Goal: Contribute content: Contribute content

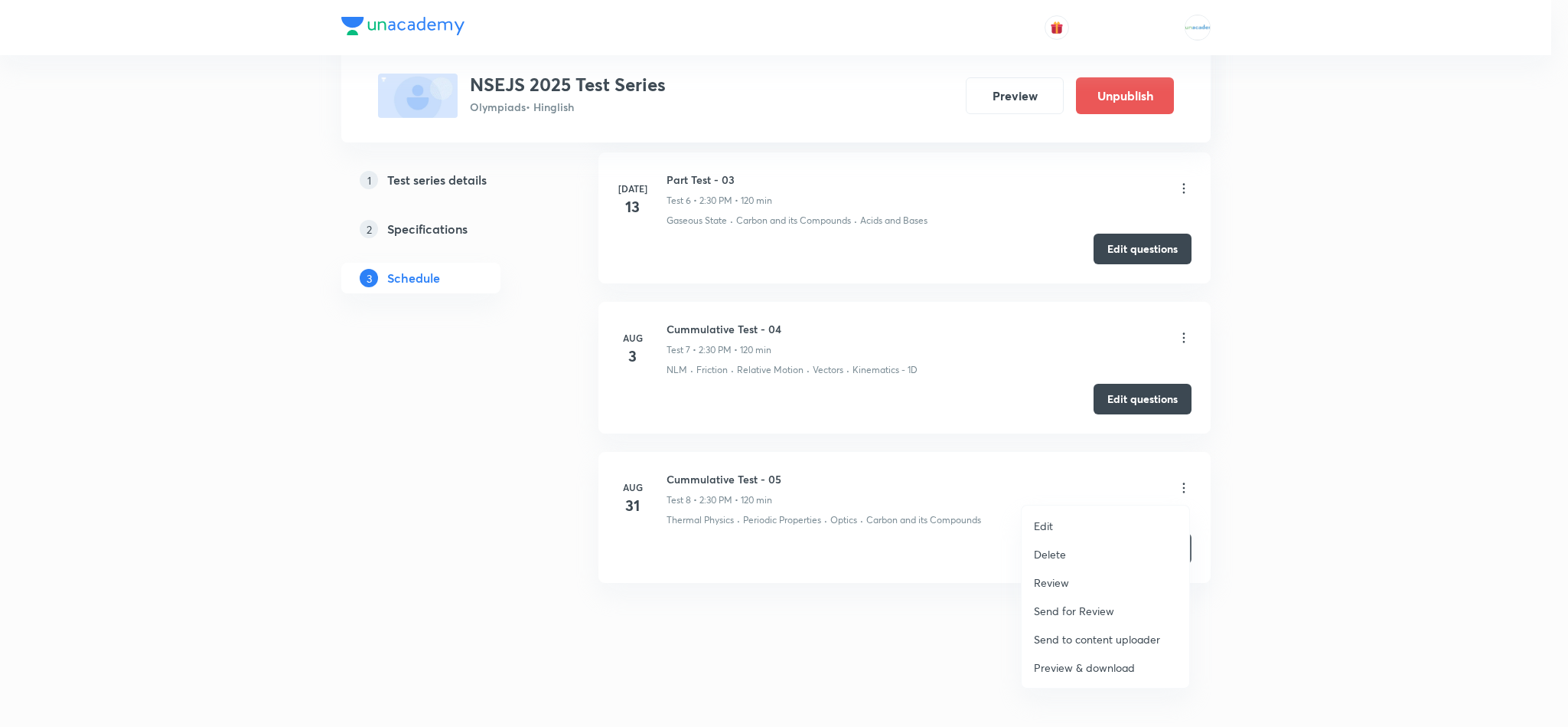
click at [1049, 588] on p "Review" at bounding box center [1051, 582] width 35 height 16
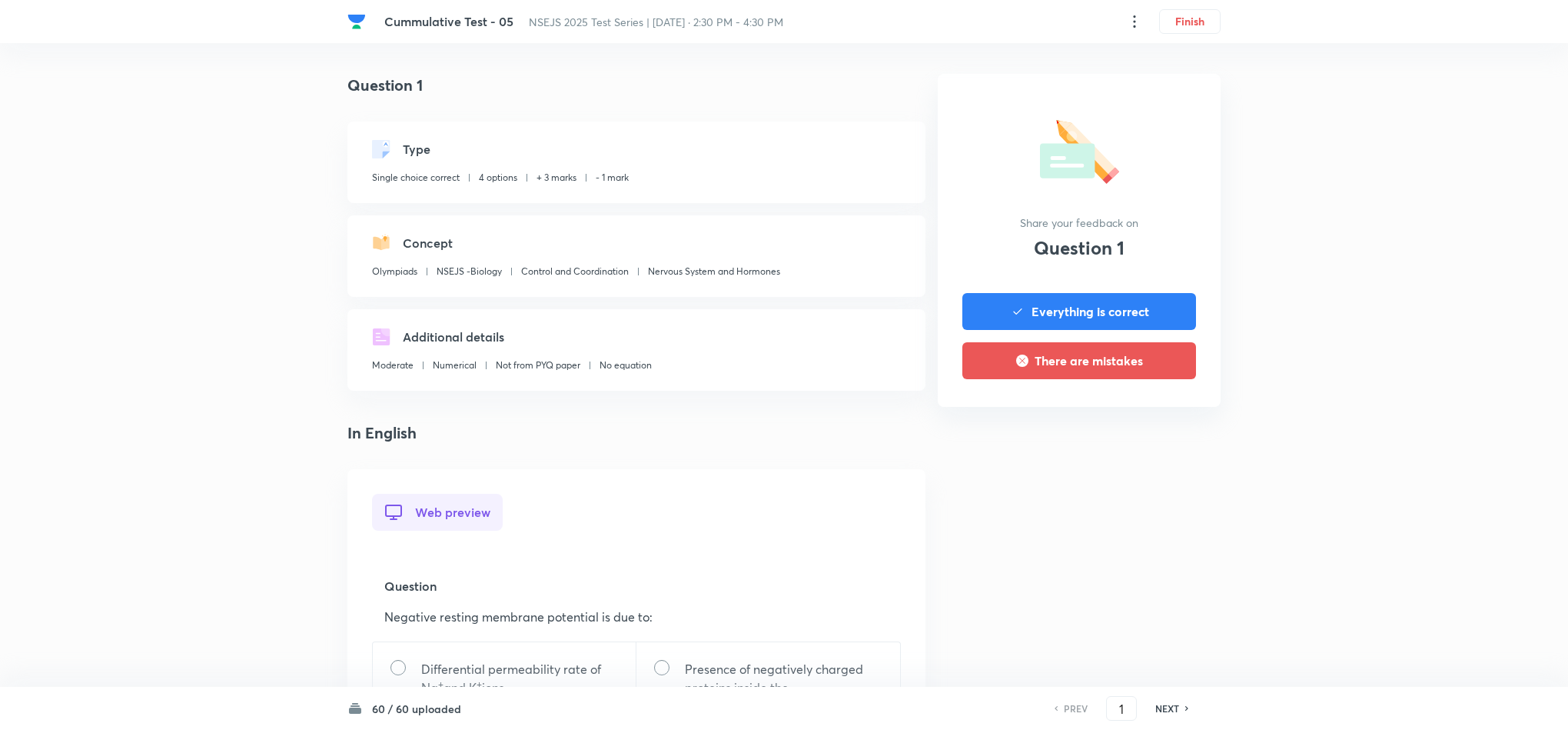
scroll to position [846, 0]
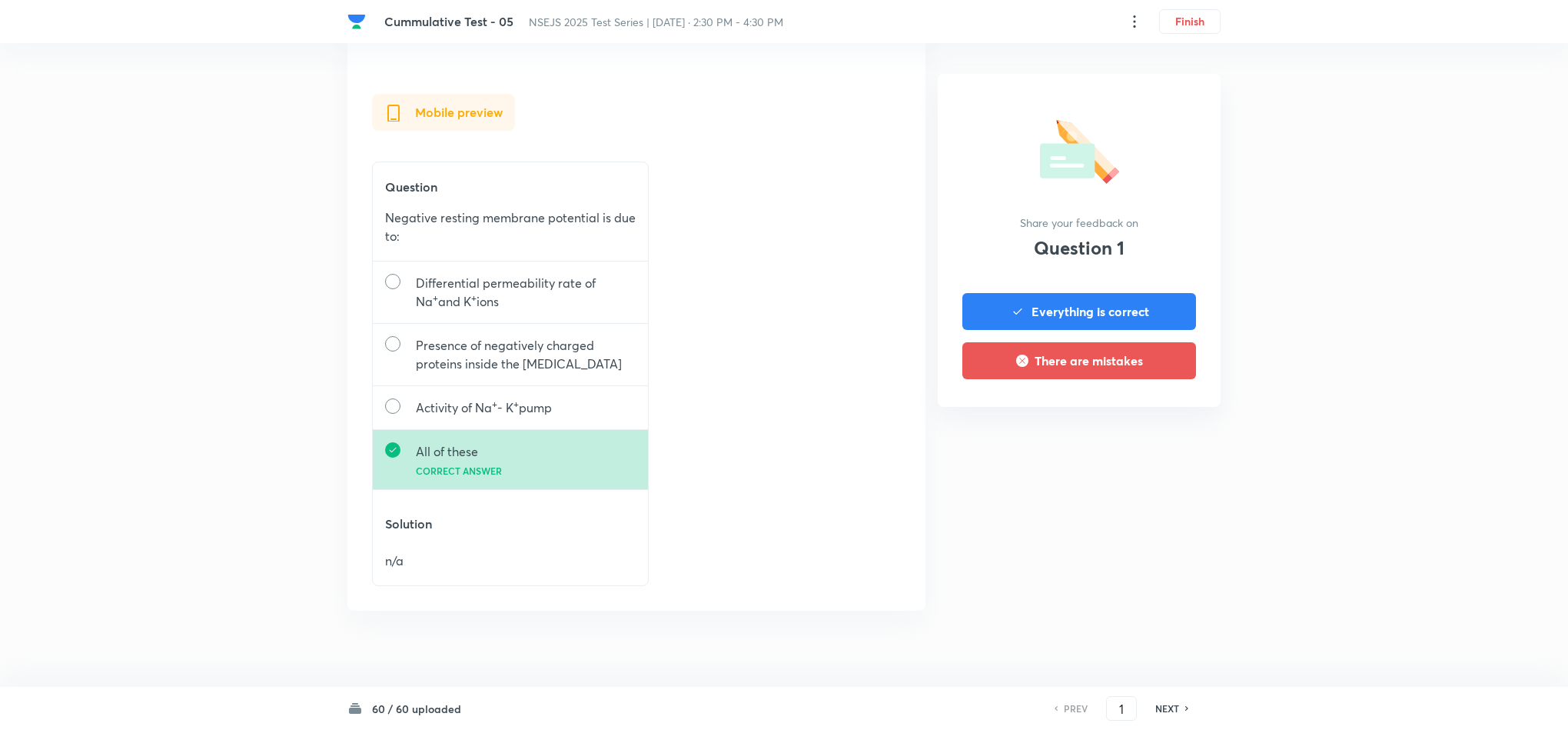
click at [1181, 699] on div "PREV 1 ​ NEXT" at bounding box center [1121, 707] width 198 height 24
click at [1175, 710] on h6 "NEXT" at bounding box center [1167, 707] width 23 height 14
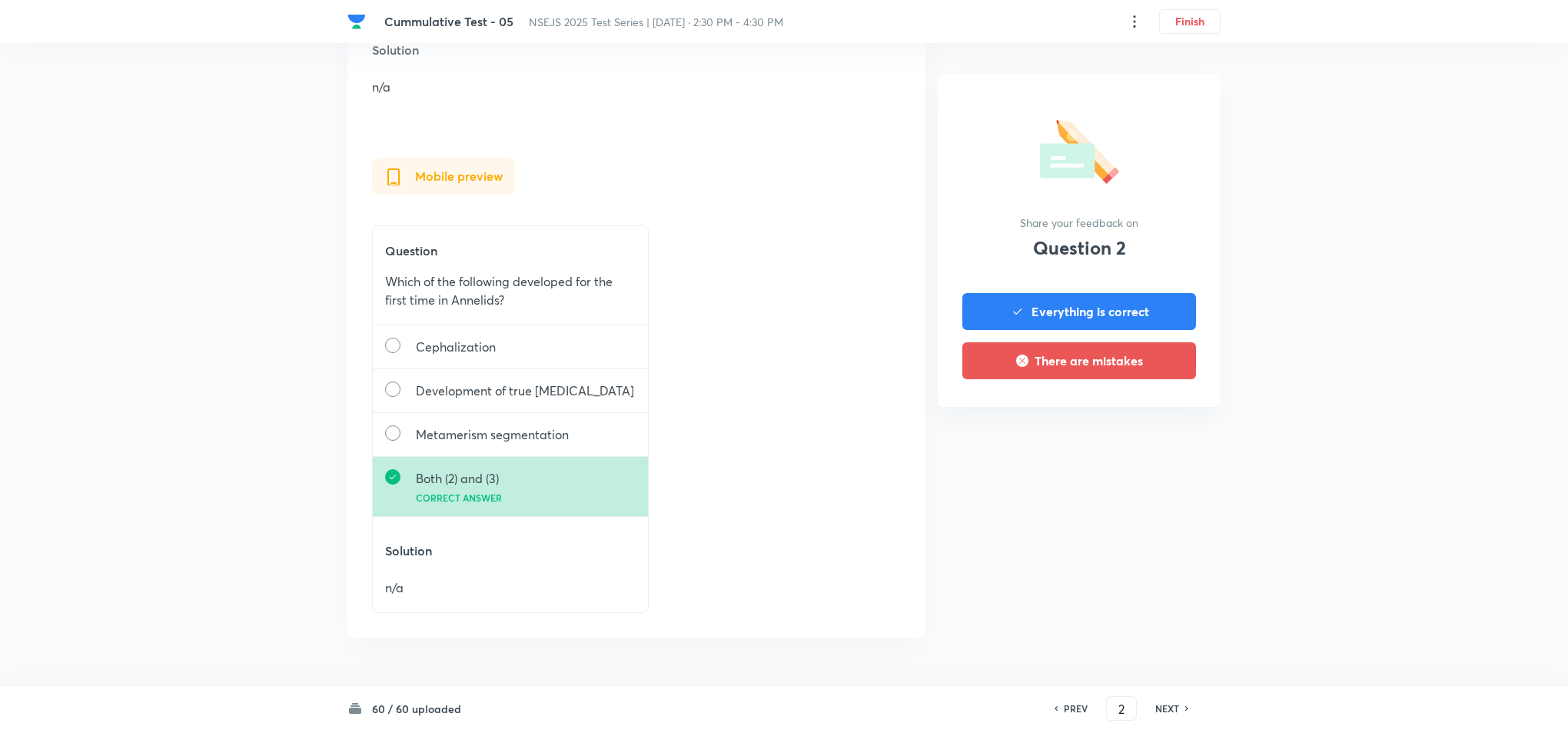
scroll to position [799, 0]
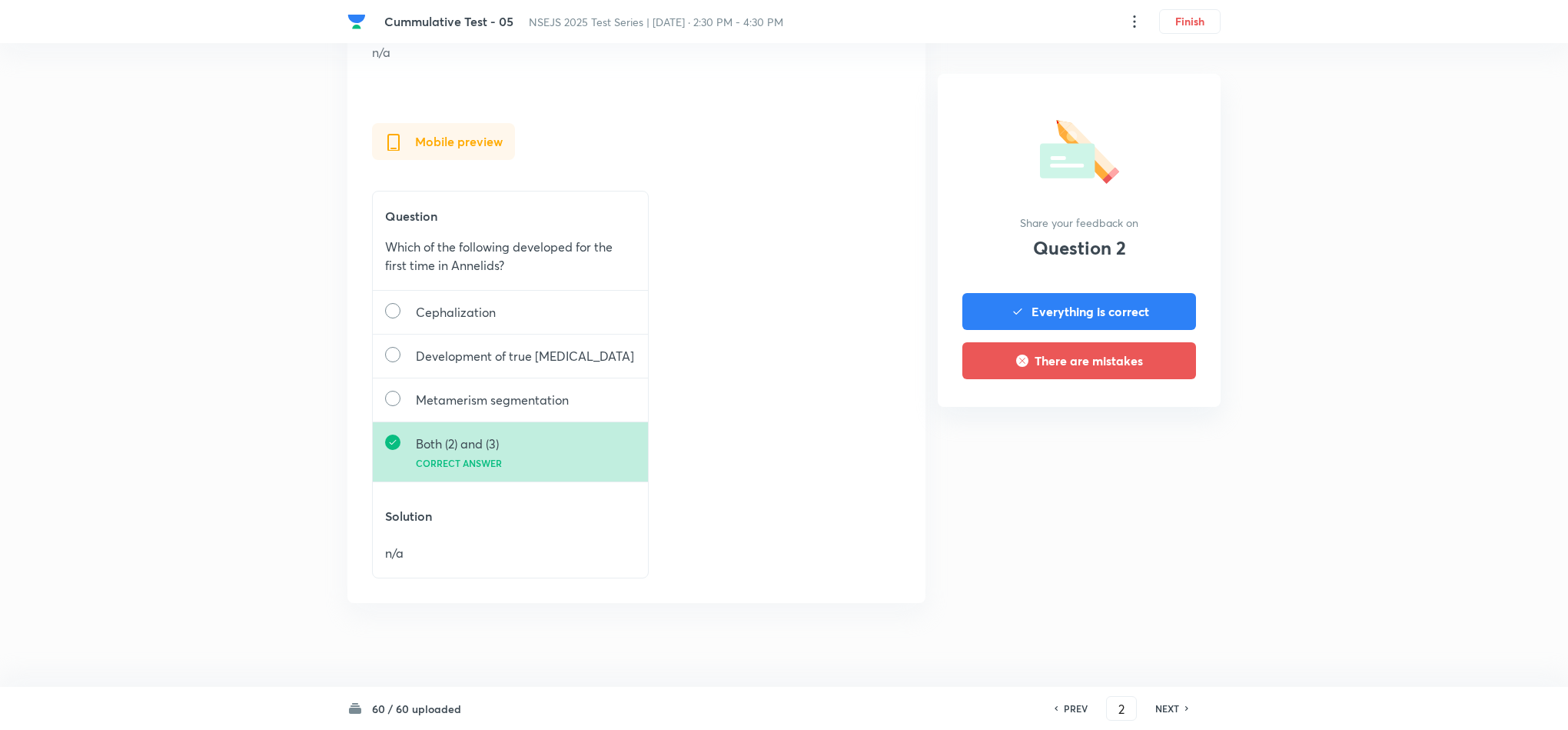
click at [1183, 713] on div "NEXT" at bounding box center [1169, 707] width 41 height 14
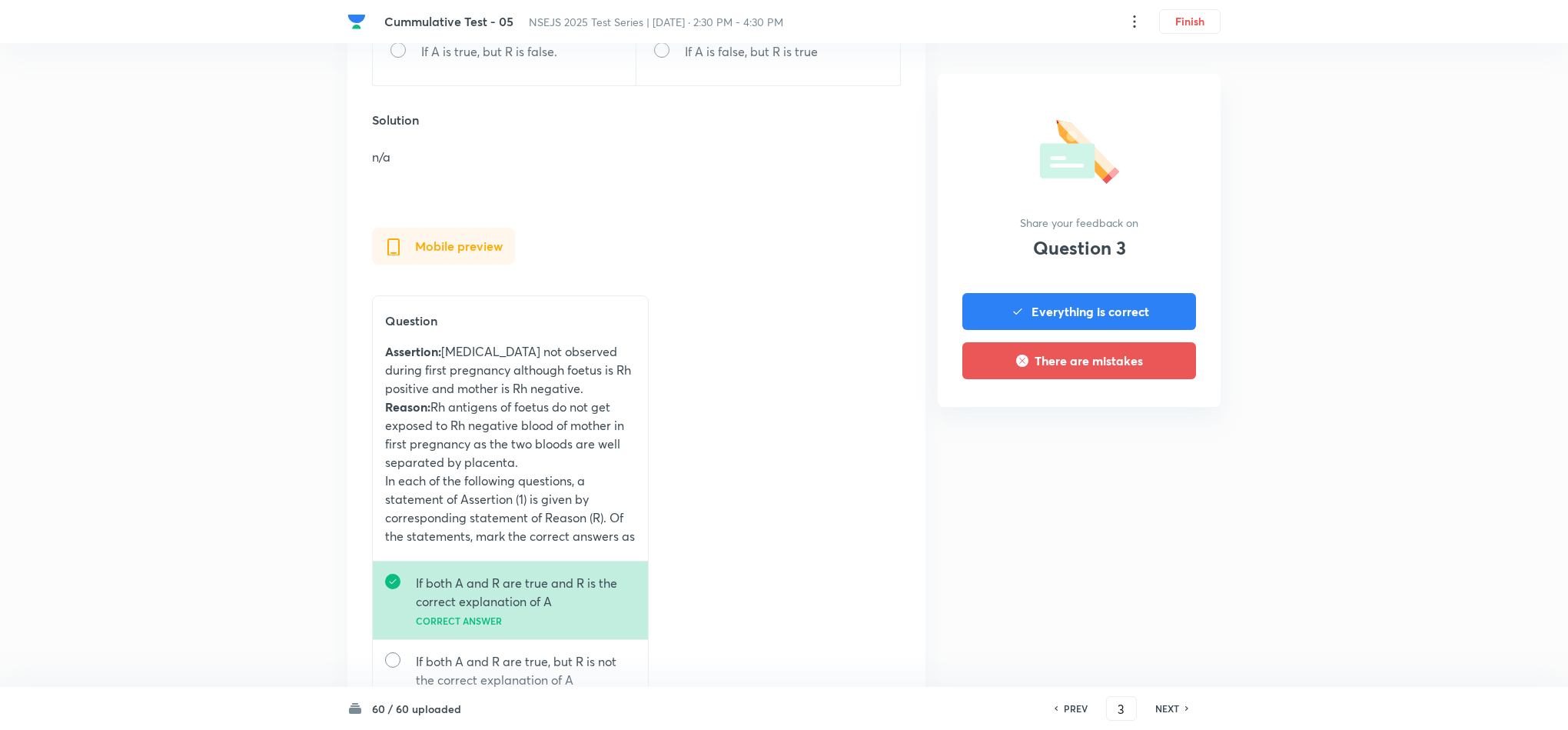
scroll to position [1130, 0]
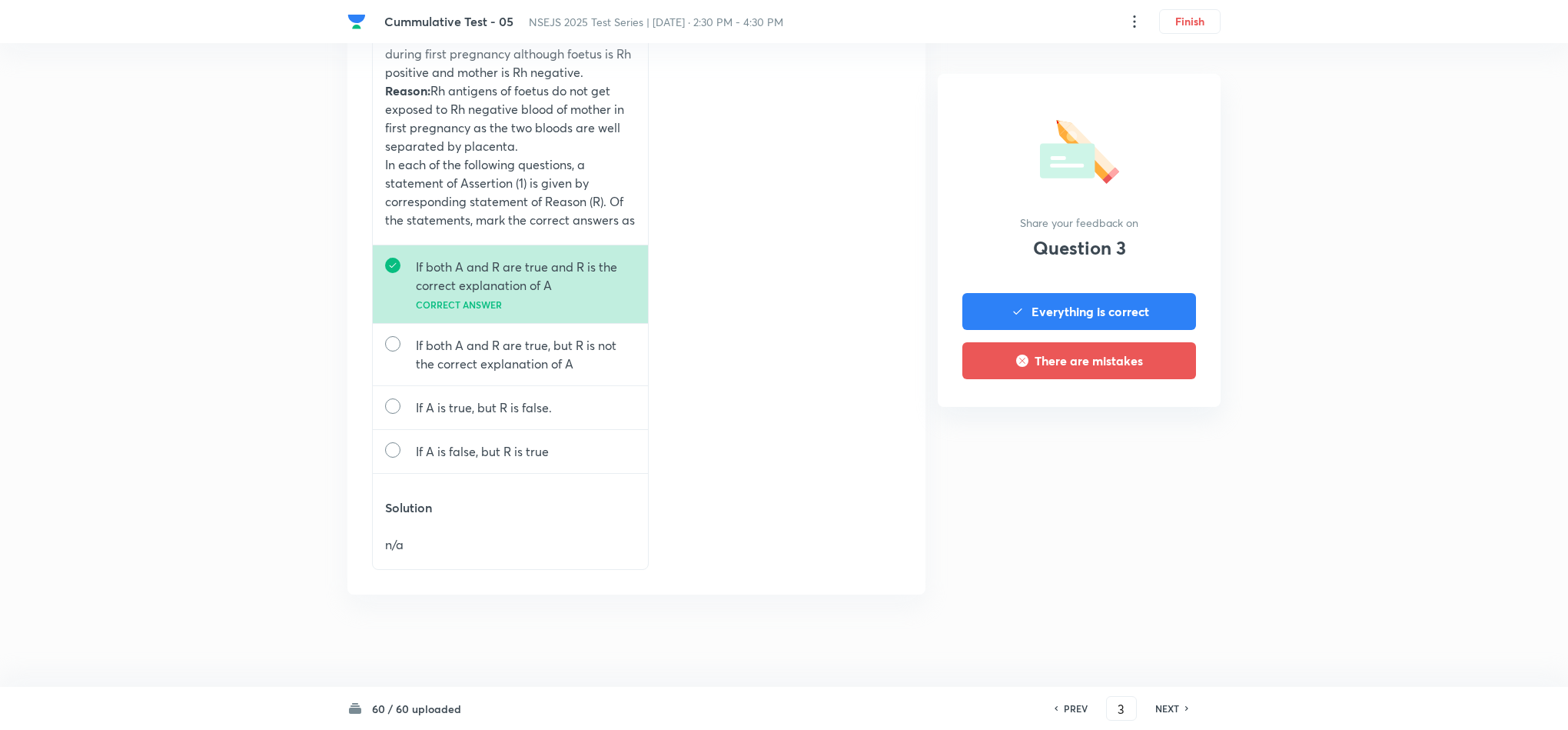
click at [1167, 708] on h6 "NEXT" at bounding box center [1167, 707] width 23 height 14
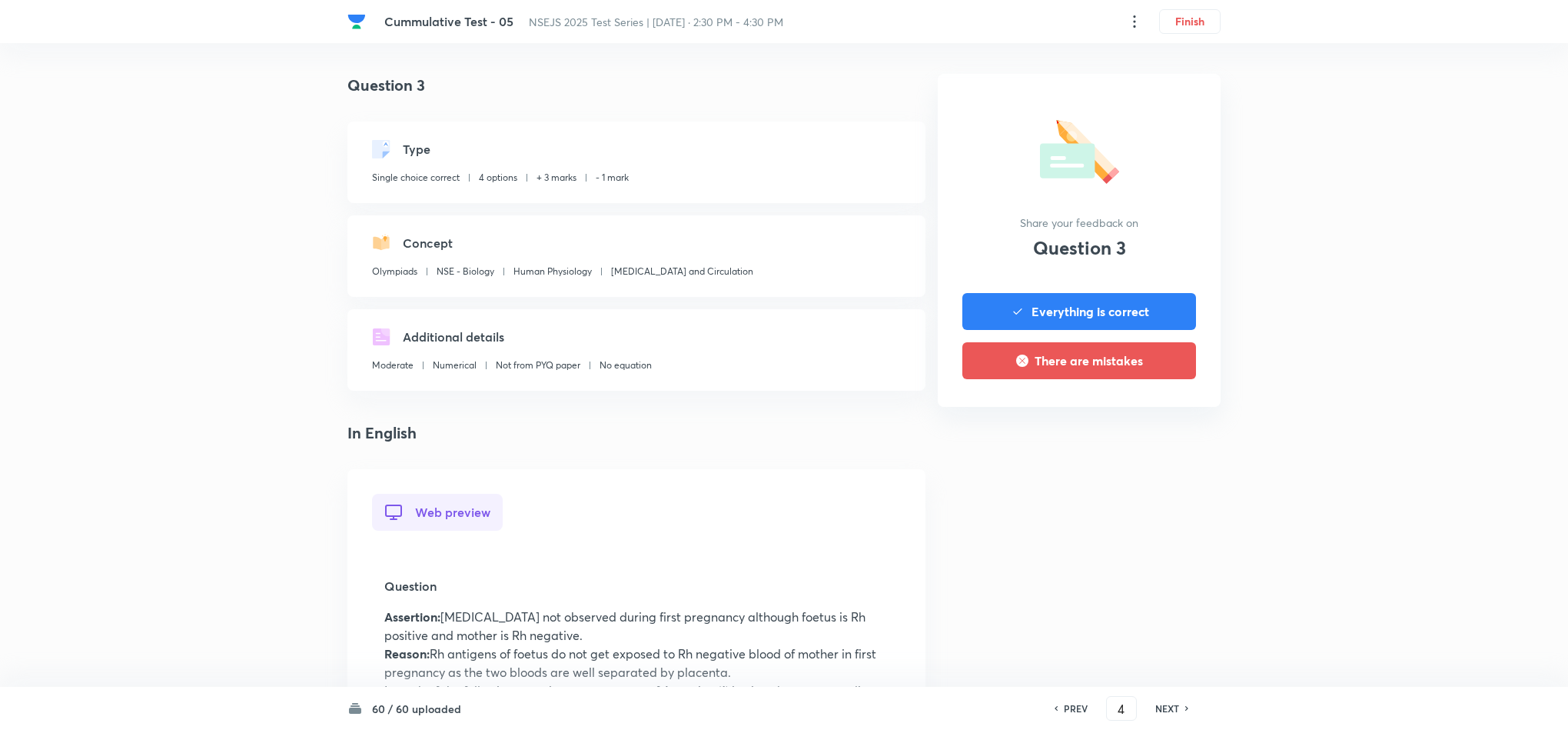
click at [1167, 708] on h6 "NEXT" at bounding box center [1167, 707] width 23 height 14
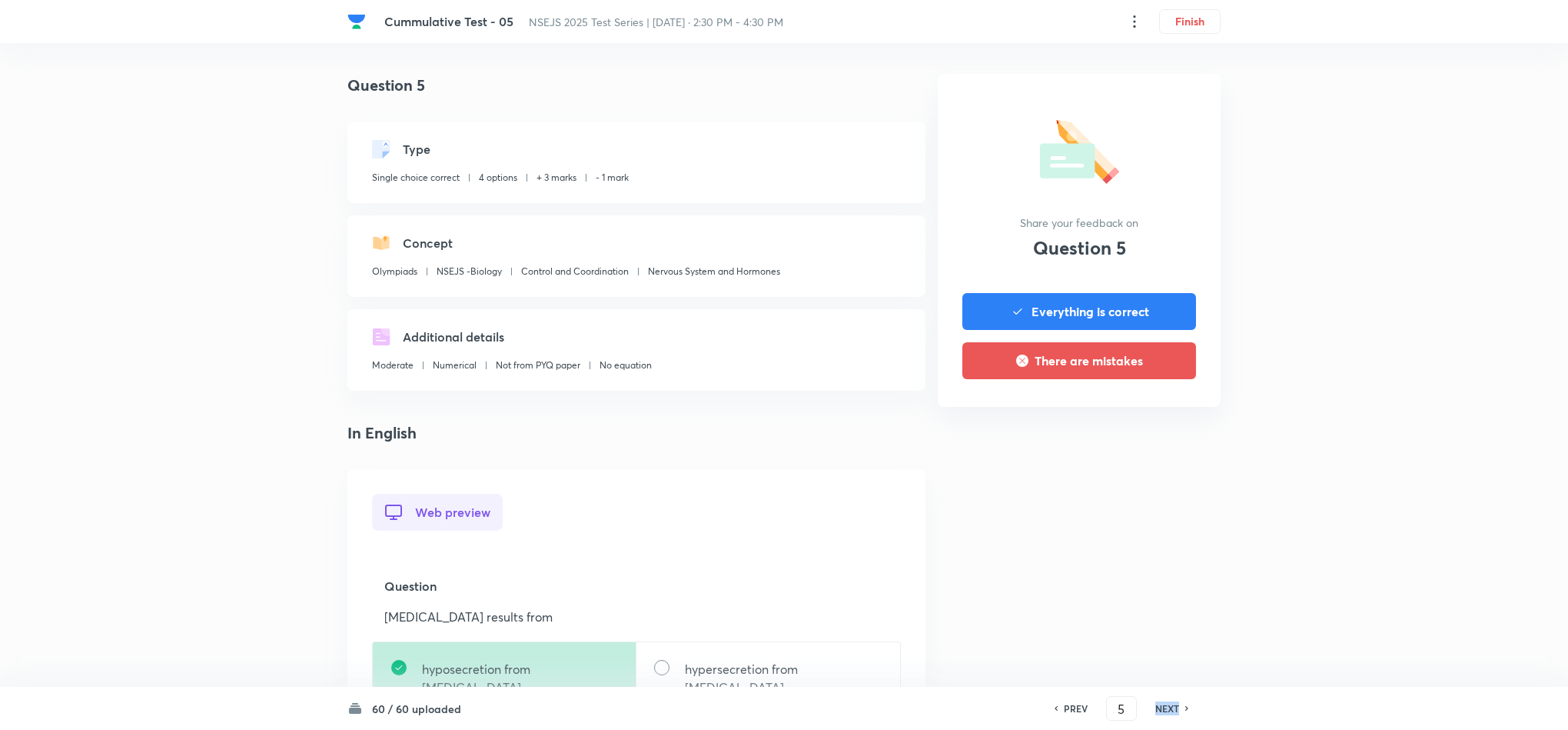
click at [1167, 708] on h6 "NEXT" at bounding box center [1167, 707] width 23 height 14
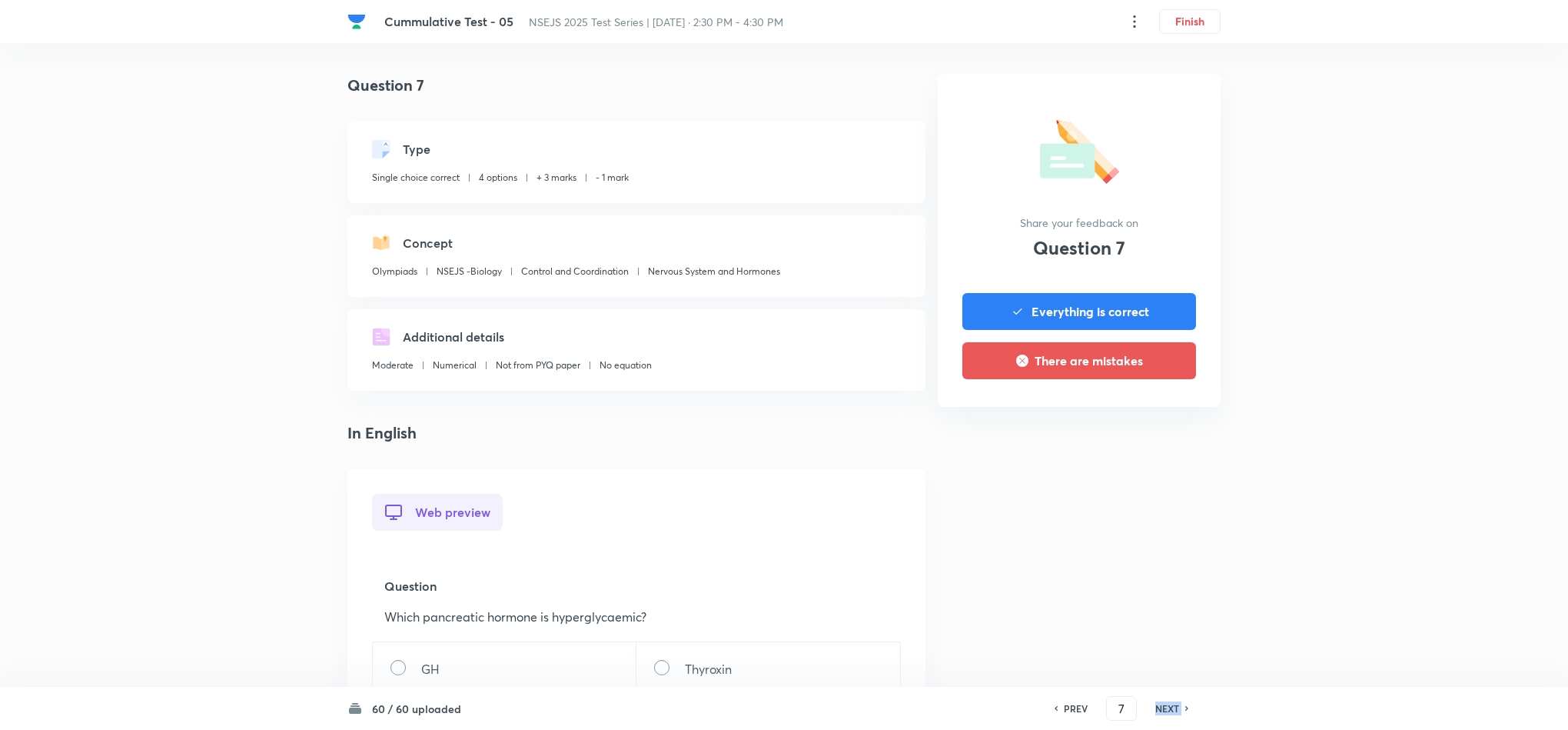
click at [1167, 708] on h6 "NEXT" at bounding box center [1167, 707] width 23 height 14
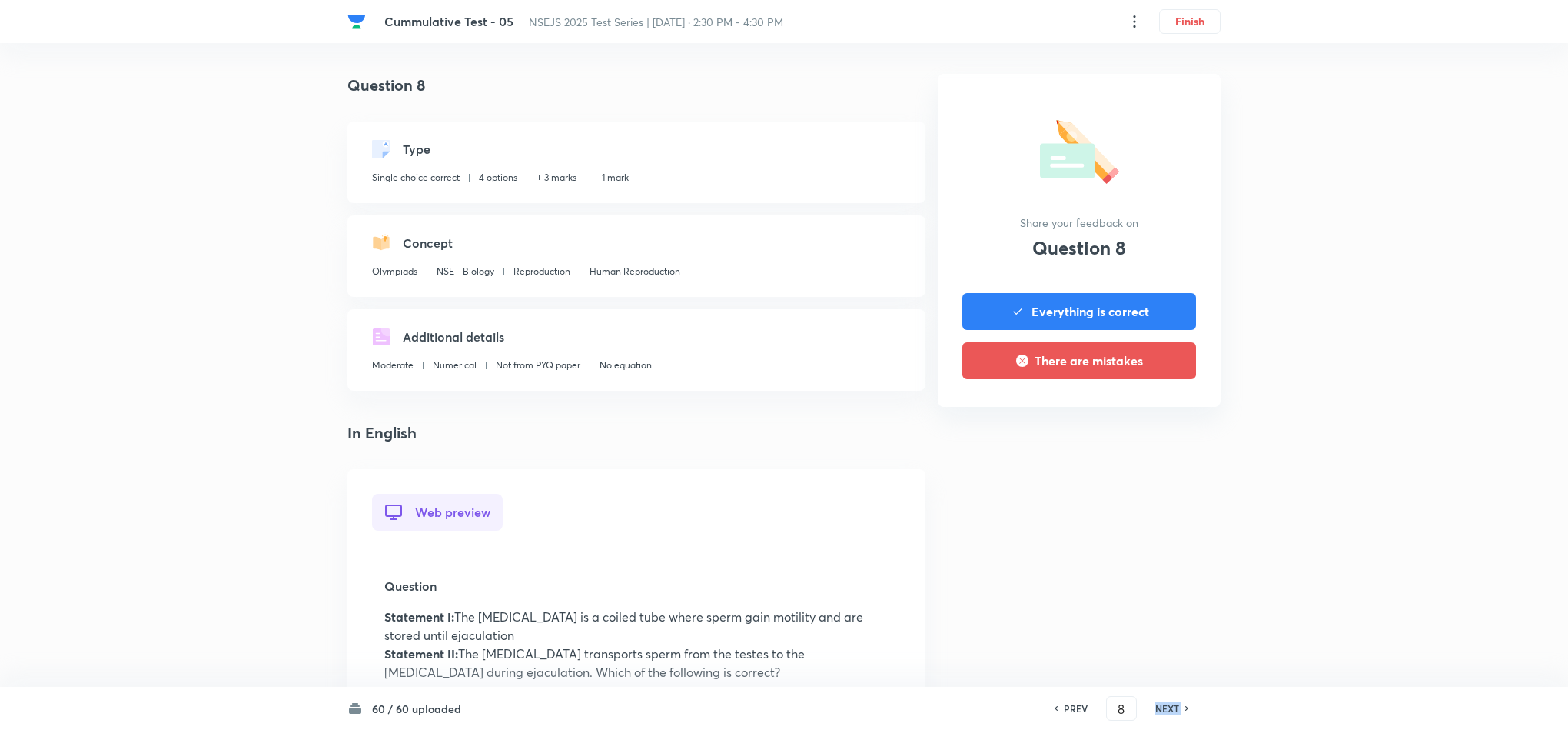
click at [1167, 708] on h6 "NEXT" at bounding box center [1167, 707] width 23 height 14
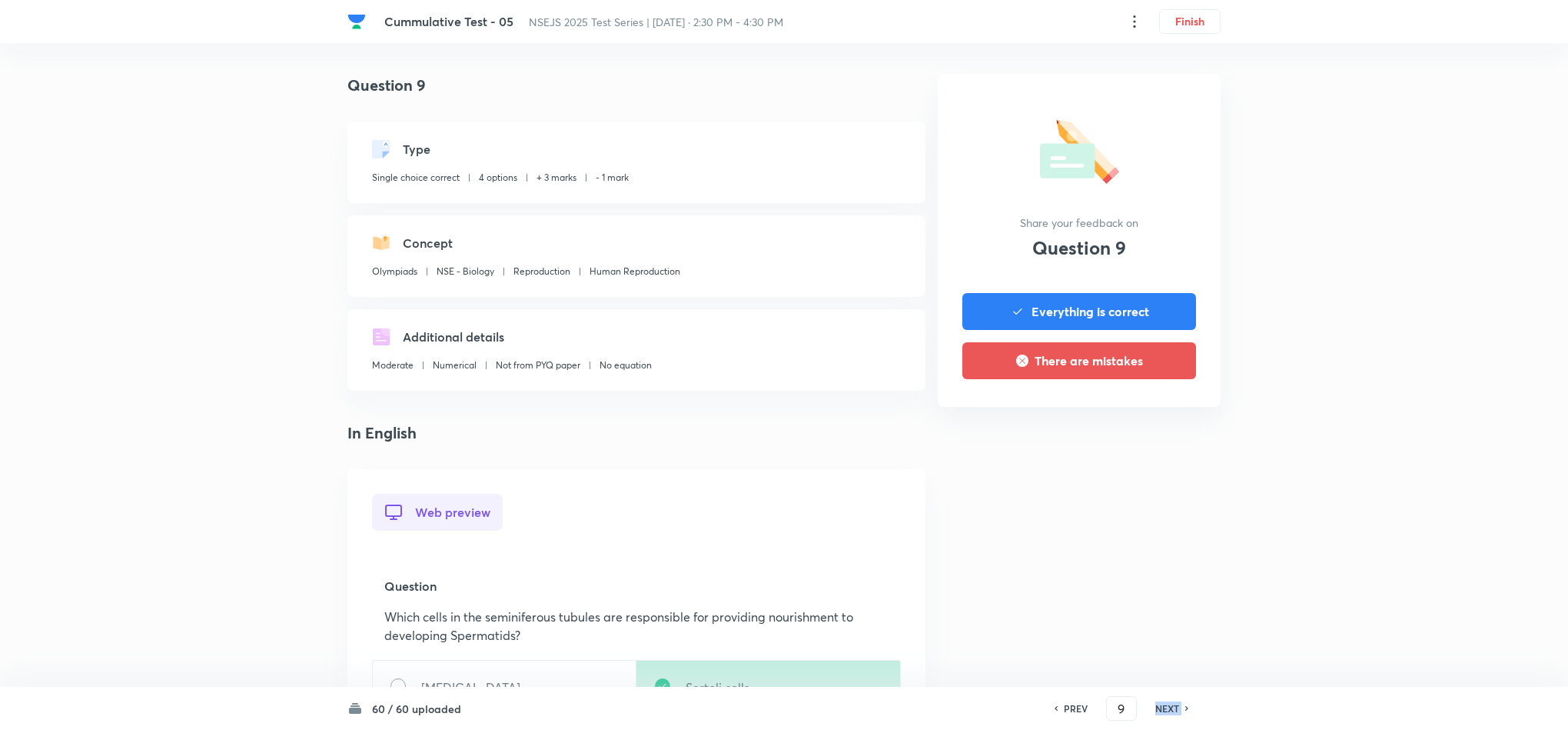
click at [1167, 708] on h6 "NEXT" at bounding box center [1167, 707] width 23 height 14
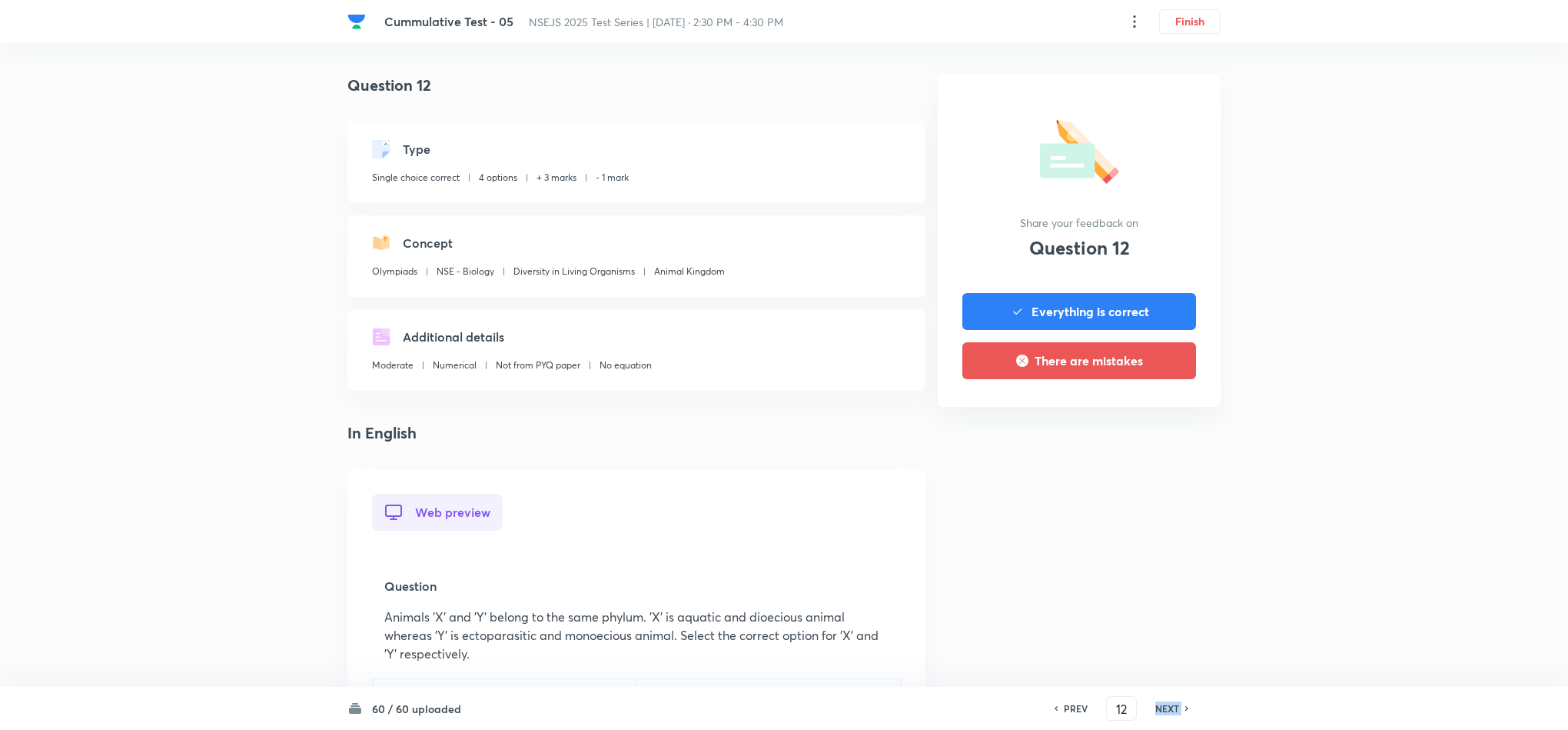
click at [1167, 708] on h6 "NEXT" at bounding box center [1167, 707] width 23 height 14
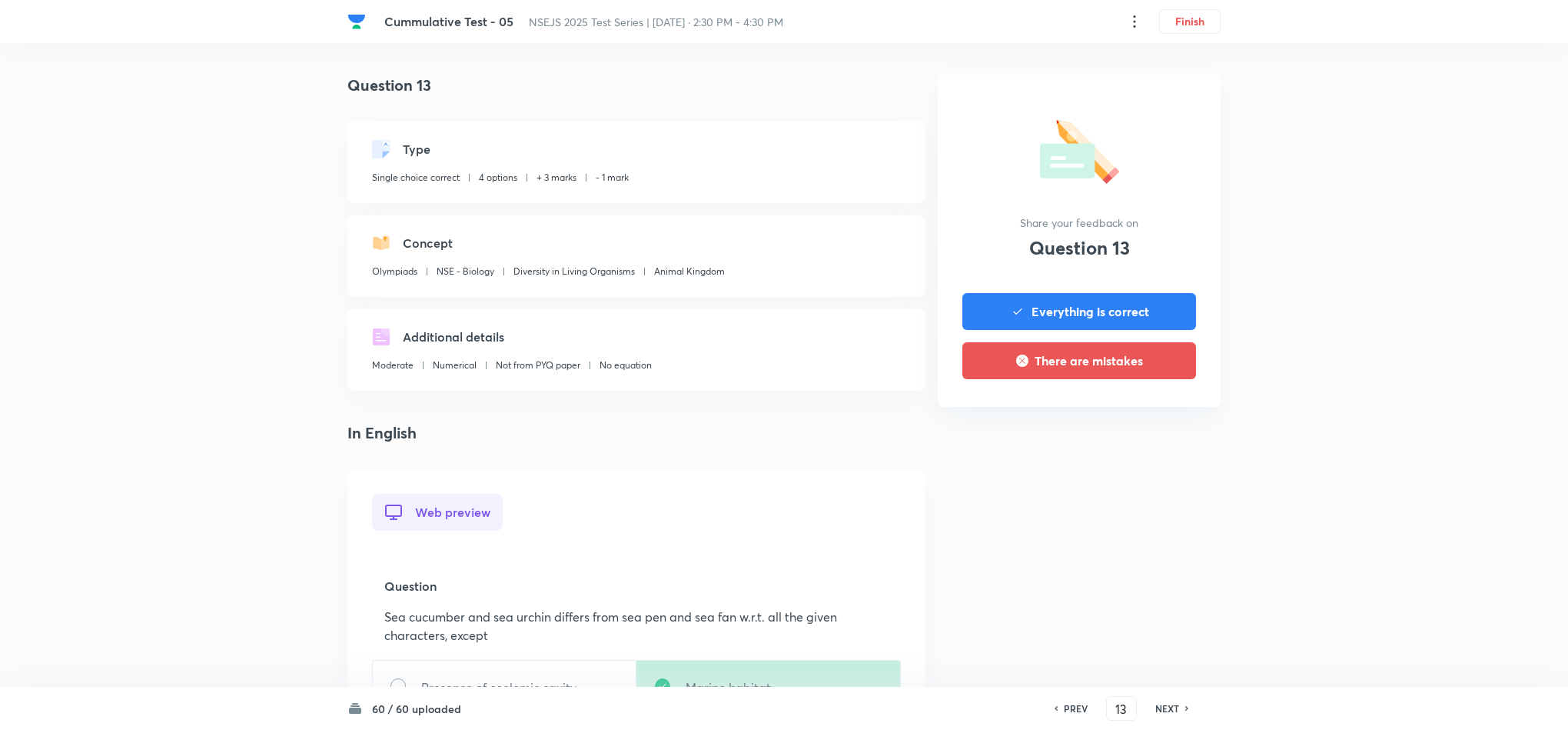
click at [1167, 708] on h6 "NEXT" at bounding box center [1167, 707] width 23 height 14
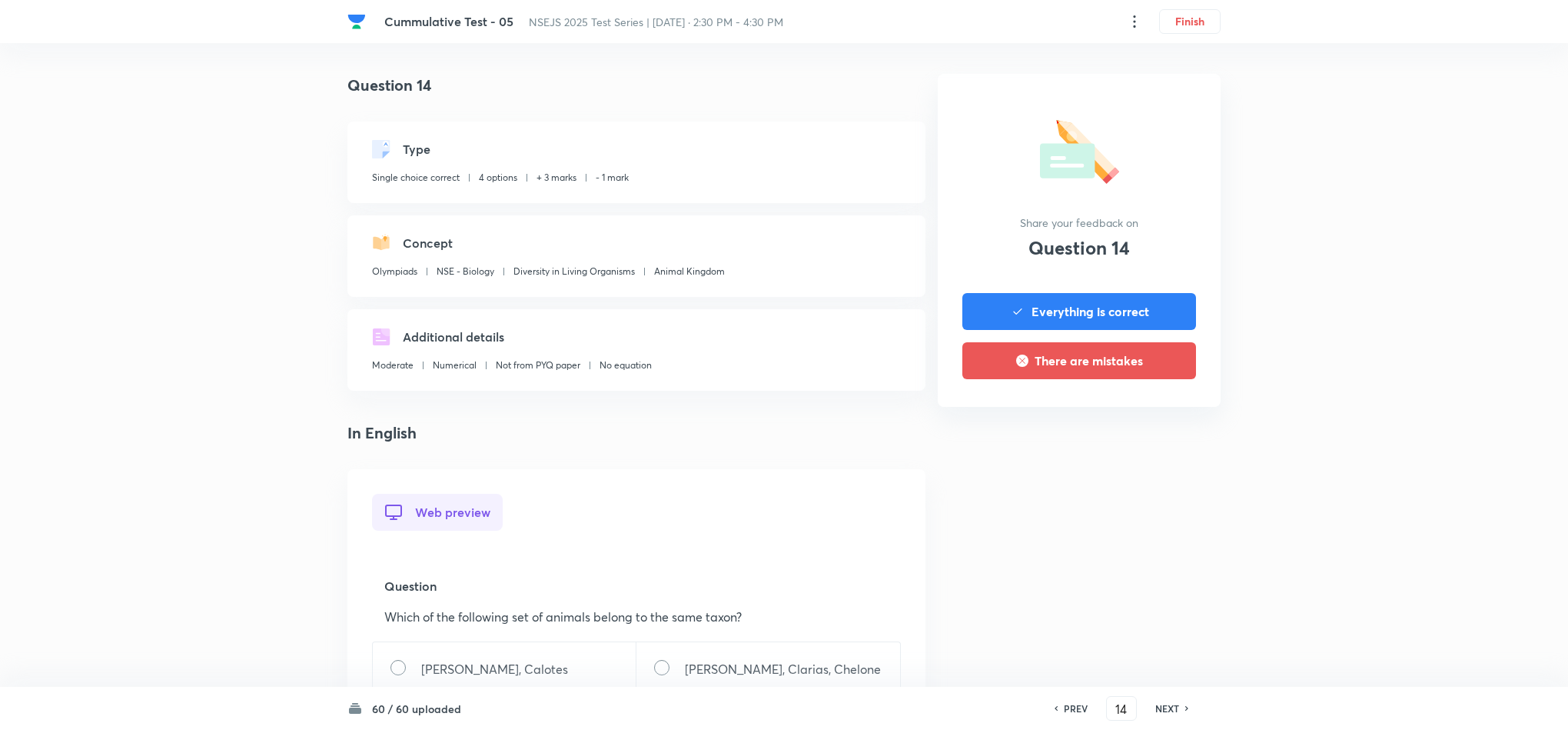
click at [1167, 708] on h6 "NEXT" at bounding box center [1167, 707] width 23 height 14
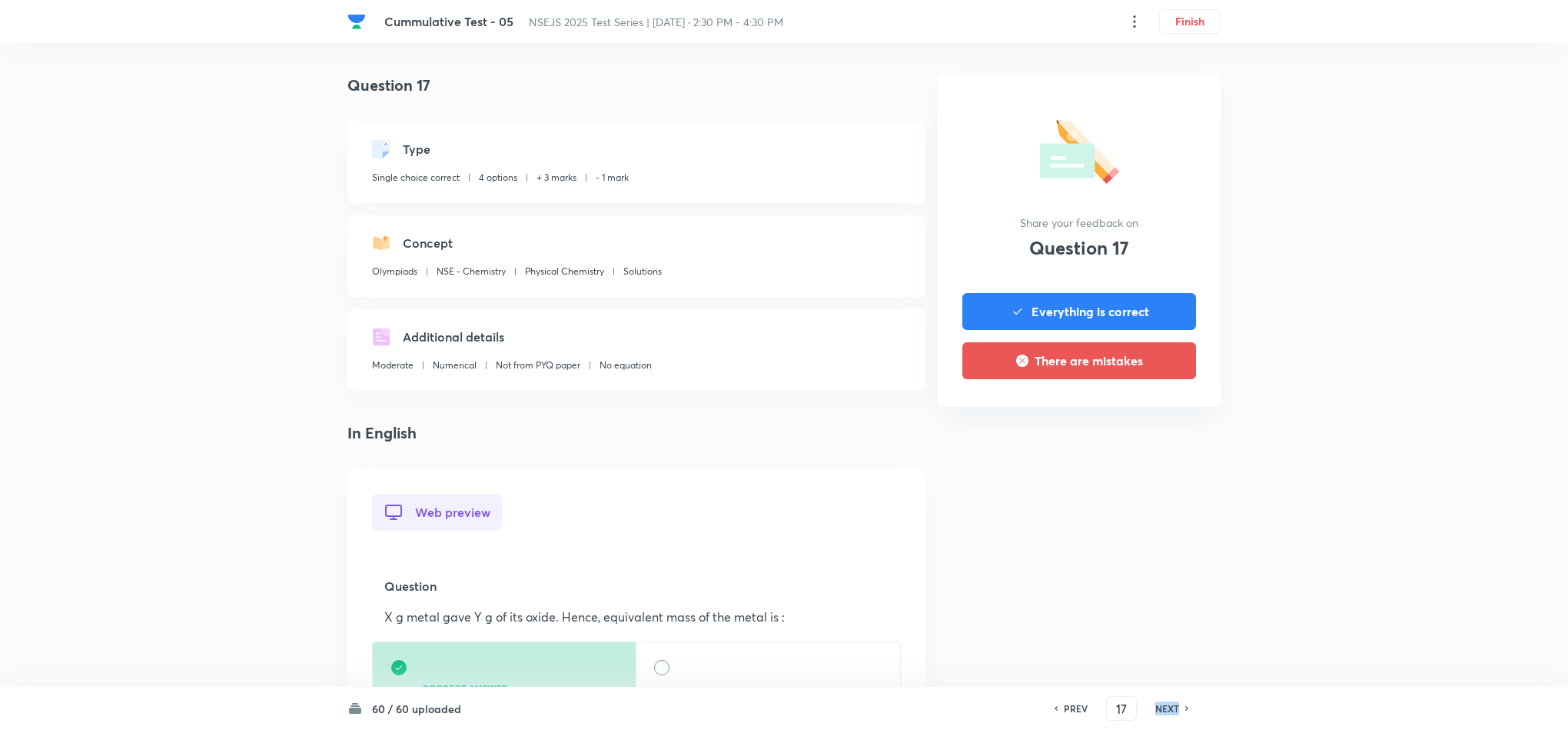
click at [1167, 708] on h6 "NEXT" at bounding box center [1167, 707] width 23 height 14
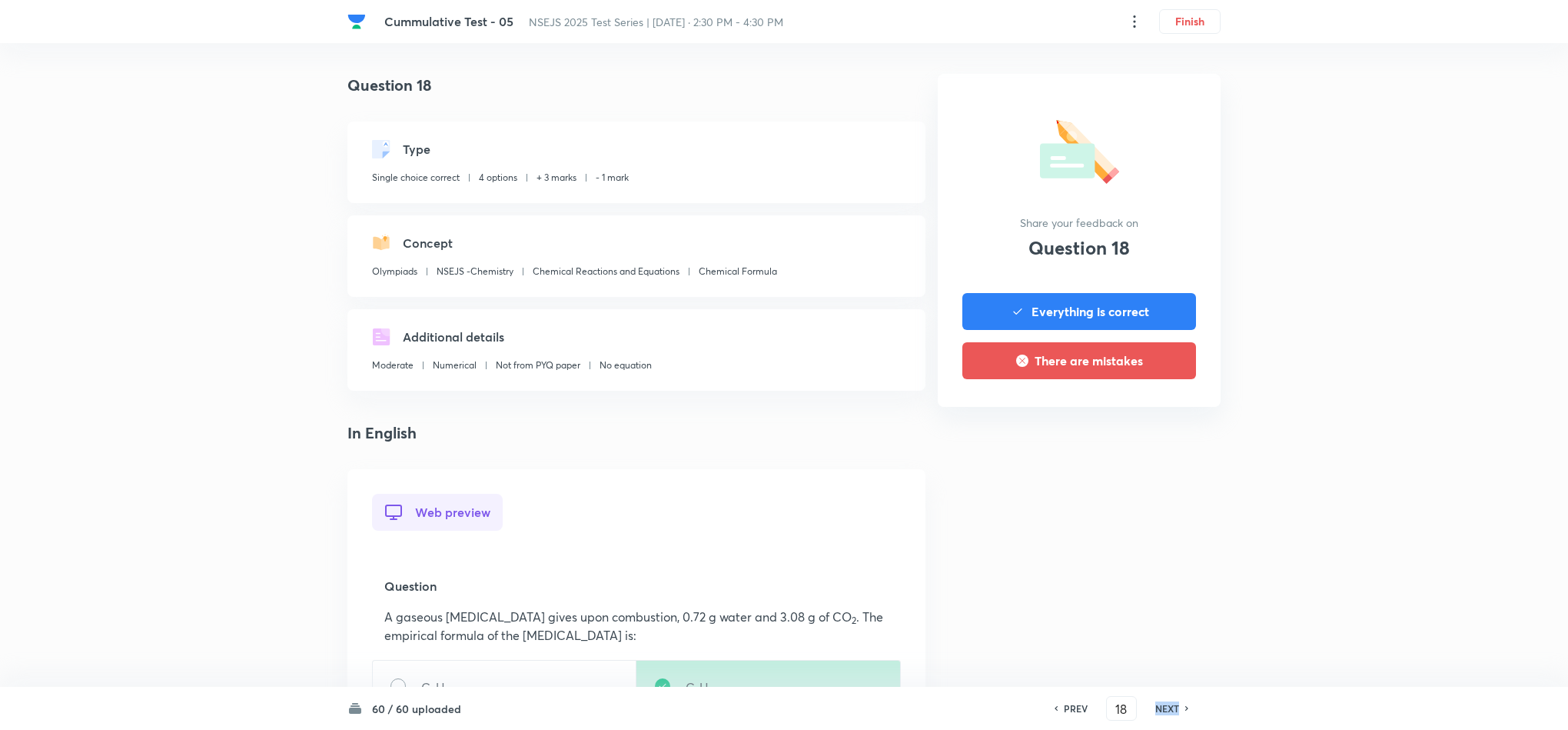
click at [1167, 708] on h6 "NEXT" at bounding box center [1167, 707] width 23 height 14
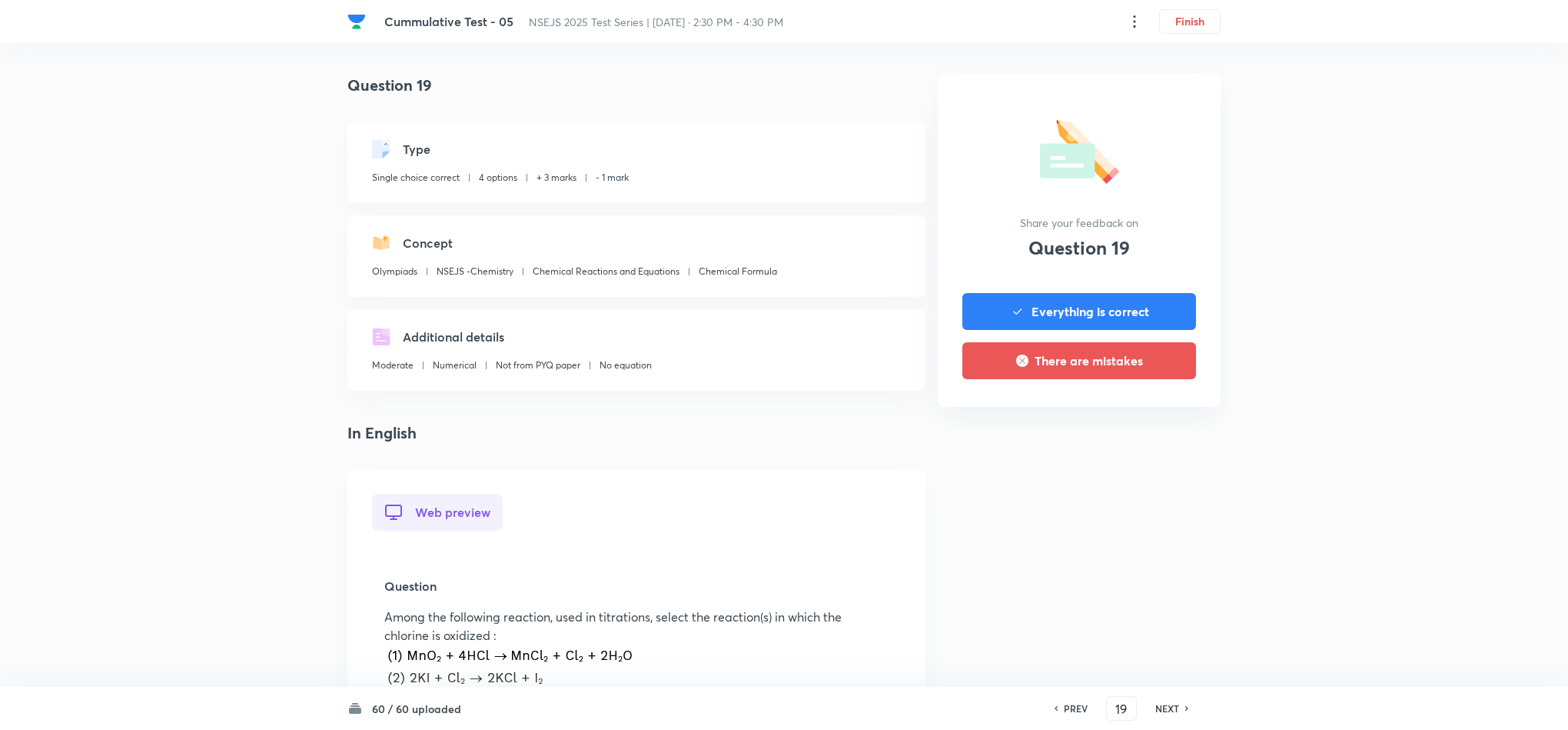
click at [1167, 708] on h6 "NEXT" at bounding box center [1167, 707] width 23 height 14
click at [1156, 706] on h6 "NEXT" at bounding box center [1167, 707] width 23 height 14
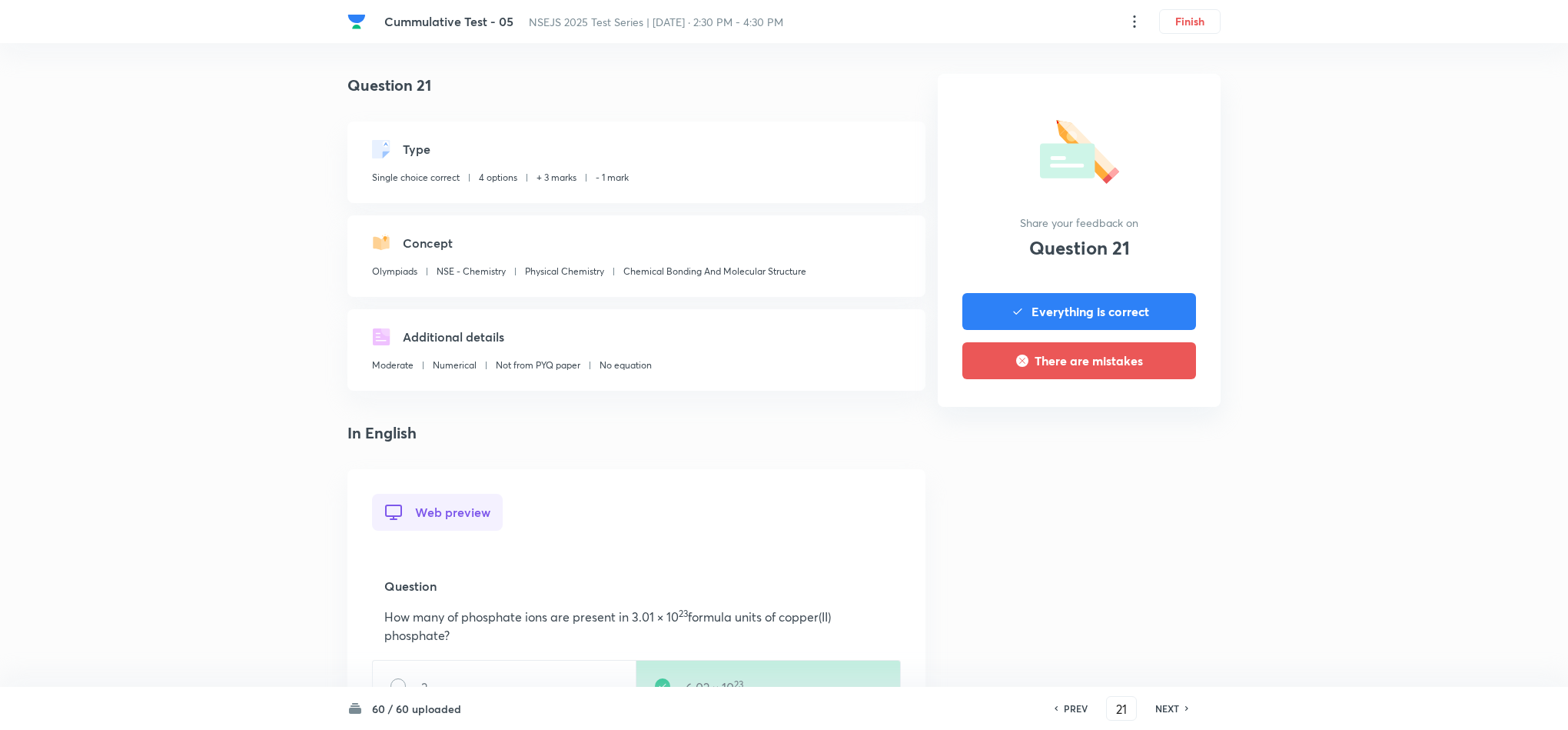
click at [1156, 706] on h6 "NEXT" at bounding box center [1167, 707] width 23 height 14
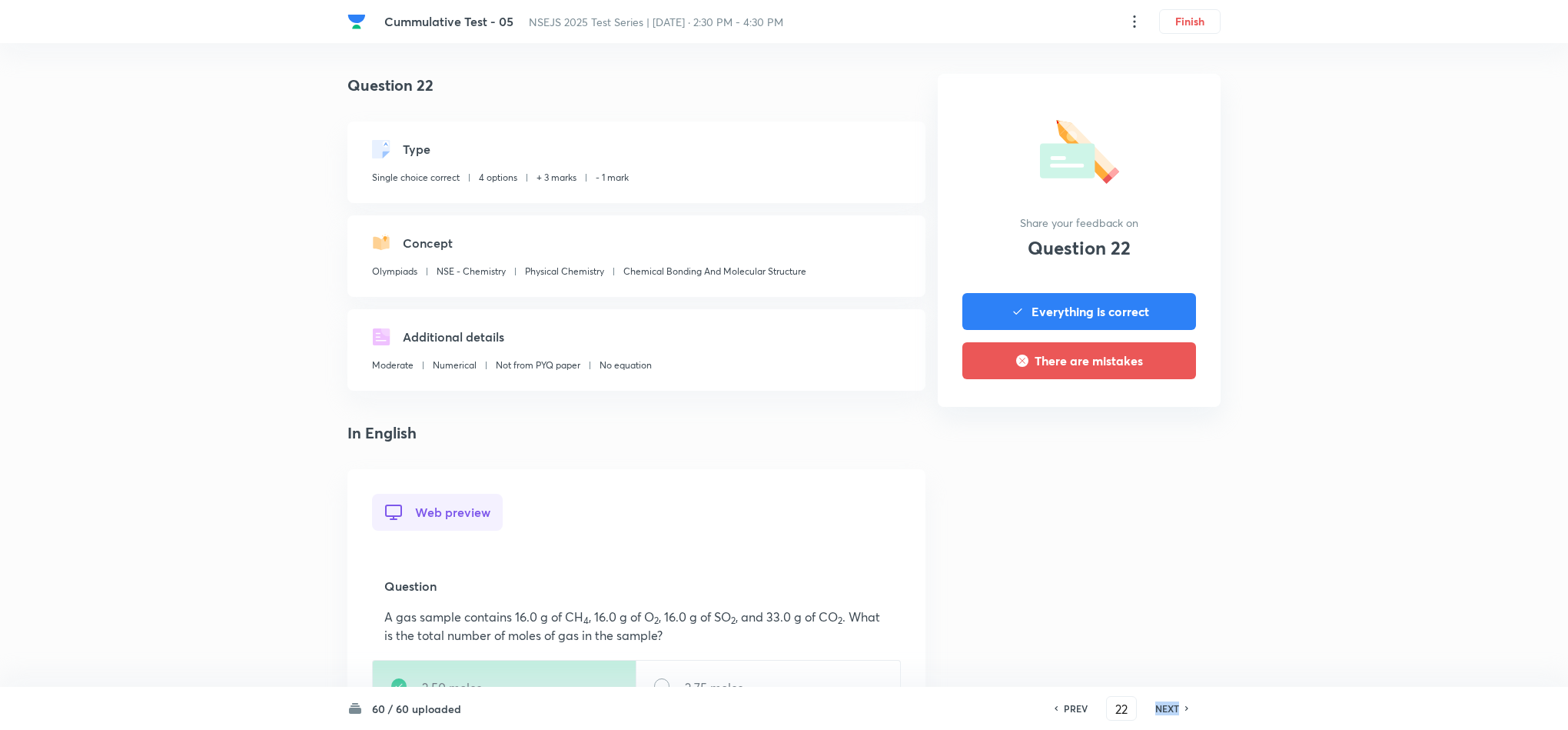
click at [1156, 706] on h6 "NEXT" at bounding box center [1167, 707] width 23 height 14
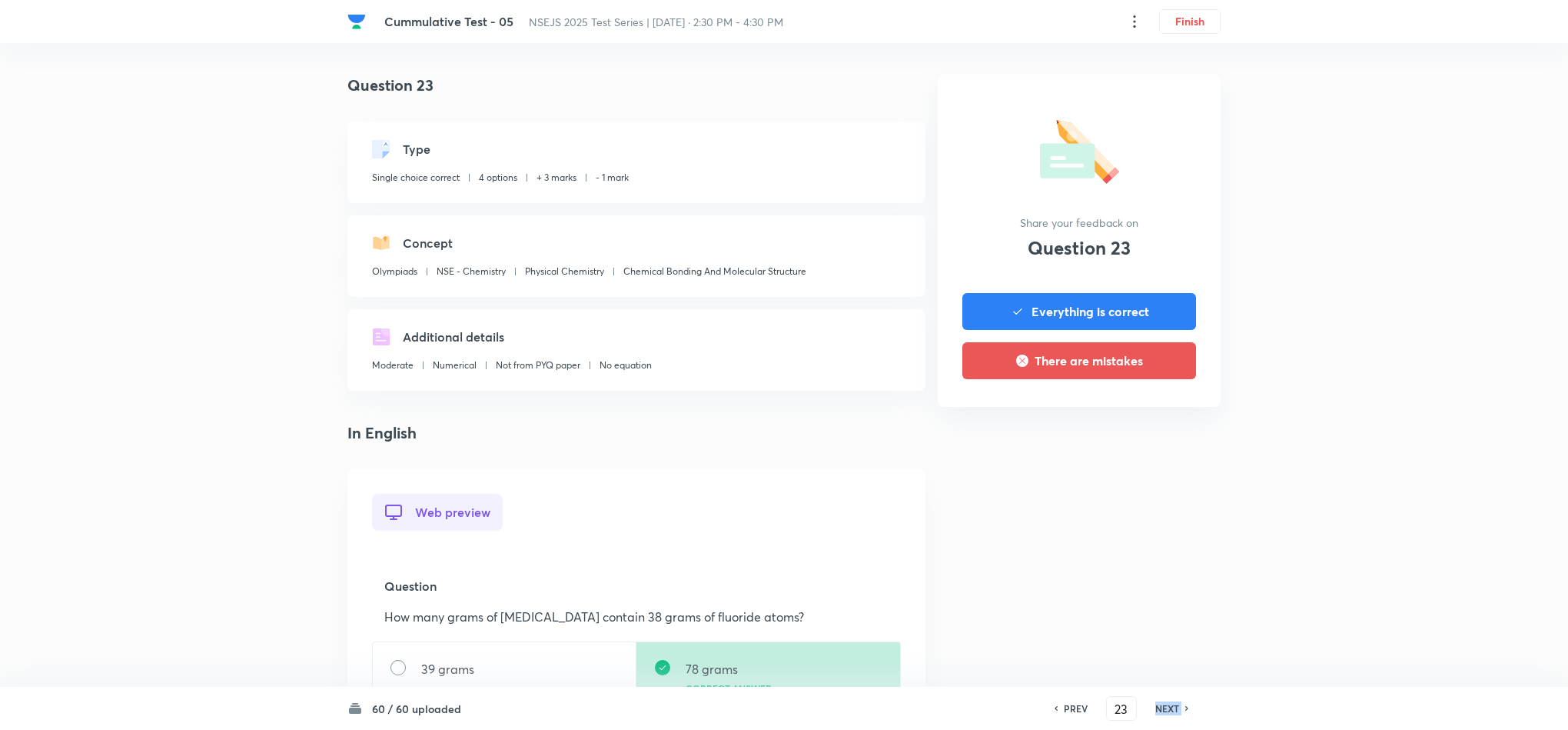
click at [1156, 706] on h6 "NEXT" at bounding box center [1167, 707] width 23 height 14
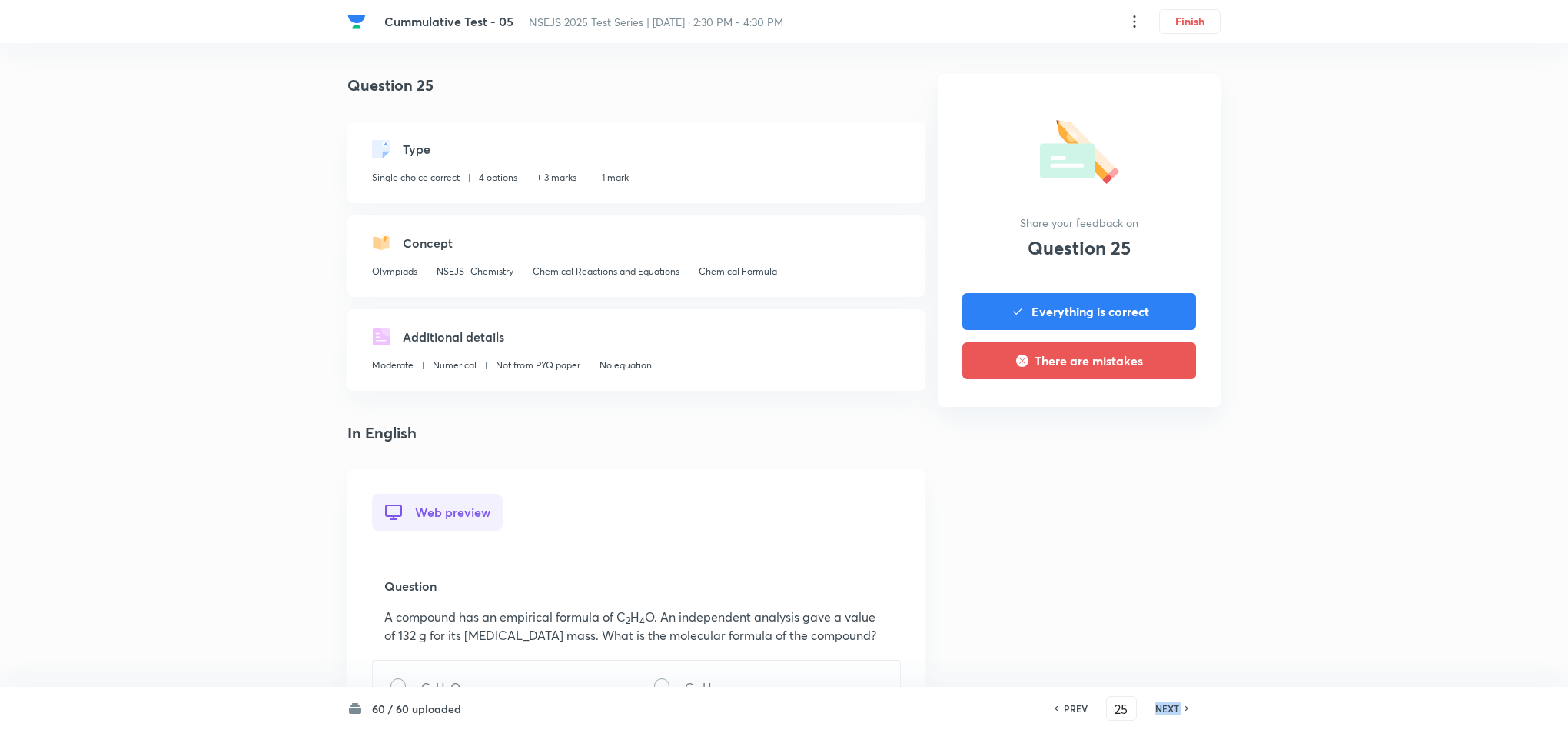
click at [1156, 706] on h6 "NEXT" at bounding box center [1167, 707] width 23 height 14
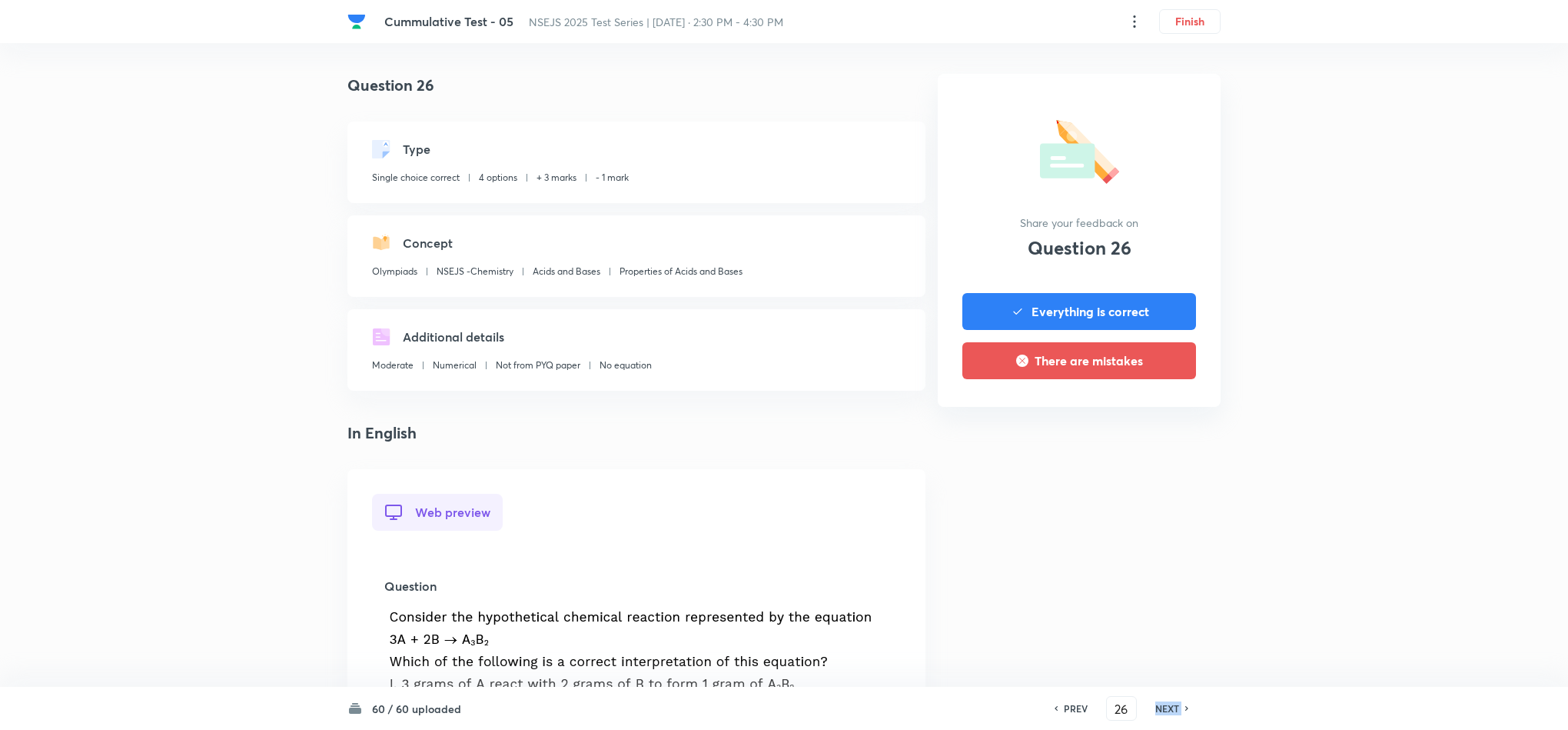
click at [1156, 706] on h6 "NEXT" at bounding box center [1167, 707] width 23 height 14
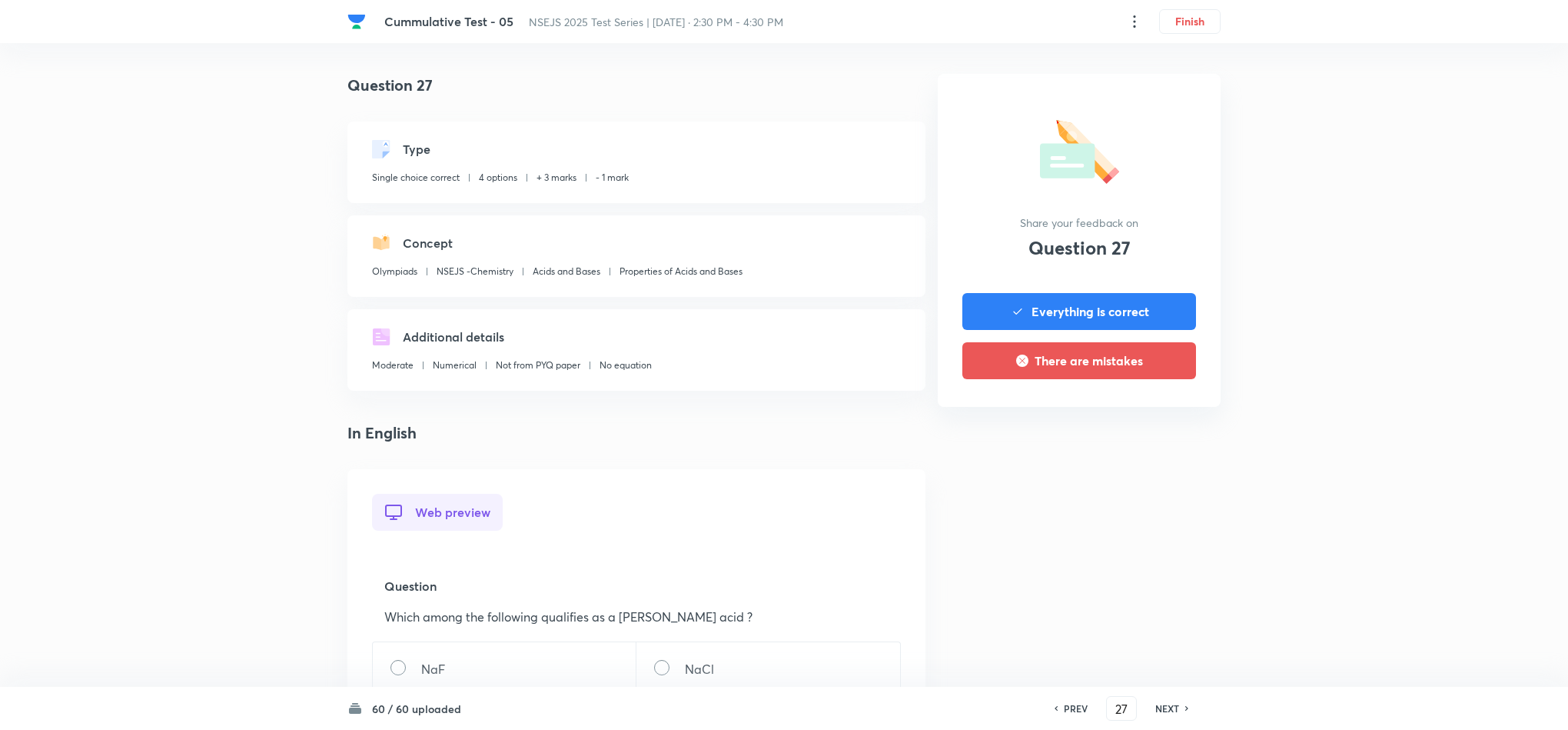
click at [1156, 706] on h6 "NEXT" at bounding box center [1167, 707] width 23 height 14
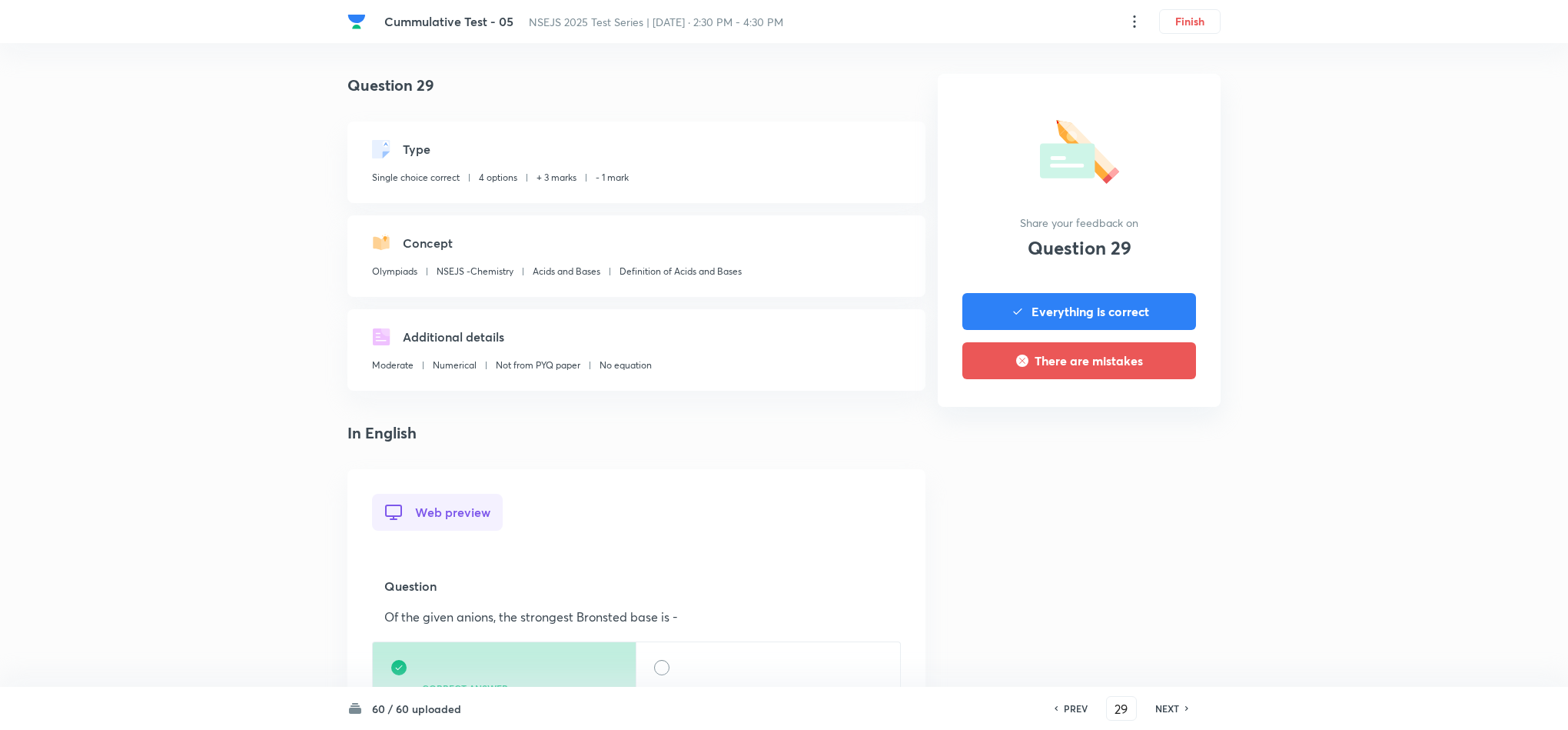
click at [1156, 706] on h6 "NEXT" at bounding box center [1167, 707] width 23 height 14
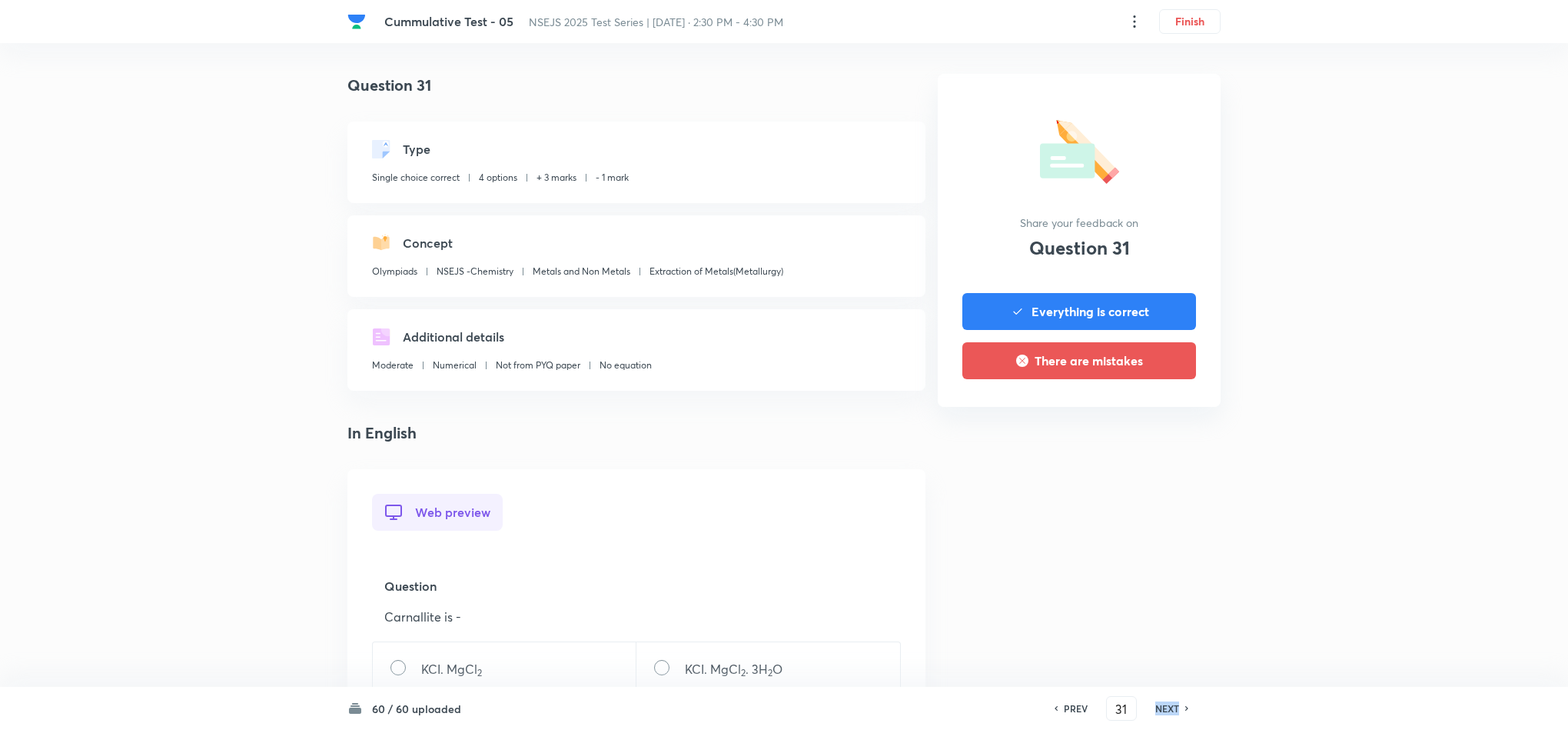
click at [1156, 706] on h6 "NEXT" at bounding box center [1167, 707] width 23 height 14
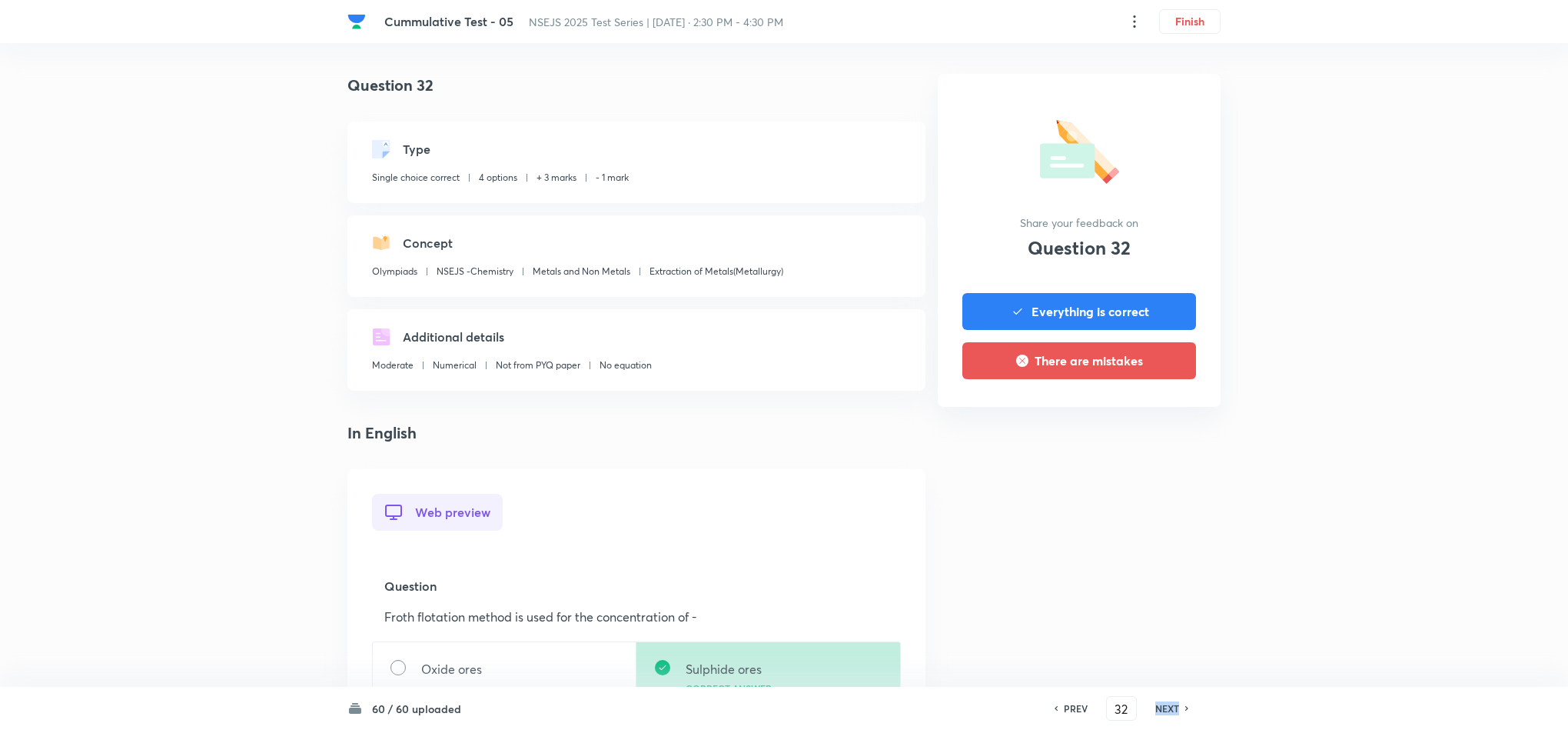
click at [1156, 706] on h6 "NEXT" at bounding box center [1167, 707] width 23 height 14
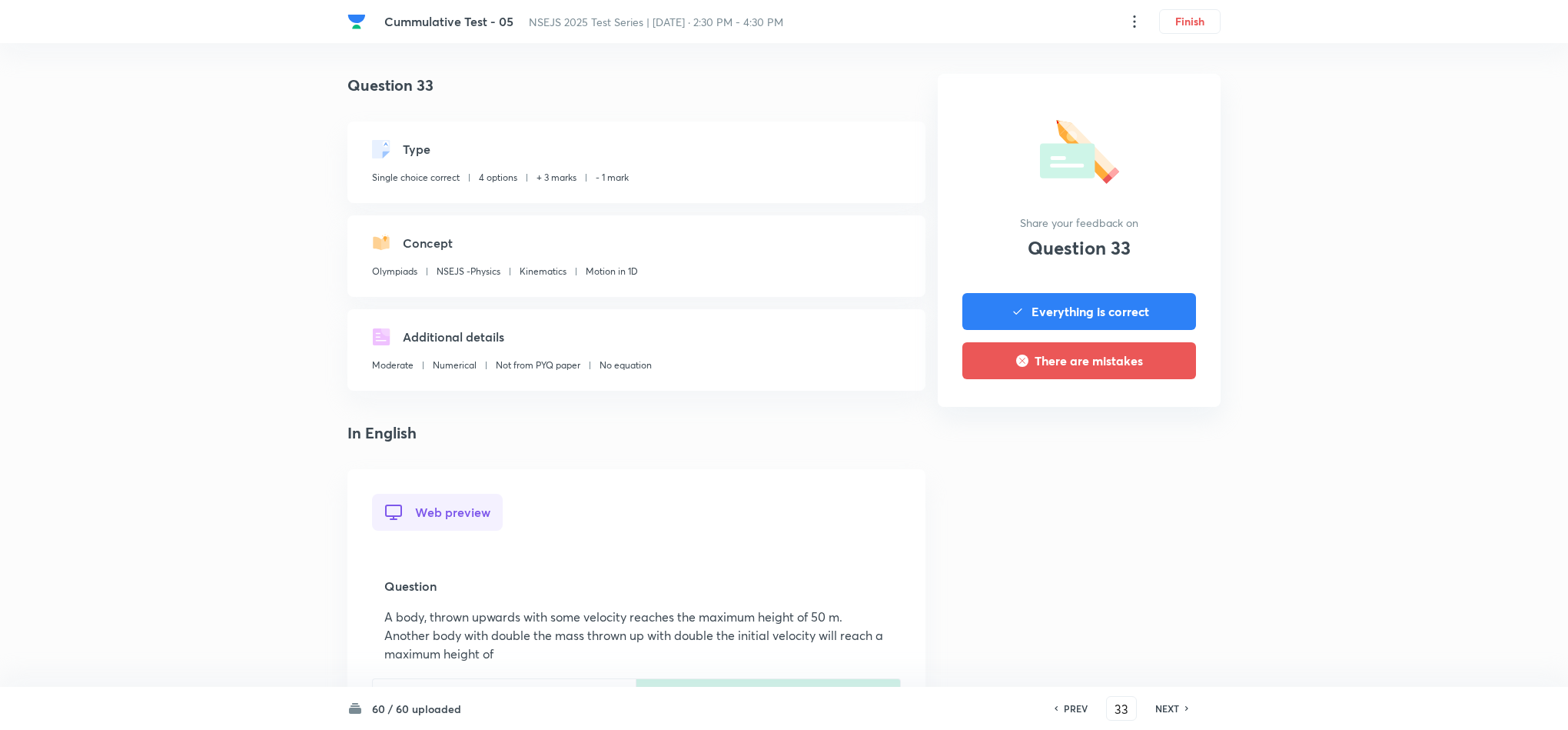
click at [1156, 706] on h6 "NEXT" at bounding box center [1167, 707] width 23 height 14
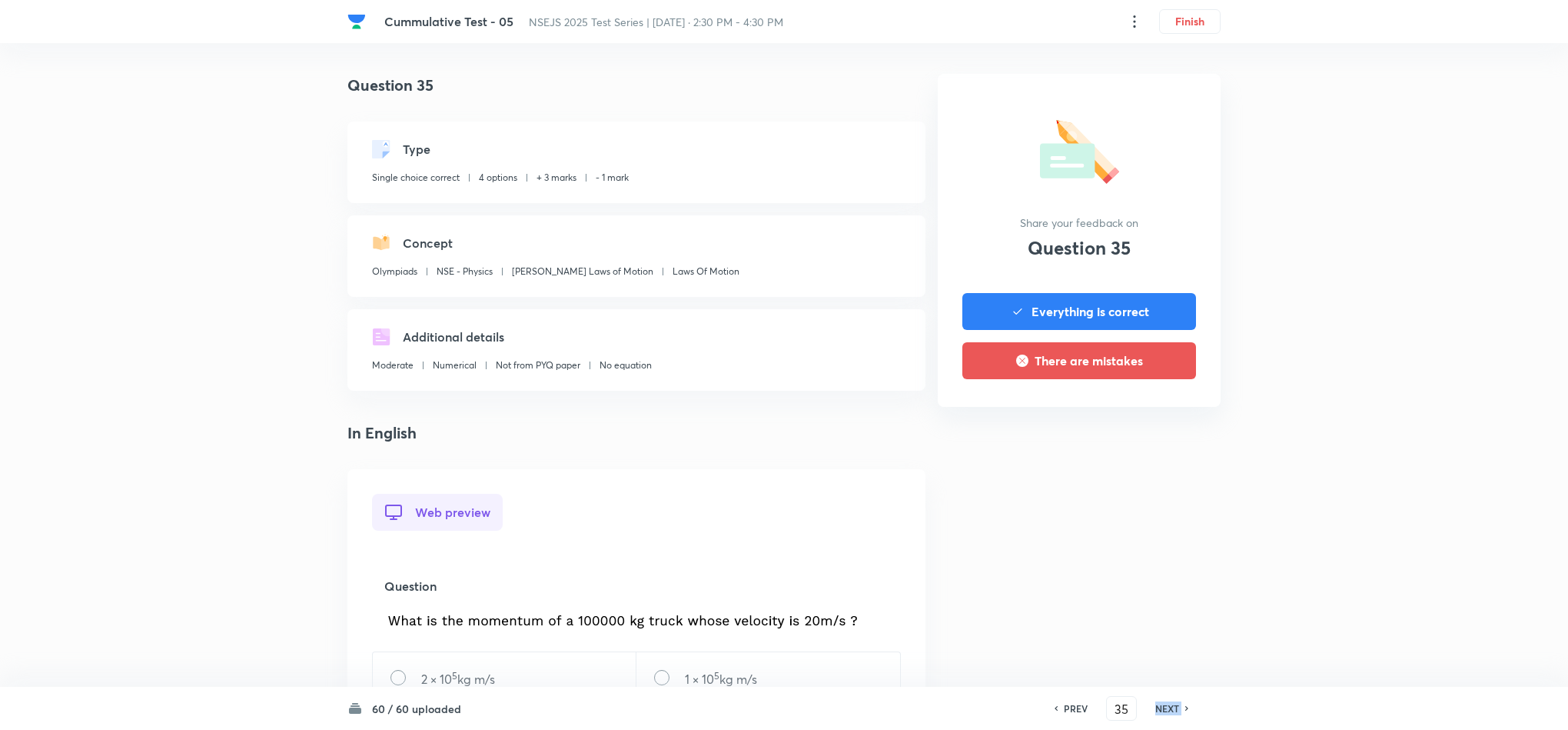
click at [1156, 706] on h6 "NEXT" at bounding box center [1167, 707] width 23 height 14
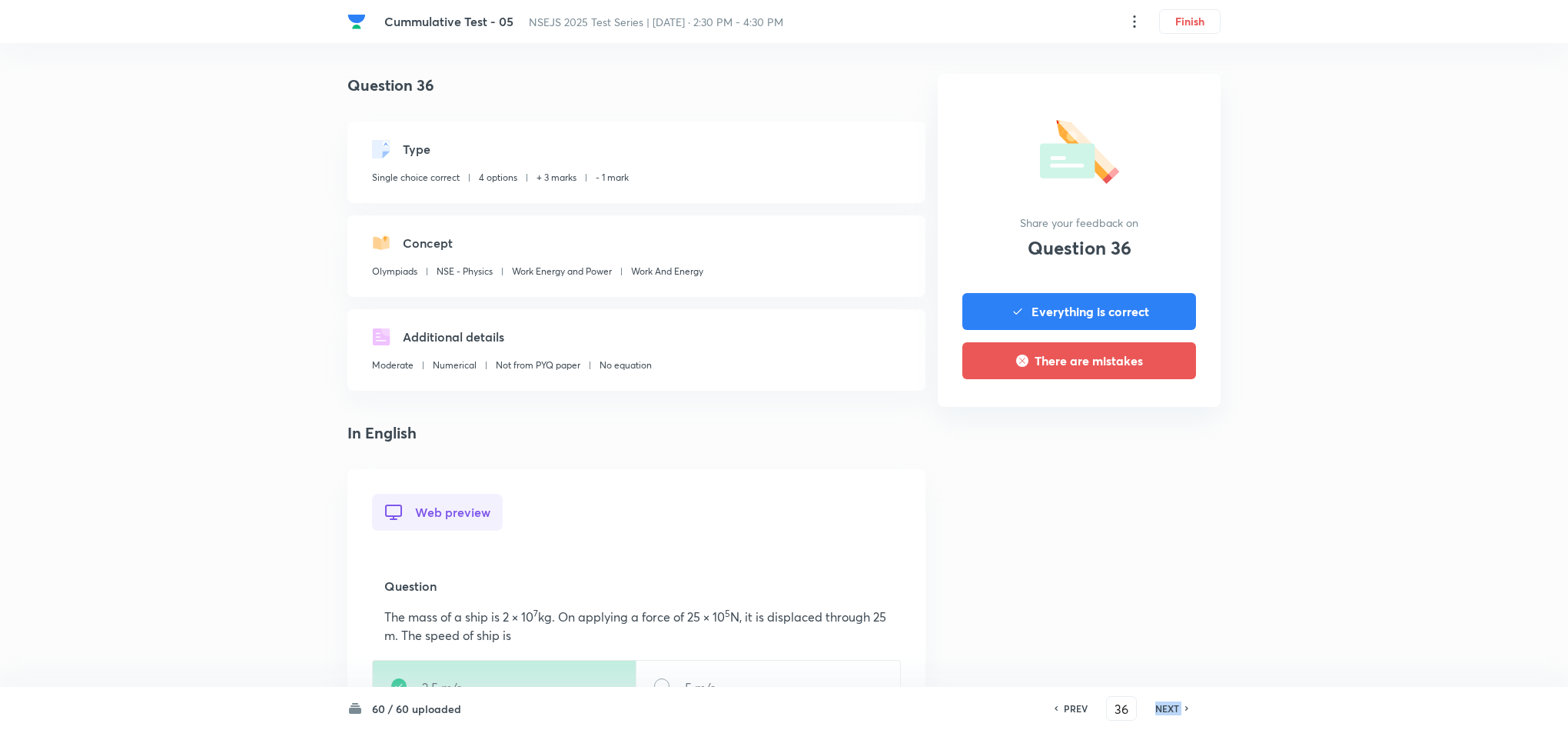
click at [1156, 706] on h6 "NEXT" at bounding box center [1167, 707] width 23 height 14
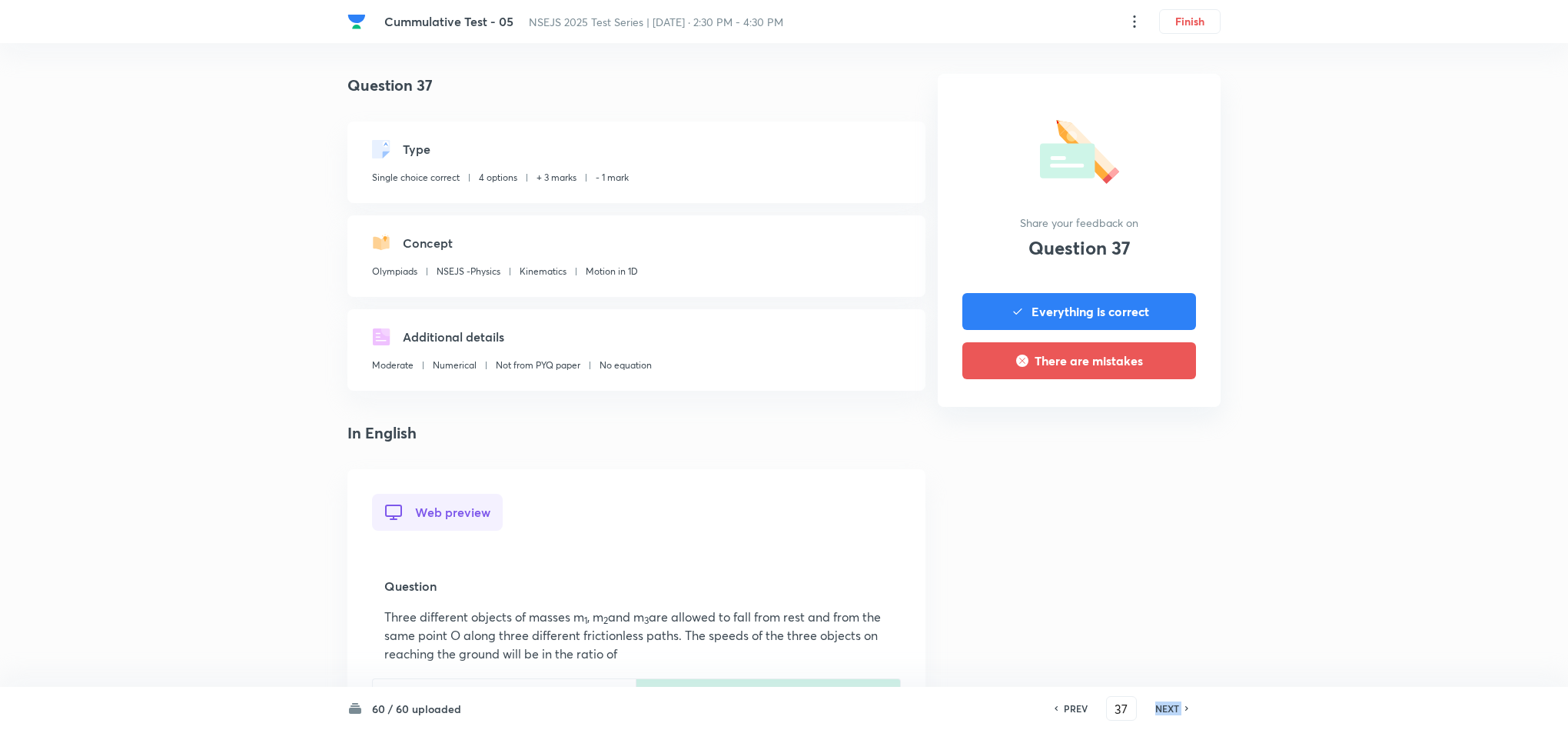
click at [1156, 706] on h6 "NEXT" at bounding box center [1167, 707] width 23 height 14
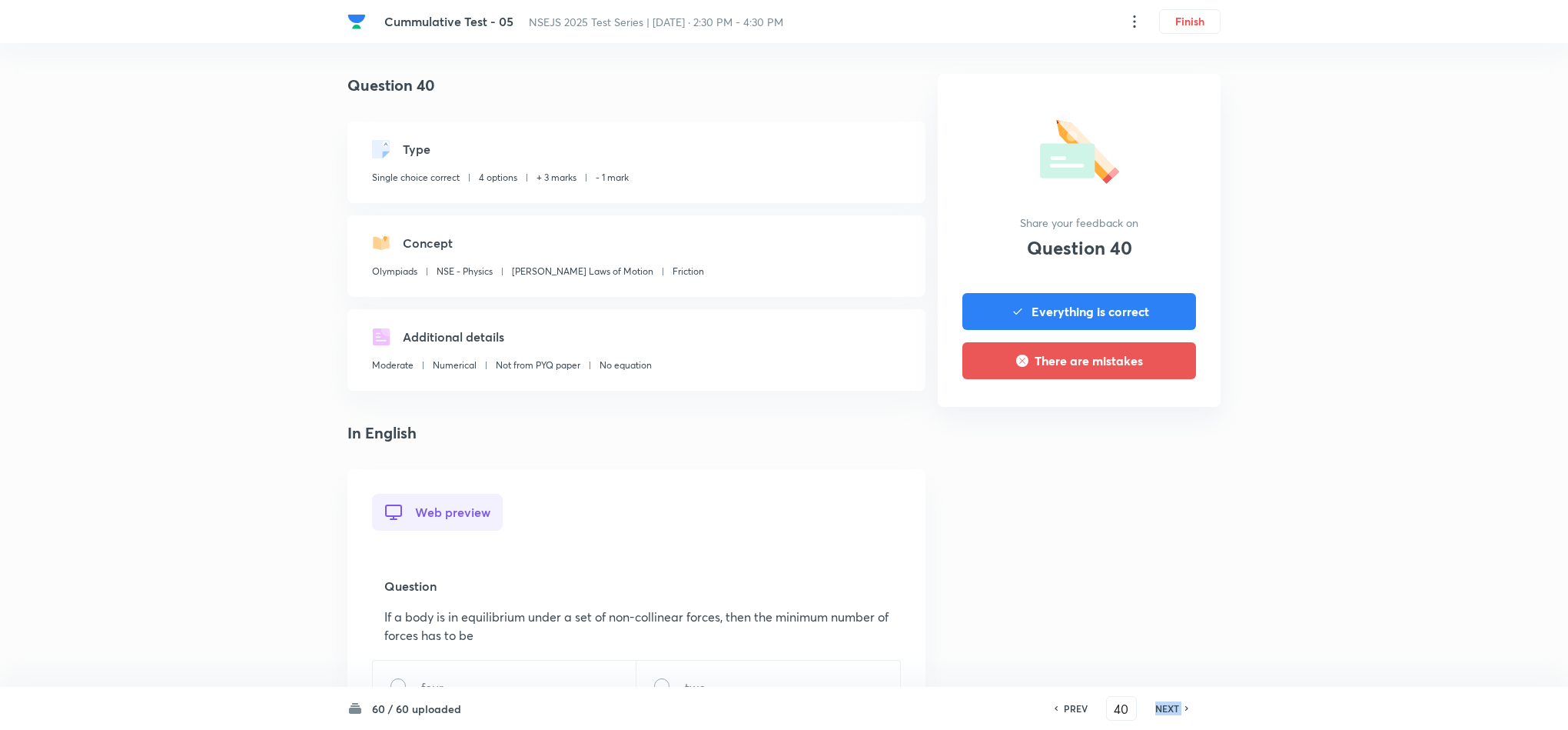
click at [1156, 706] on h6 "NEXT" at bounding box center [1167, 707] width 23 height 14
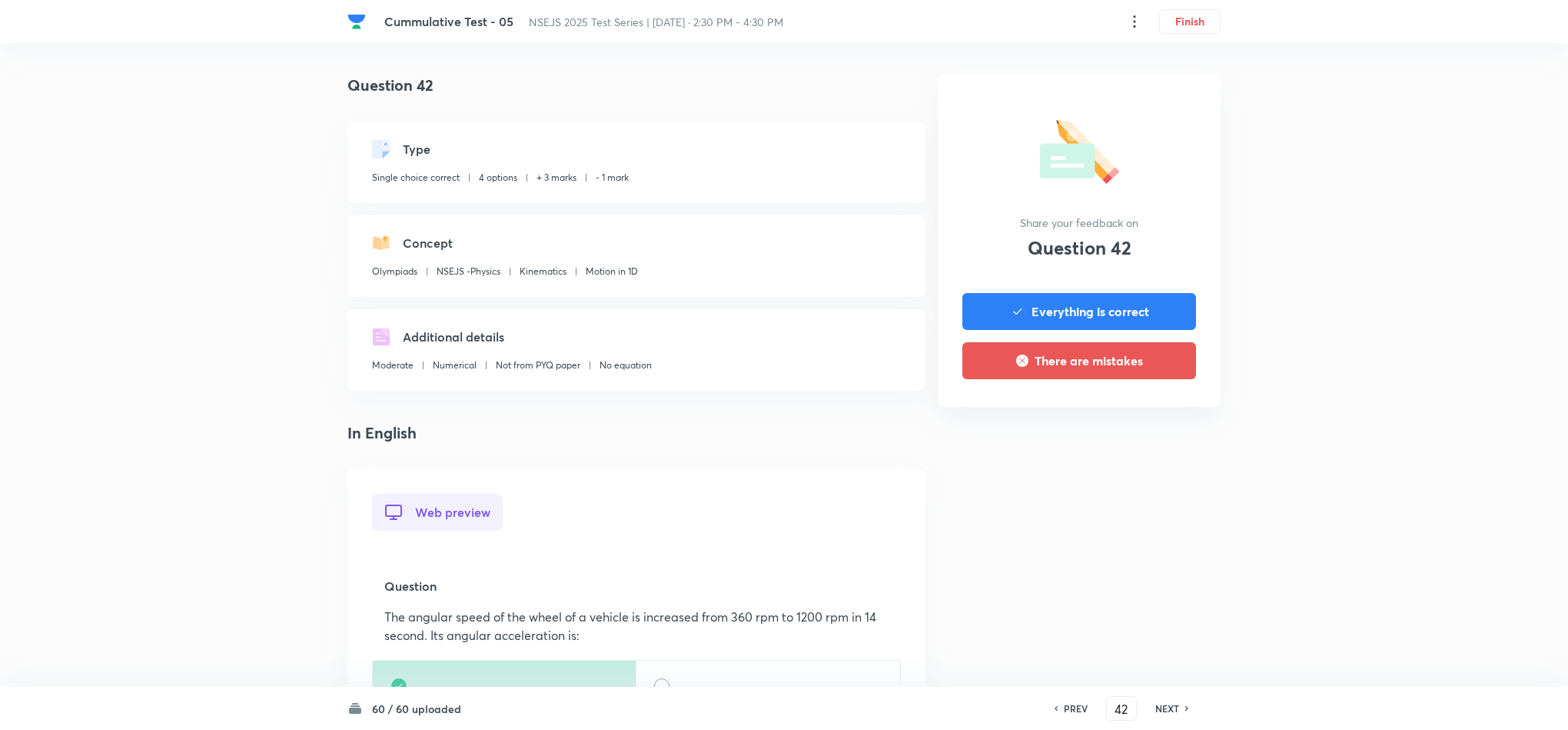
click at [1156, 706] on h6 "NEXT" at bounding box center [1167, 707] width 23 height 14
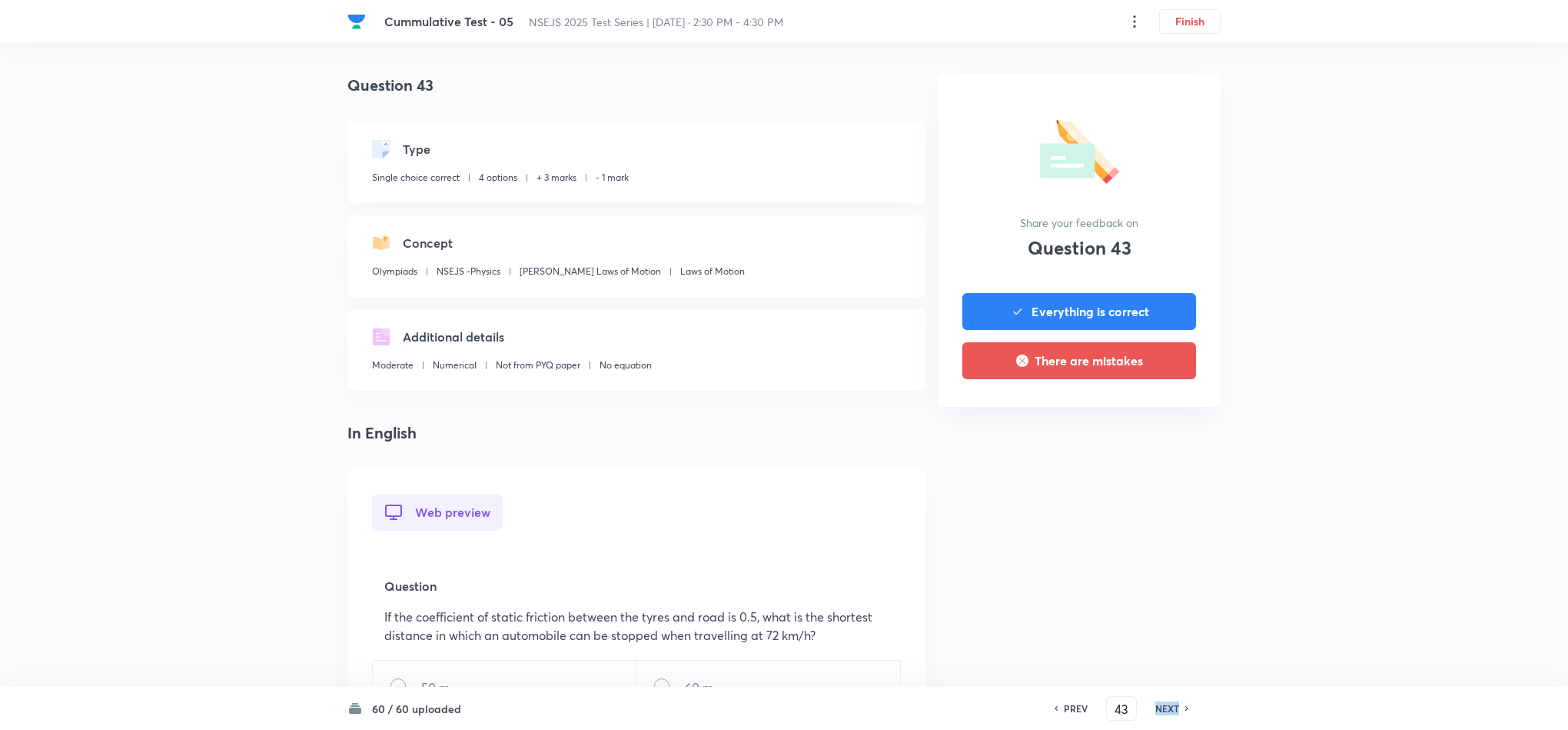
click at [1156, 706] on h6 "NEXT" at bounding box center [1167, 707] width 23 height 14
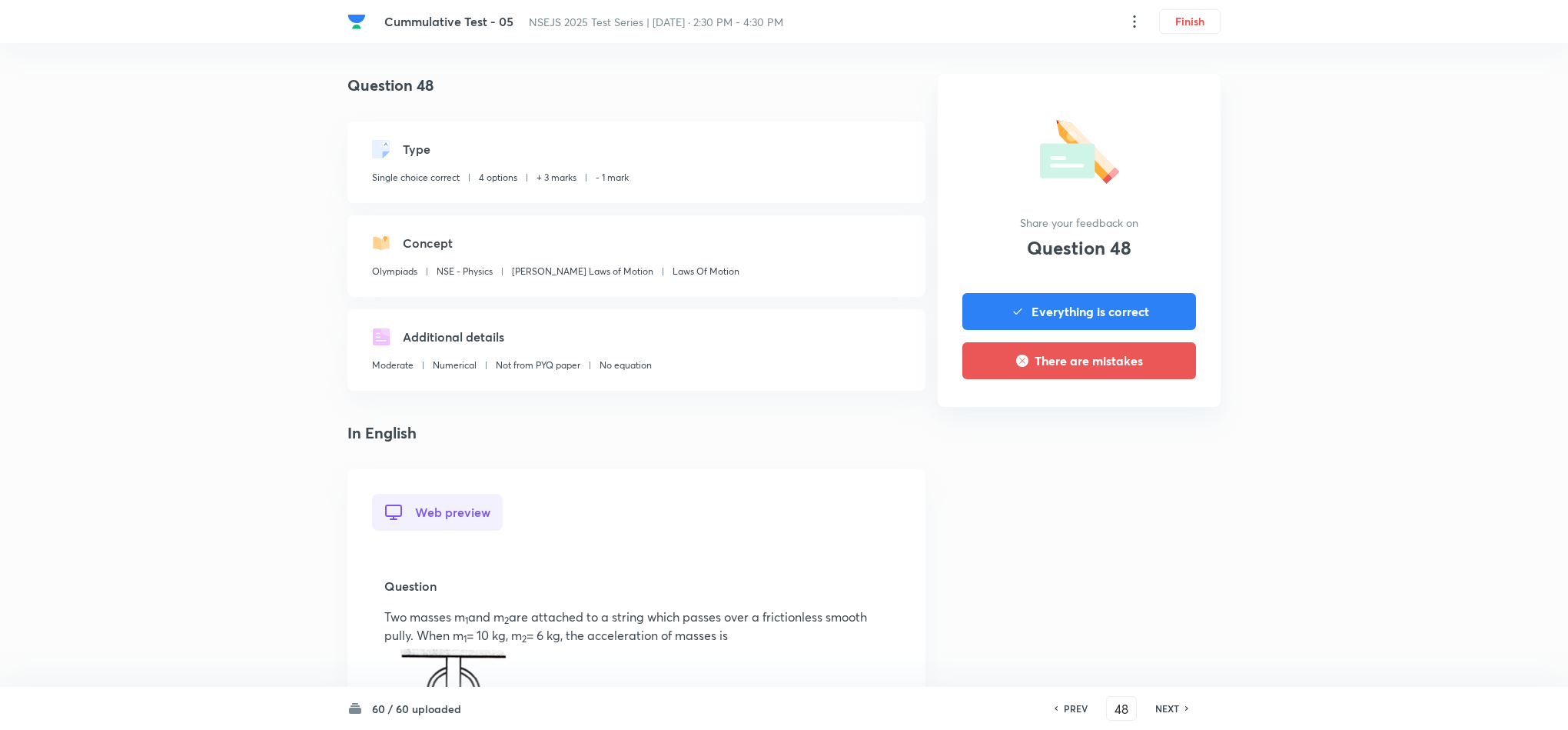
click at [1156, 706] on h6 "NEXT" at bounding box center [1167, 707] width 23 height 14
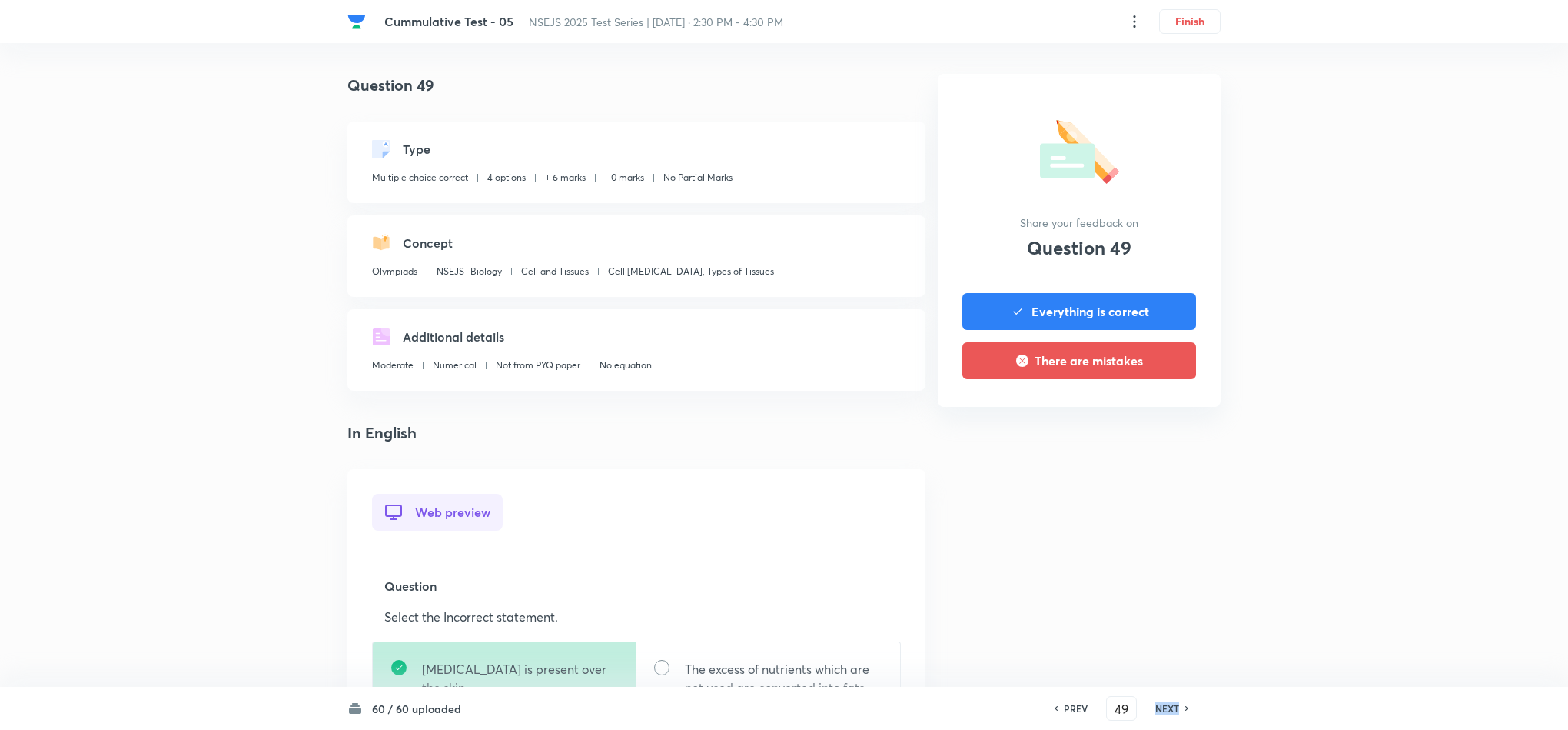
click at [1156, 706] on h6 "NEXT" at bounding box center [1167, 707] width 23 height 14
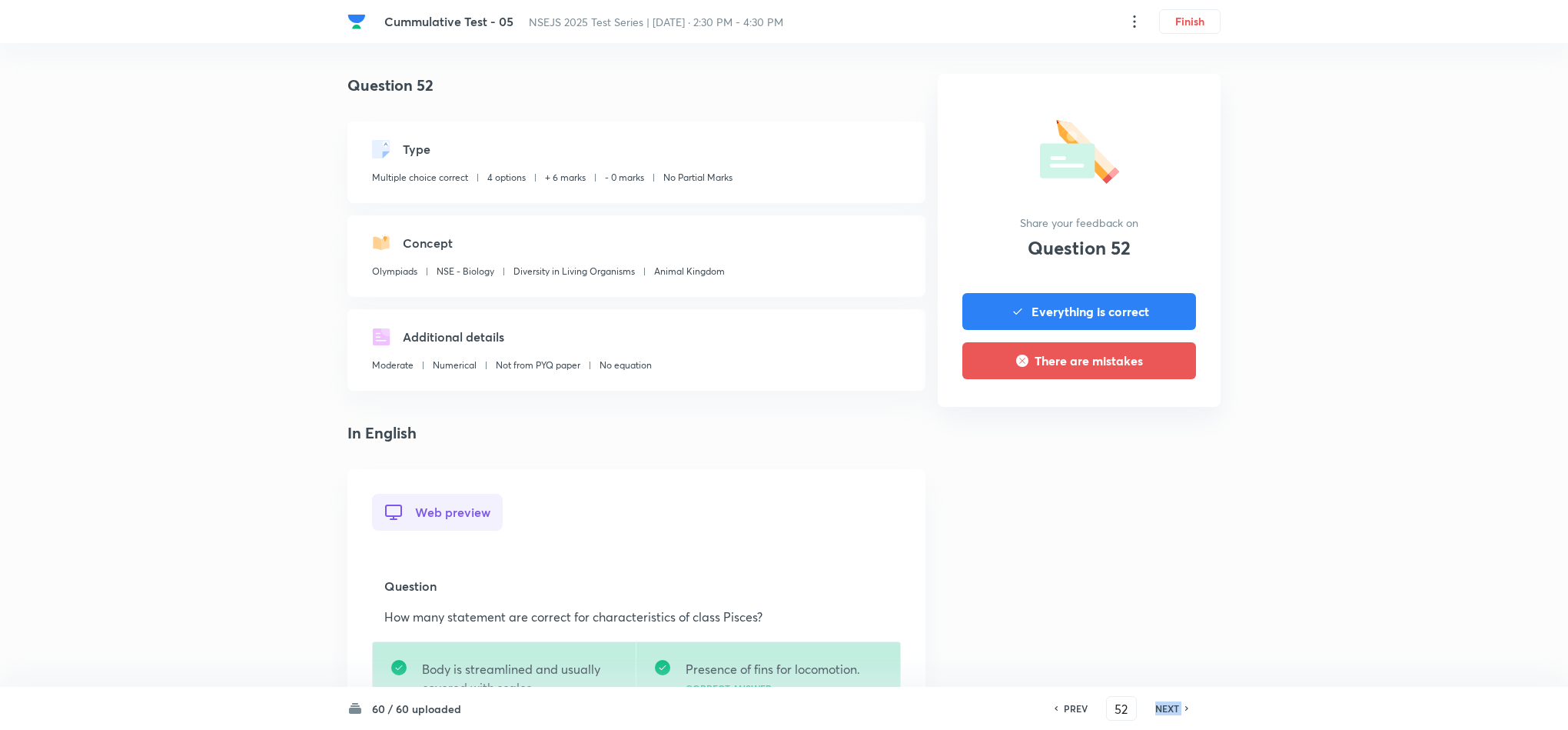
click at [1156, 706] on h6 "NEXT" at bounding box center [1167, 707] width 23 height 14
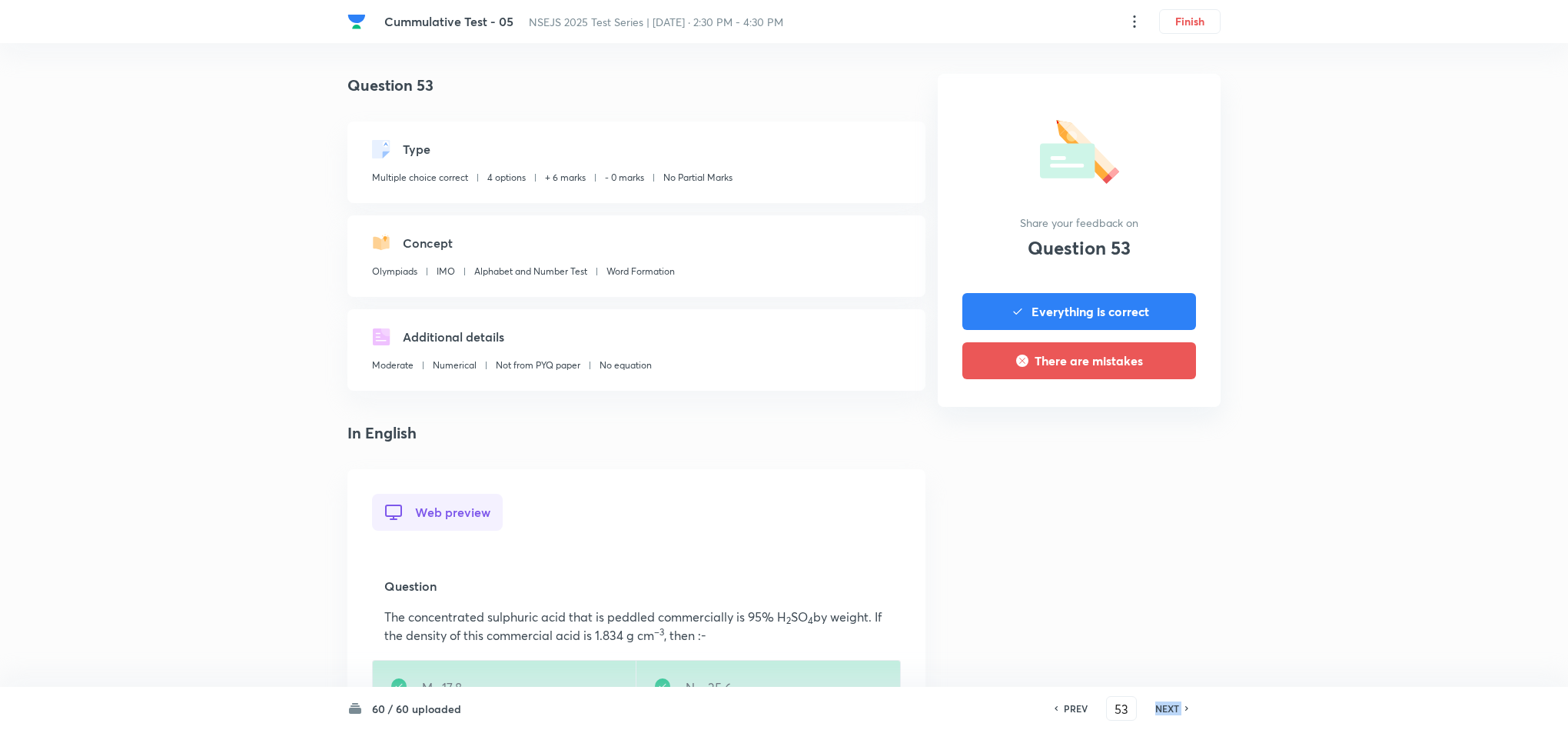
click at [1156, 706] on h6 "NEXT" at bounding box center [1167, 707] width 23 height 14
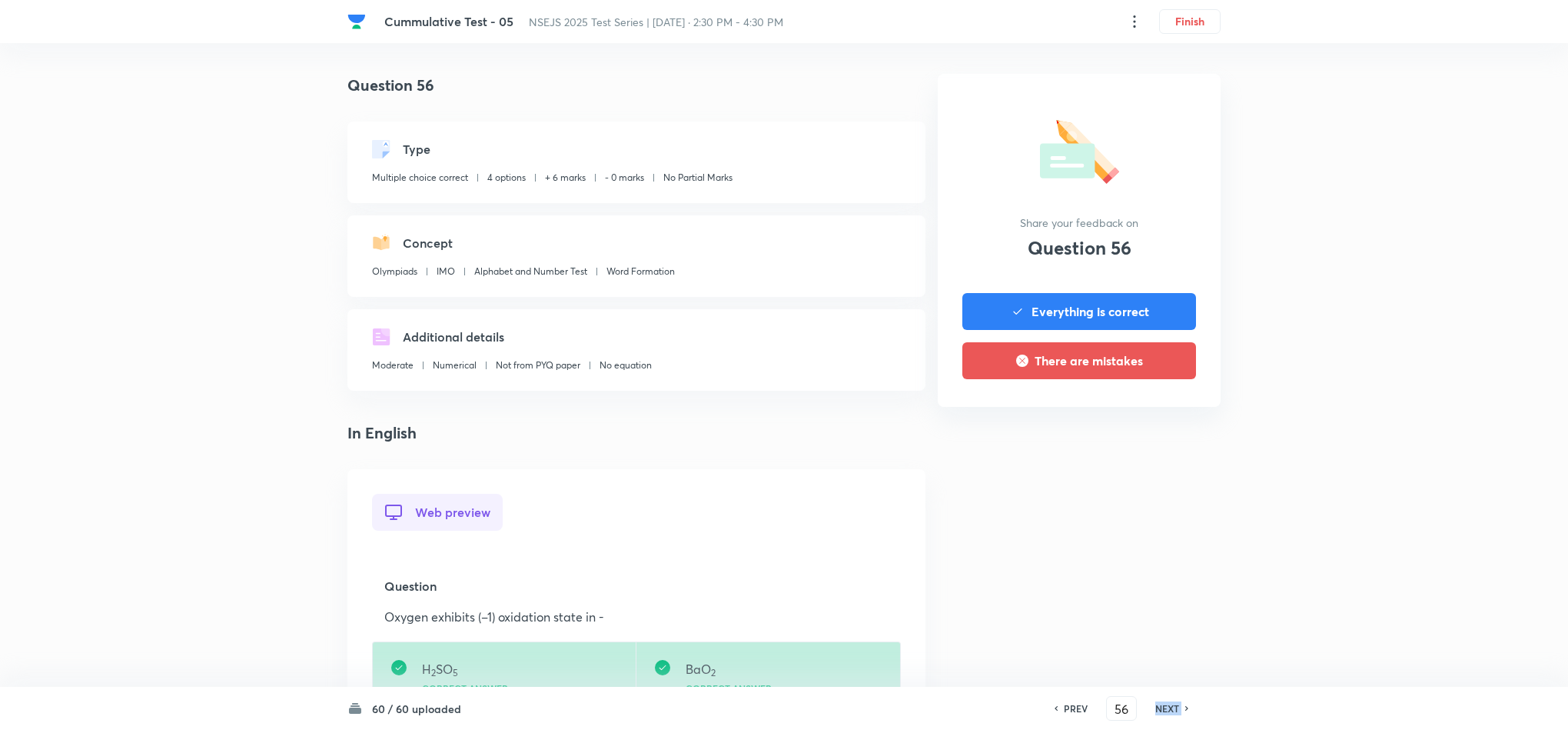
click at [1156, 706] on h6 "NEXT" at bounding box center [1167, 707] width 23 height 14
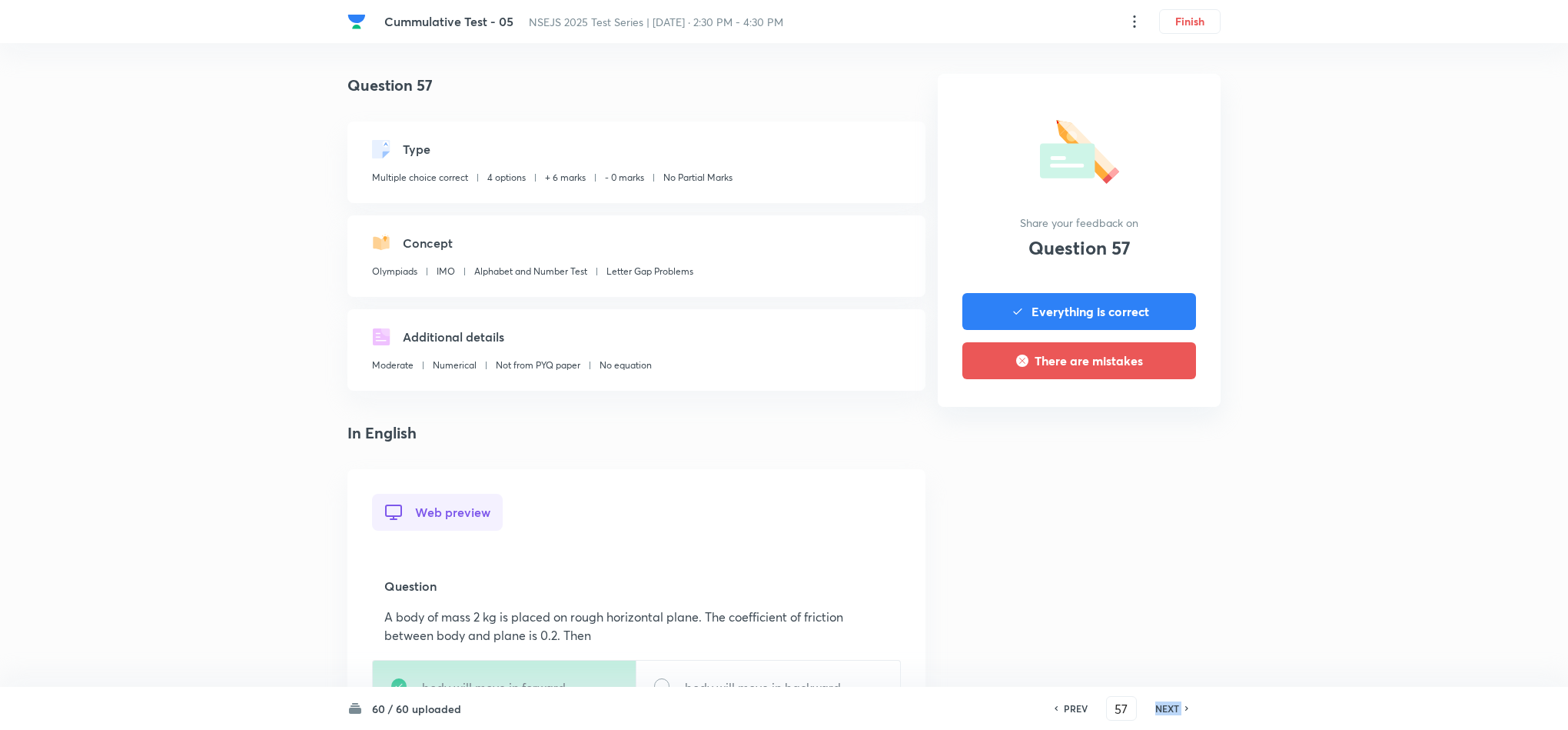
click at [1156, 706] on h6 "NEXT" at bounding box center [1167, 707] width 23 height 14
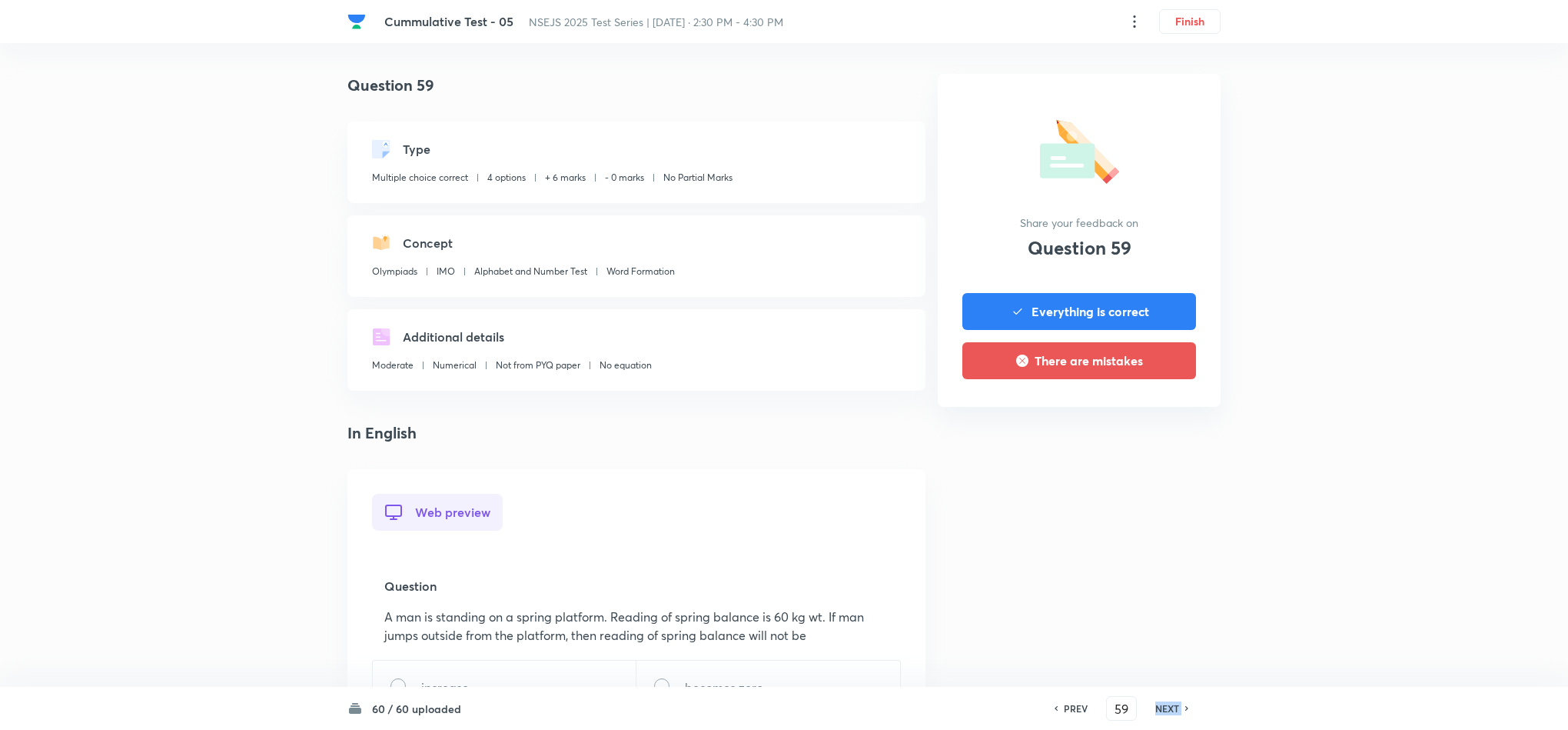
click at [1156, 706] on h6 "NEXT" at bounding box center [1167, 707] width 23 height 14
type input "60"
click at [1156, 706] on h6 "NEXT" at bounding box center [1167, 707] width 23 height 14
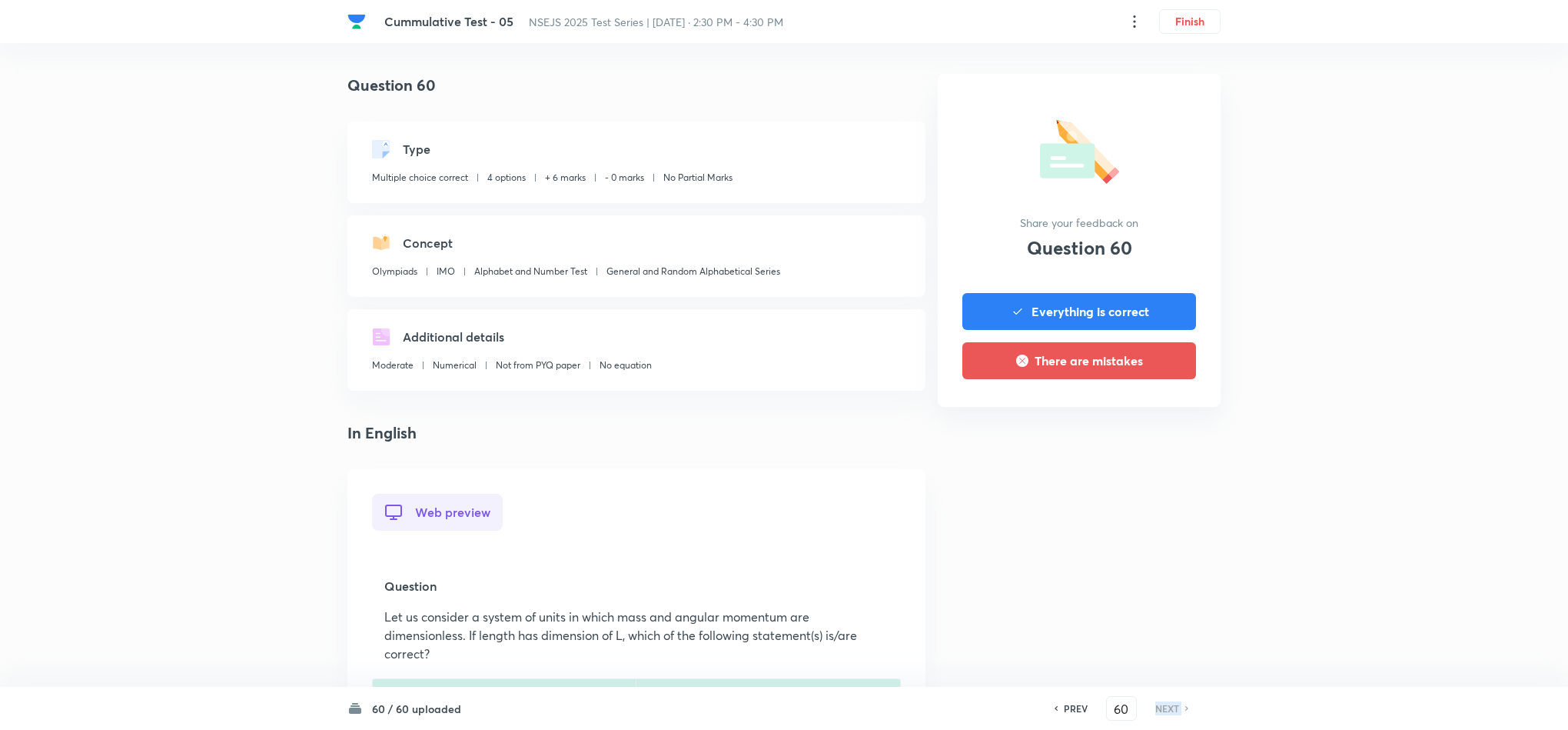
click at [1156, 706] on h6 "NEXT" at bounding box center [1167, 707] width 23 height 14
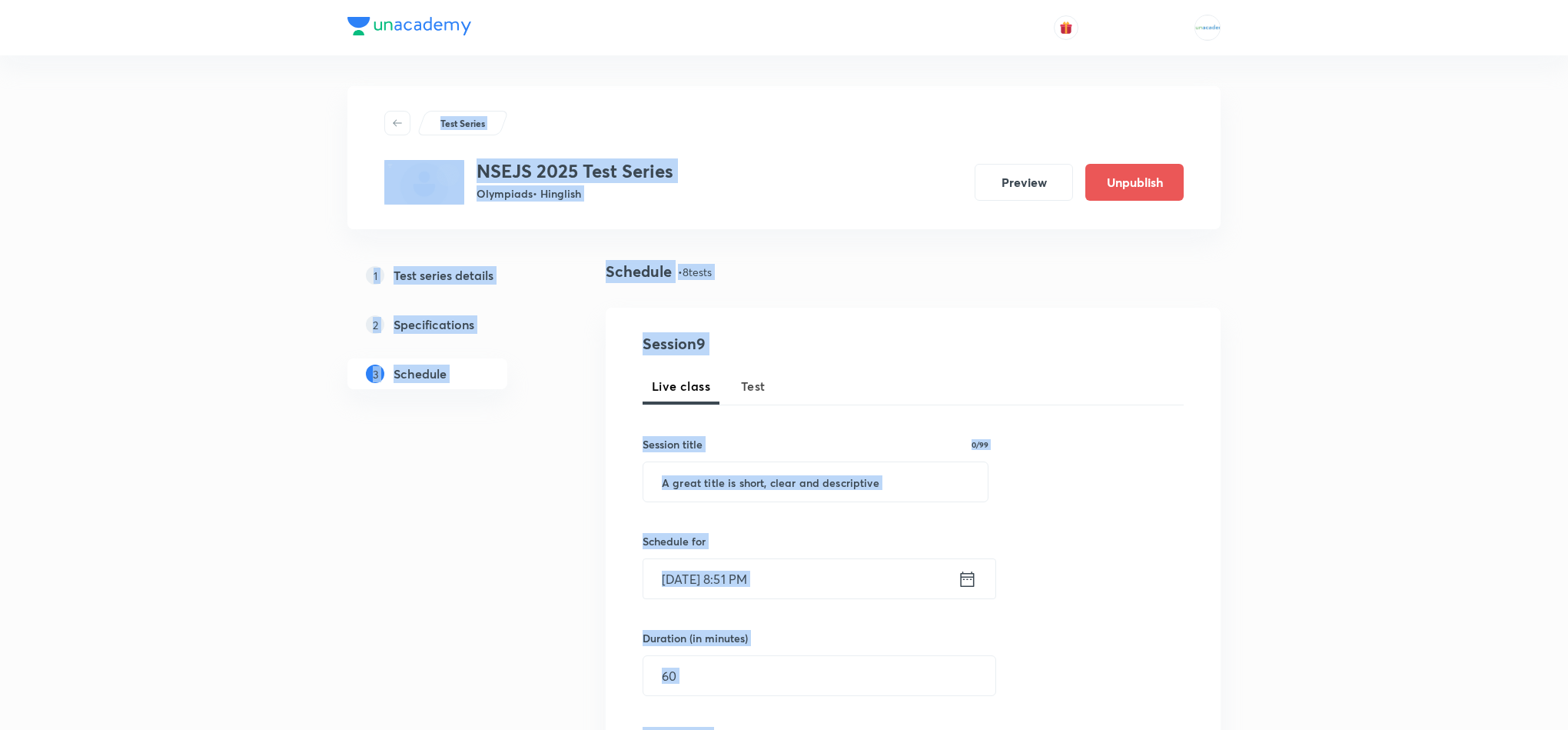
click at [856, 295] on div "Schedule • 8 tests" at bounding box center [913, 283] width 615 height 48
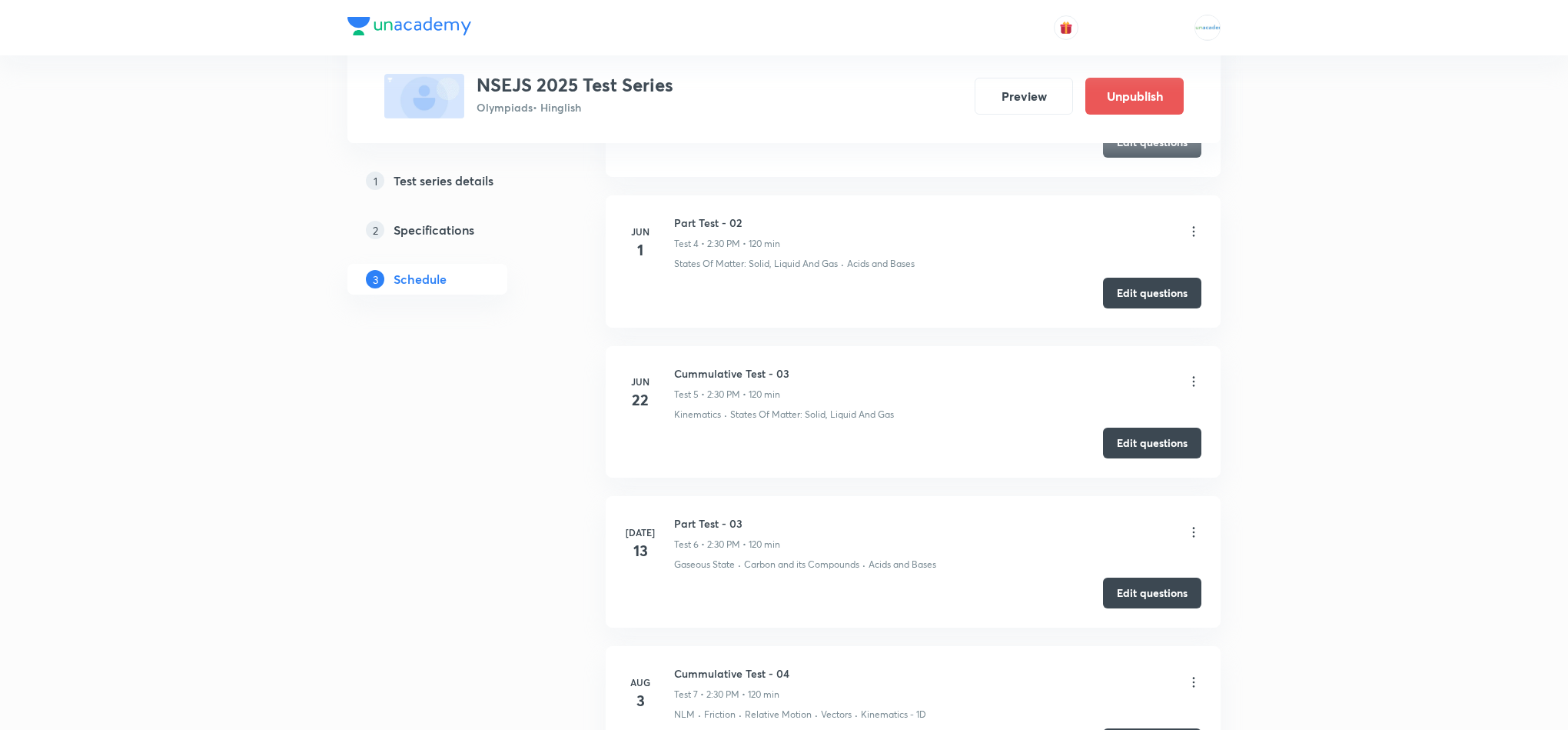
scroll to position [1515, 0]
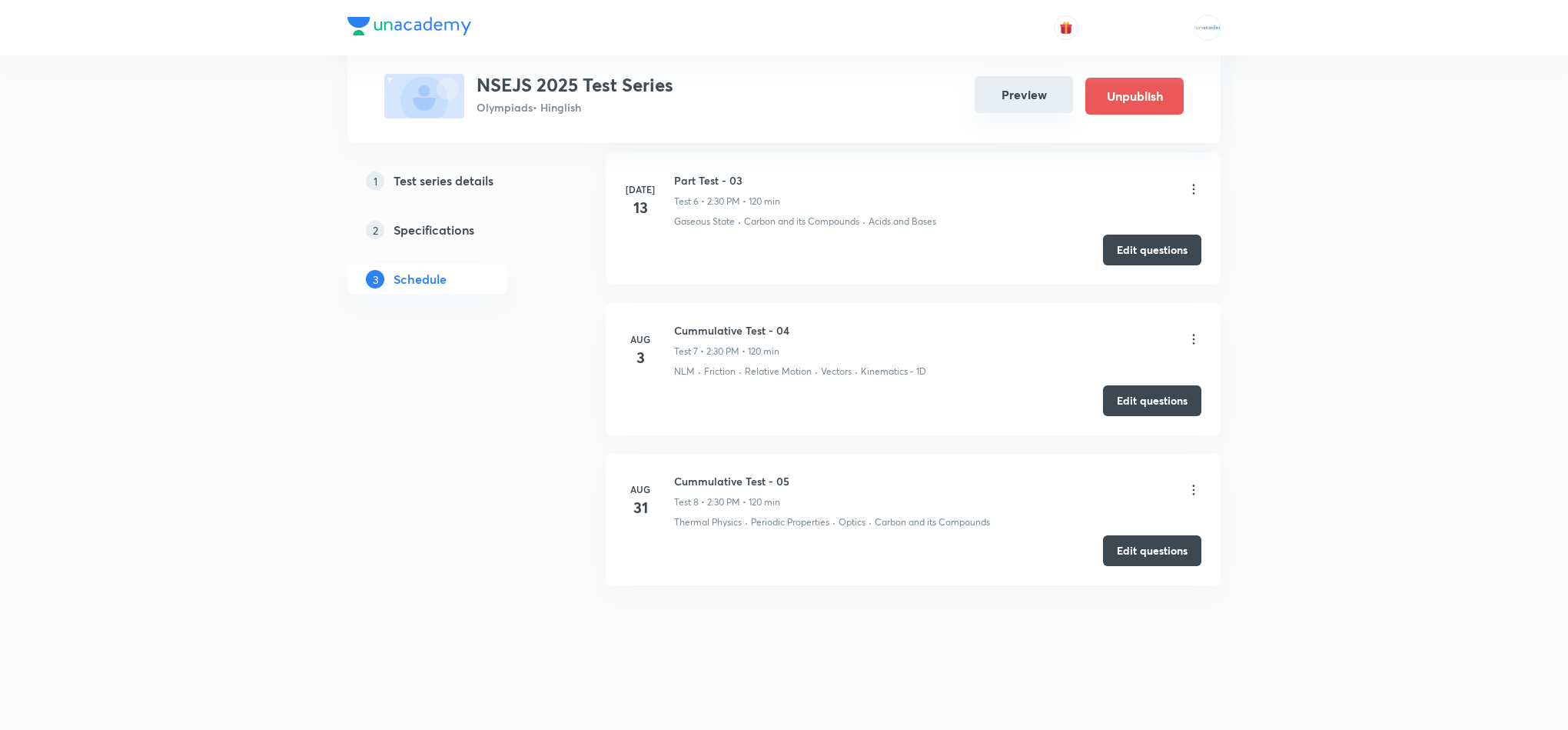
click at [1025, 101] on button "Preview" at bounding box center [1023, 94] width 98 height 37
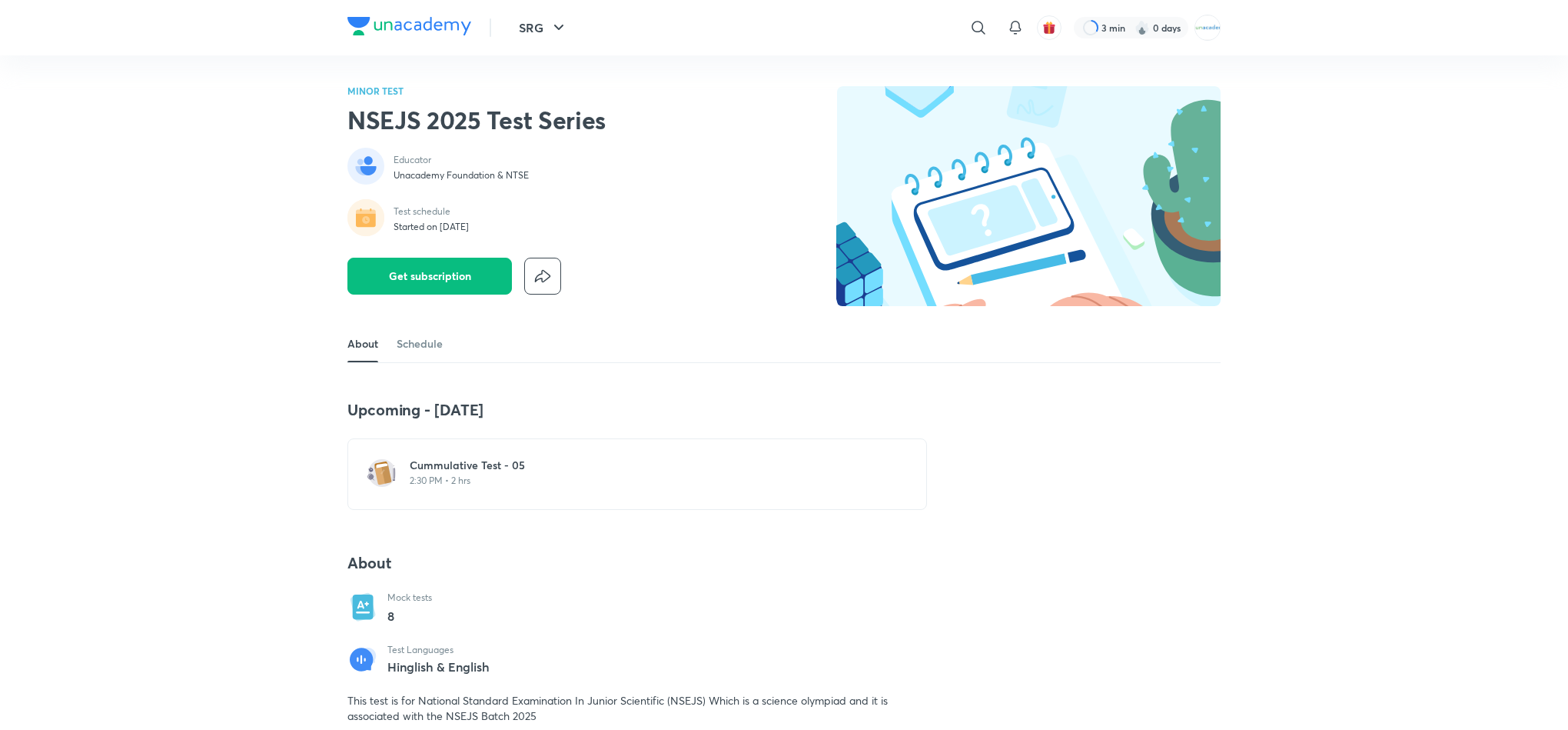
scroll to position [142, 0]
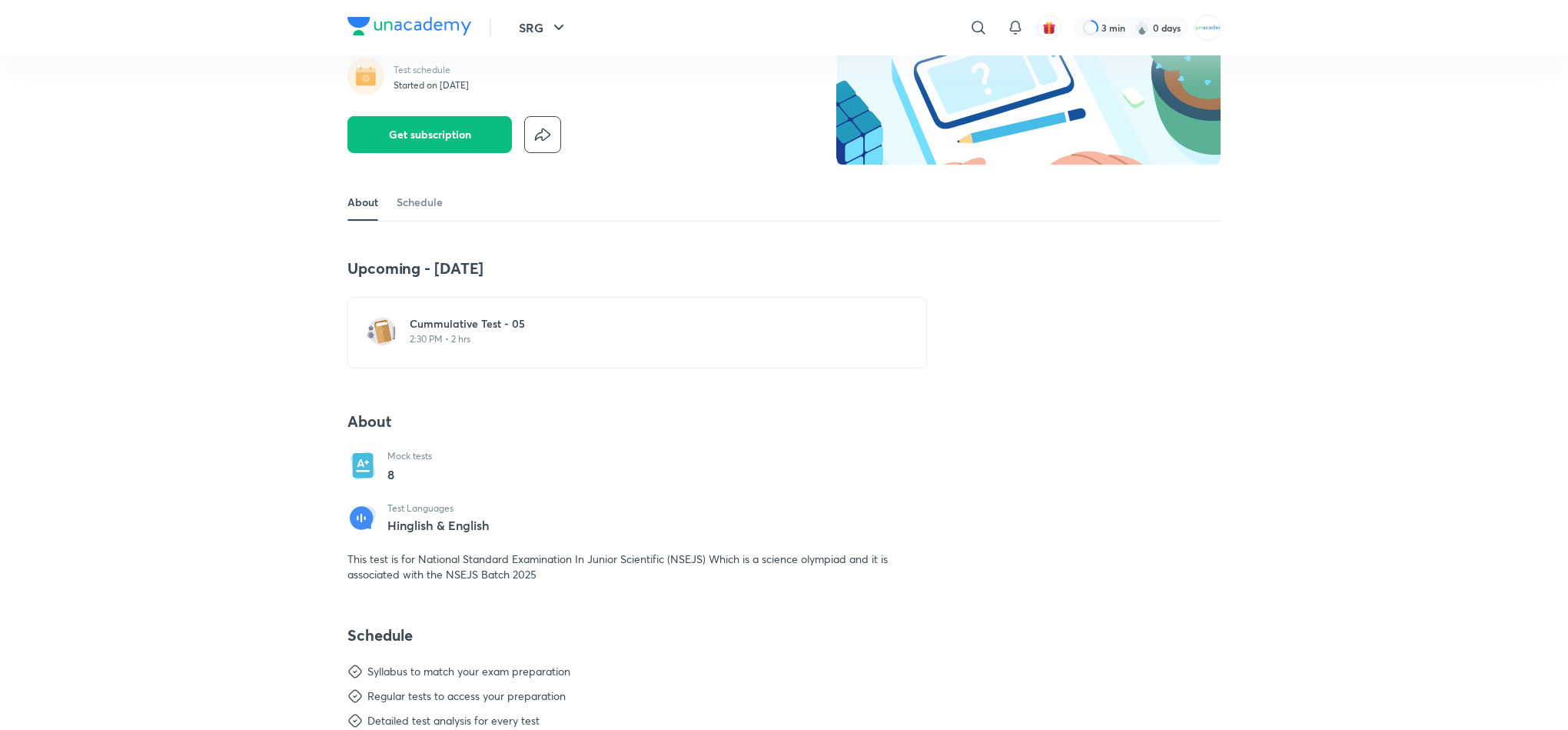
click at [641, 326] on h6 "Cummulative Test - 05" at bounding box center [646, 323] width 474 height 15
click at [511, 341] on p "2:30 PM • 2 hrs" at bounding box center [646, 339] width 474 height 13
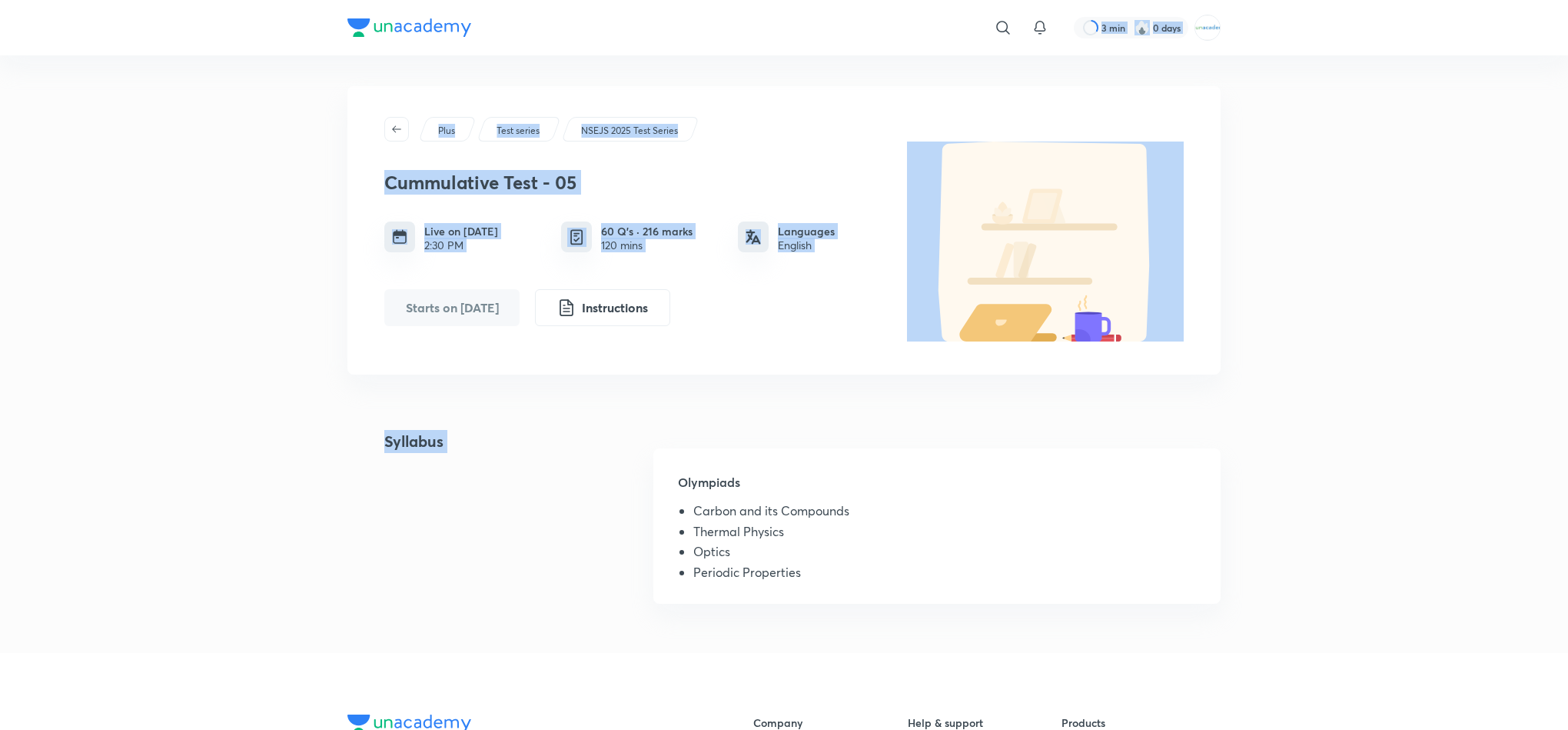
drag, startPoint x: 644, startPoint y: 413, endPoint x: 708, endPoint y: -97, distance: 514.0
click at [708, 0] on html "​ 3 min 0 days Plus Test series NSEJS 2025 Test Series Cummulative Test - 05 Li…" at bounding box center [784, 582] width 1568 height 1165
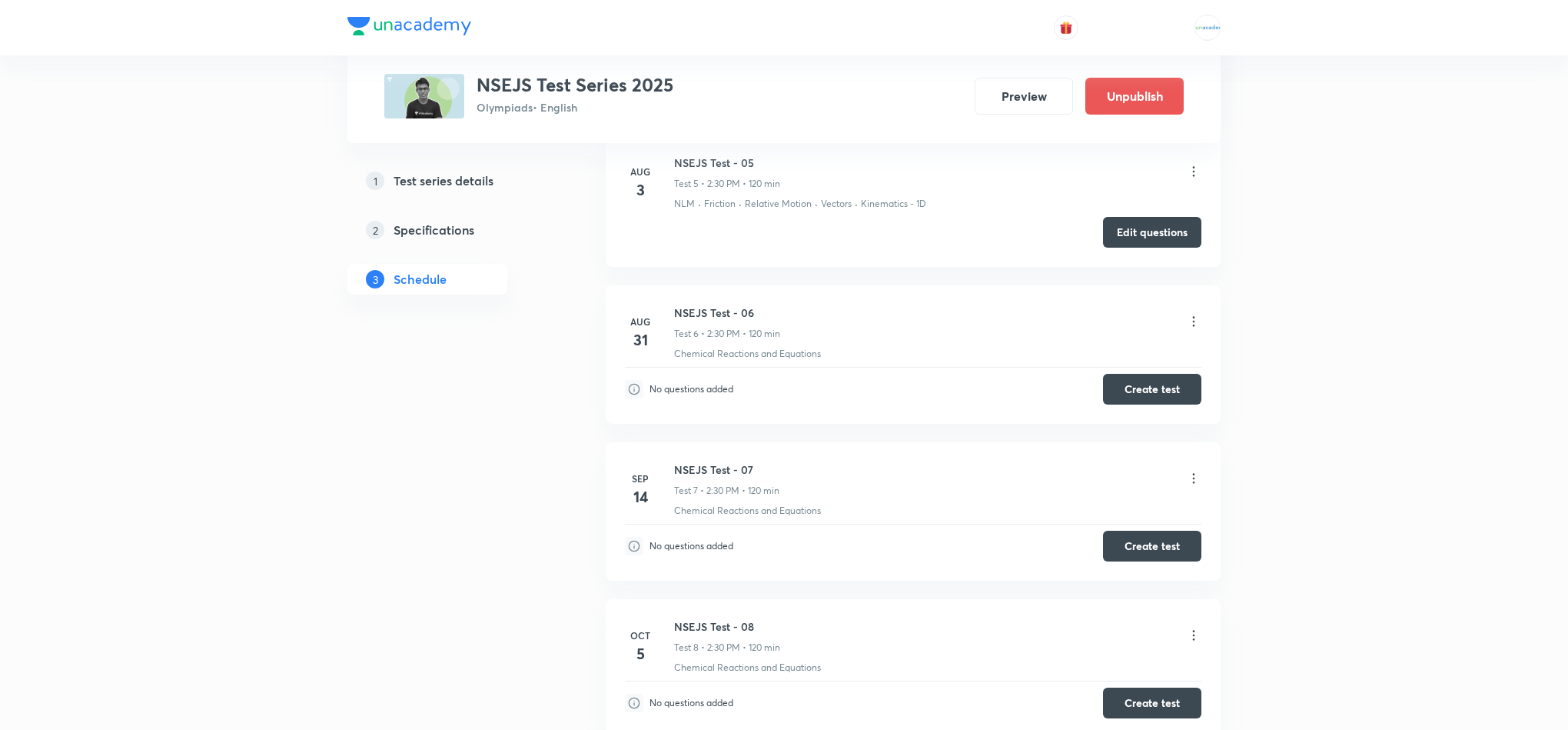
scroll to position [1491, 0]
click at [1119, 402] on button "Create test" at bounding box center [1152, 390] width 98 height 31
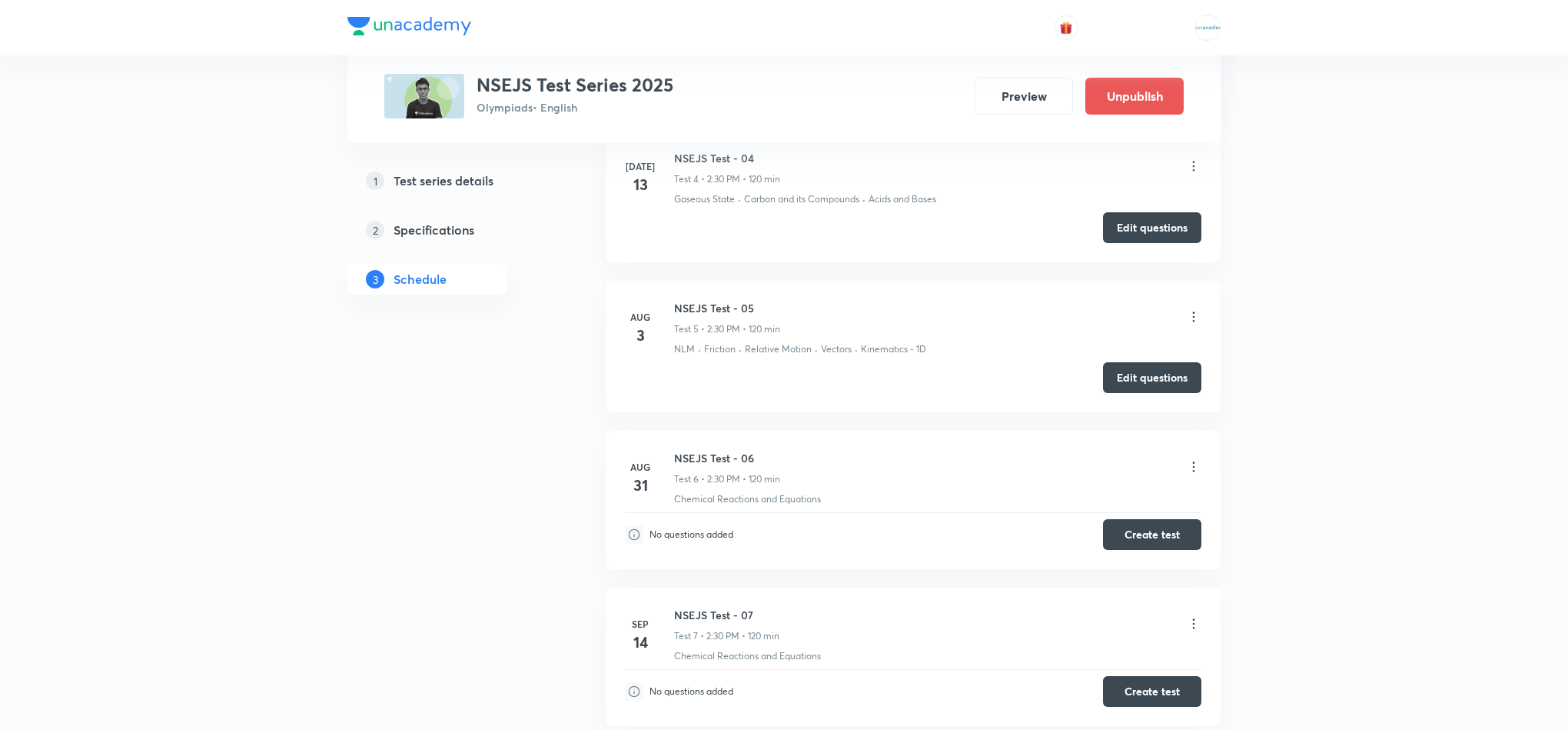
scroll to position [1347, 0]
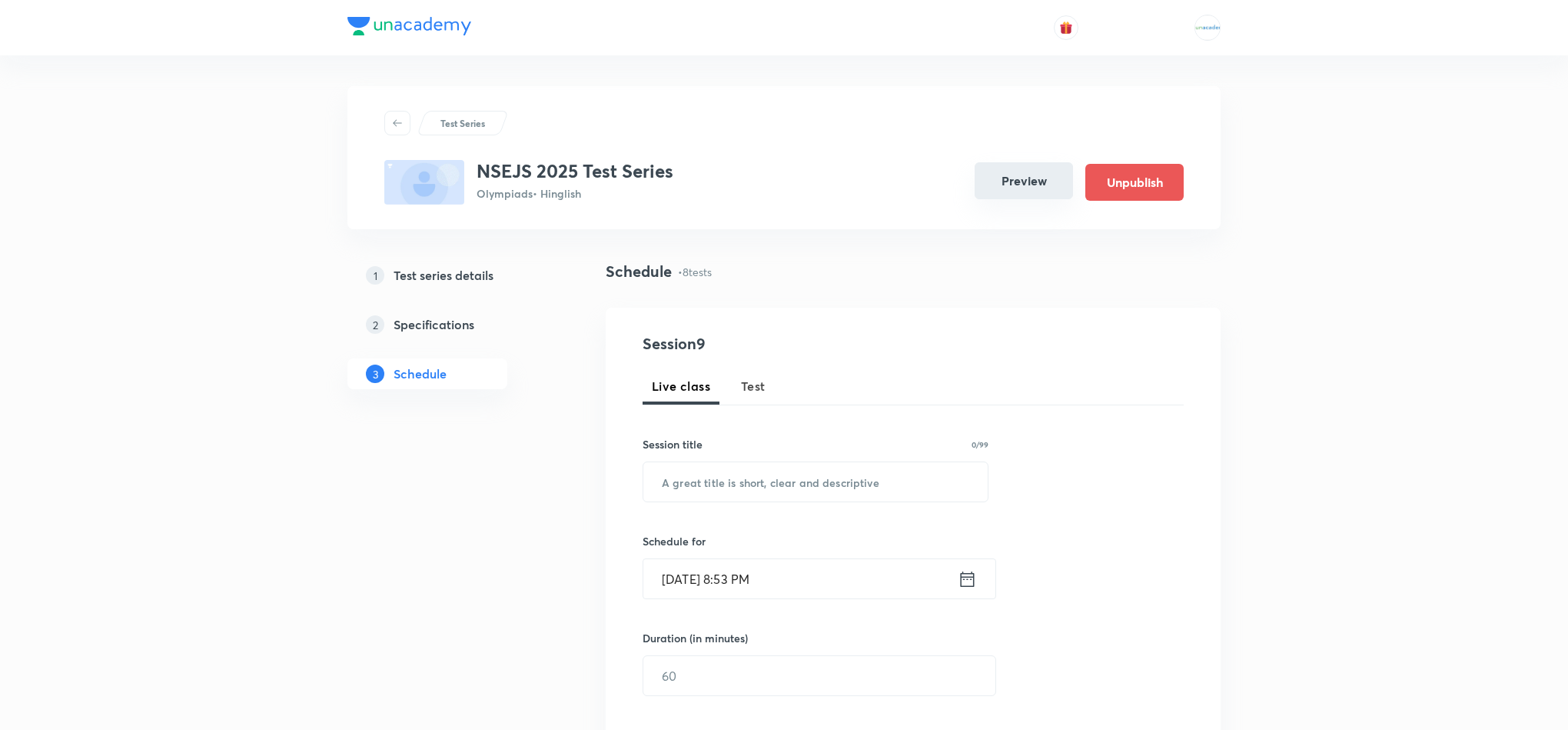
drag, startPoint x: 1033, startPoint y: 159, endPoint x: 1028, endPoint y: 173, distance: 14.9
click at [1028, 173] on div "NSEJS 2025 Test Series Olympiads • Hinglish Preview Unpublish" at bounding box center [784, 181] width 799 height 44
click at [1028, 173] on button "Preview" at bounding box center [1023, 180] width 98 height 37
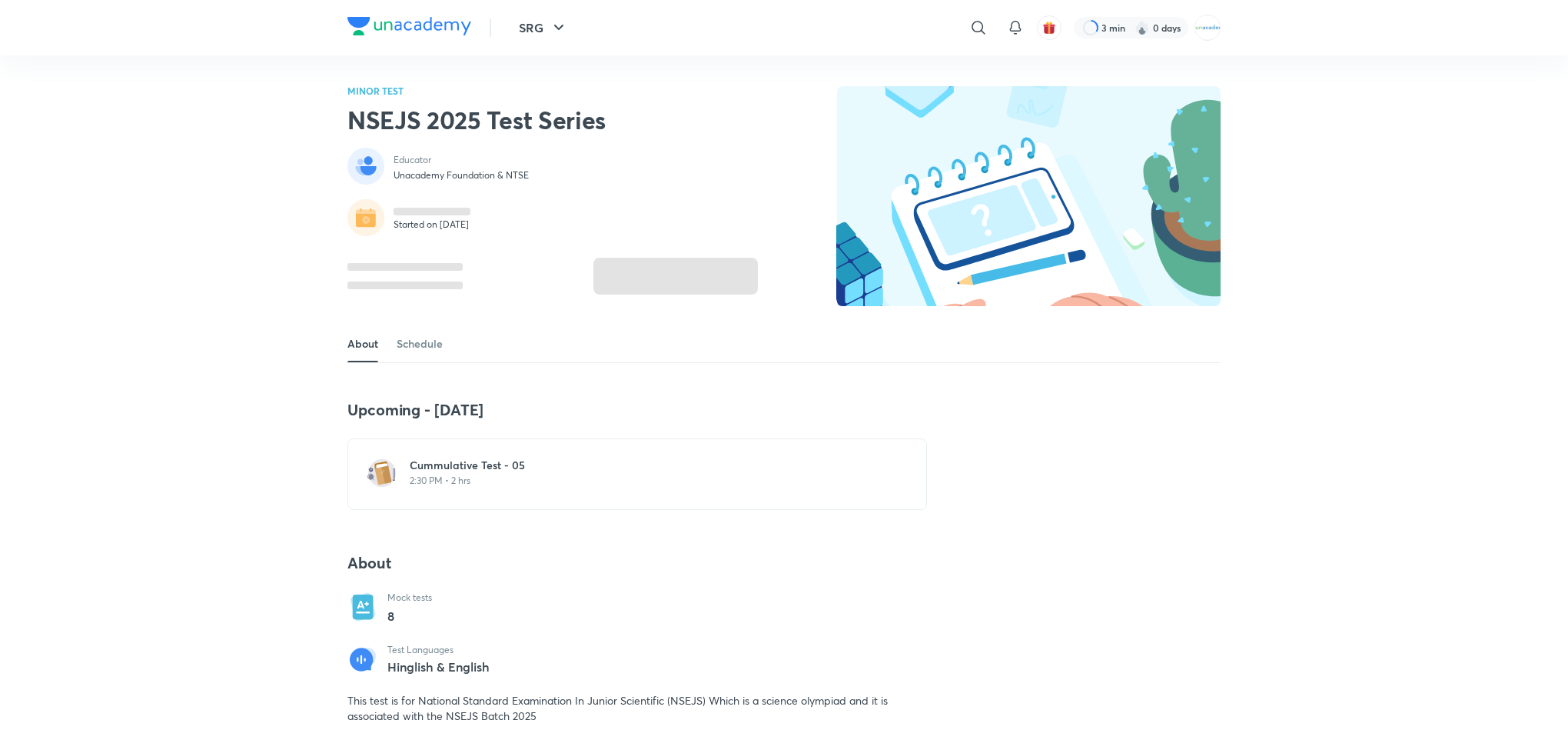
click at [573, 469] on h6 "Cummulative Test - 05" at bounding box center [646, 465] width 474 height 15
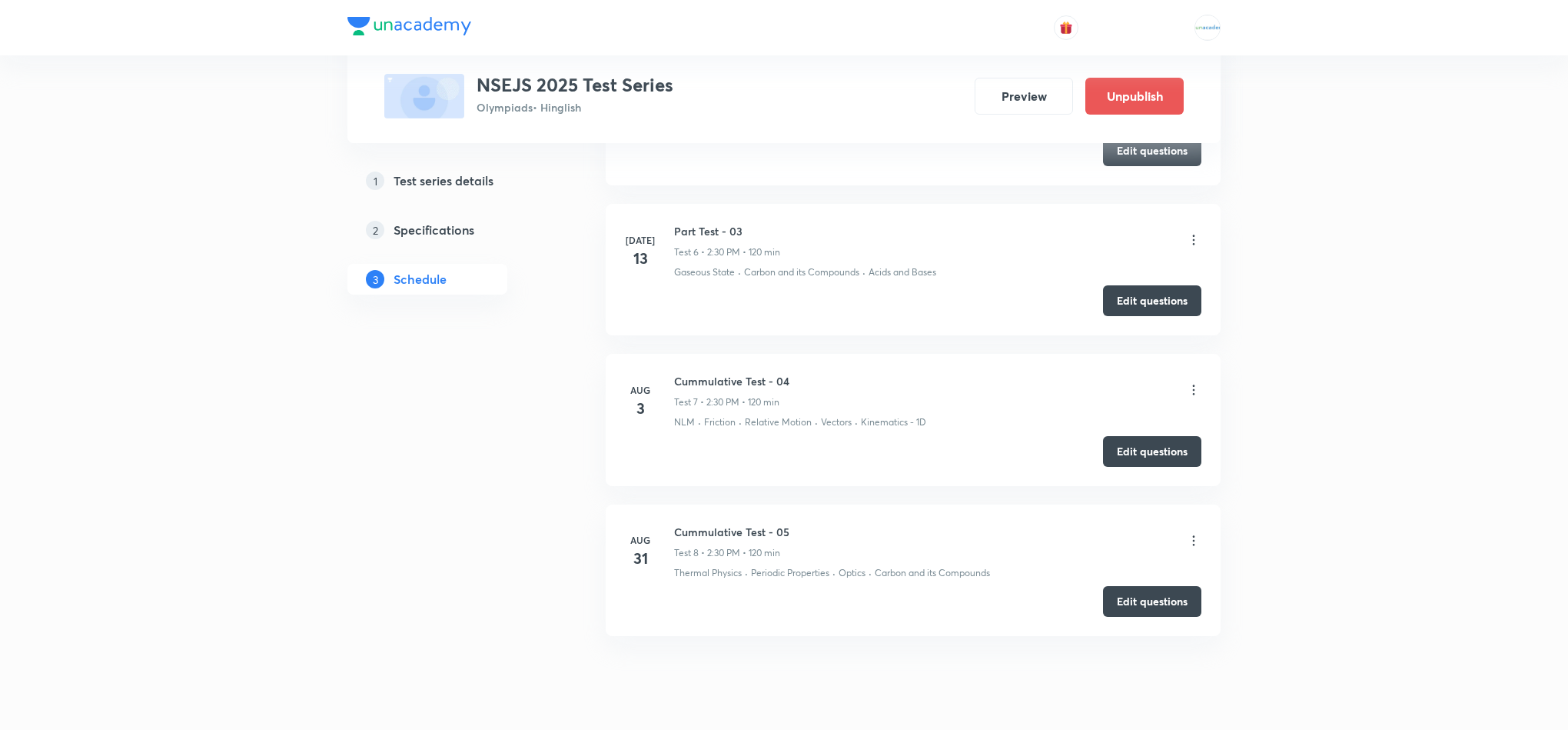
scroll to position [1515, 0]
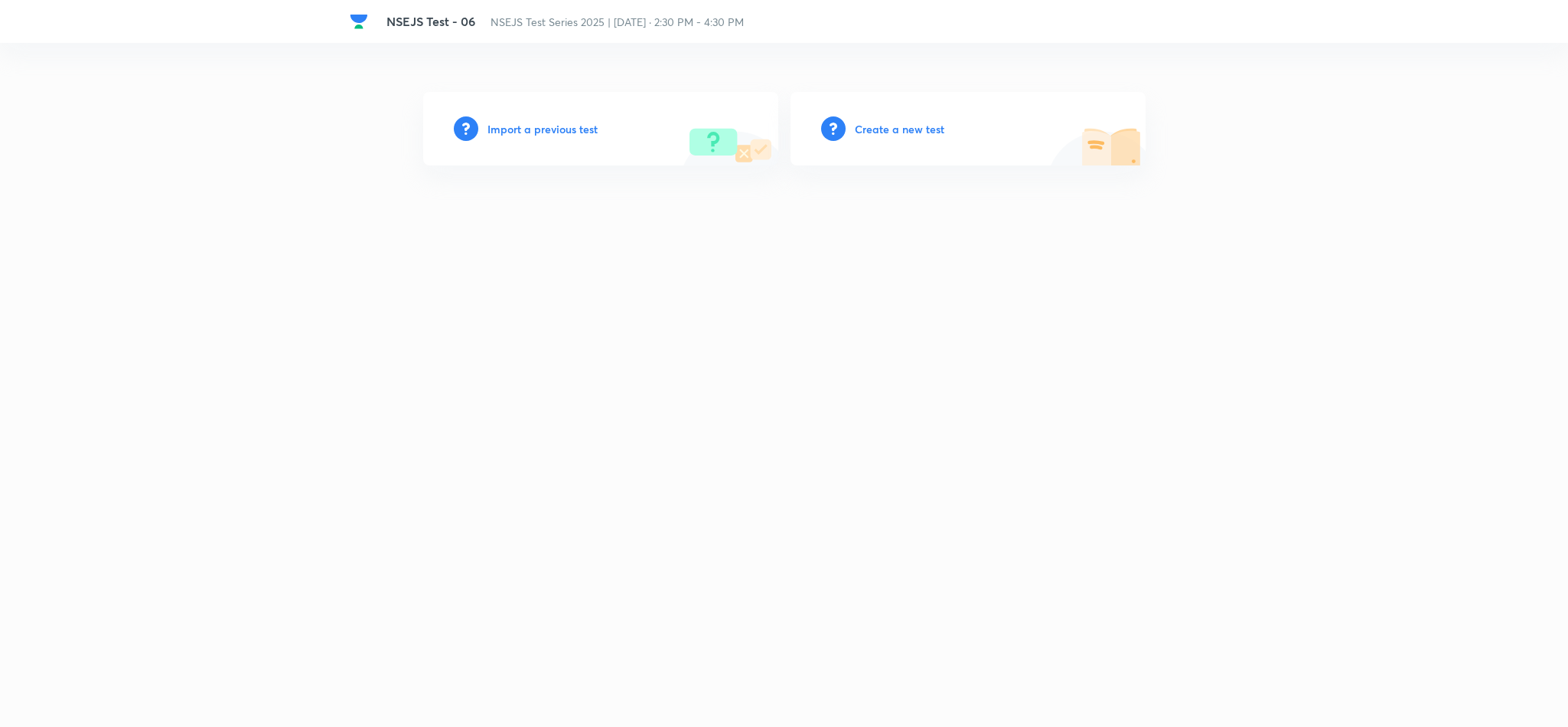
click at [570, 136] on h6 "Import a previous test" at bounding box center [542, 129] width 110 height 16
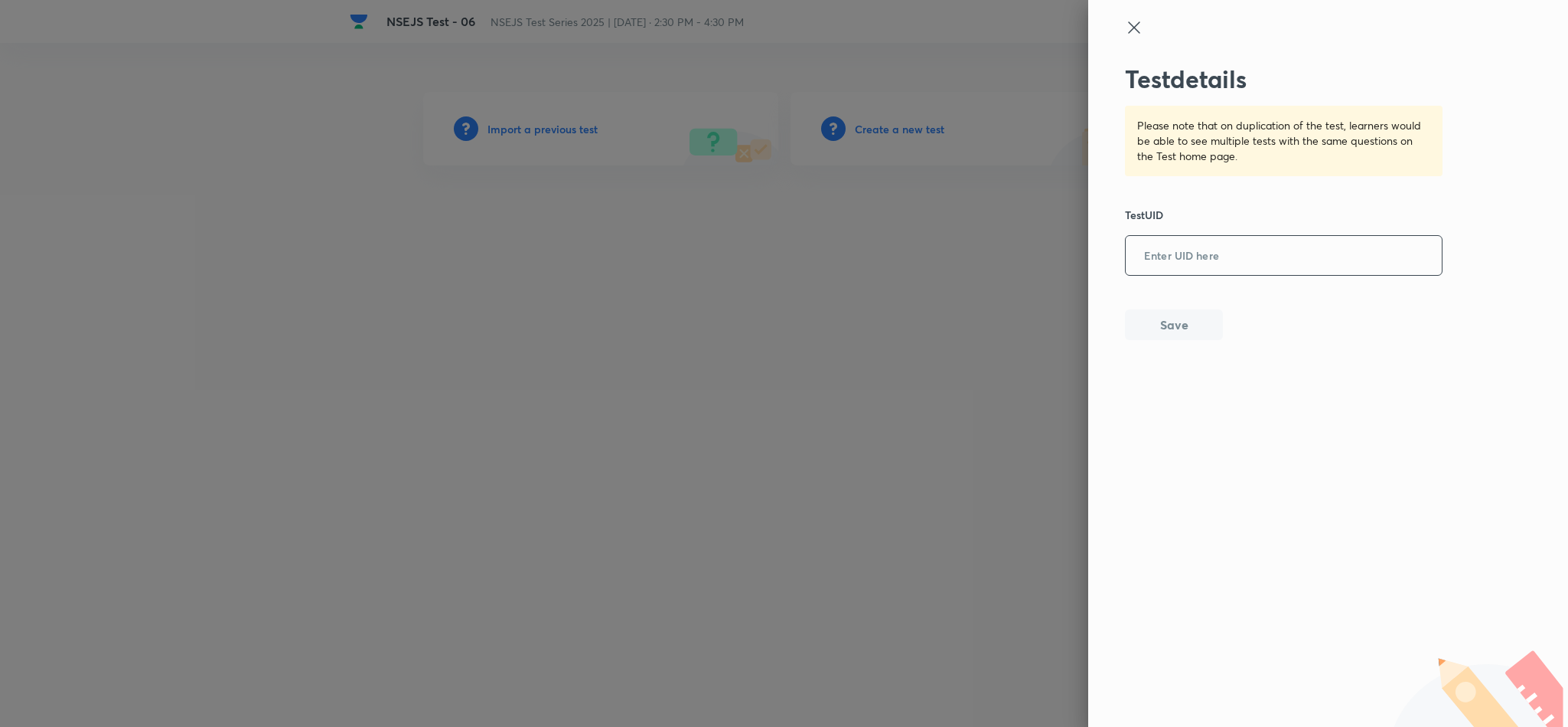
click at [1198, 246] on input "text" at bounding box center [1283, 256] width 316 height 38
paste input "HWLNXUEZUL"
type input "HWLNXUEZUL"
click at [1171, 324] on button "Save" at bounding box center [1173, 323] width 98 height 31
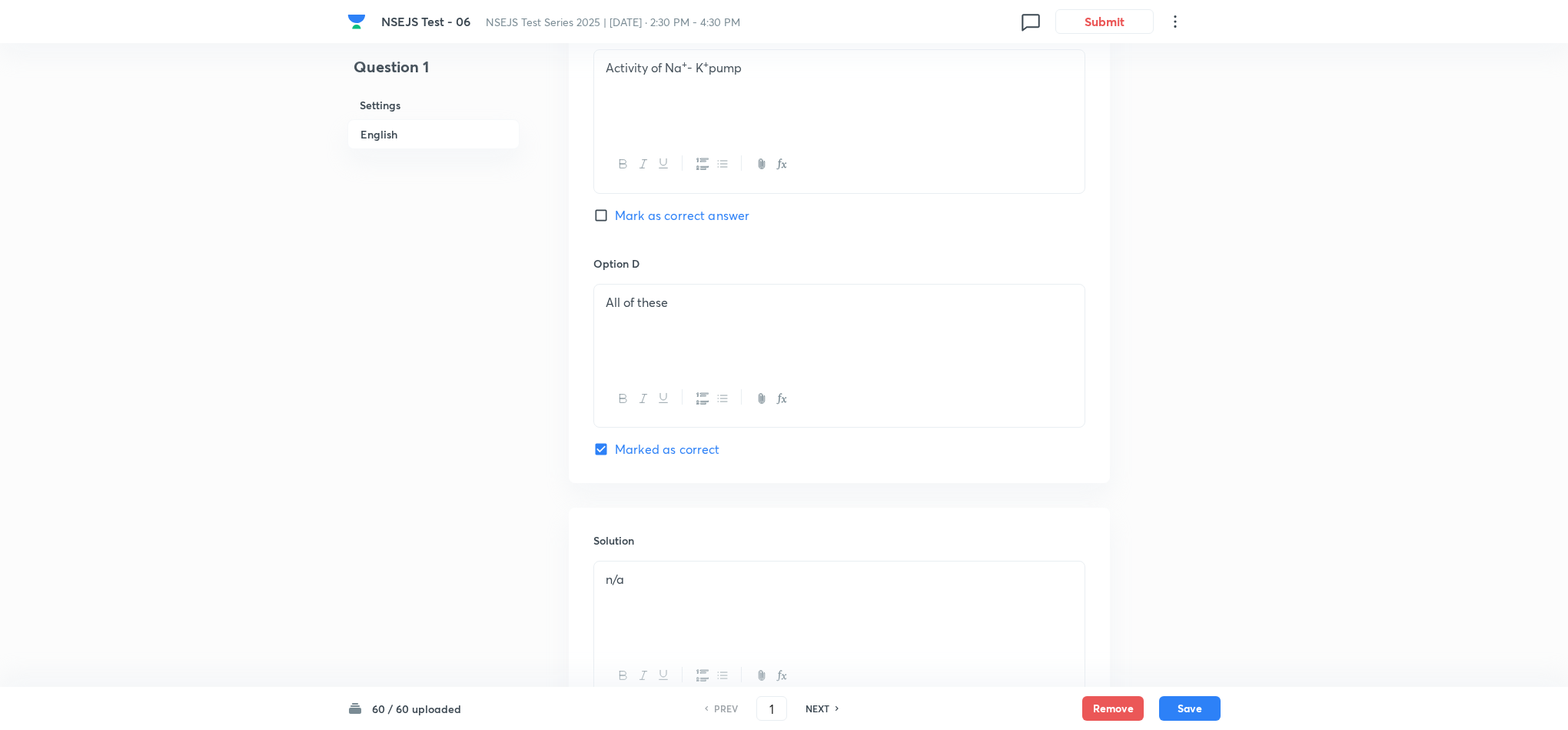
scroll to position [1356, 0]
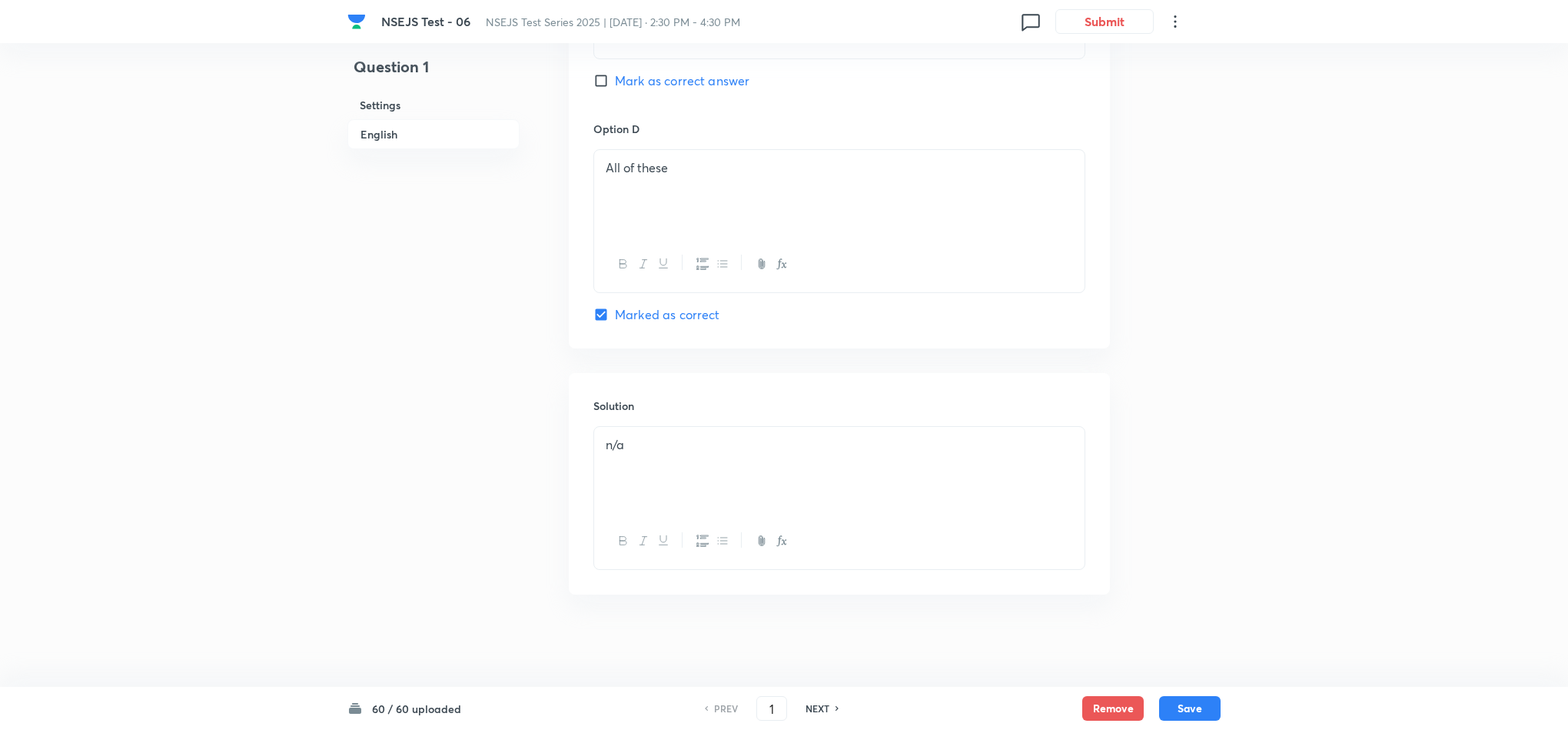
click at [835, 704] on icon at bounding box center [837, 707] width 5 height 8
type input "2"
click at [835, 704] on icon at bounding box center [837, 707] width 5 height 8
checkbox input "true"
type input "3"
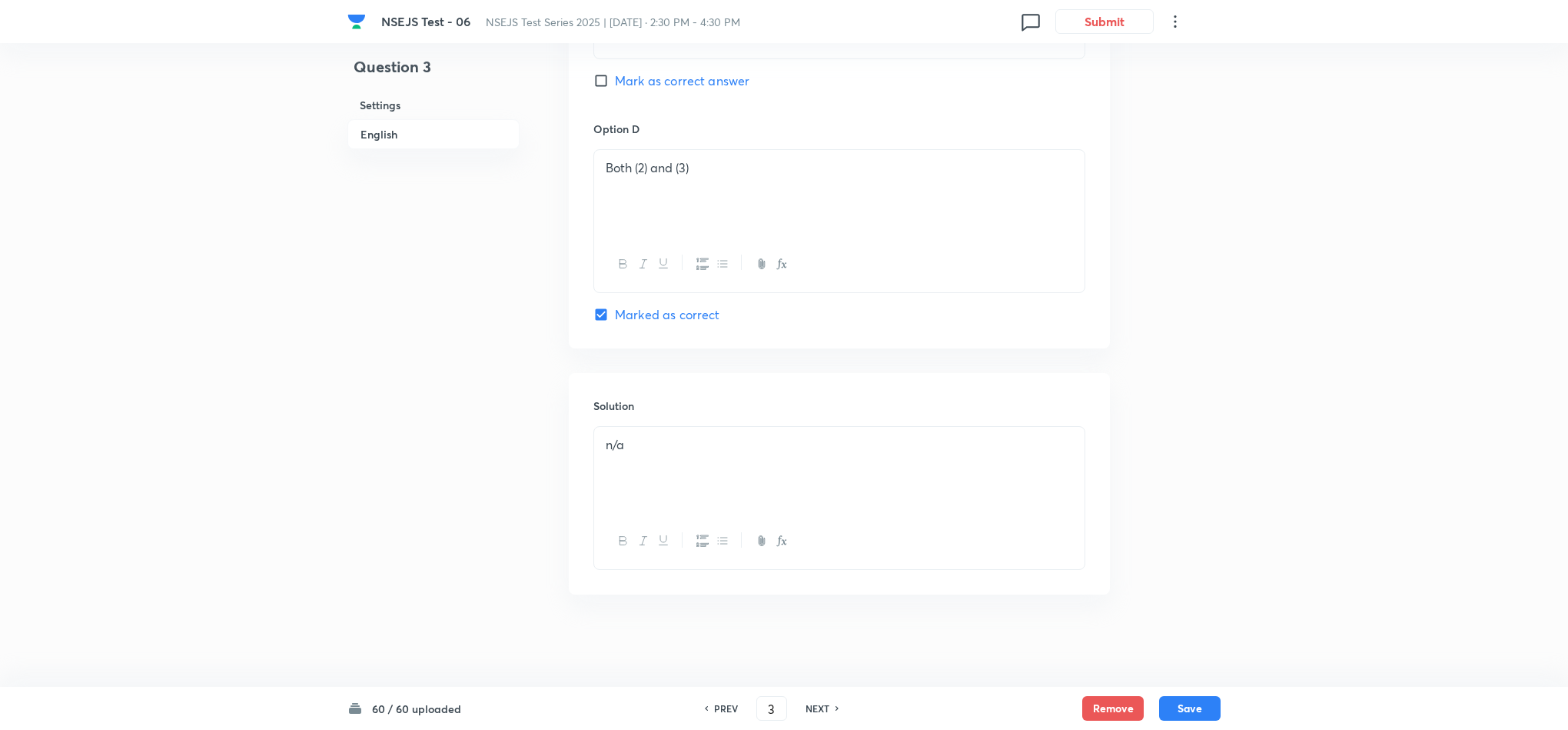
checkbox input "false"
checkbox input "true"
click at [835, 704] on icon at bounding box center [837, 707] width 5 height 8
type input "4"
checkbox input "true"
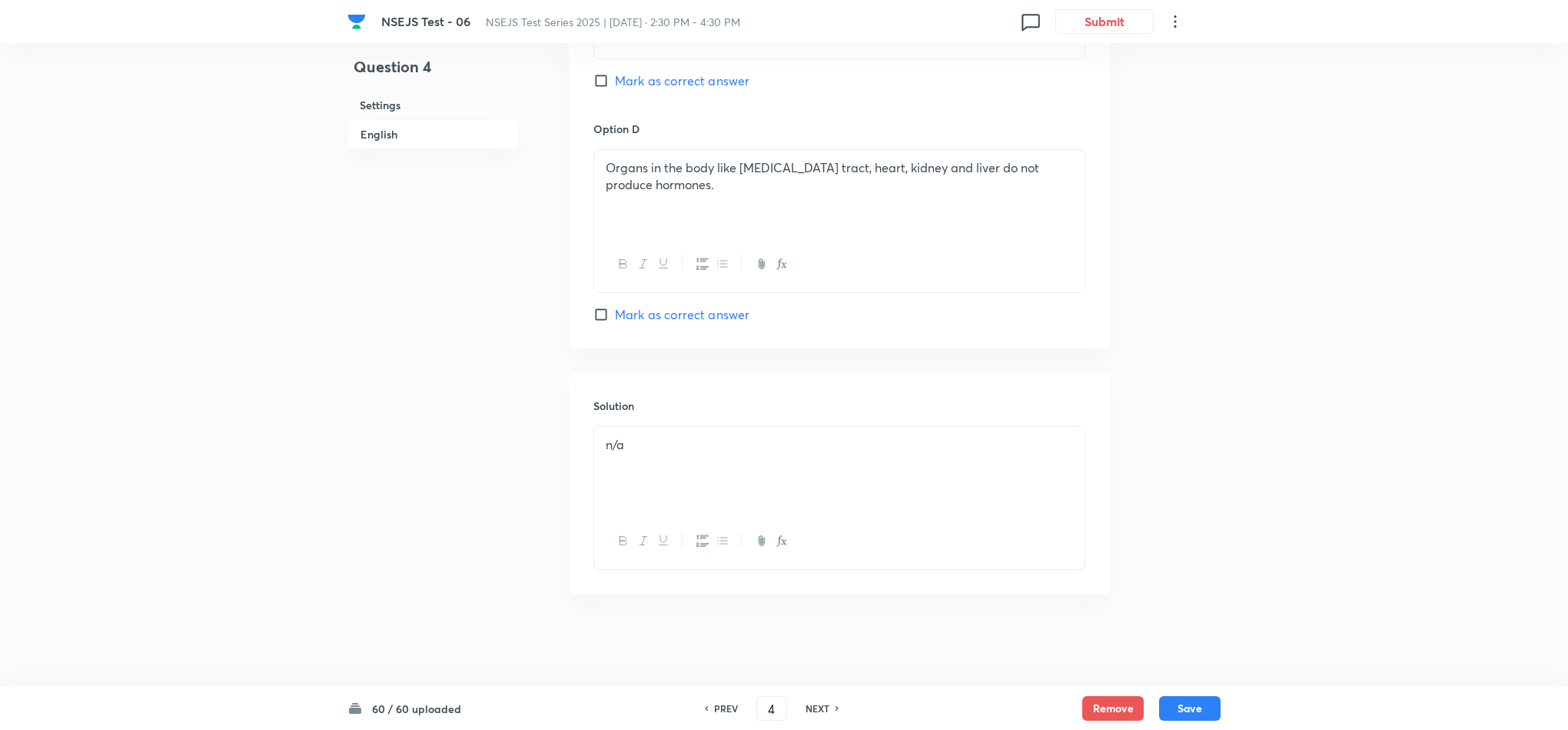
click at [835, 704] on icon at bounding box center [837, 707] width 5 height 8
type input "5"
checkbox input "true"
click at [835, 704] on icon at bounding box center [837, 707] width 5 height 8
type input "6"
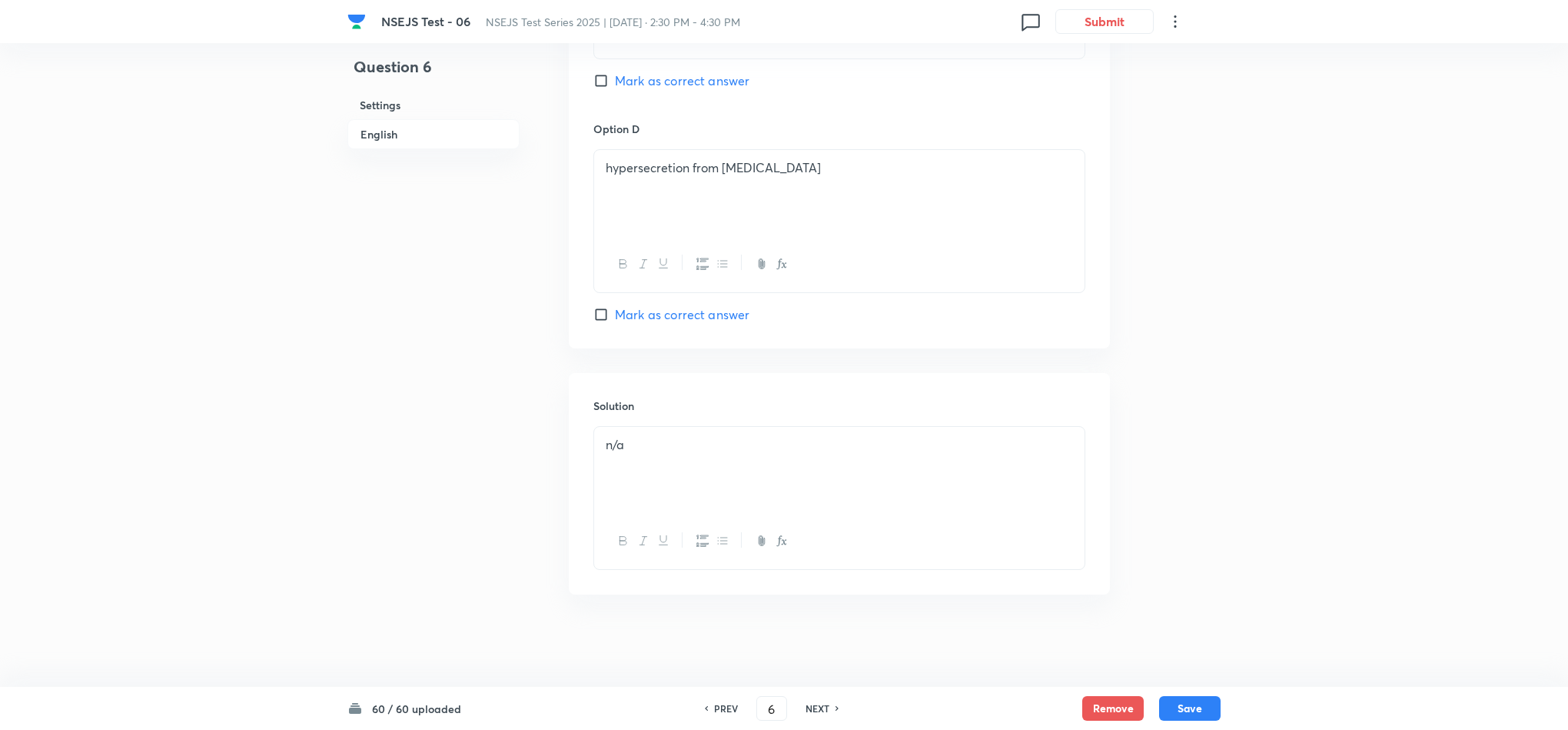
checkbox input "false"
checkbox input "true"
click at [835, 704] on icon at bounding box center [837, 707] width 5 height 8
type input "7"
checkbox input "true"
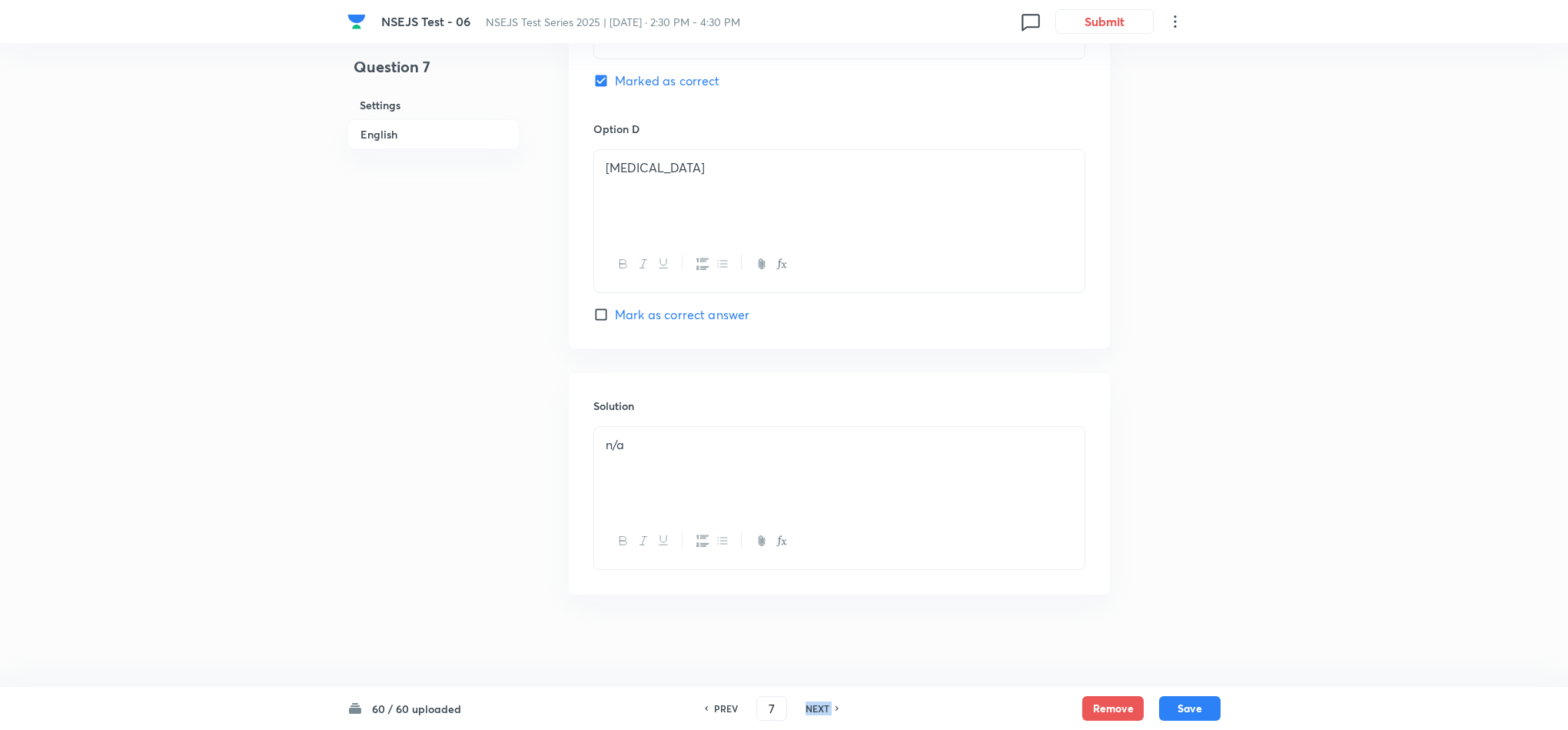
click at [835, 704] on icon at bounding box center [837, 707] width 5 height 8
type input "8"
checkbox input "true"
click at [835, 704] on icon at bounding box center [837, 707] width 5 height 8
type input "9"
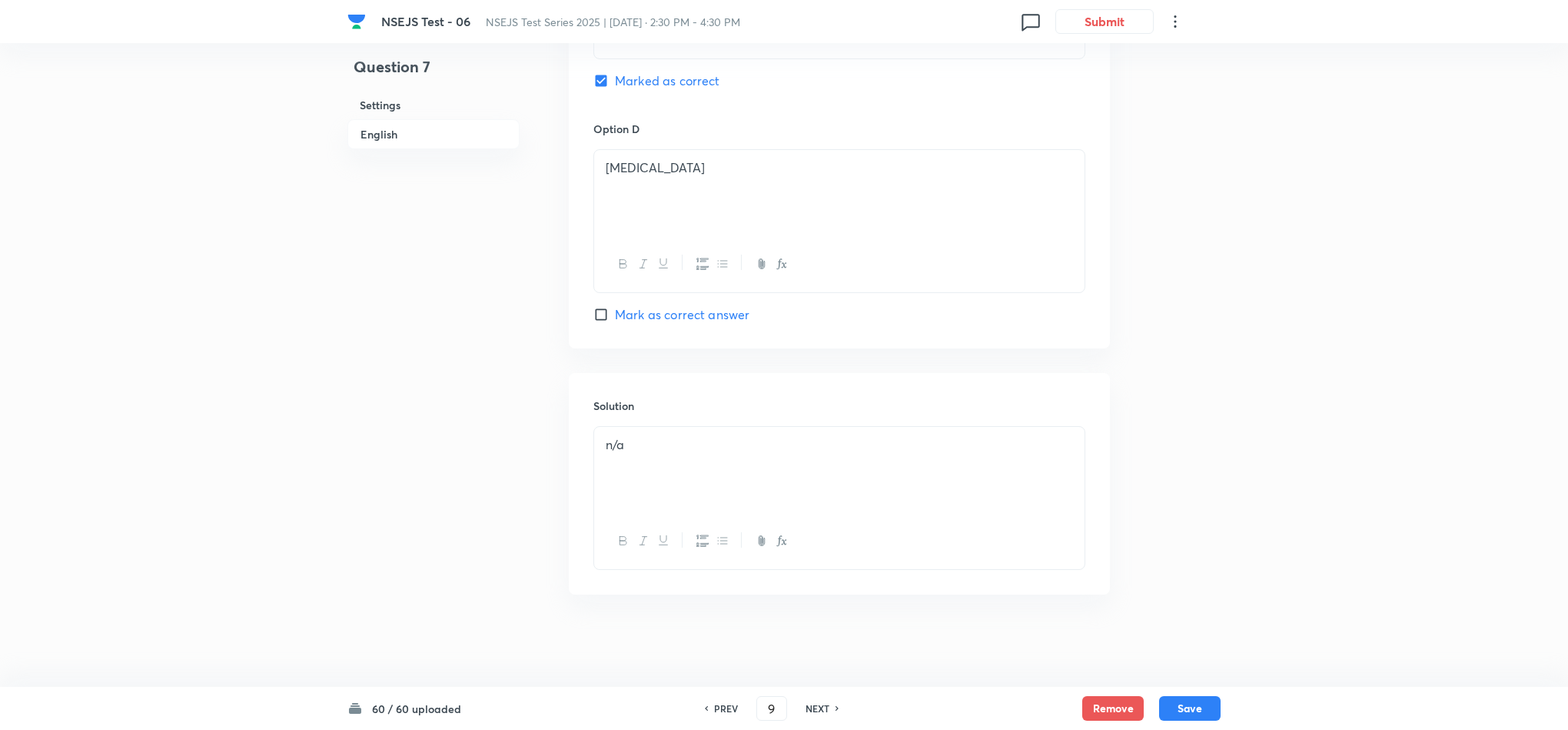
checkbox input "false"
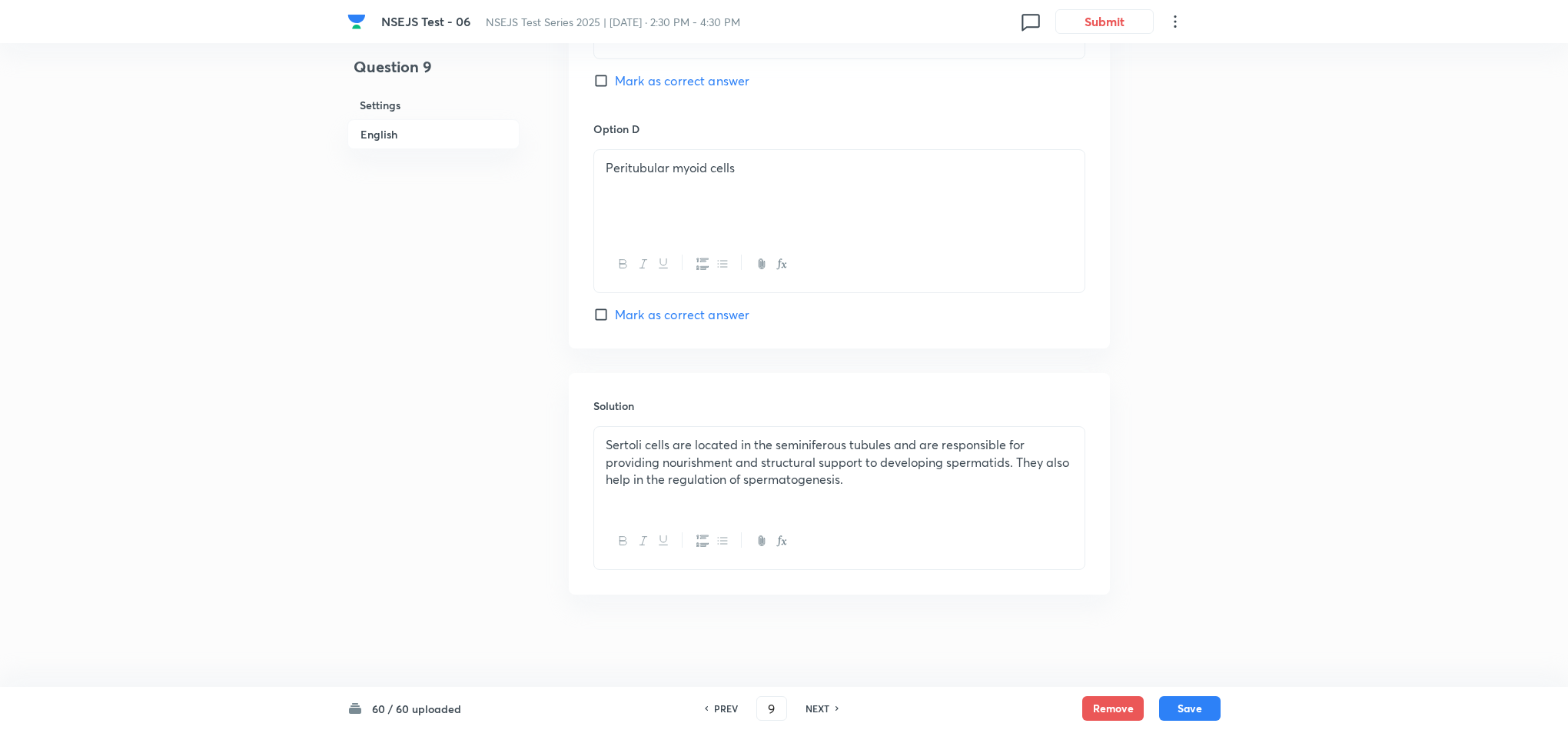
checkbox input "true"
click at [835, 704] on icon at bounding box center [837, 707] width 5 height 8
type input "10"
checkbox input "false"
checkbox input "true"
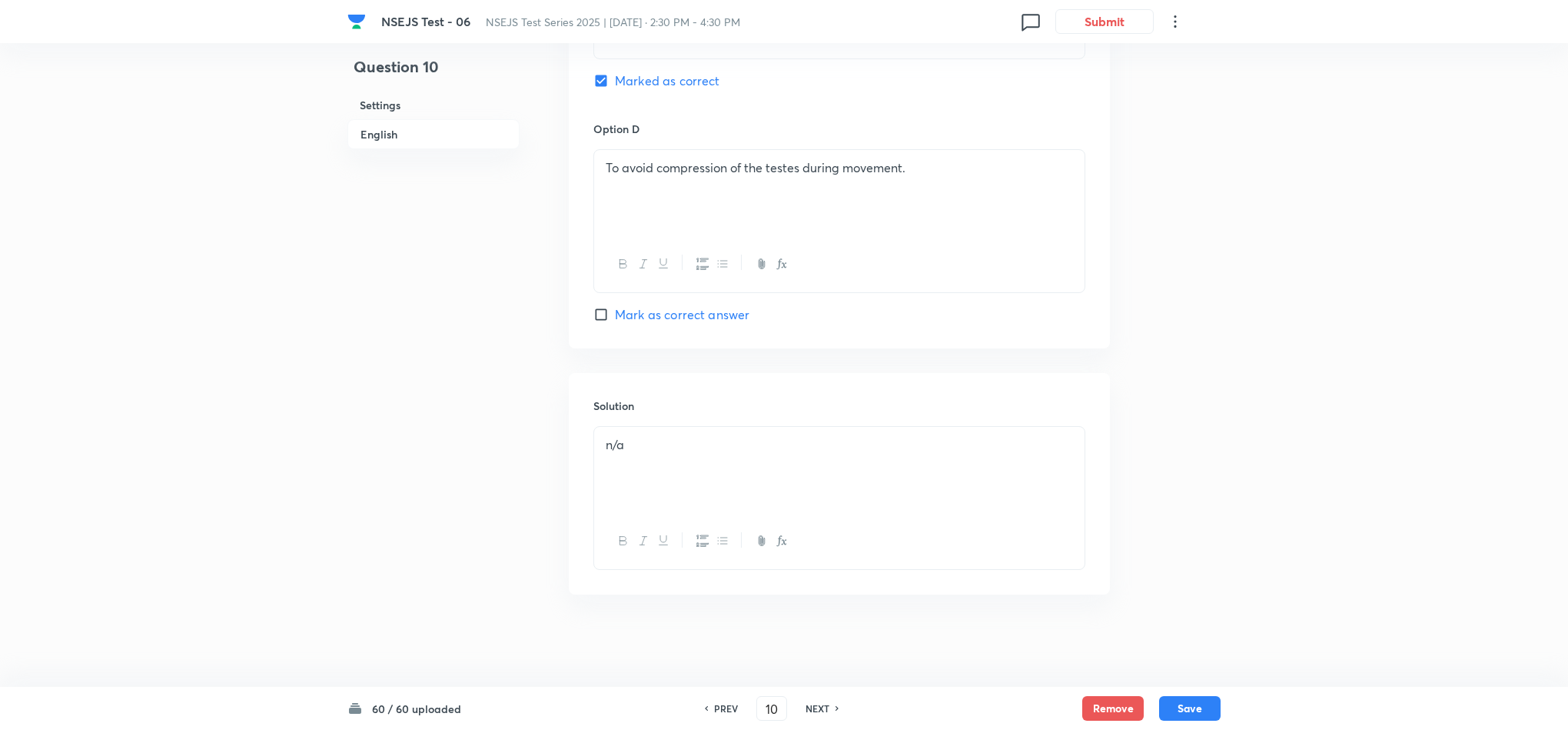
click at [835, 704] on icon at bounding box center [837, 707] width 5 height 8
type input "11"
checkbox input "false"
checkbox input "true"
click at [835, 704] on icon at bounding box center [837, 707] width 5 height 8
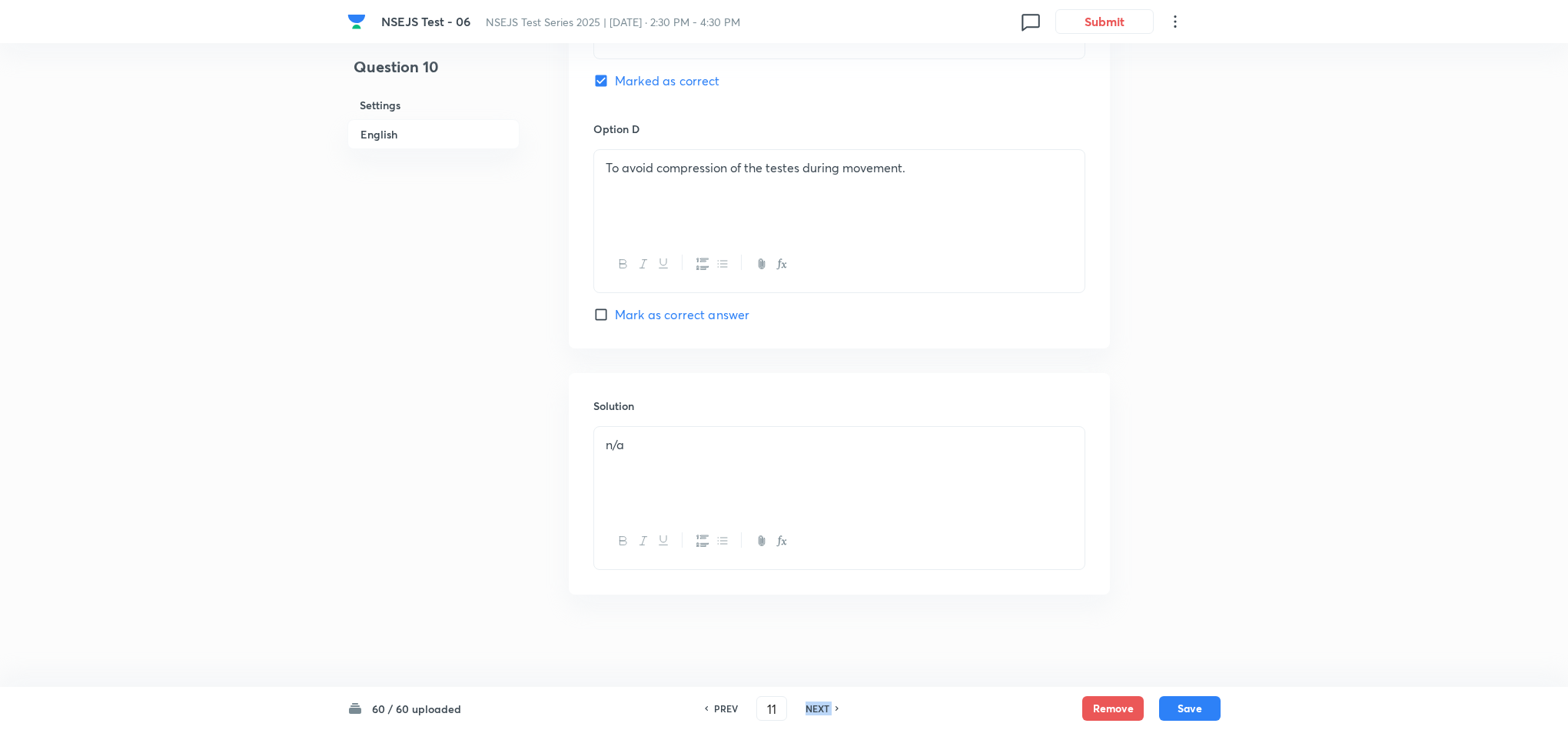
type input "12"
checkbox input "false"
checkbox input "true"
click at [835, 704] on icon at bounding box center [837, 707] width 5 height 8
type input "13"
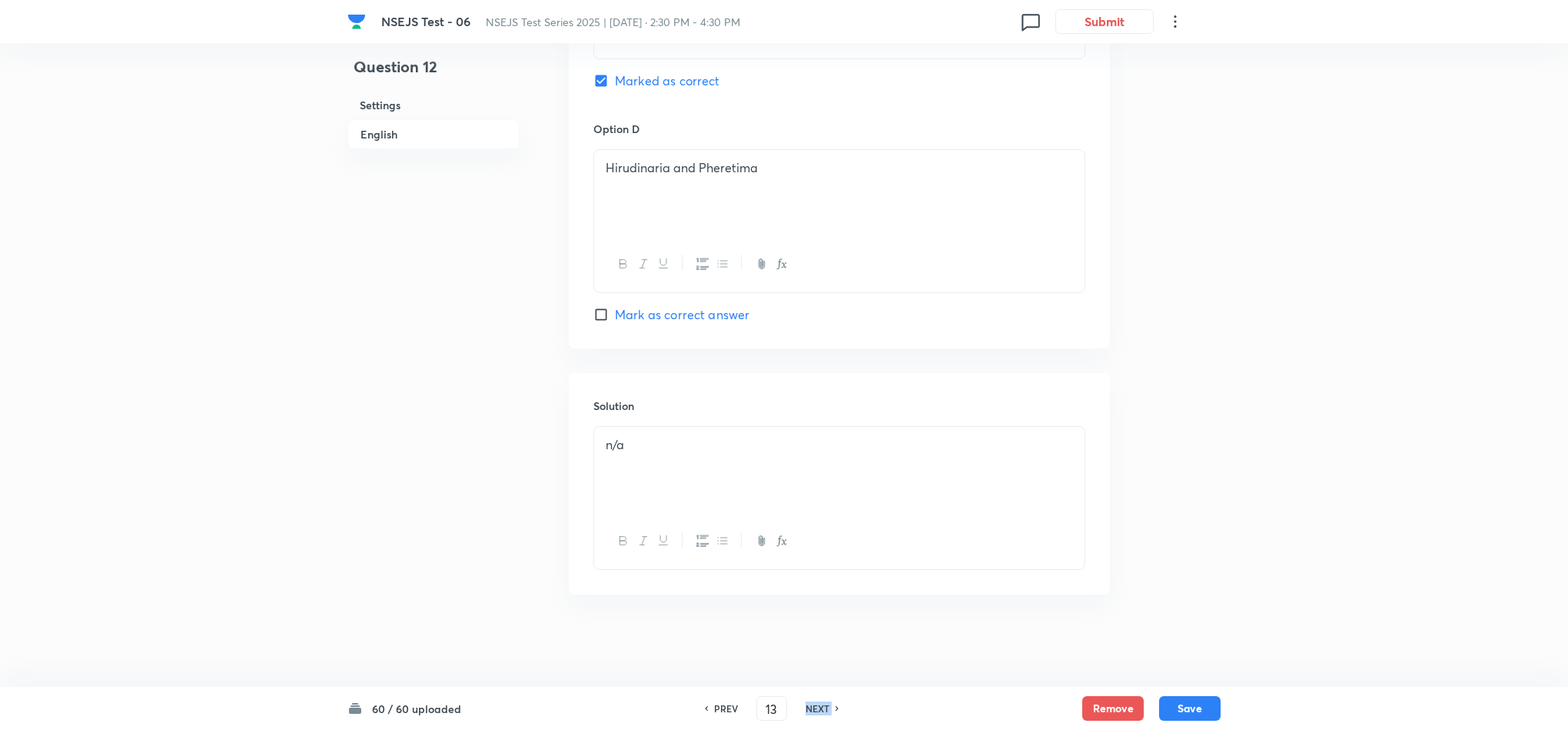
checkbox input "false"
checkbox input "true"
click at [835, 704] on icon at bounding box center [837, 707] width 5 height 8
type input "14"
checkbox input "false"
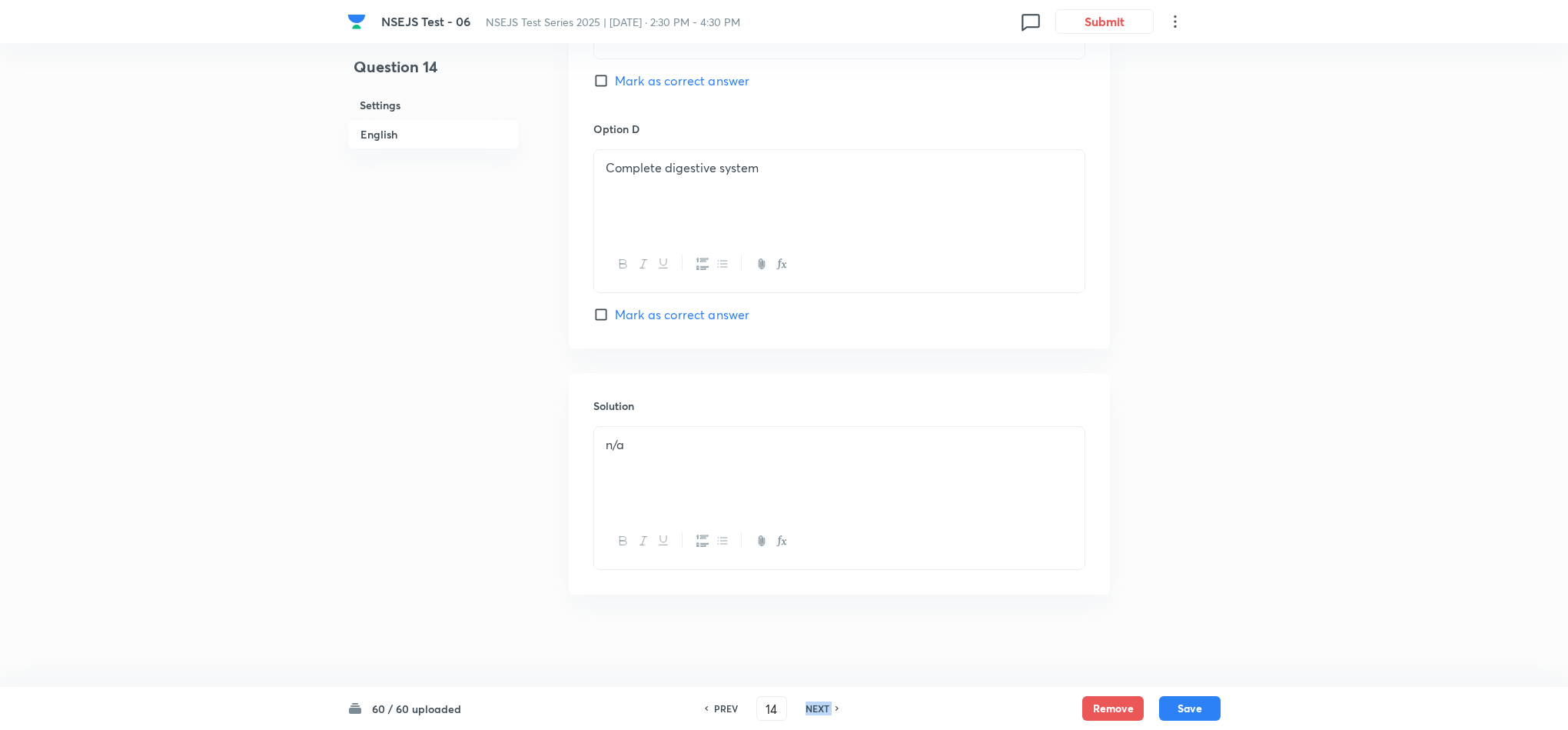
checkbox input "true"
click at [835, 704] on icon at bounding box center [837, 707] width 5 height 8
type input "15"
checkbox input "false"
checkbox input "true"
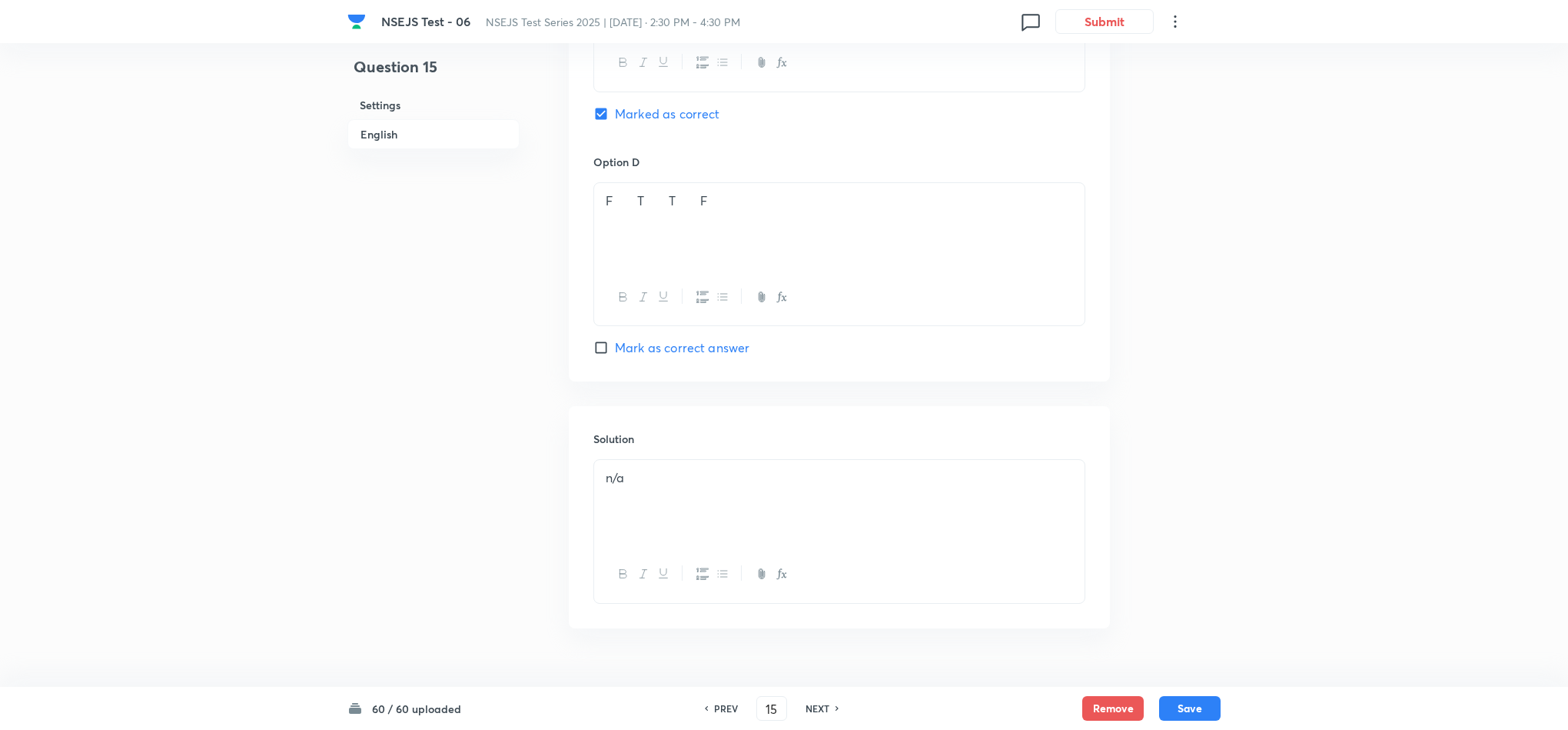
click at [835, 704] on icon at bounding box center [837, 707] width 5 height 8
type input "16"
checkbox input "true"
click at [835, 704] on icon at bounding box center [837, 707] width 5 height 8
type input "17"
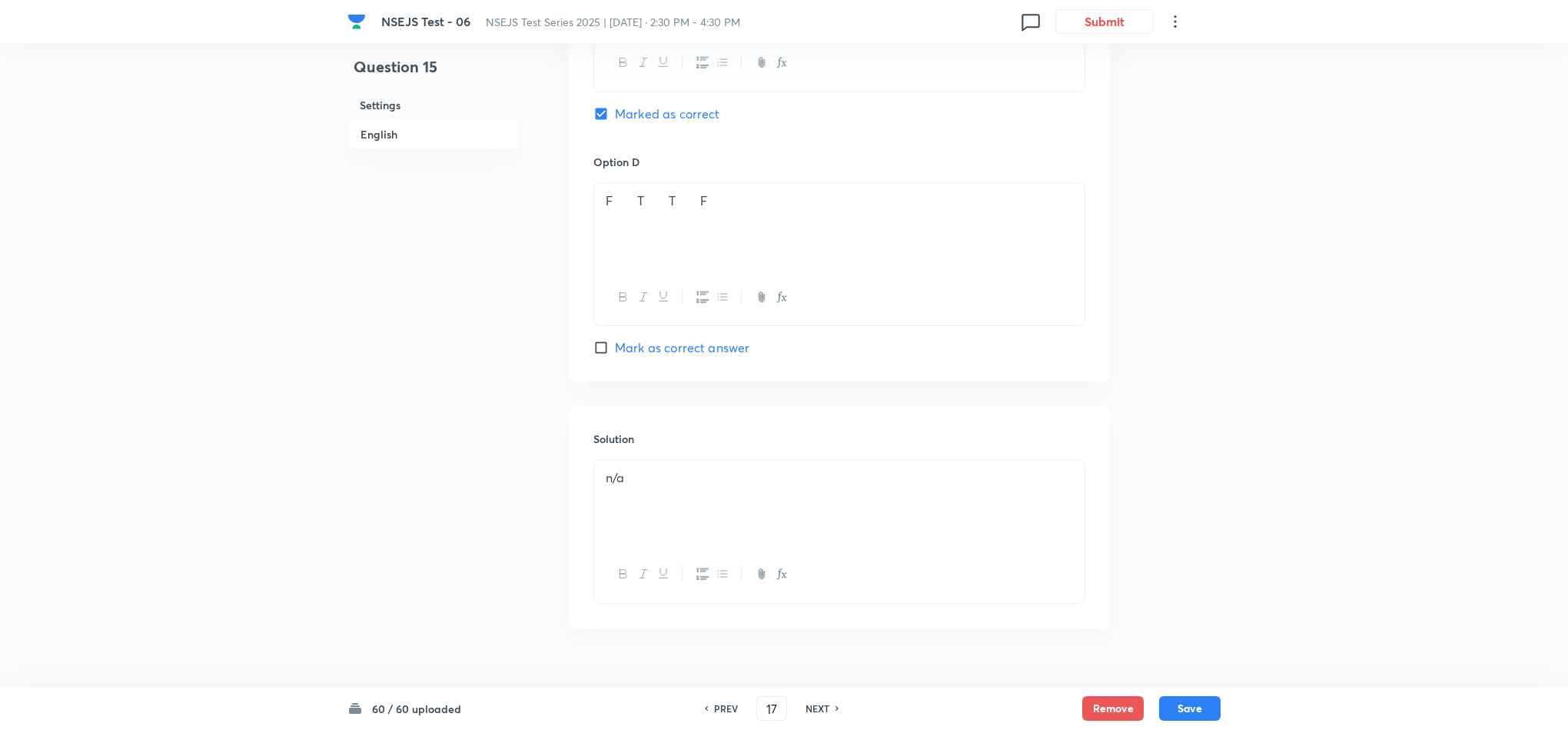
checkbox input "false"
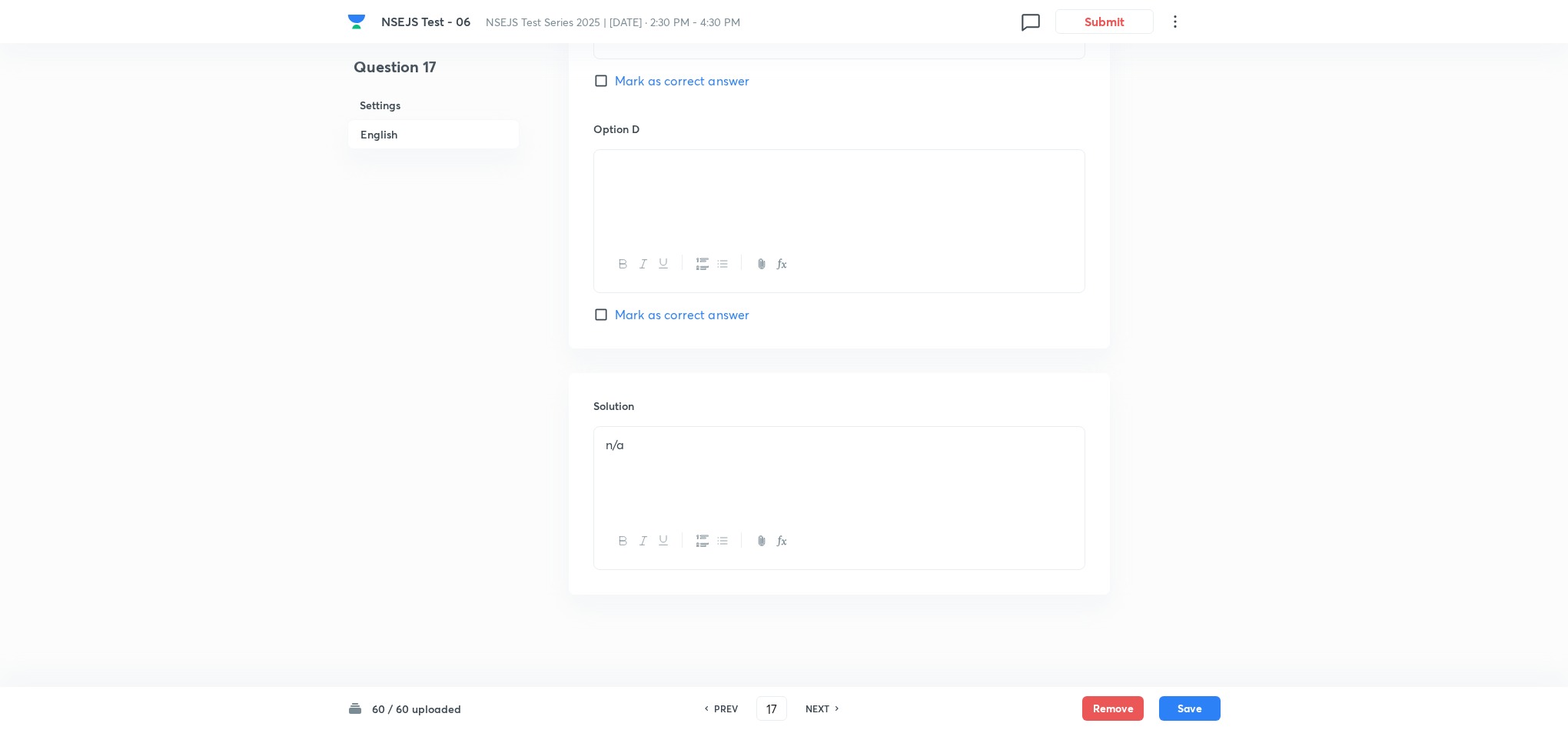
checkbox input "true"
click at [835, 704] on icon at bounding box center [837, 707] width 5 height 8
type input "18"
checkbox input "false"
checkbox input "true"
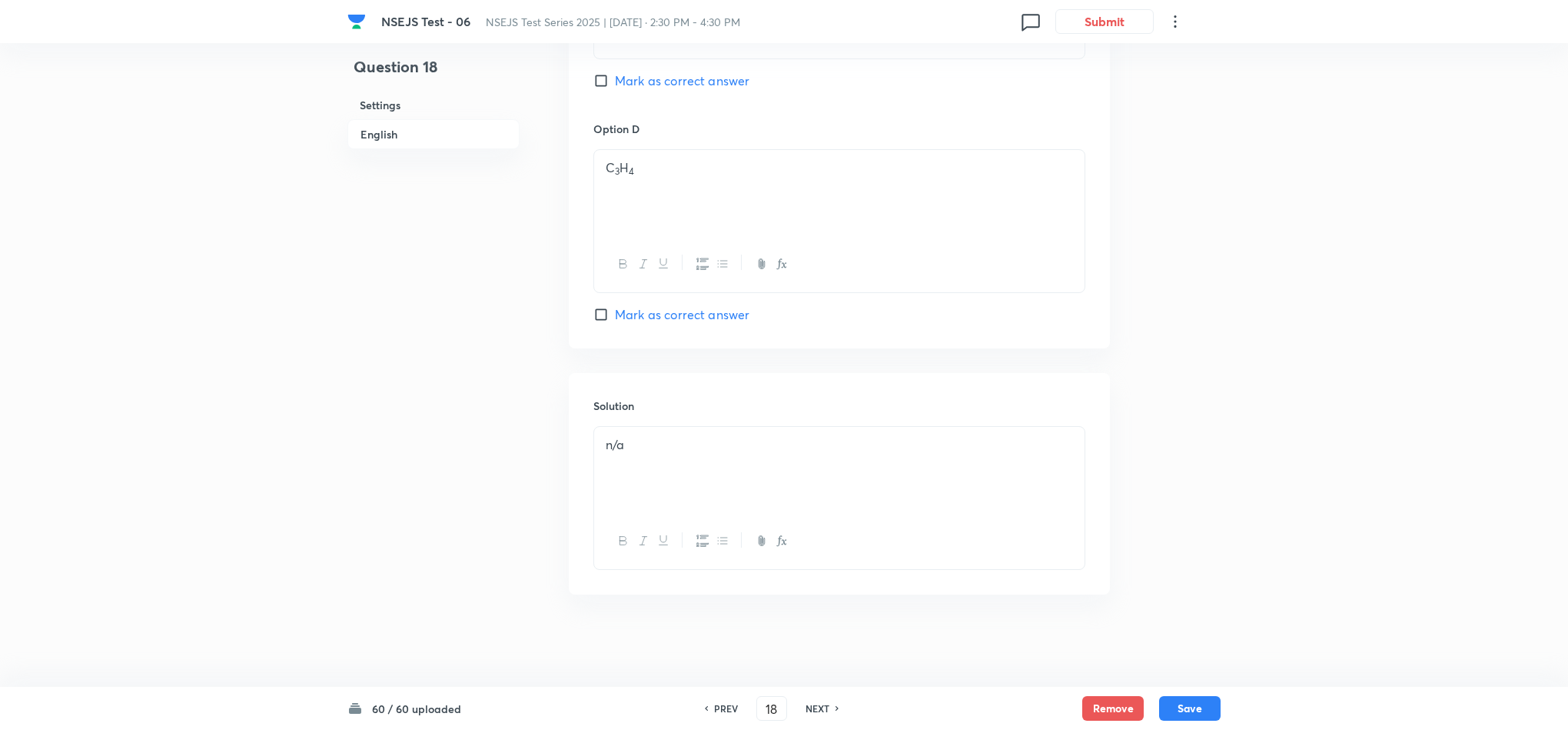
click at [835, 704] on icon at bounding box center [837, 707] width 5 height 8
type input "19"
checkbox input "false"
checkbox input "true"
click at [835, 704] on icon at bounding box center [837, 707] width 5 height 8
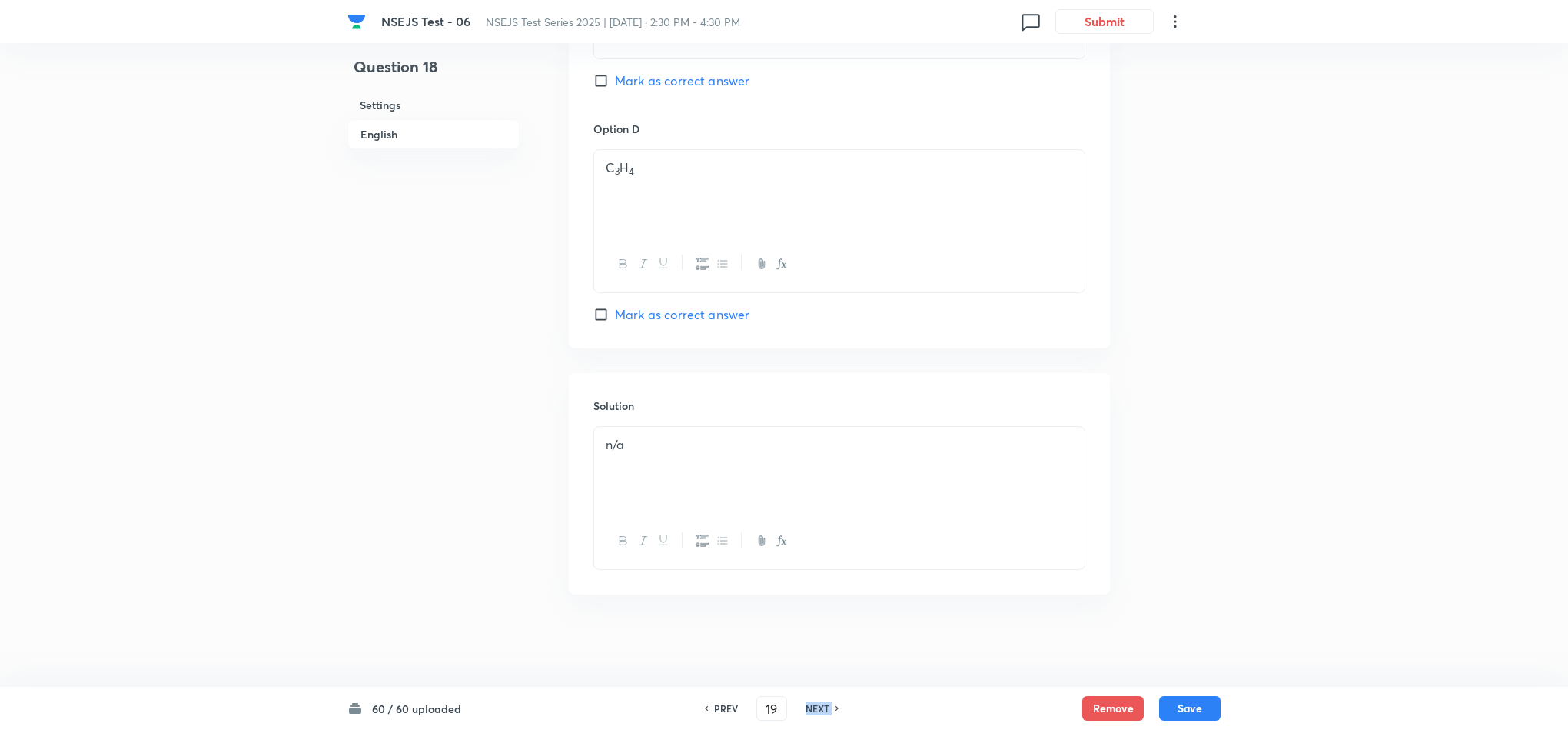
type input "20"
checkbox input "false"
checkbox input "true"
click at [835, 704] on icon at bounding box center [837, 707] width 5 height 8
type input "21"
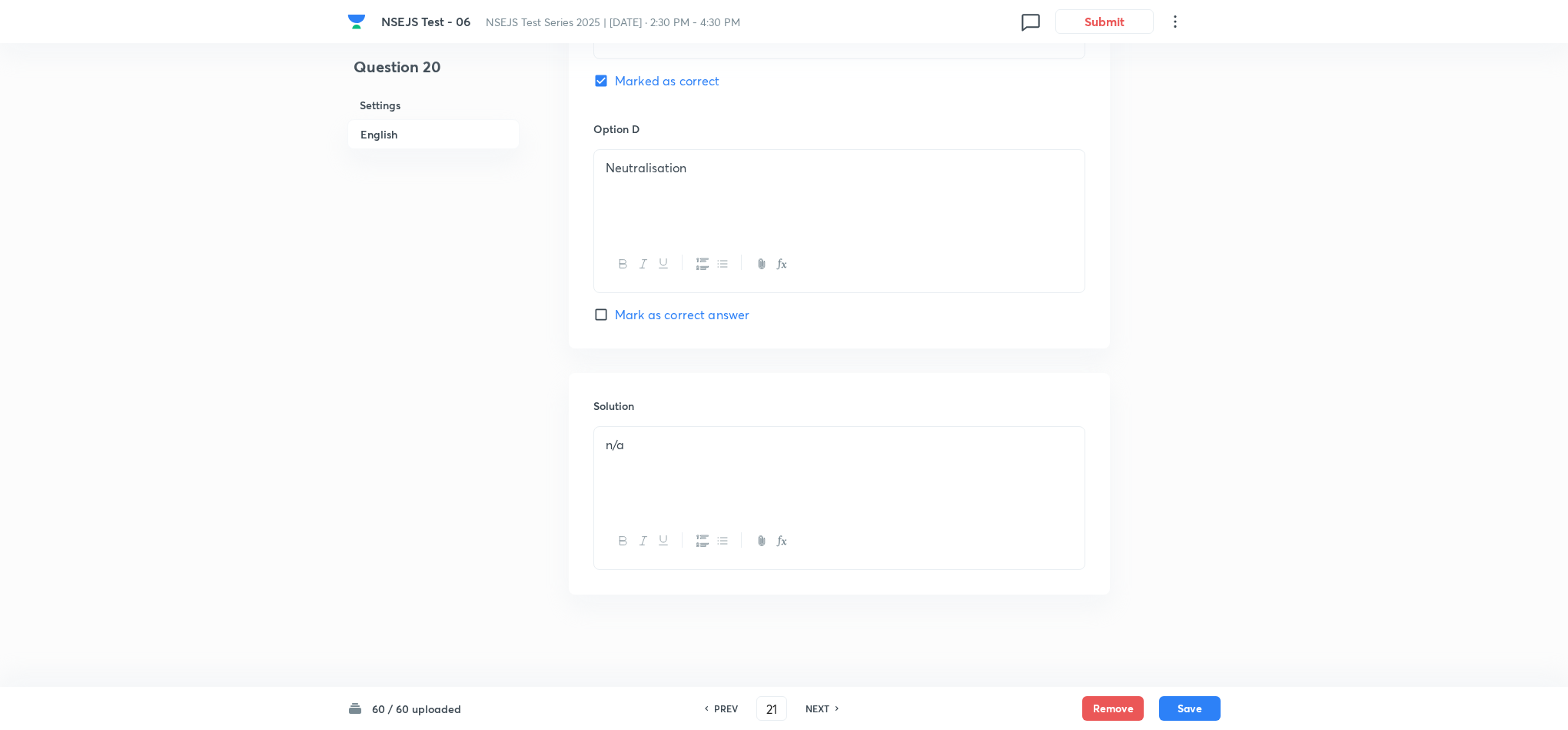
checkbox input "false"
checkbox input "true"
click at [835, 704] on icon at bounding box center [837, 707] width 5 height 8
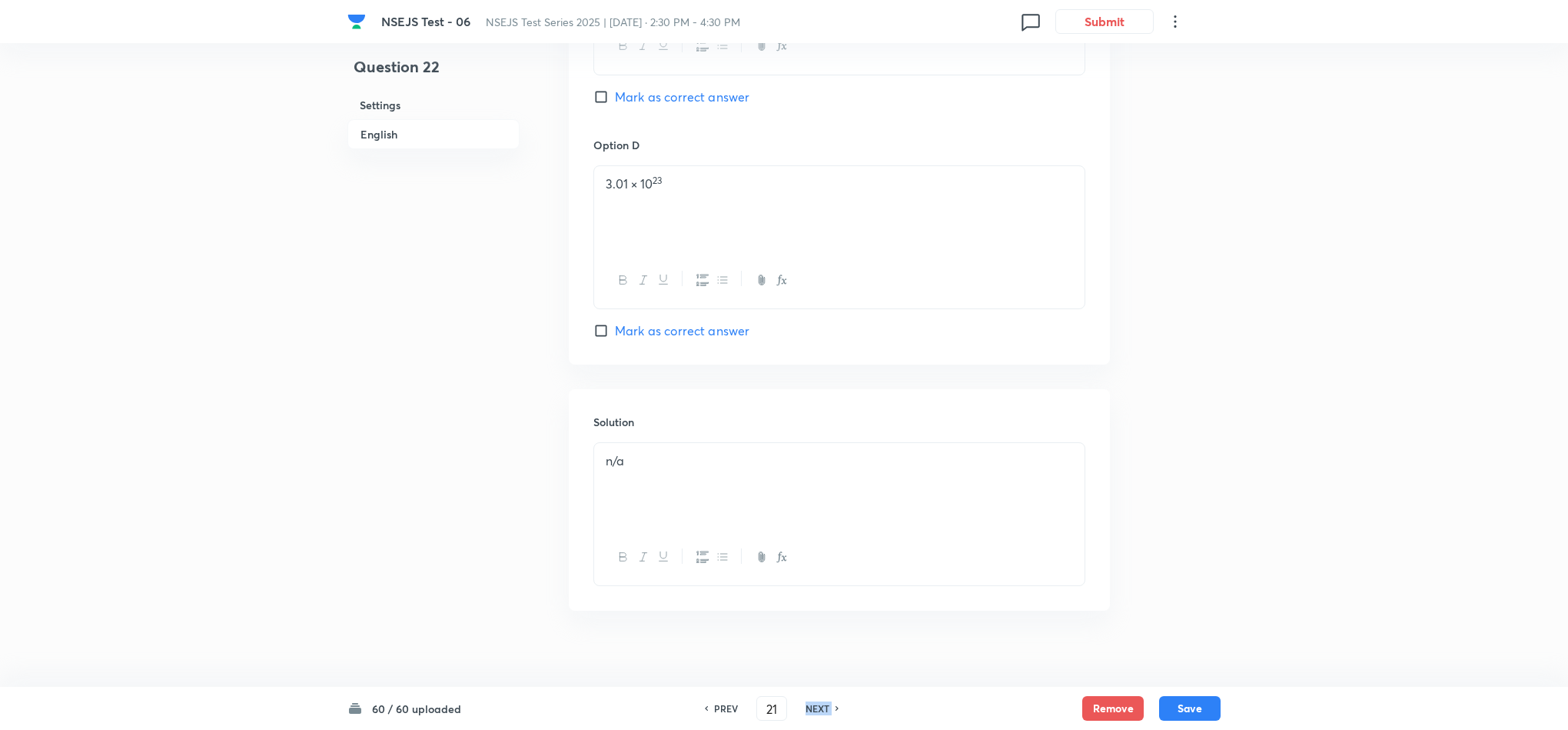
type input "22"
checkbox input "false"
checkbox input "true"
click at [835, 704] on icon at bounding box center [837, 707] width 5 height 8
type input "23"
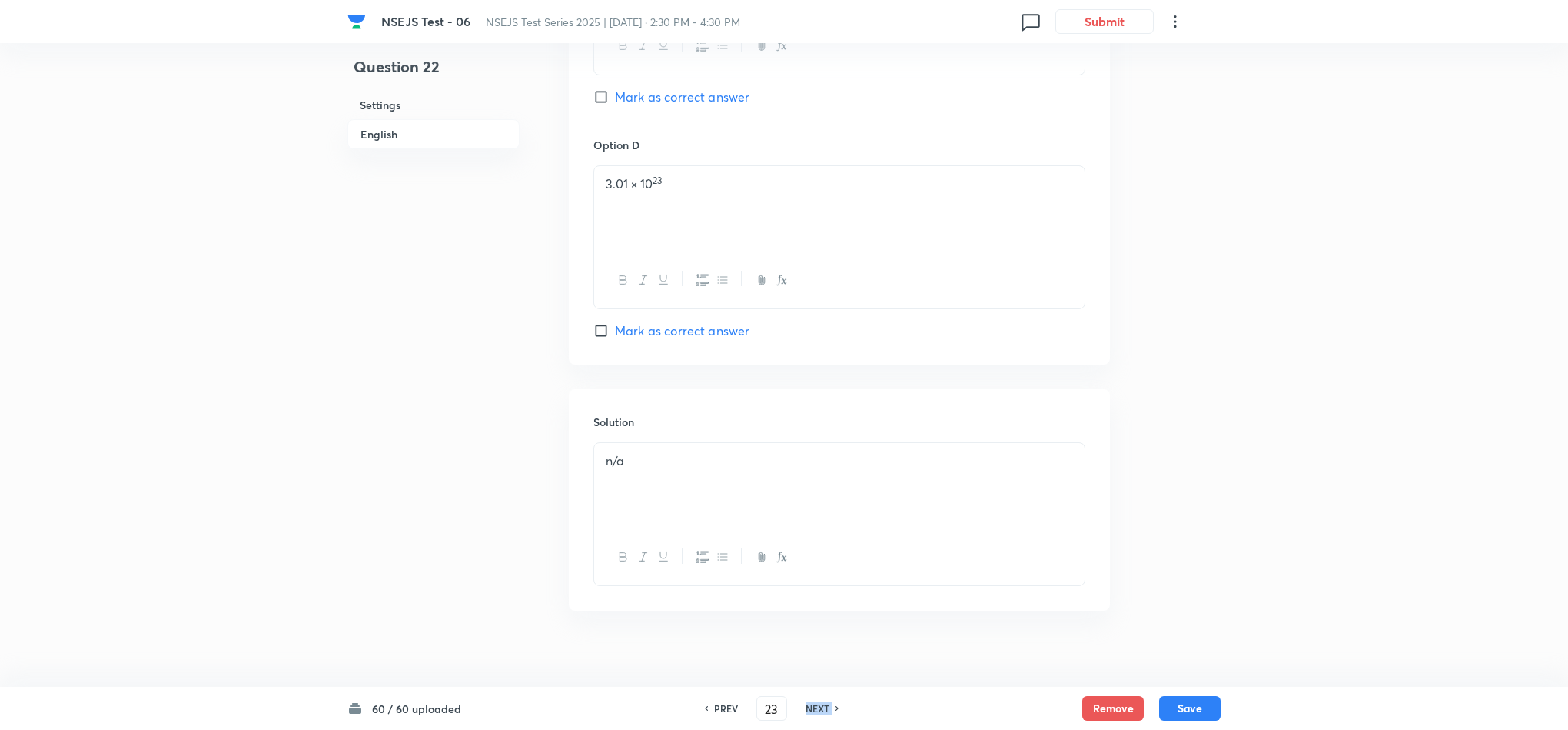
checkbox input "false"
click at [835, 704] on icon at bounding box center [837, 707] width 5 height 8
checkbox input "true"
type input "24"
checkbox input "false"
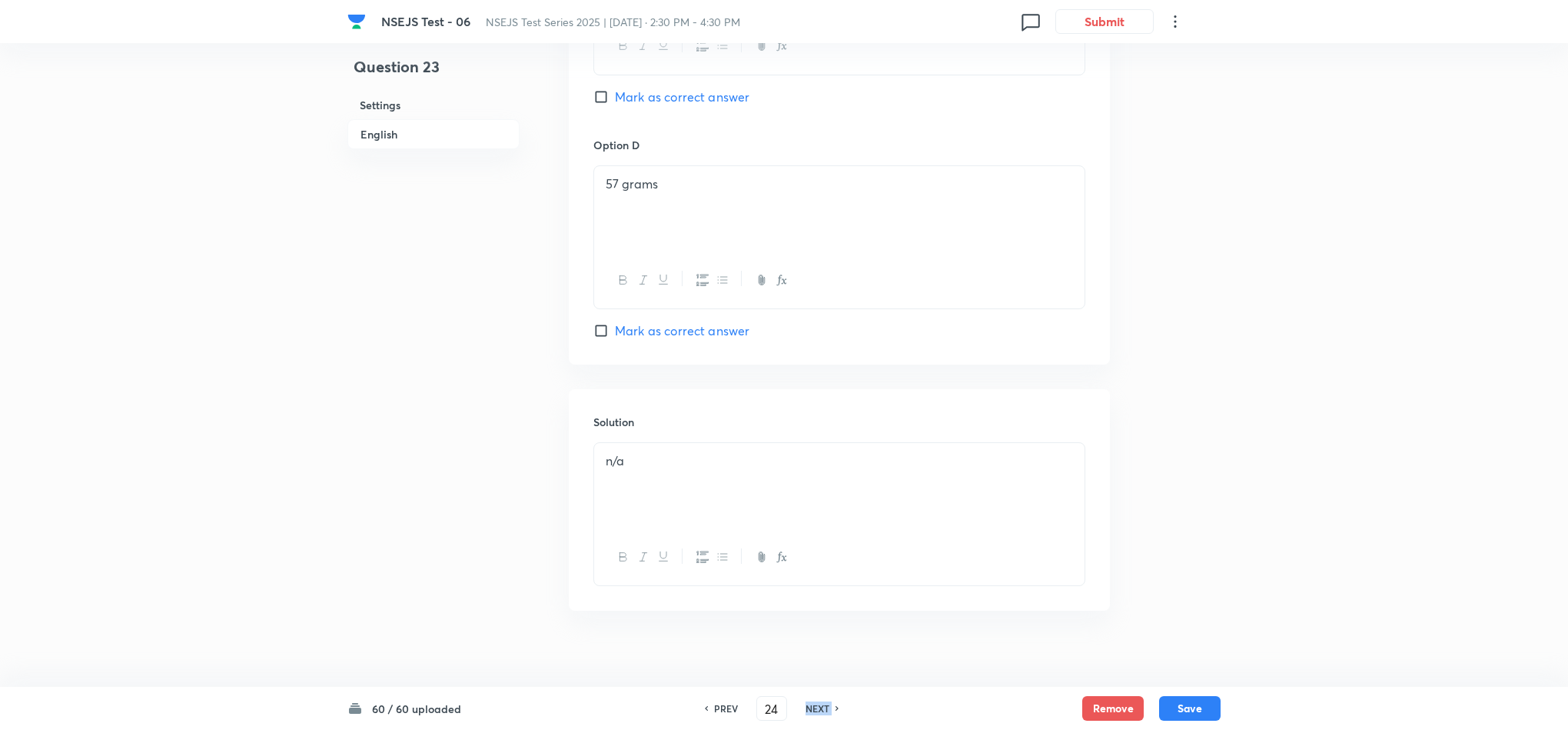
checkbox input "true"
click at [835, 704] on icon at bounding box center [837, 707] width 5 height 8
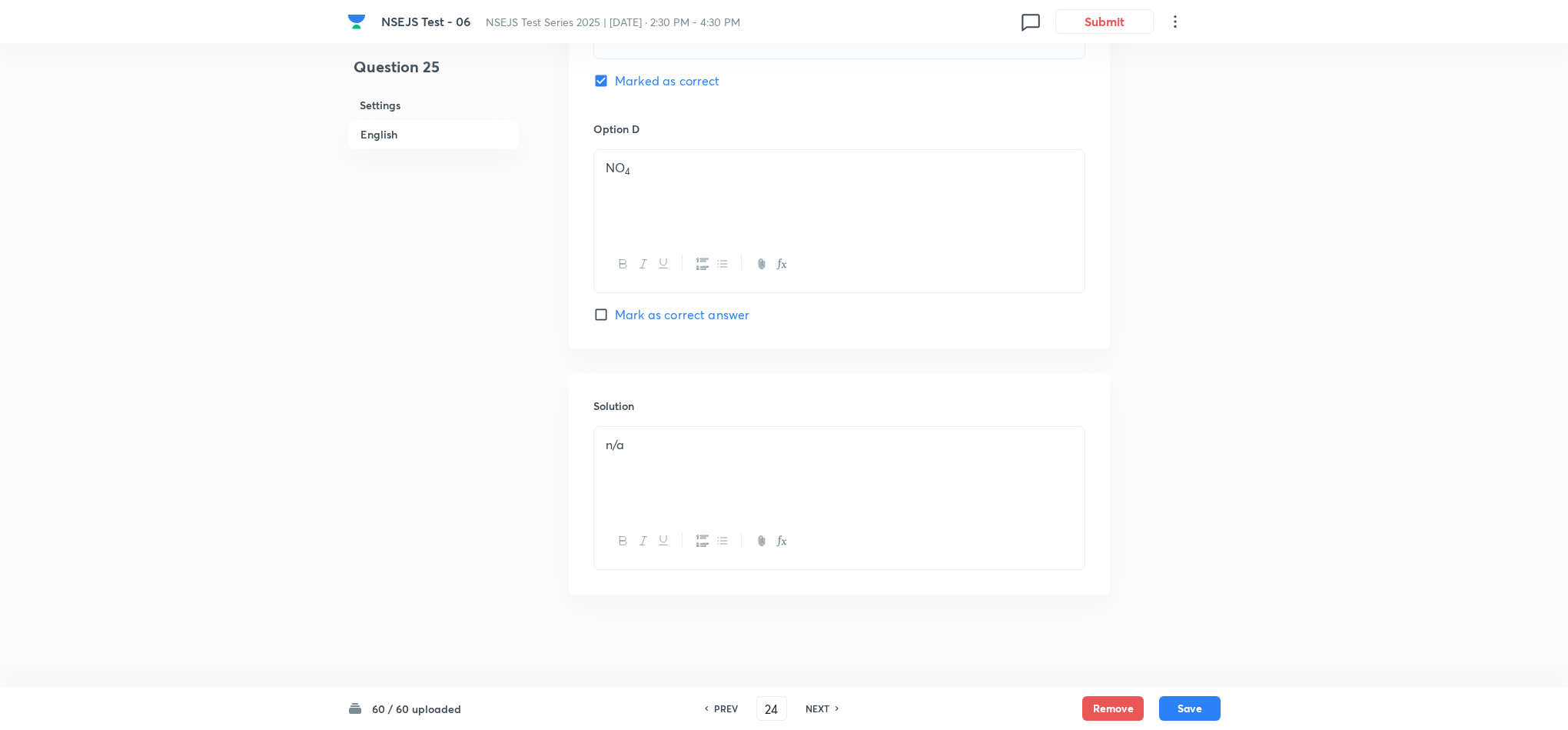
type input "25"
checkbox input "false"
checkbox input "true"
click at [835, 704] on icon at bounding box center [837, 707] width 5 height 8
type input "26"
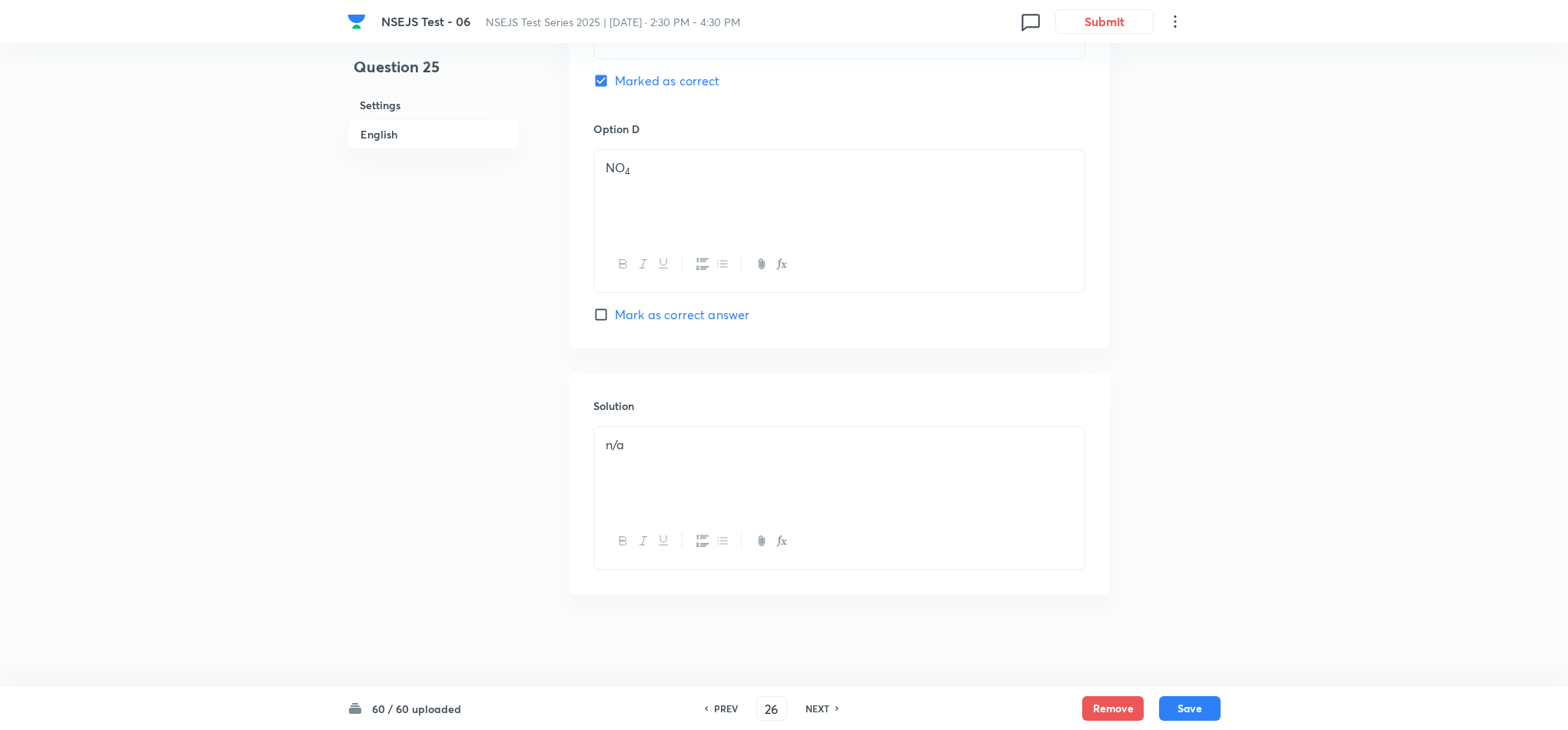
checkbox input "true"
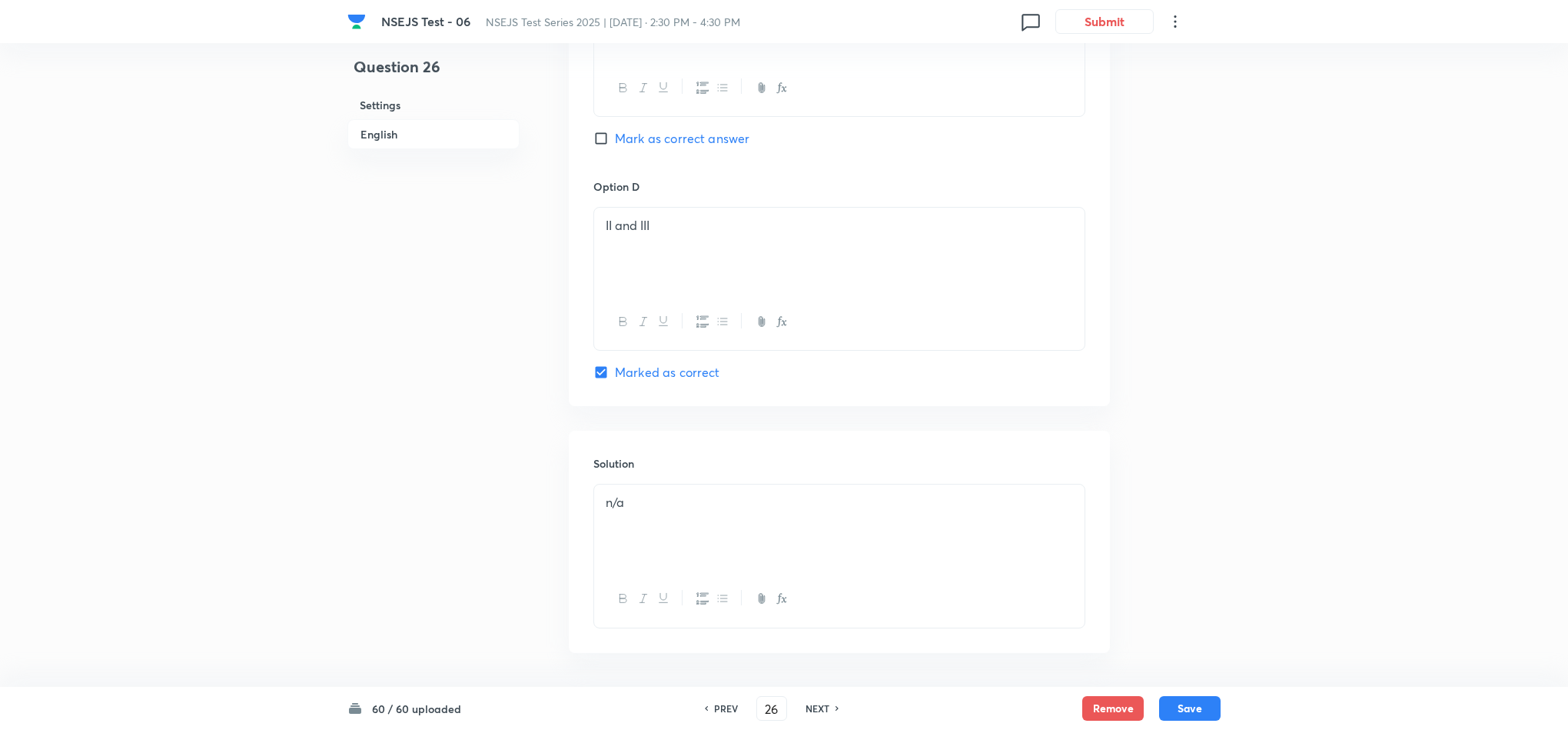
click at [835, 704] on icon at bounding box center [837, 707] width 5 height 8
type input "27"
checkbox input "false"
checkbox input "true"
click at [835, 704] on icon at bounding box center [837, 707] width 5 height 8
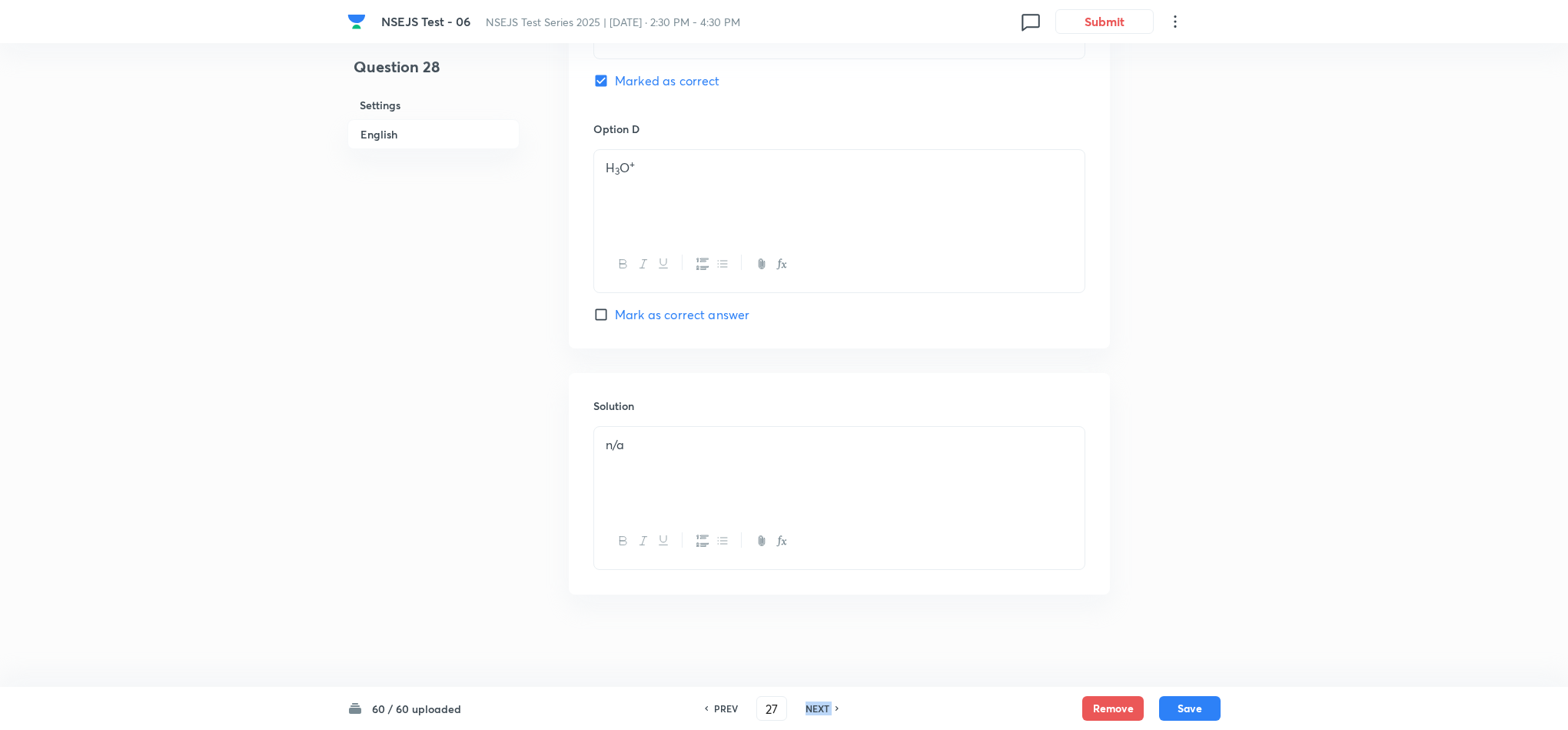
type input "28"
checkbox input "false"
checkbox input "true"
click at [835, 704] on icon at bounding box center [837, 707] width 5 height 8
type input "29"
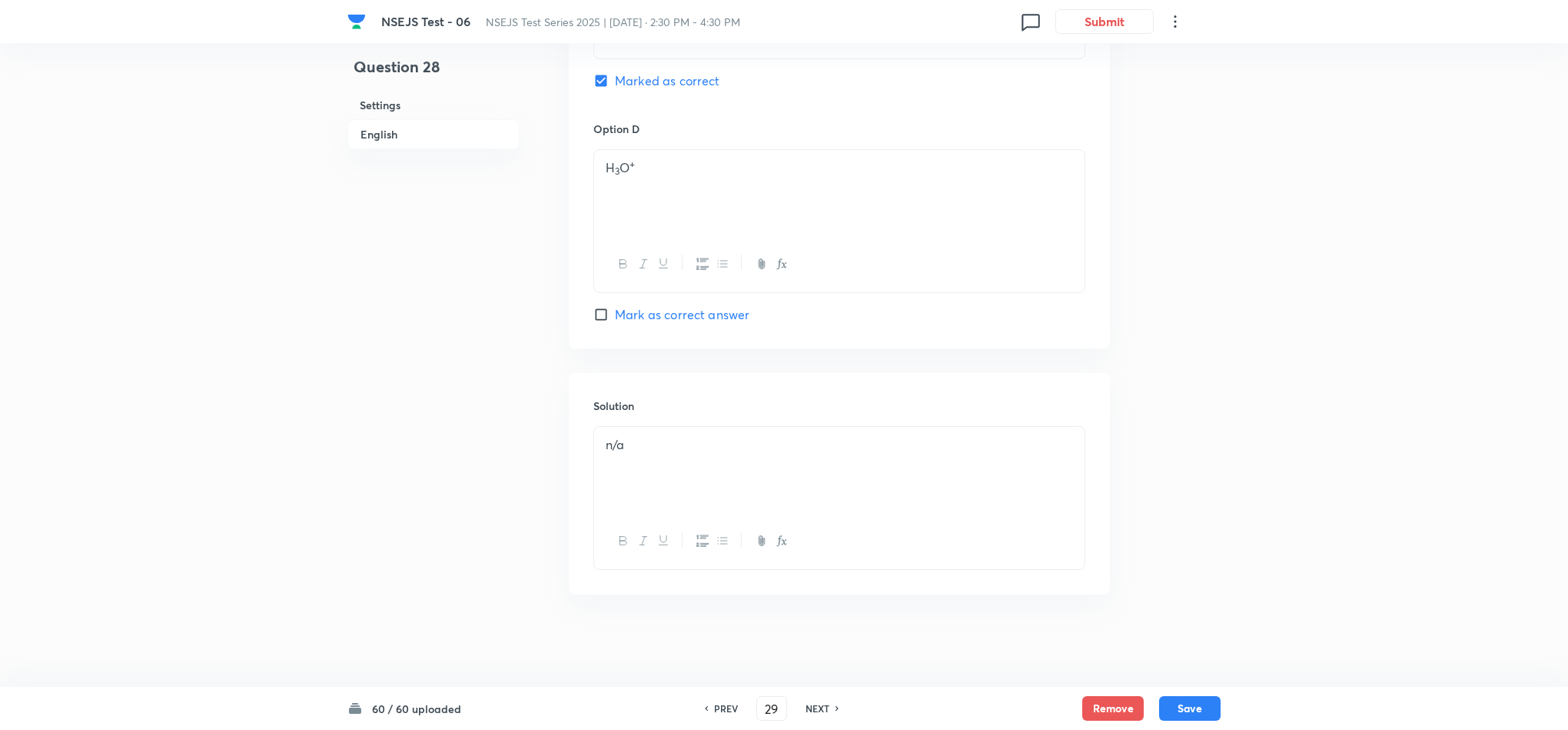
checkbox input "false"
checkbox input "true"
click at [835, 704] on icon at bounding box center [837, 707] width 5 height 8
type input "30"
checkbox input "false"
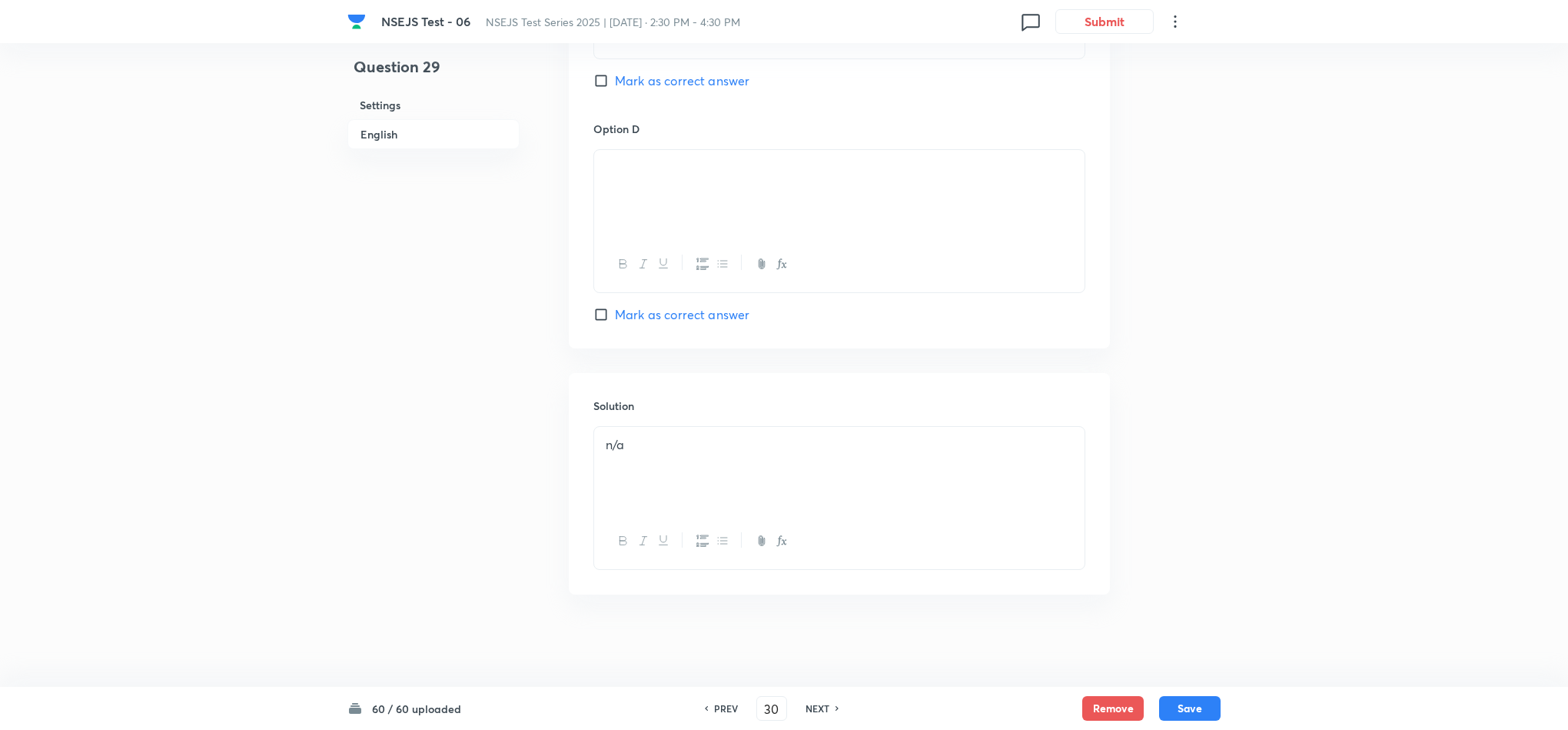
checkbox input "true"
click at [835, 704] on icon at bounding box center [837, 707] width 5 height 8
type input "31"
checkbox input "false"
checkbox input "true"
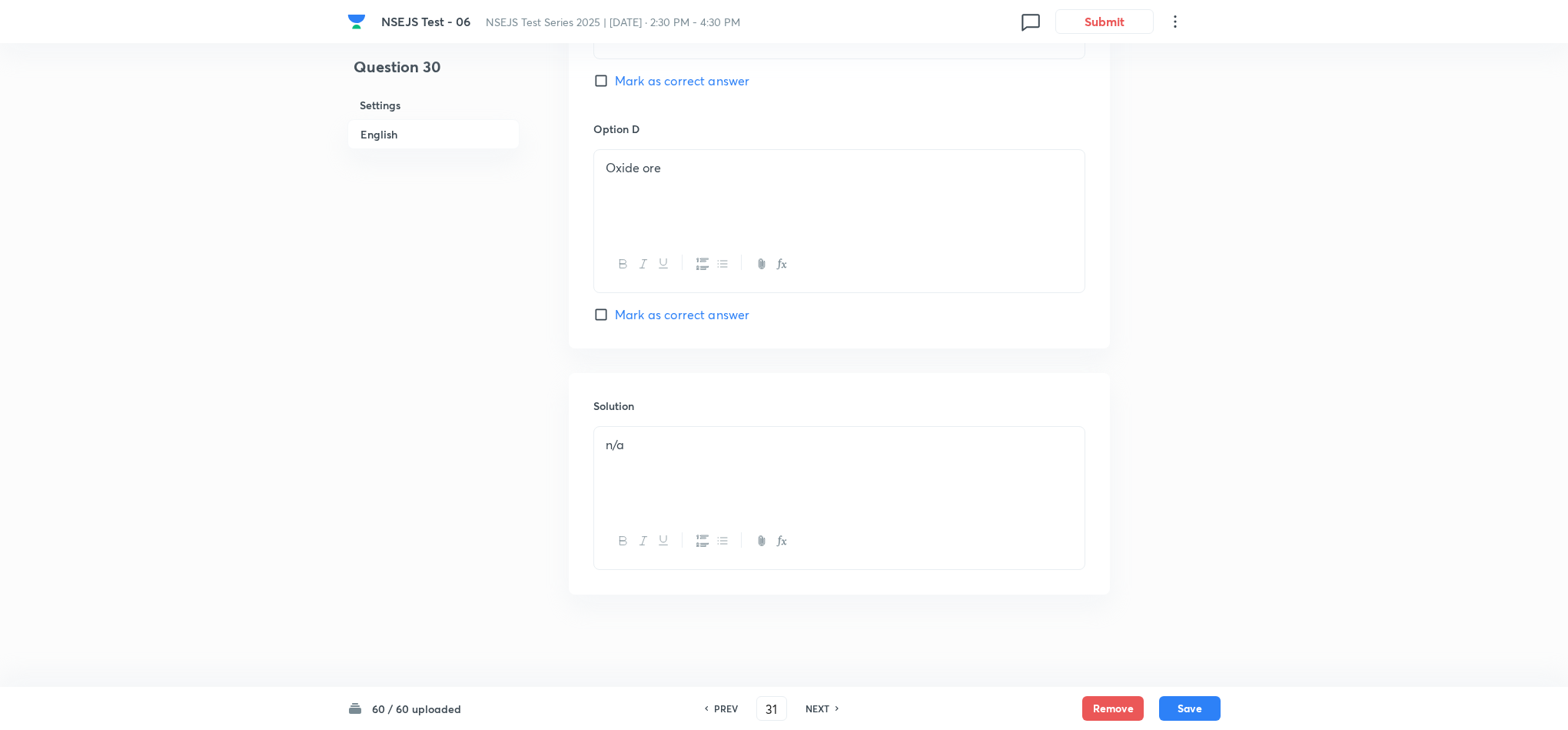
click at [835, 704] on icon at bounding box center [837, 707] width 5 height 8
type input "32"
checkbox input "false"
checkbox input "true"
click at [835, 704] on icon at bounding box center [837, 707] width 5 height 8
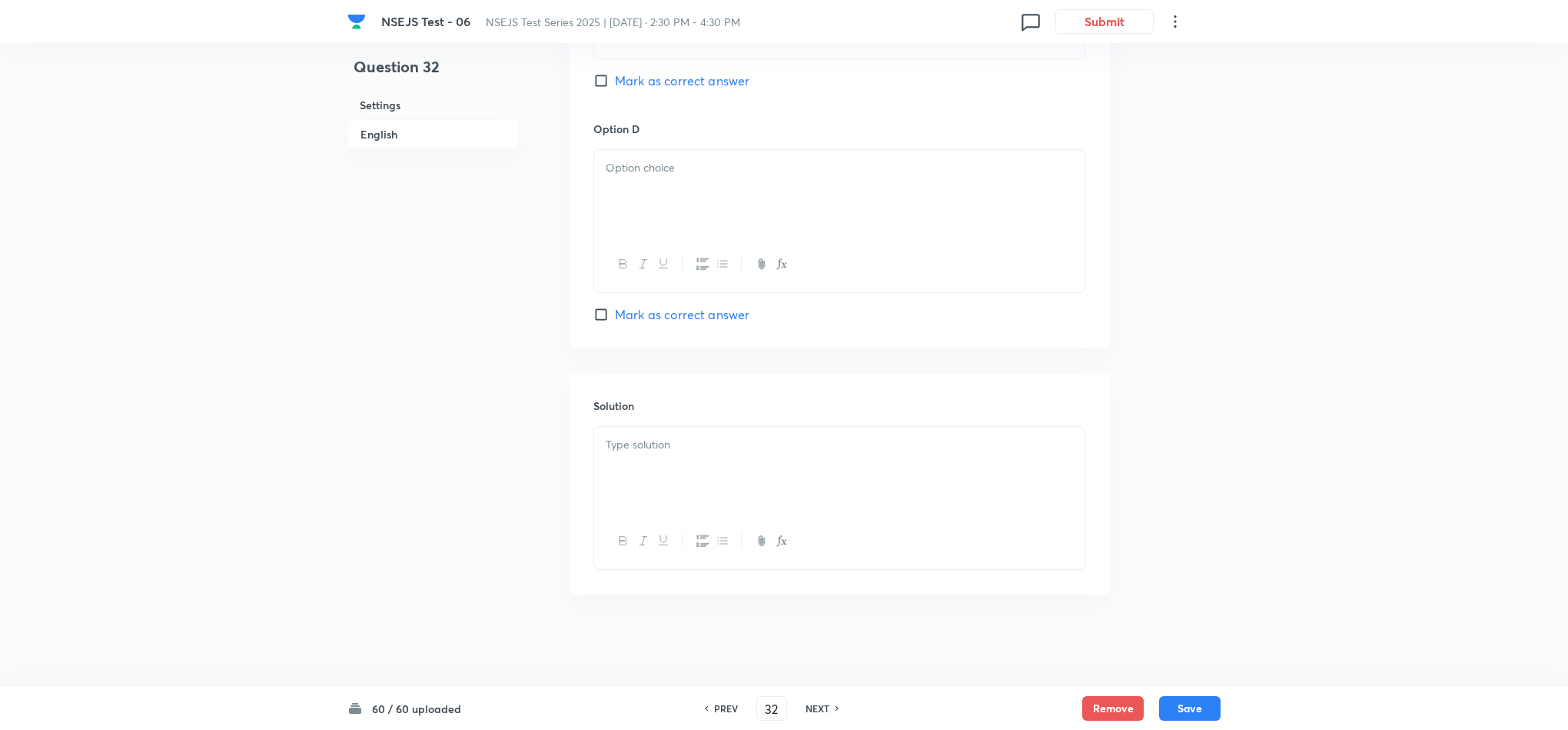
type input "33"
checkbox input "true"
click at [835, 704] on icon at bounding box center [837, 707] width 5 height 8
type input "34"
checkbox input "false"
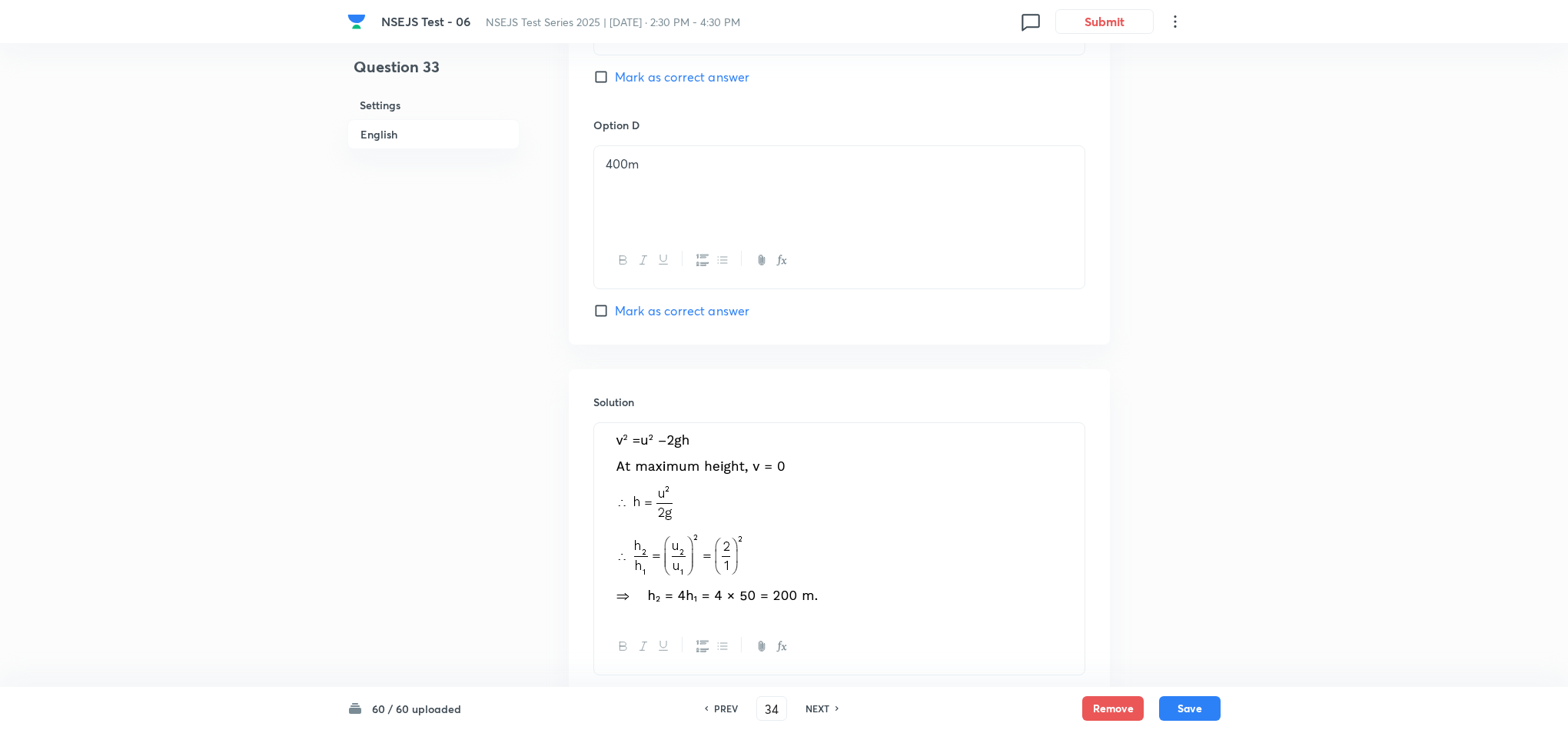
checkbox input "true"
click at [835, 704] on icon at bounding box center [837, 707] width 5 height 8
type input "35"
checkbox input "false"
checkbox input "true"
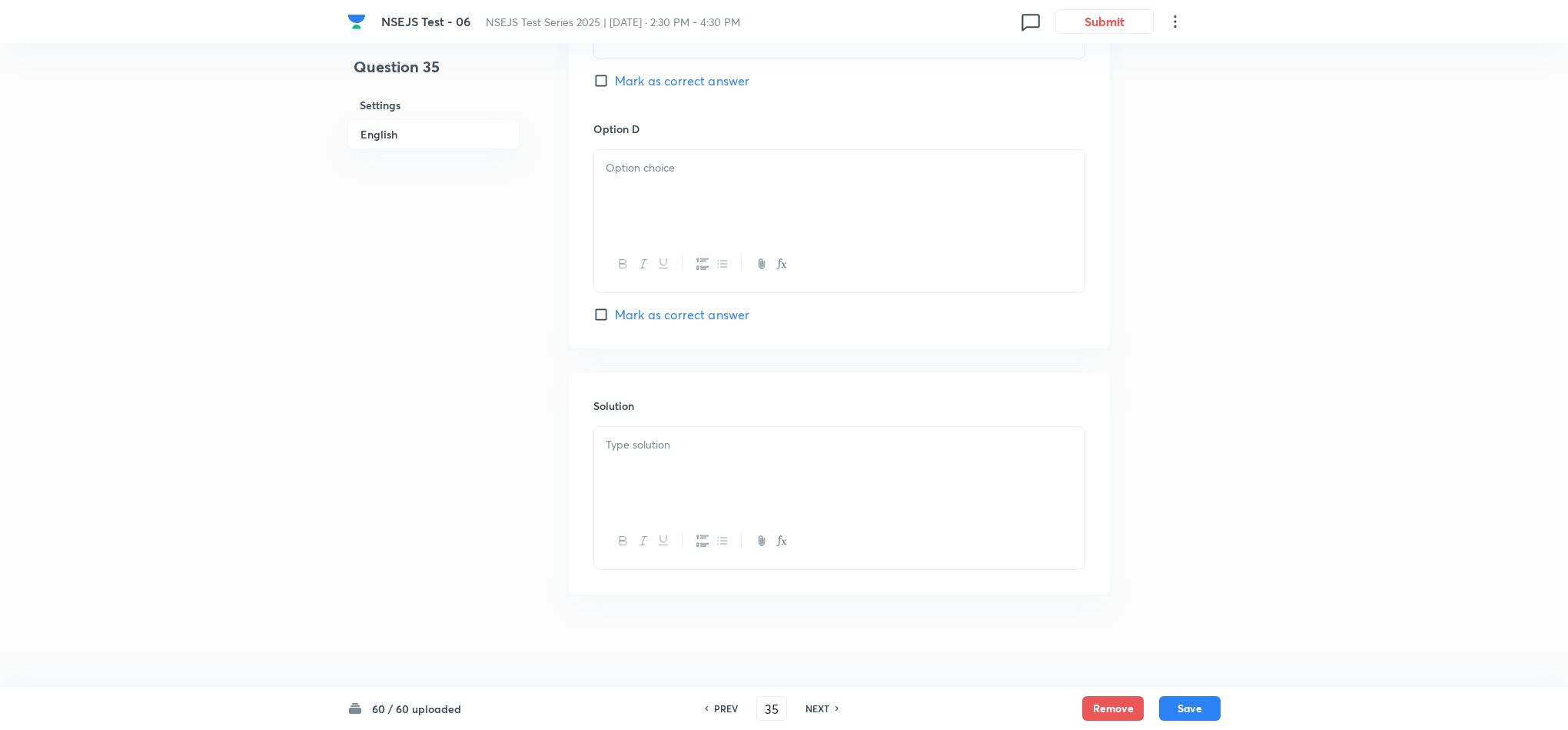
click at [835, 704] on icon at bounding box center [837, 707] width 5 height 8
type input "36"
checkbox input "false"
checkbox input "true"
click at [835, 704] on icon at bounding box center [837, 707] width 5 height 8
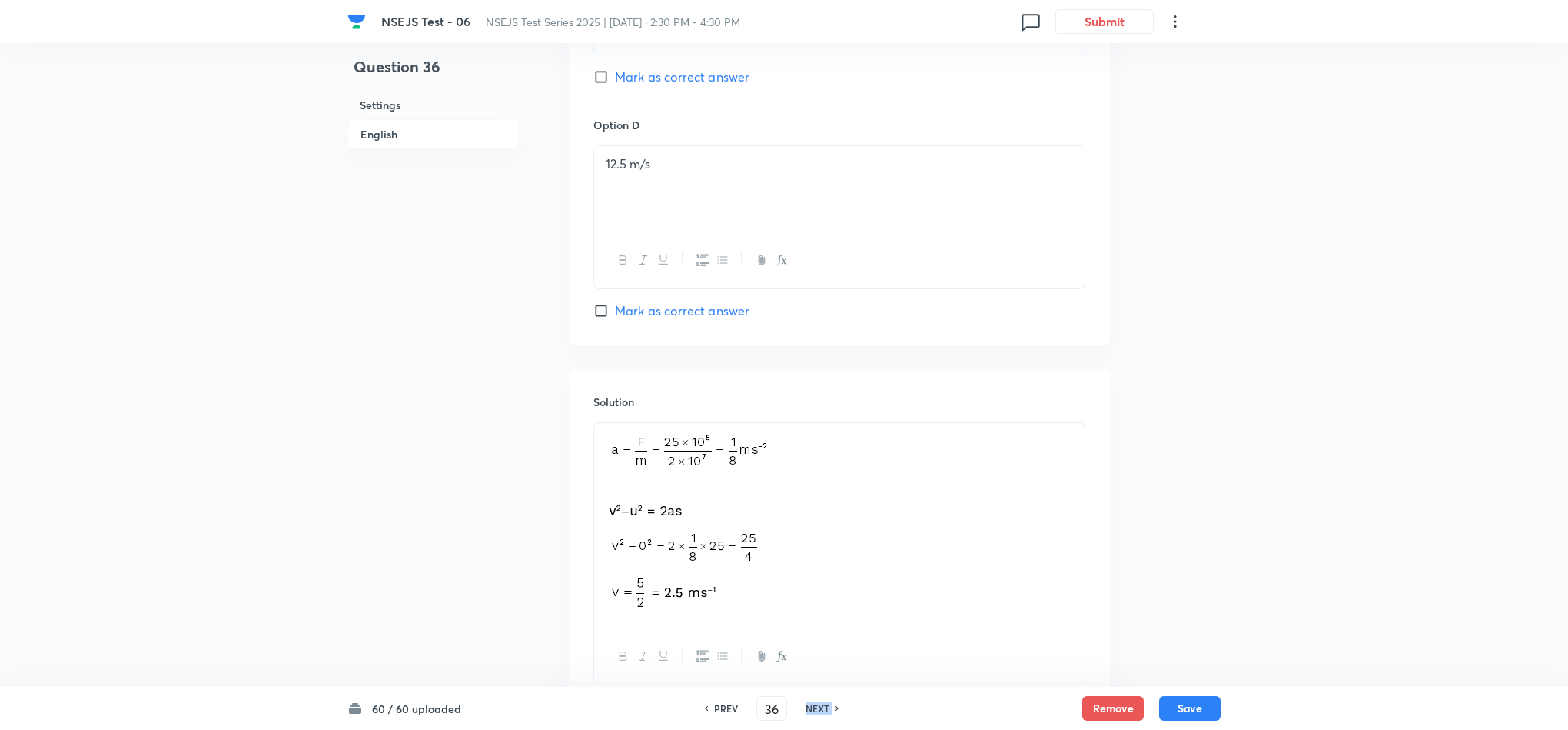
type input "37"
checkbox input "false"
checkbox input "true"
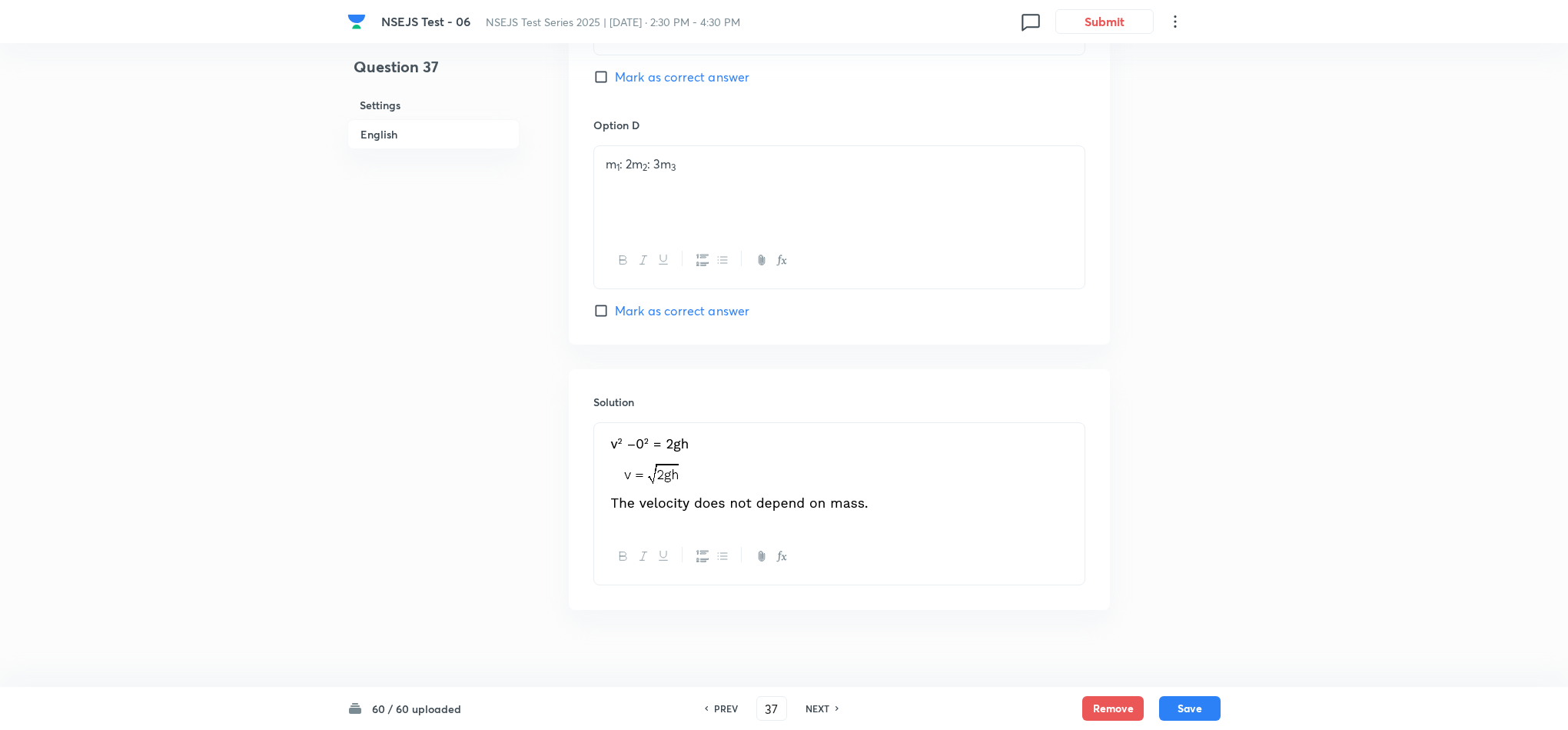
click at [835, 704] on icon at bounding box center [837, 707] width 5 height 8
type input "38"
checkbox input "false"
checkbox input "true"
click at [835, 704] on icon at bounding box center [837, 707] width 5 height 8
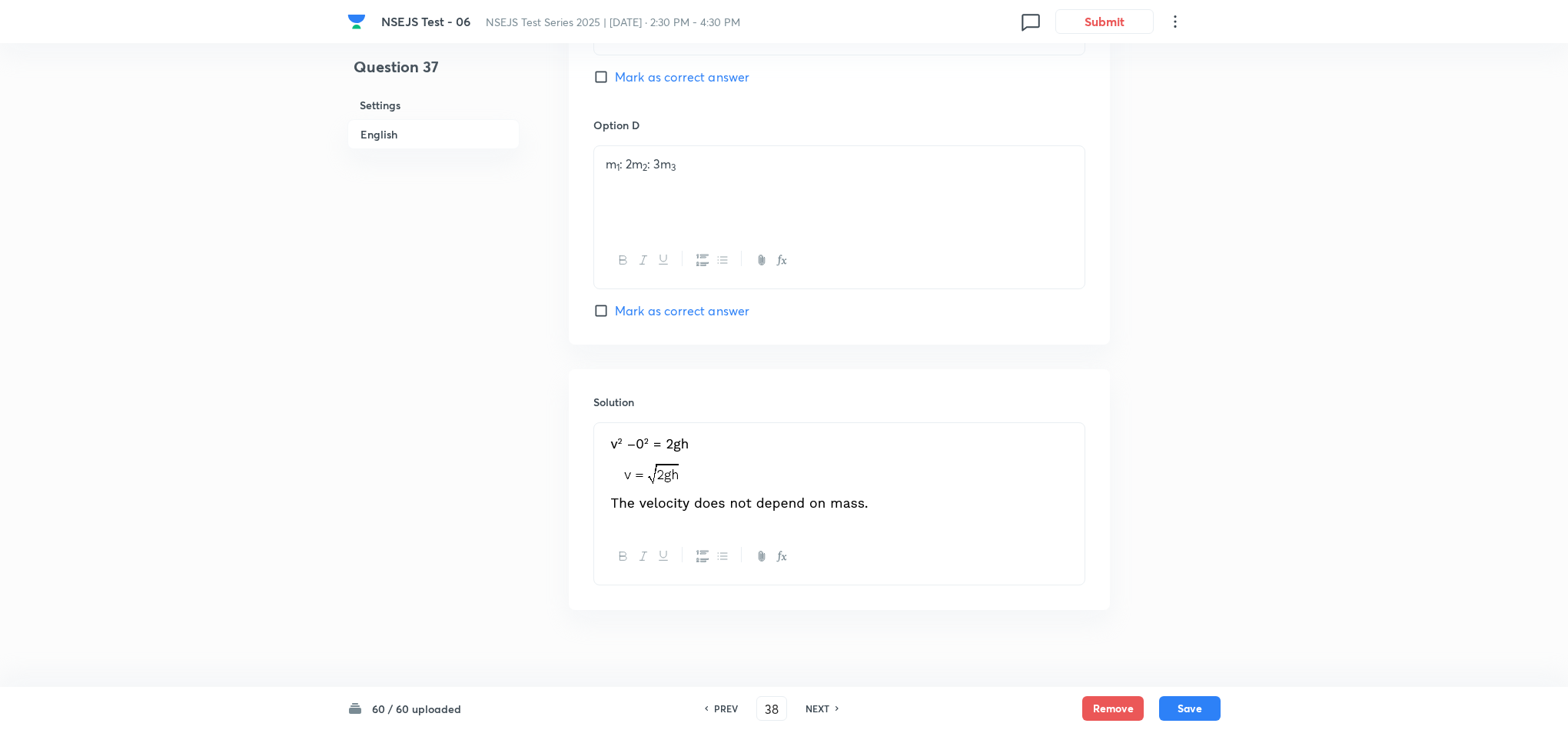
type input "39"
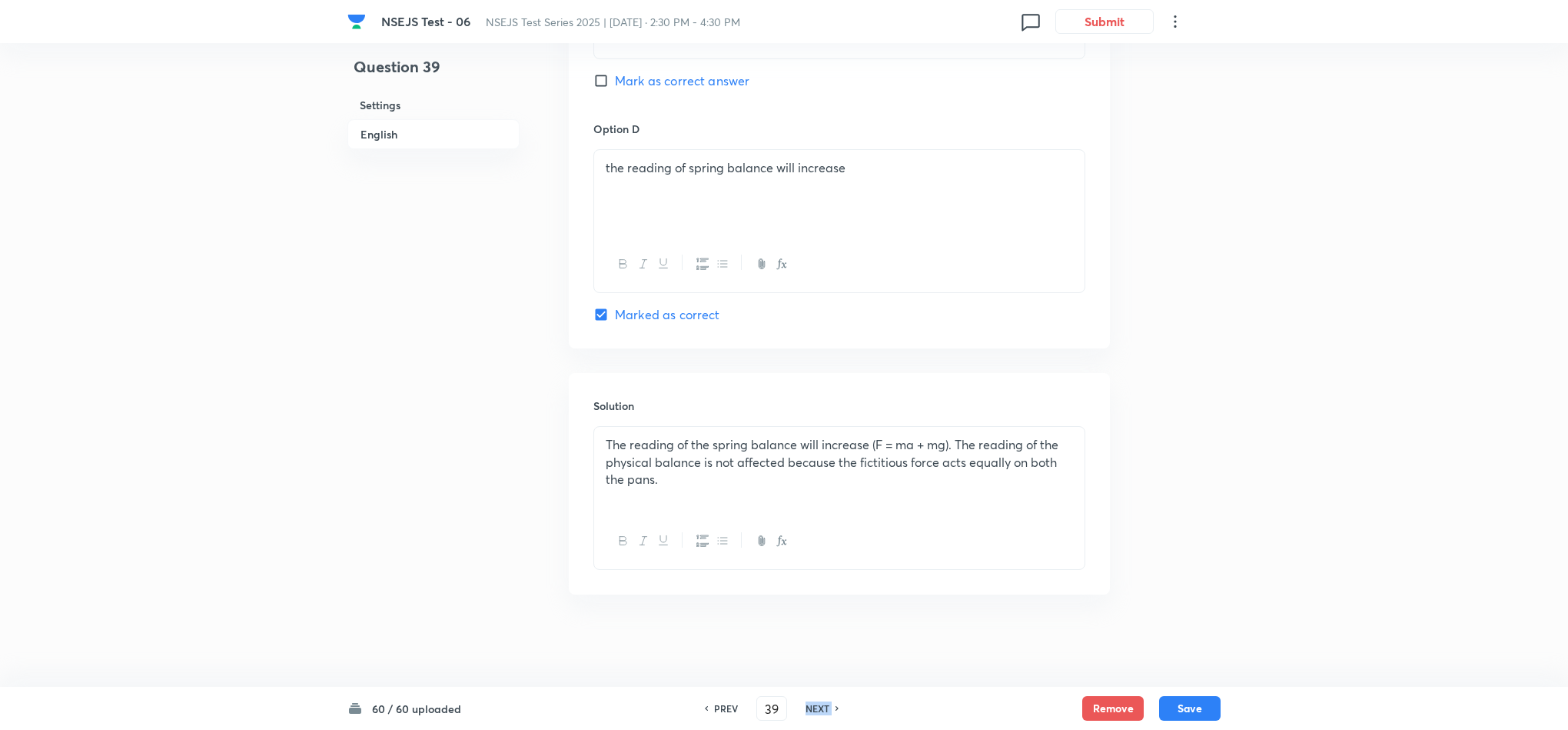
checkbox input "true"
click at [835, 704] on icon at bounding box center [837, 707] width 5 height 8
type input "40"
checkbox input "false"
checkbox input "true"
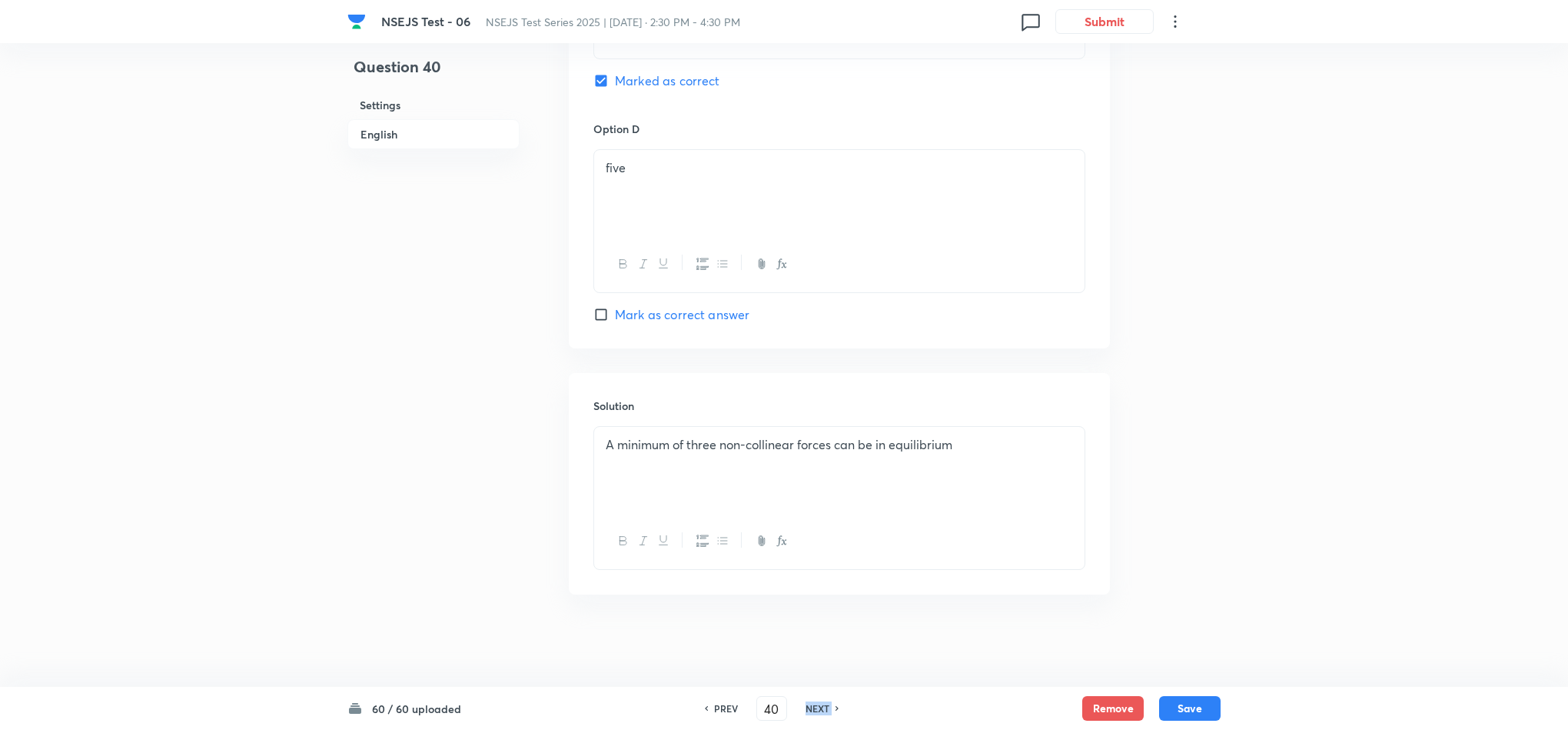
click at [835, 704] on icon at bounding box center [837, 707] width 5 height 8
type input "41"
checkbox input "true"
click at [835, 704] on icon at bounding box center [837, 707] width 5 height 8
type input "42"
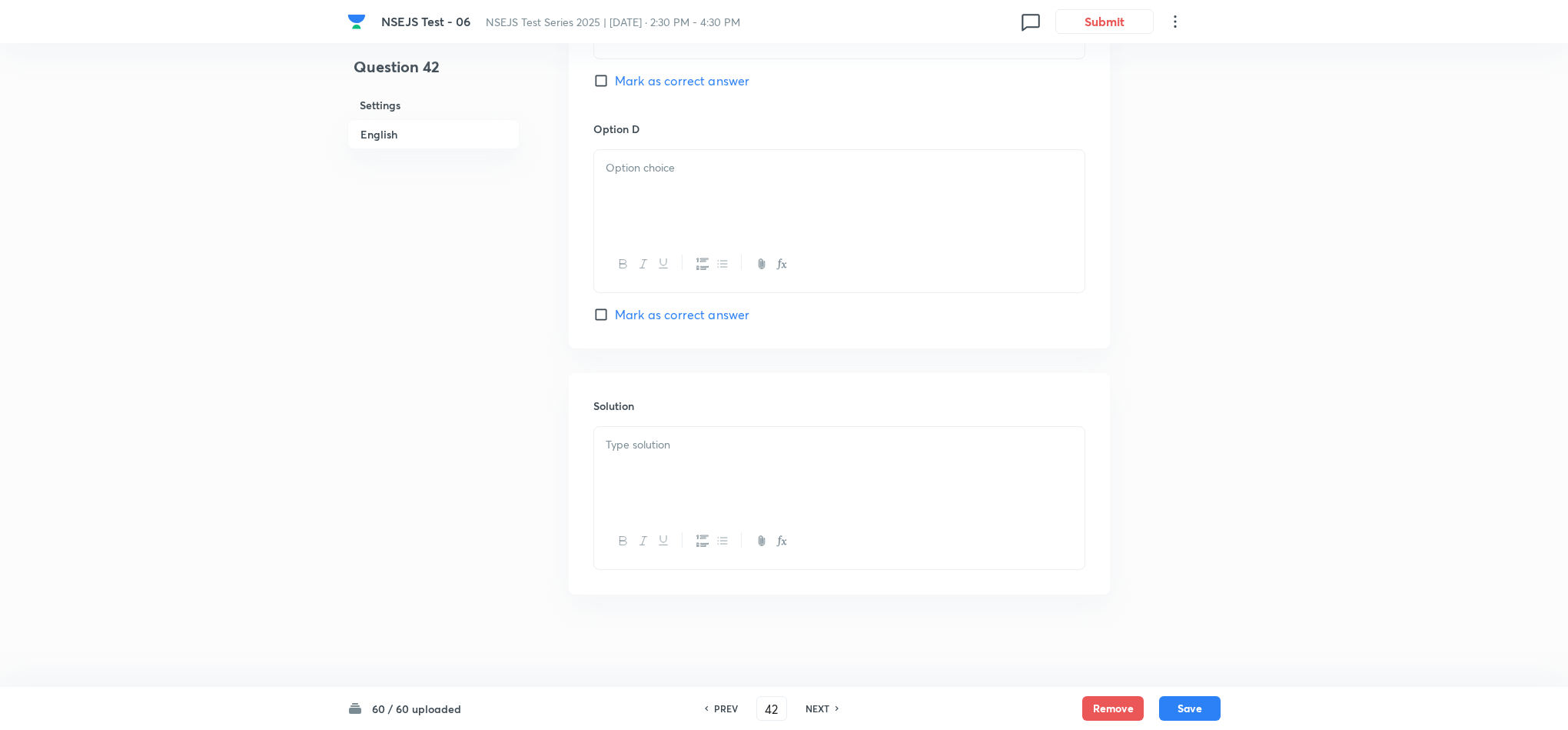
checkbox input "false"
checkbox input "true"
click at [835, 704] on icon at bounding box center [837, 707] width 5 height 8
type input "43"
checkbox input "false"
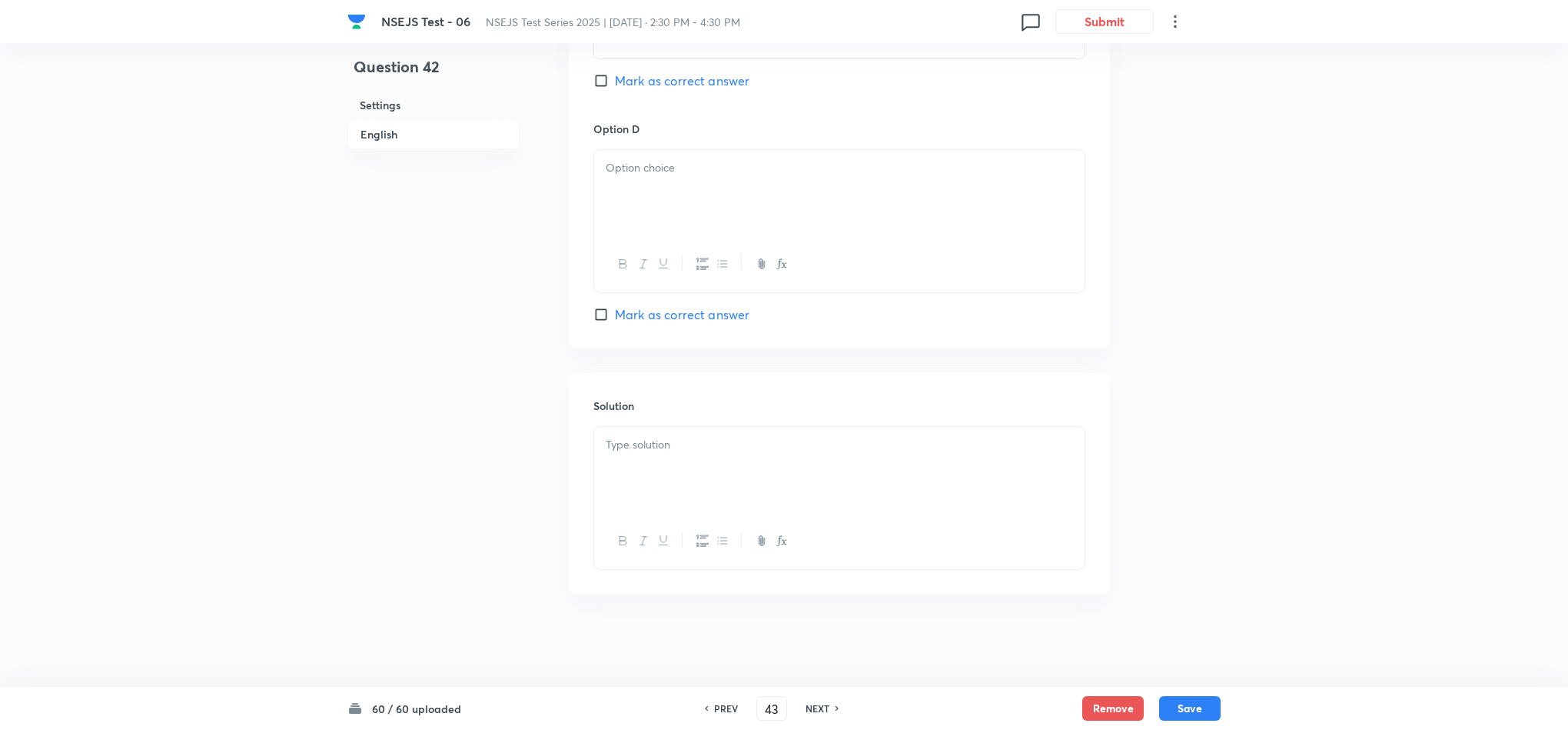
checkbox input "true"
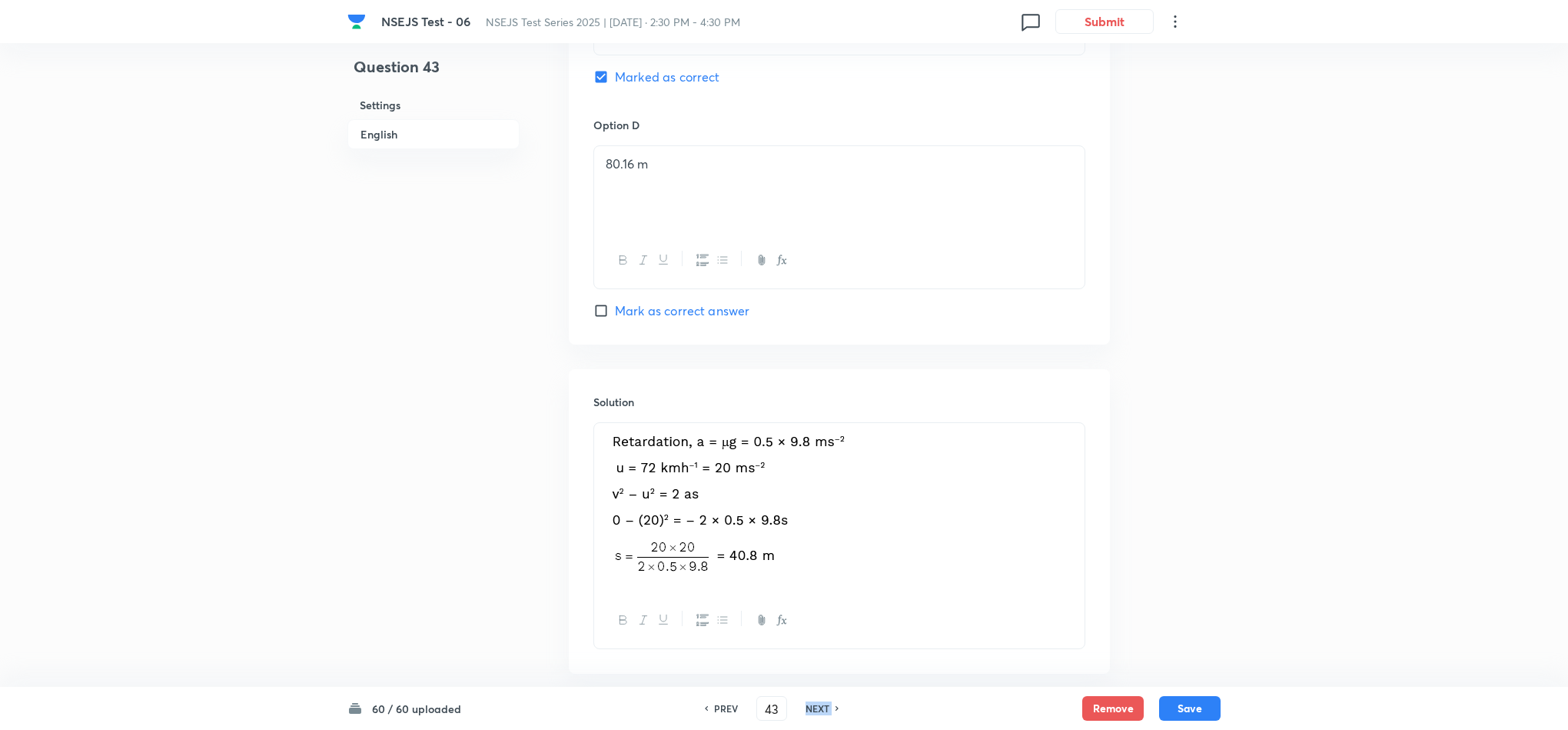
click at [835, 704] on icon at bounding box center [837, 707] width 5 height 8
type input "44"
checkbox input "false"
checkbox input "true"
click at [835, 704] on icon at bounding box center [837, 707] width 5 height 8
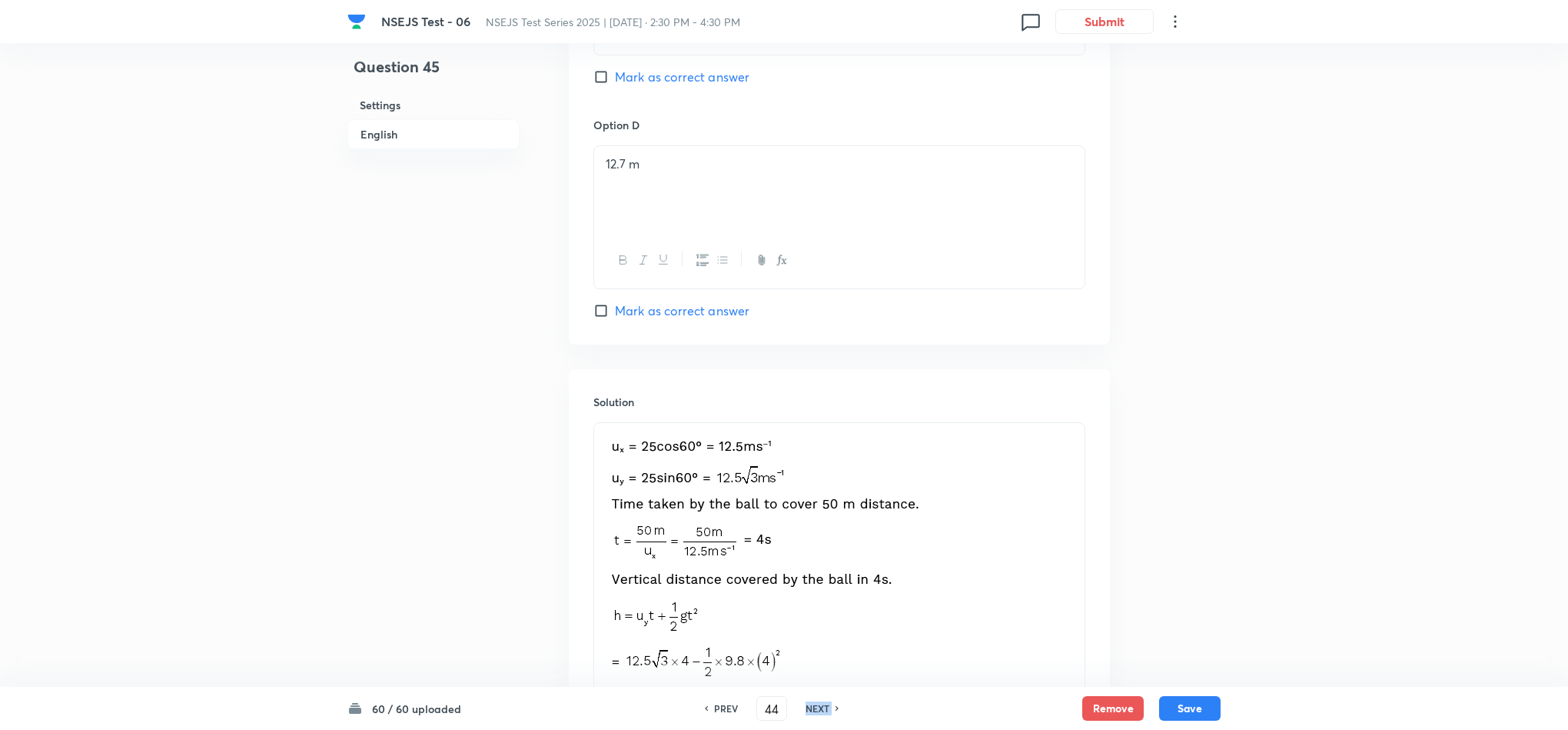
type input "45"
checkbox input "false"
checkbox input "true"
click at [835, 704] on icon at bounding box center [837, 707] width 5 height 8
type input "46"
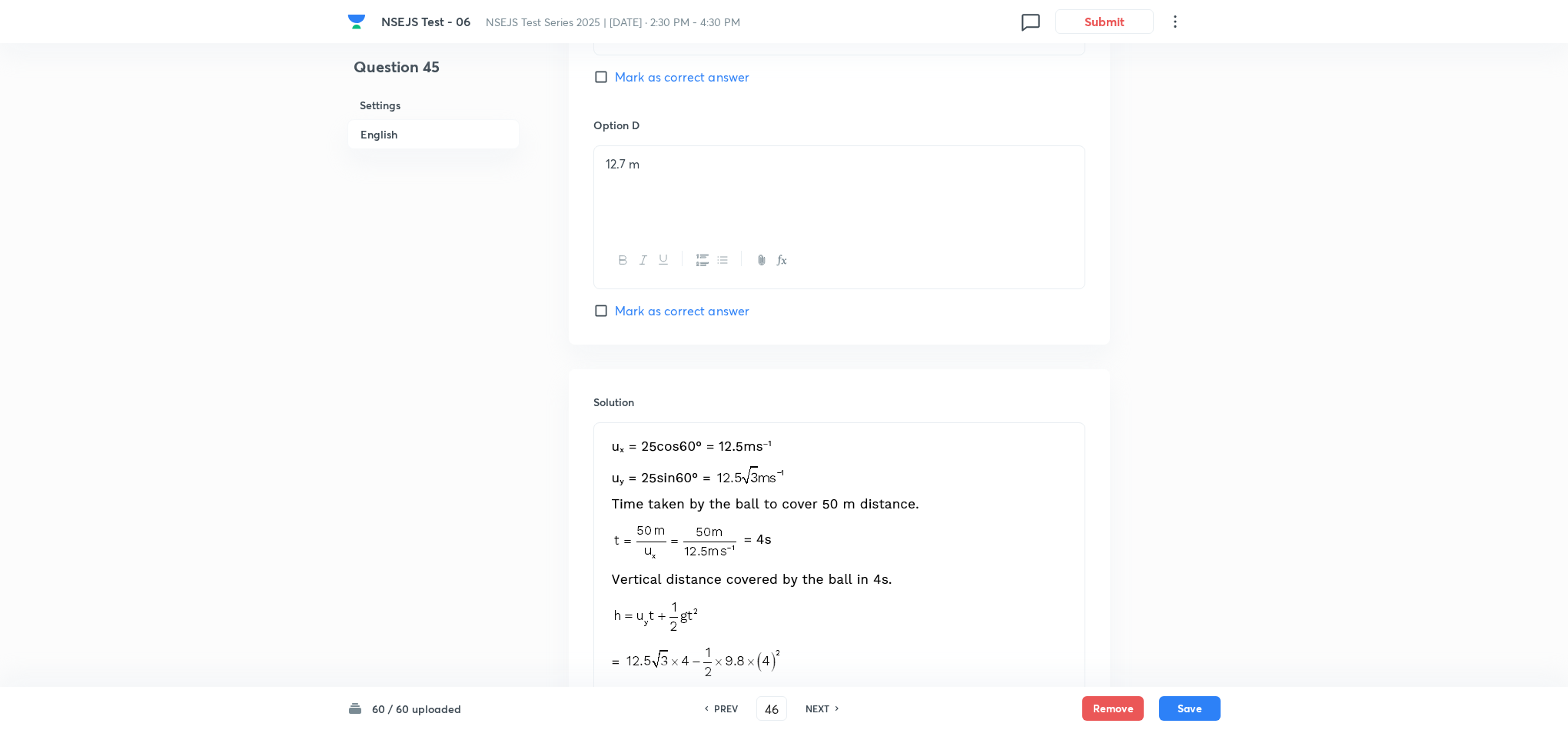
checkbox input "false"
checkbox input "true"
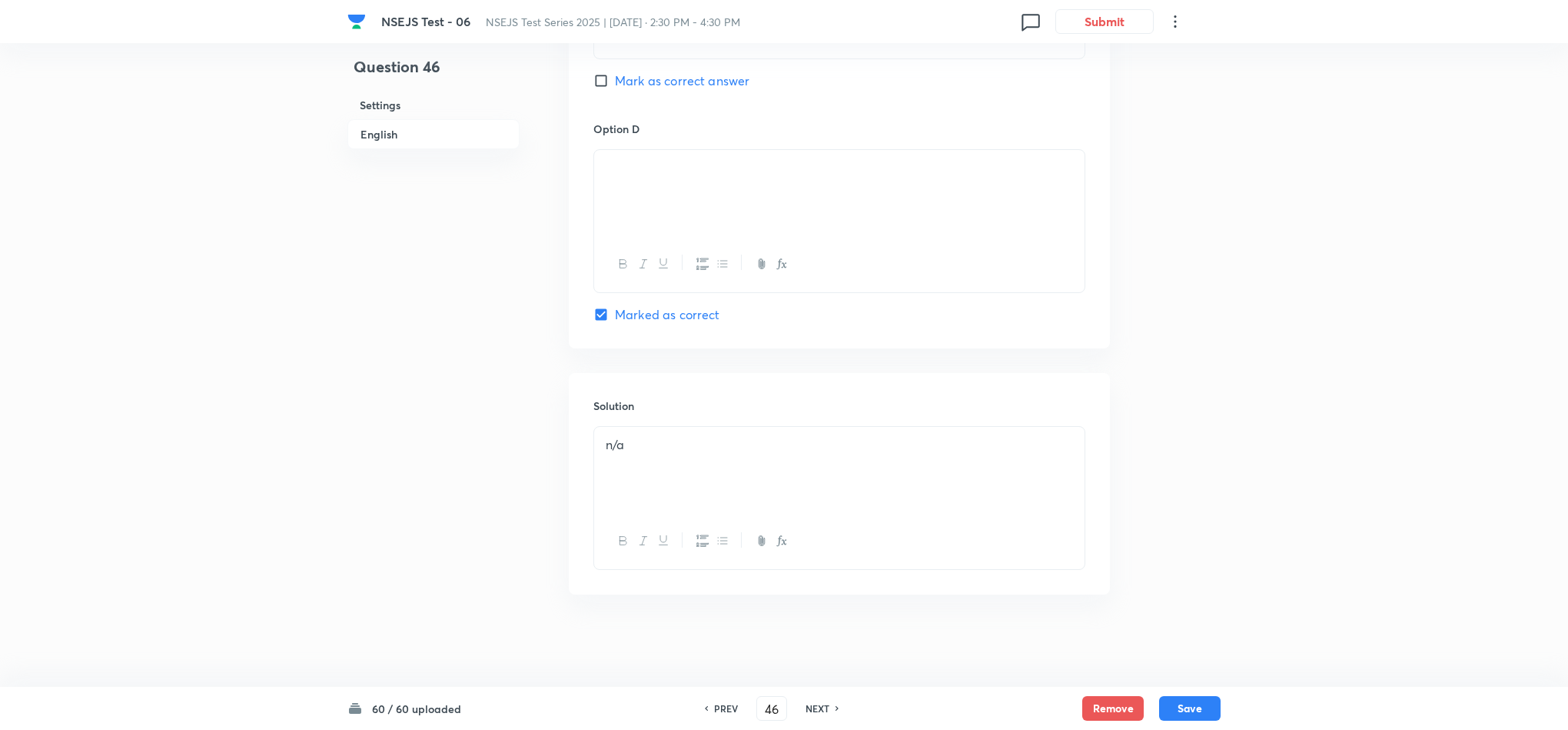
click at [835, 704] on icon at bounding box center [837, 707] width 5 height 8
type input "47"
checkbox input "true"
click at [835, 704] on icon at bounding box center [837, 707] width 5 height 8
type input "48"
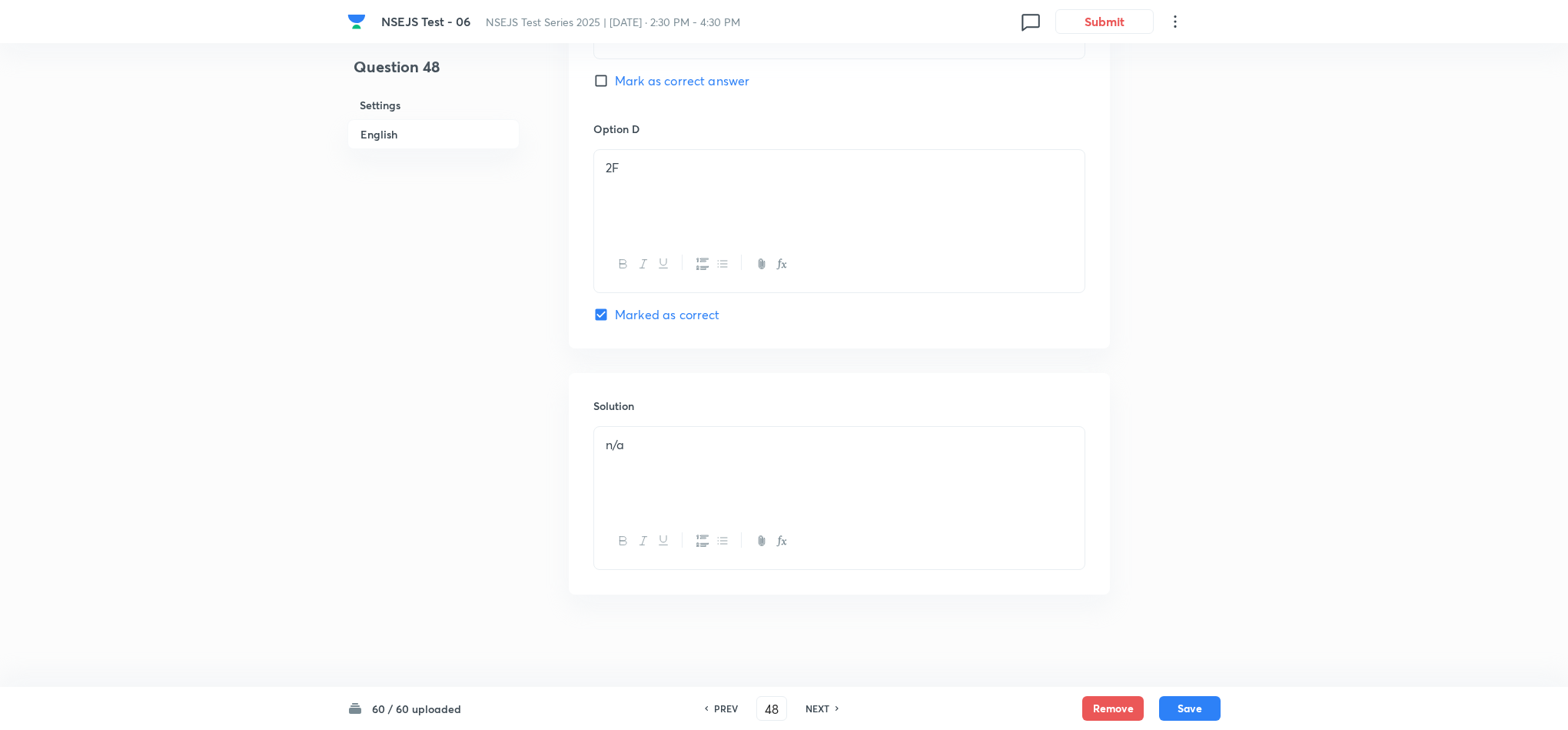
checkbox input "false"
checkbox input "true"
click at [835, 704] on icon at bounding box center [837, 707] width 5 height 8
checkbox input "true"
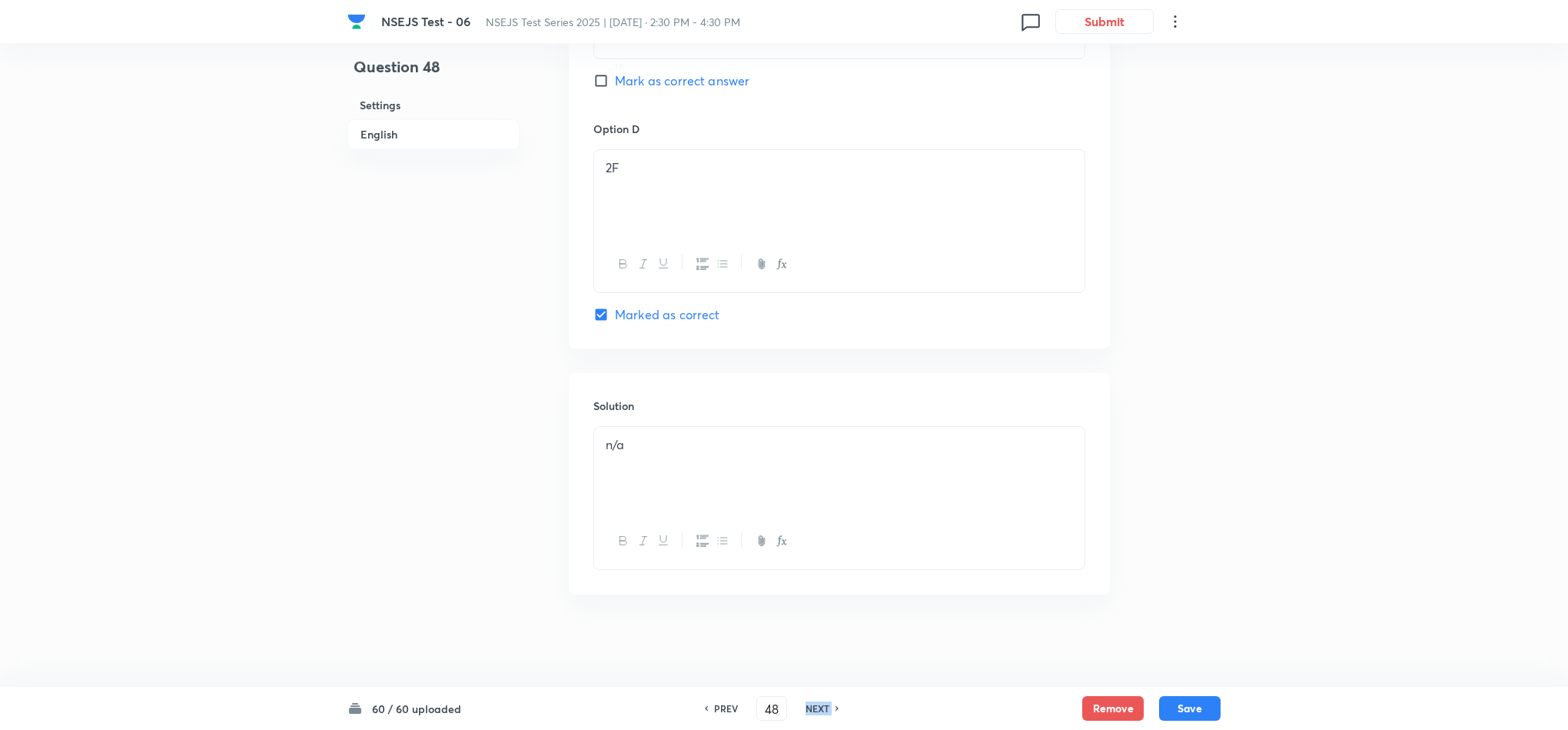
checkbox input "true"
type input "49"
checkbox input "false"
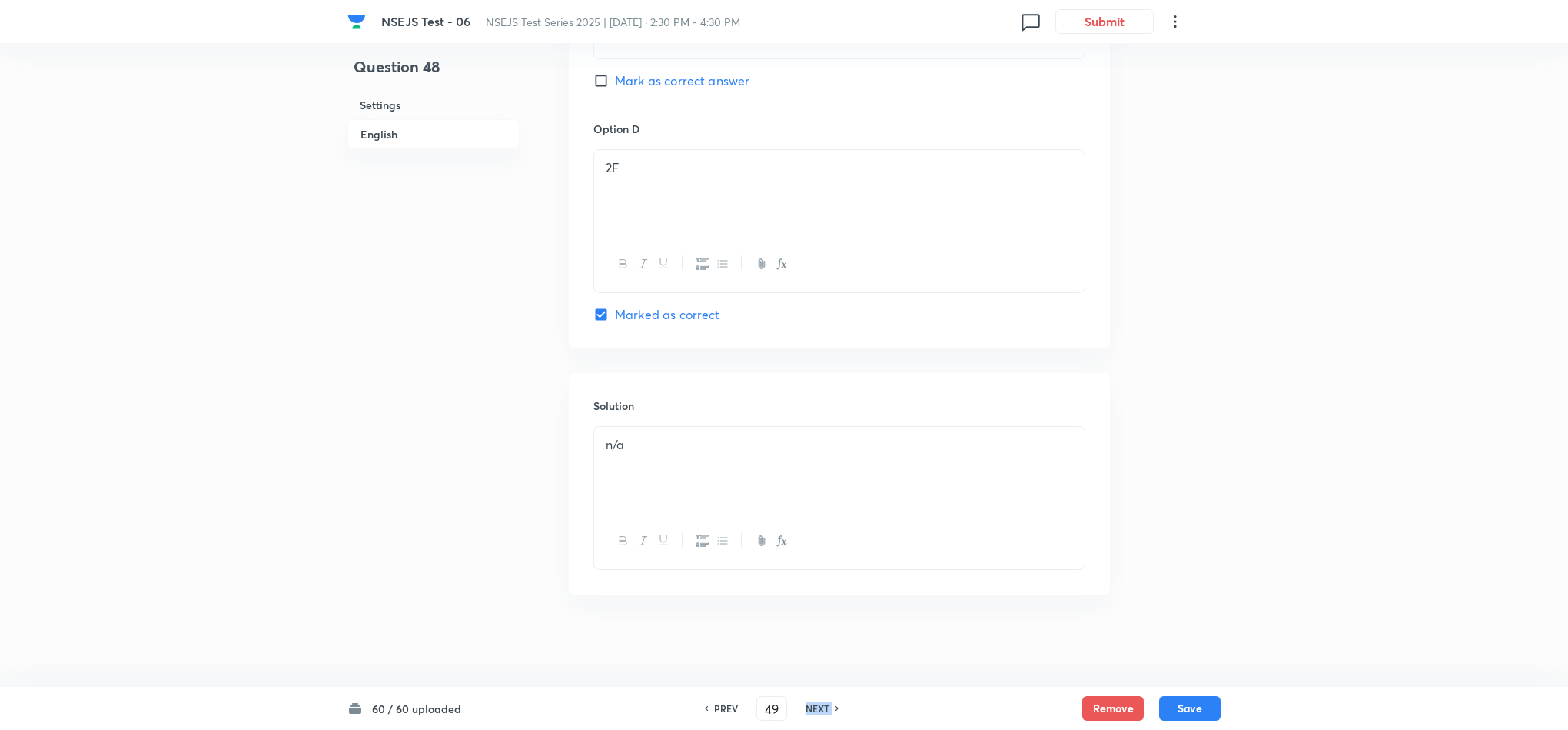
checkbox input "false"
checkbox input "true"
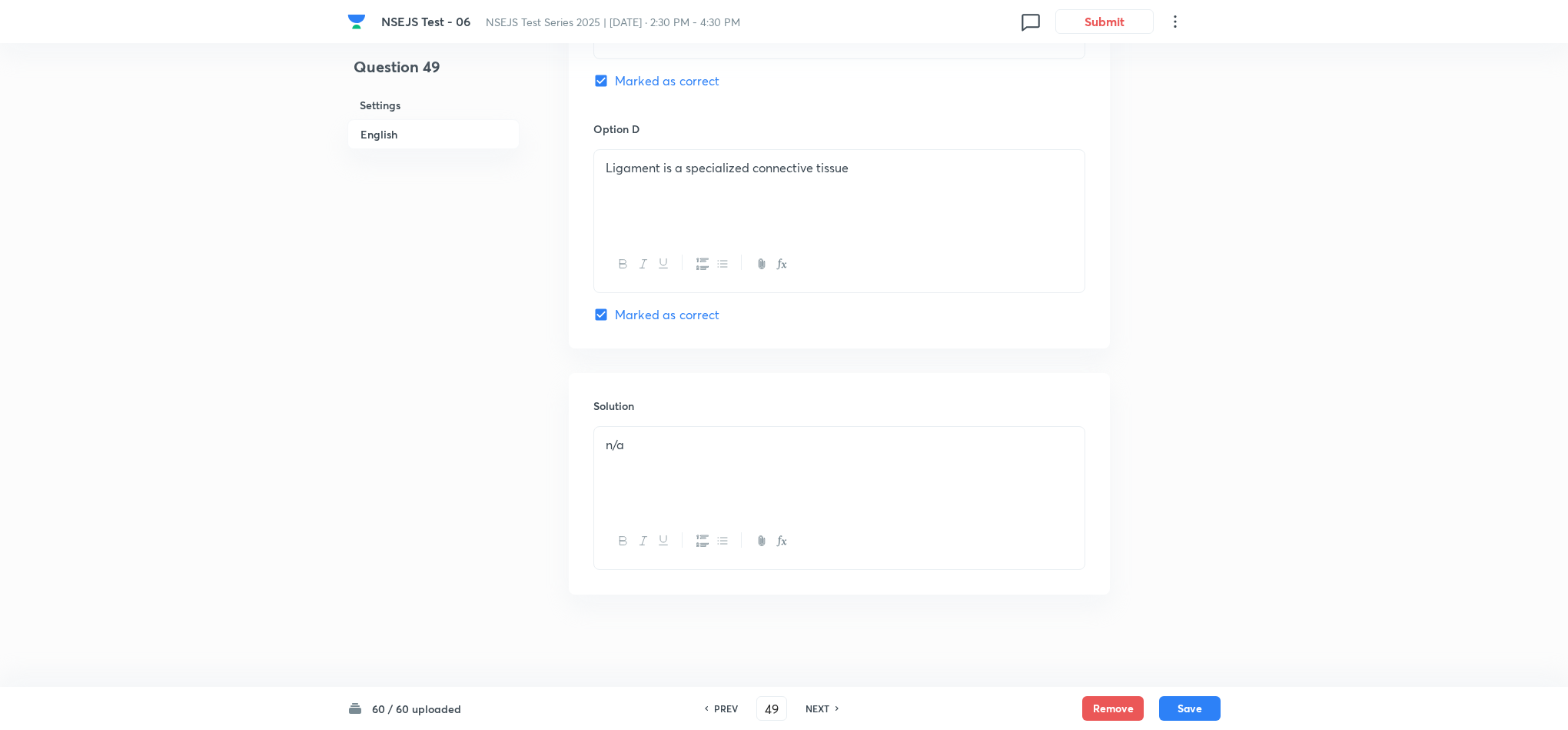
click at [835, 704] on icon at bounding box center [837, 707] width 5 height 8
type input "50"
checkbox input "false"
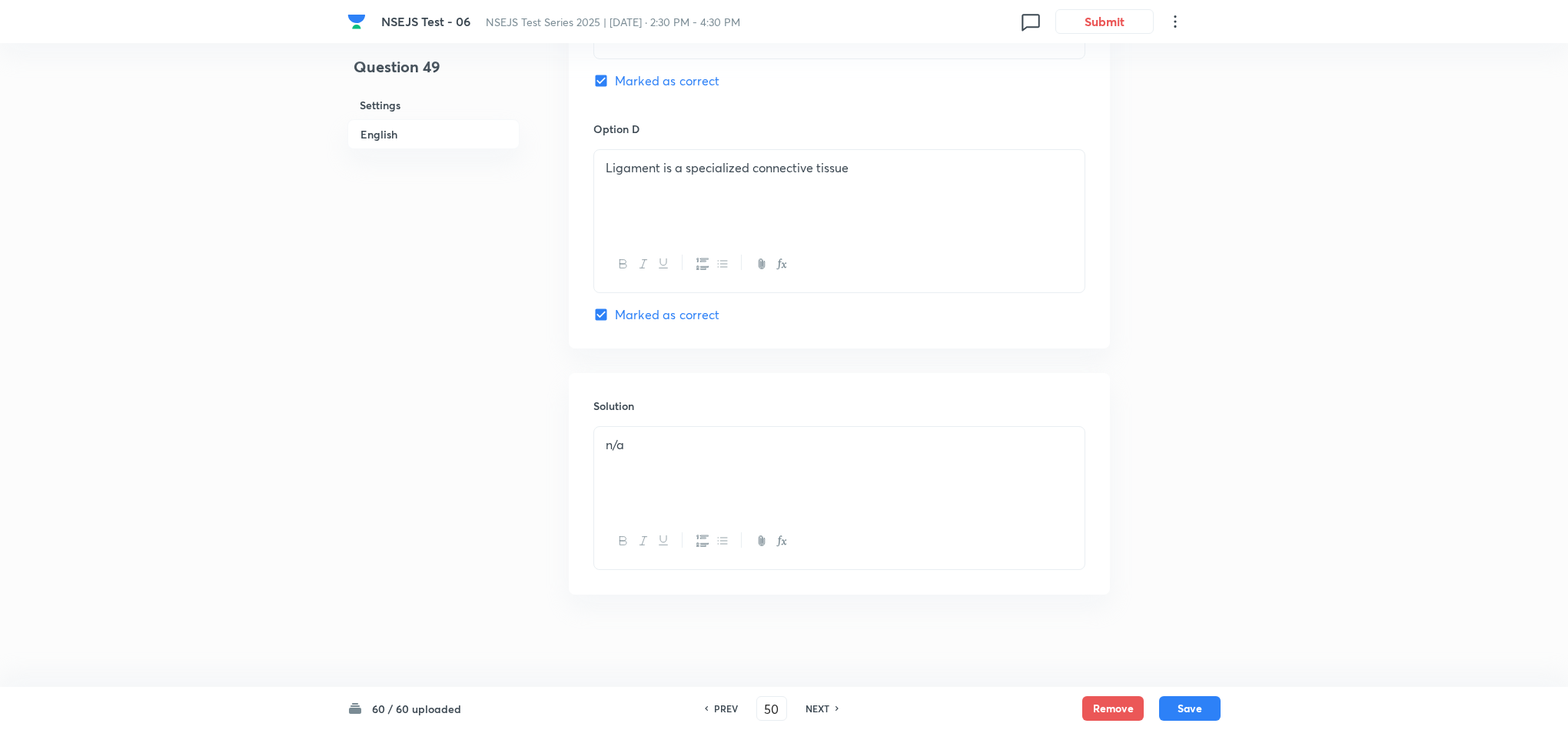
checkbox input "true"
click at [835, 704] on icon at bounding box center [837, 707] width 5 height 8
type input "51"
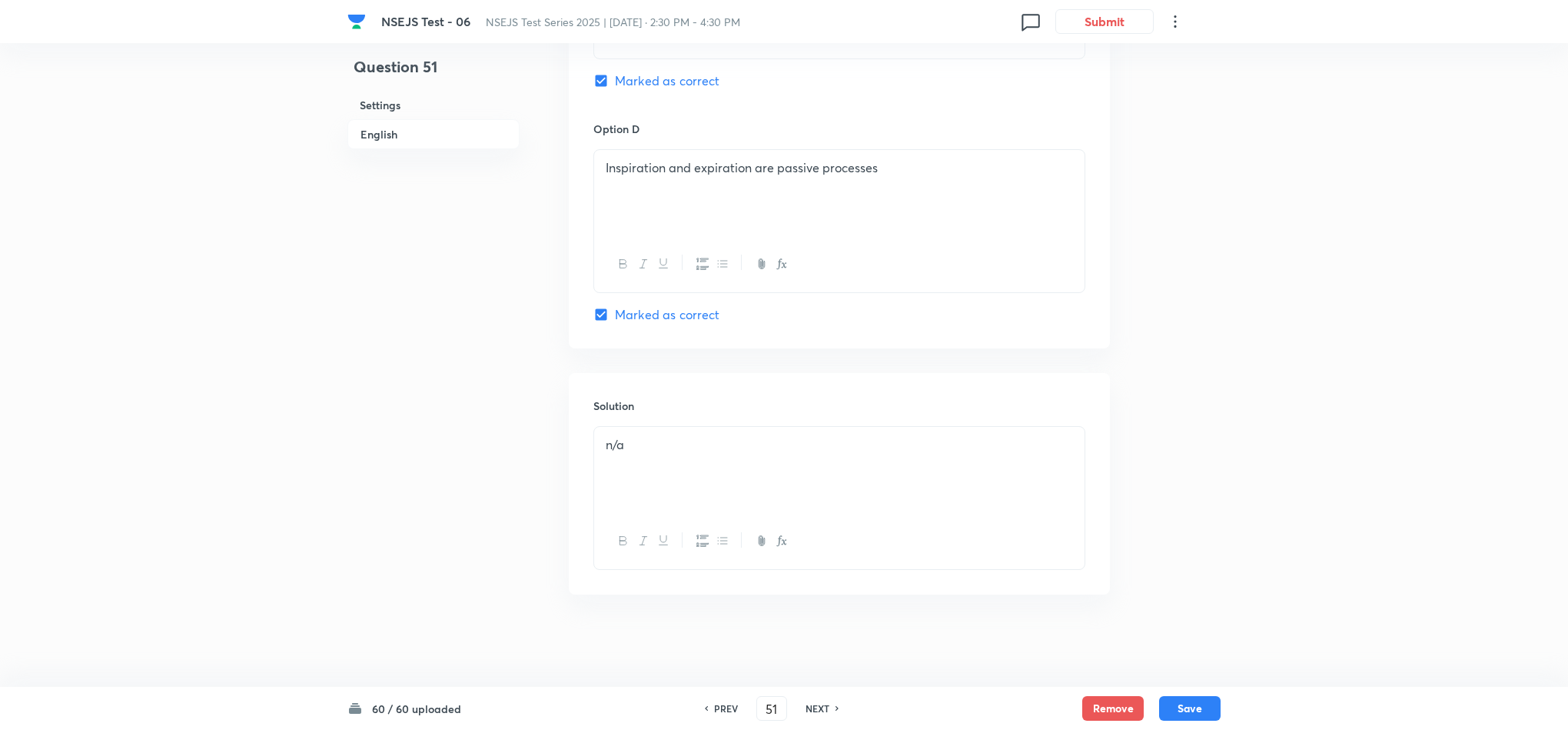
checkbox input "false"
checkbox input "true"
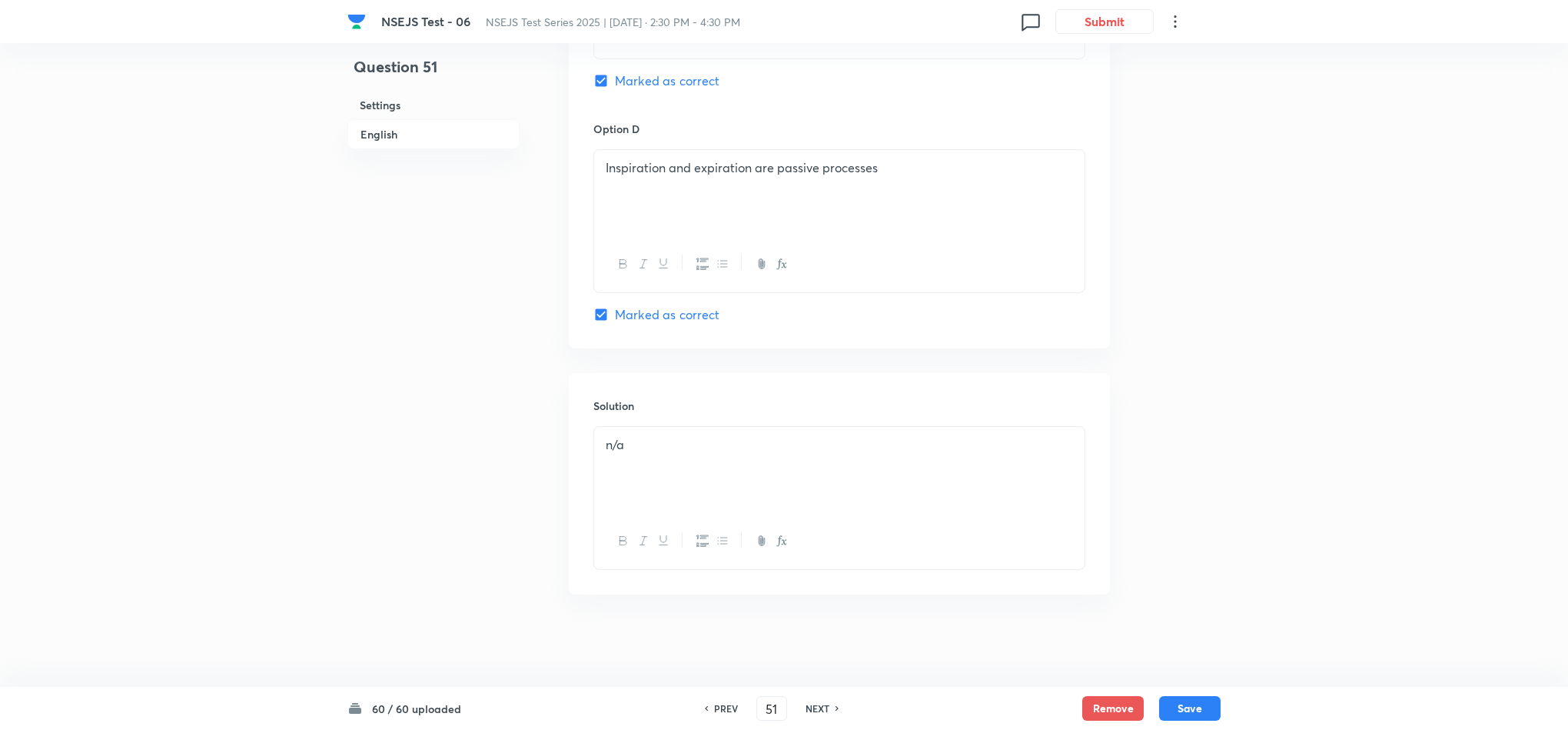
checkbox input "true"
click at [835, 704] on icon at bounding box center [837, 707] width 5 height 8
type input "52"
checkbox input "false"
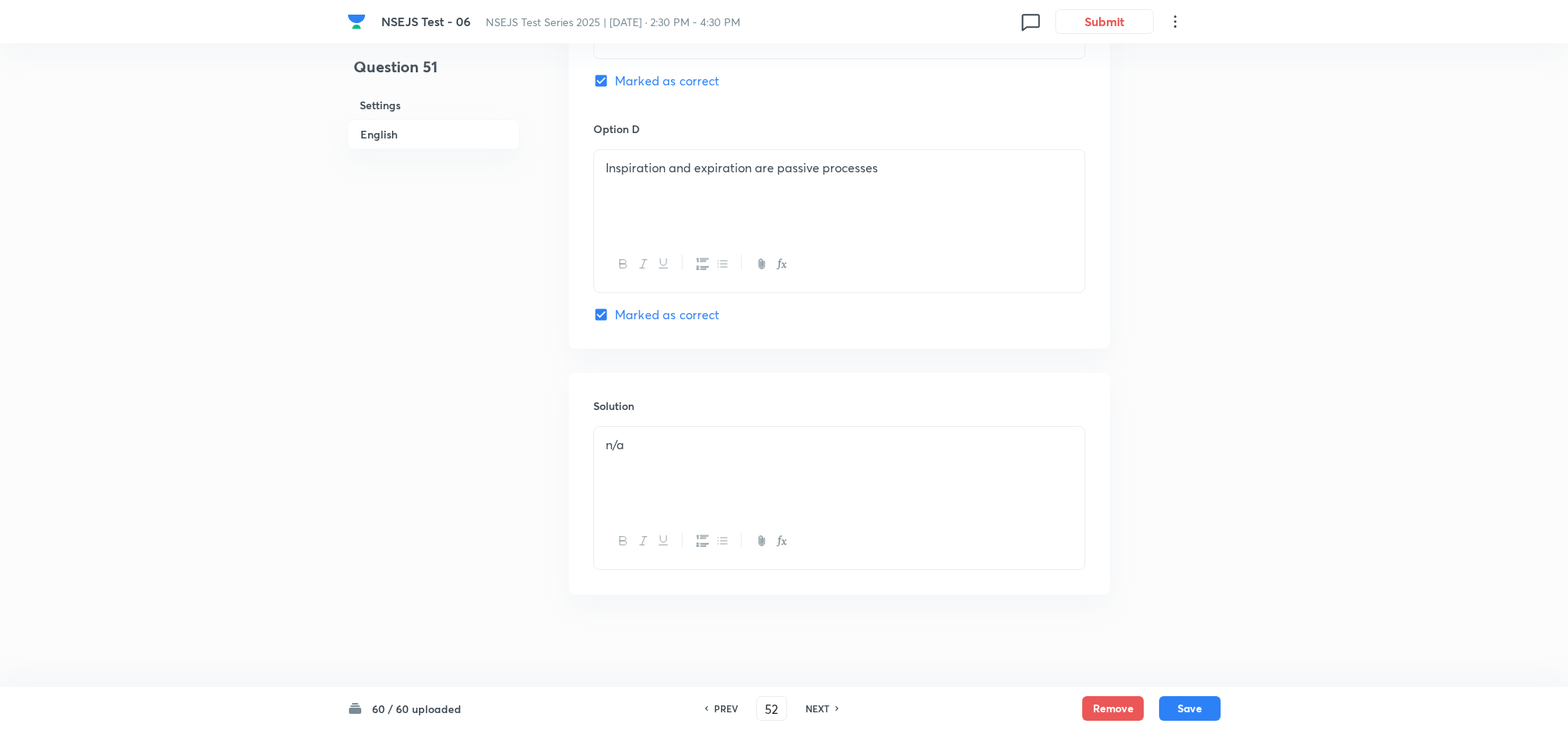
checkbox input "false"
checkbox input "true"
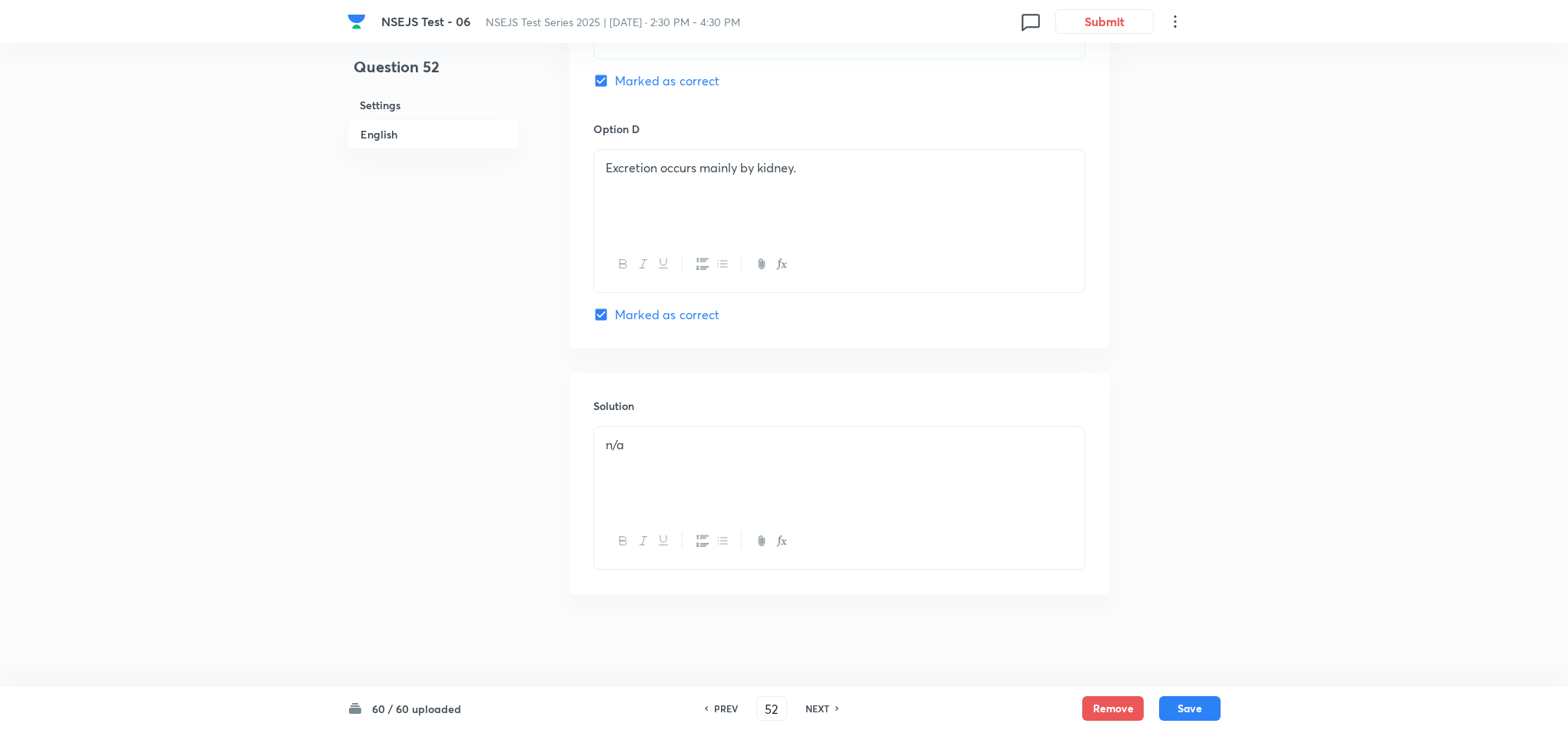
click at [835, 704] on icon at bounding box center [837, 707] width 5 height 8
type input "53"
checkbox input "false"
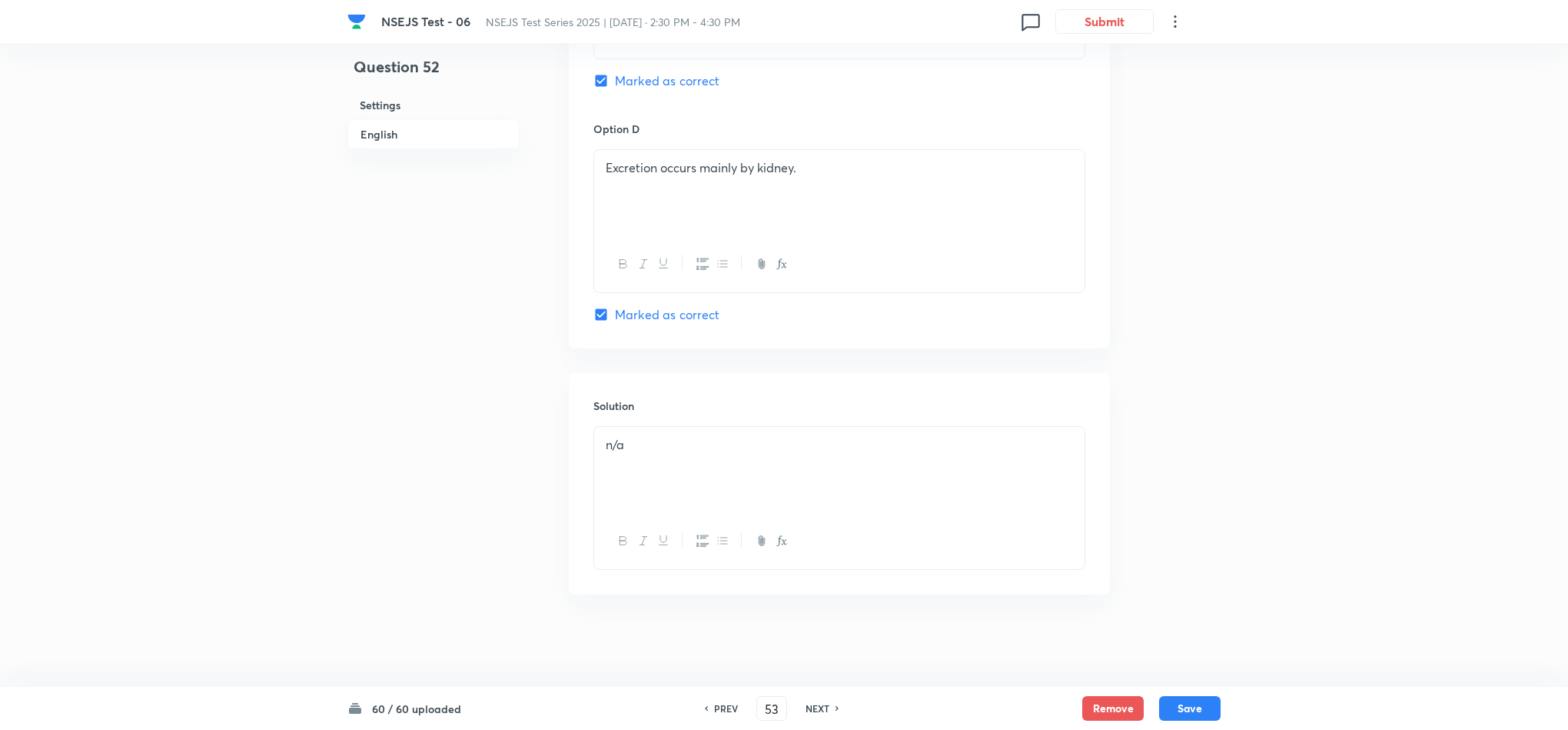
checkbox input "false"
checkbox input "true"
click at [835, 704] on icon at bounding box center [837, 707] width 5 height 8
type input "54"
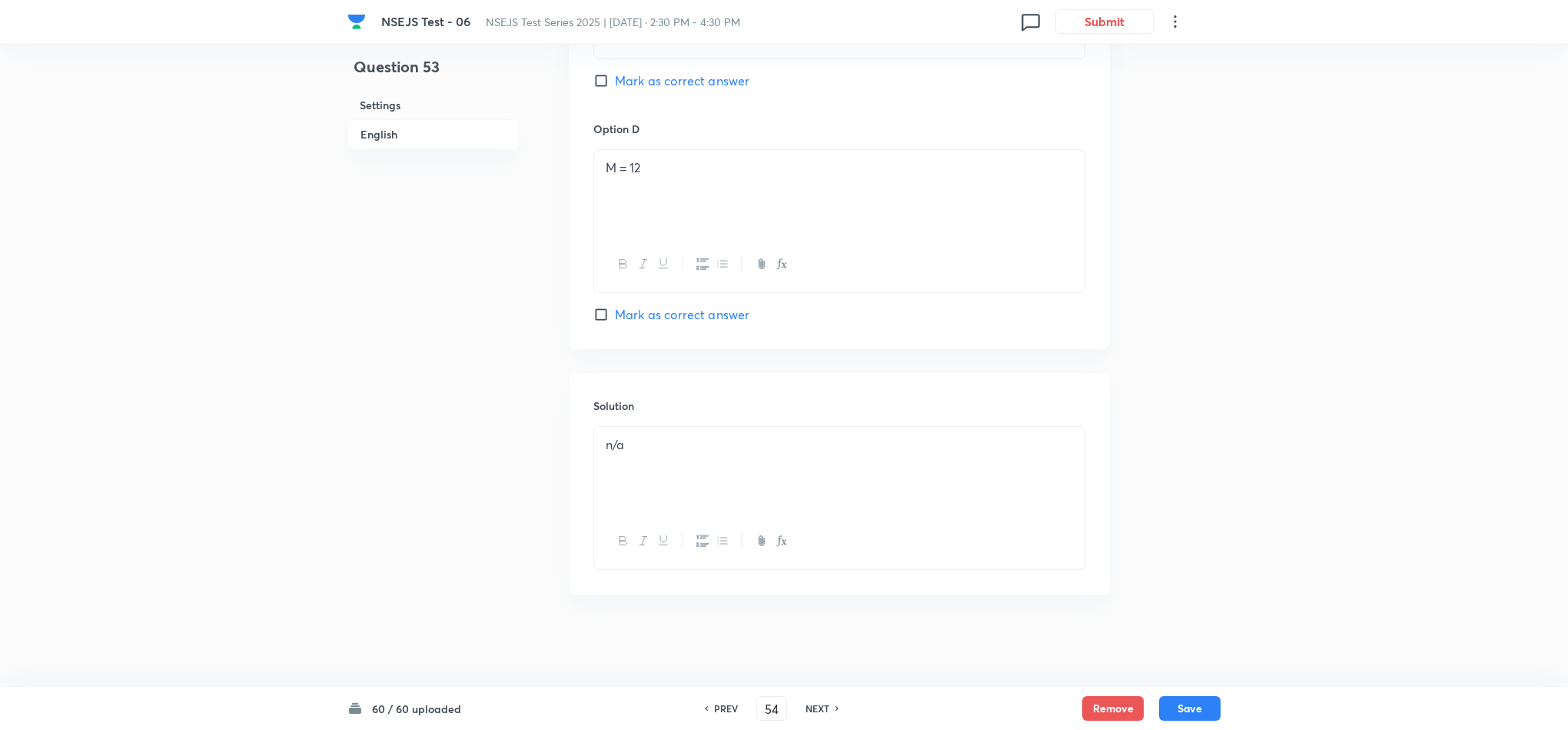
checkbox input "false"
checkbox input "true"
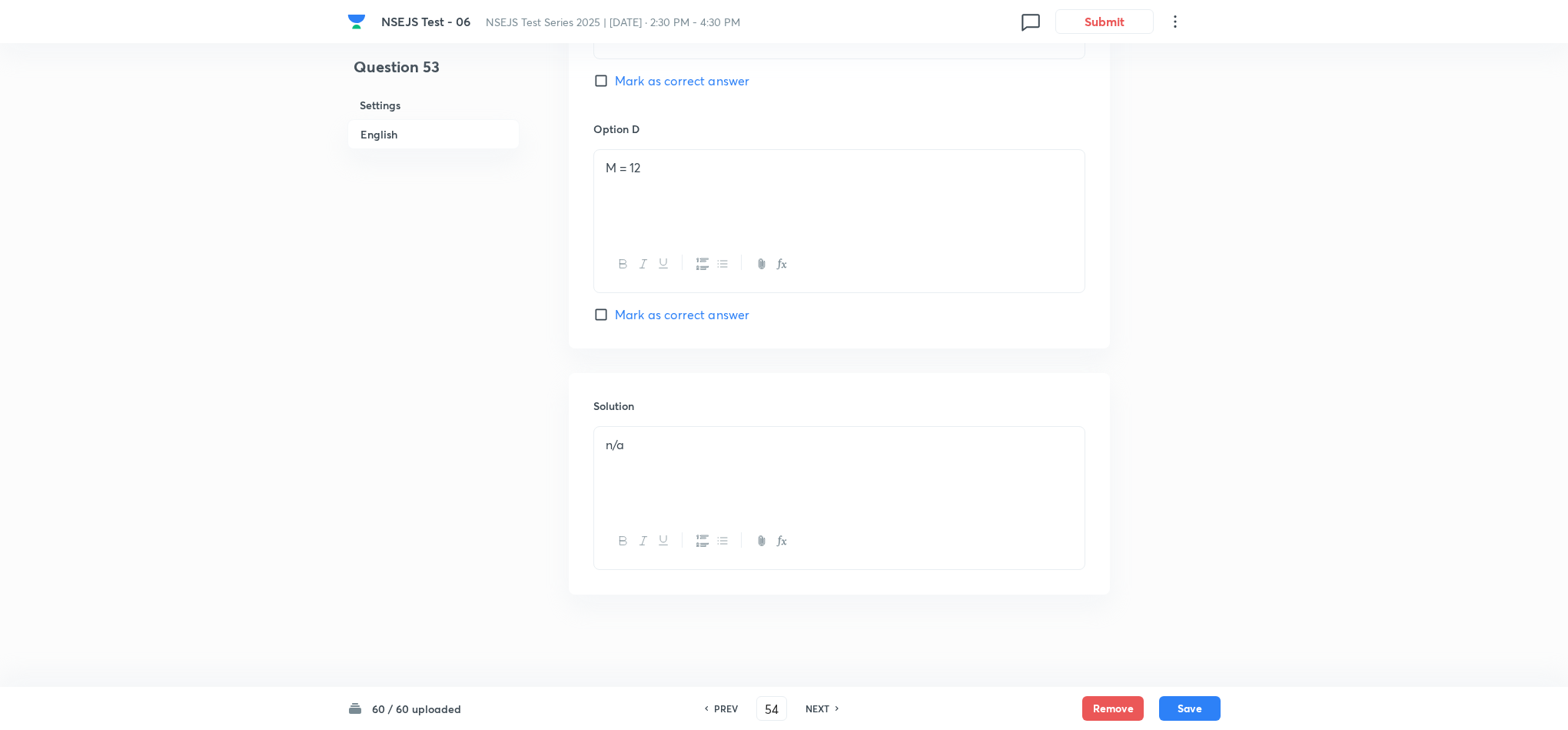
click at [835, 704] on icon at bounding box center [837, 707] width 5 height 8
type input "55"
checkbox input "false"
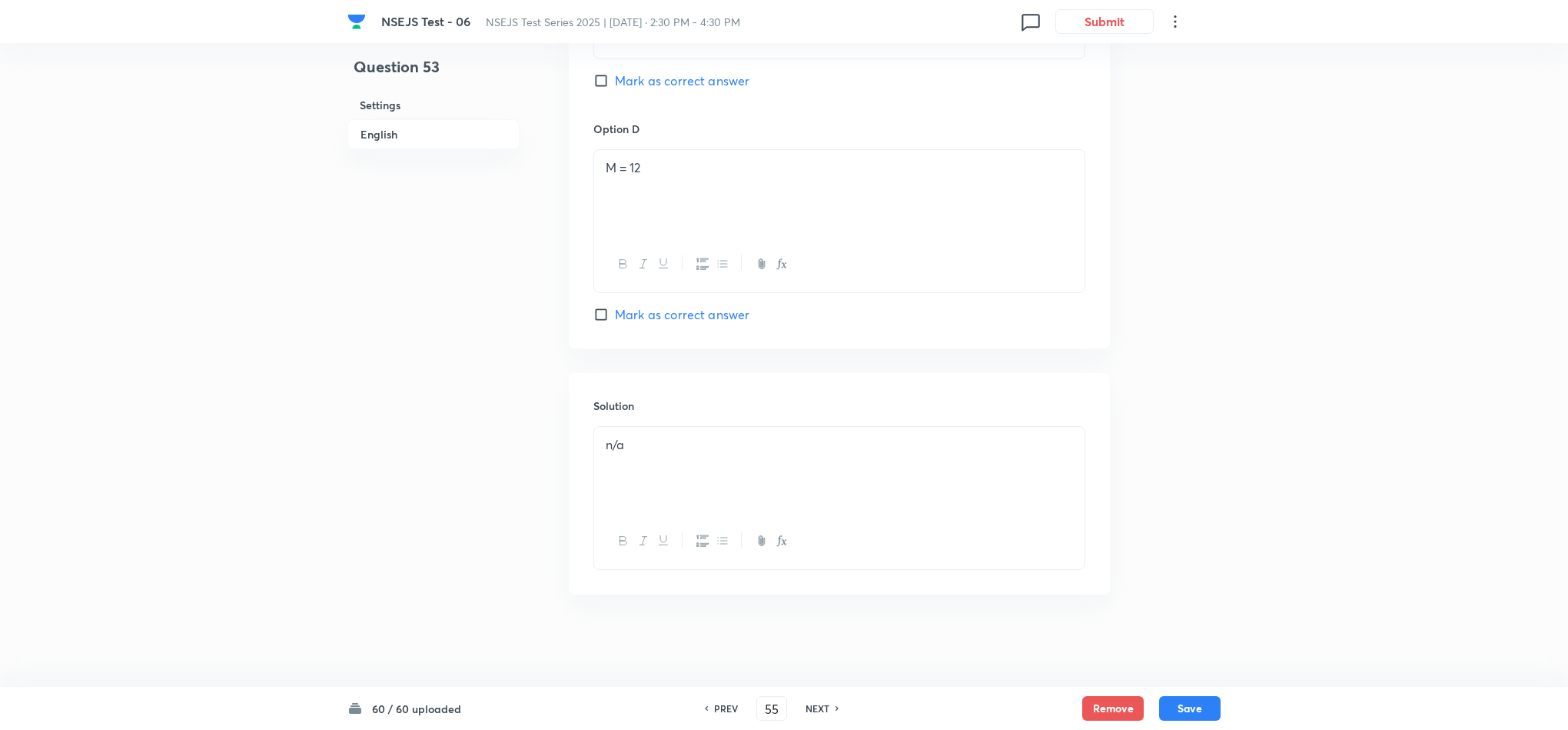
checkbox input "true"
click at [835, 704] on icon at bounding box center [837, 707] width 5 height 8
type input "56"
checkbox input "false"
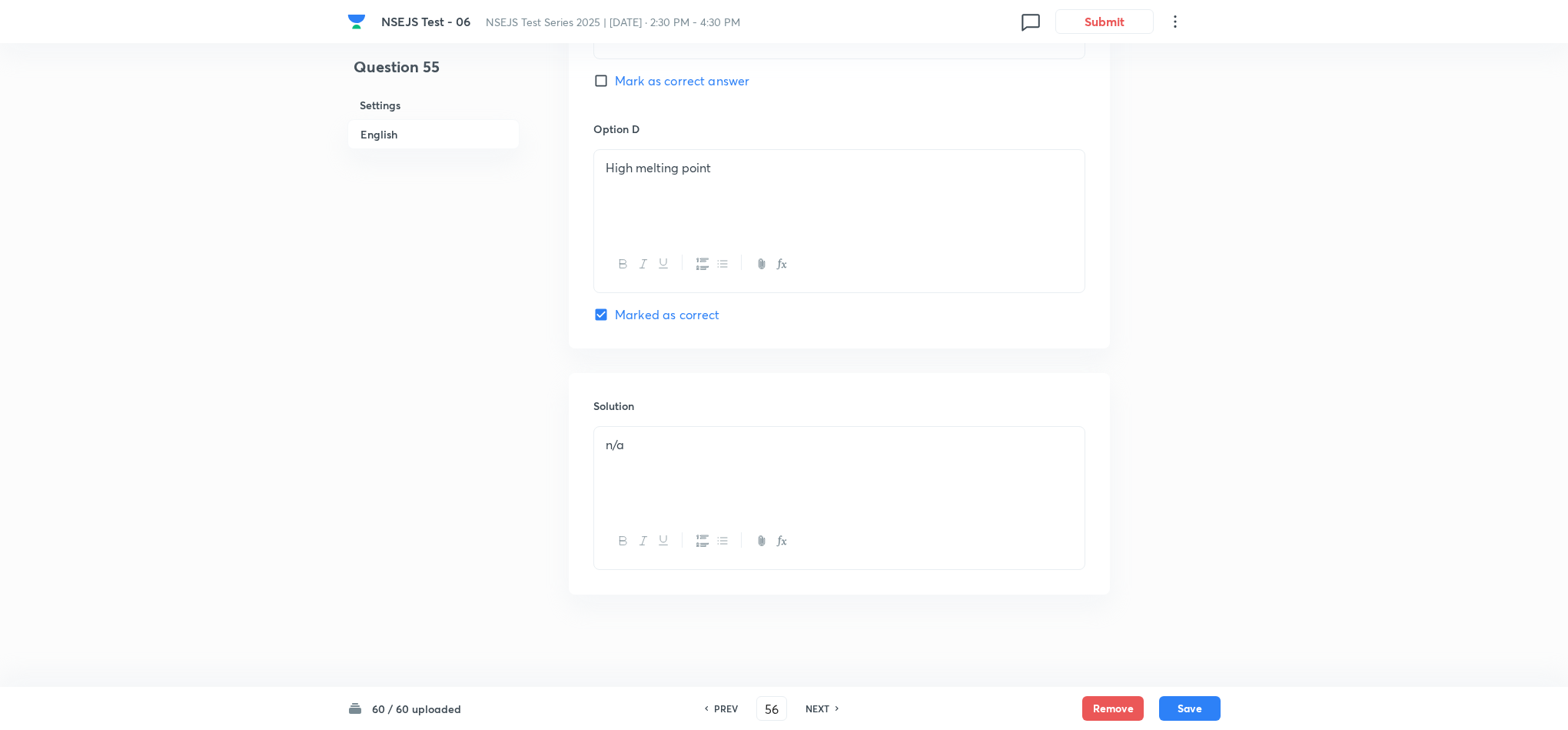
checkbox input "false"
checkbox input "true"
click at [835, 704] on icon at bounding box center [837, 707] width 5 height 8
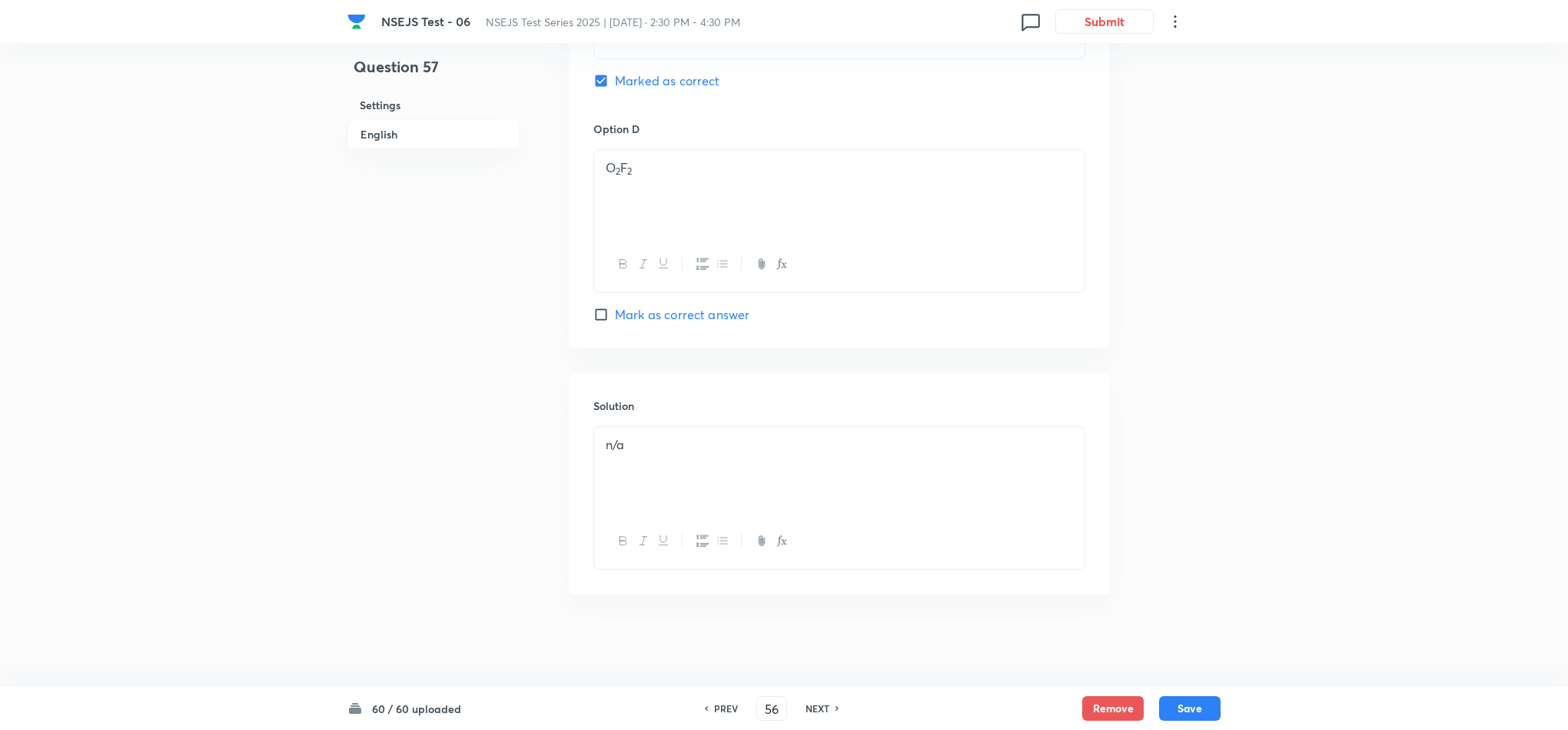
type input "57"
checkbox input "false"
checkbox input "true"
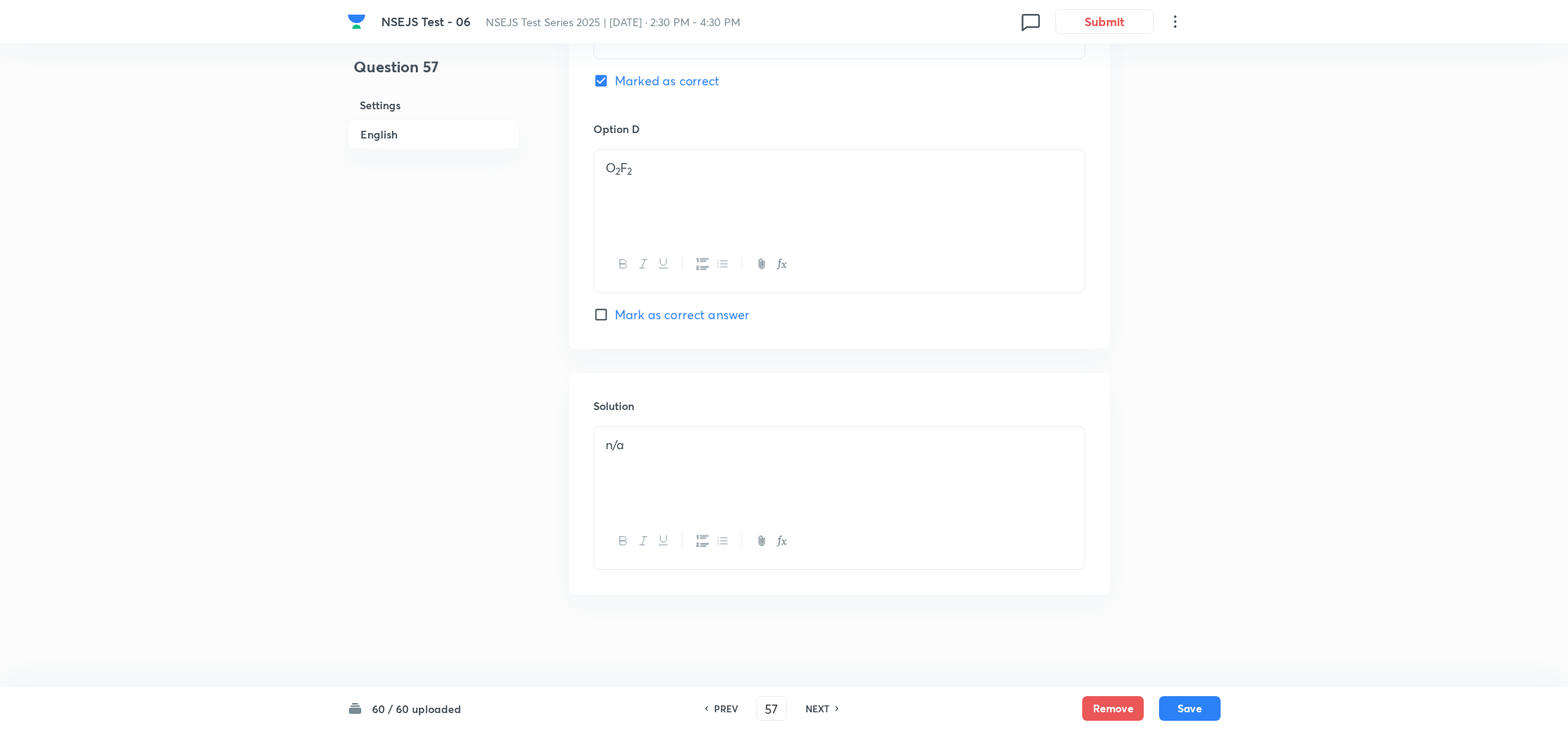
checkbox input "true"
click at [835, 704] on icon at bounding box center [837, 707] width 5 height 8
type input "58"
checkbox input "false"
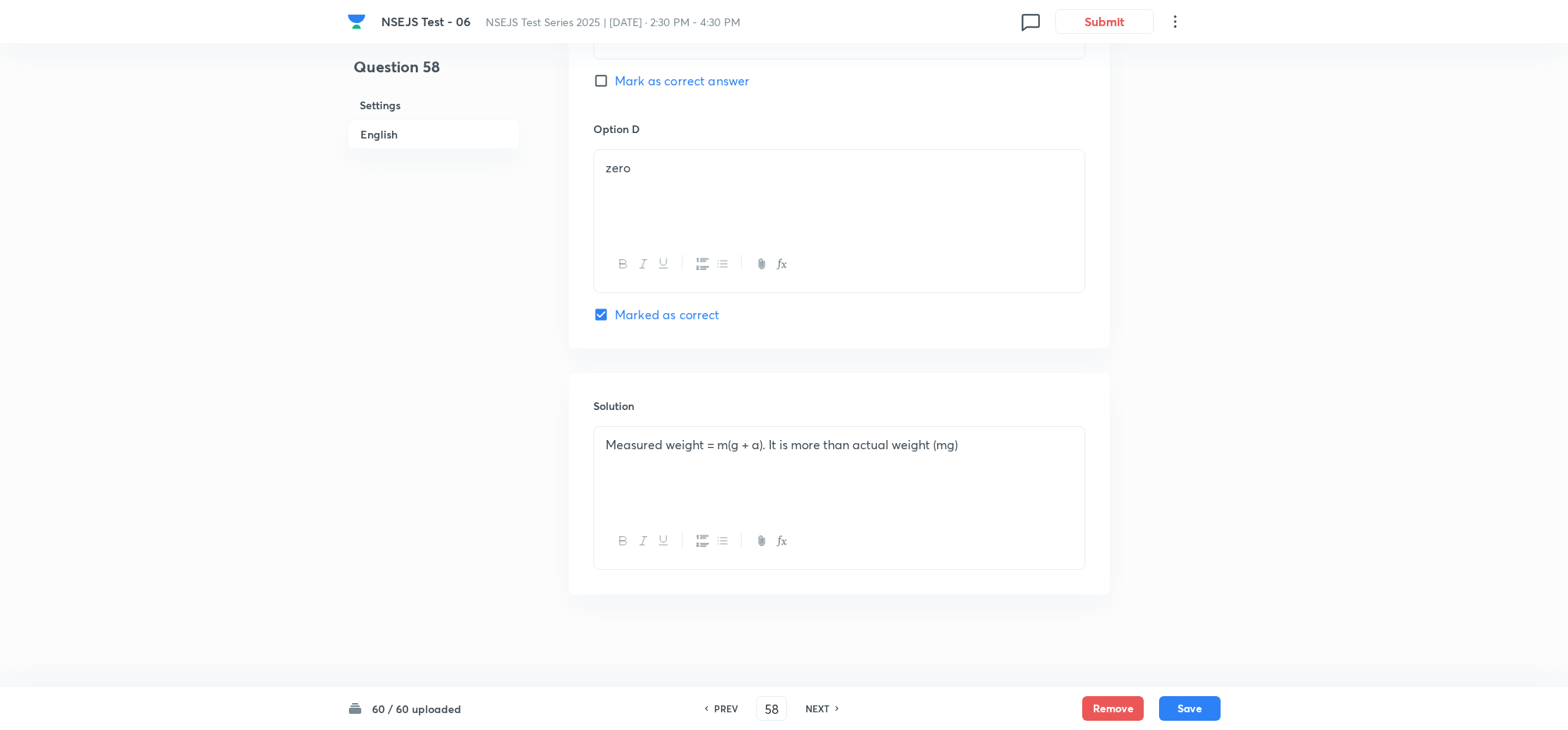
click at [835, 704] on icon at bounding box center [837, 707] width 5 height 8
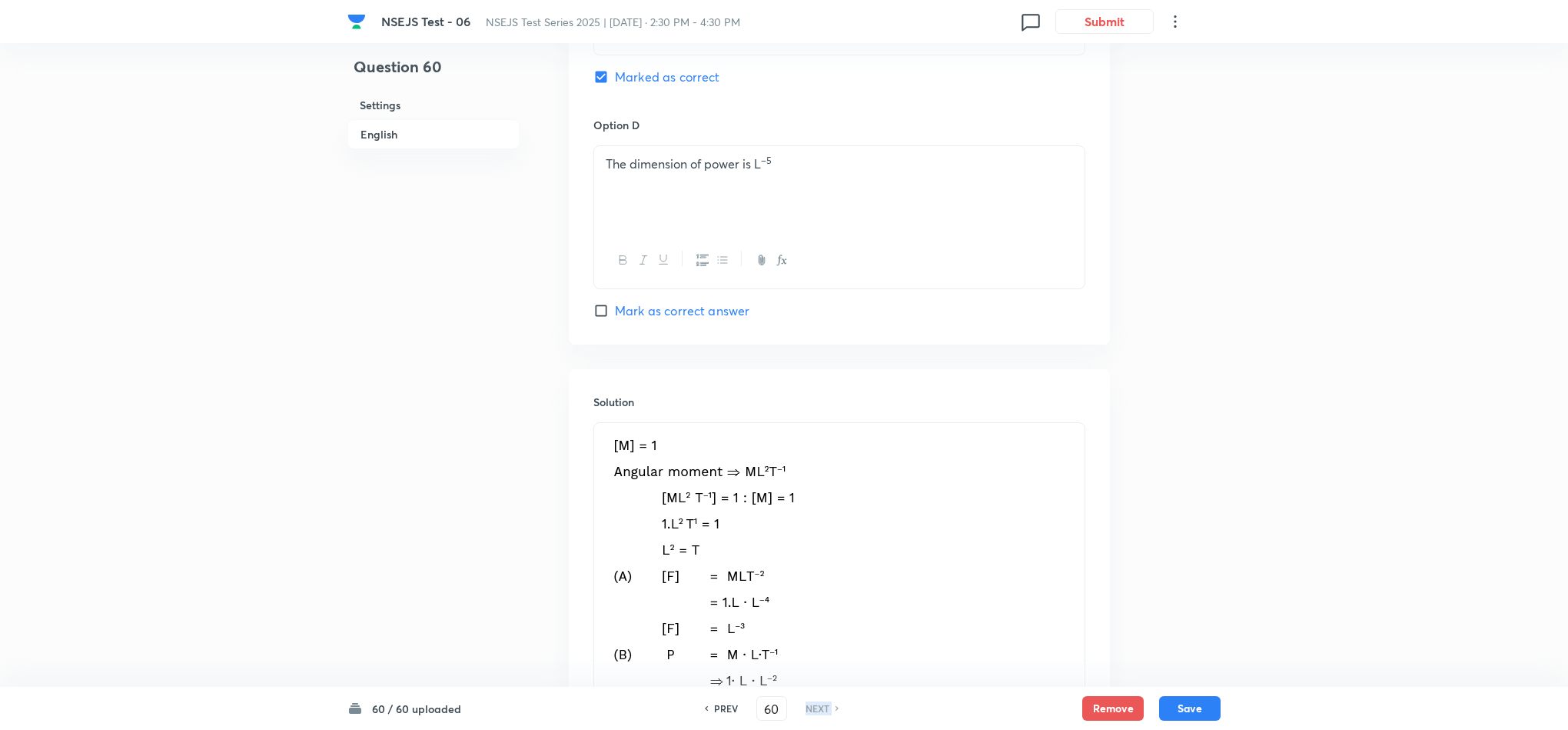
click at [835, 704] on icon at bounding box center [837, 707] width 5 height 8
drag, startPoint x: 835, startPoint y: 704, endPoint x: 859, endPoint y: -101, distance: 805.4
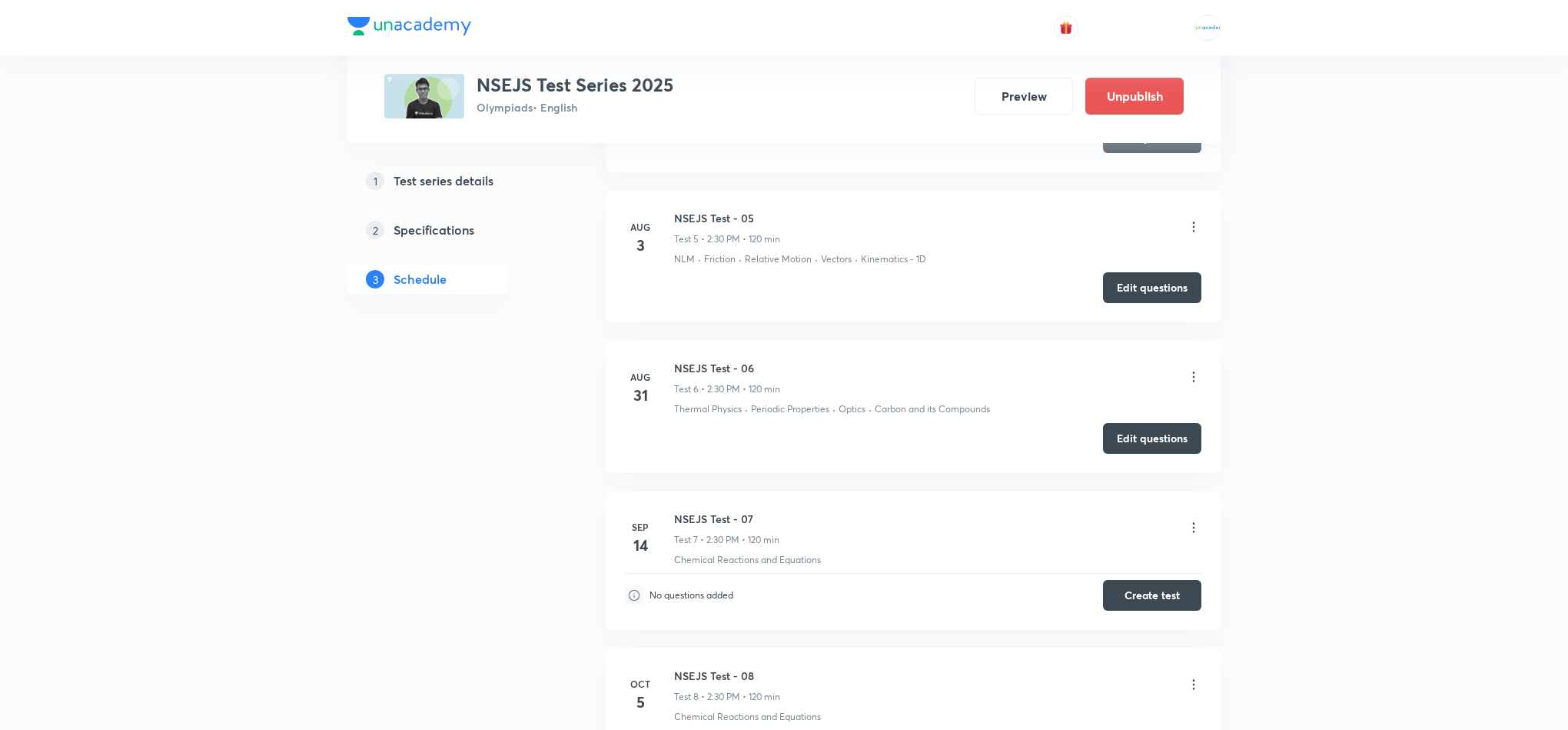
scroll to position [1439, 0]
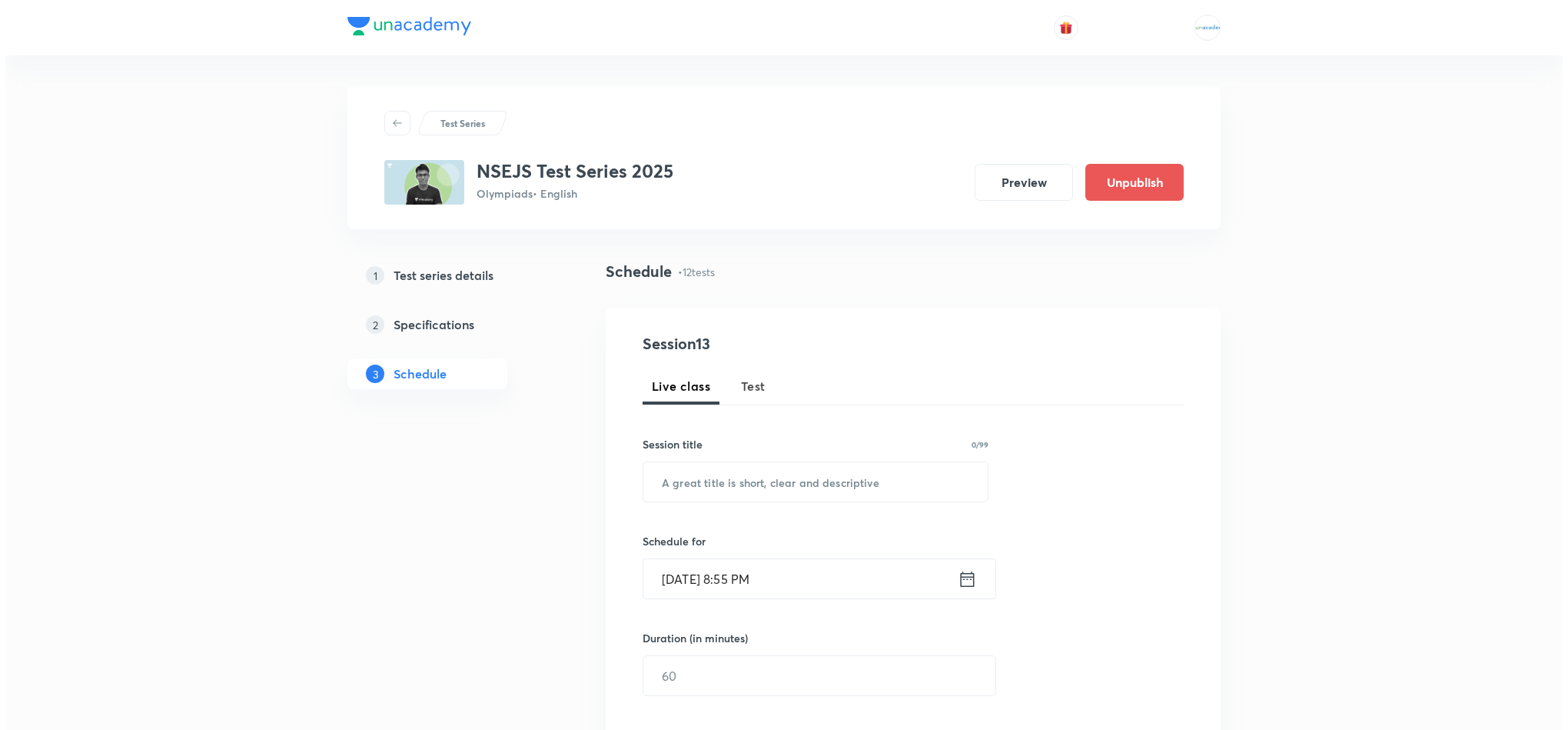
scroll to position [1481, 0]
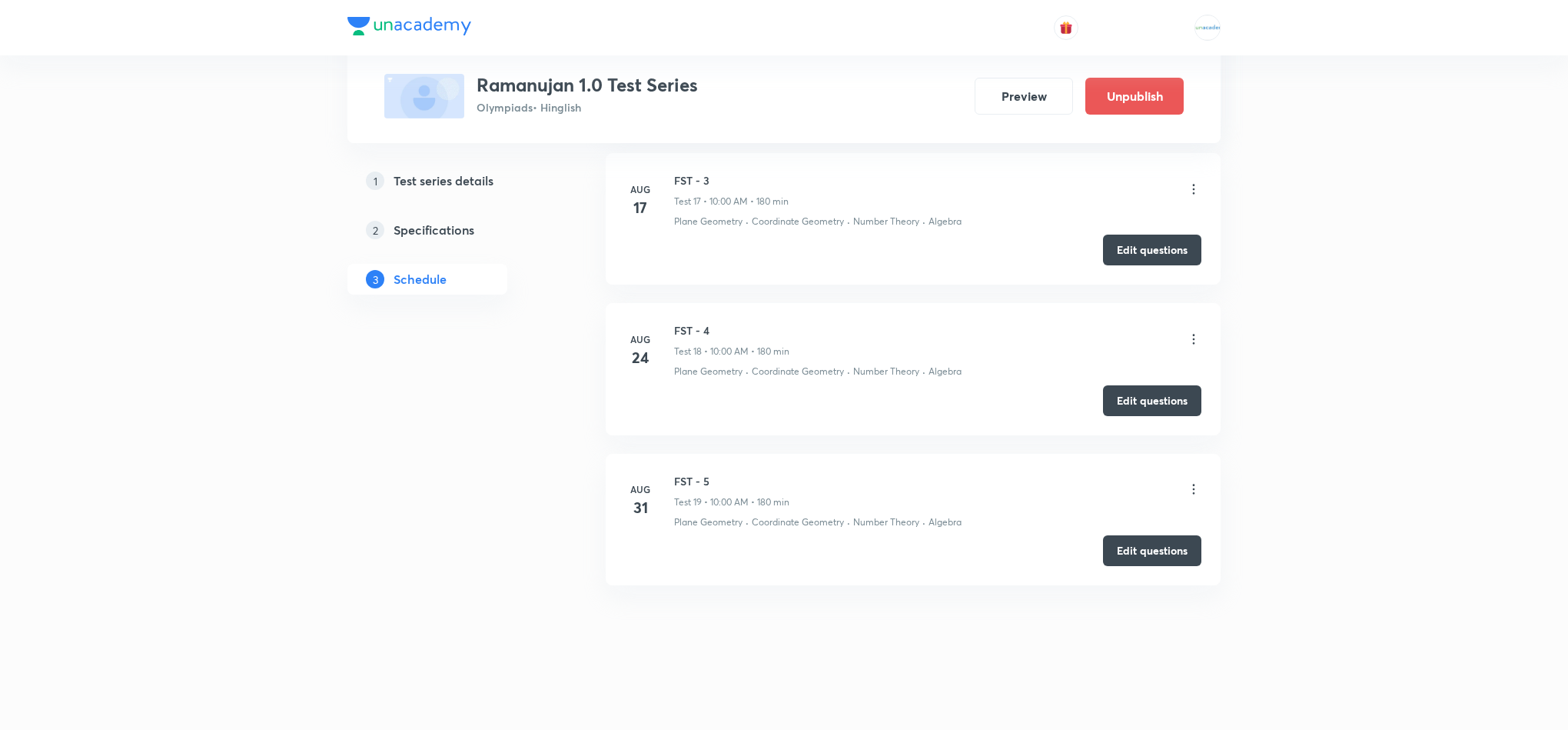
scroll to position [3174, 0]
click at [1188, 483] on icon at bounding box center [1194, 488] width 15 height 15
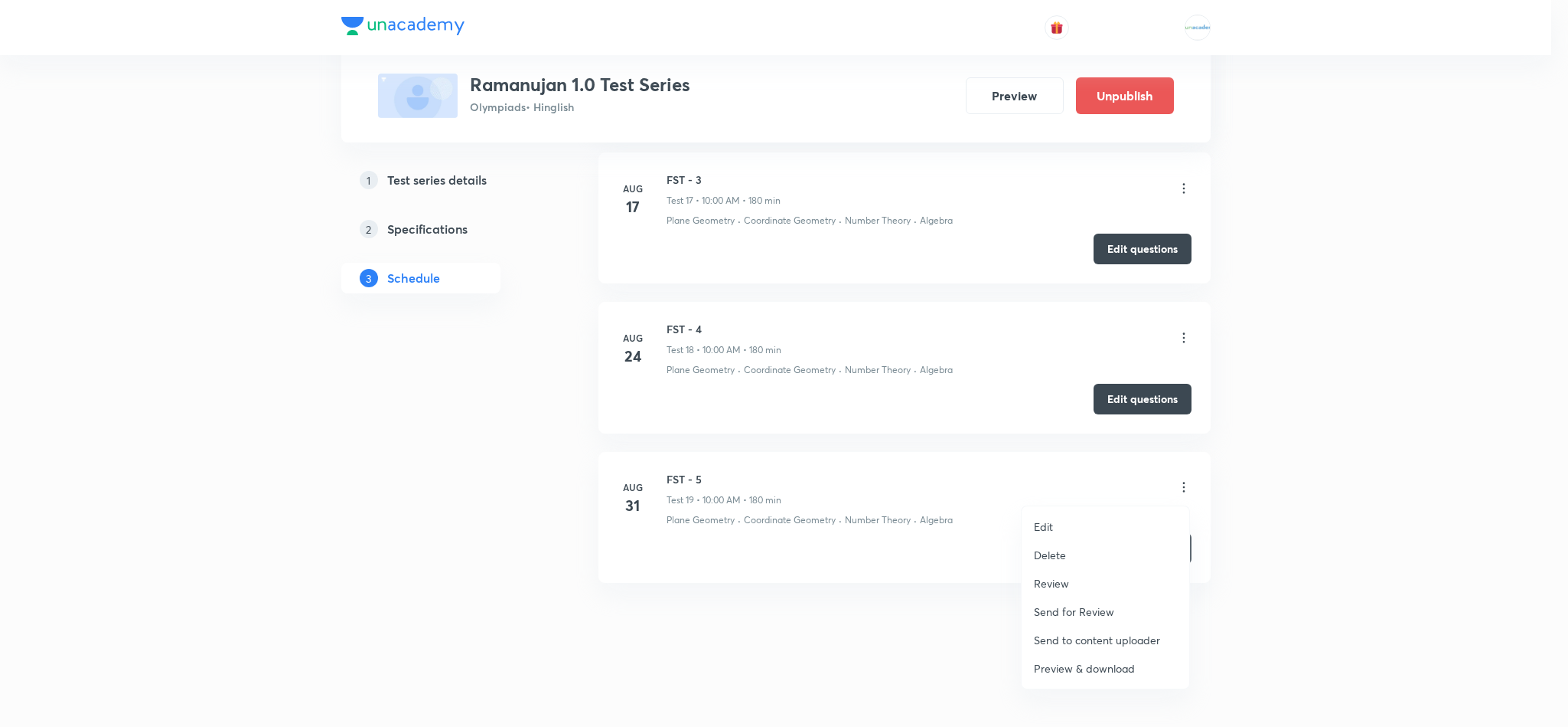
click at [1084, 574] on li "Review" at bounding box center [1105, 583] width 168 height 29
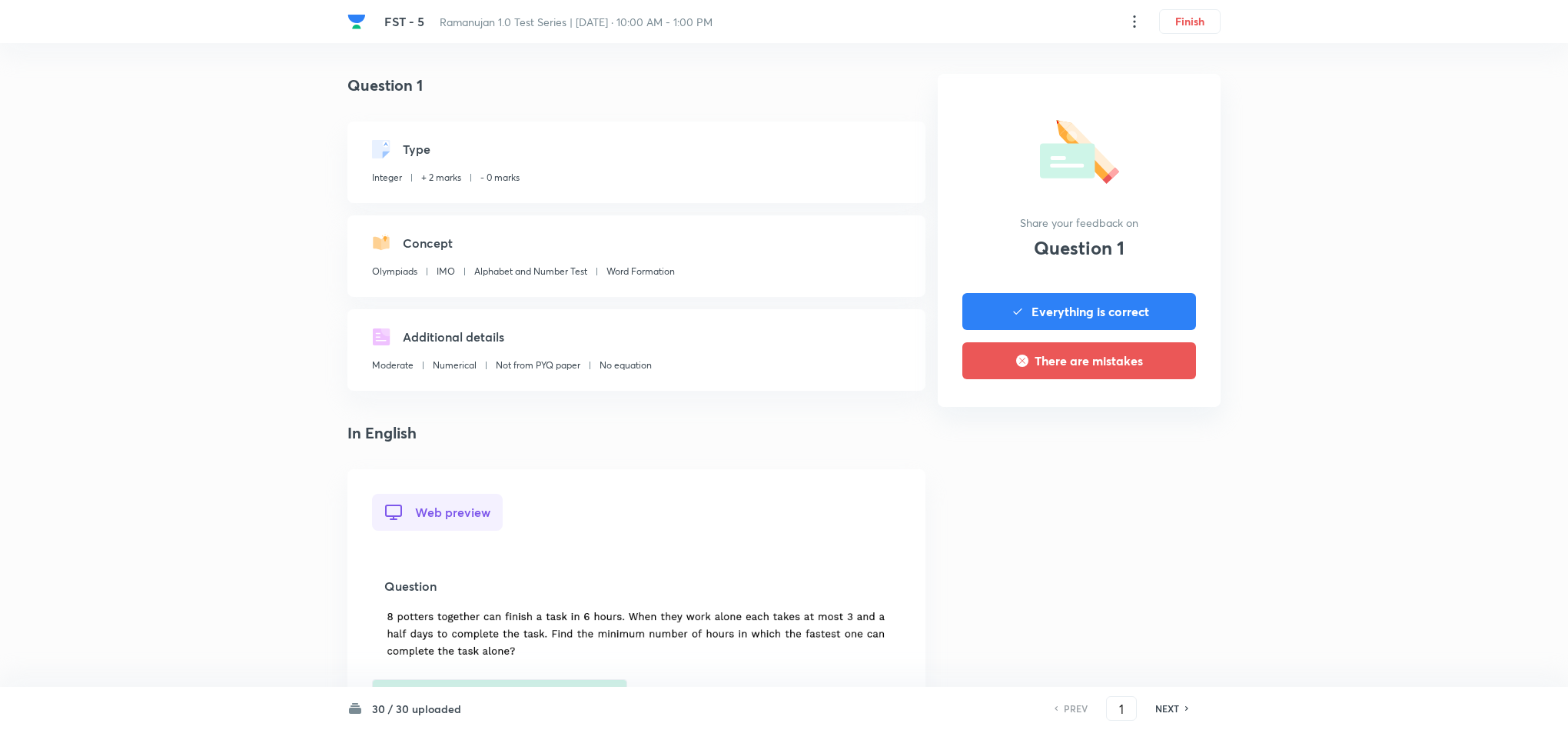
scroll to position [876, 0]
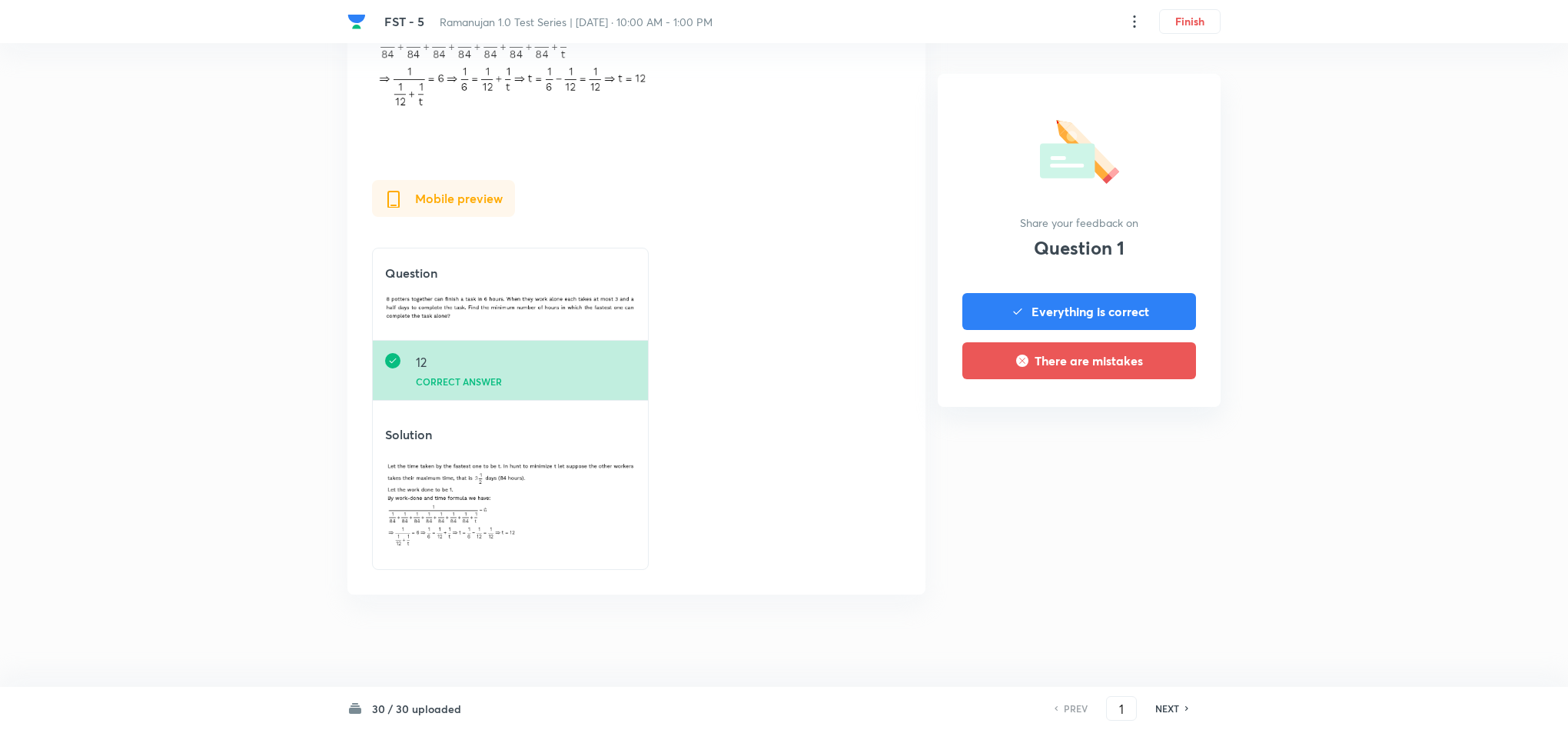
click at [1150, 708] on div "NEXT" at bounding box center [1169, 707] width 41 height 14
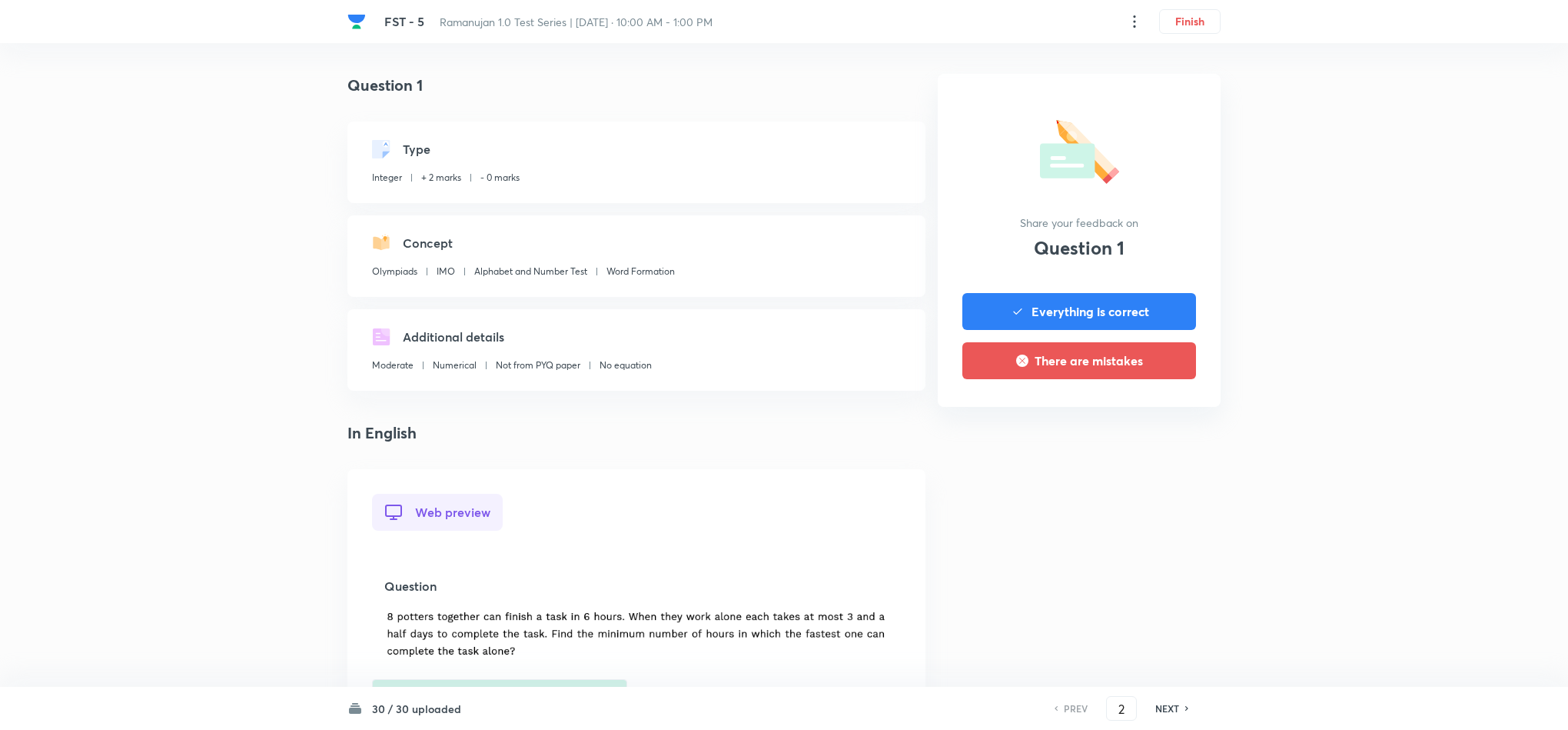
click at [1150, 708] on div "NEXT" at bounding box center [1169, 707] width 41 height 14
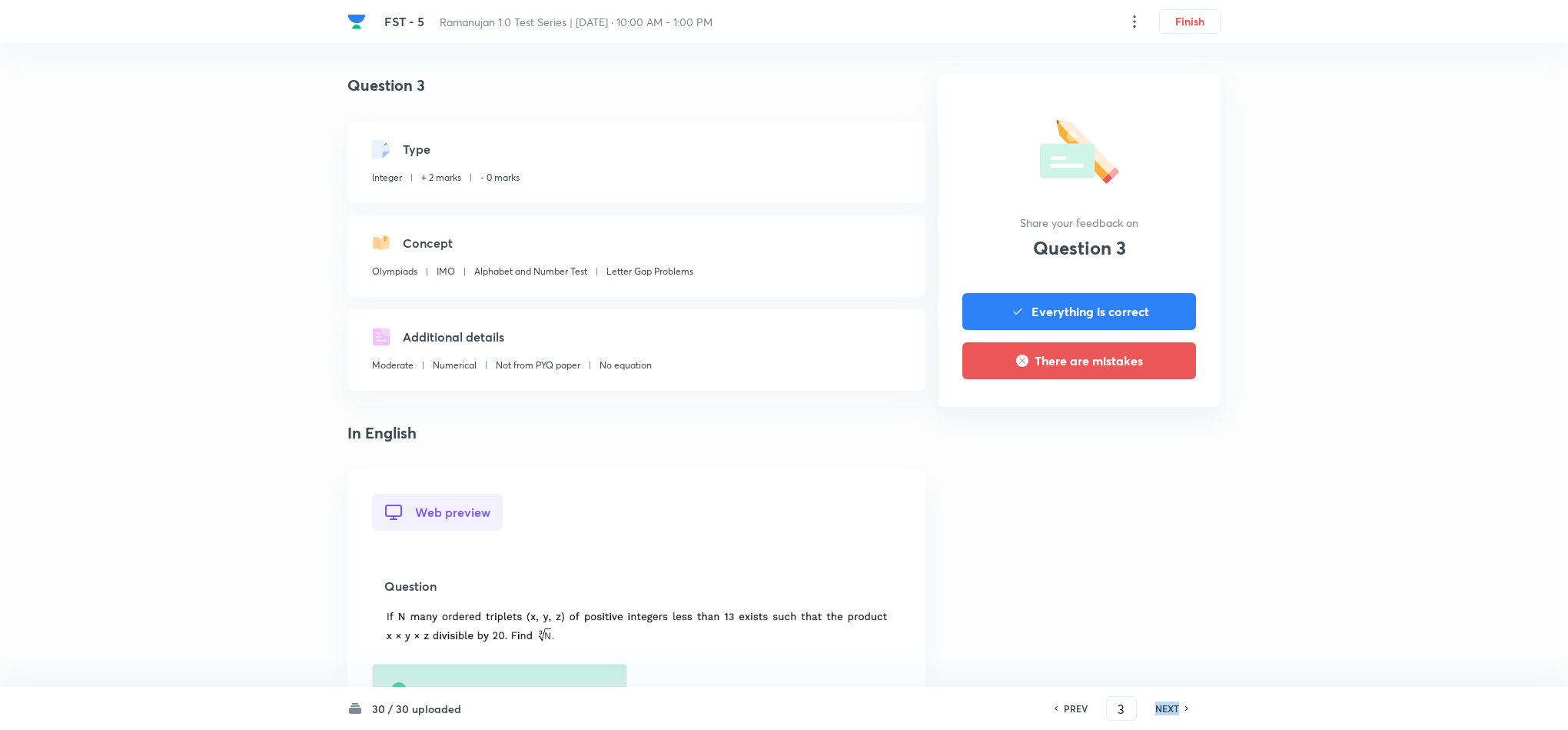
click at [1150, 708] on div "NEXT" at bounding box center [1169, 707] width 41 height 14
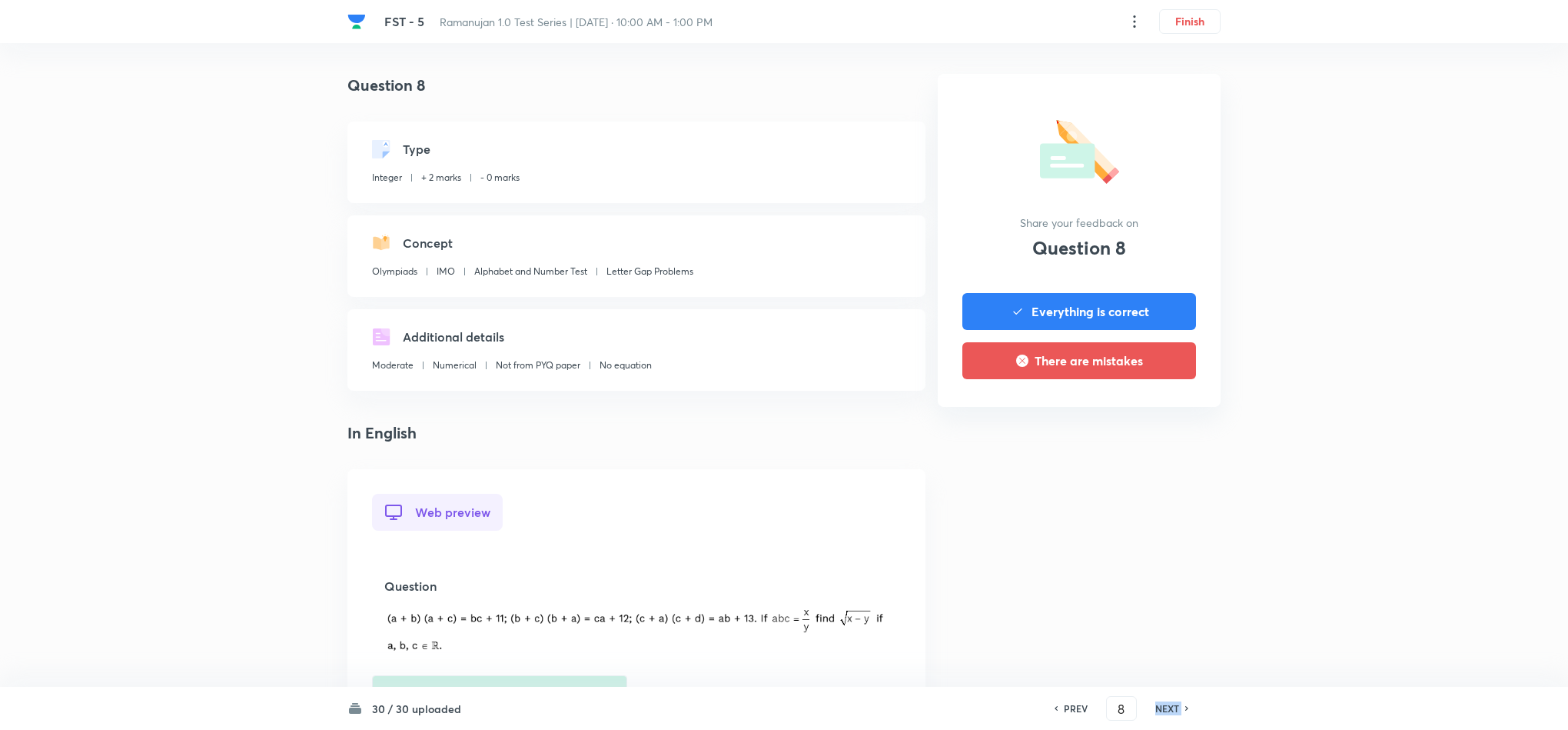
click at [1150, 708] on div "NEXT" at bounding box center [1169, 707] width 41 height 14
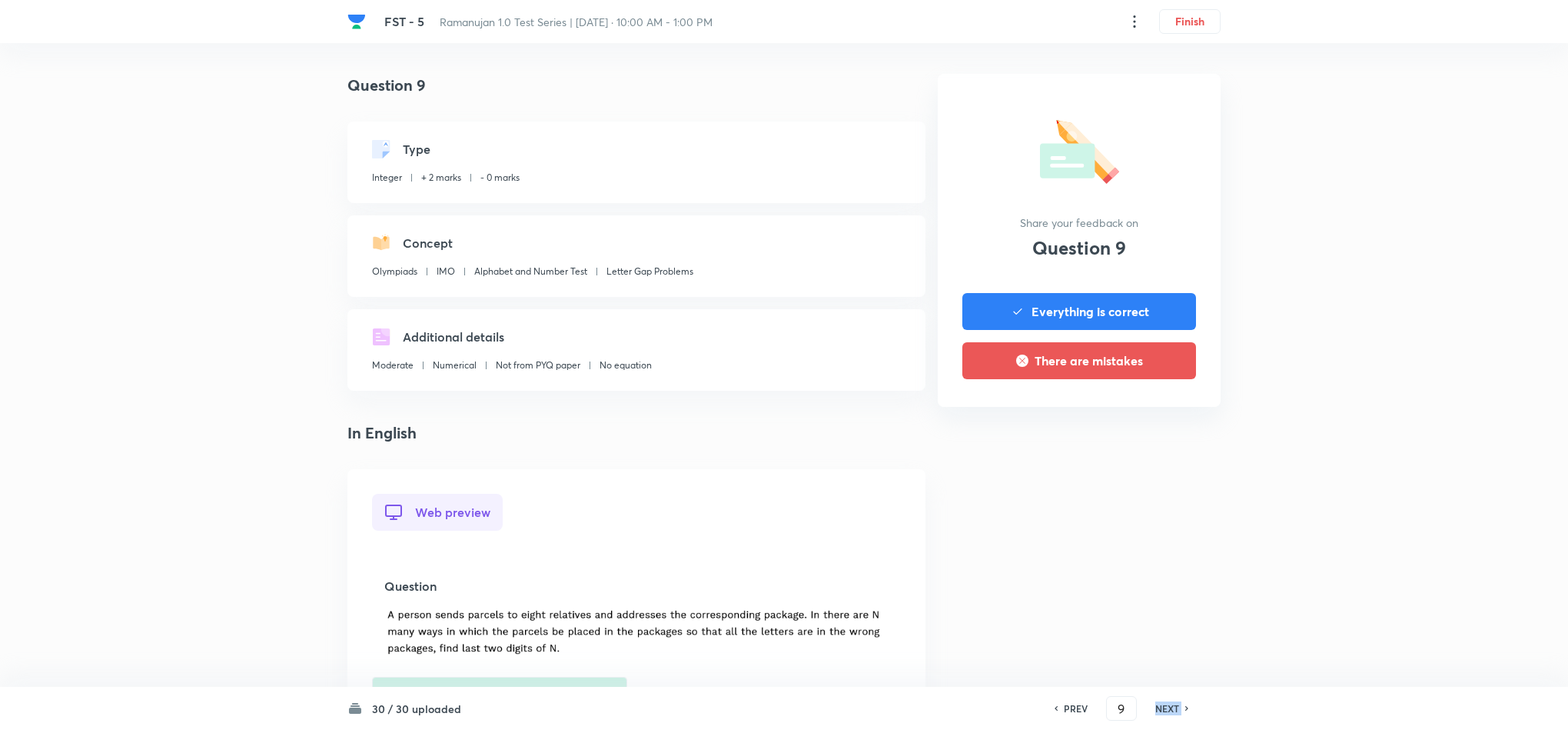
click at [1150, 708] on div "NEXT" at bounding box center [1169, 707] width 41 height 14
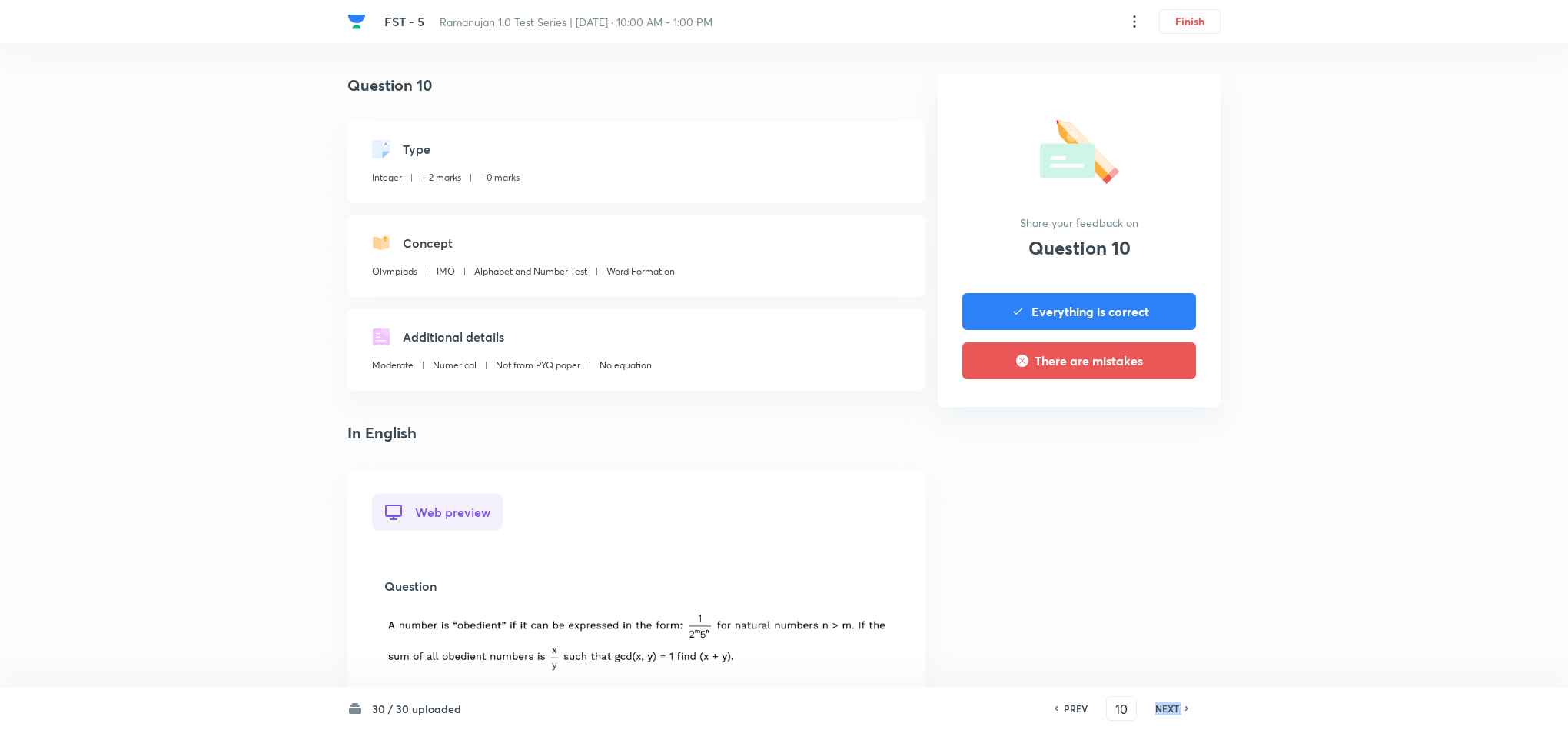
click at [1150, 708] on div "NEXT" at bounding box center [1169, 707] width 41 height 14
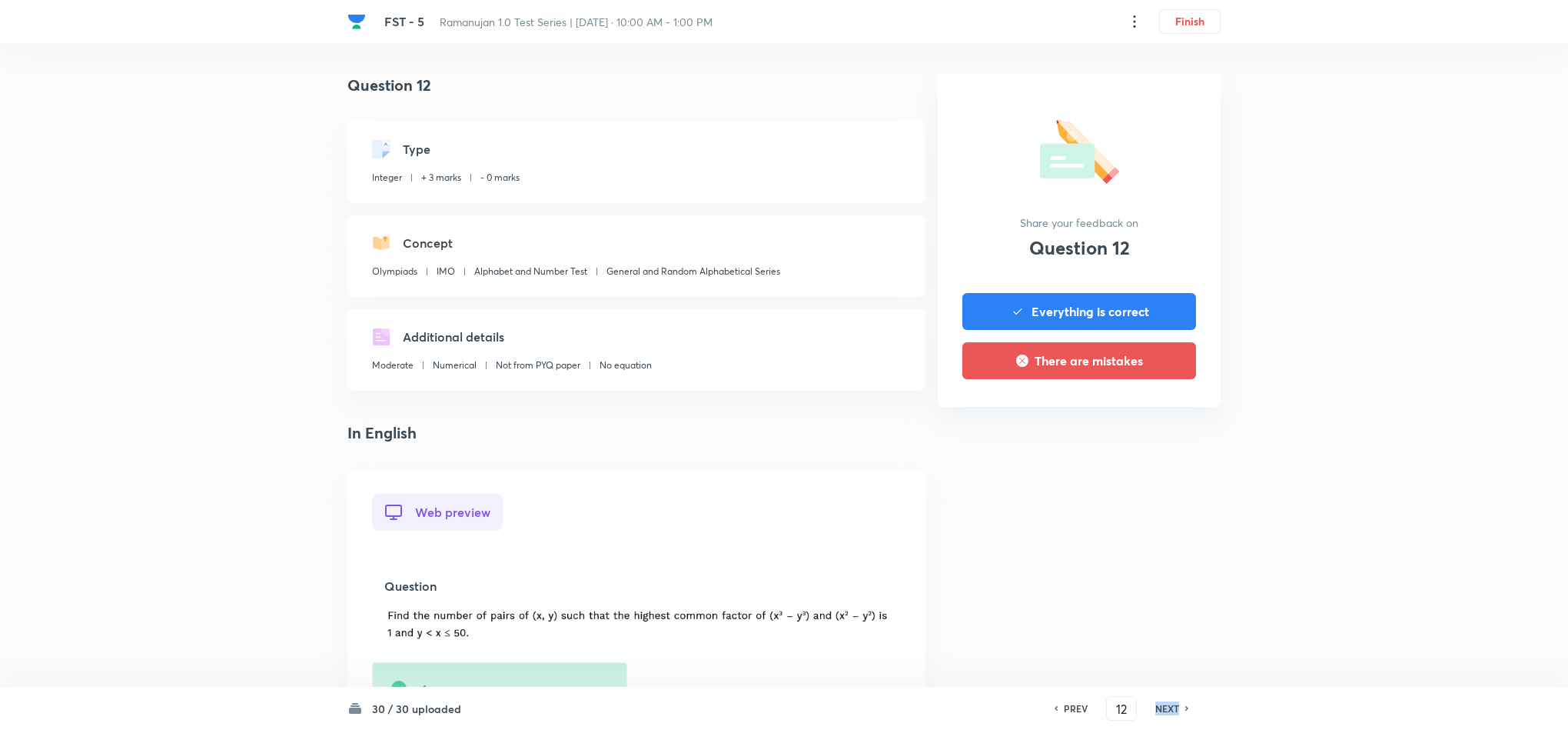
click at [1150, 708] on div "NEXT" at bounding box center [1169, 707] width 41 height 14
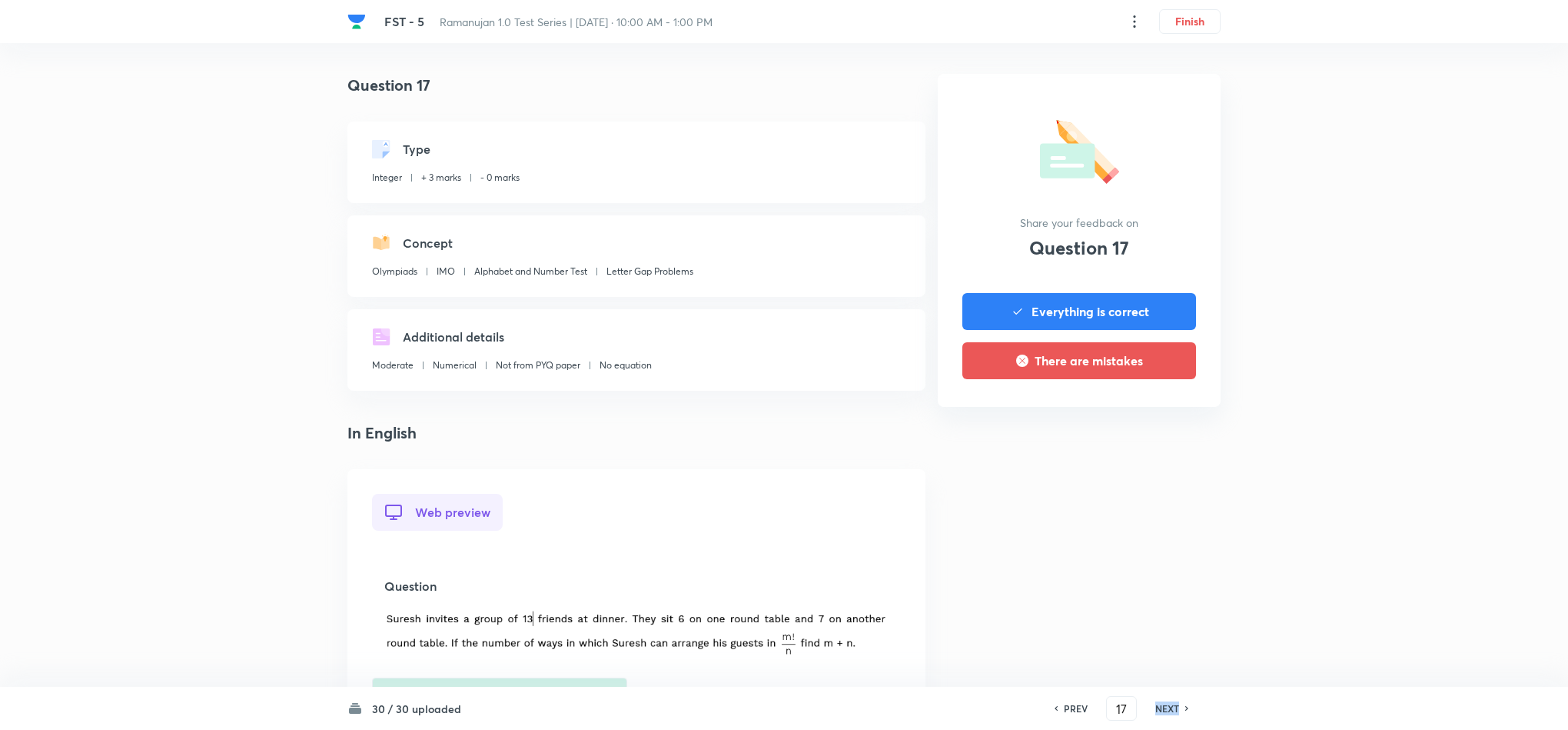
click at [1150, 708] on div "NEXT" at bounding box center [1169, 707] width 41 height 14
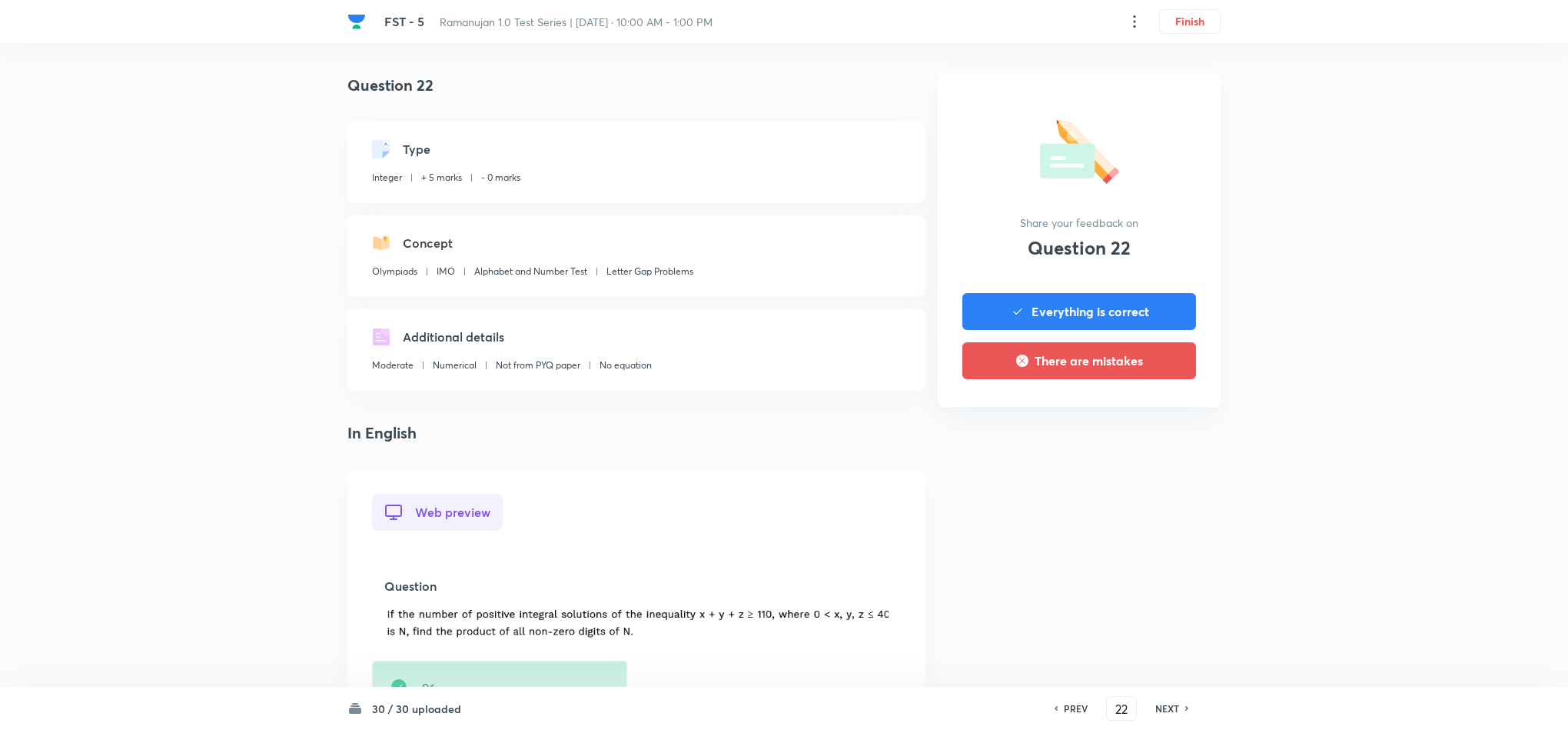
click at [1150, 708] on div "NEXT" at bounding box center [1169, 707] width 41 height 14
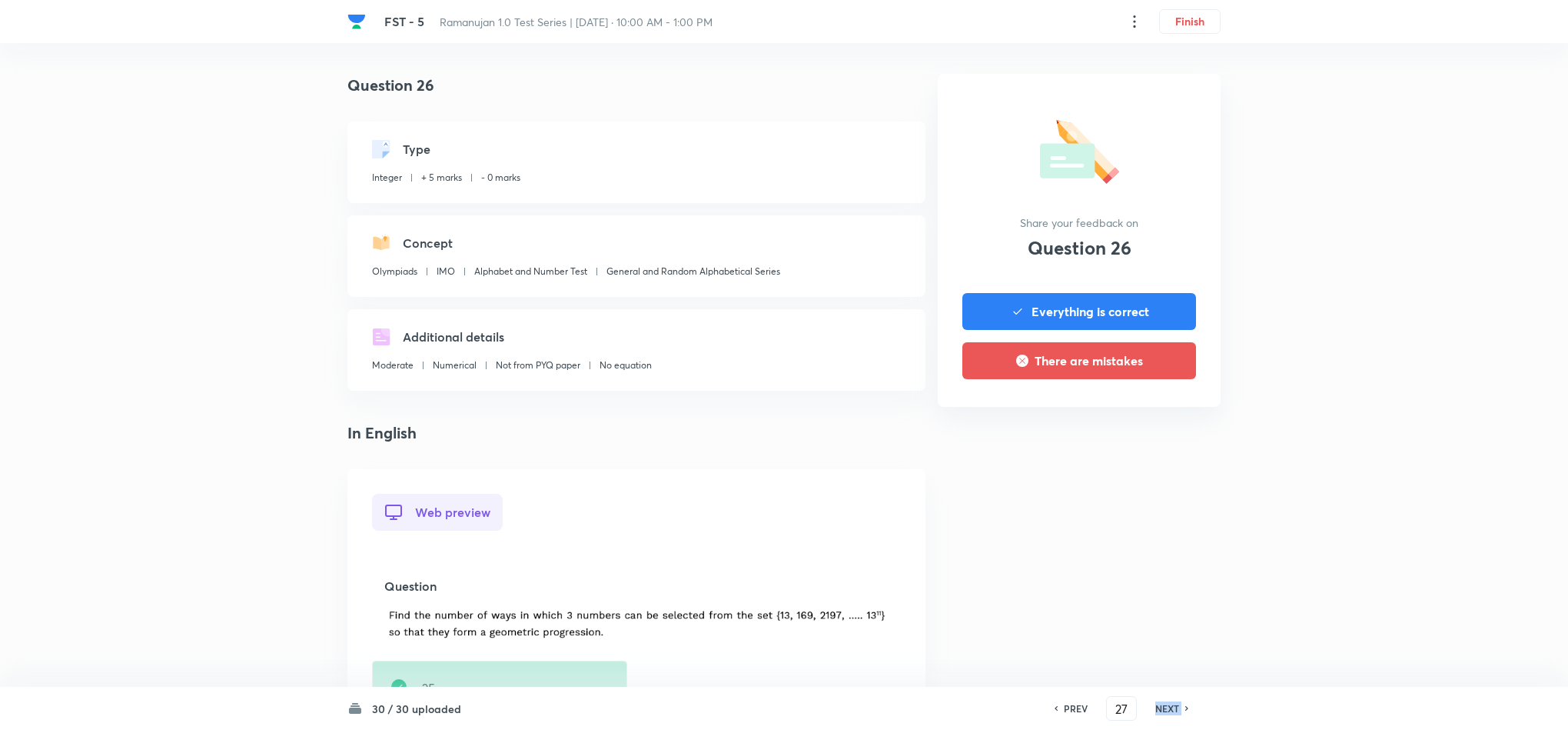
click at [1150, 708] on div "NEXT" at bounding box center [1169, 707] width 41 height 14
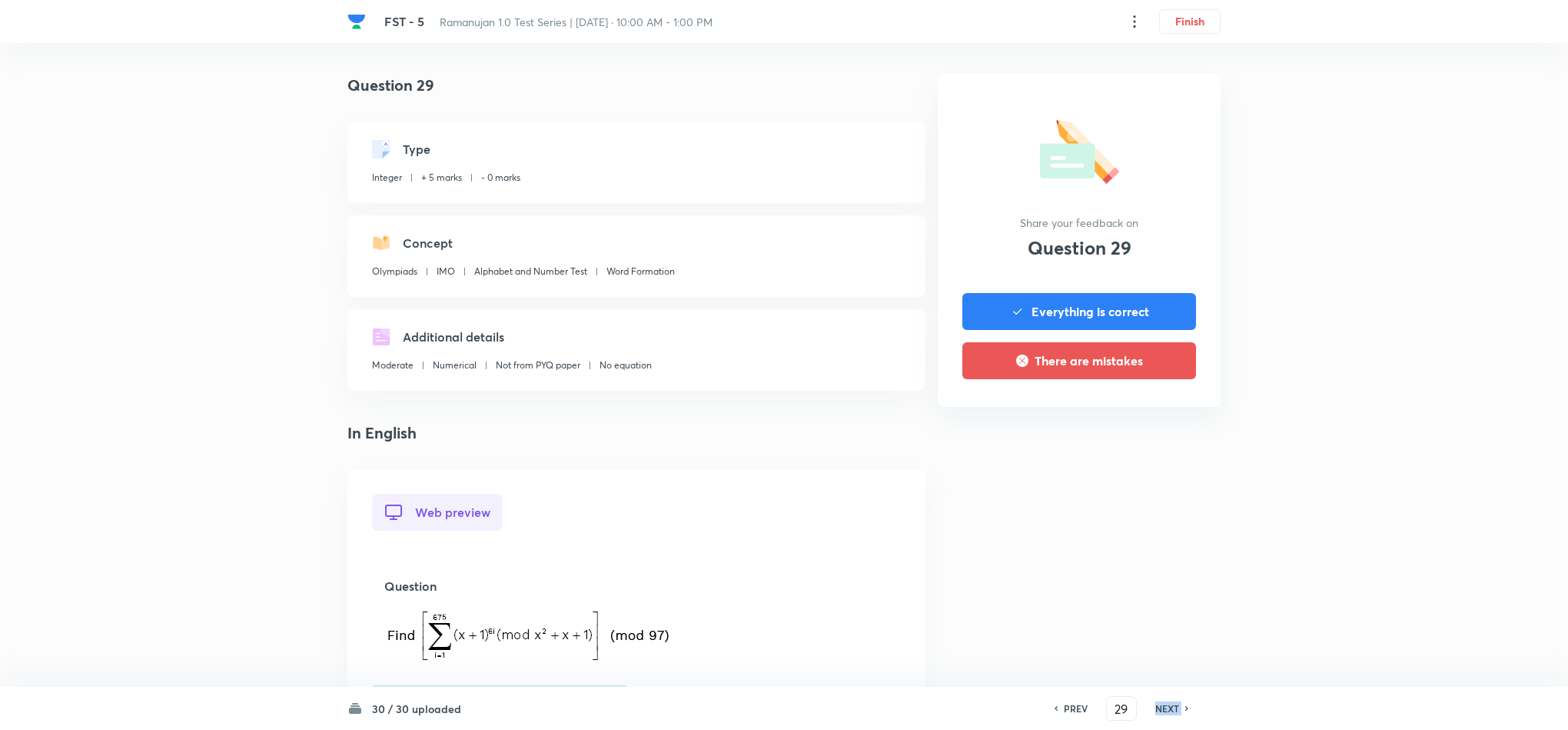
click at [1150, 708] on div "NEXT" at bounding box center [1169, 707] width 41 height 14
type input "30"
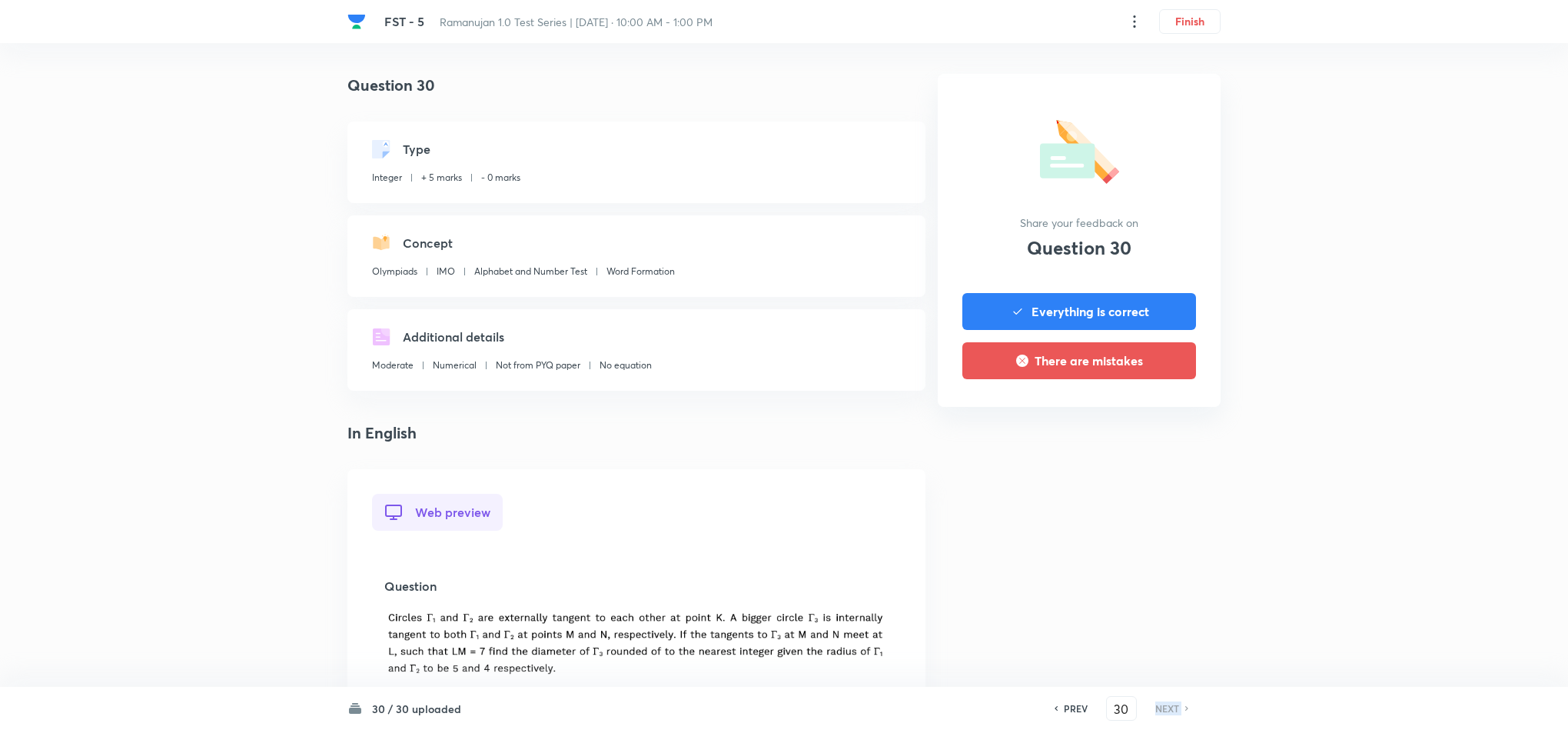
click at [1150, 708] on div "NEXT" at bounding box center [1169, 707] width 41 height 14
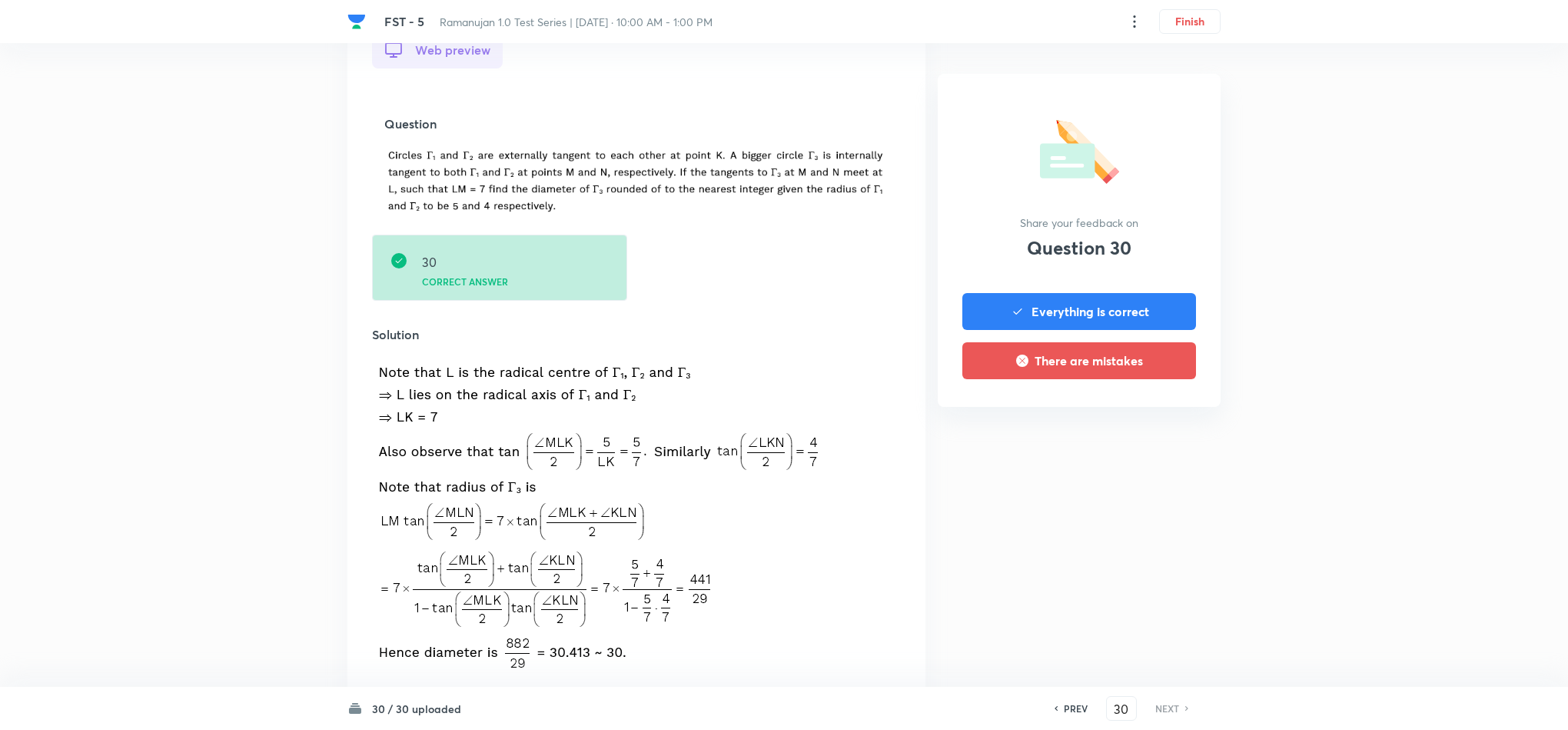
scroll to position [1121, 0]
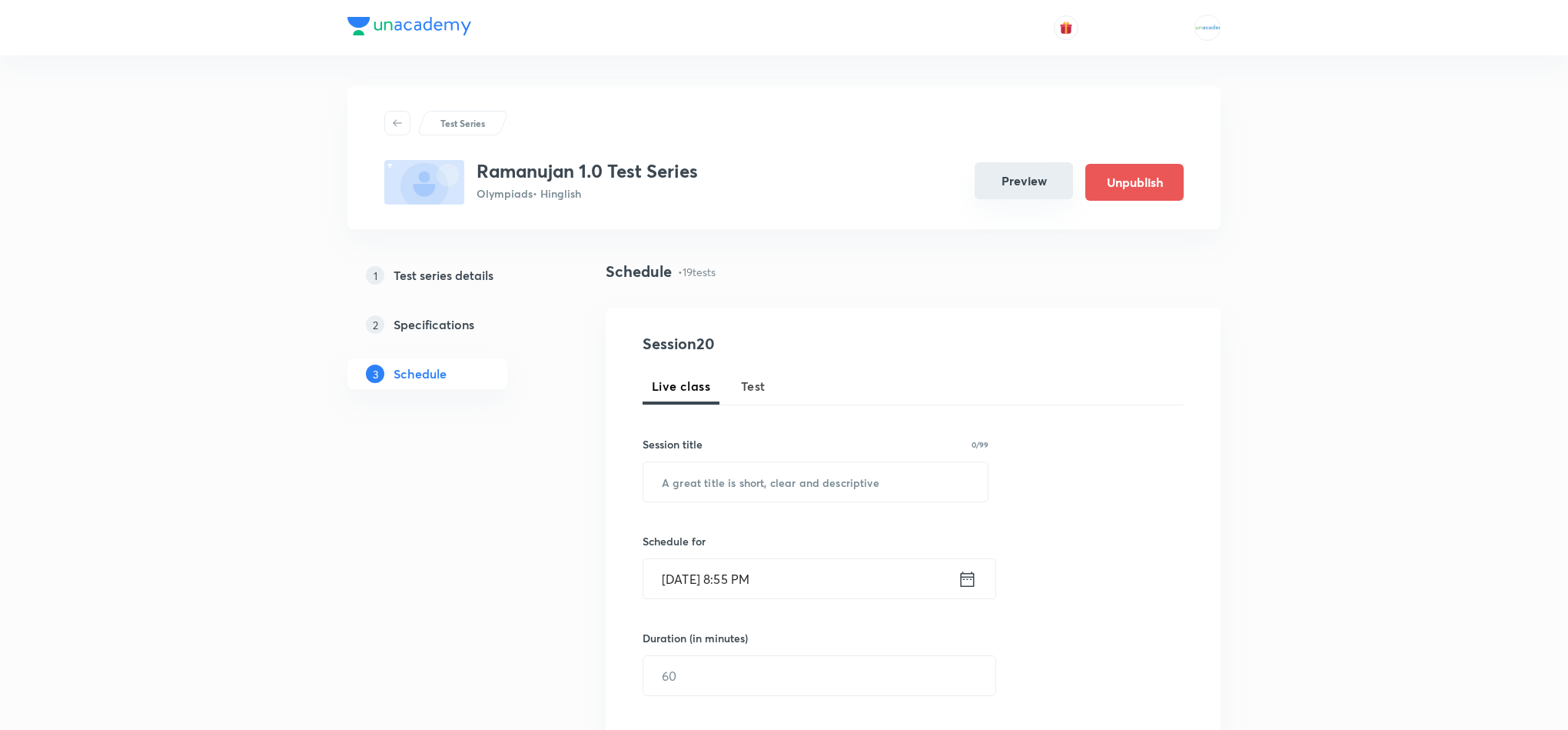
click at [1015, 184] on button "Preview" at bounding box center [1023, 180] width 98 height 37
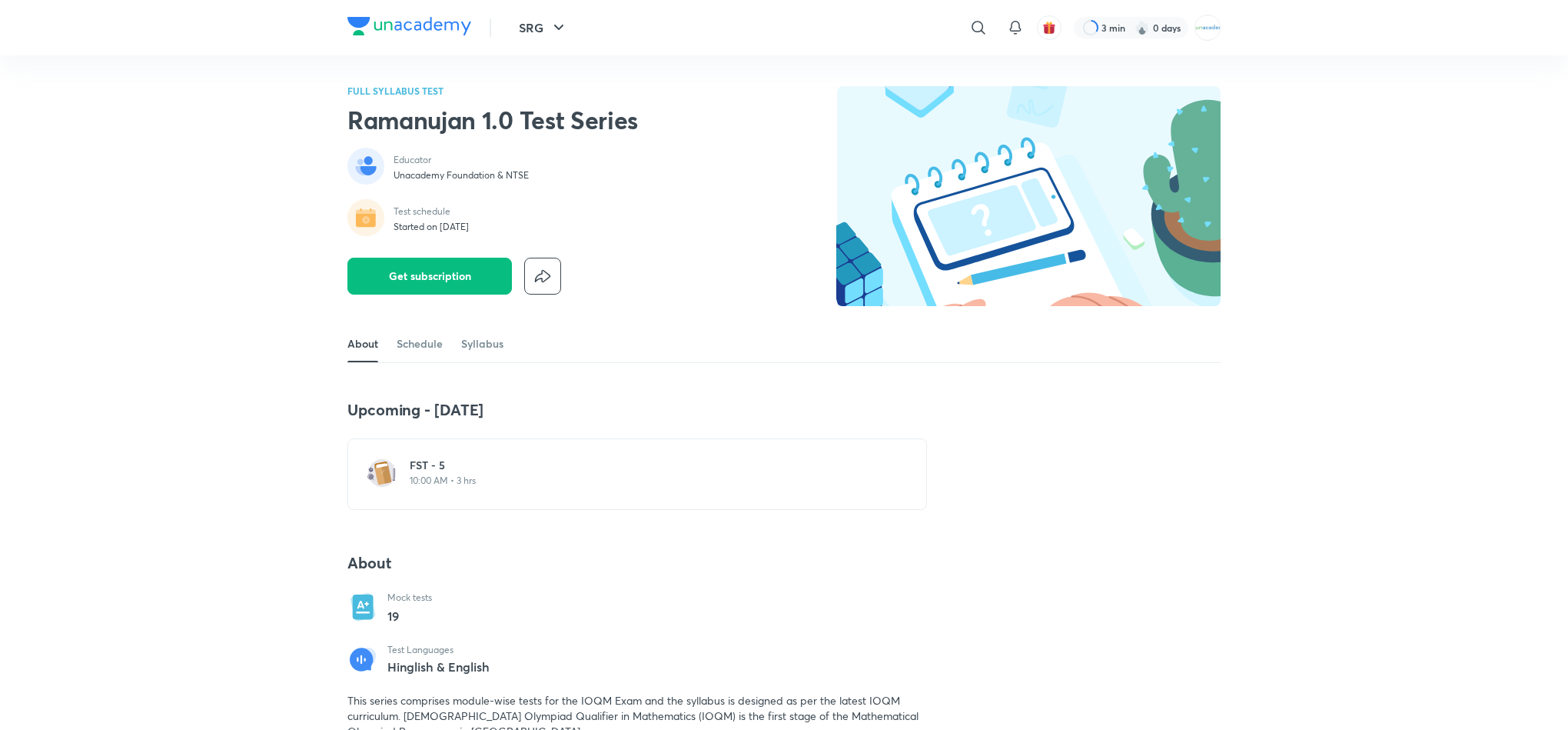
click at [576, 482] on p "10:00 AM • 3 hrs" at bounding box center [646, 481] width 474 height 13
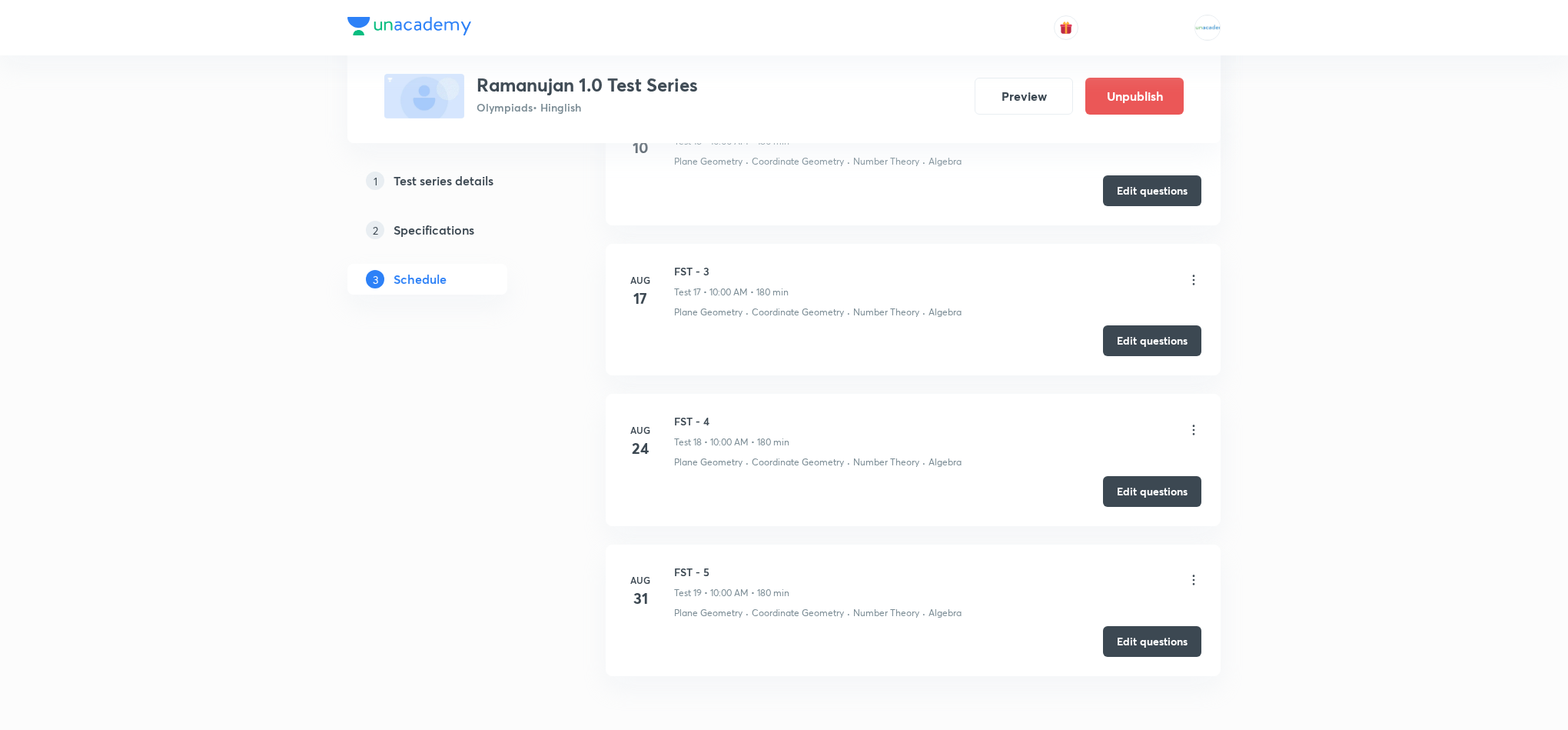
scroll to position [3174, 0]
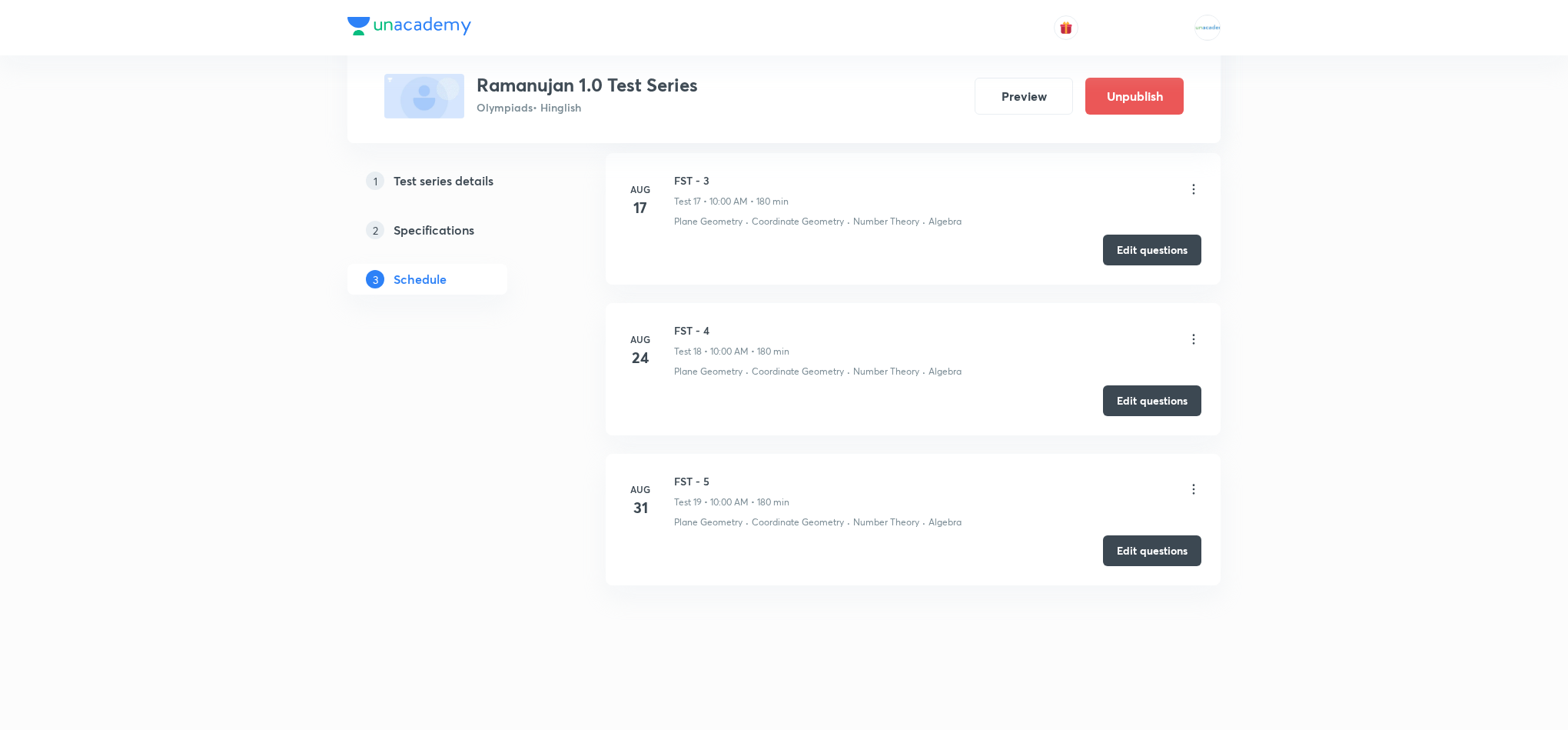
click at [1195, 486] on icon at bounding box center [1194, 488] width 15 height 15
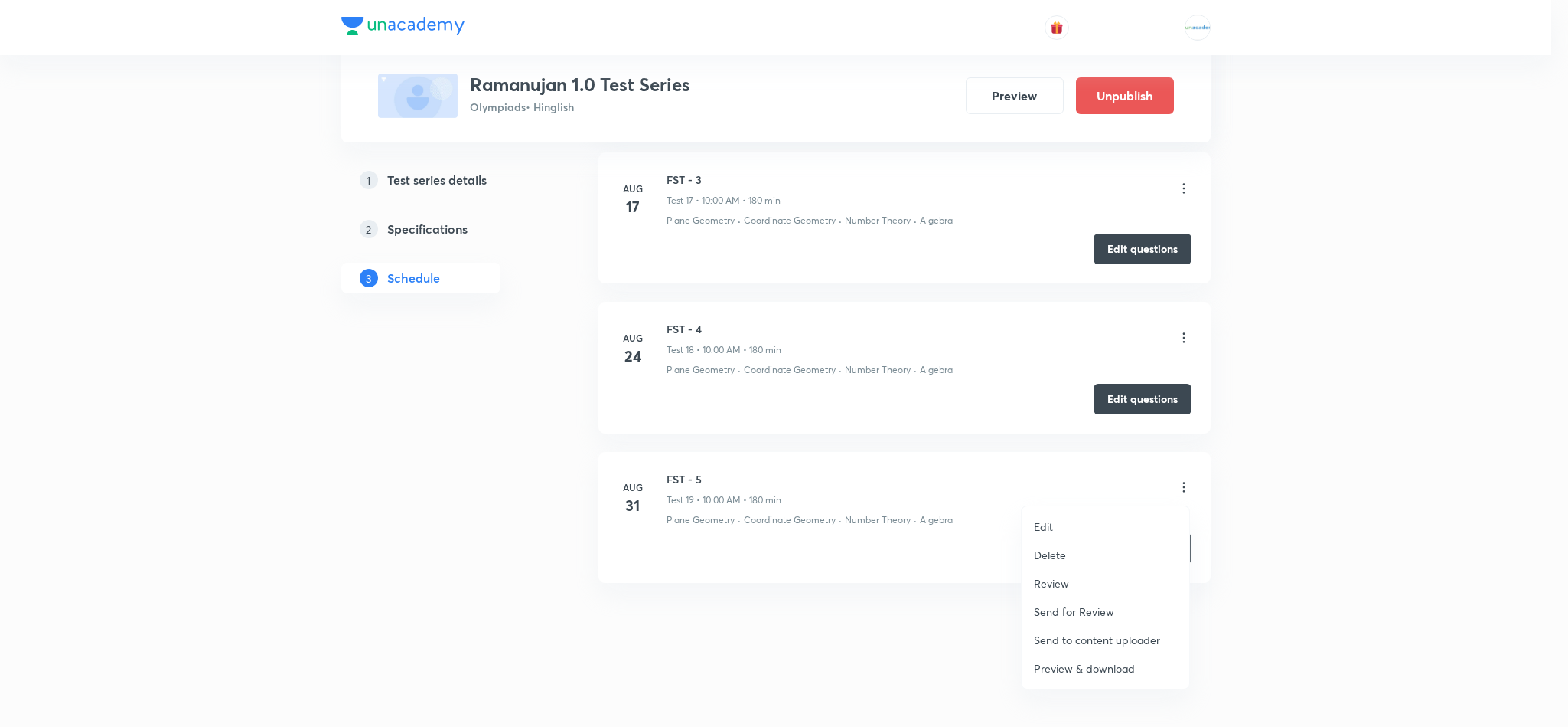
click at [1095, 577] on li "Review" at bounding box center [1105, 583] width 168 height 29
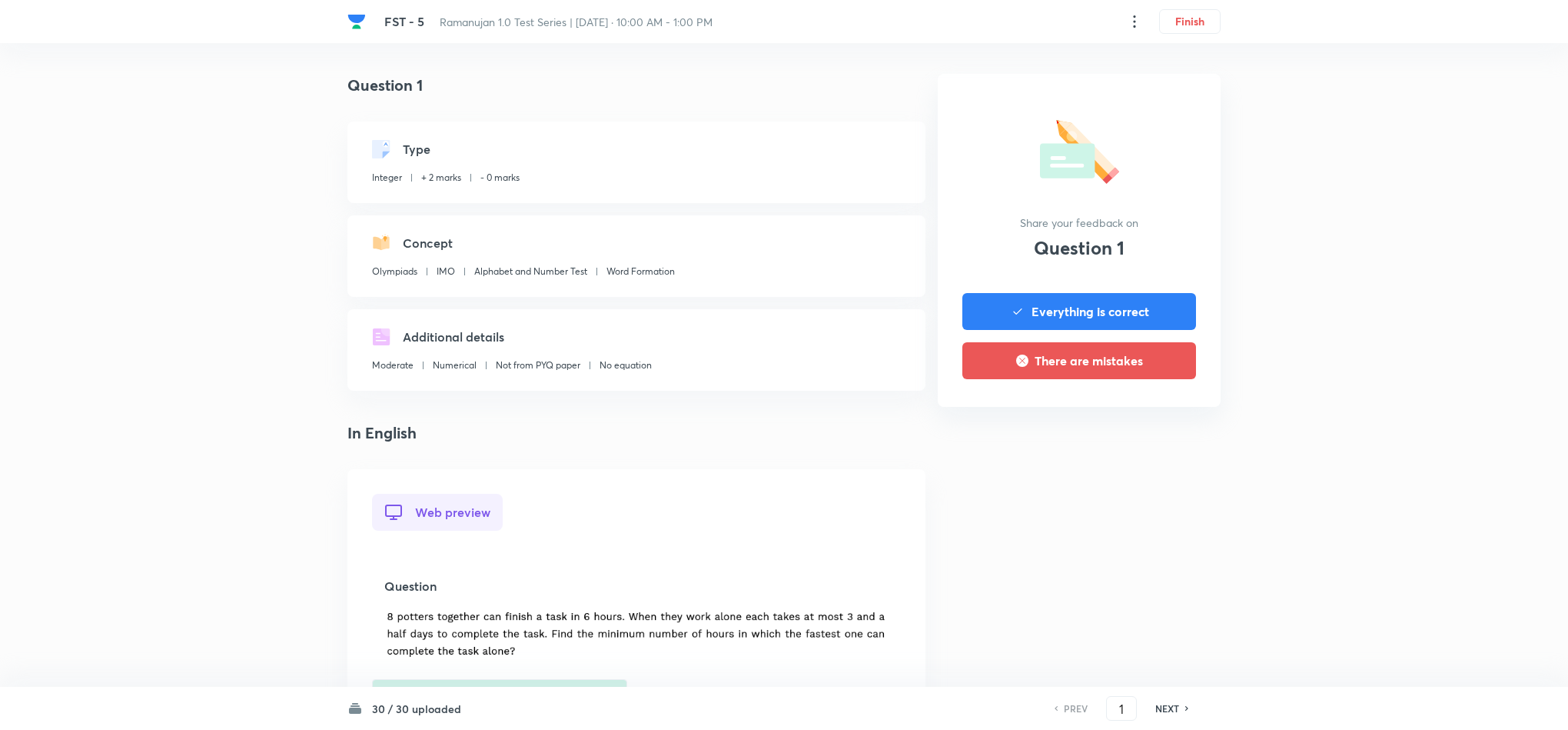
click at [1163, 688] on div "30 / 30 uploaded PREV 1 ​ NEXT" at bounding box center [784, 708] width 873 height 43
click at [1163, 699] on div "PREV 1 ​ NEXT" at bounding box center [1121, 707] width 198 height 24
click at [1163, 709] on h6 "NEXT" at bounding box center [1167, 707] width 23 height 14
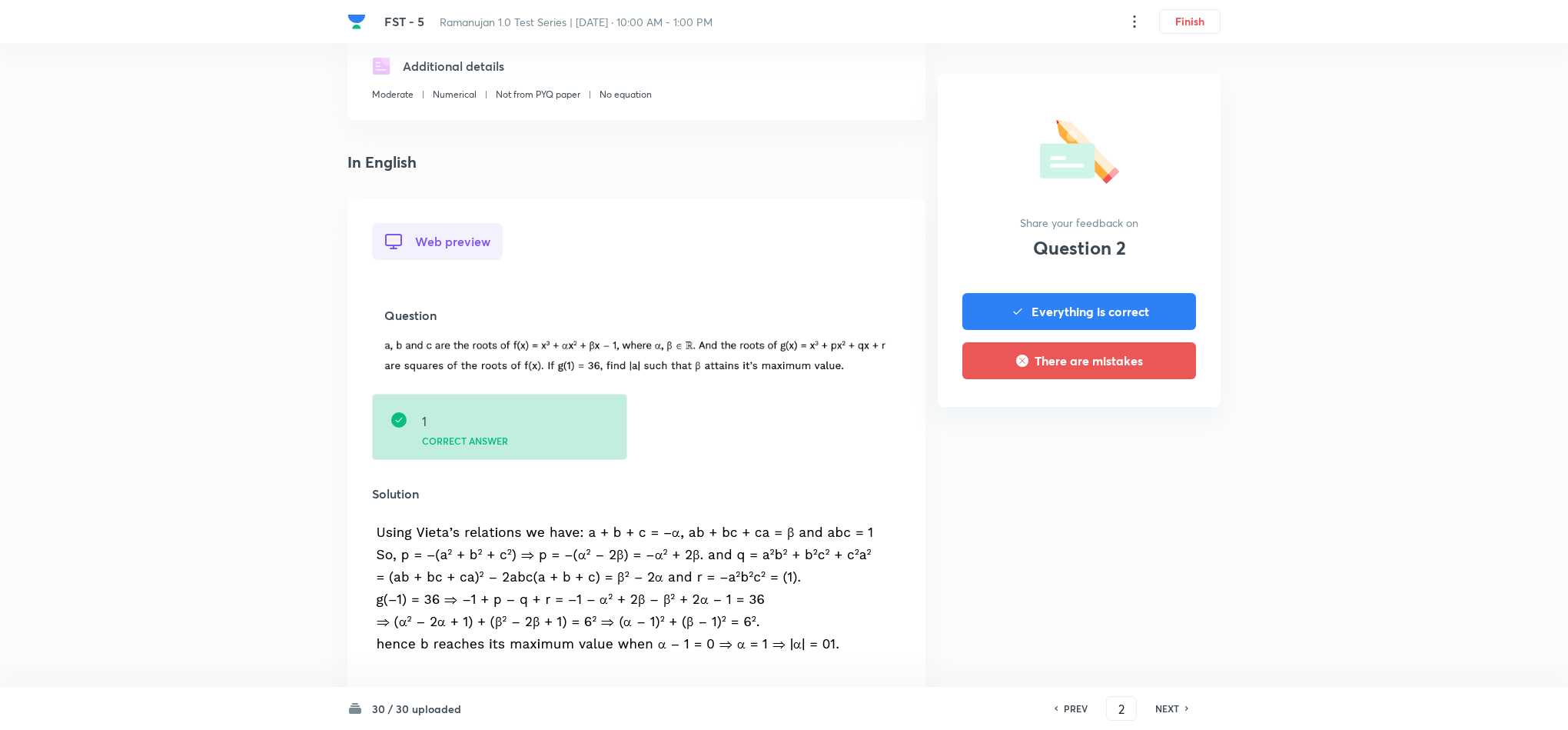
scroll to position [273, 0]
drag, startPoint x: 1166, startPoint y: 697, endPoint x: 1171, endPoint y: 708, distance: 12.1
click at [1171, 708] on div "PREV 2 ​ NEXT" at bounding box center [1121, 707] width 198 height 24
click at [1171, 708] on h6 "NEXT" at bounding box center [1167, 707] width 23 height 14
type input "3"
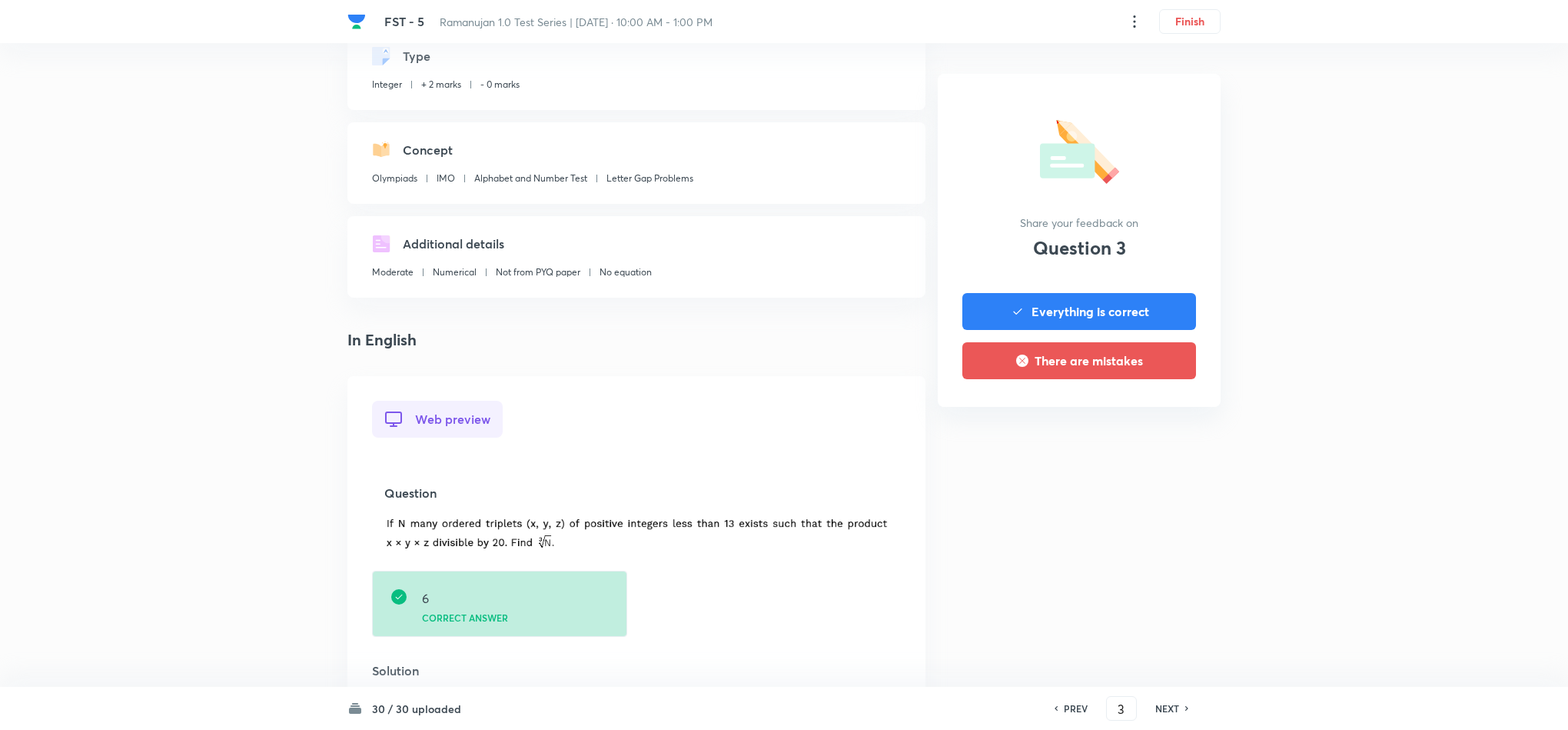
scroll to position [95, 0]
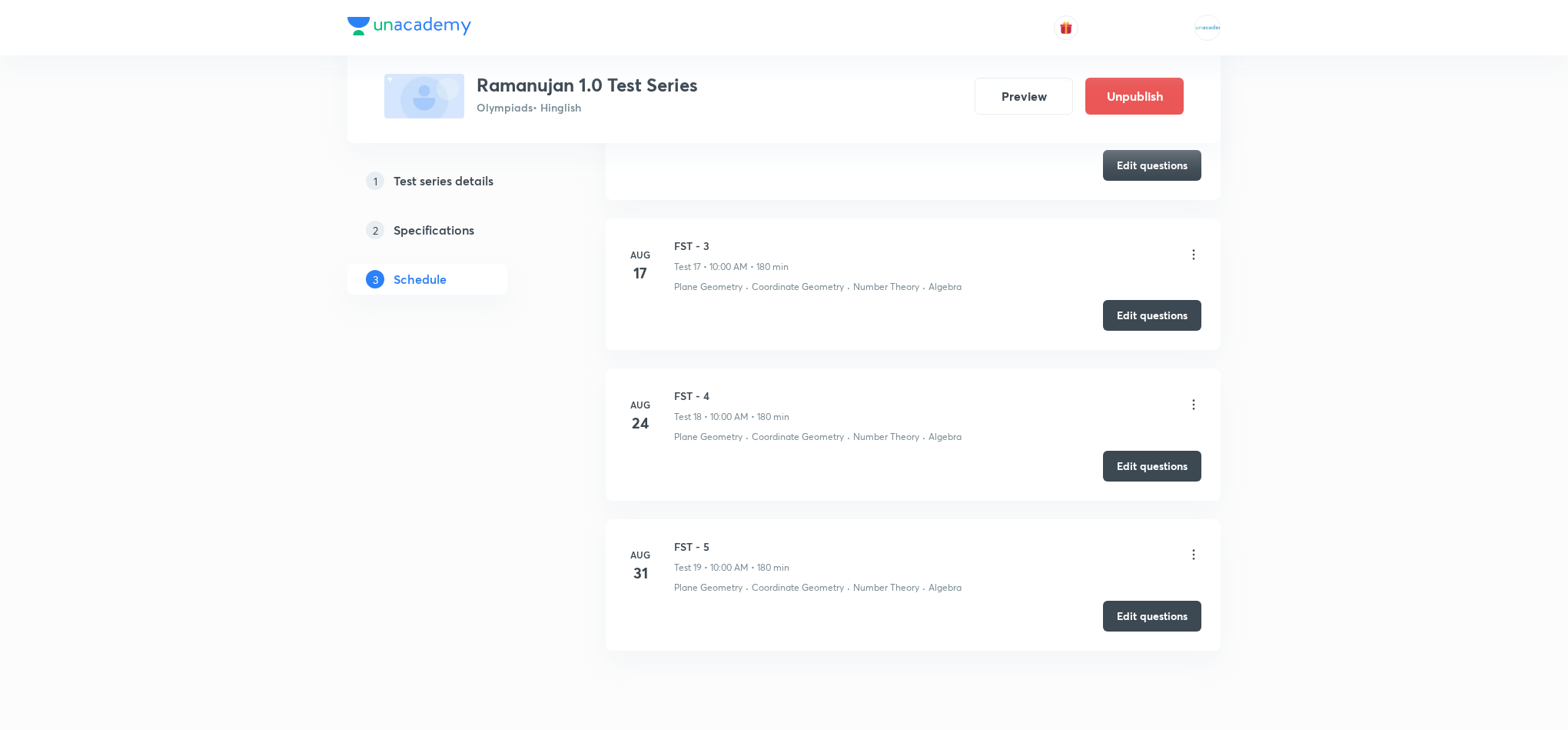
scroll to position [3174, 0]
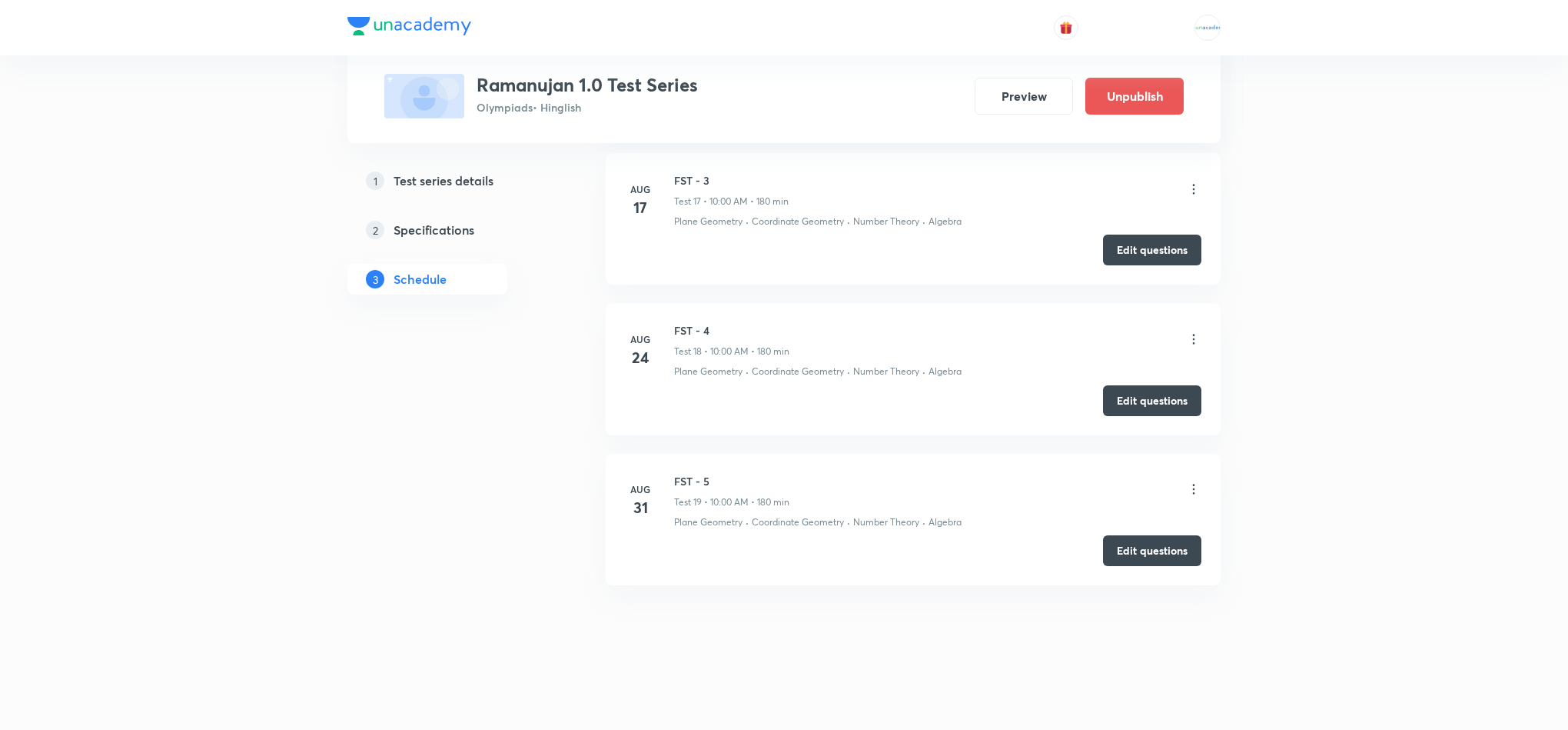
click at [1193, 335] on icon at bounding box center [1194, 338] width 3 height 10
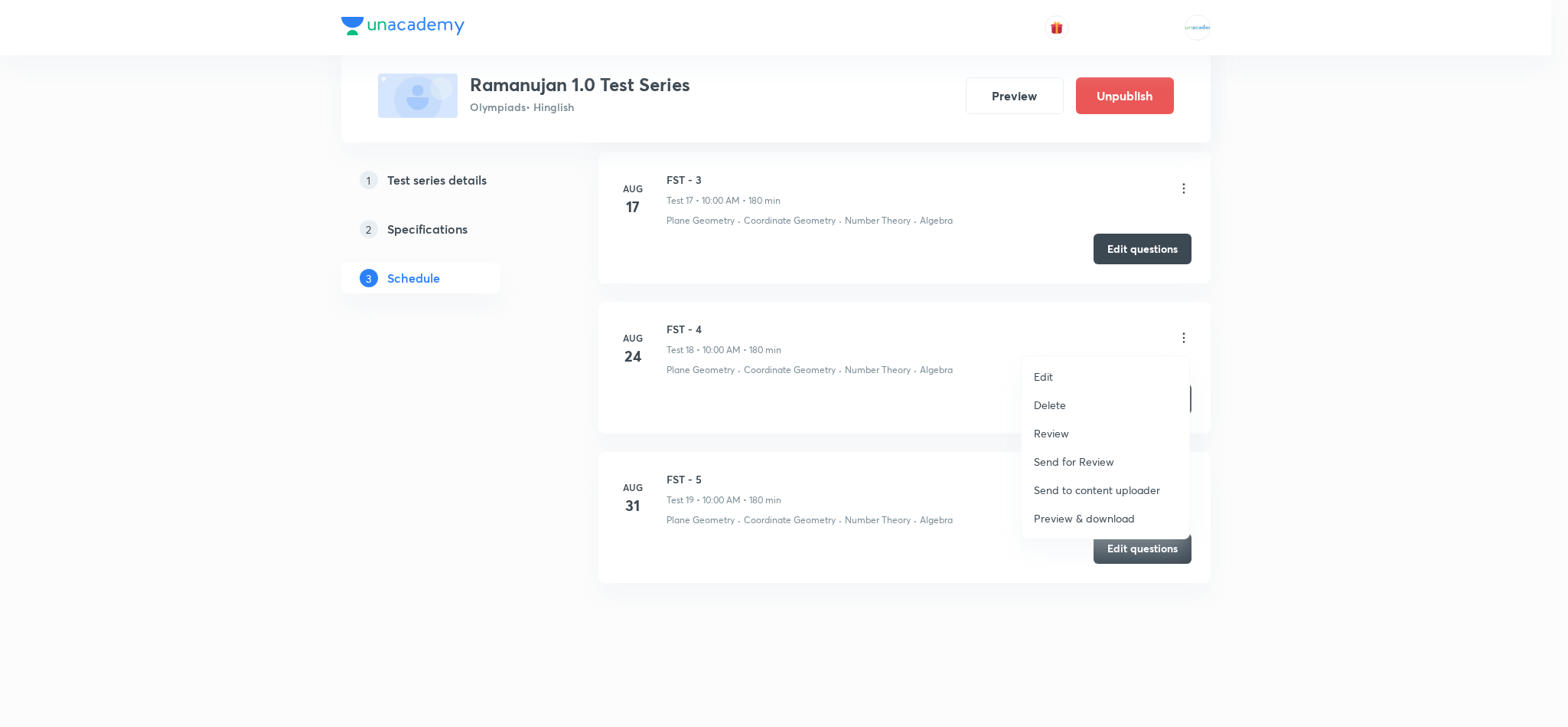
click at [1058, 432] on p "Review" at bounding box center [1051, 433] width 35 height 16
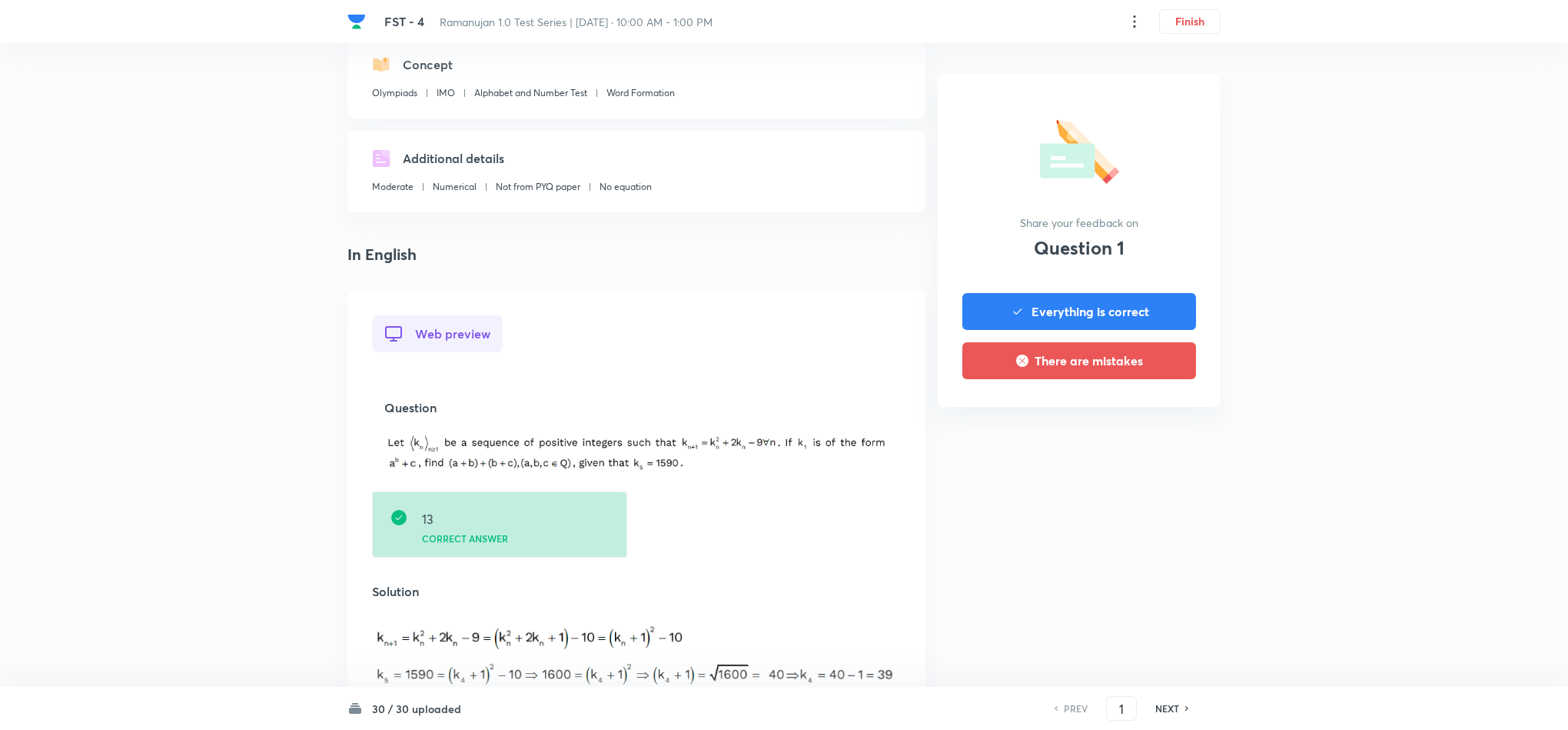
scroll to position [180, 0]
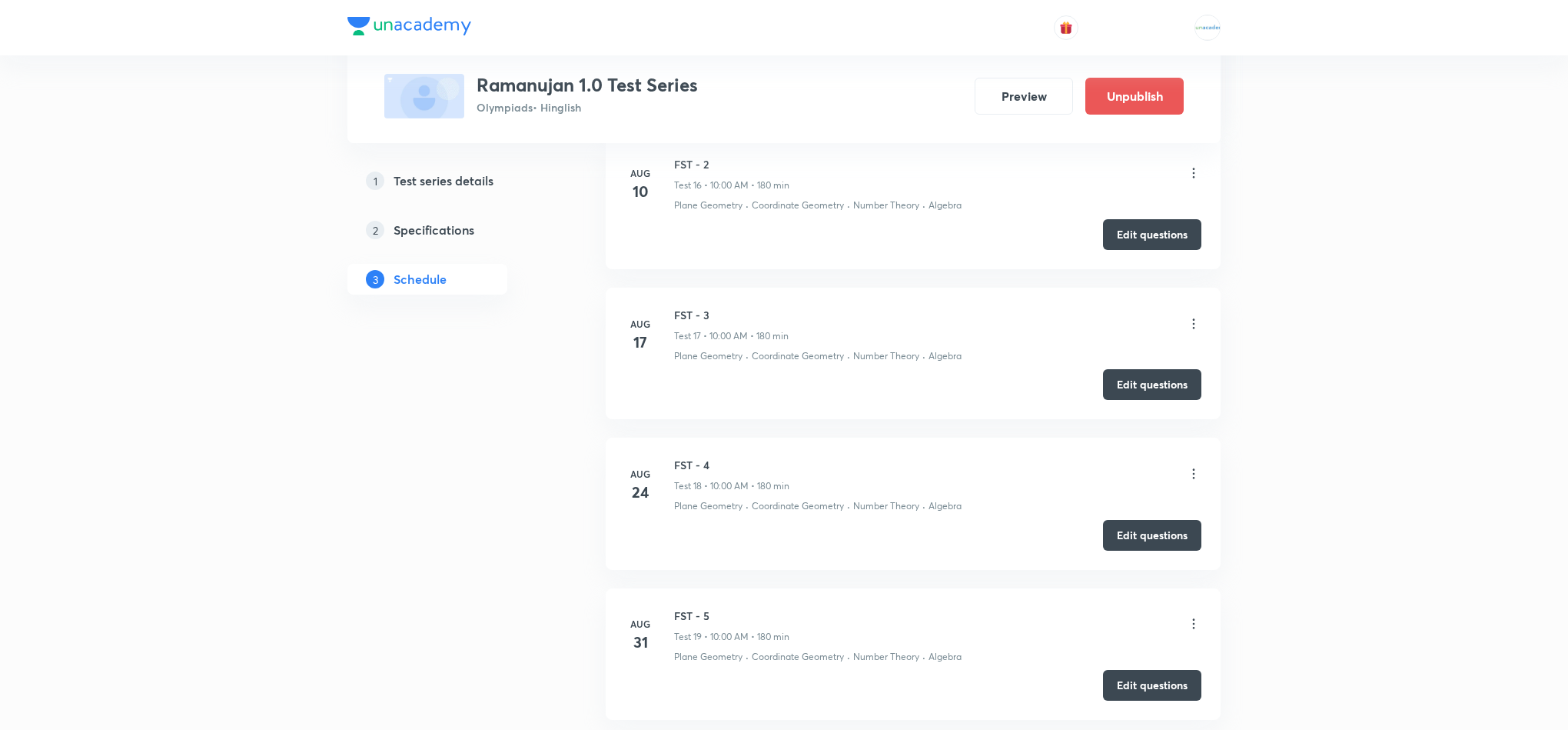
scroll to position [3174, 0]
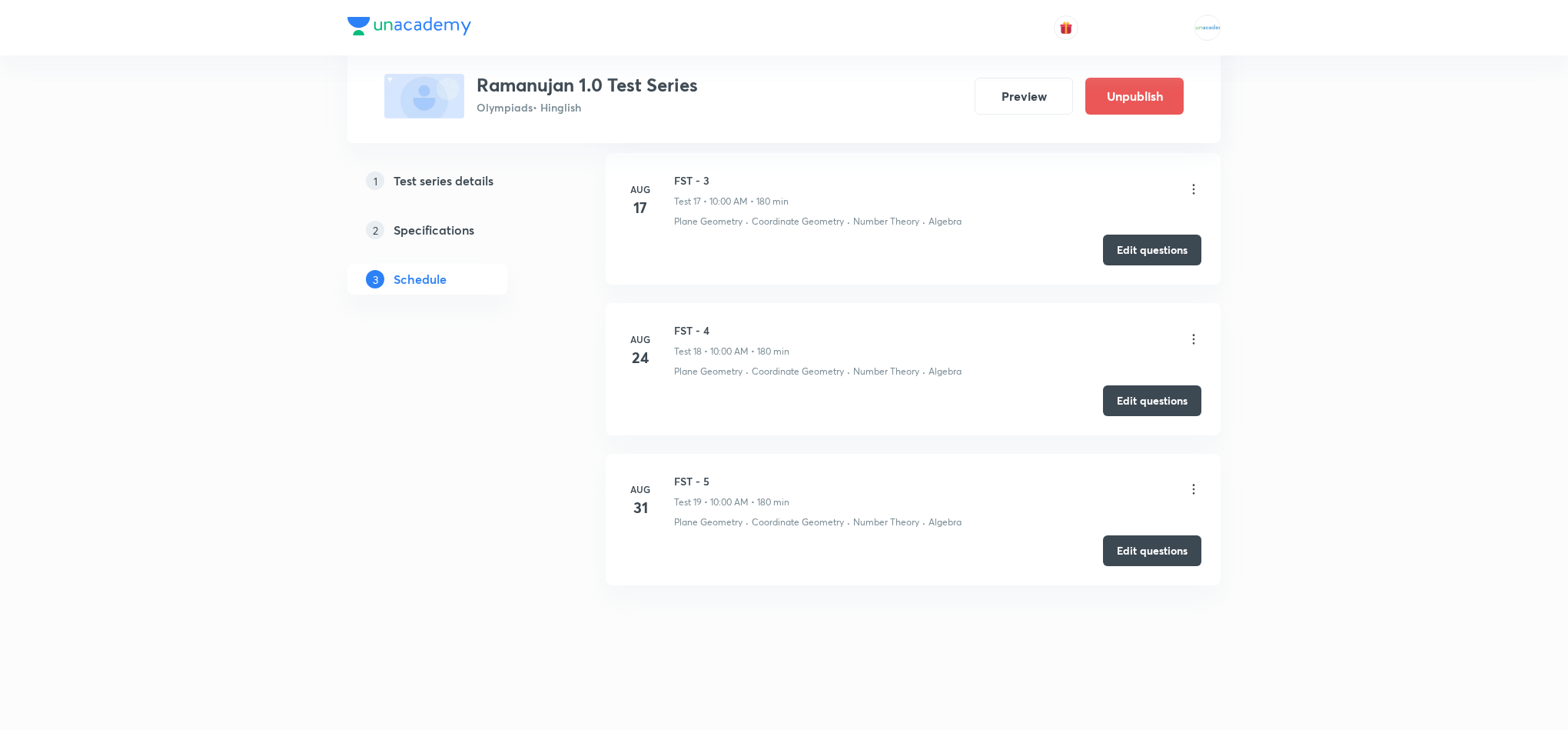
click at [1193, 490] on icon at bounding box center [1194, 489] width 3 height 10
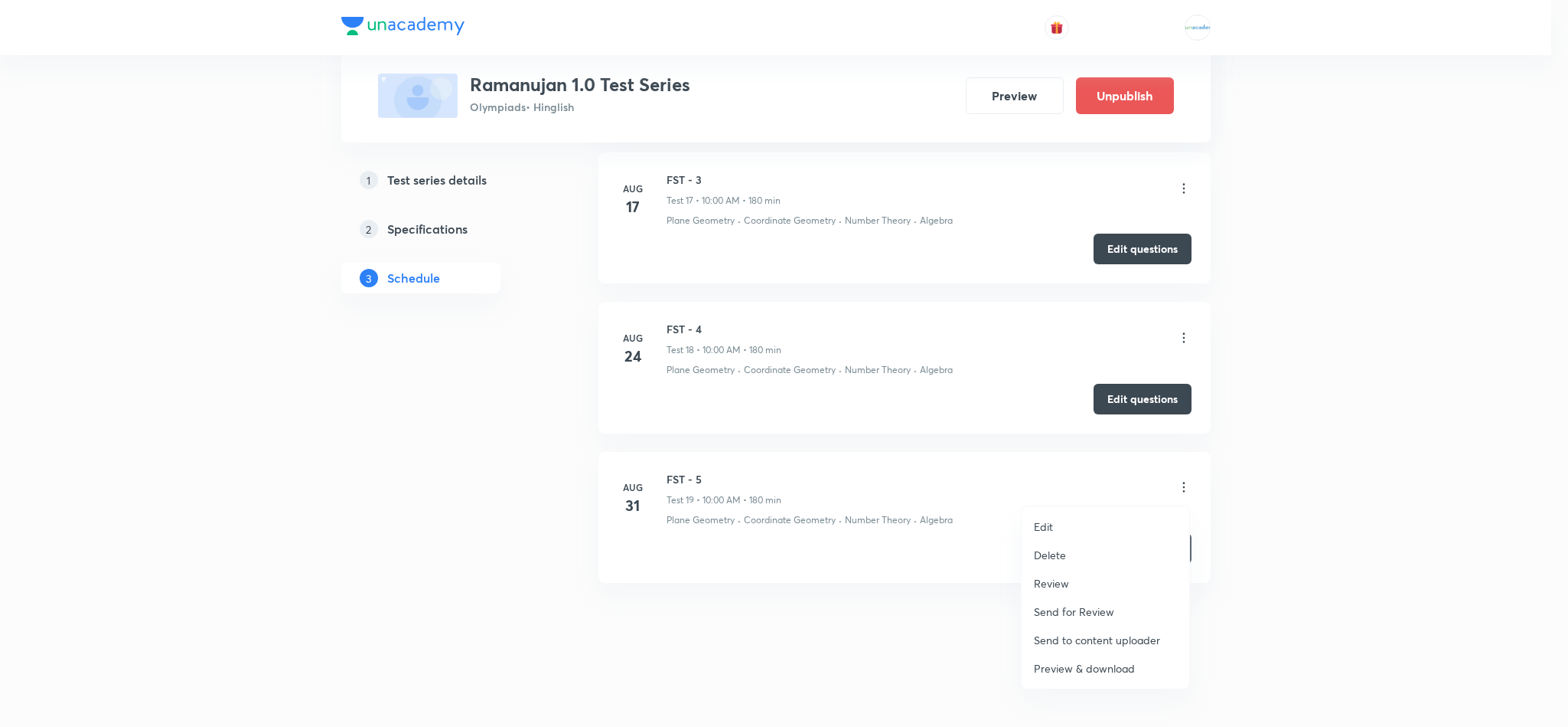
click at [1062, 572] on li "Review" at bounding box center [1105, 583] width 168 height 29
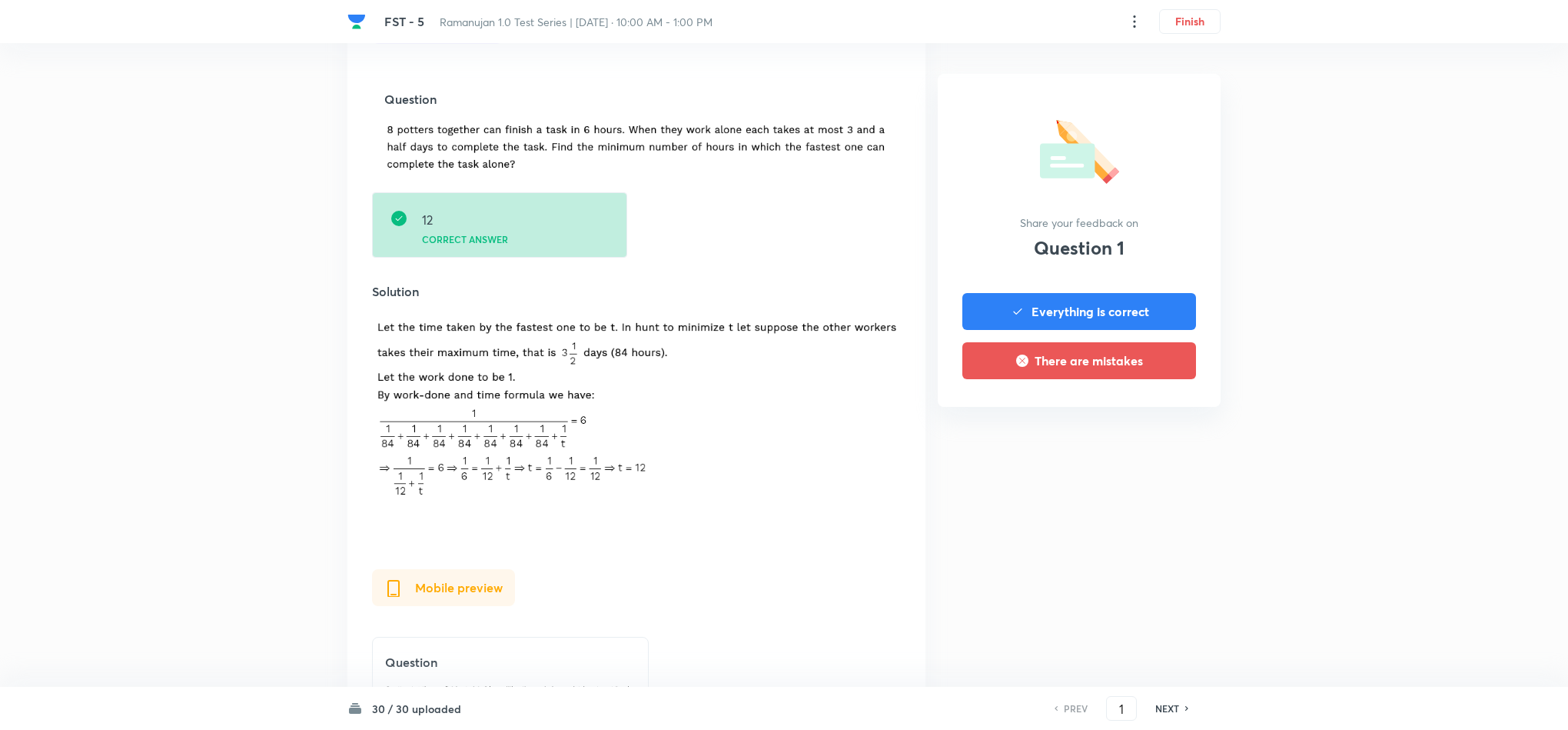
scroll to position [876, 0]
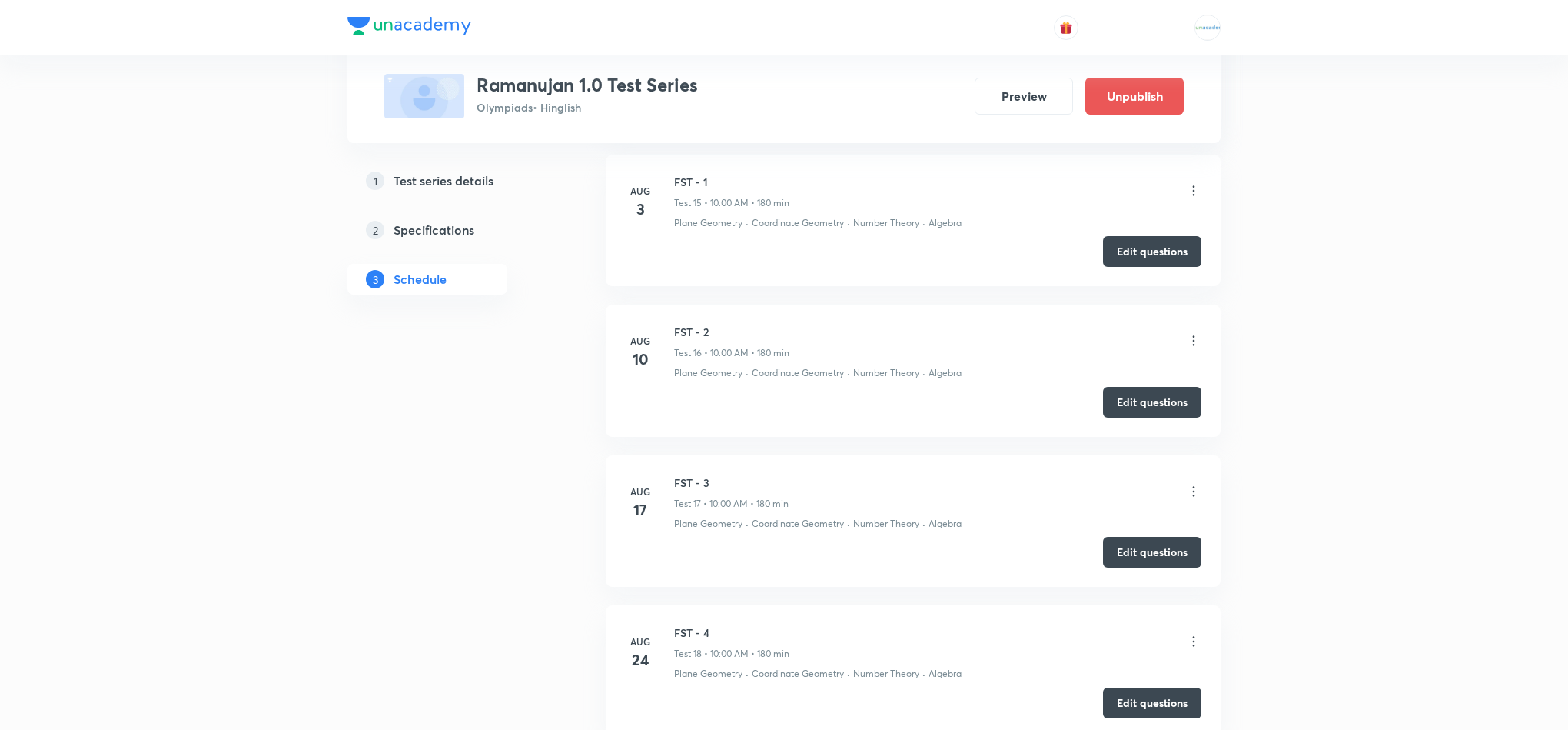
scroll to position [3174, 0]
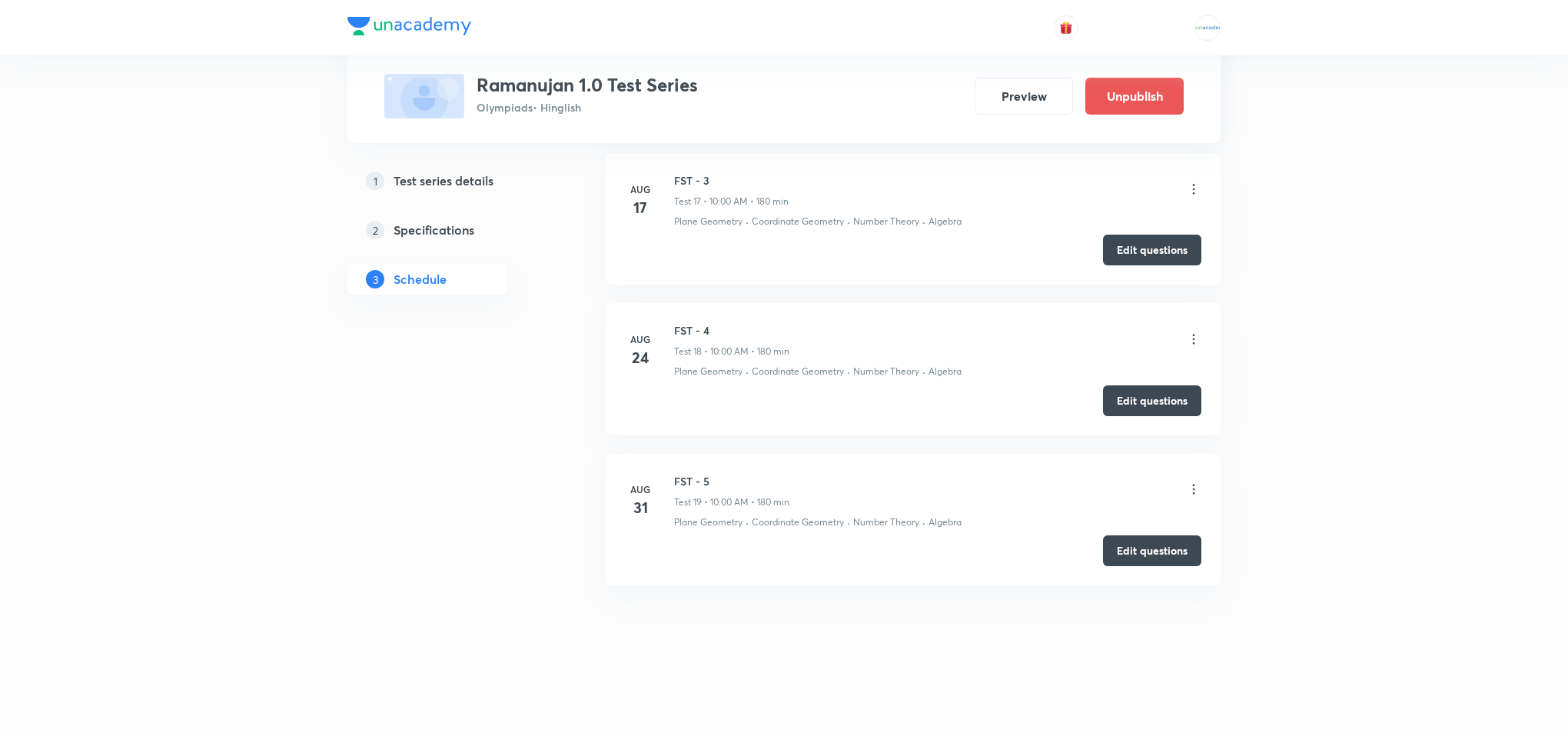
click at [1191, 492] on icon at bounding box center [1194, 488] width 15 height 15
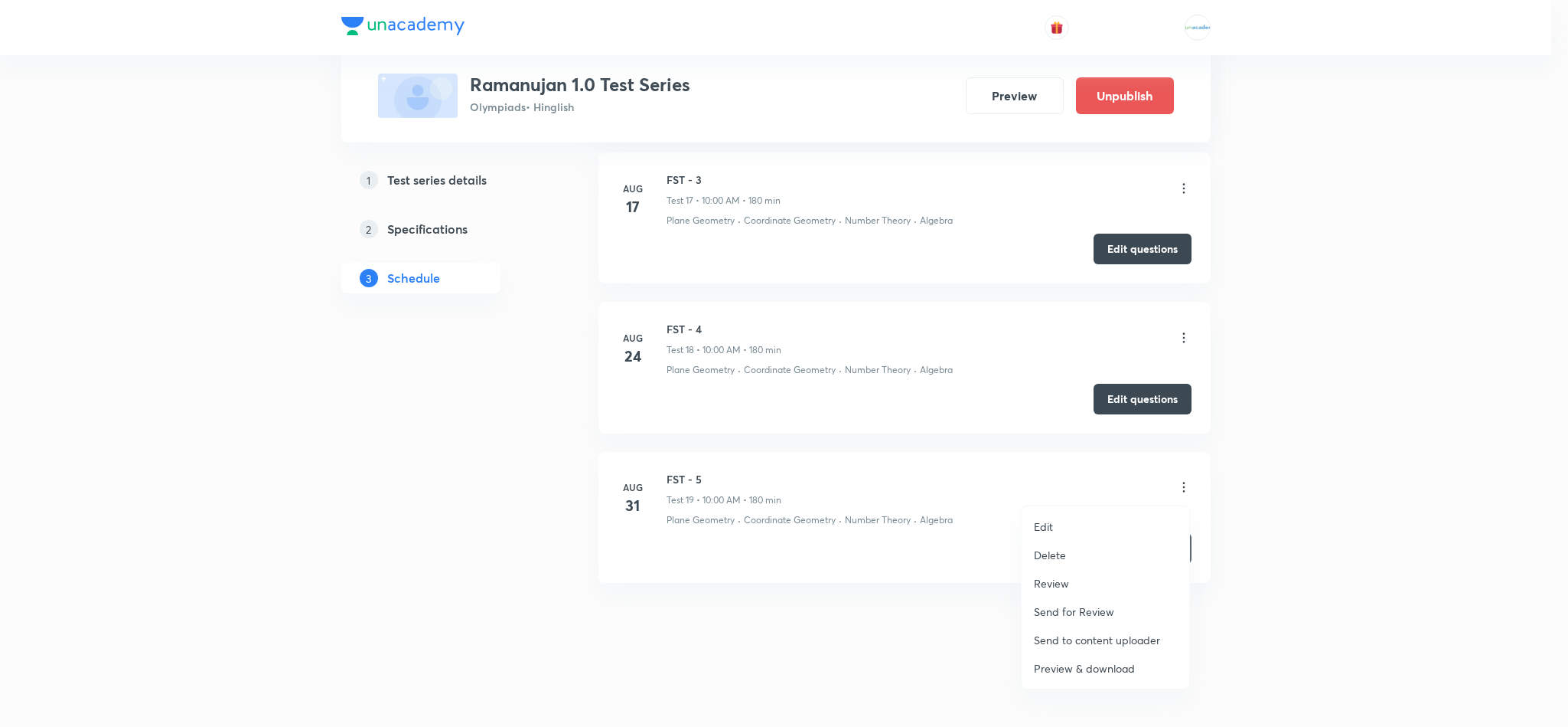
click at [1054, 587] on p "Review" at bounding box center [1051, 583] width 35 height 16
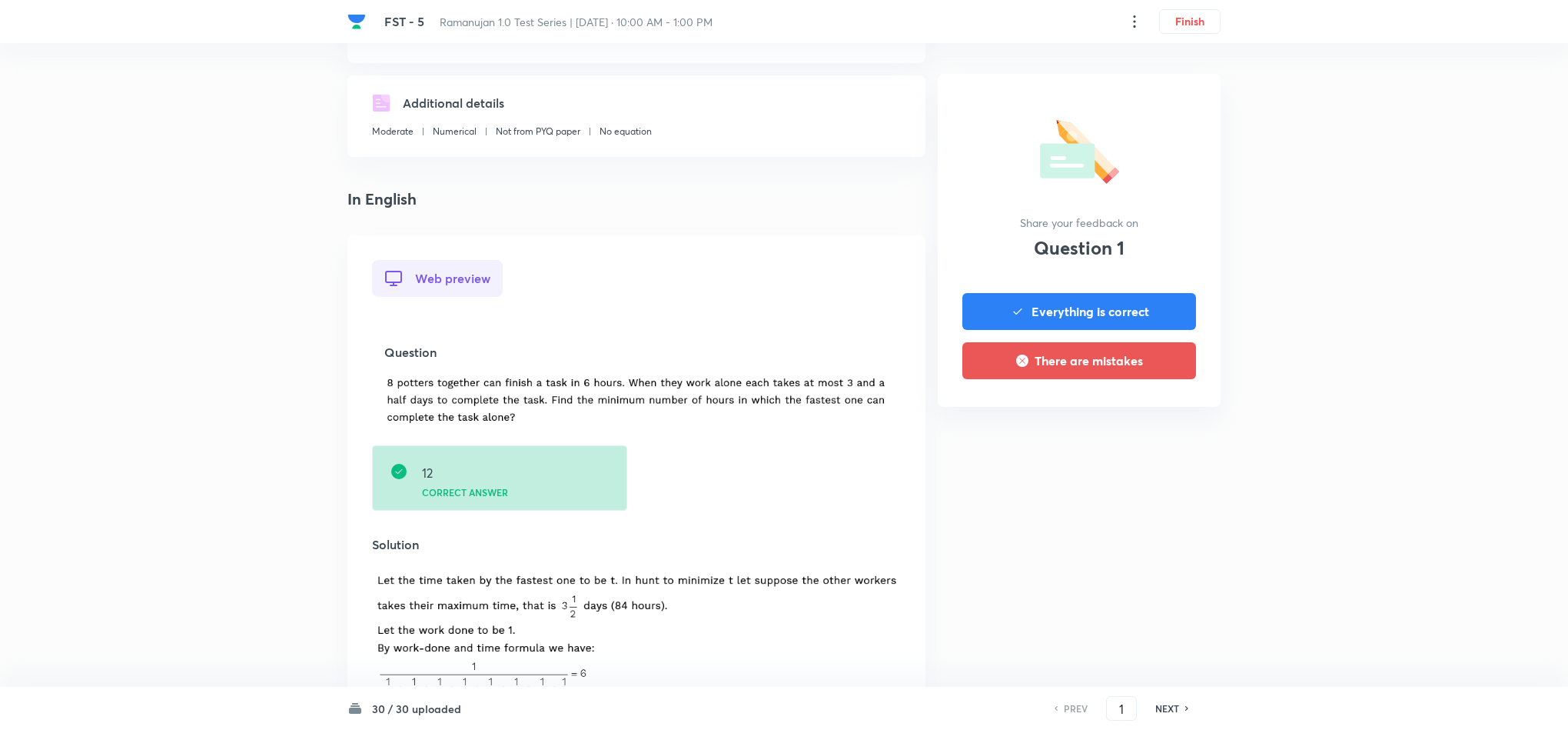
scroll to position [236, 0]
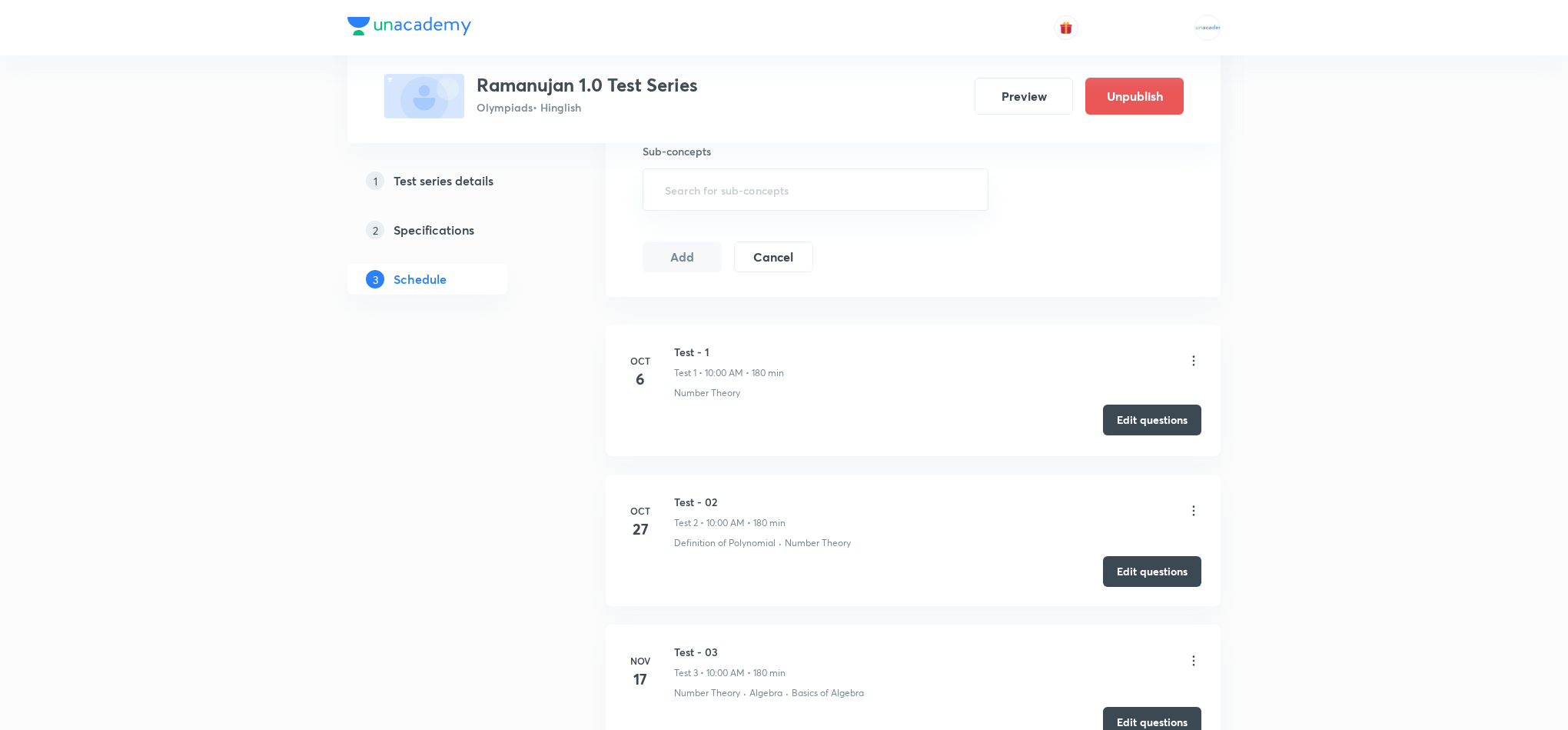
scroll to position [582, 0]
click at [1197, 360] on icon at bounding box center [1194, 362] width 15 height 15
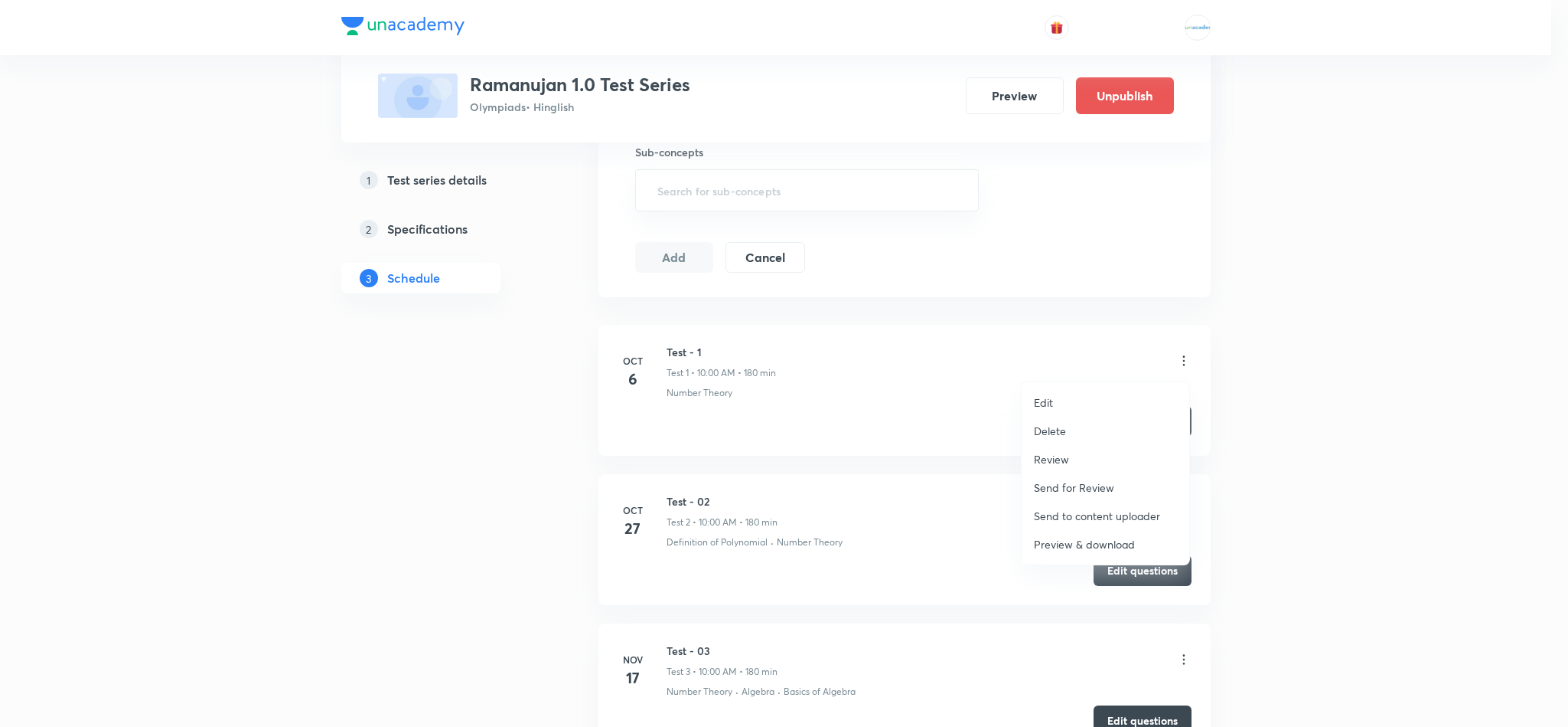
click at [1067, 455] on p "Review" at bounding box center [1051, 459] width 35 height 16
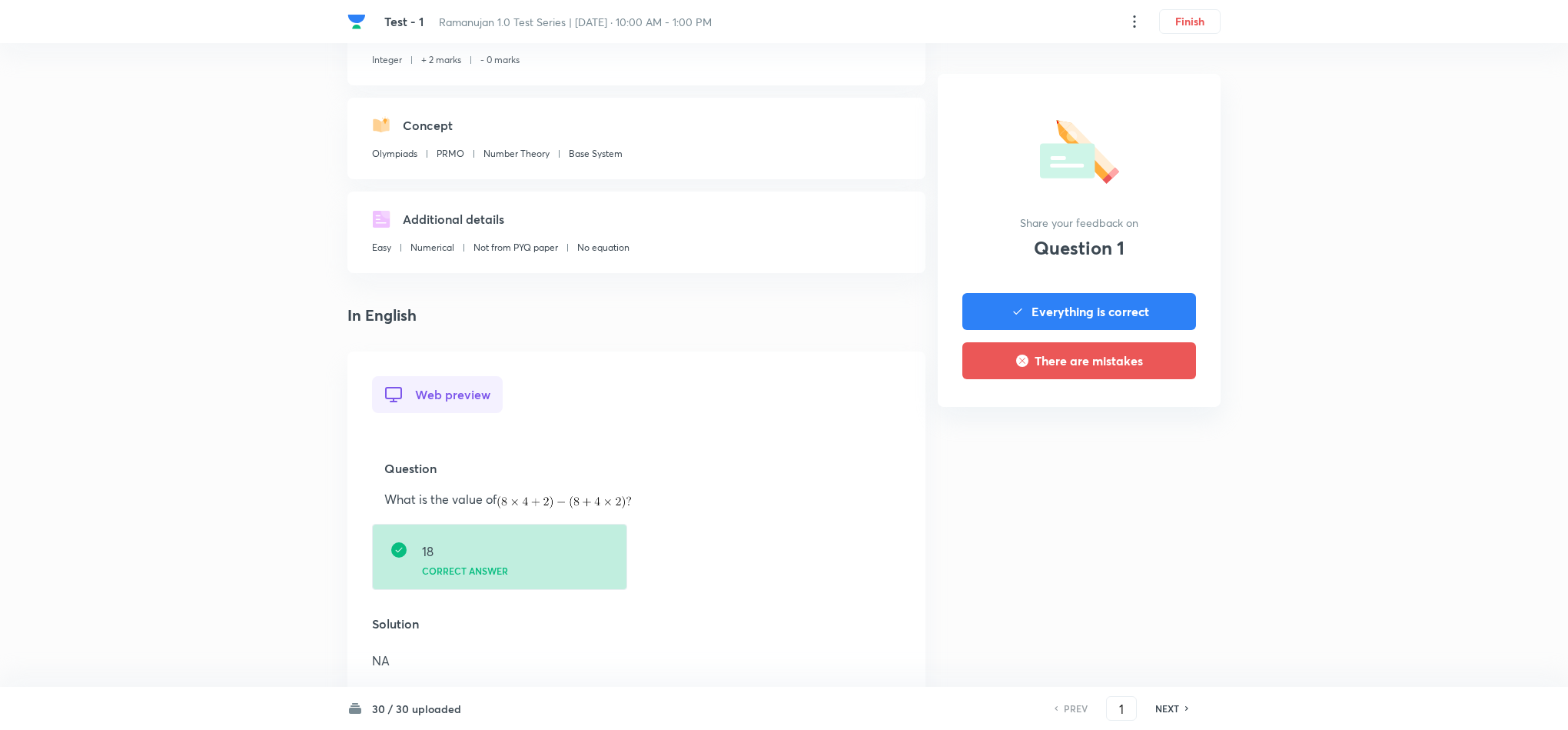
scroll to position [118, 0]
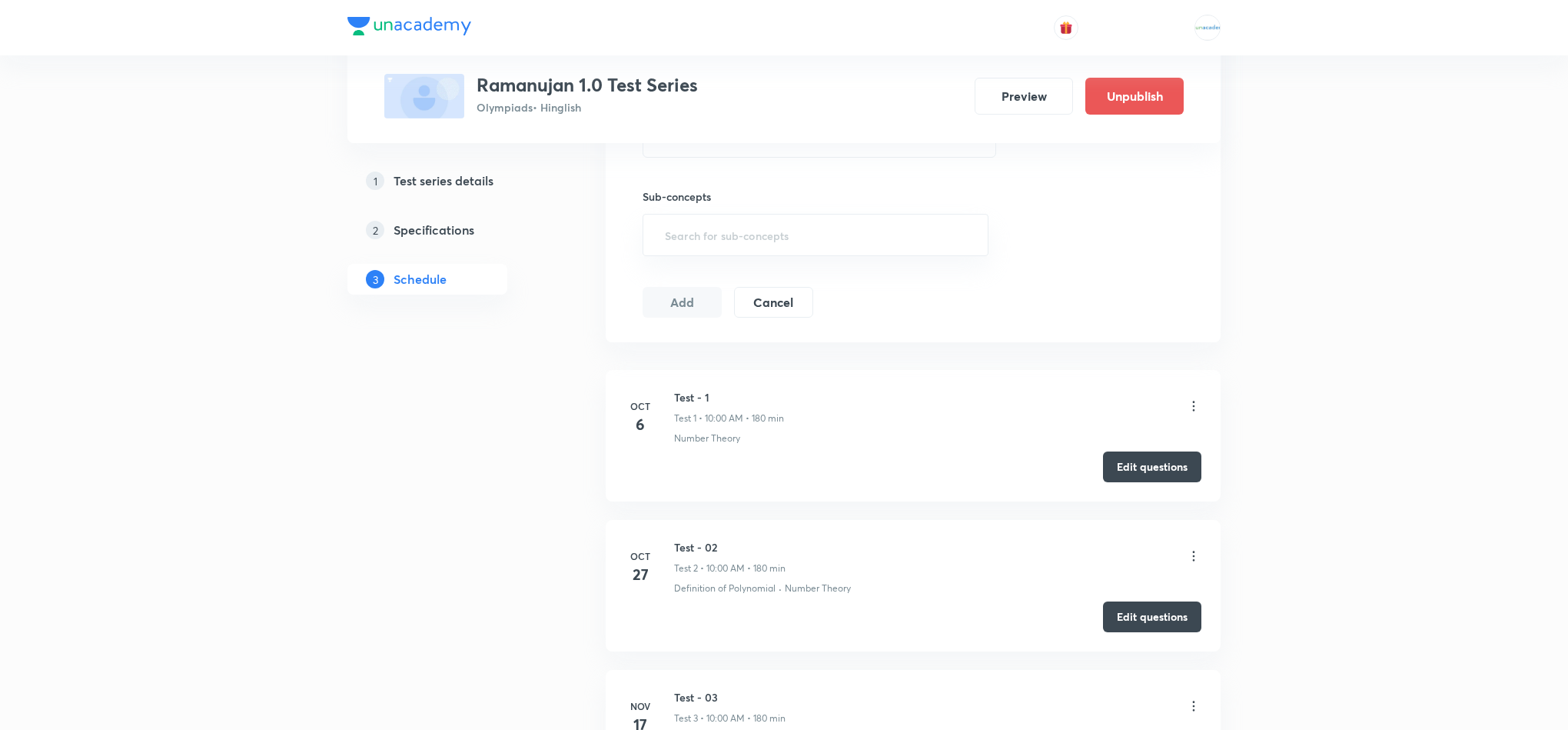
scroll to position [540, 0]
click at [1191, 552] on icon at bounding box center [1194, 554] width 15 height 15
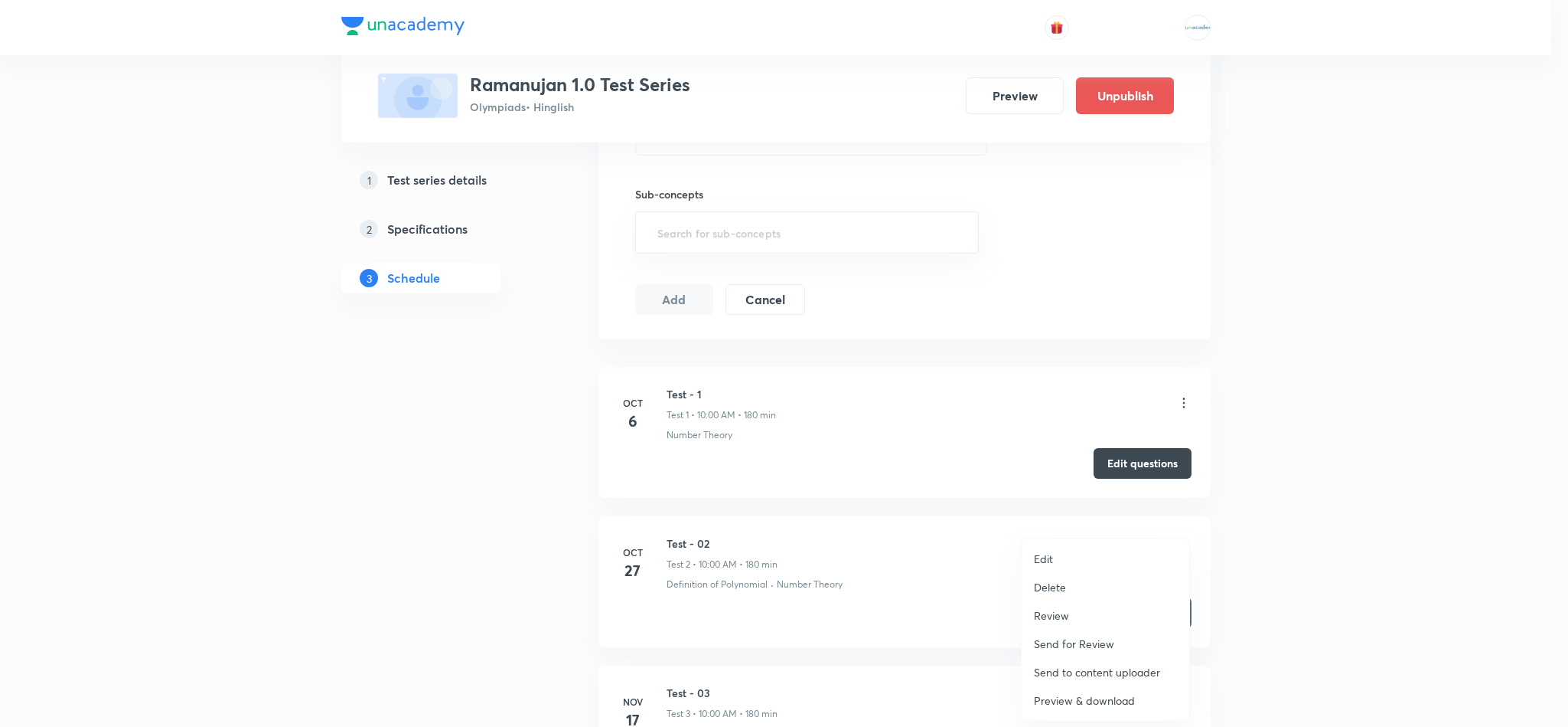
click at [1046, 614] on p "Review" at bounding box center [1051, 616] width 35 height 16
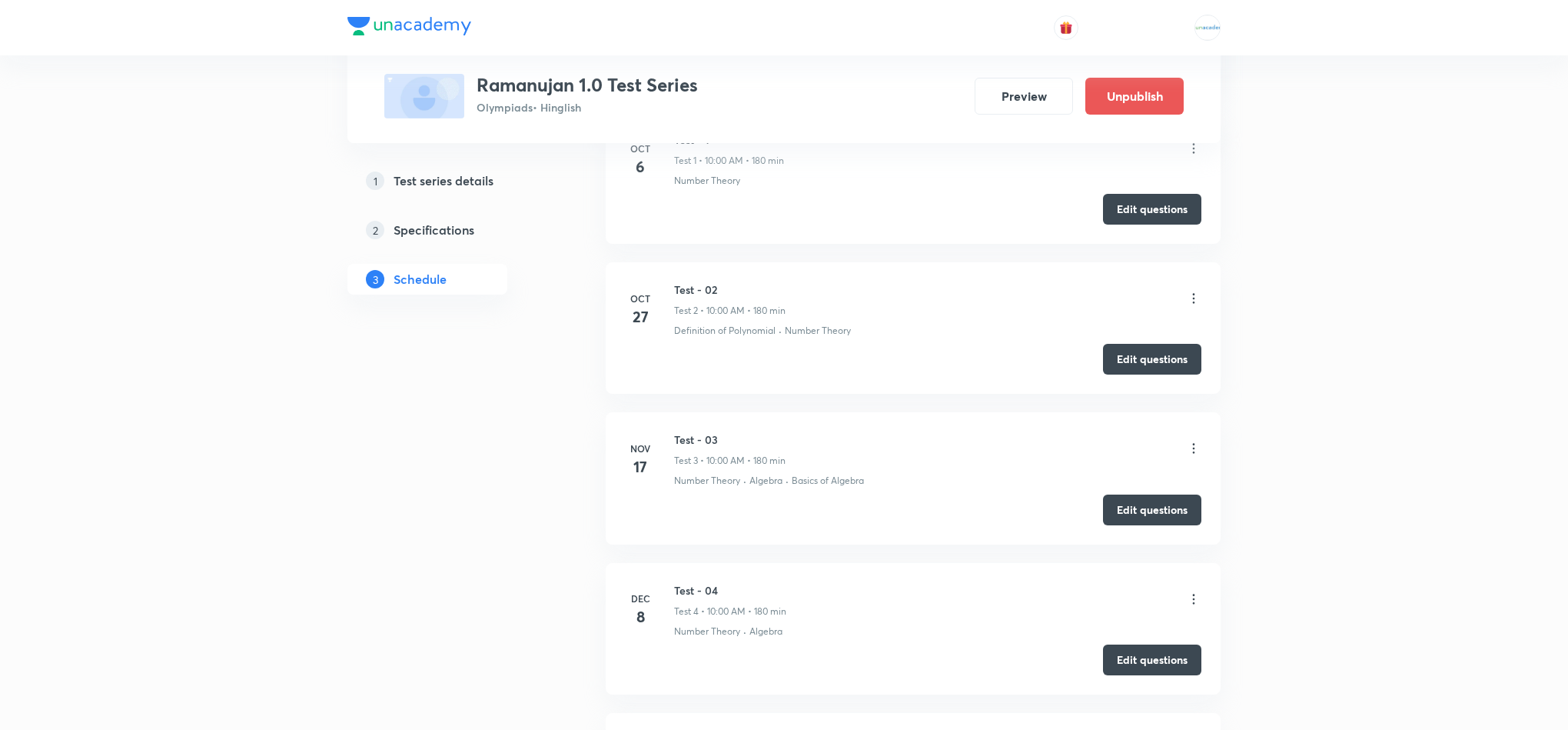
scroll to position [798, 0]
click at [1186, 448] on icon at bounding box center [1194, 446] width 15 height 15
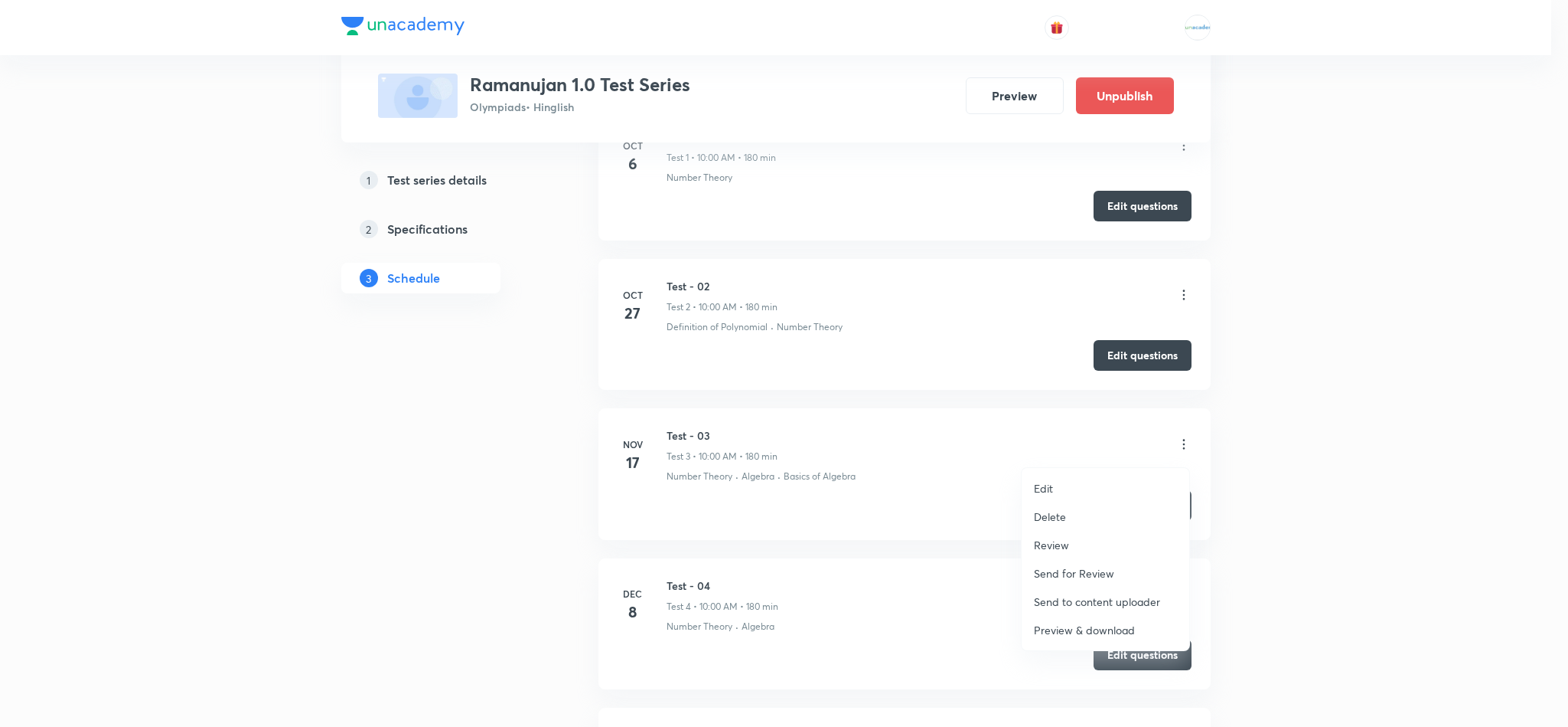
click at [1070, 545] on li "Review" at bounding box center [1105, 545] width 168 height 29
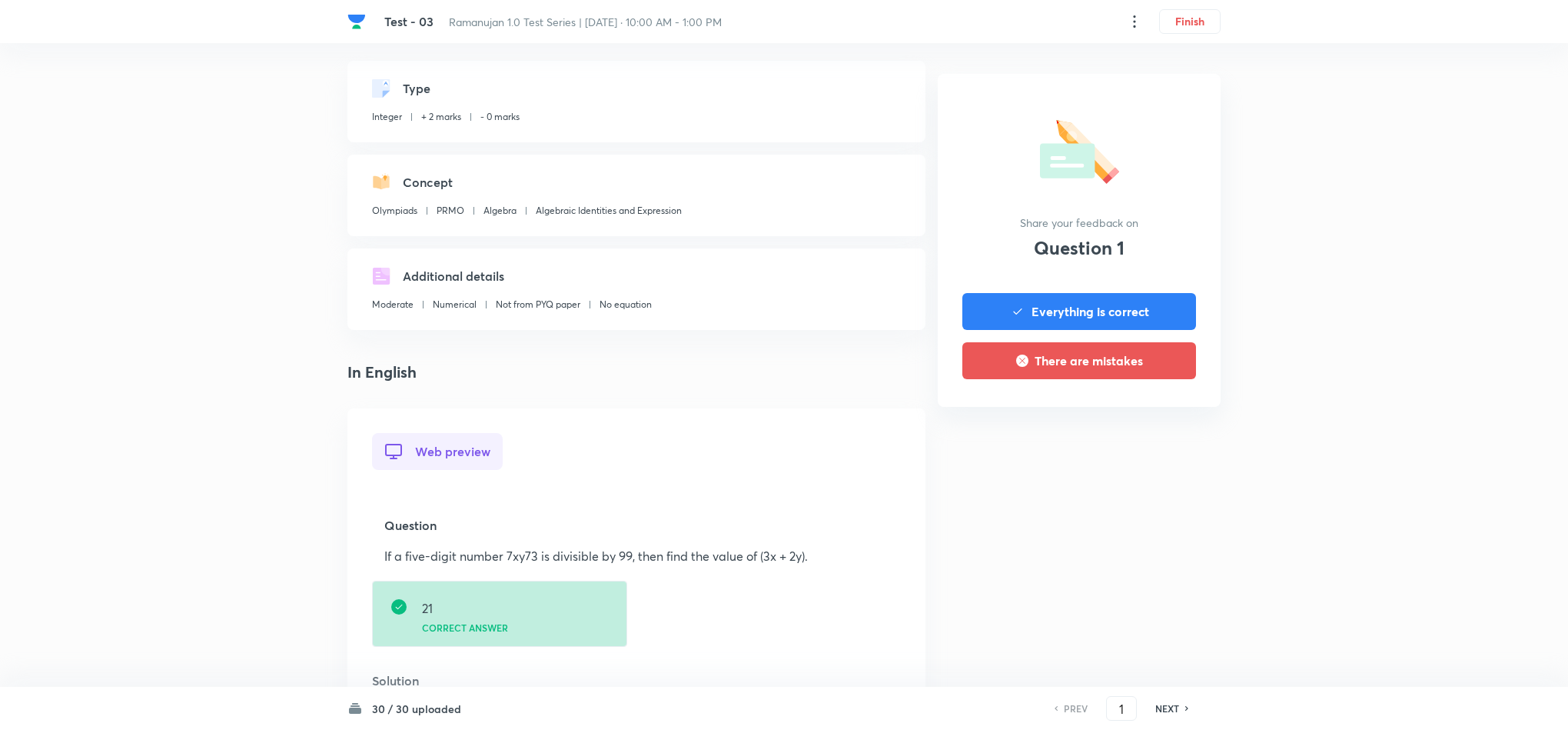
scroll to position [97, 0]
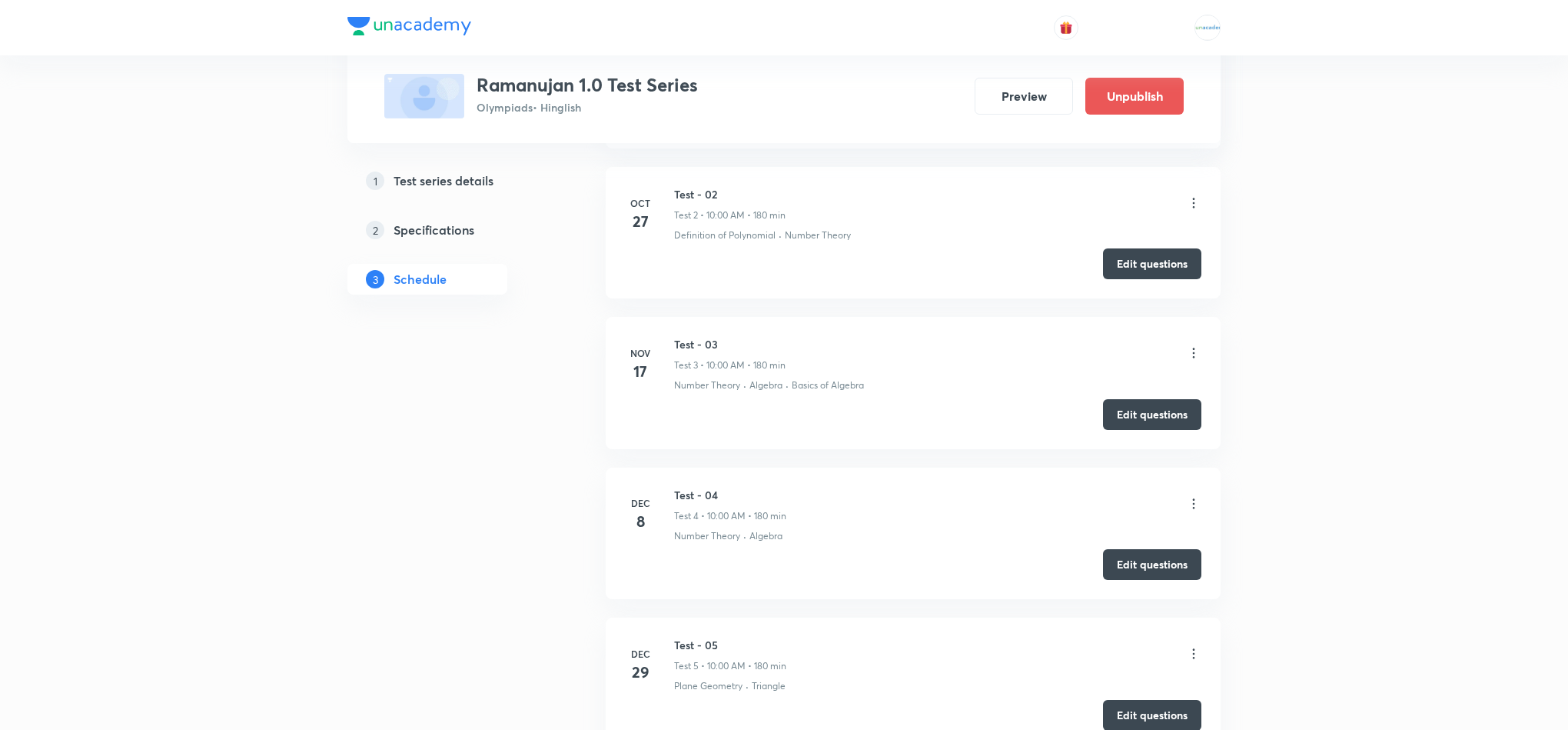
scroll to position [909, 0]
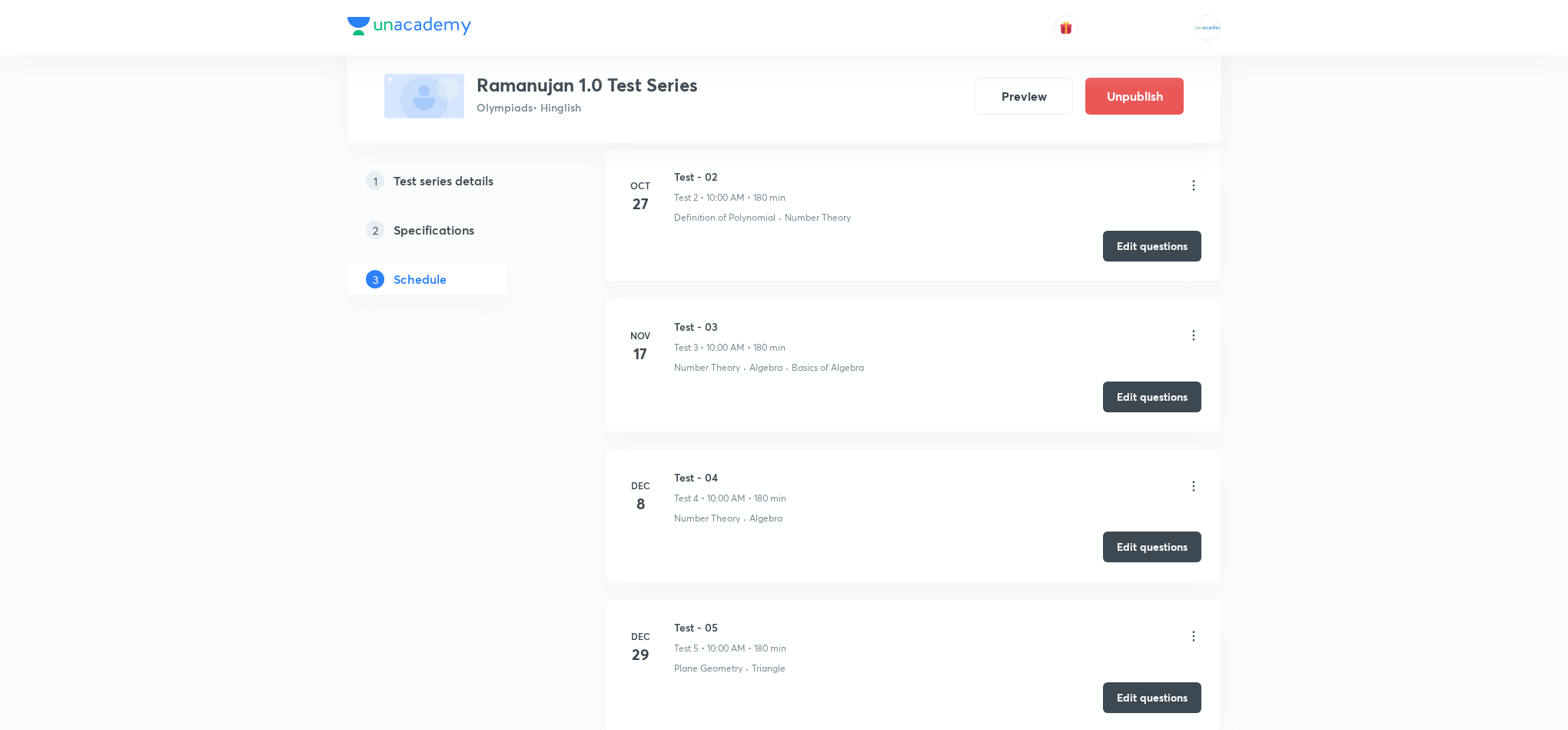
click at [1194, 489] on icon at bounding box center [1194, 485] width 15 height 15
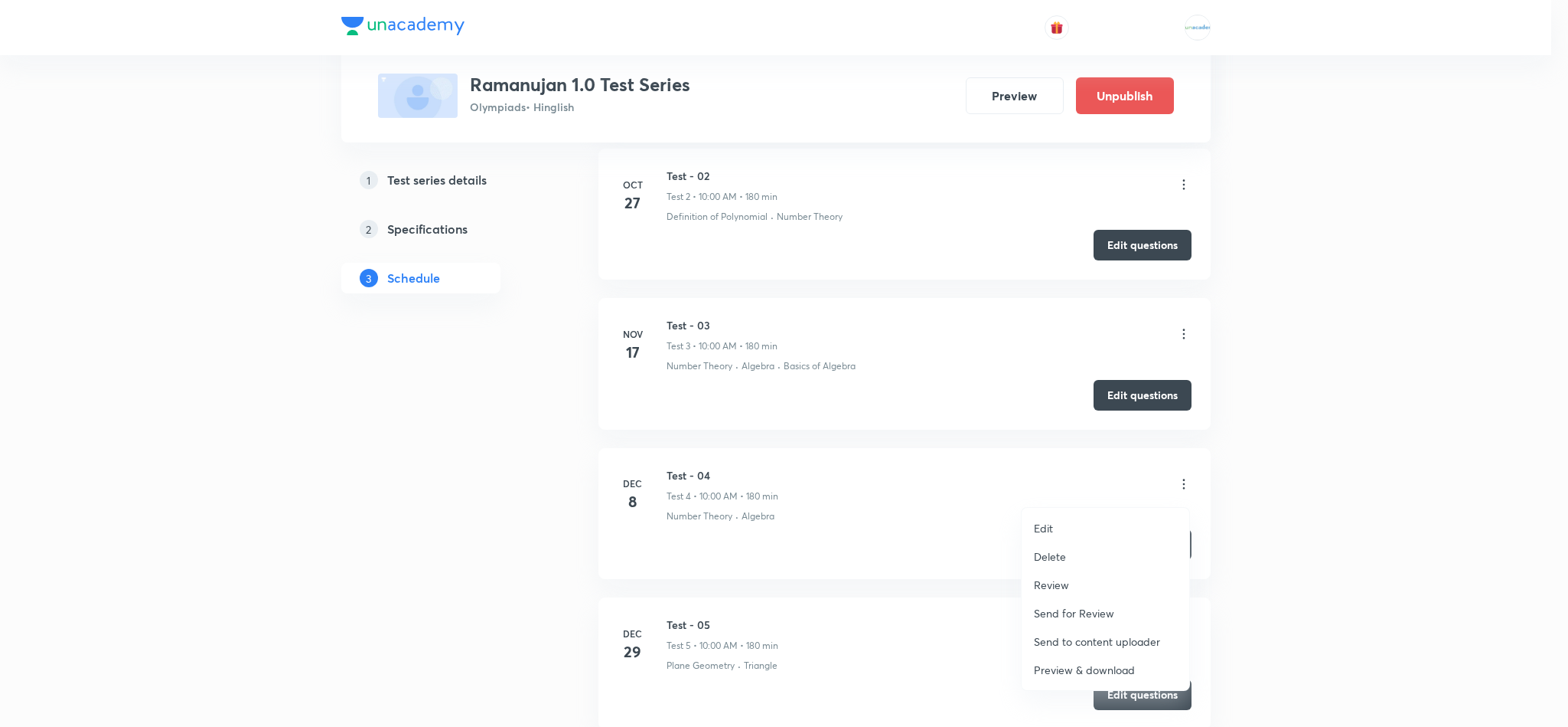
click at [1054, 589] on p "Review" at bounding box center [1051, 585] width 35 height 16
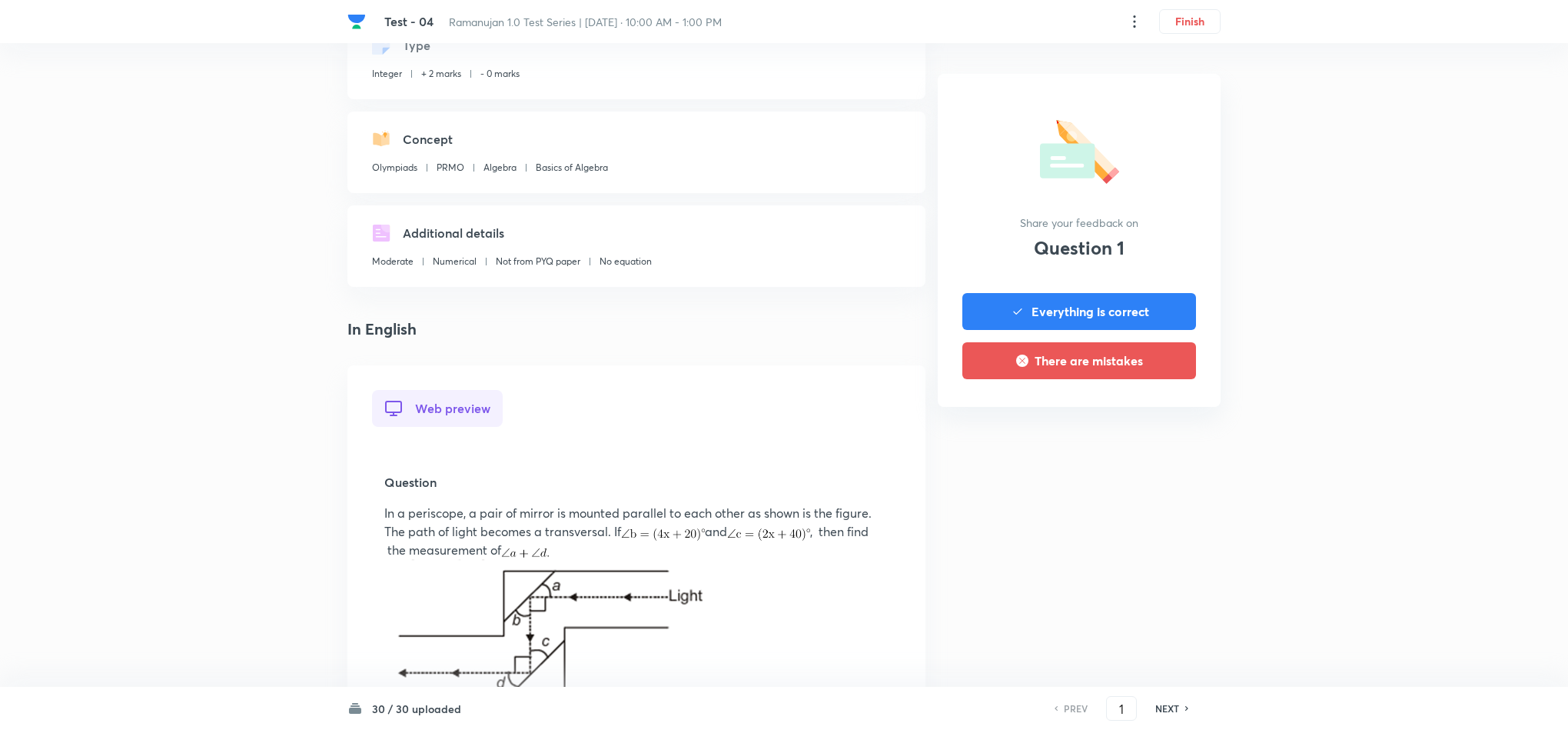
scroll to position [106, 0]
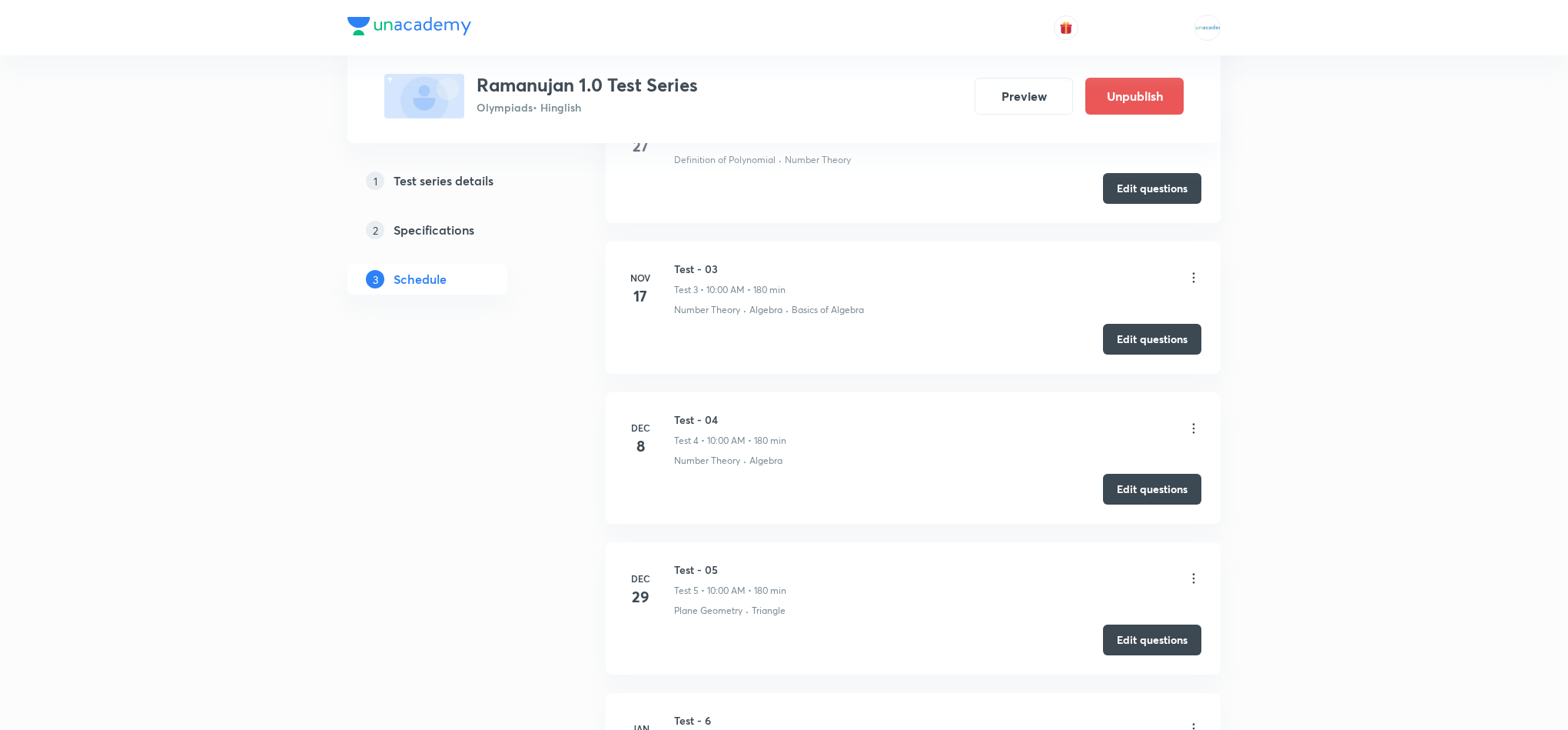
scroll to position [1052, 0]
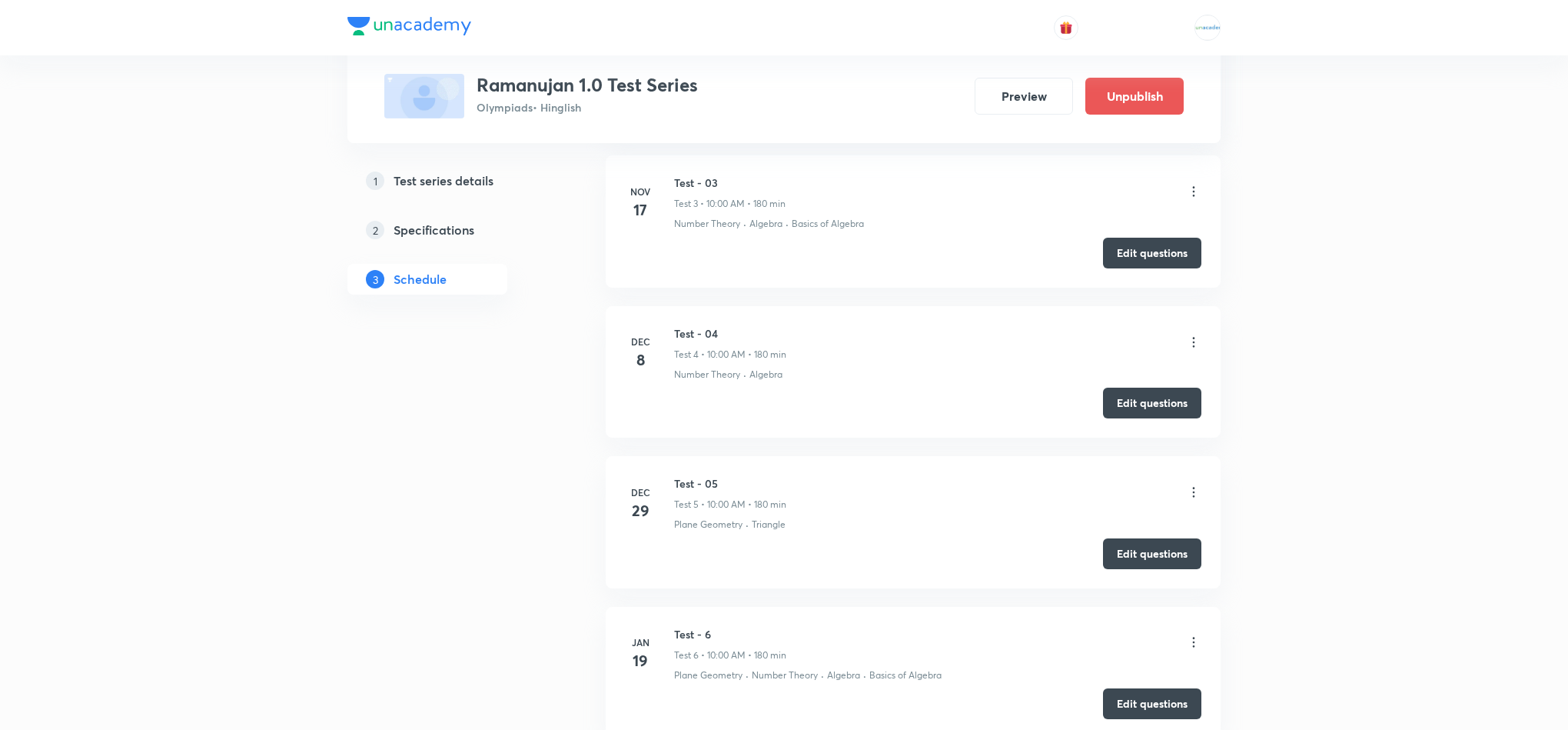
click at [1194, 494] on icon at bounding box center [1194, 492] width 15 height 15
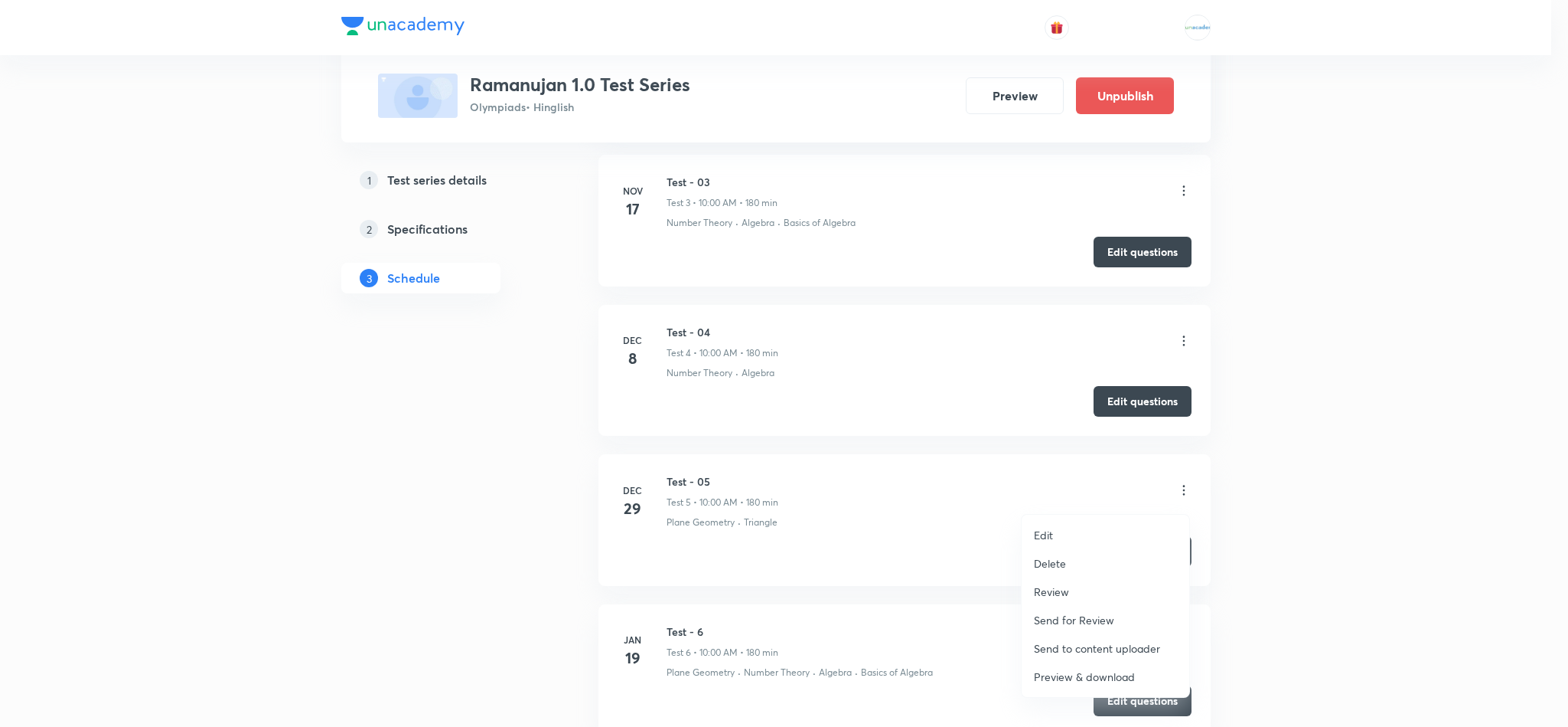
click at [1067, 596] on p "Review" at bounding box center [1051, 591] width 35 height 16
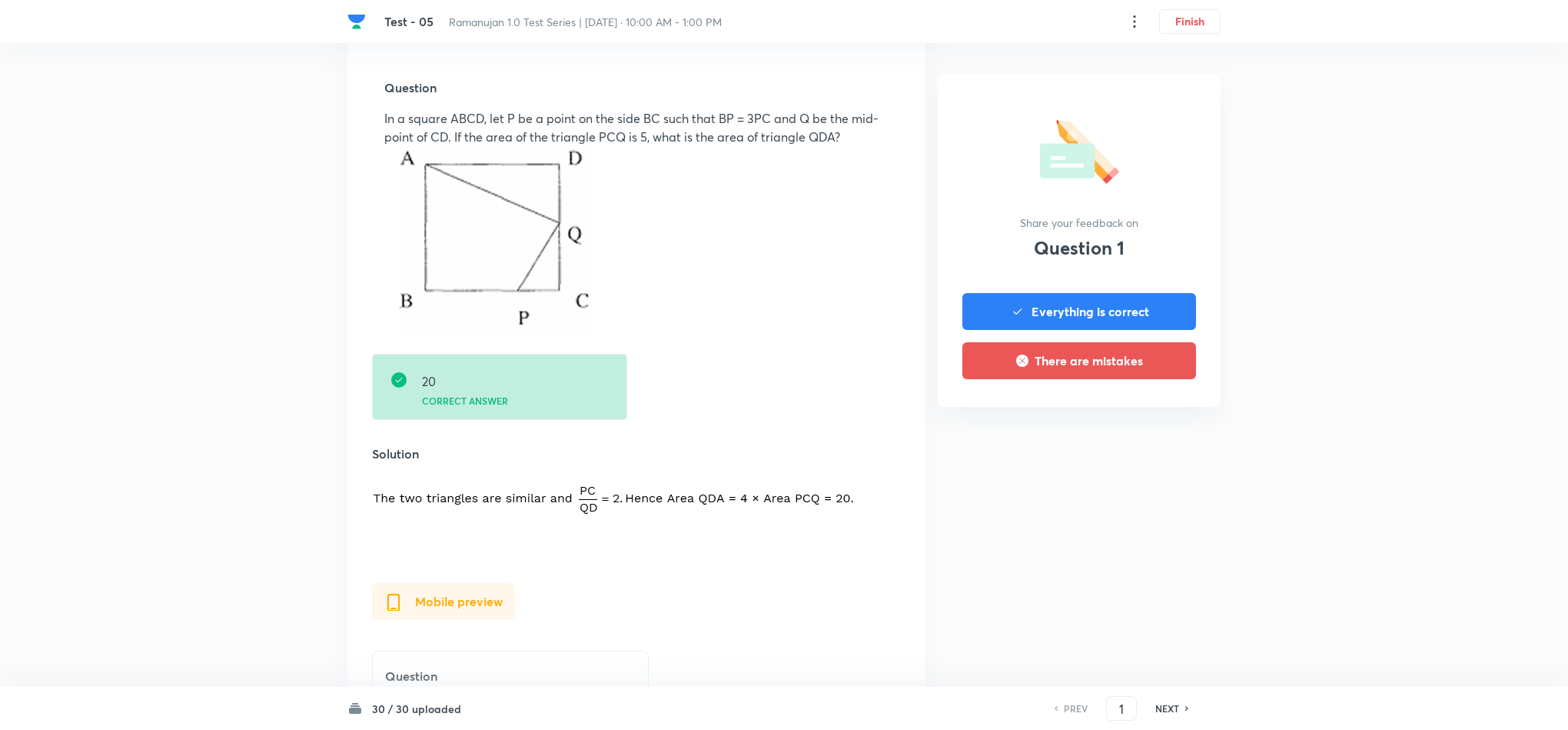
scroll to position [499, 0]
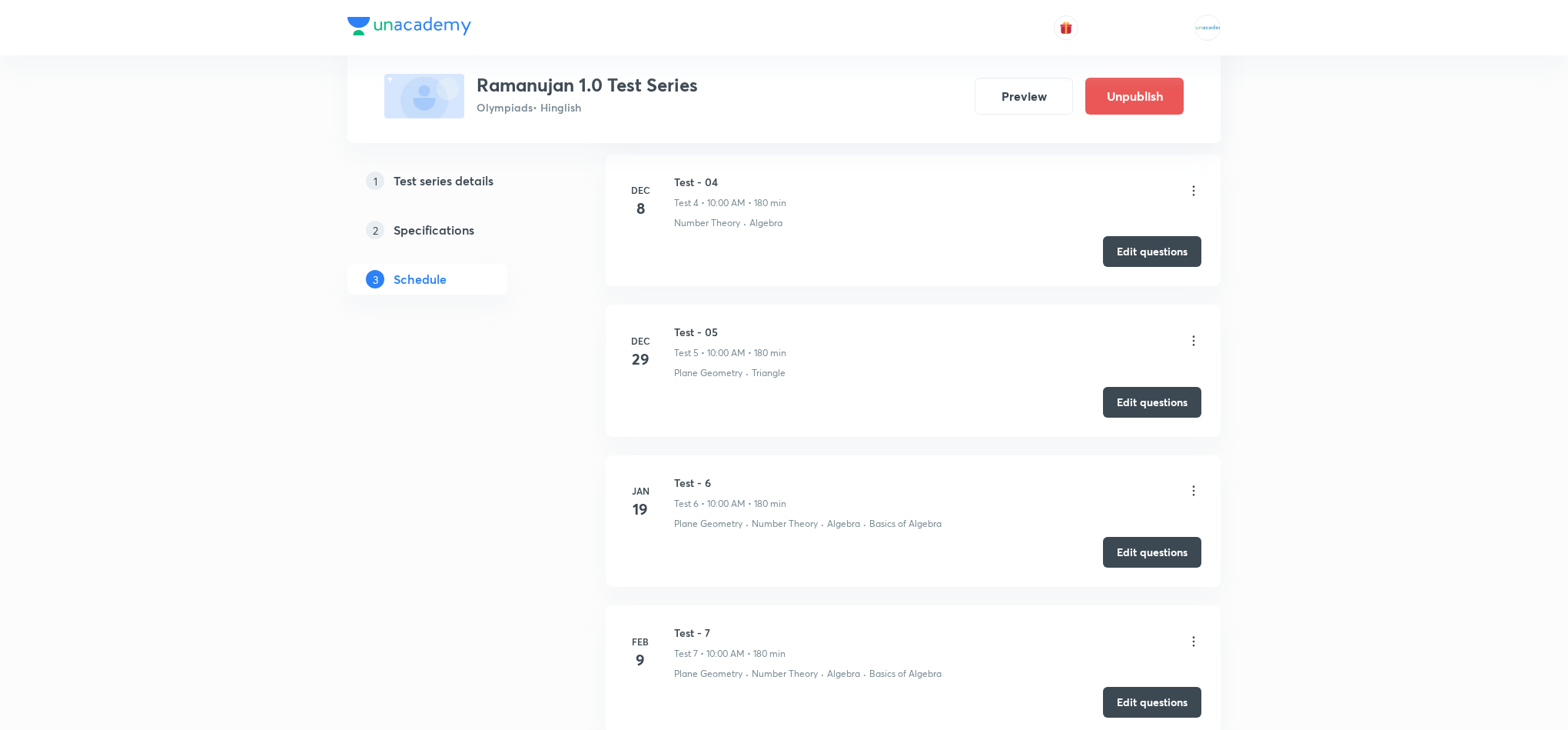
scroll to position [1205, 0]
click at [1190, 496] on icon at bounding box center [1194, 489] width 15 height 15
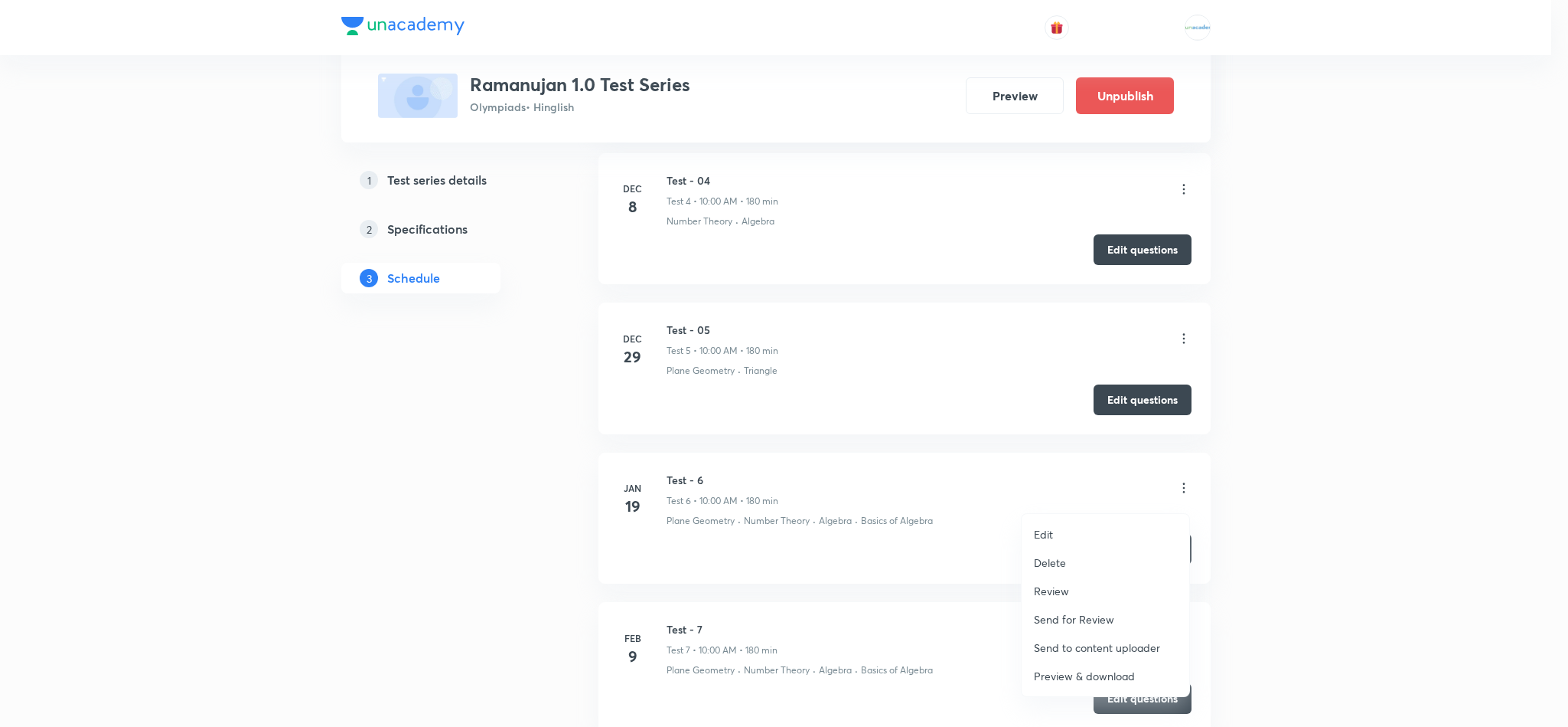
click at [1052, 589] on p "Review" at bounding box center [1051, 590] width 35 height 16
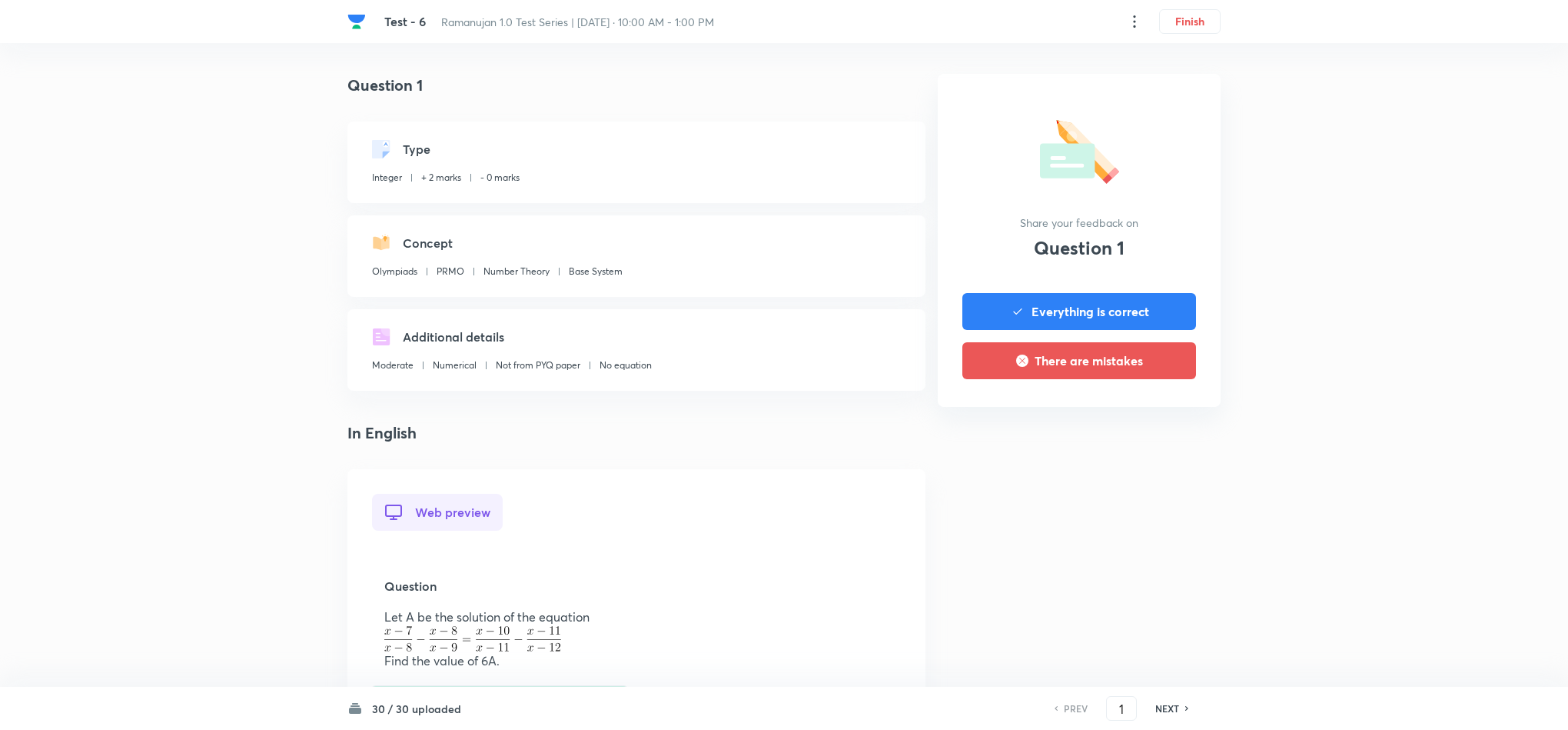
scroll to position [51, 0]
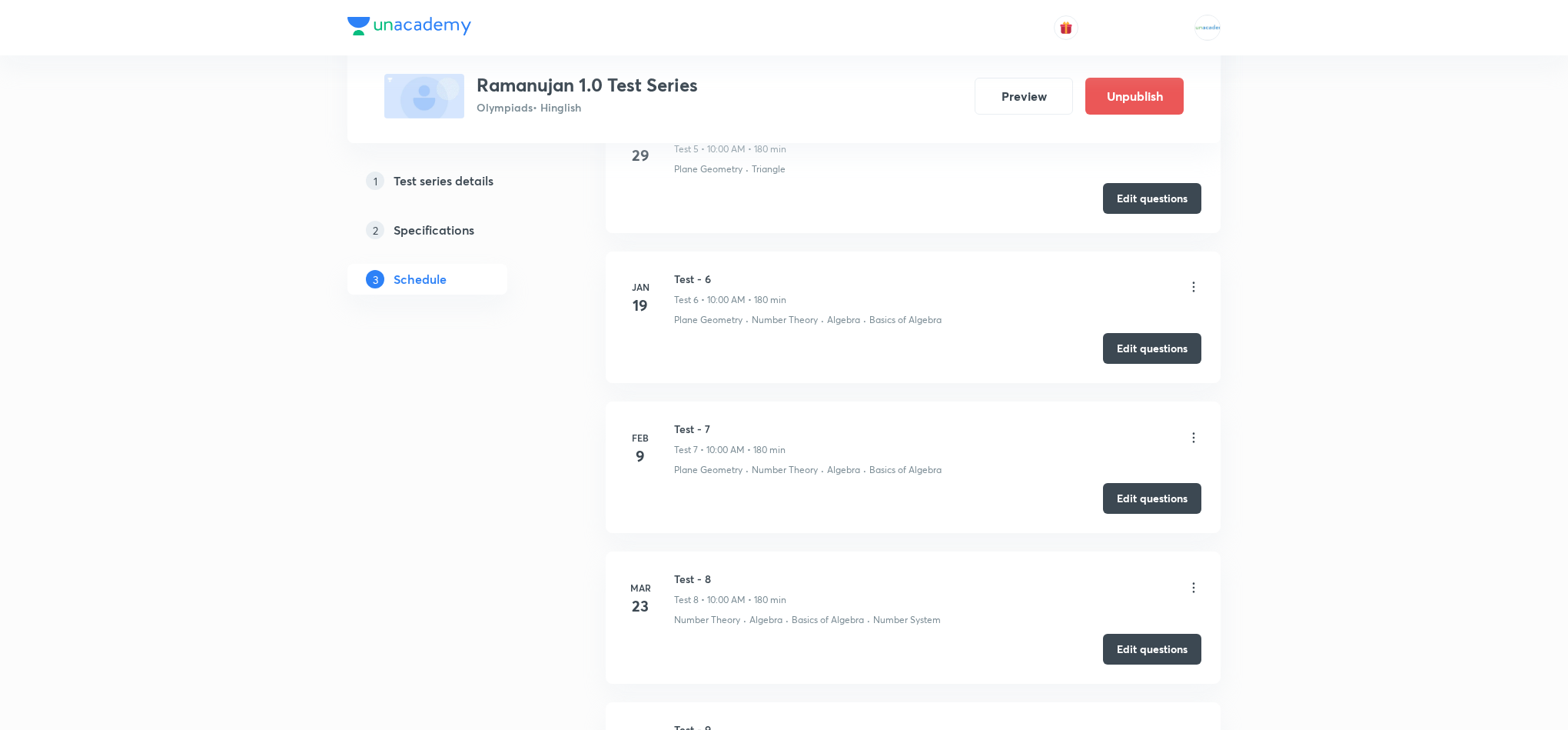
scroll to position [1414, 0]
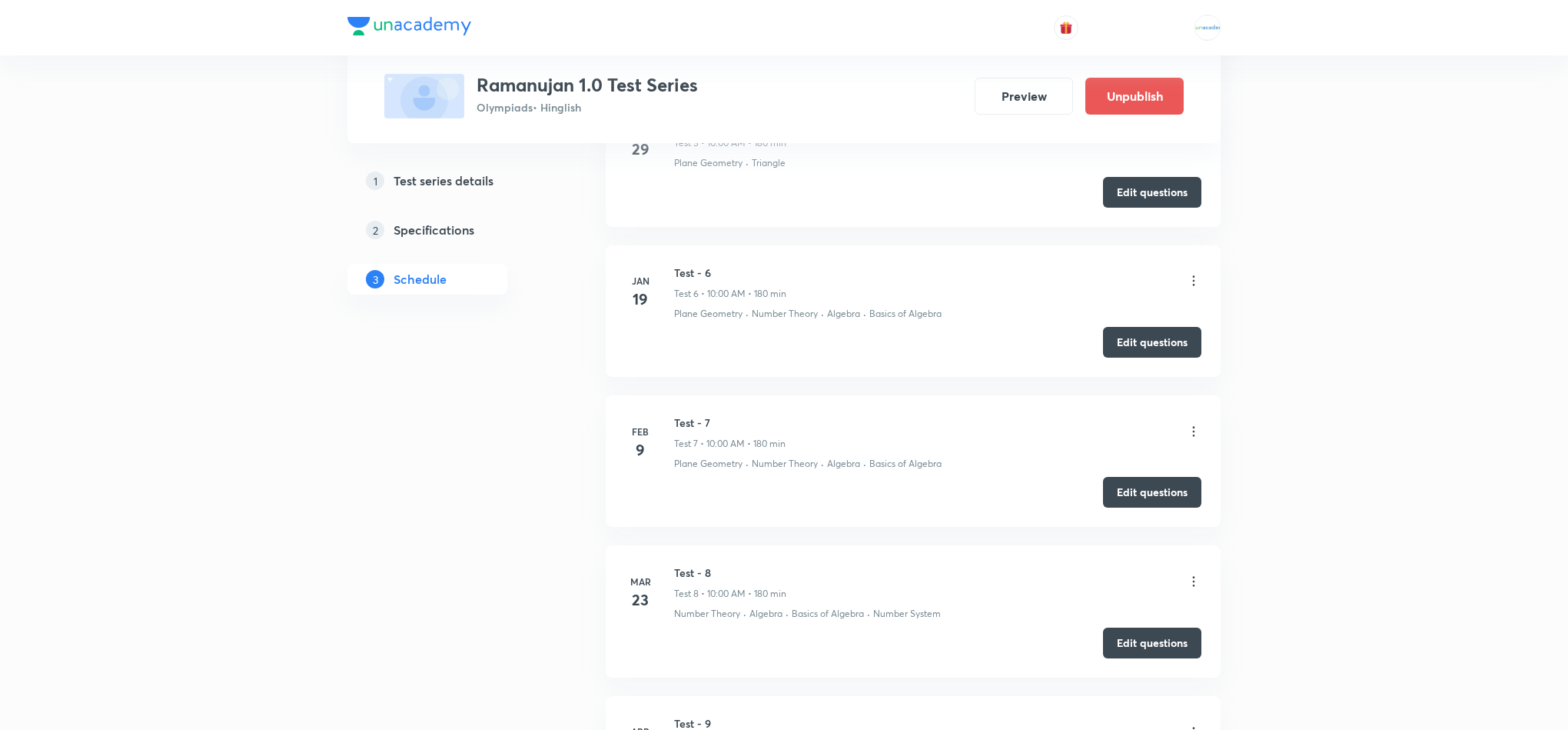
click at [1191, 432] on icon at bounding box center [1194, 430] width 15 height 15
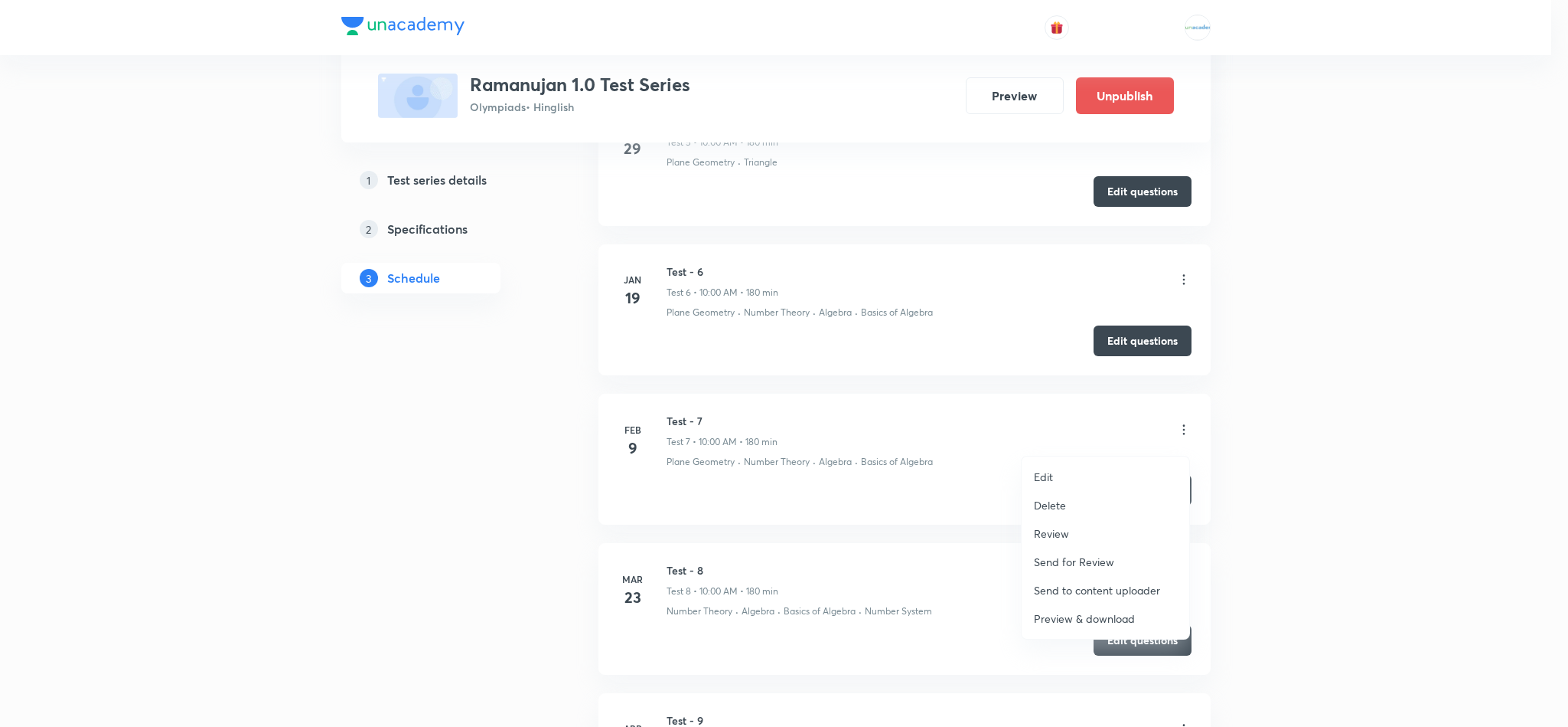
click at [1077, 534] on li "Review" at bounding box center [1105, 534] width 168 height 29
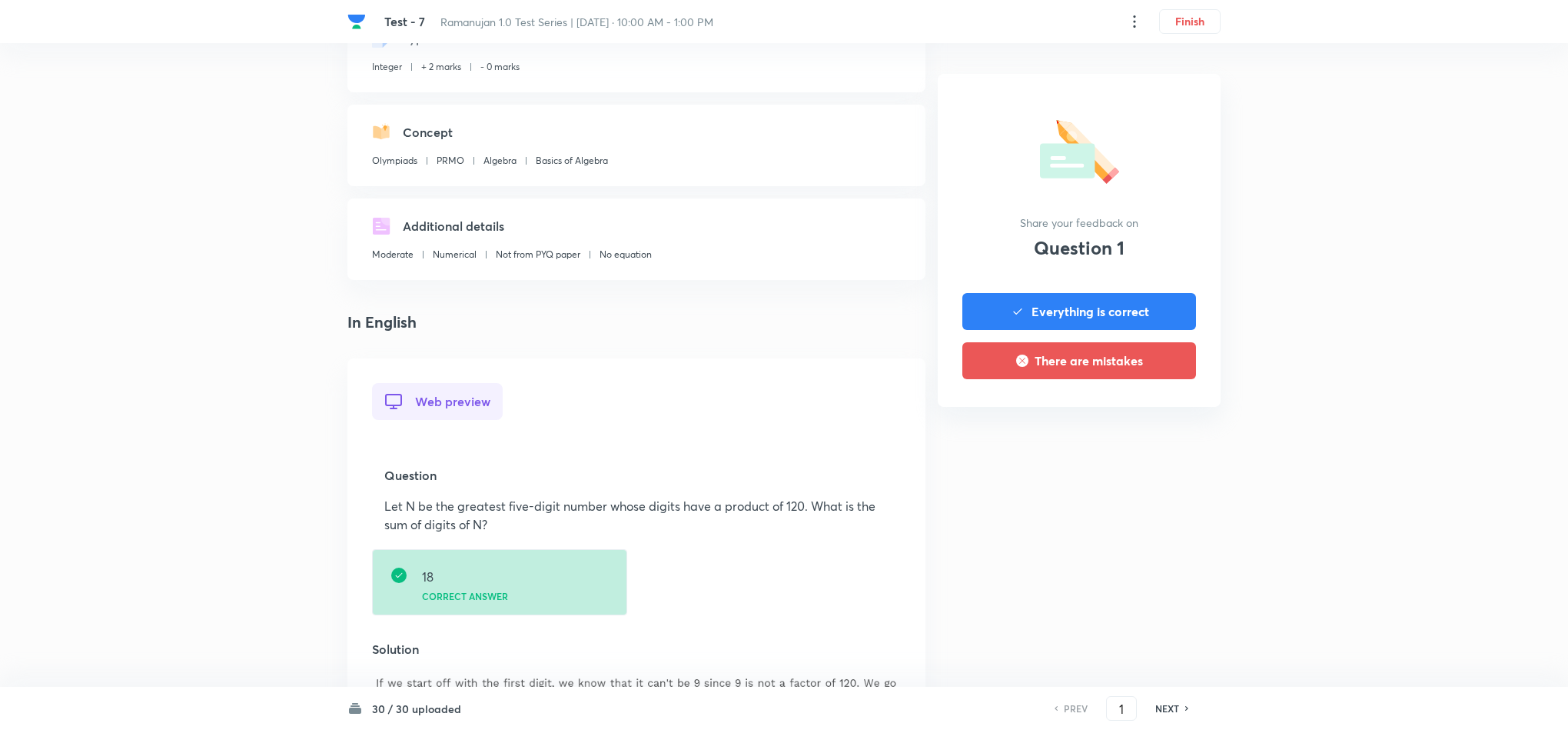
scroll to position [112, 0]
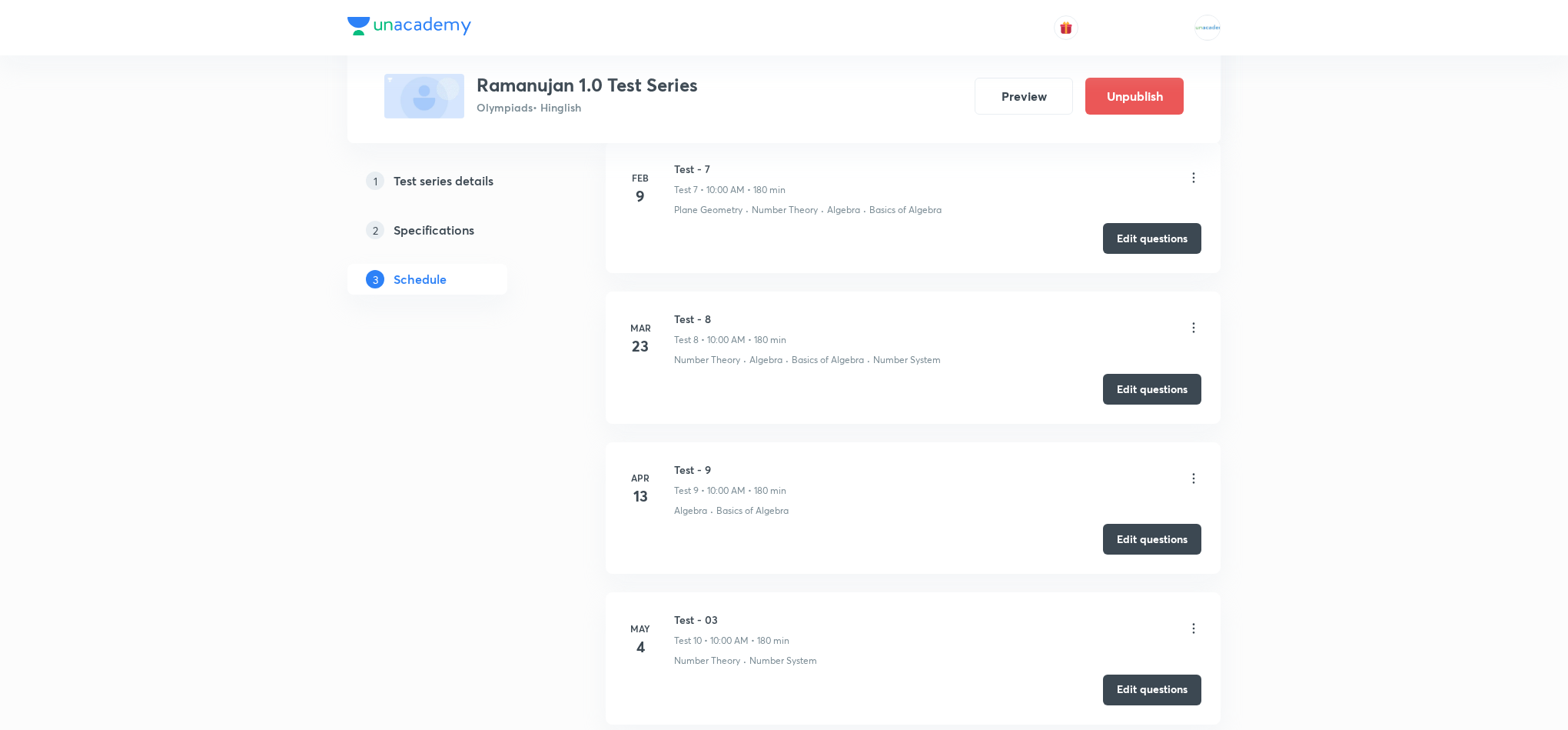
scroll to position [1664, 0]
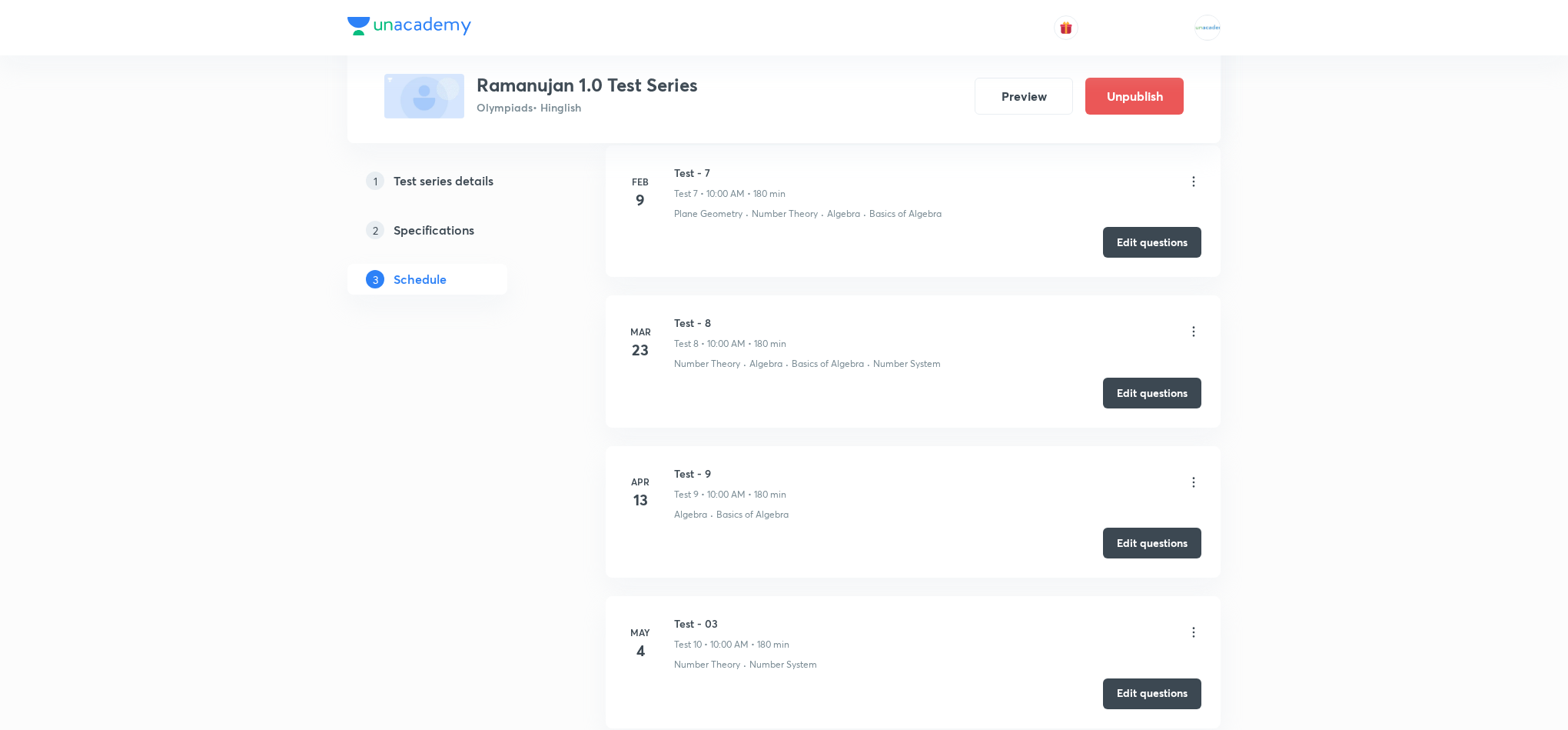
click at [1193, 330] on div "Test - 8 Test 8 • 10:00 AM • 180 min" at bounding box center [937, 332] width 527 height 36
click at [1197, 339] on icon at bounding box center [1194, 331] width 15 height 15
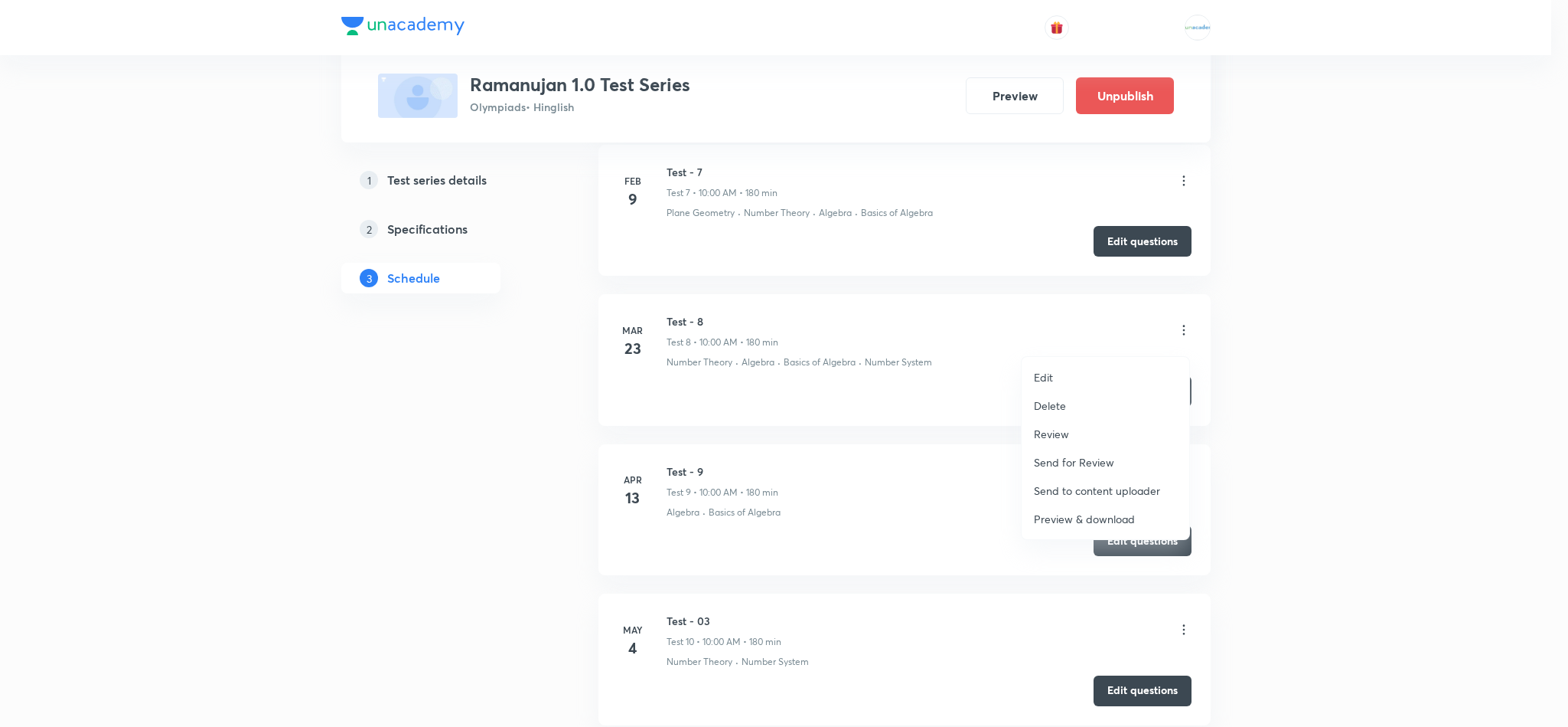
click at [1062, 432] on p "Review" at bounding box center [1051, 434] width 35 height 16
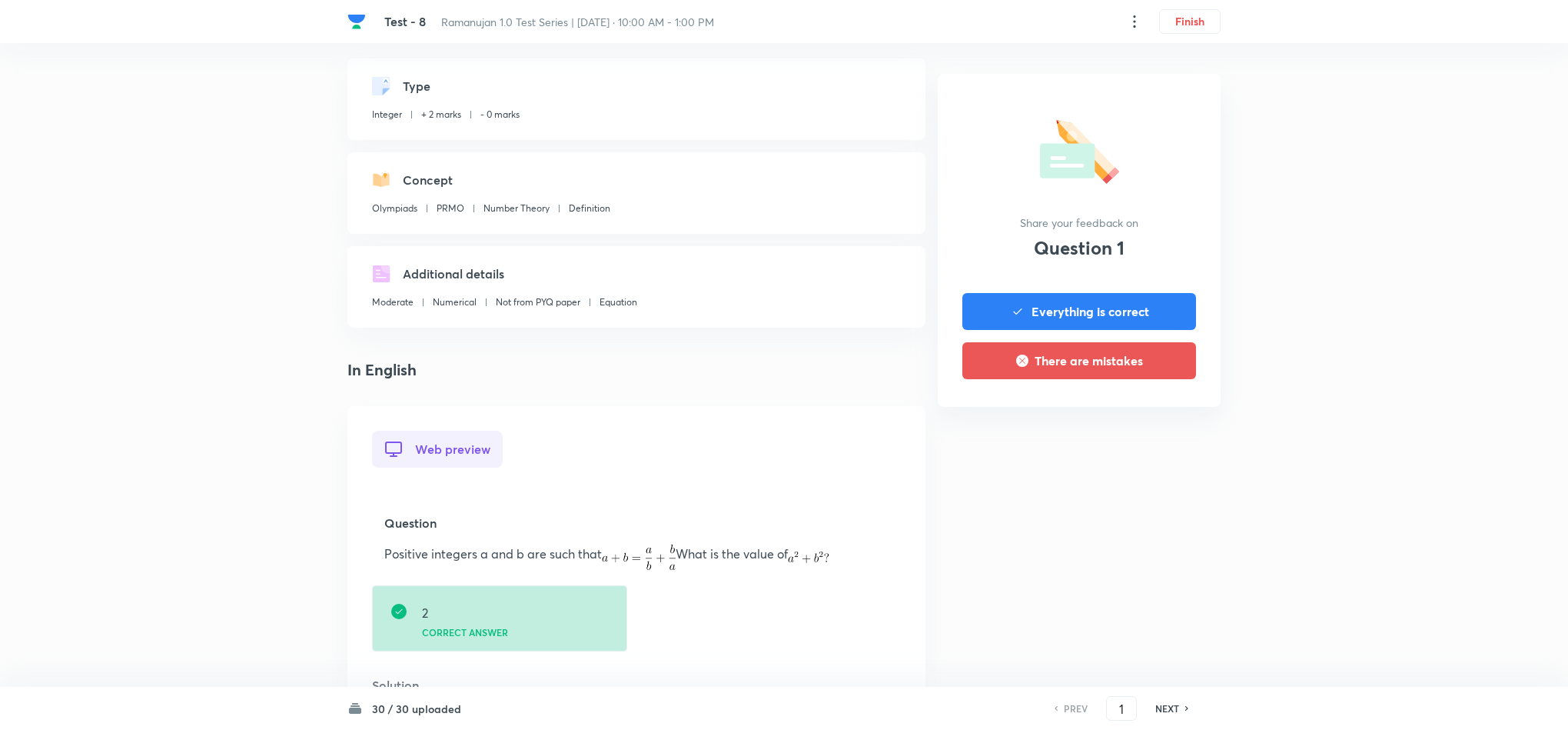
scroll to position [83, 0]
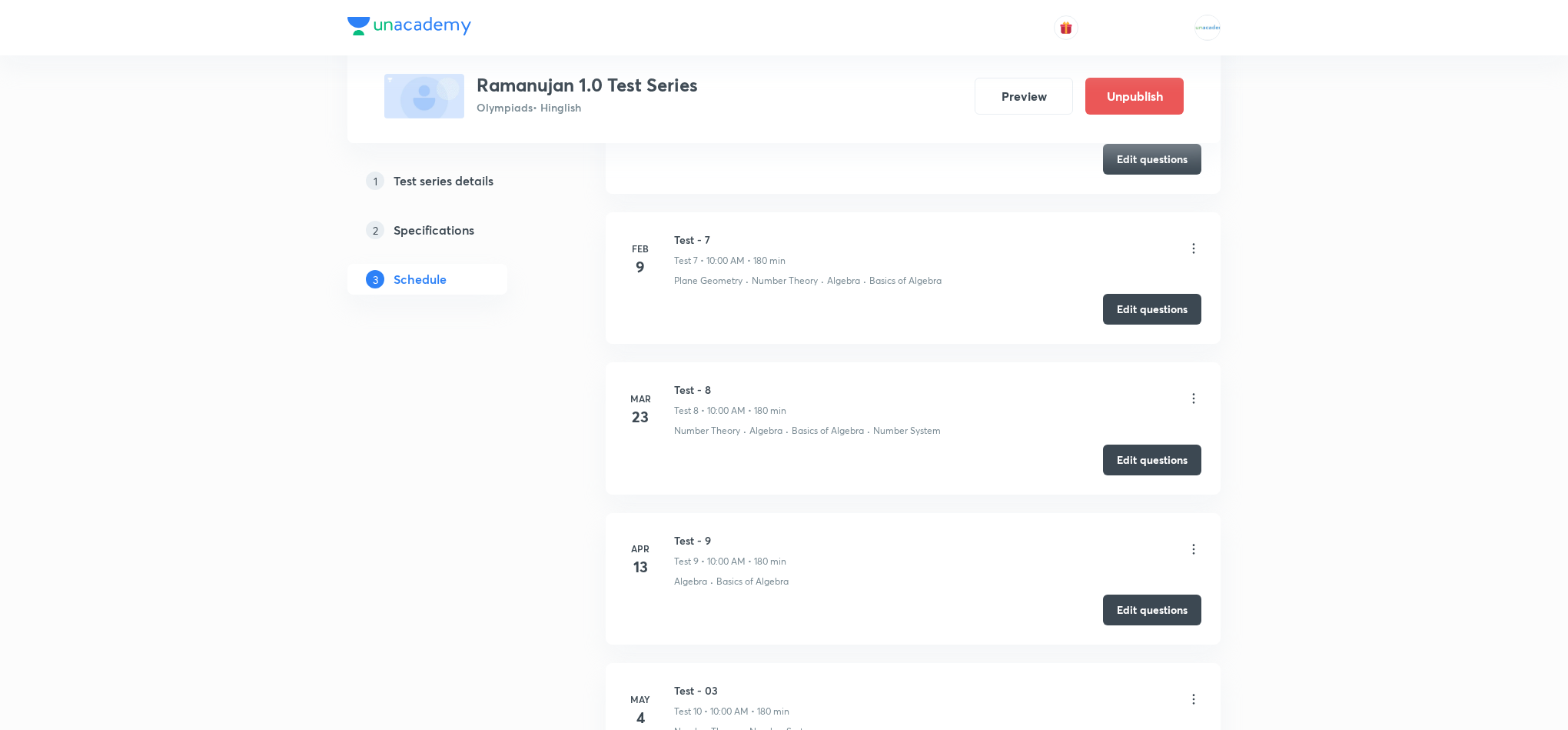
scroll to position [1608, 0]
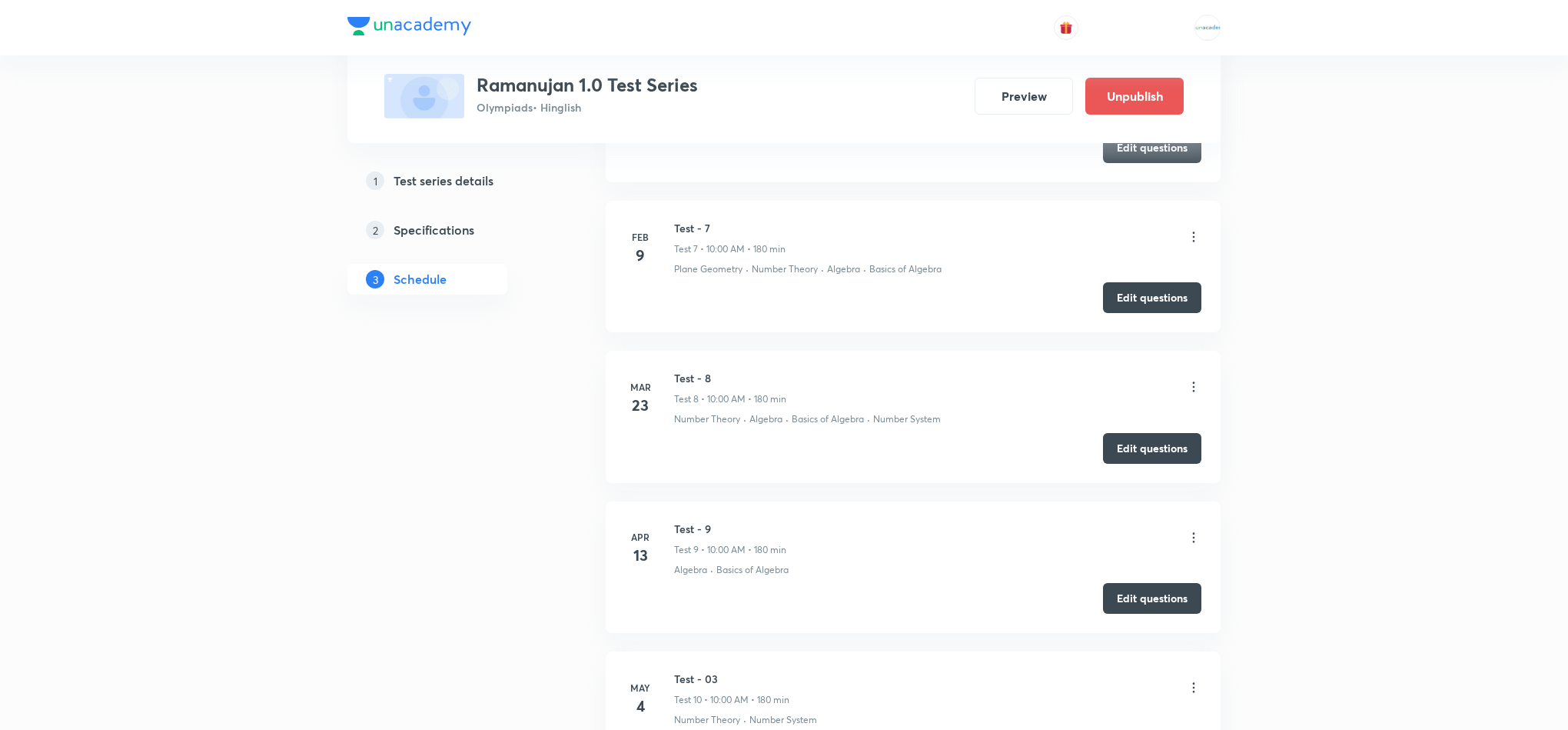
click at [1186, 544] on icon at bounding box center [1194, 537] width 15 height 15
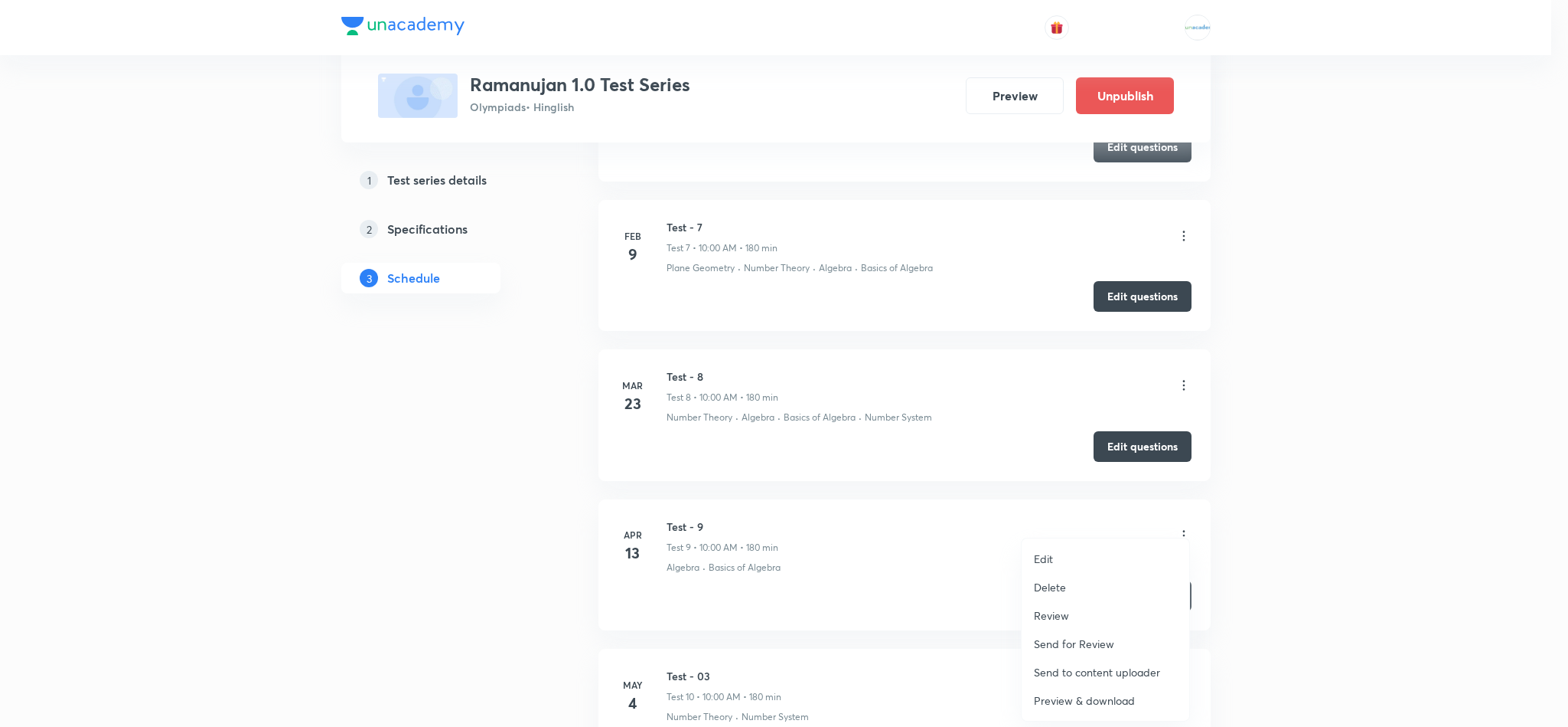
click at [1079, 609] on li "Review" at bounding box center [1105, 616] width 168 height 29
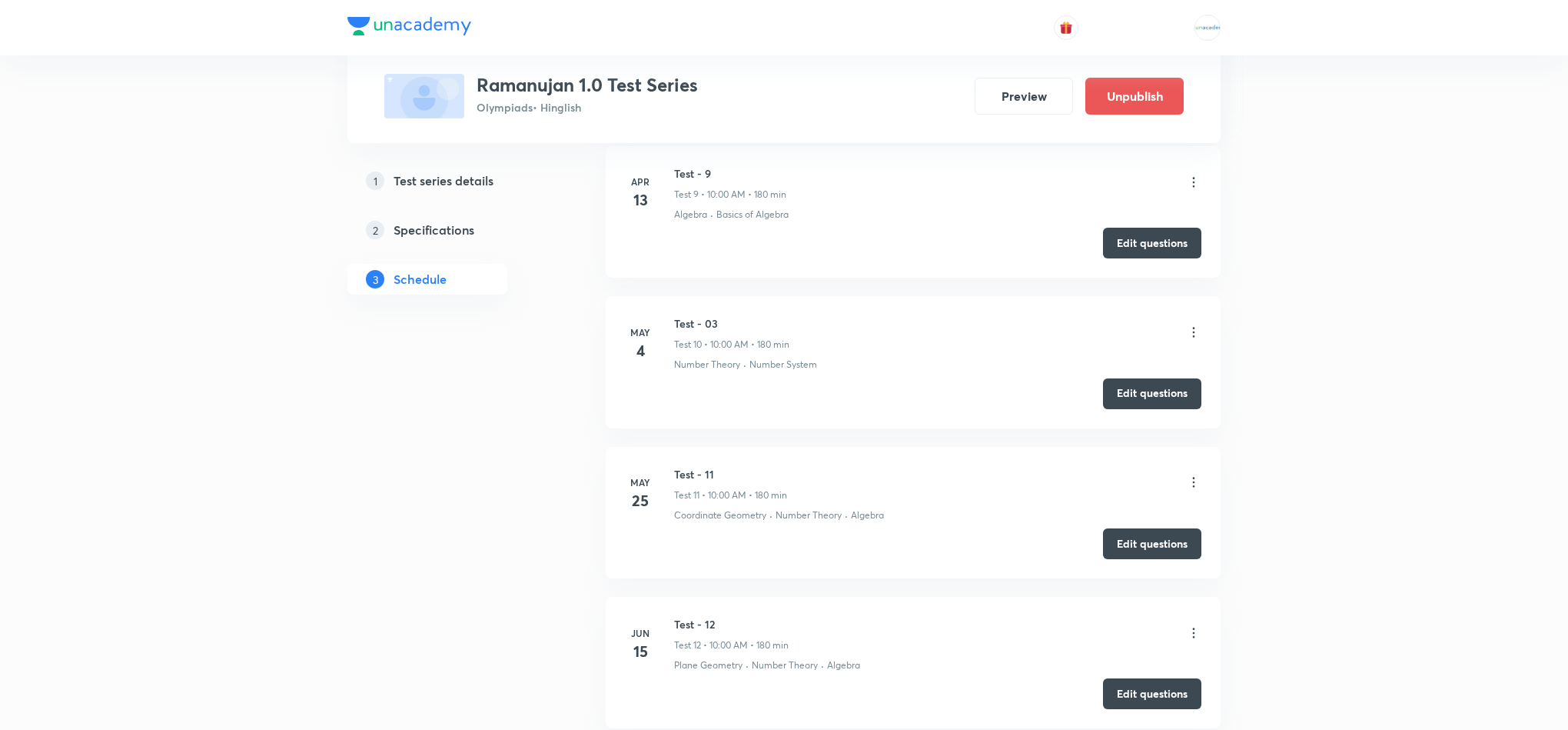
scroll to position [1980, 0]
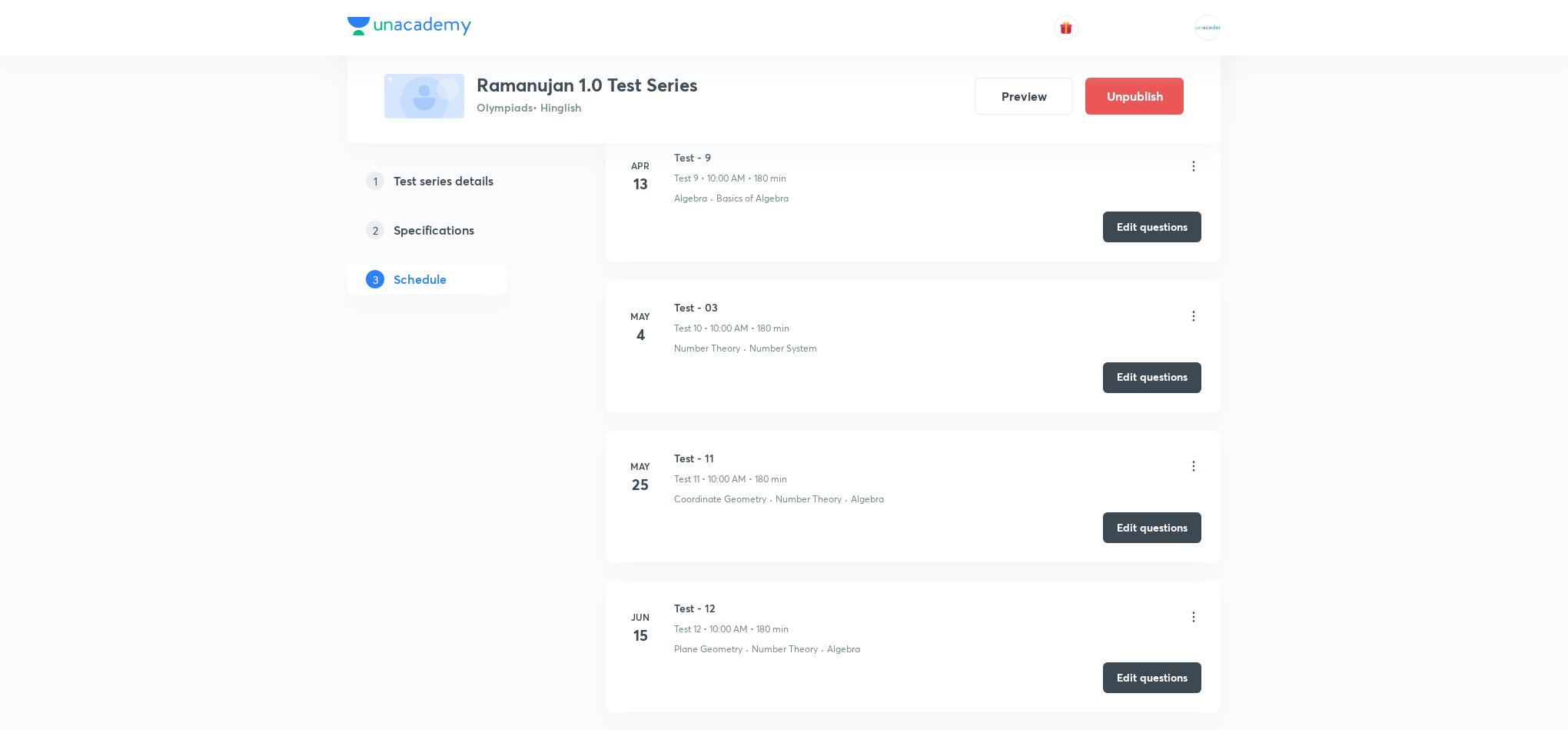
click at [1188, 324] on icon at bounding box center [1194, 316] width 15 height 15
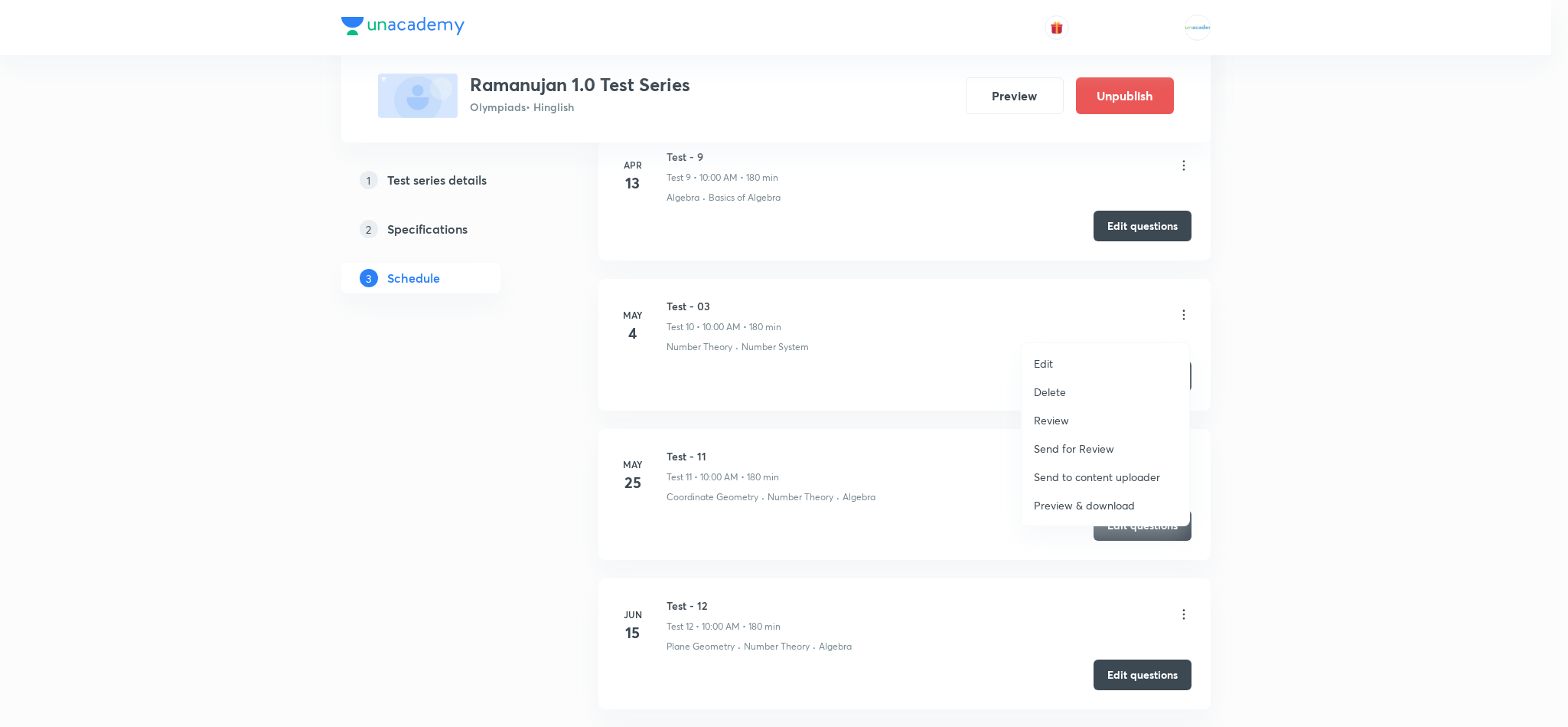
click at [1054, 416] on p "Review" at bounding box center [1051, 420] width 35 height 16
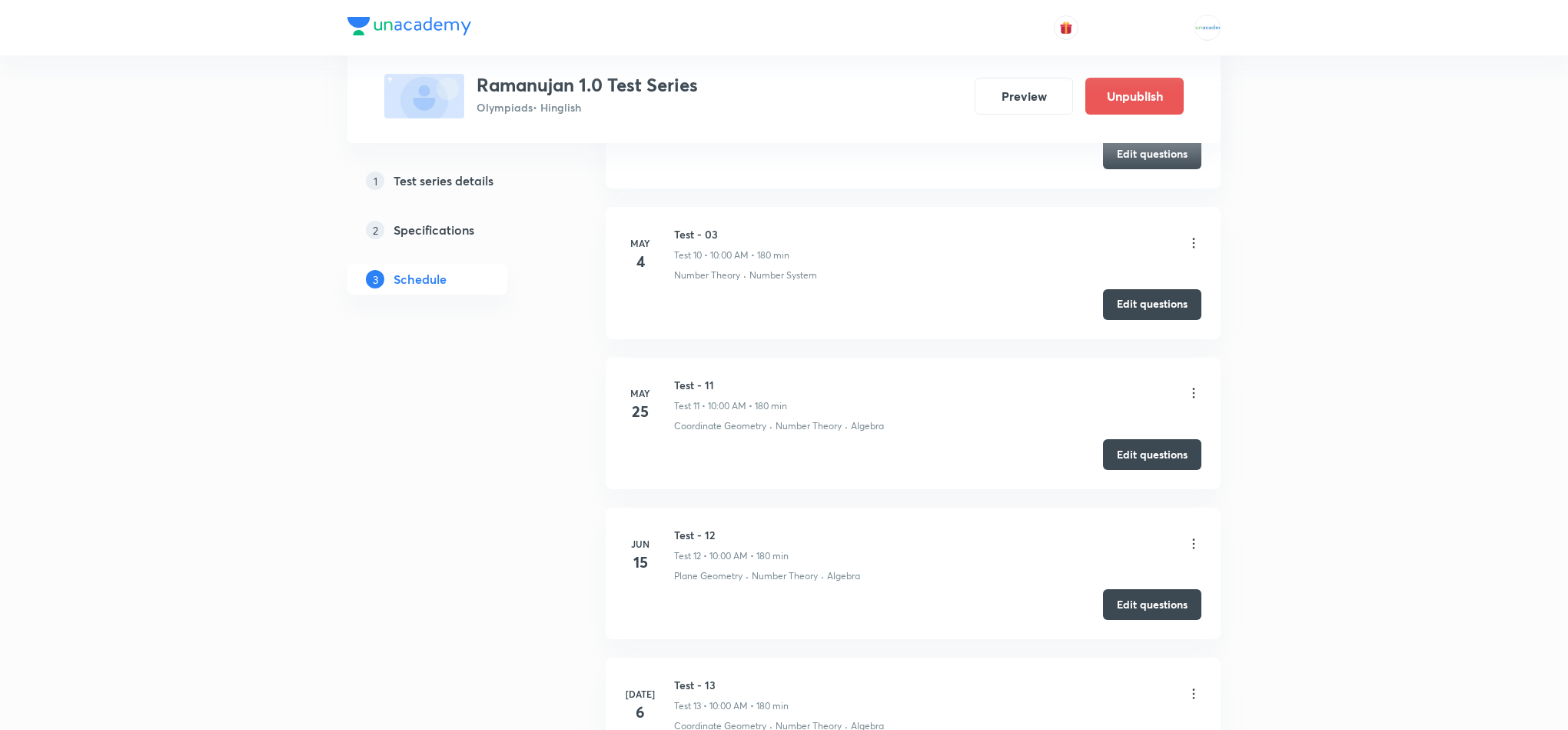
scroll to position [2048, 0]
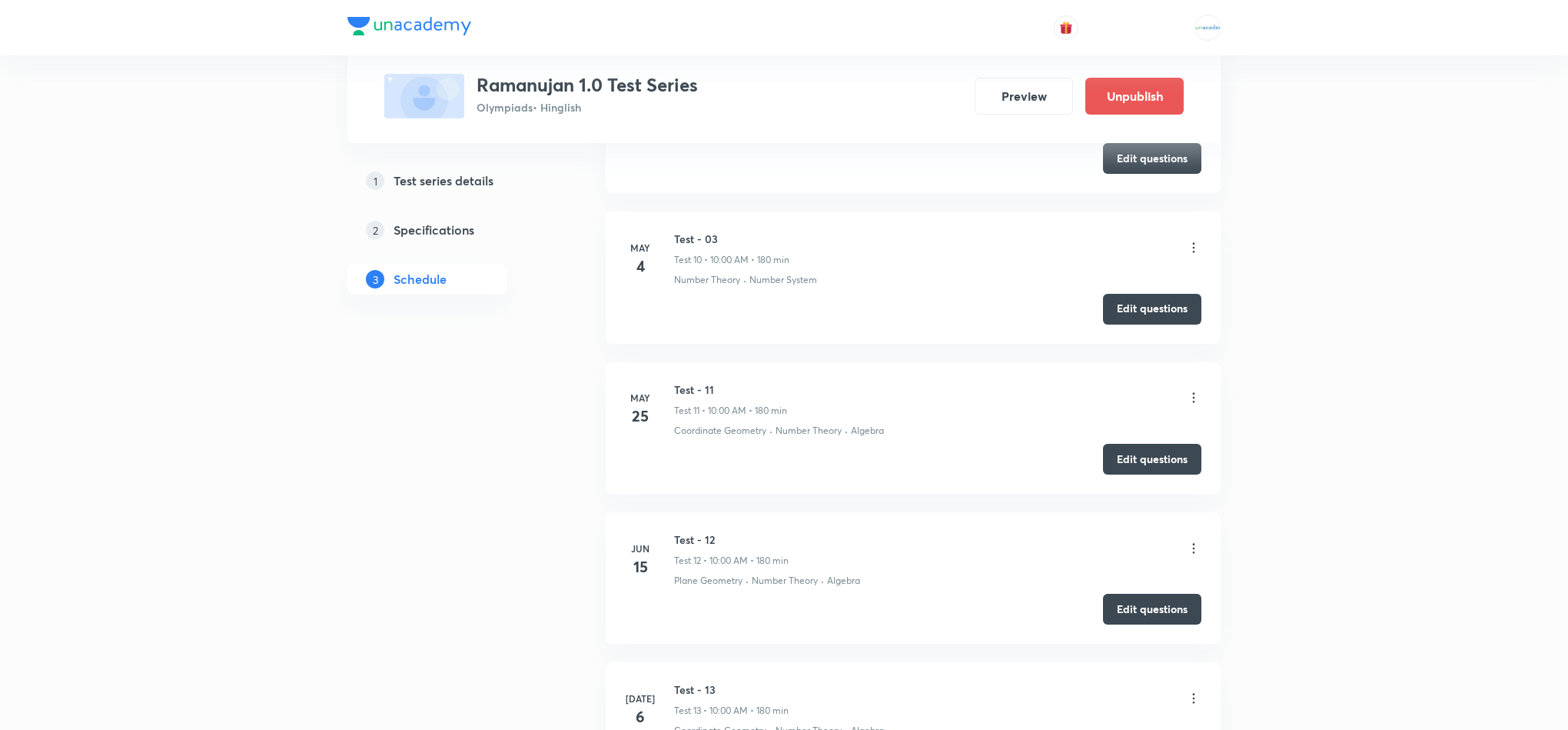
click at [1186, 405] on icon at bounding box center [1194, 397] width 15 height 15
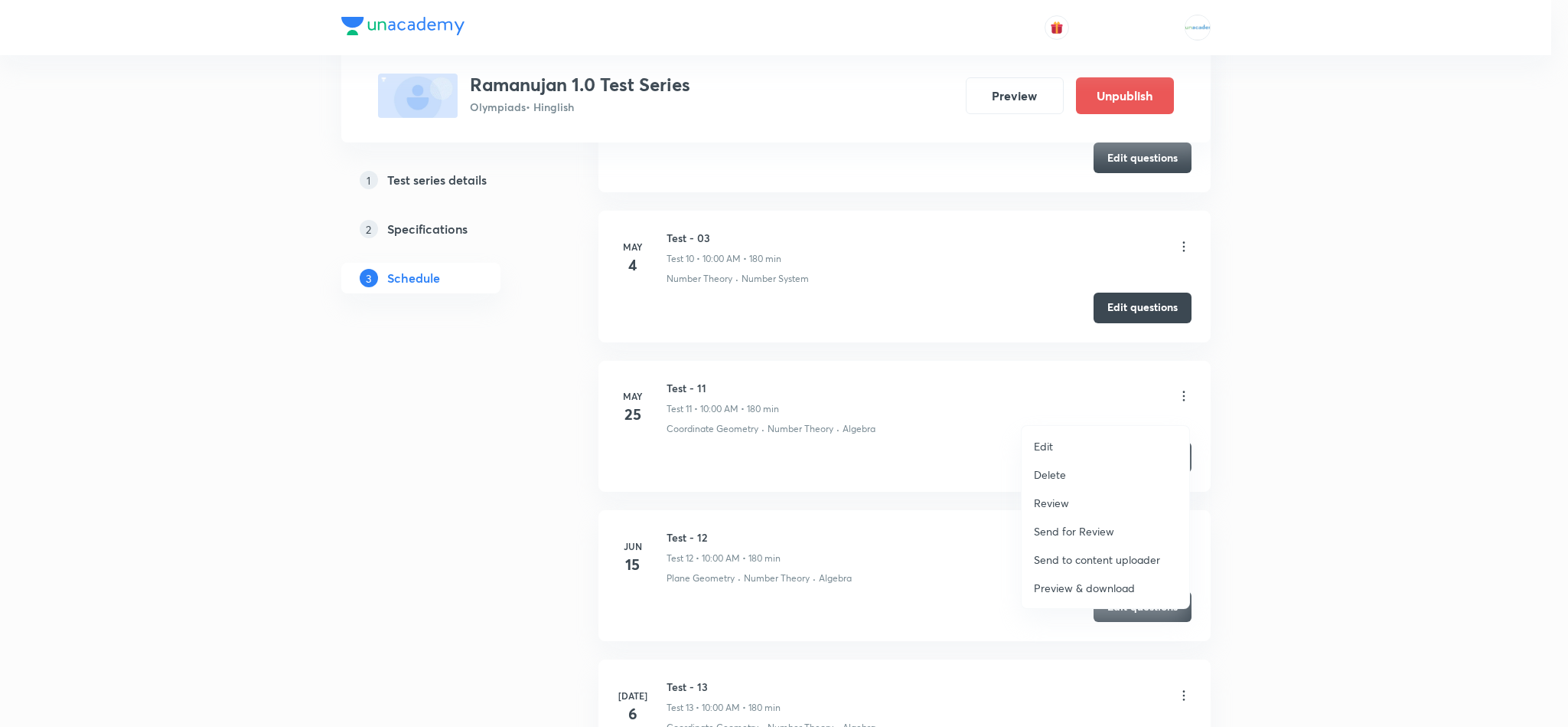
click at [1070, 501] on li "Review" at bounding box center [1105, 503] width 168 height 29
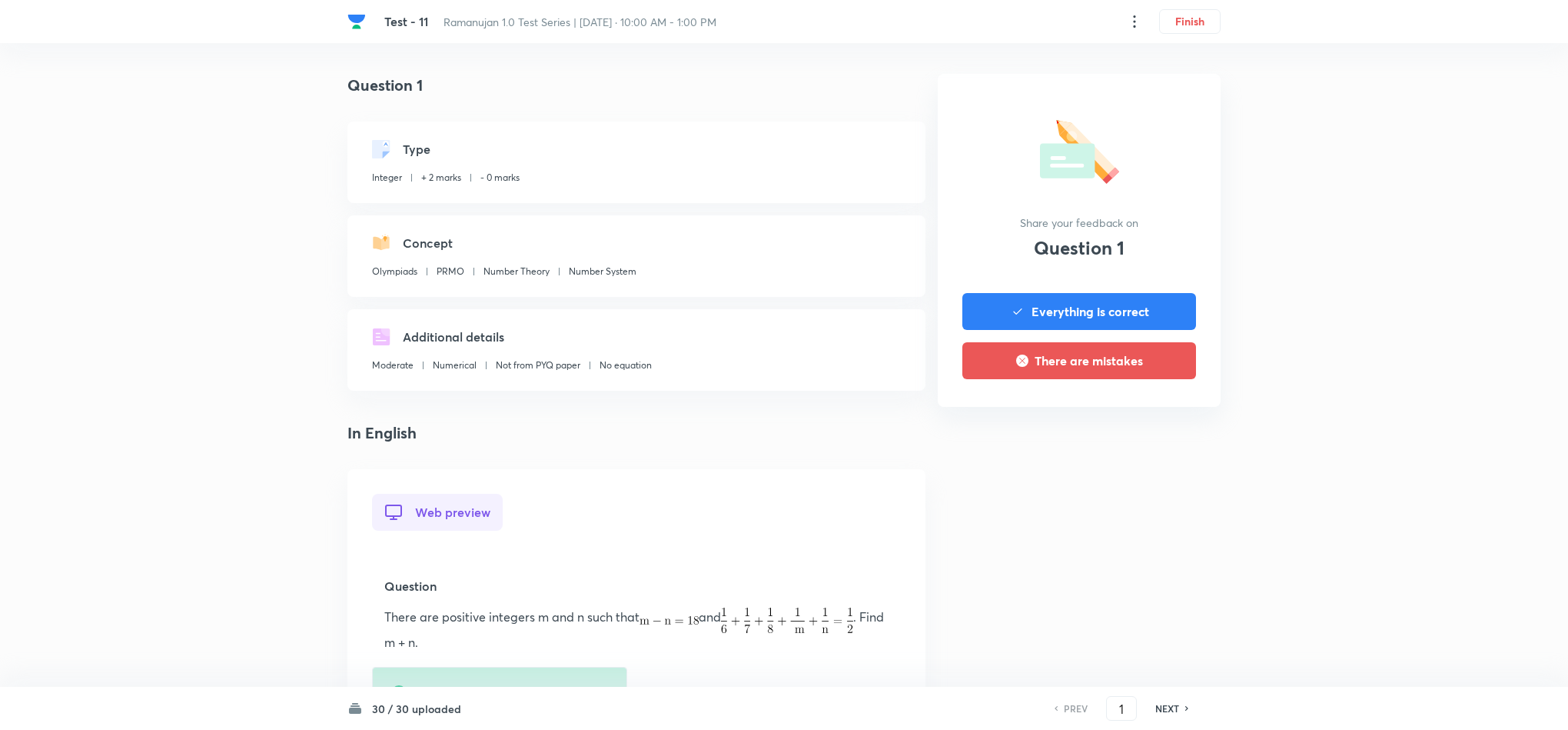
scroll to position [101, 0]
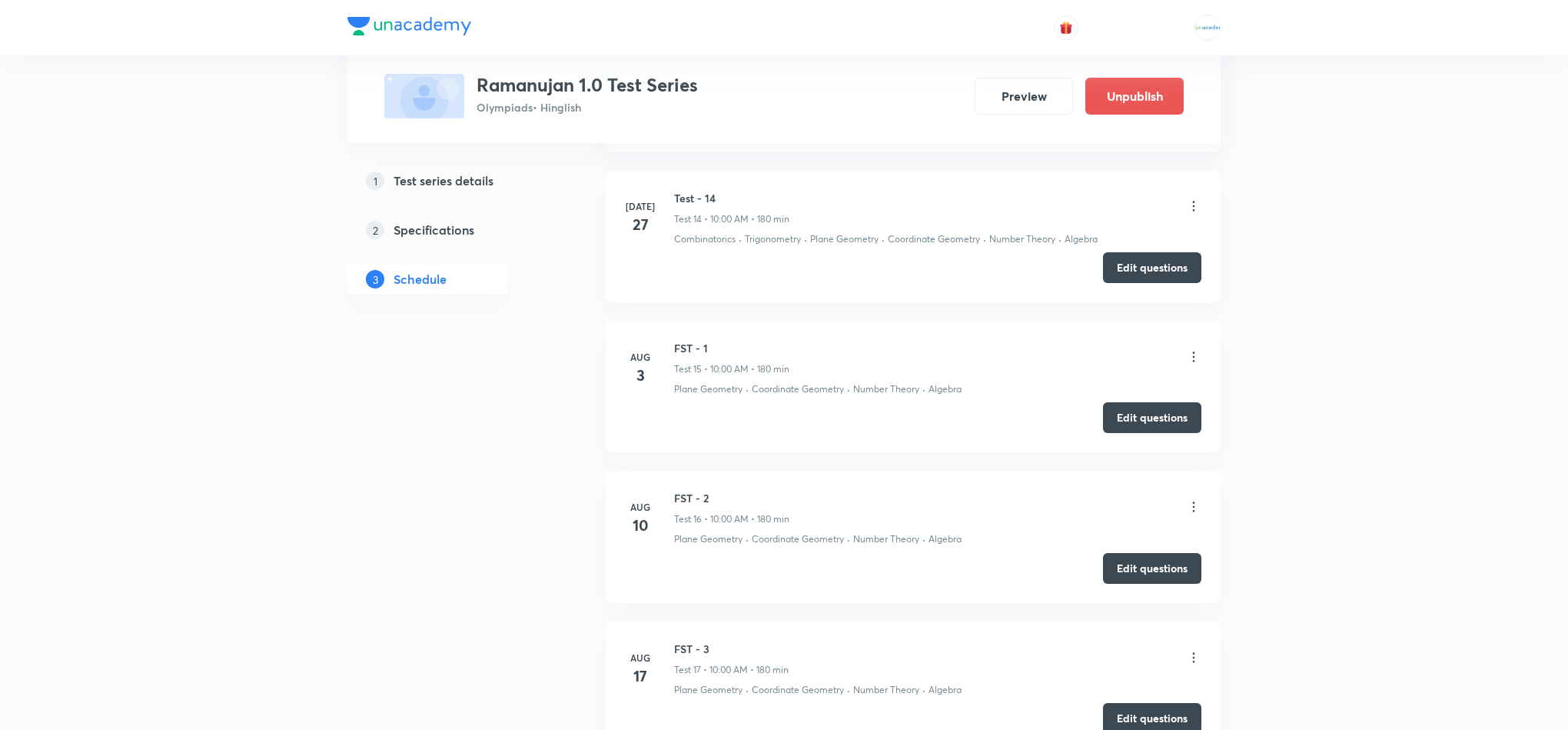
scroll to position [2698, 0]
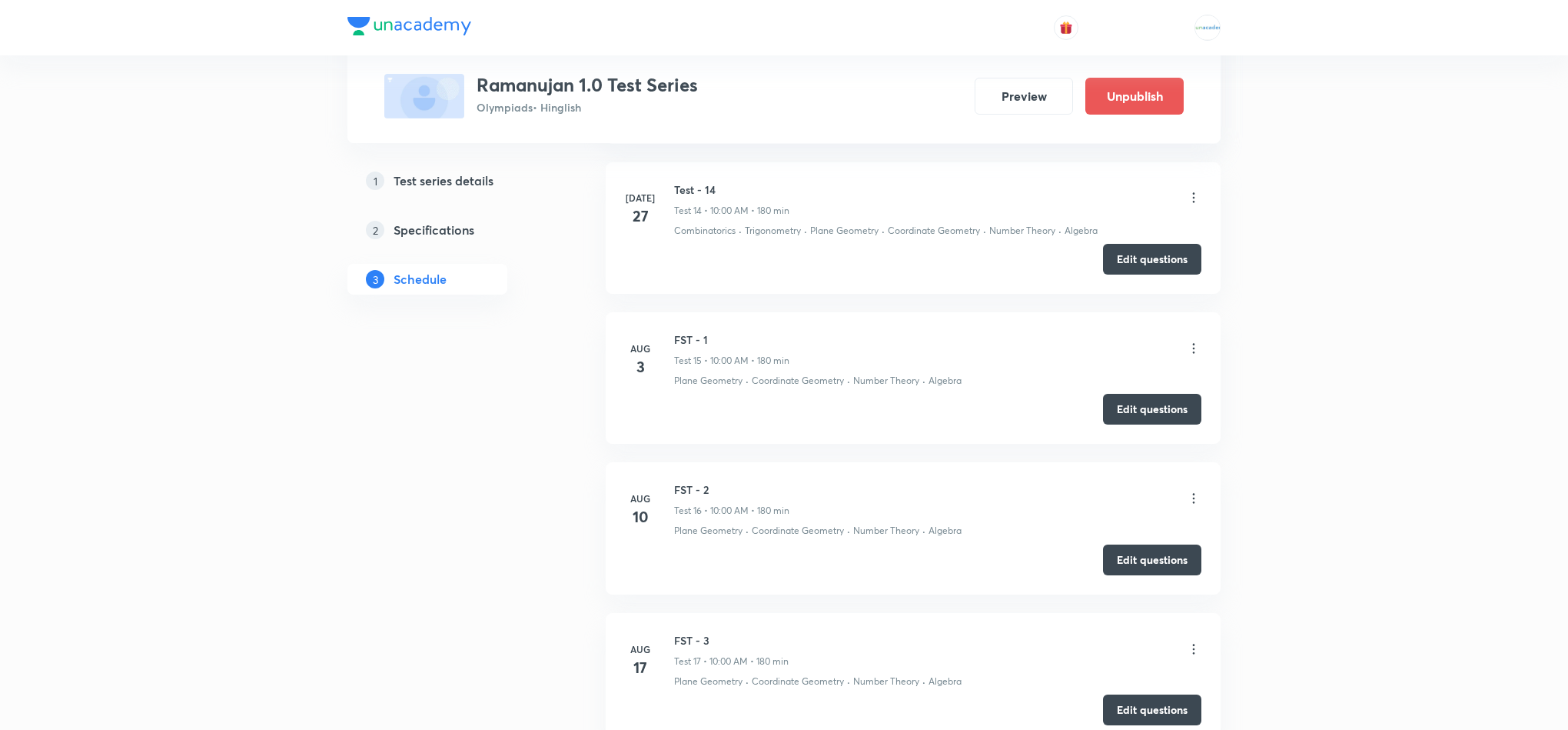
click at [1193, 356] on icon at bounding box center [1194, 347] width 15 height 15
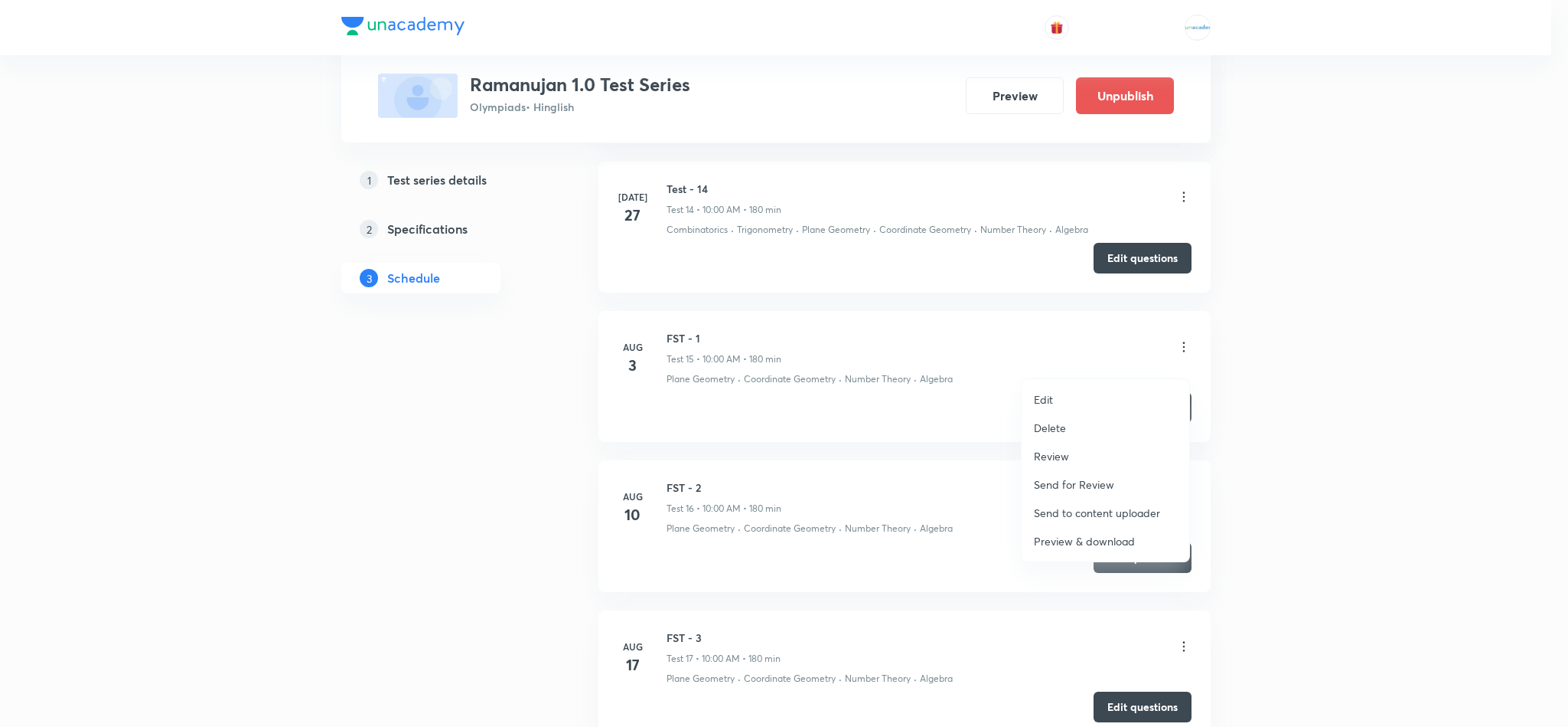
click at [1067, 451] on p "Review" at bounding box center [1051, 456] width 35 height 16
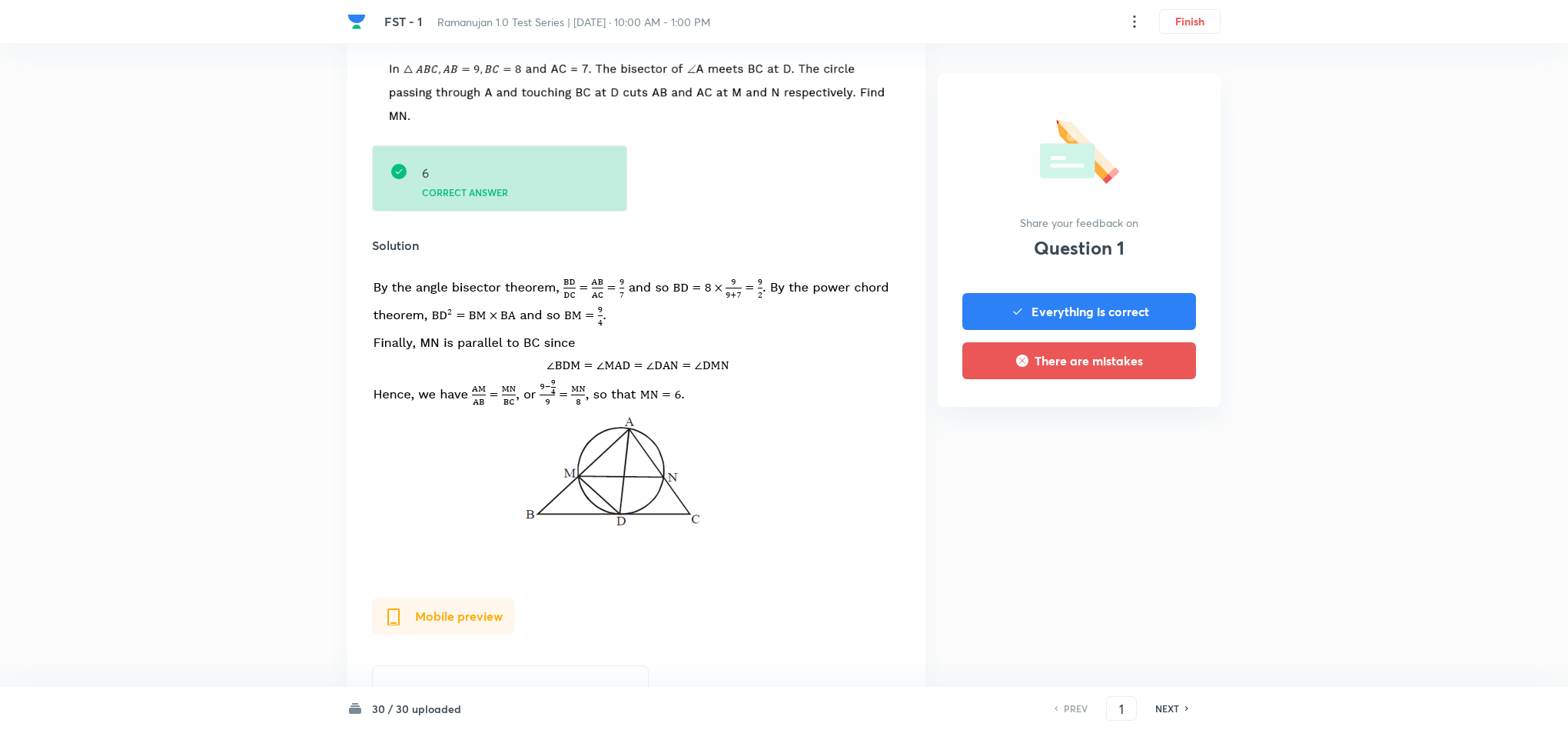
scroll to position [549, 0]
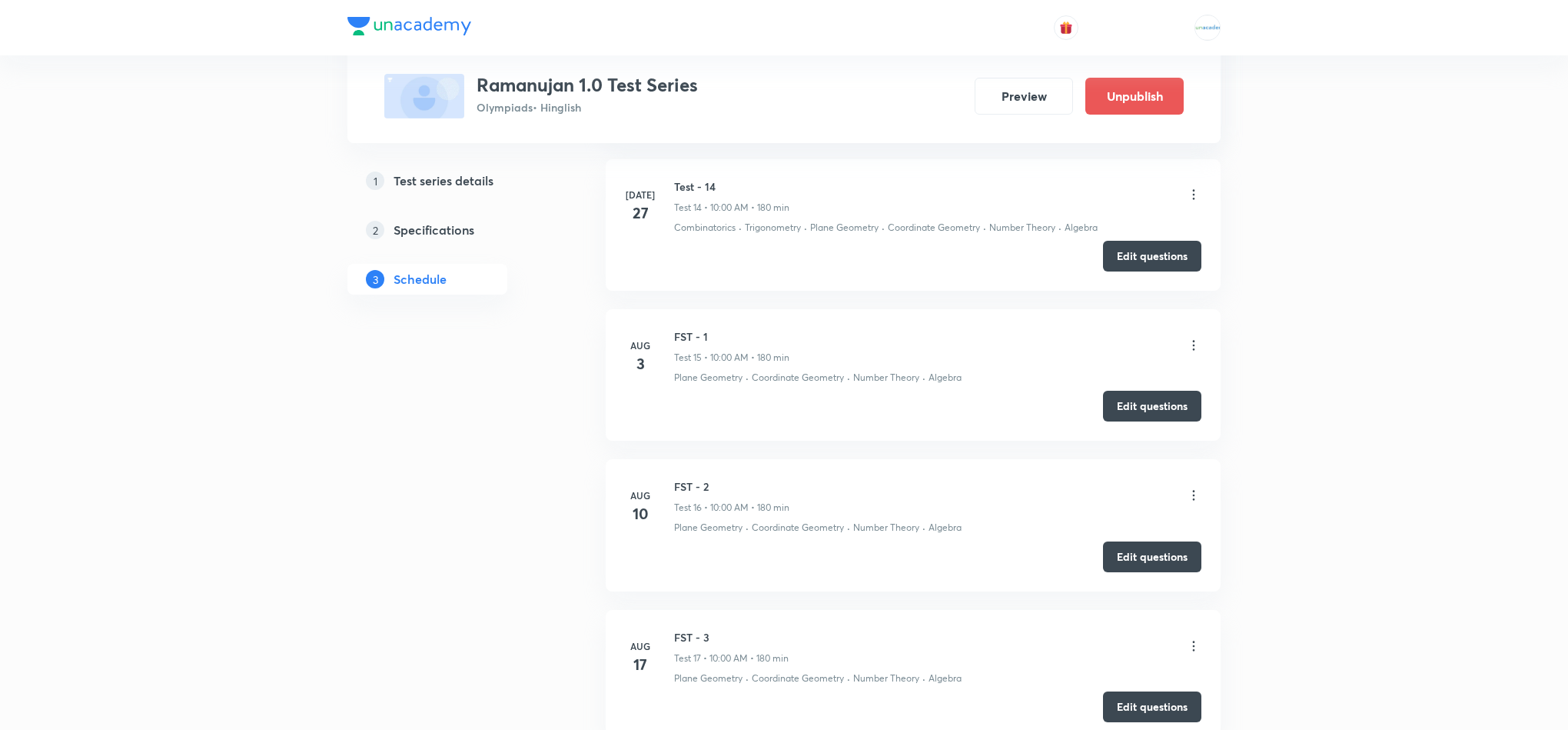
scroll to position [3174, 0]
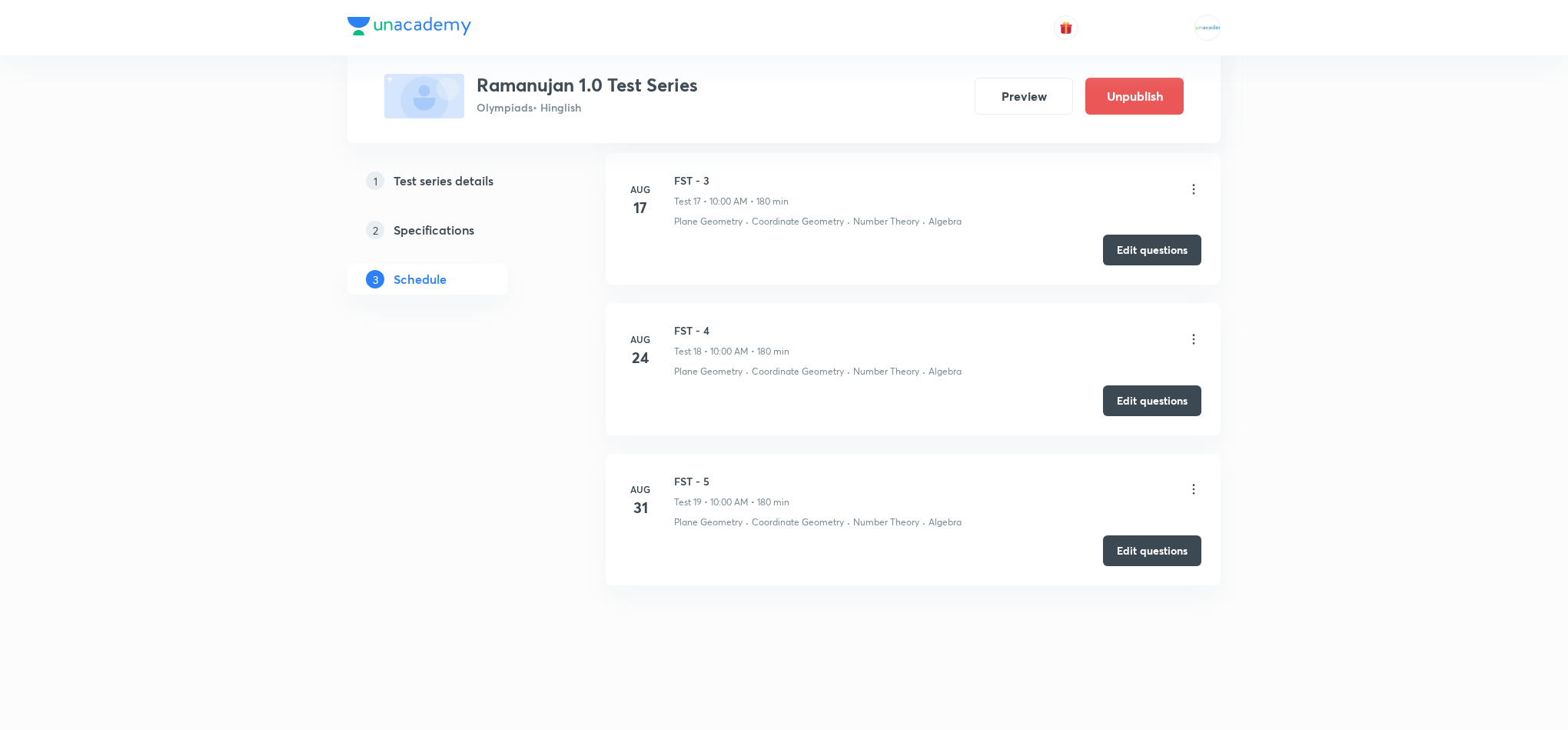
click at [1195, 494] on icon at bounding box center [1194, 488] width 15 height 15
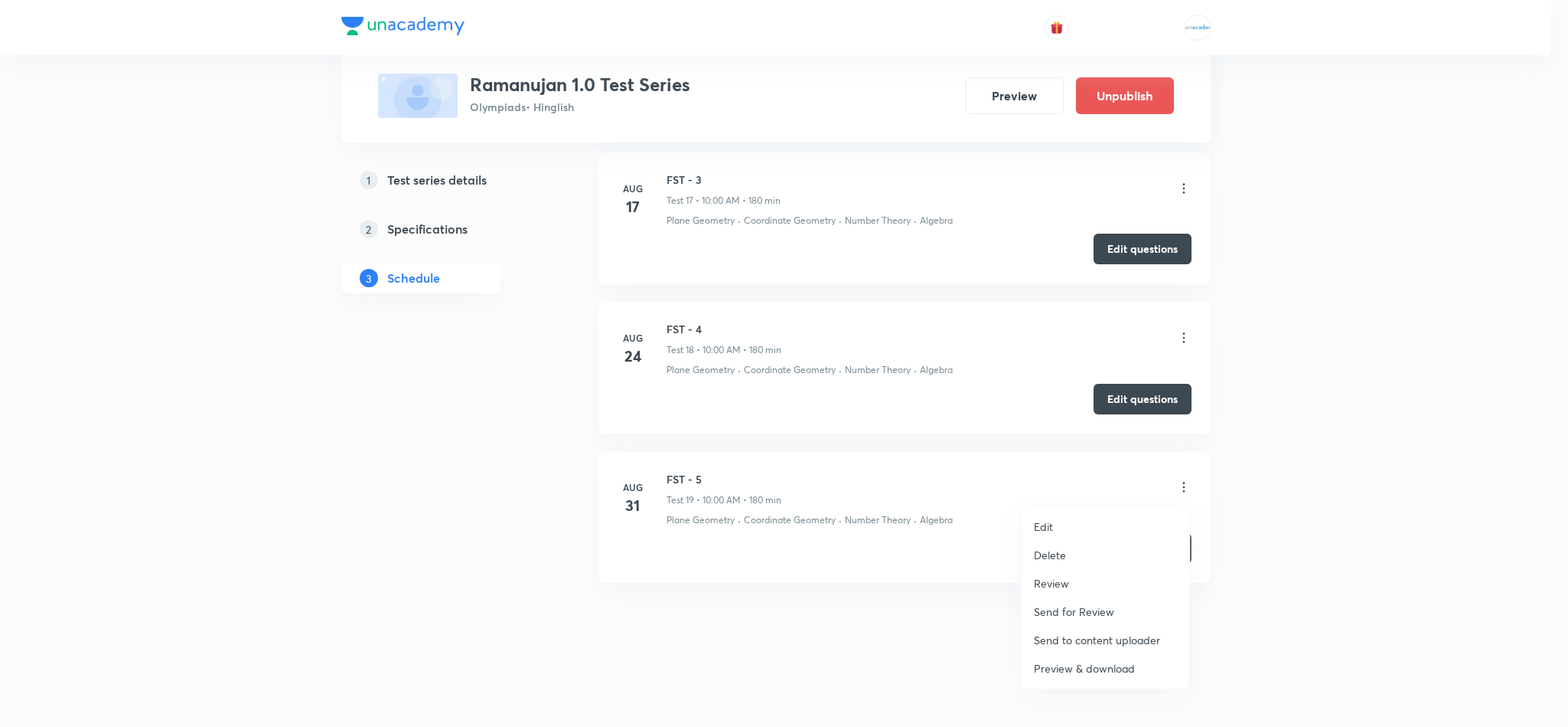
click at [1057, 587] on p "Review" at bounding box center [1051, 583] width 35 height 16
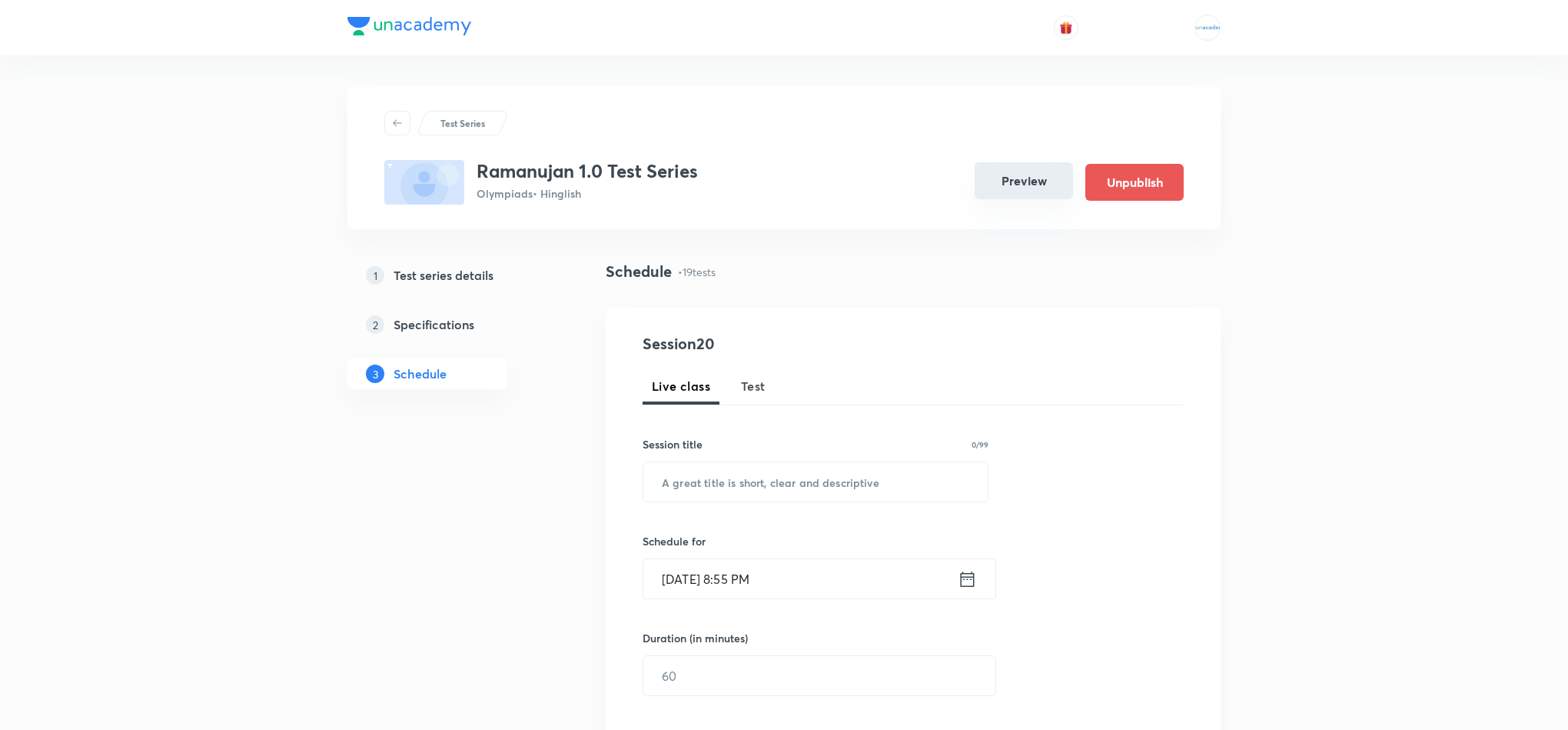
click at [1038, 173] on button "Preview" at bounding box center [1023, 180] width 98 height 37
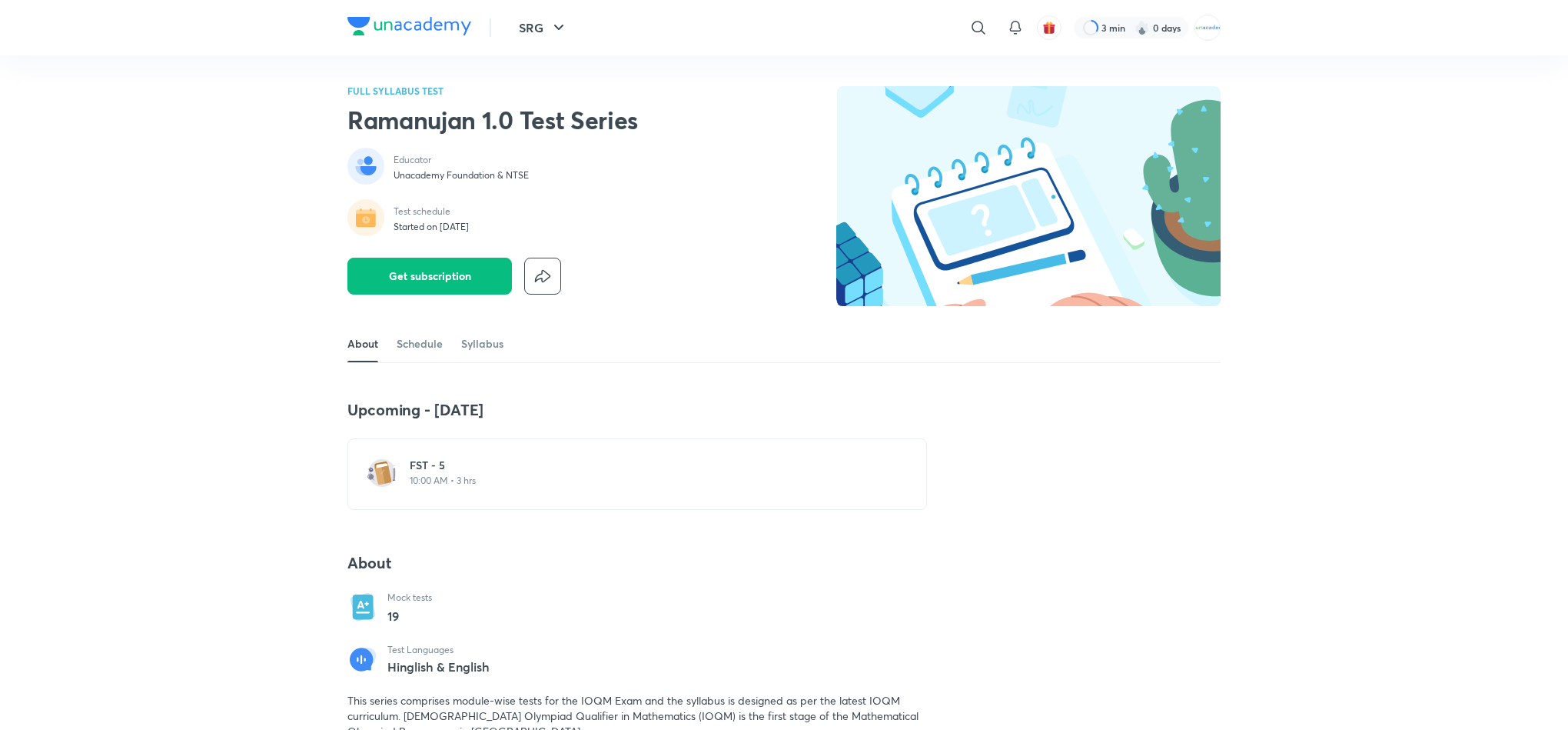
click at [593, 471] on h6 "FST - 5" at bounding box center [646, 465] width 474 height 15
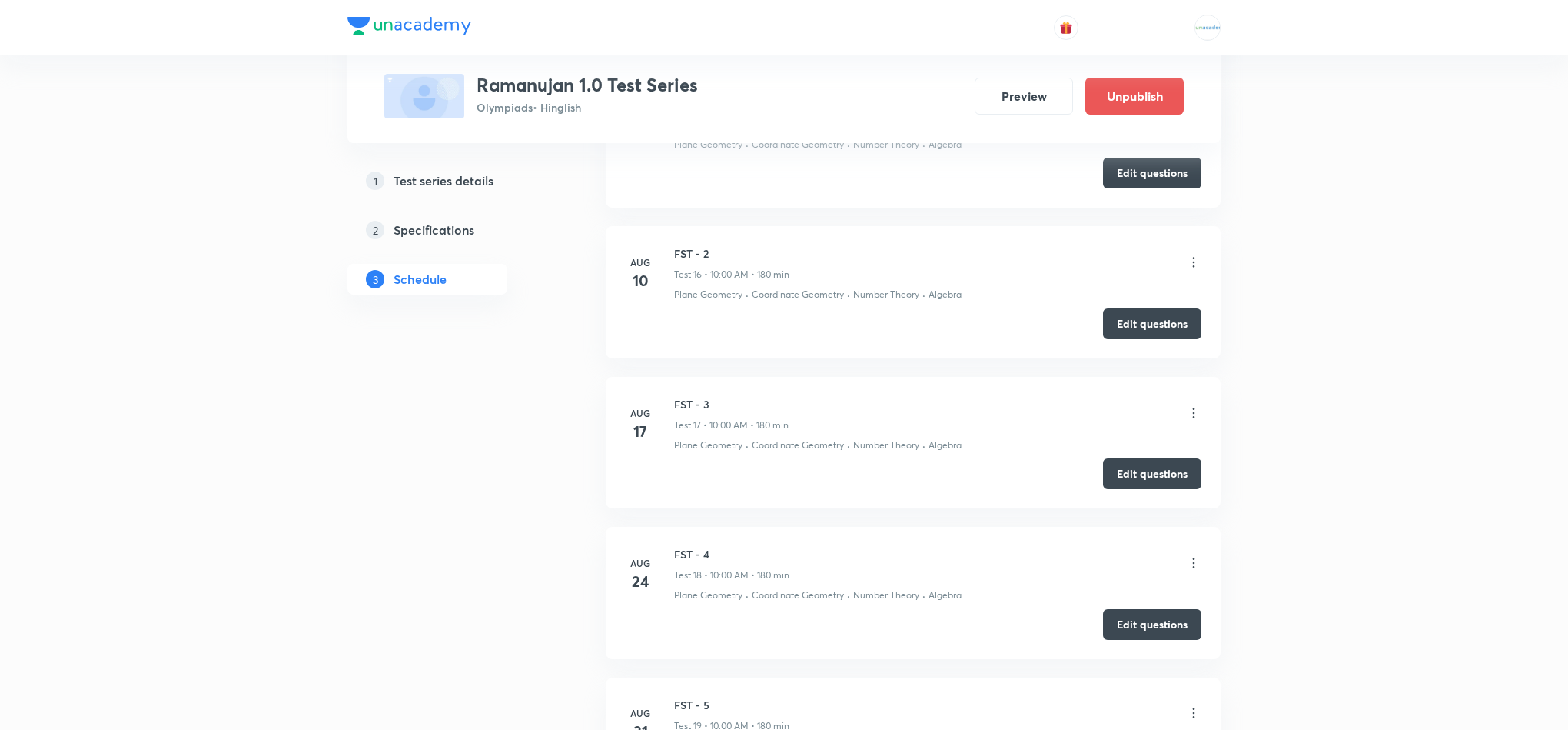
scroll to position [3174, 0]
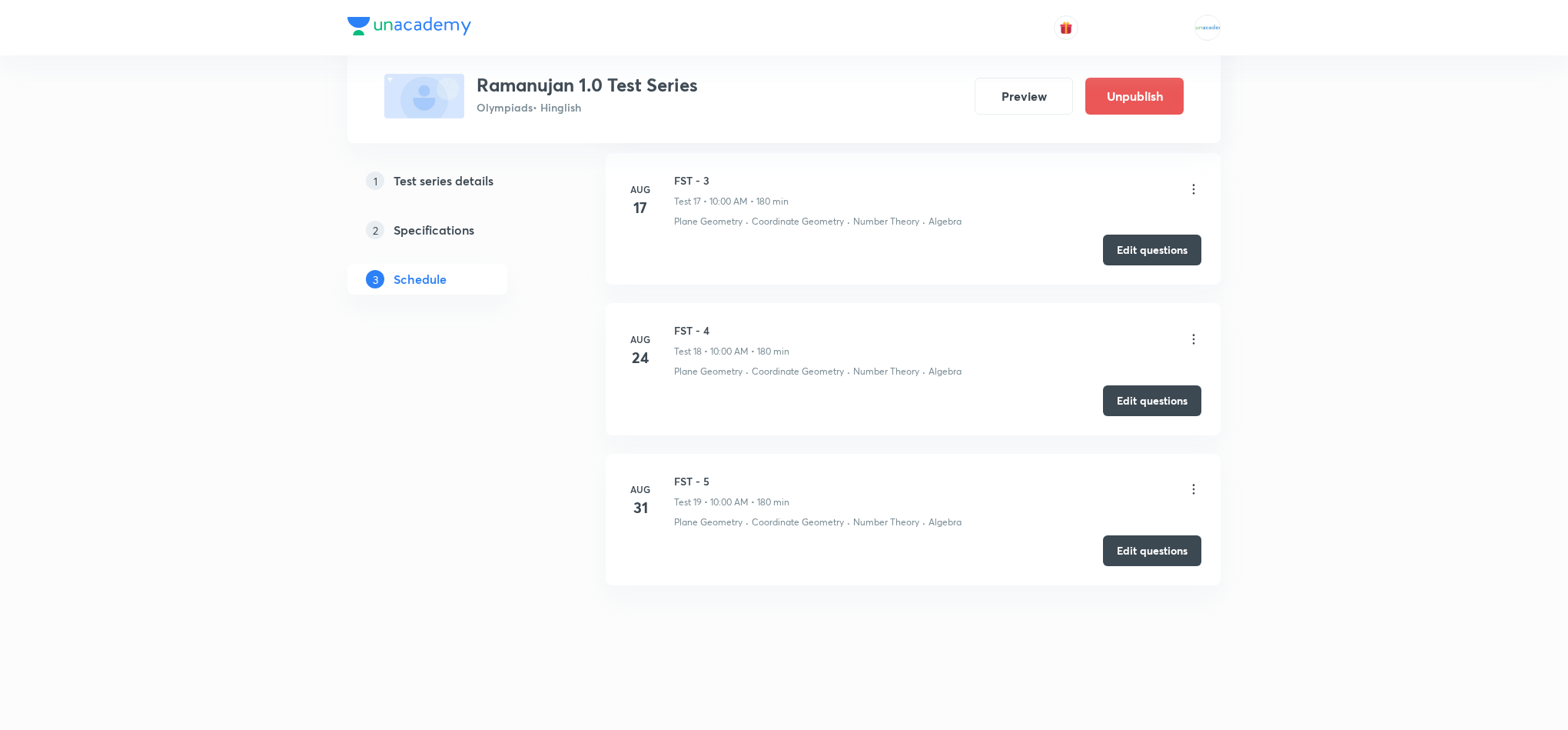
click at [1188, 476] on div "FST - 5 Test 19 • 10:00 AM • 180 min" at bounding box center [937, 491] width 527 height 36
click at [1193, 486] on icon at bounding box center [1194, 488] width 15 height 15
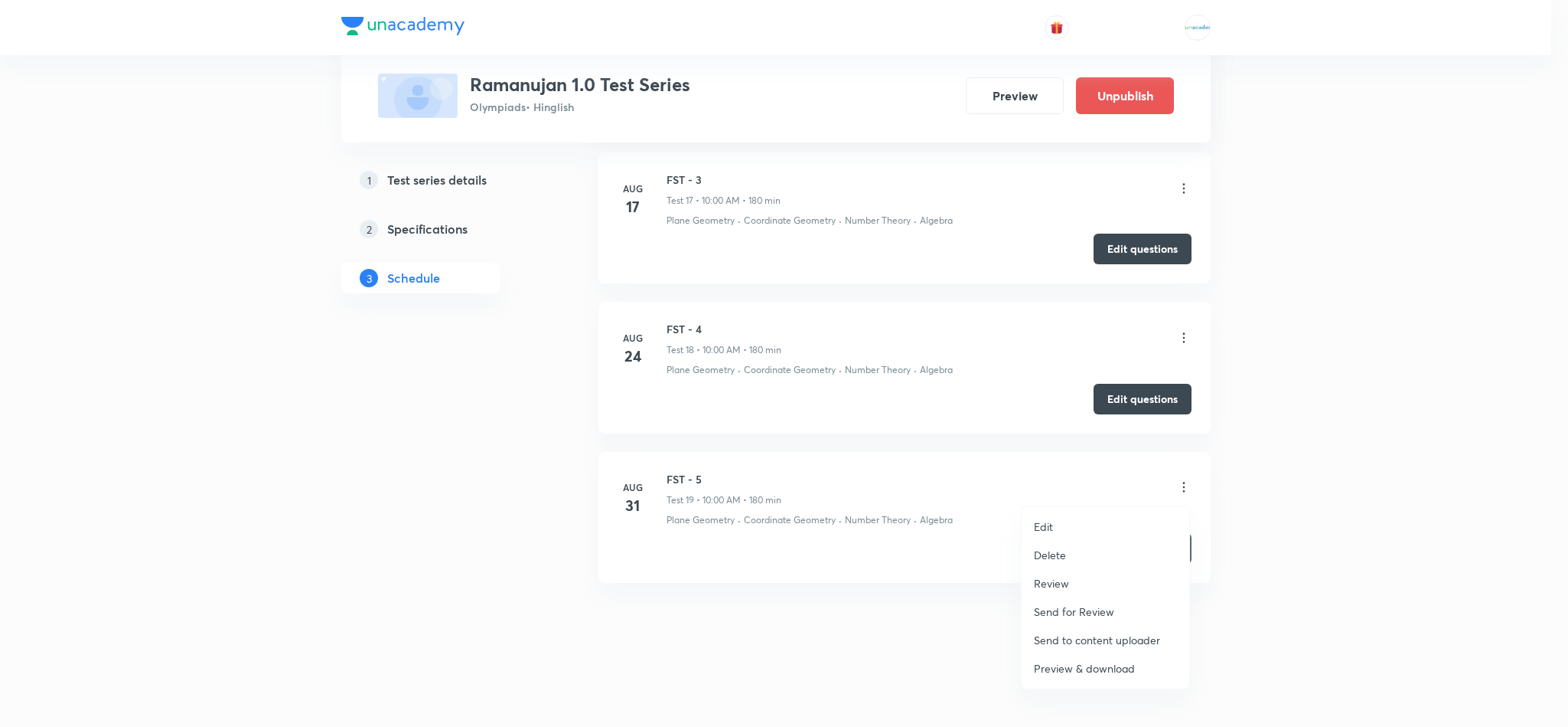
click at [1062, 579] on p "Review" at bounding box center [1051, 583] width 35 height 16
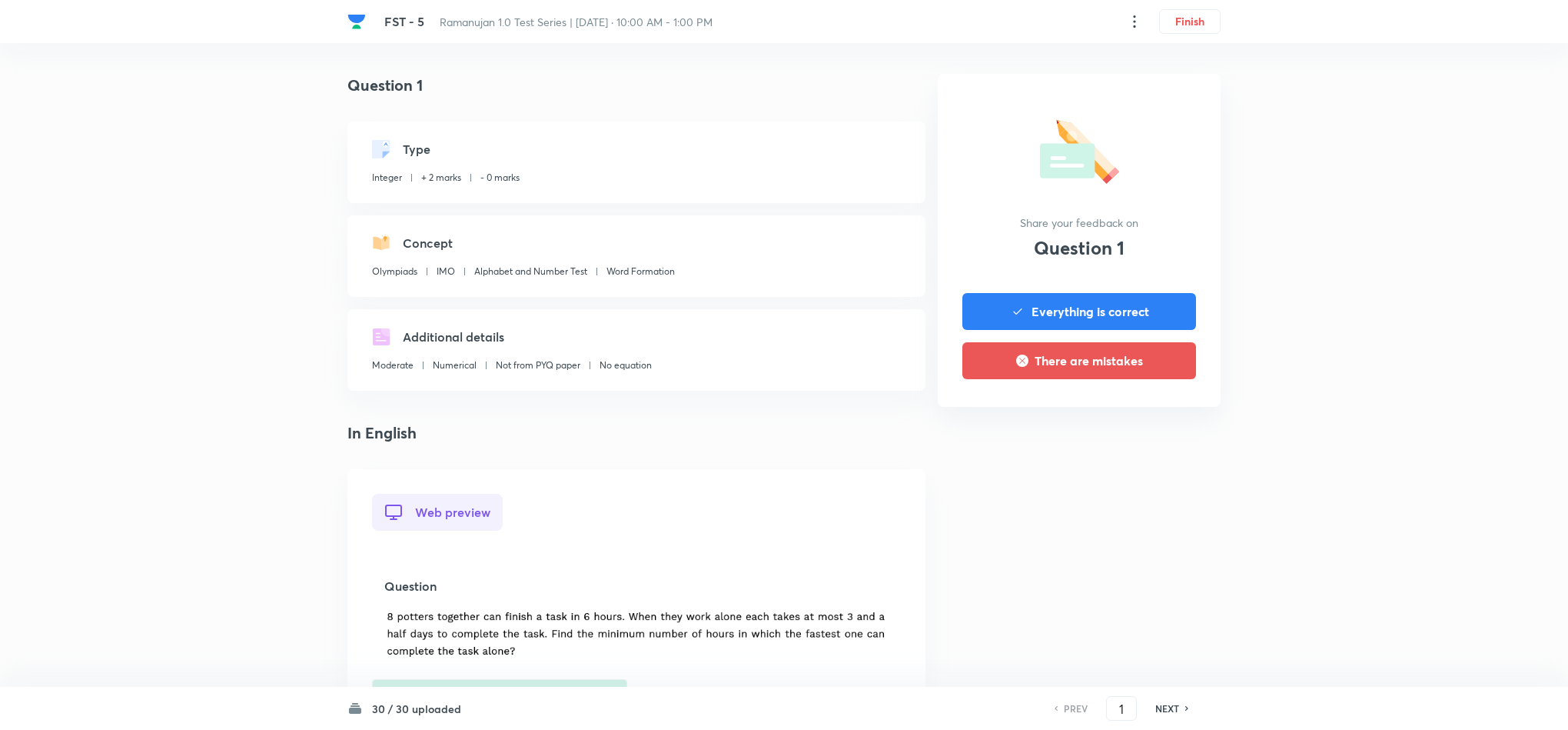
scroll to position [876, 0]
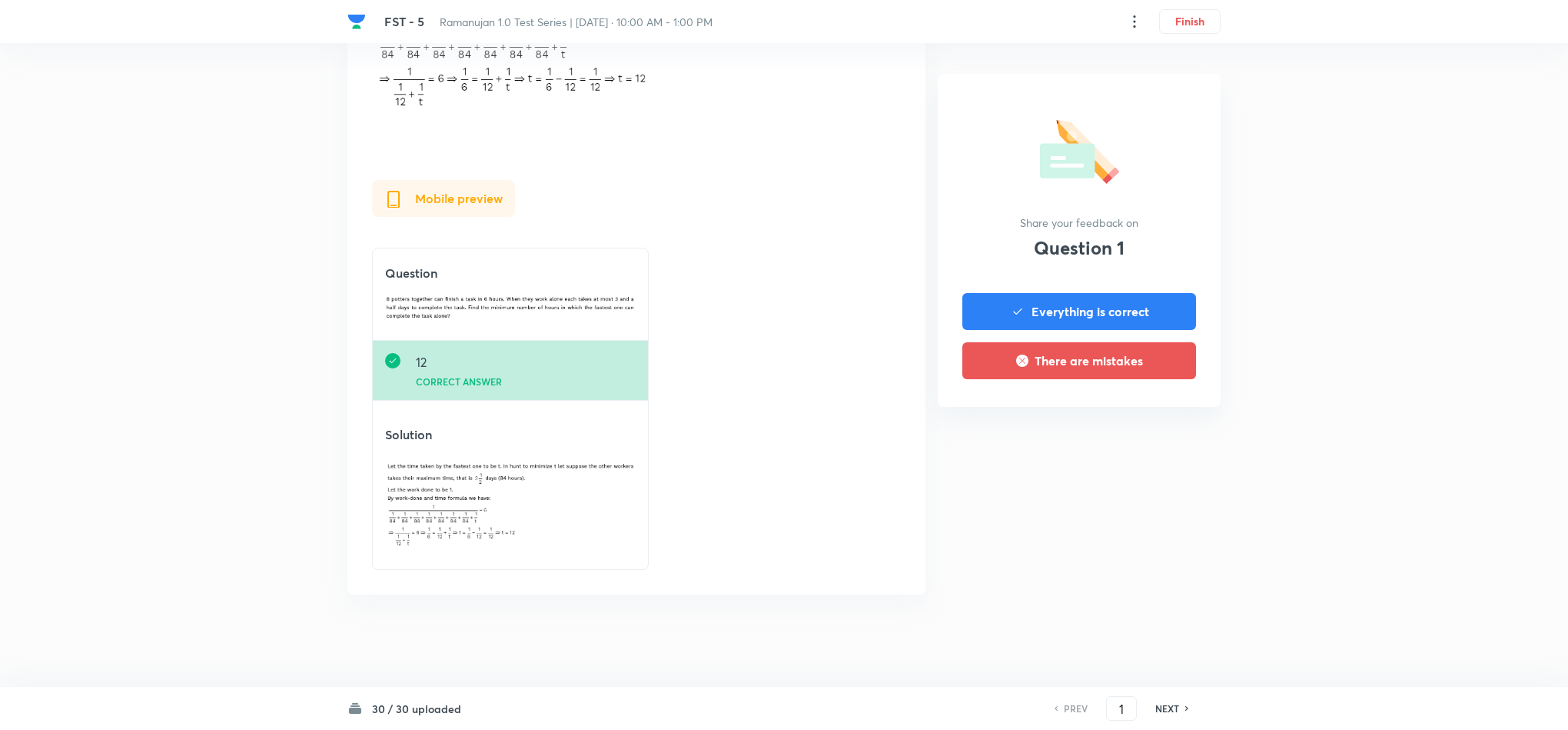
click at [1175, 708] on h6 "NEXT" at bounding box center [1167, 707] width 23 height 14
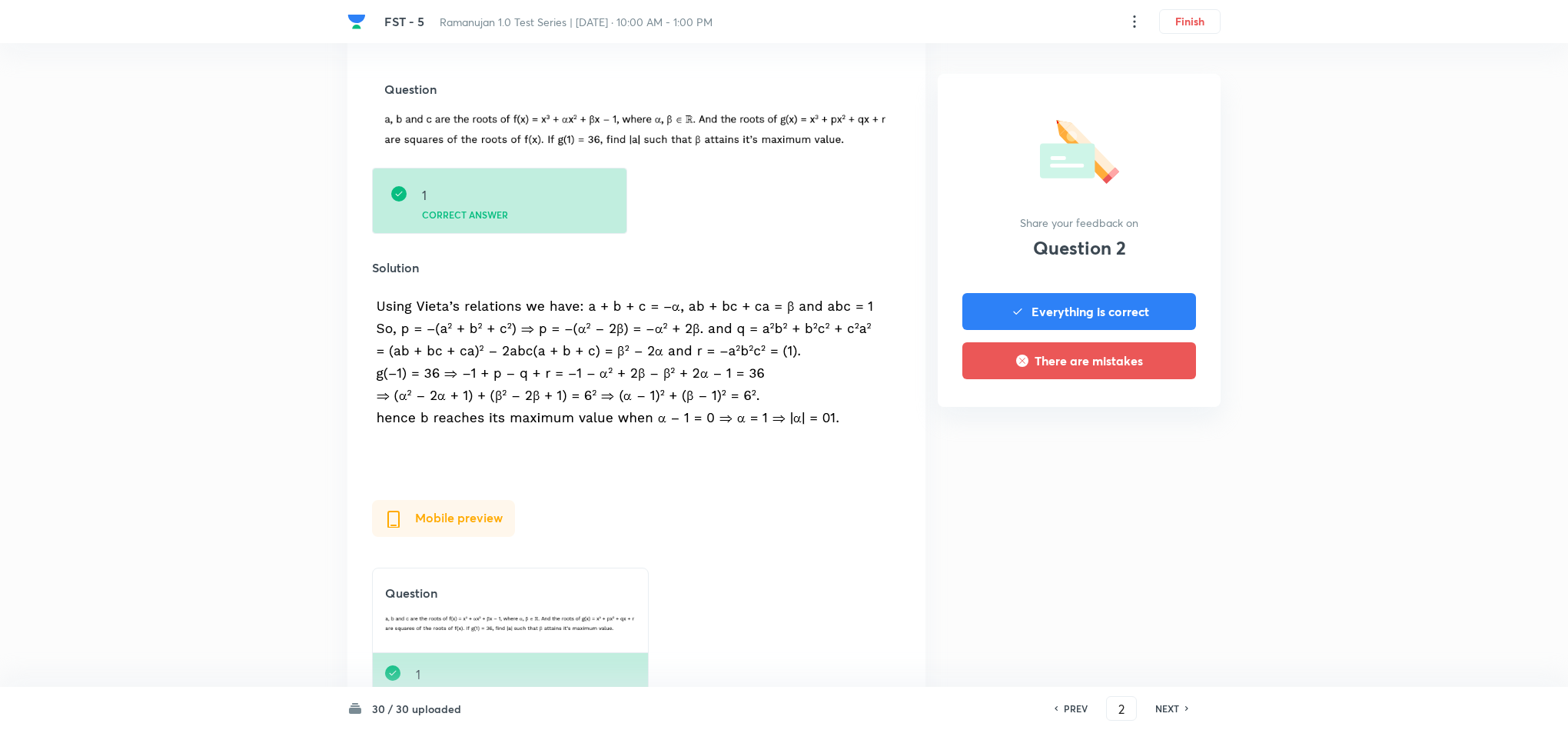
scroll to position [791, 0]
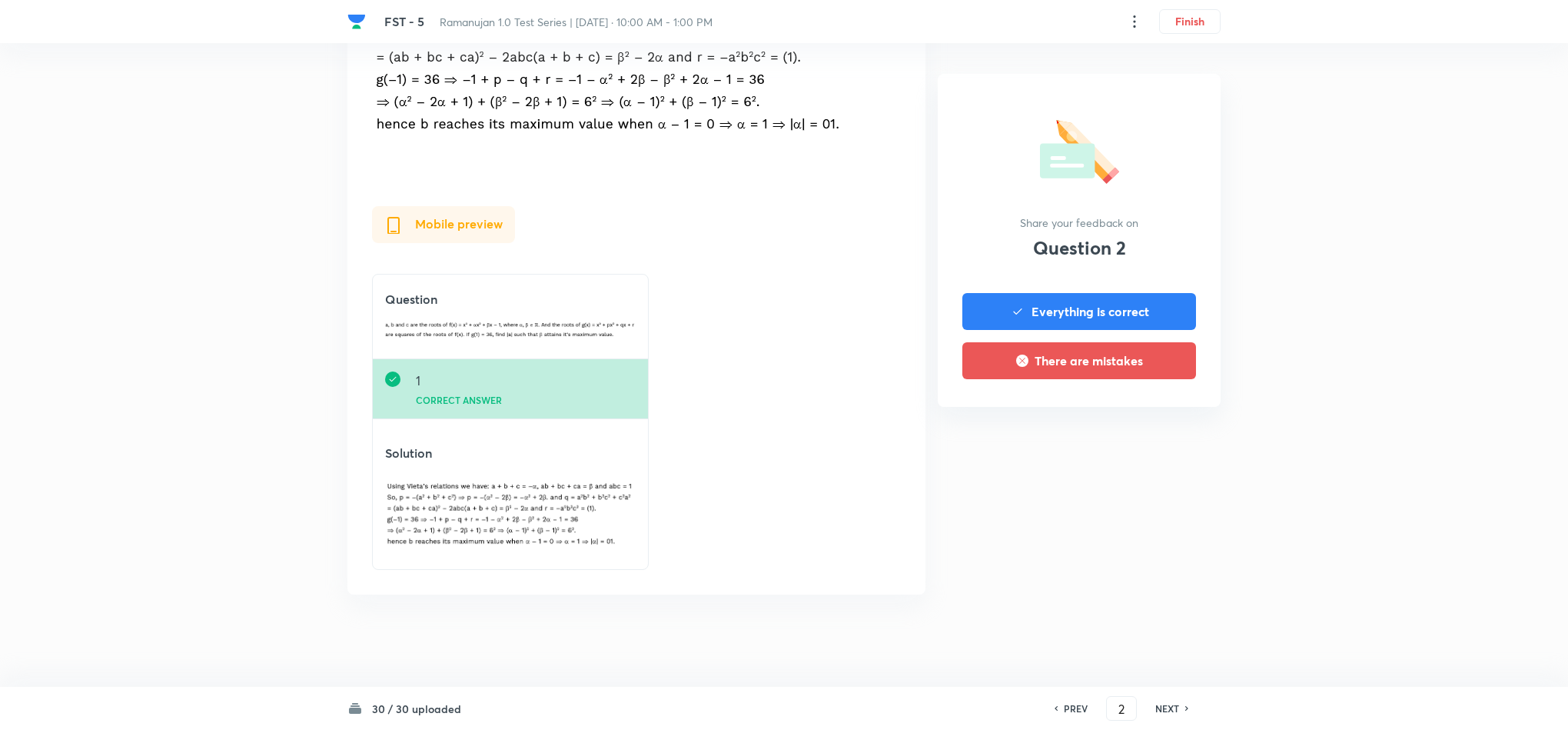
click at [1170, 698] on div "30 / 30 uploaded PREV 2 ​ NEXT" at bounding box center [784, 708] width 873 height 43
click at [1170, 698] on div "PREV 2 ​ NEXT" at bounding box center [1121, 707] width 198 height 24
click at [1160, 713] on h6 "NEXT" at bounding box center [1167, 707] width 23 height 14
type input "3"
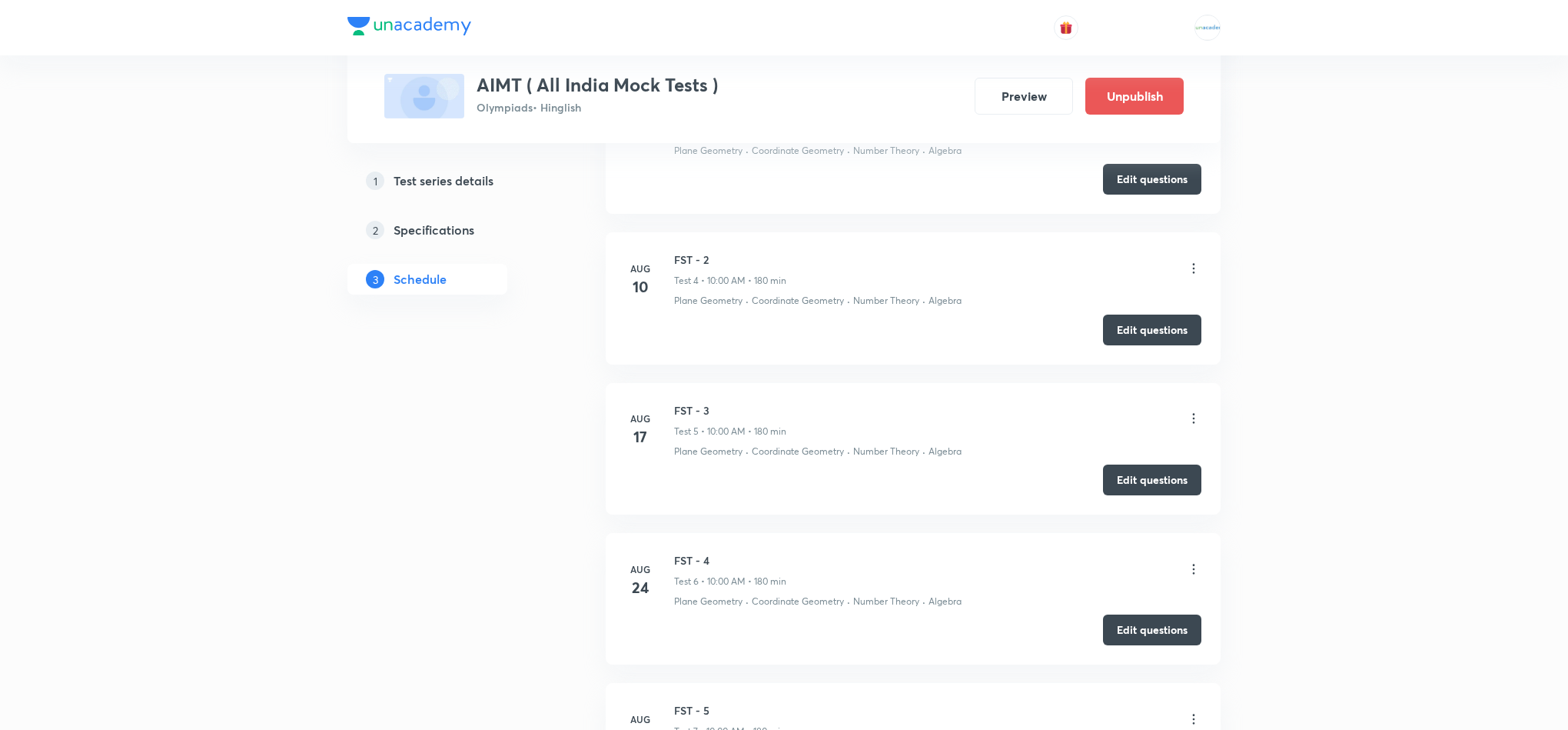
scroll to position [1363, 0]
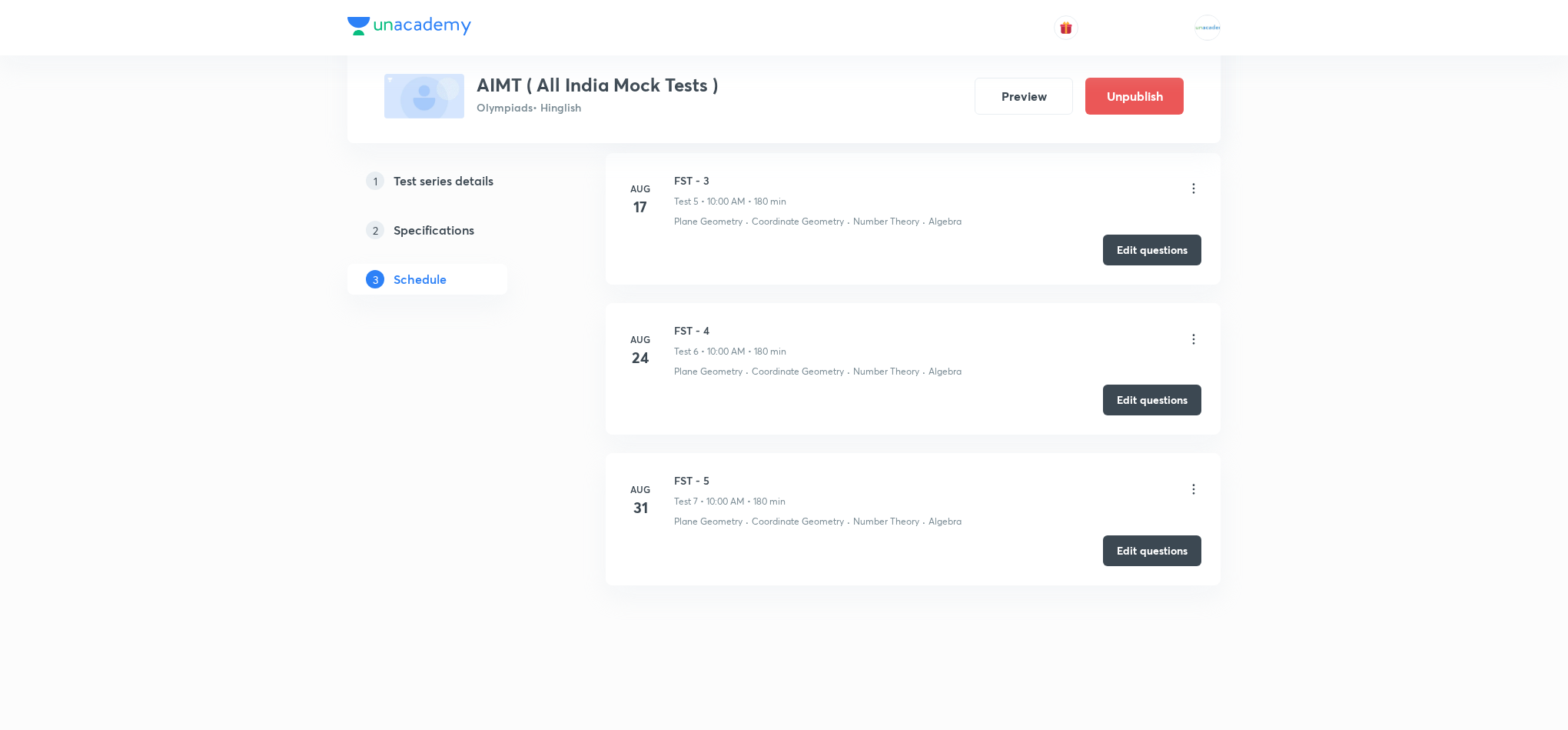
click at [1188, 482] on icon at bounding box center [1194, 488] width 15 height 15
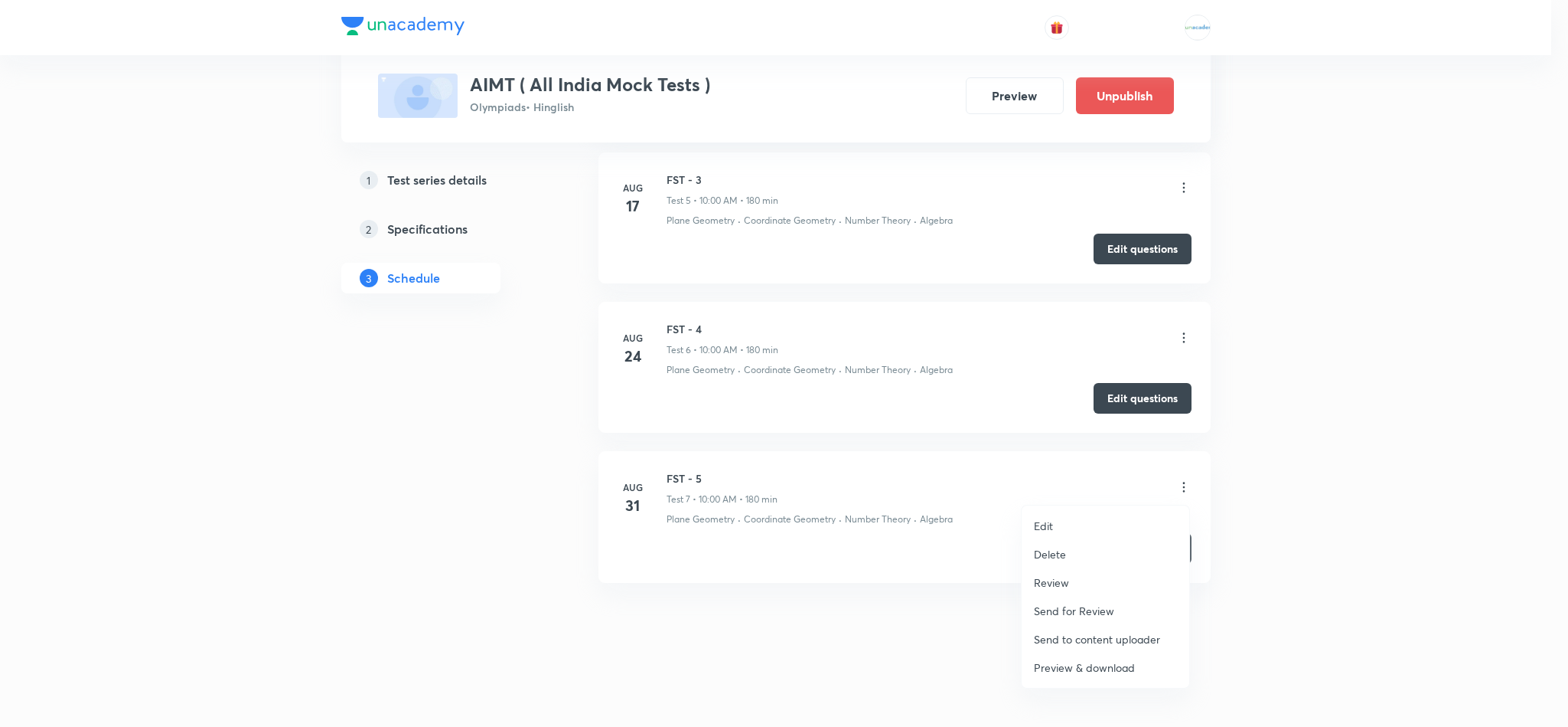
click at [1078, 579] on li "Review" at bounding box center [1105, 582] width 168 height 29
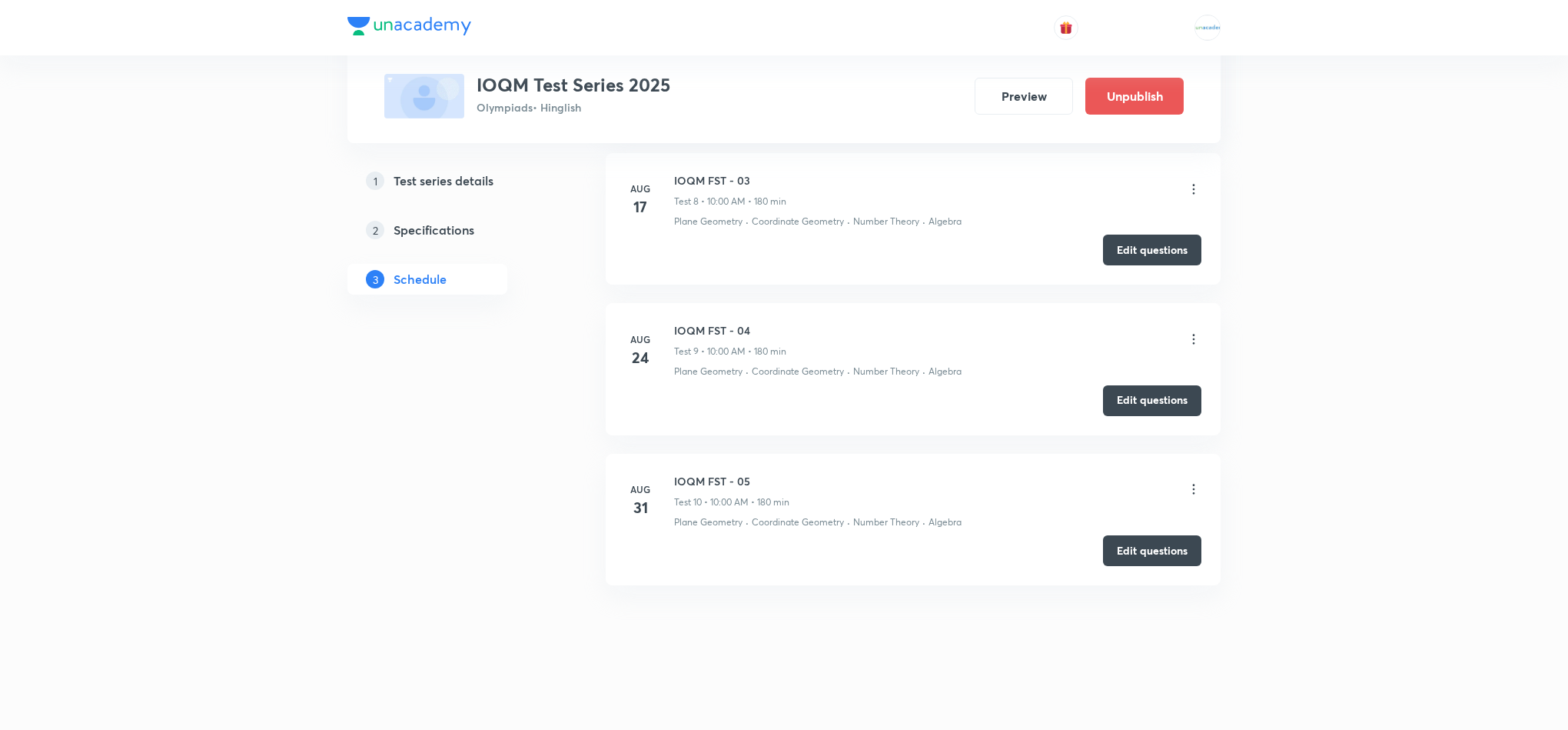
scroll to position [1915, 0]
click at [1188, 487] on icon at bounding box center [1194, 488] width 15 height 15
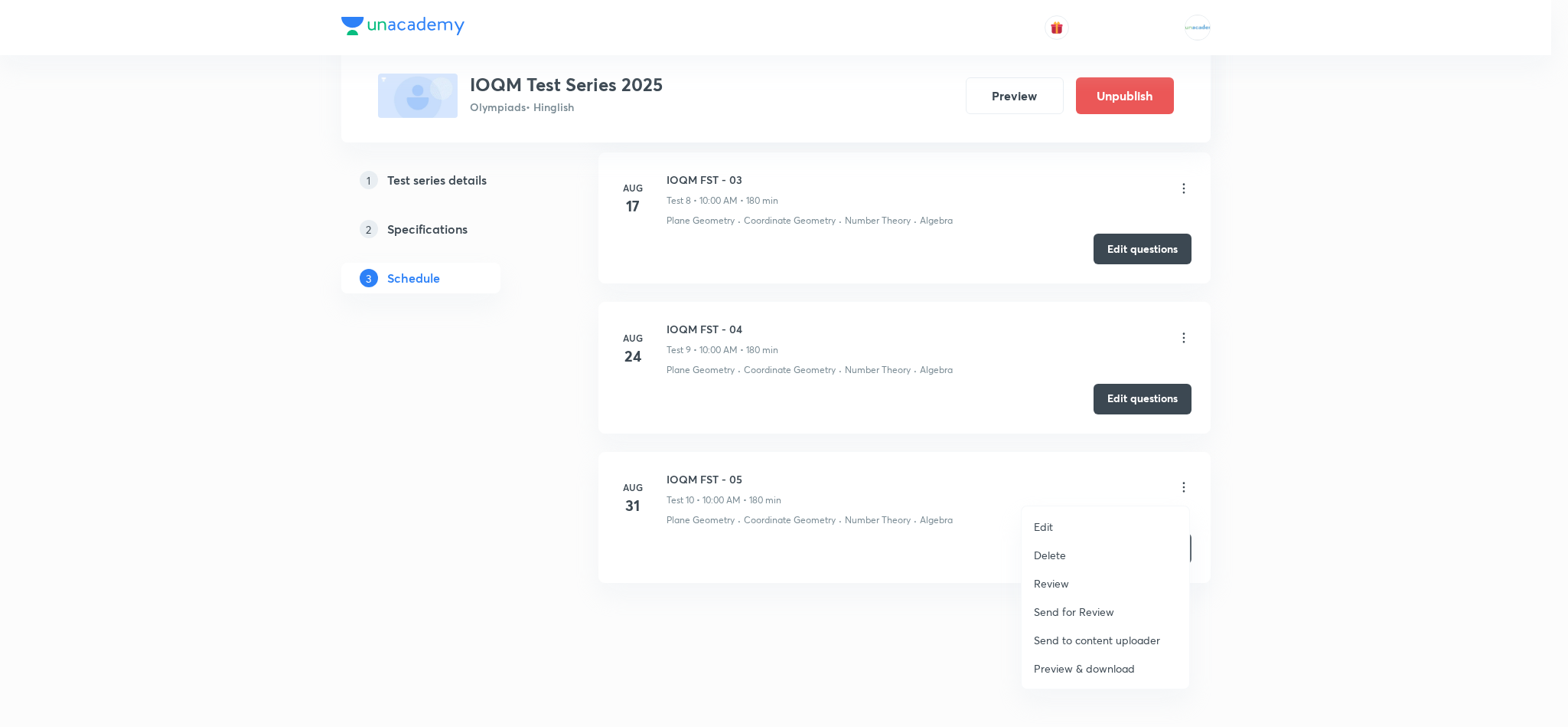
click at [912, 641] on div at bounding box center [784, 363] width 1568 height 727
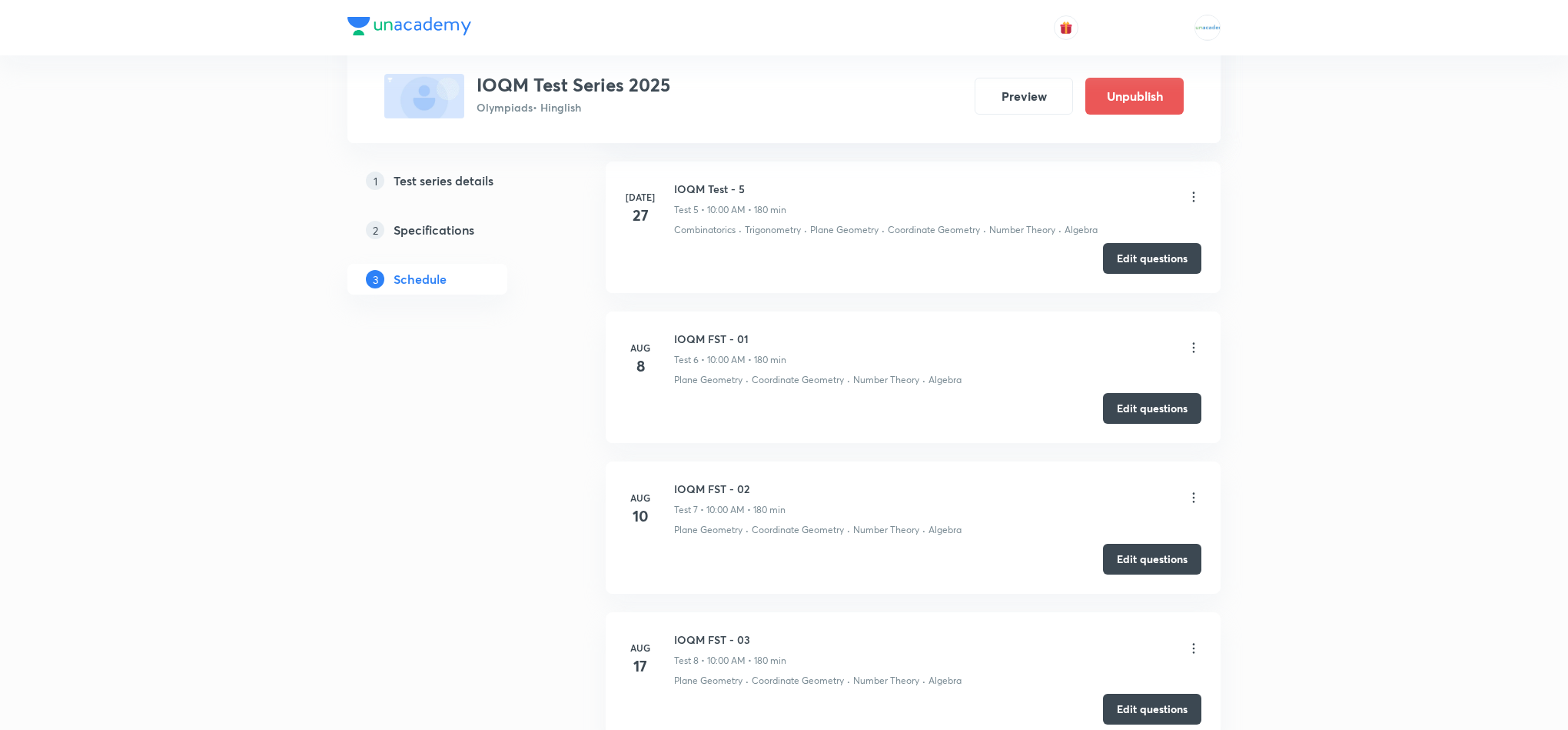
scroll to position [1439, 0]
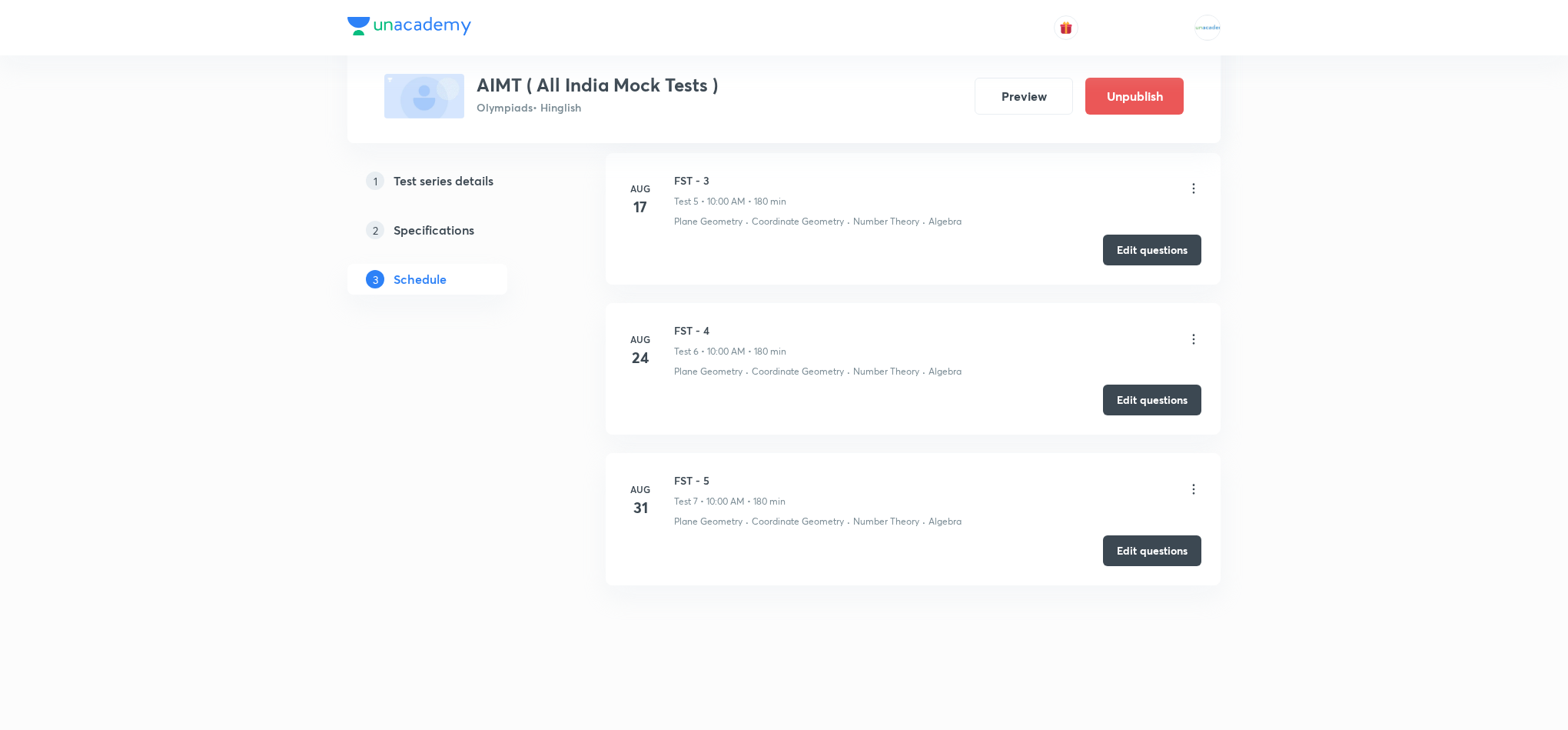
click at [1187, 486] on icon at bounding box center [1194, 488] width 15 height 15
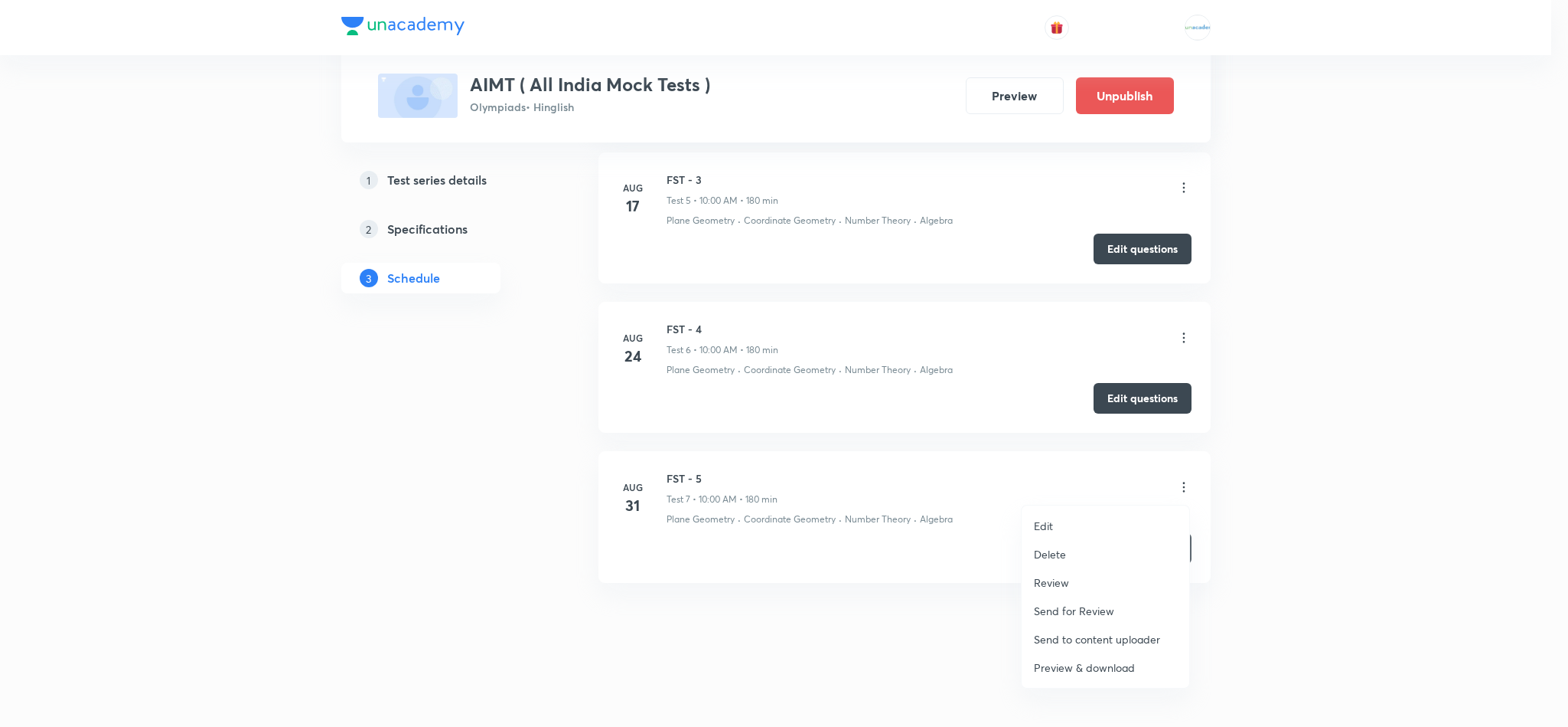
click at [1074, 581] on li "Review" at bounding box center [1105, 582] width 168 height 29
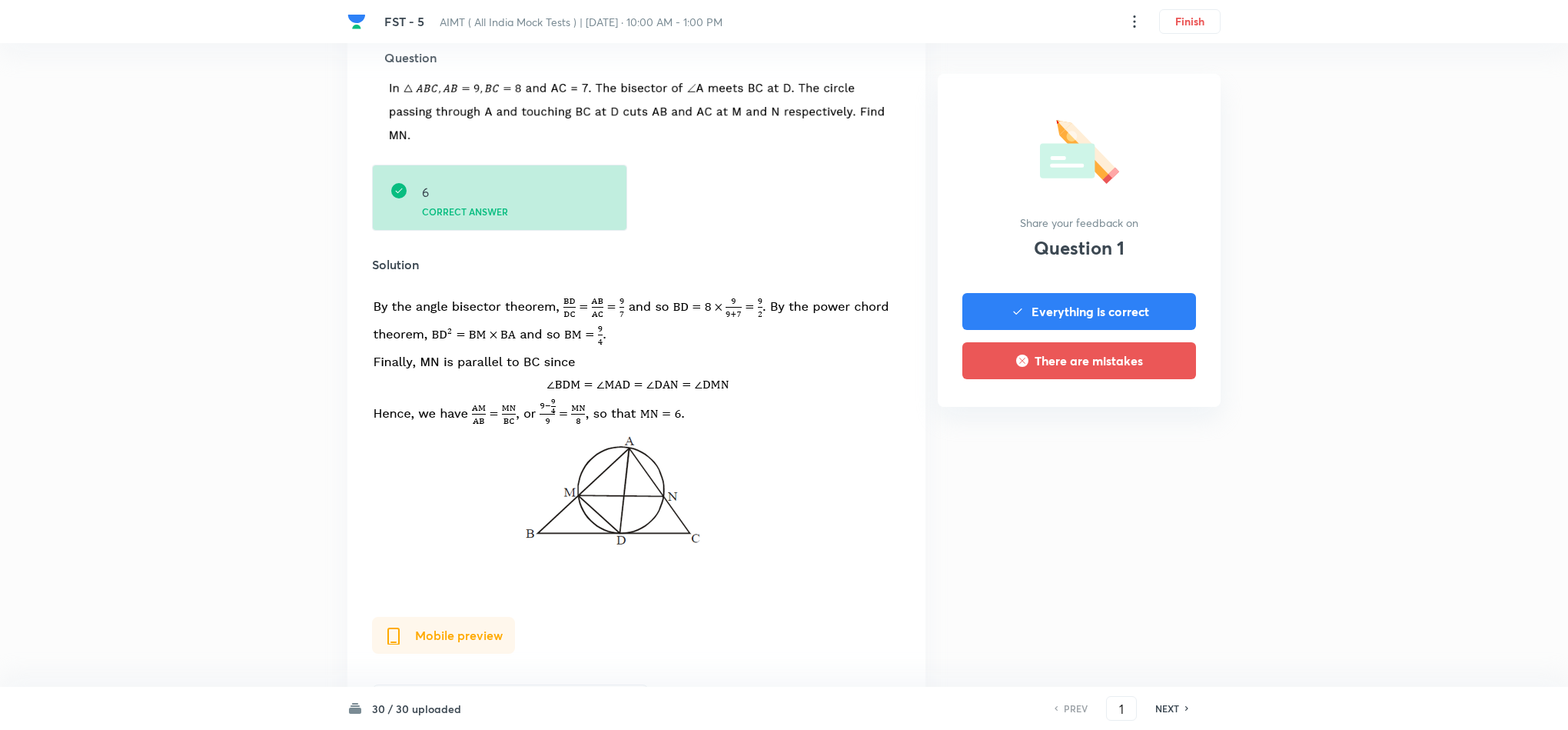
scroll to position [1010, 0]
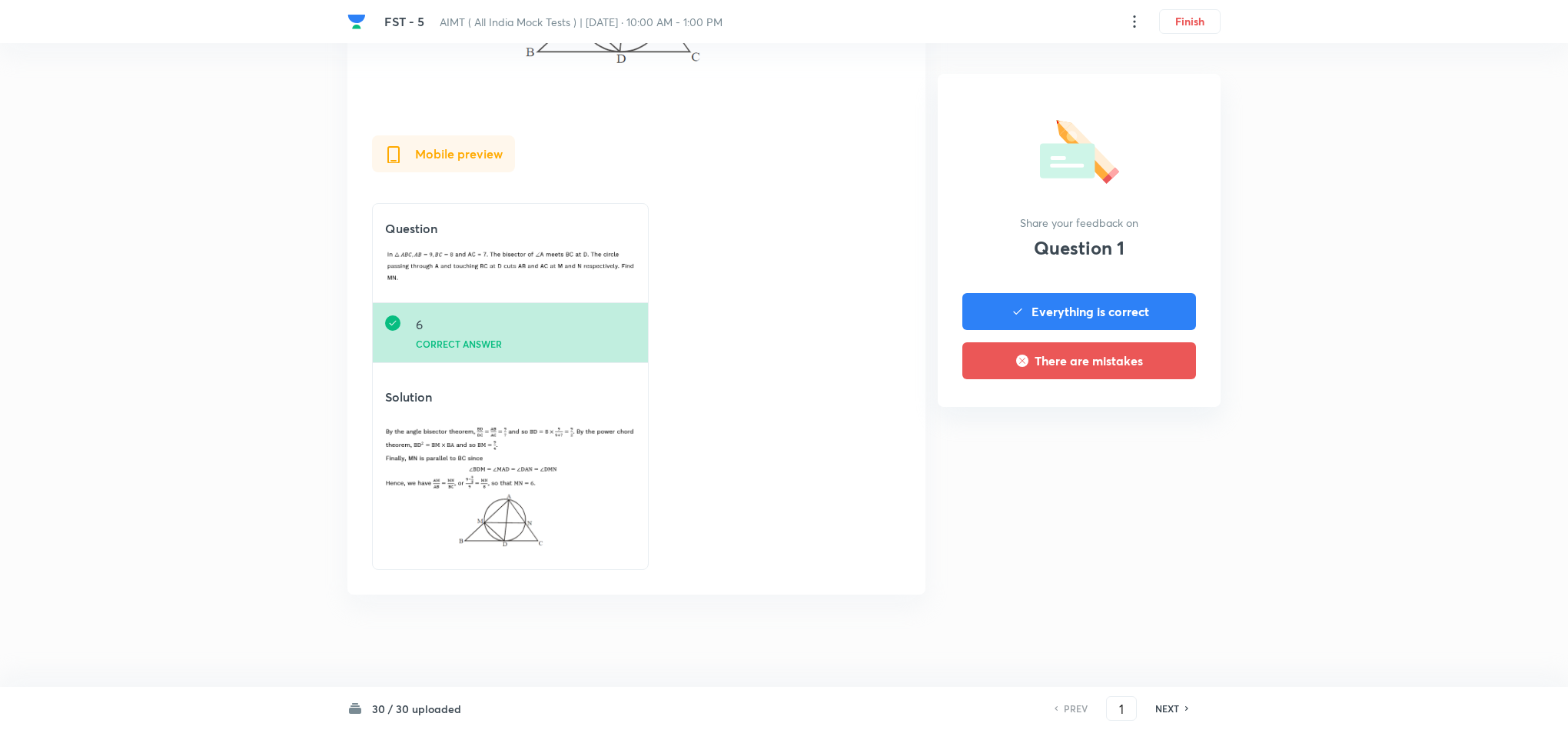
click at [1187, 710] on icon at bounding box center [1187, 707] width 5 height 8
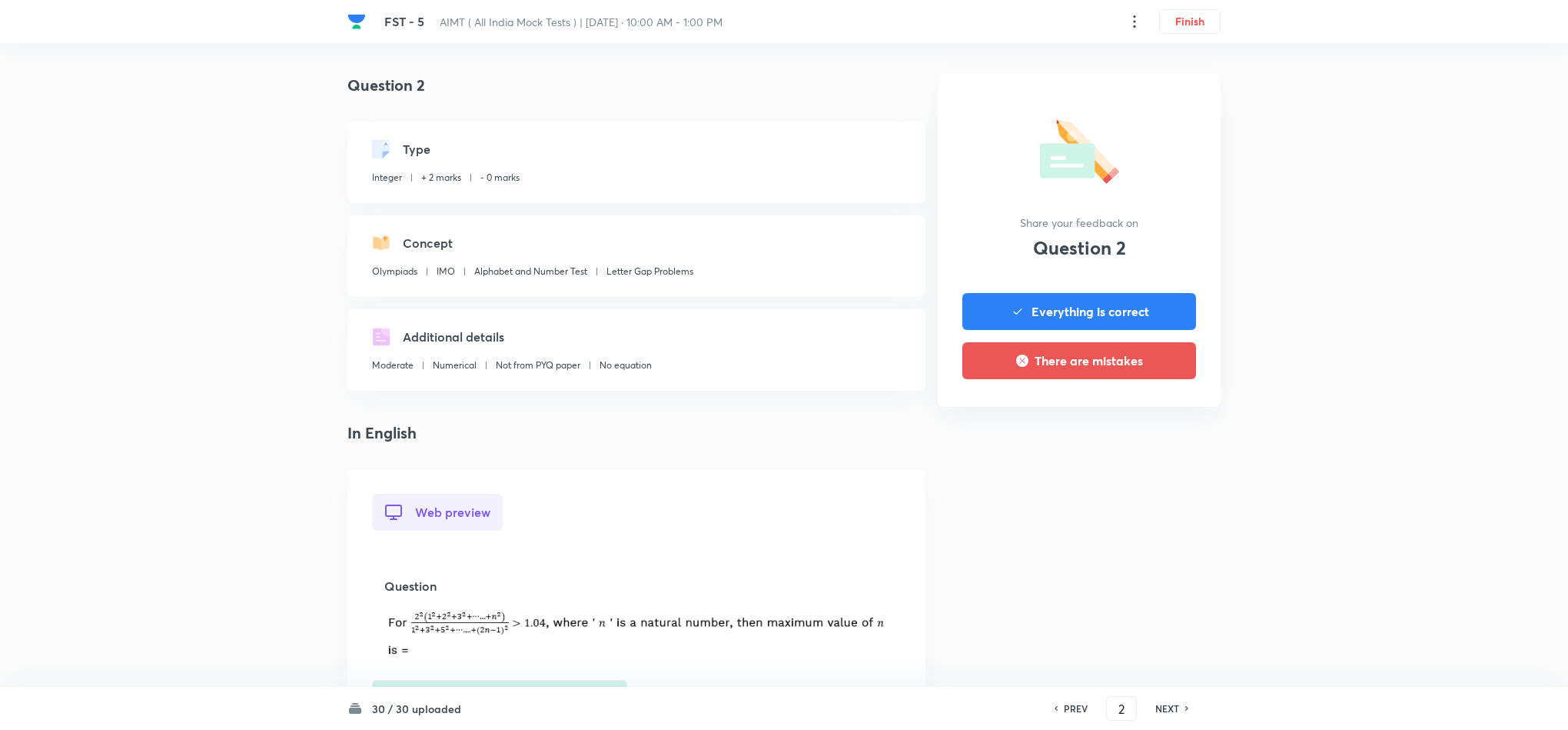
click at [1163, 709] on h6 "NEXT" at bounding box center [1167, 707] width 23 height 14
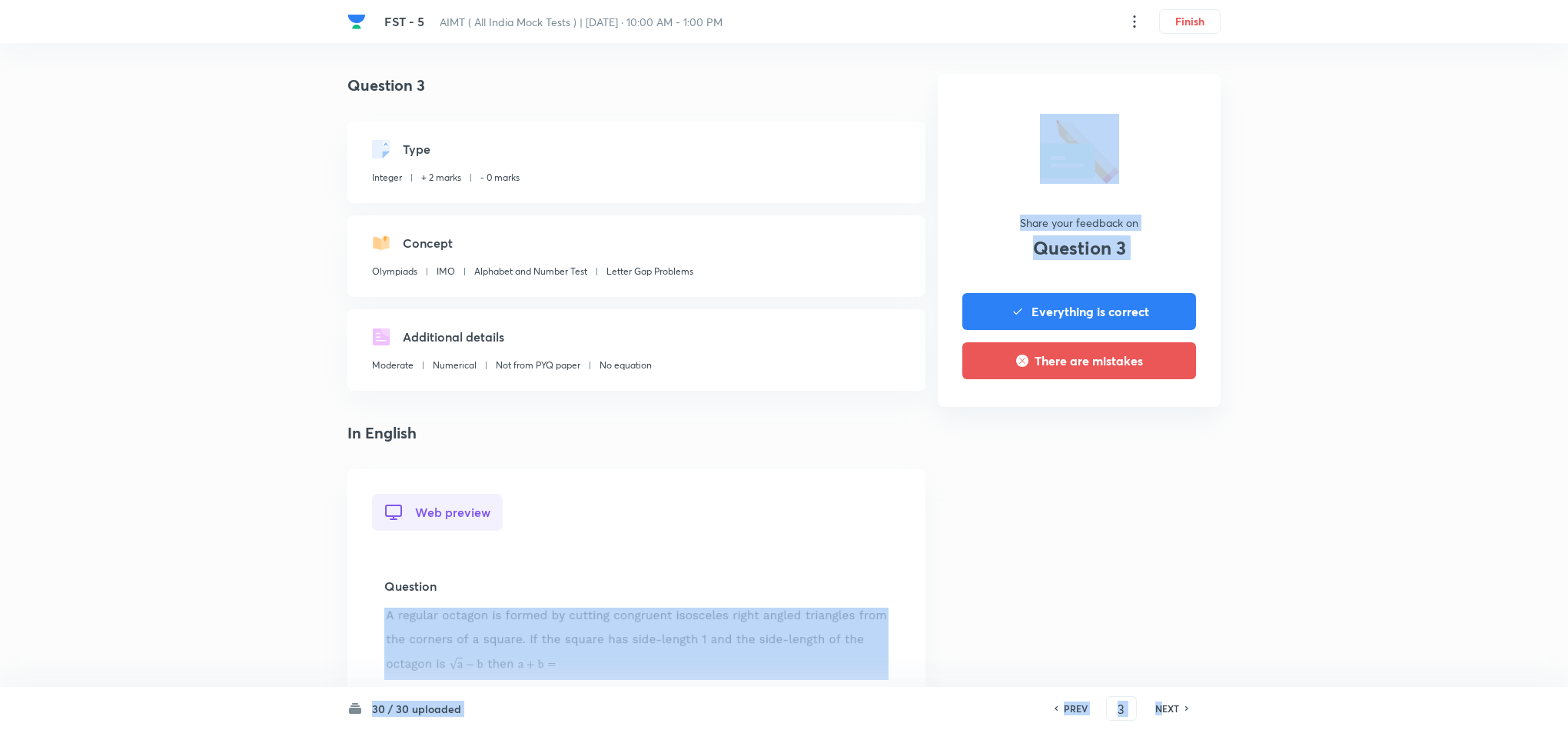
drag, startPoint x: 1163, startPoint y: 709, endPoint x: 975, endPoint y: 600, distance: 217.3
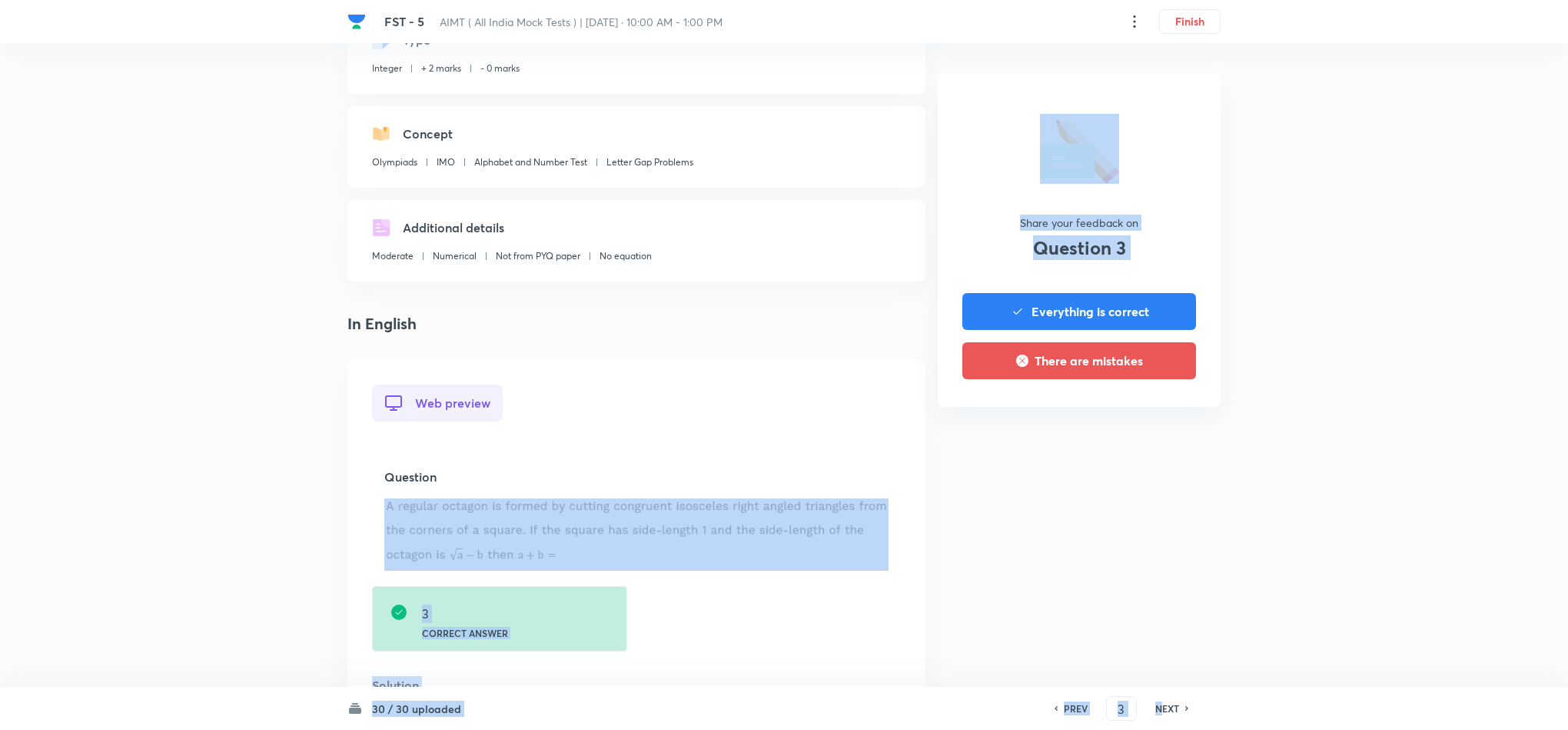
scroll to position [123, 0]
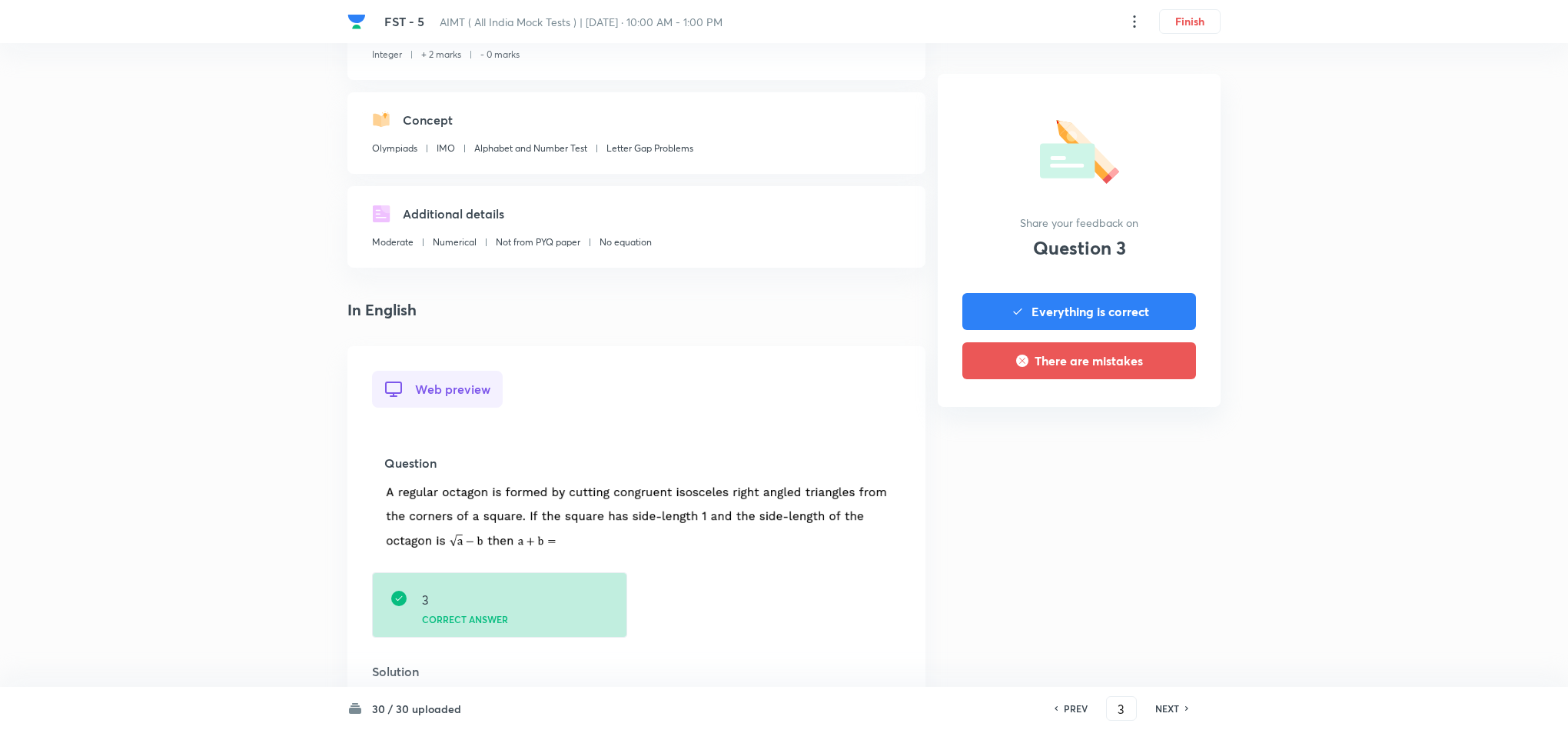
click at [1166, 708] on h6 "NEXT" at bounding box center [1167, 707] width 23 height 14
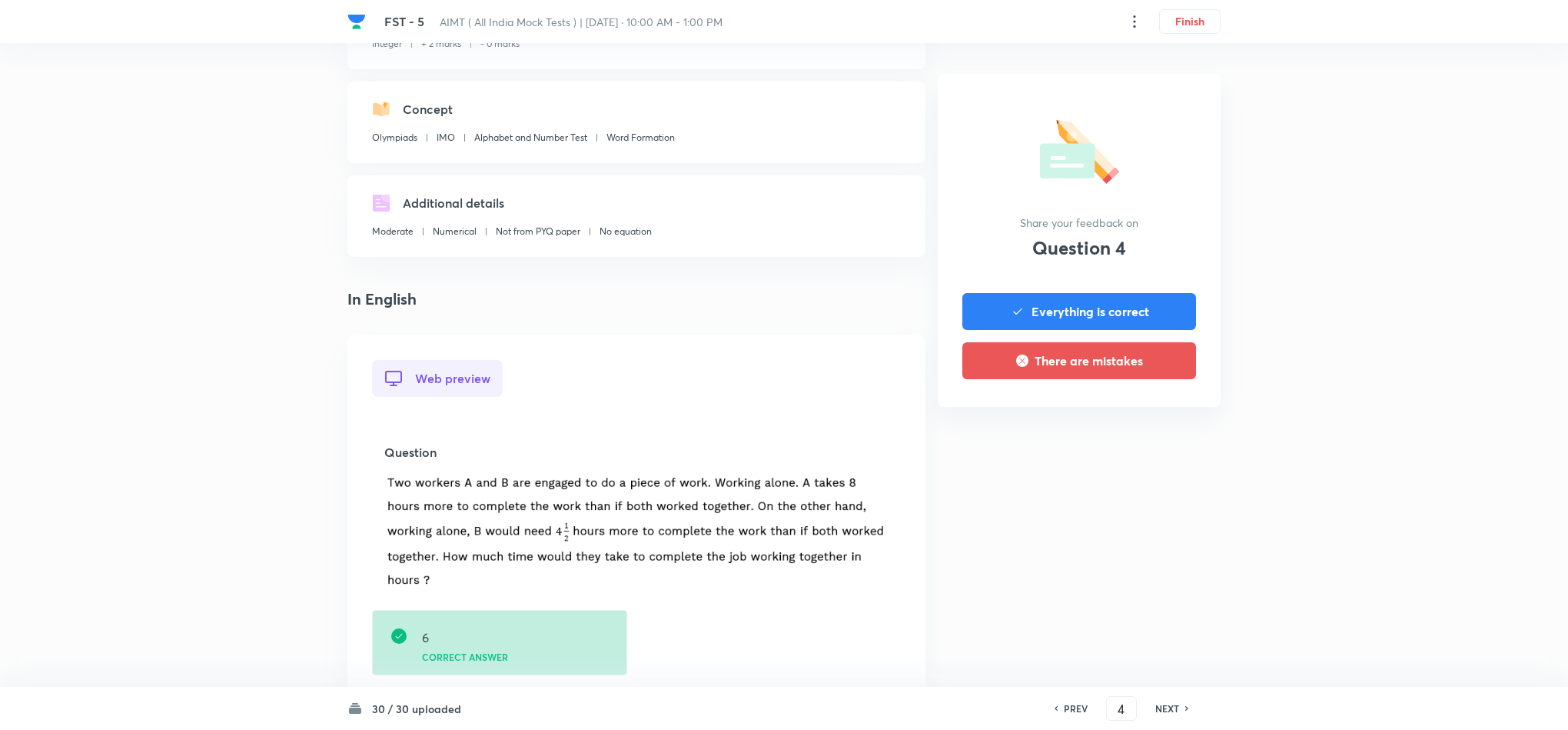
scroll to position [134, 0]
click at [1167, 704] on h6 "NEXT" at bounding box center [1167, 707] width 23 height 14
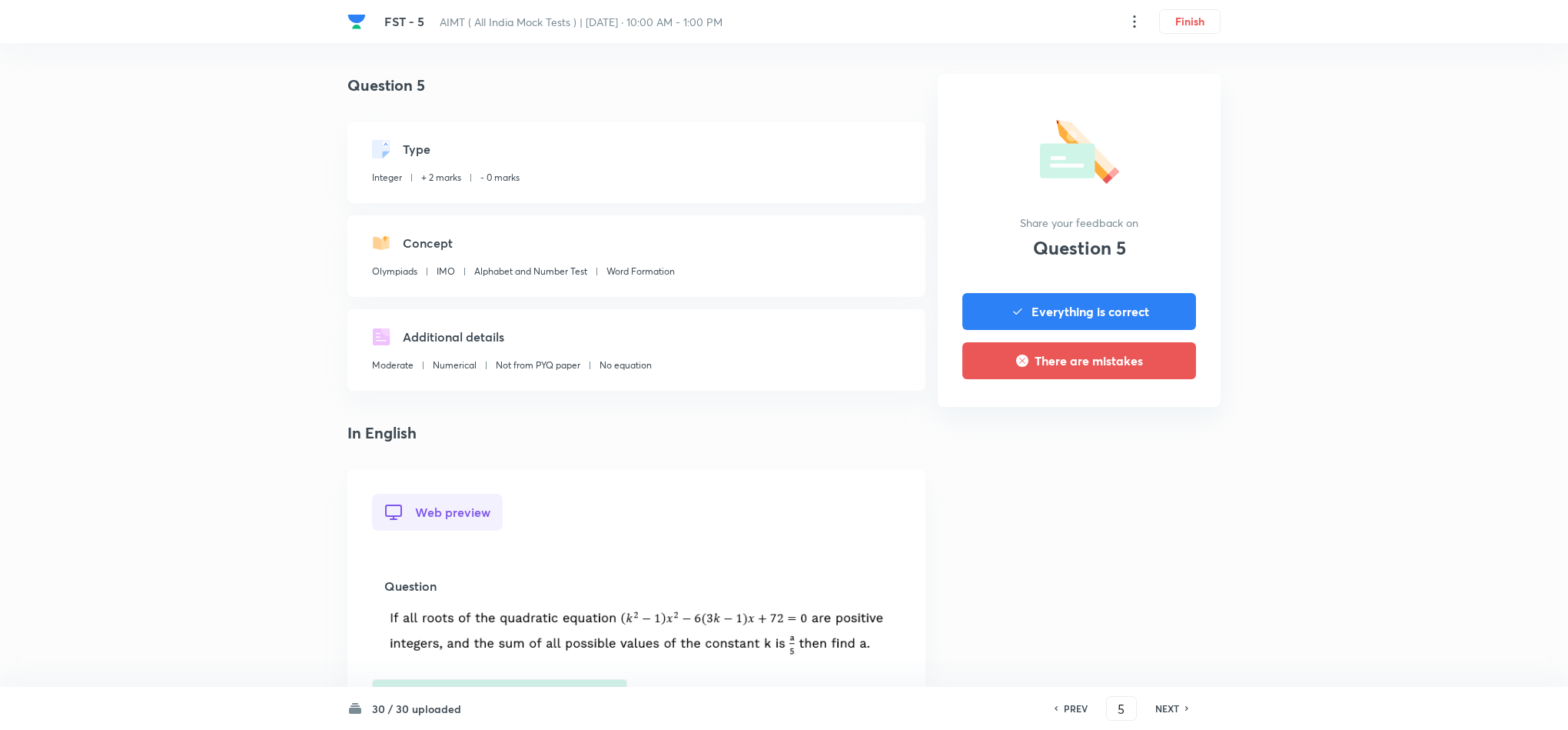
scroll to position [1, 0]
click at [1063, 699] on div "PREV 5 ​ NEXT" at bounding box center [1121, 707] width 198 height 24
click at [1064, 707] on h6 "PREV" at bounding box center [1075, 707] width 23 height 14
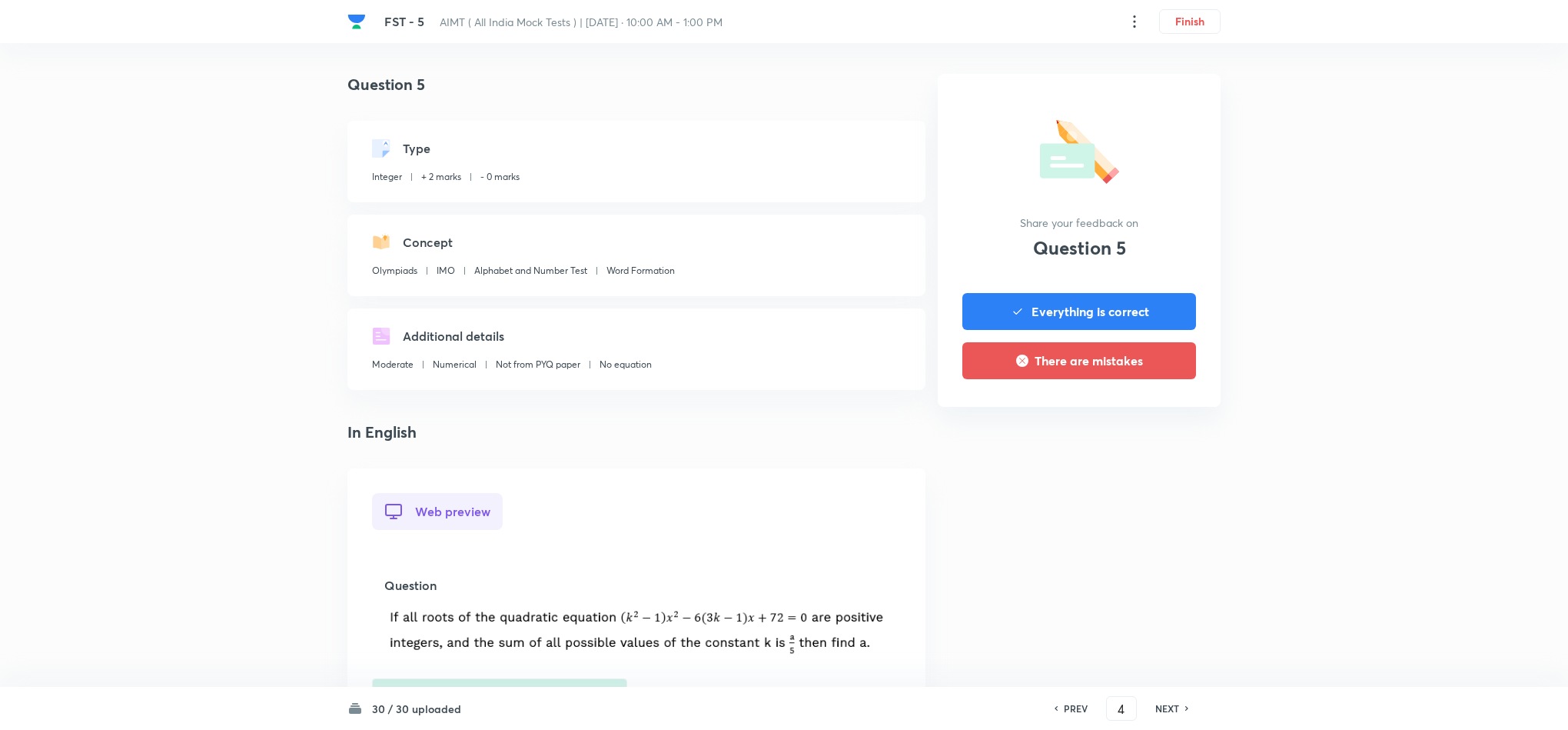
scroll to position [0, 0]
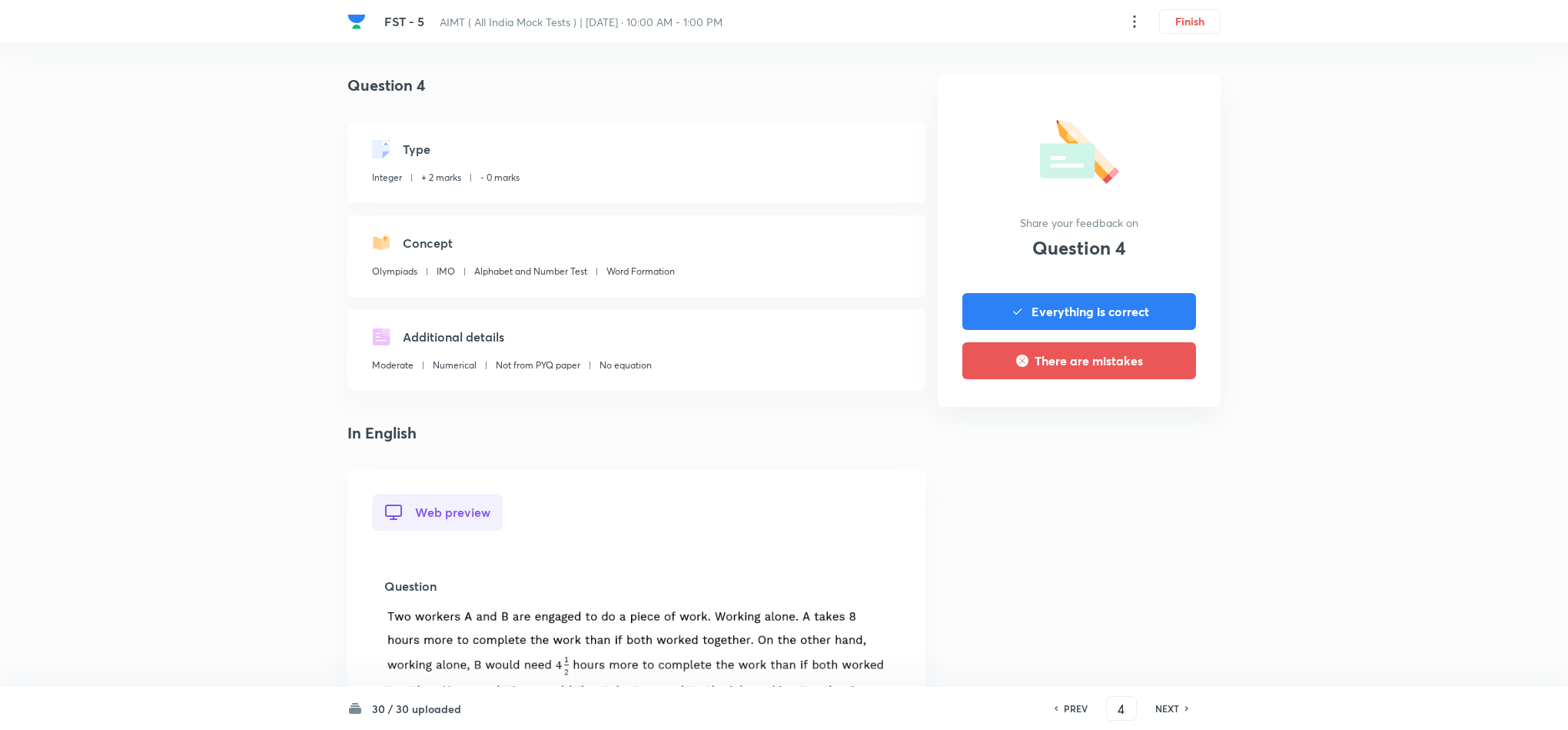
click at [1064, 707] on h6 "PREV" at bounding box center [1075, 707] width 23 height 14
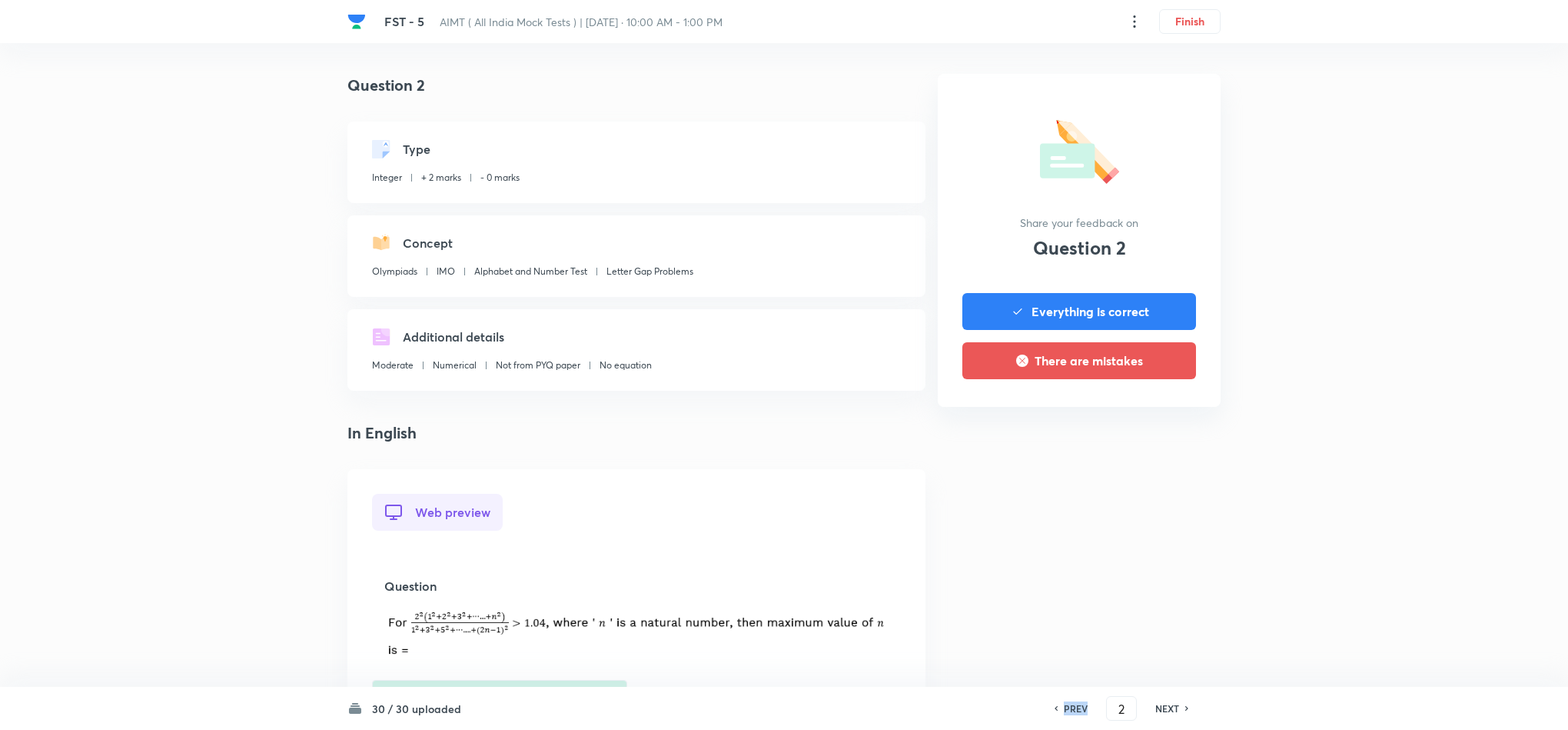
click at [1064, 707] on h6 "PREV" at bounding box center [1075, 707] width 23 height 14
type input "1"
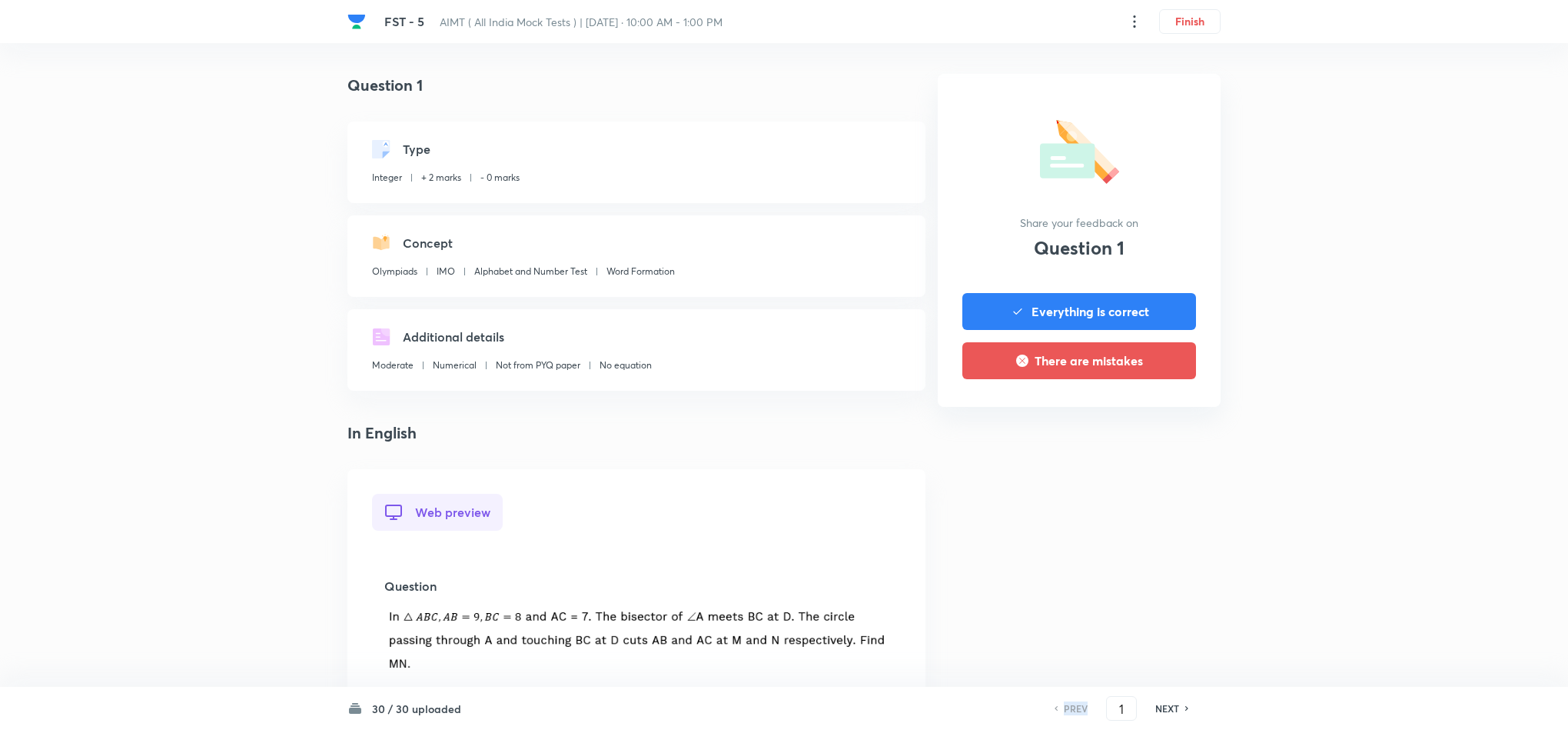
click at [1064, 707] on h6 "PREV" at bounding box center [1075, 707] width 23 height 14
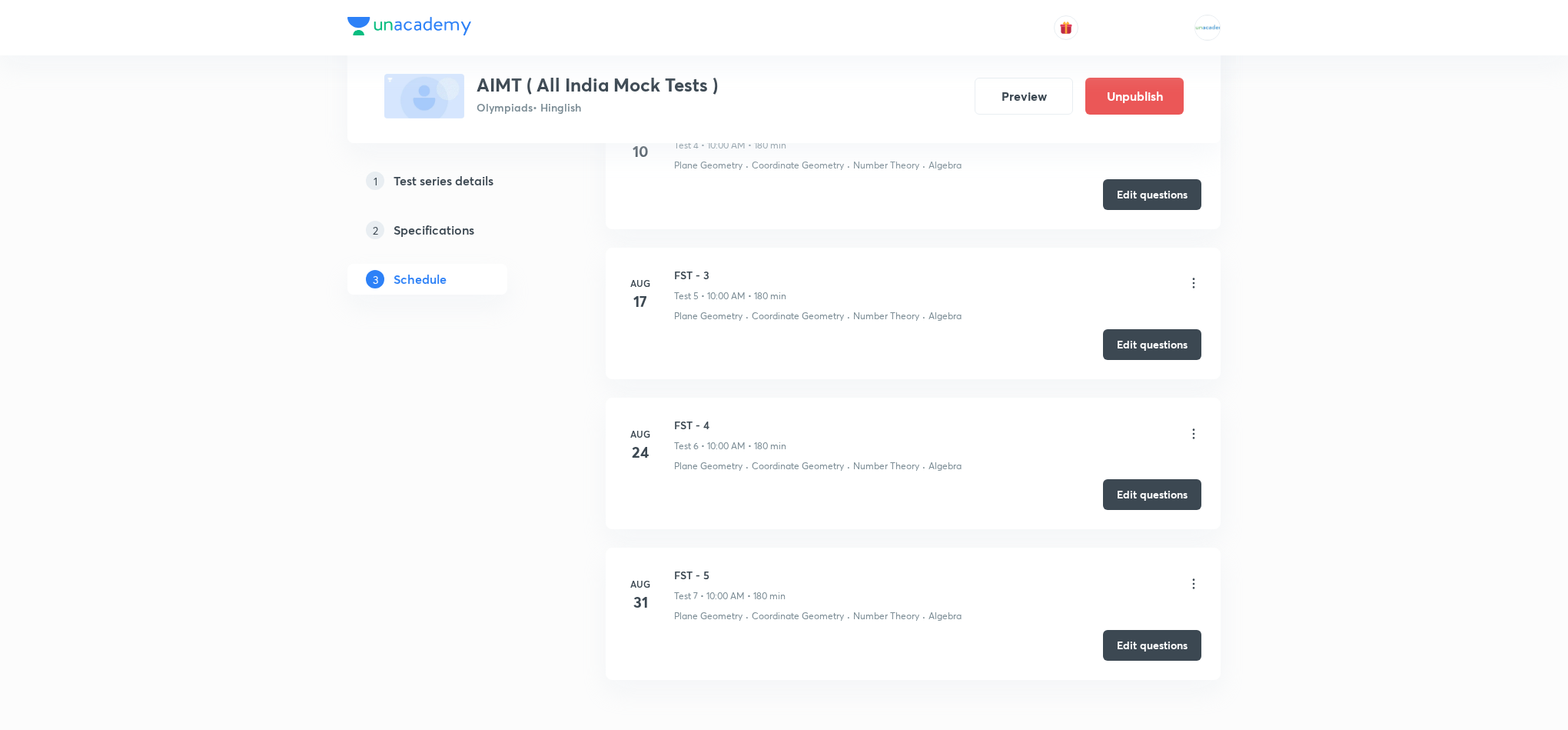
scroll to position [1363, 0]
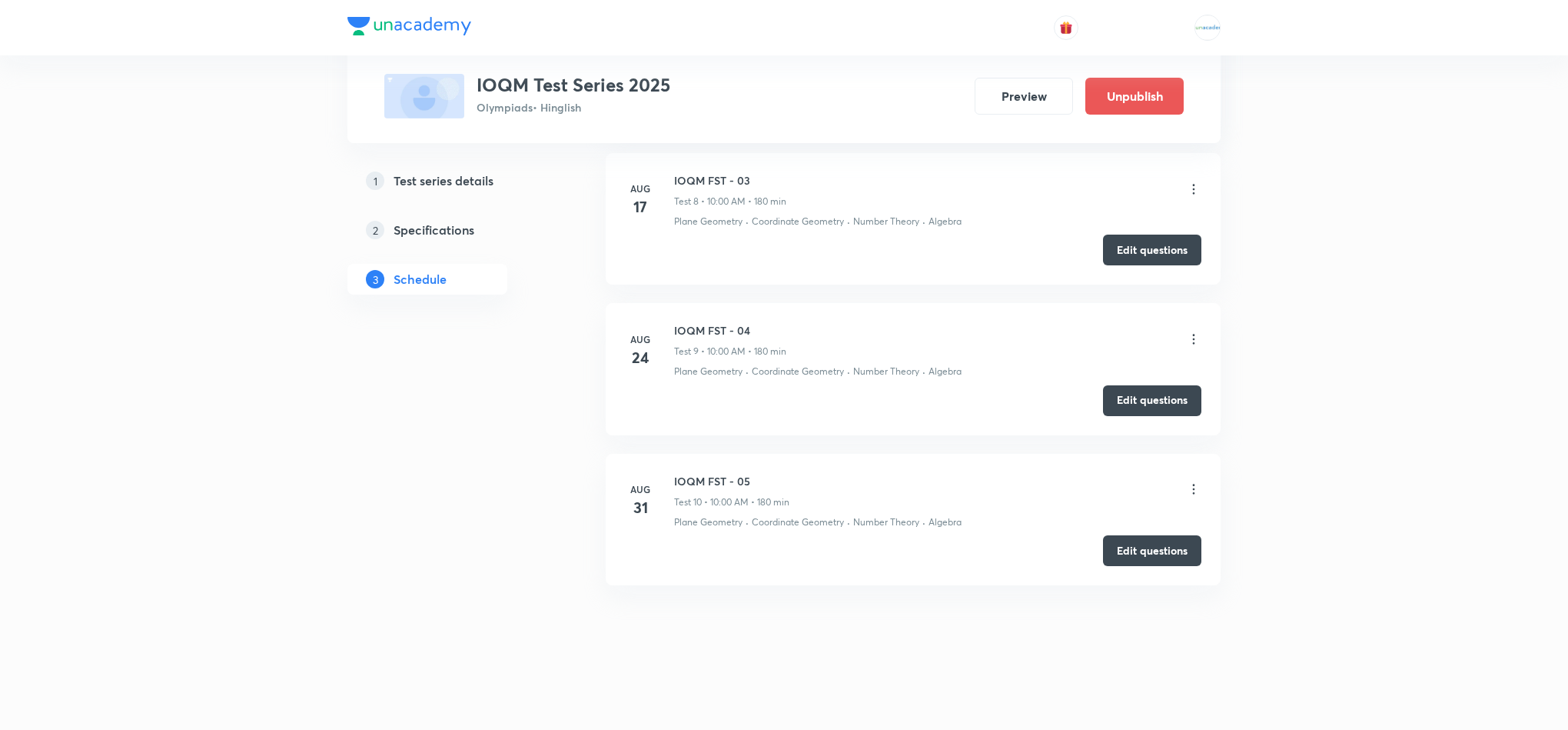
click at [1193, 490] on icon at bounding box center [1194, 489] width 3 height 10
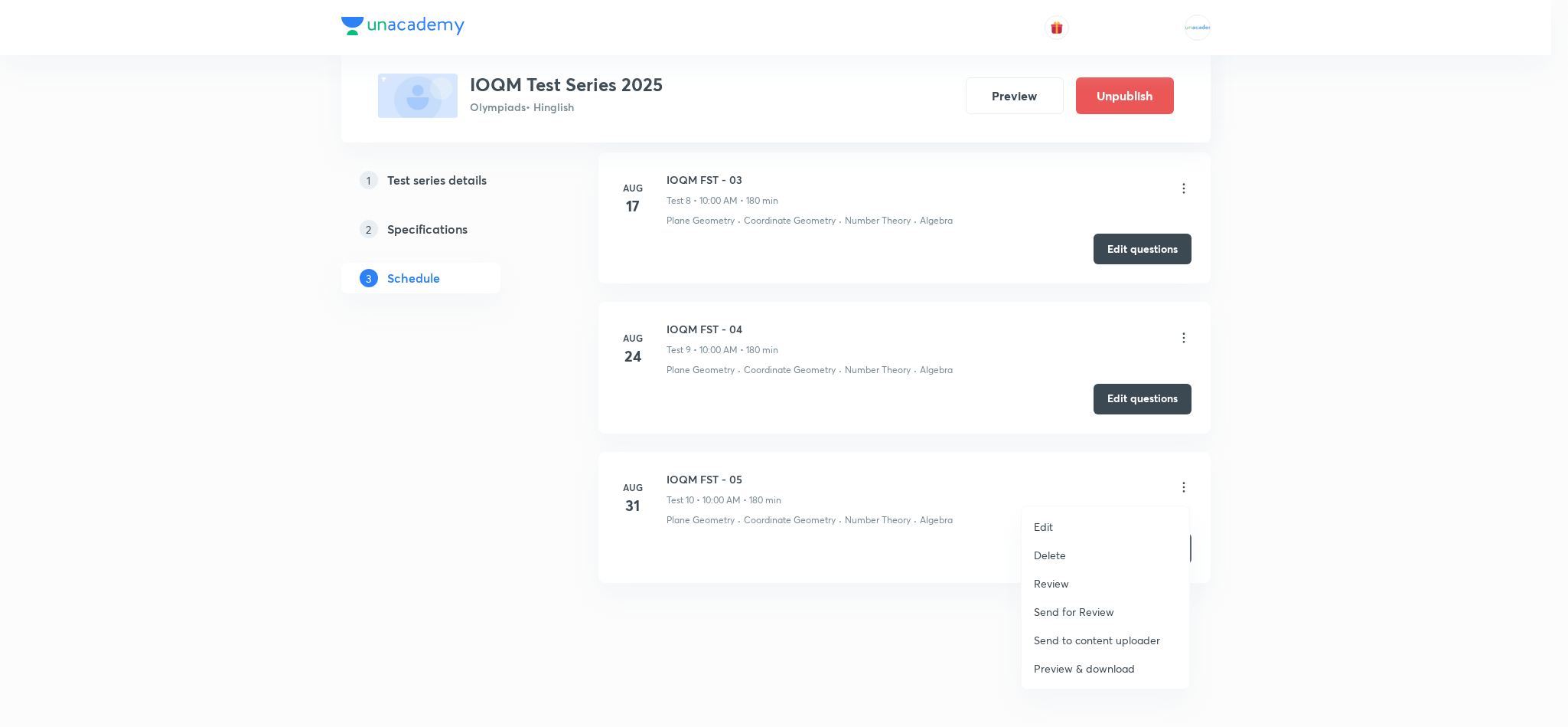
click at [1059, 587] on p "Review" at bounding box center [1051, 583] width 35 height 16
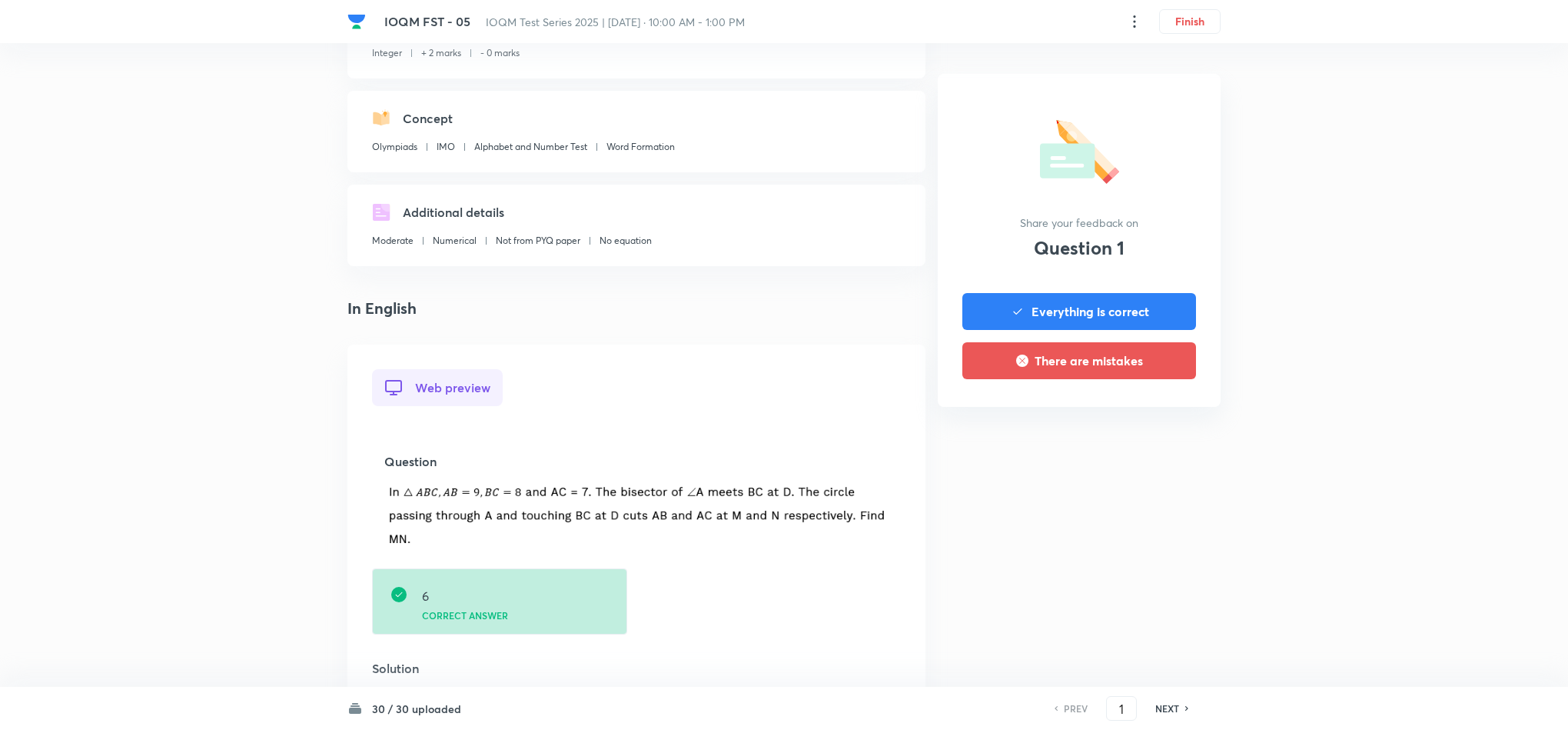
scroll to position [127, 0]
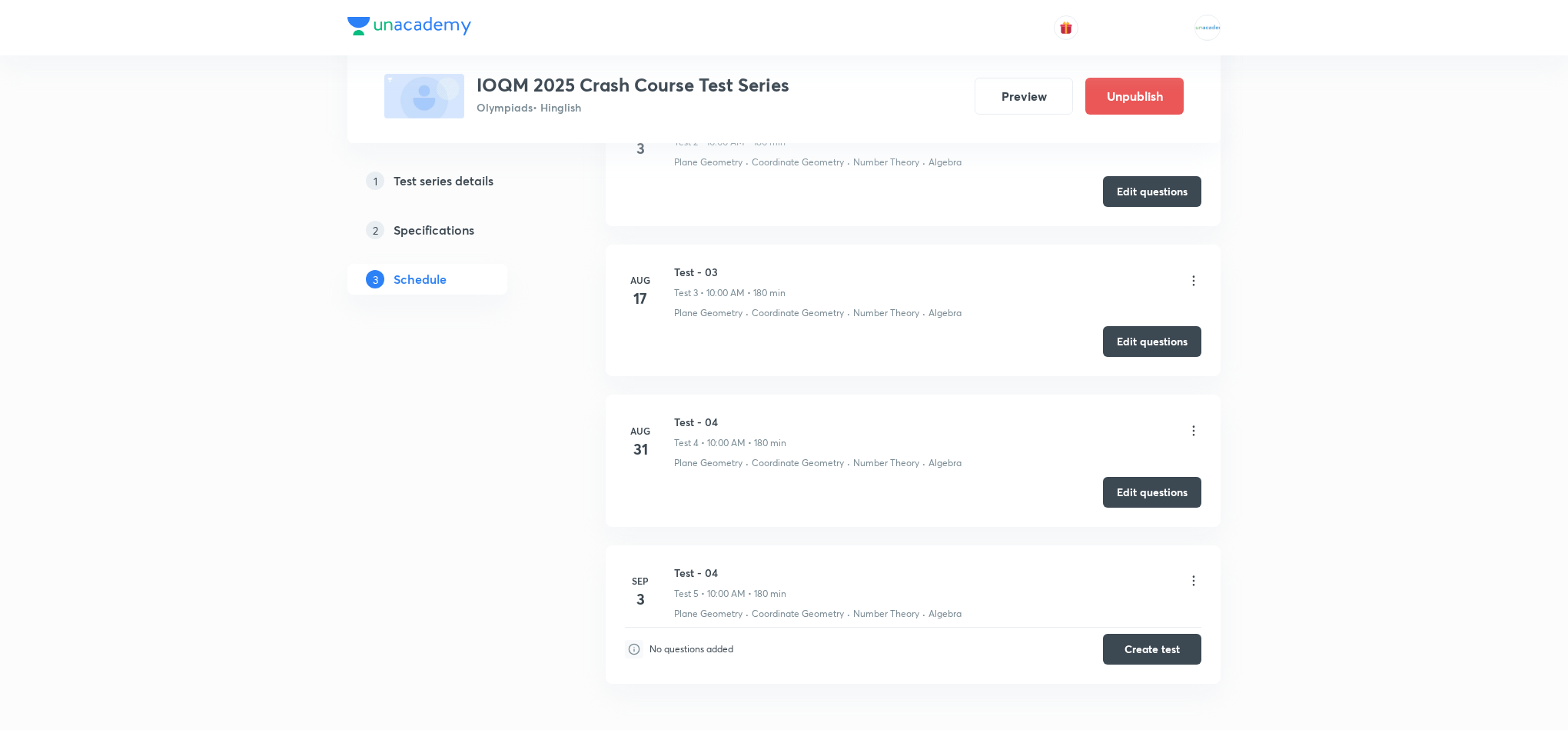
scroll to position [1068, 0]
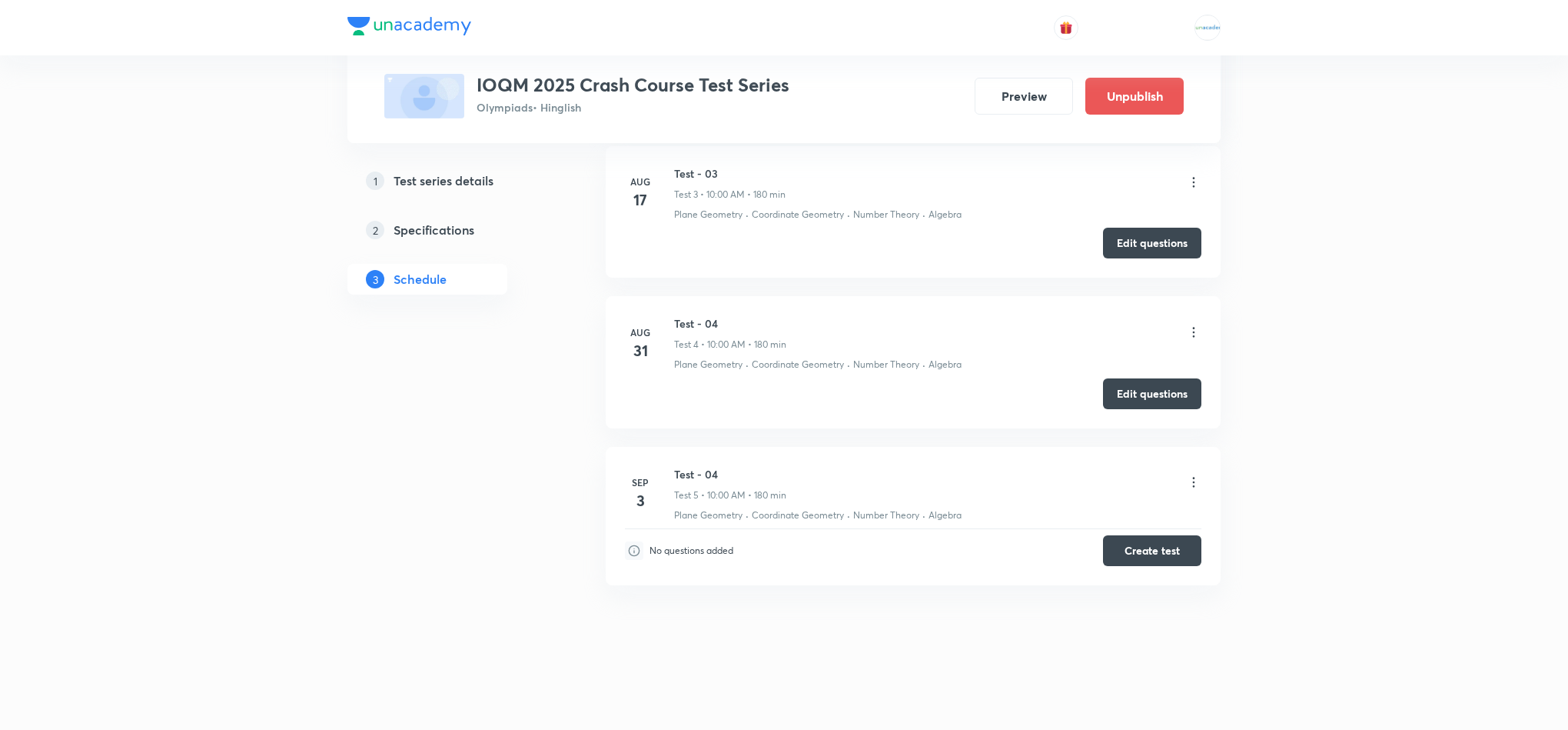
click at [1190, 335] on icon at bounding box center [1194, 332] width 15 height 15
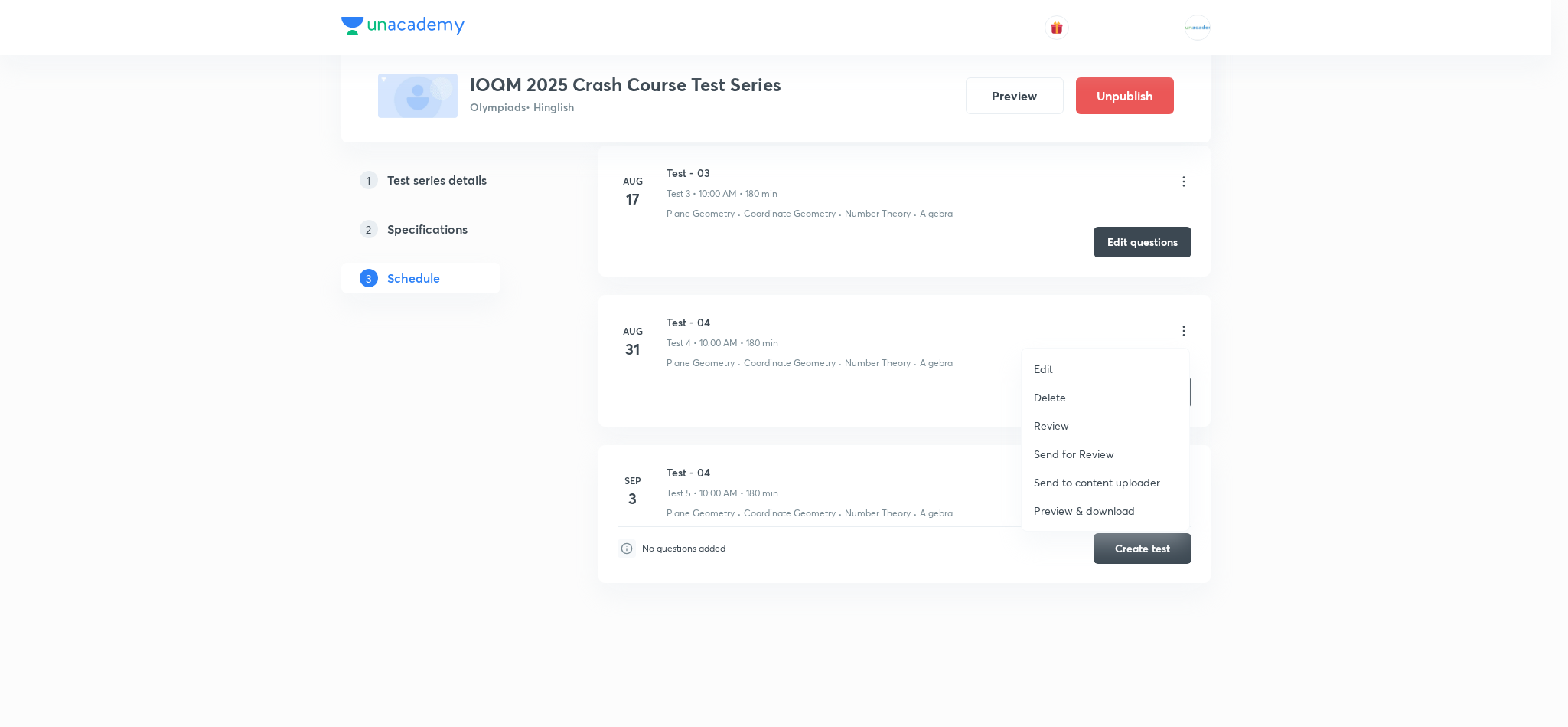
click at [1061, 427] on p "Review" at bounding box center [1051, 425] width 35 height 16
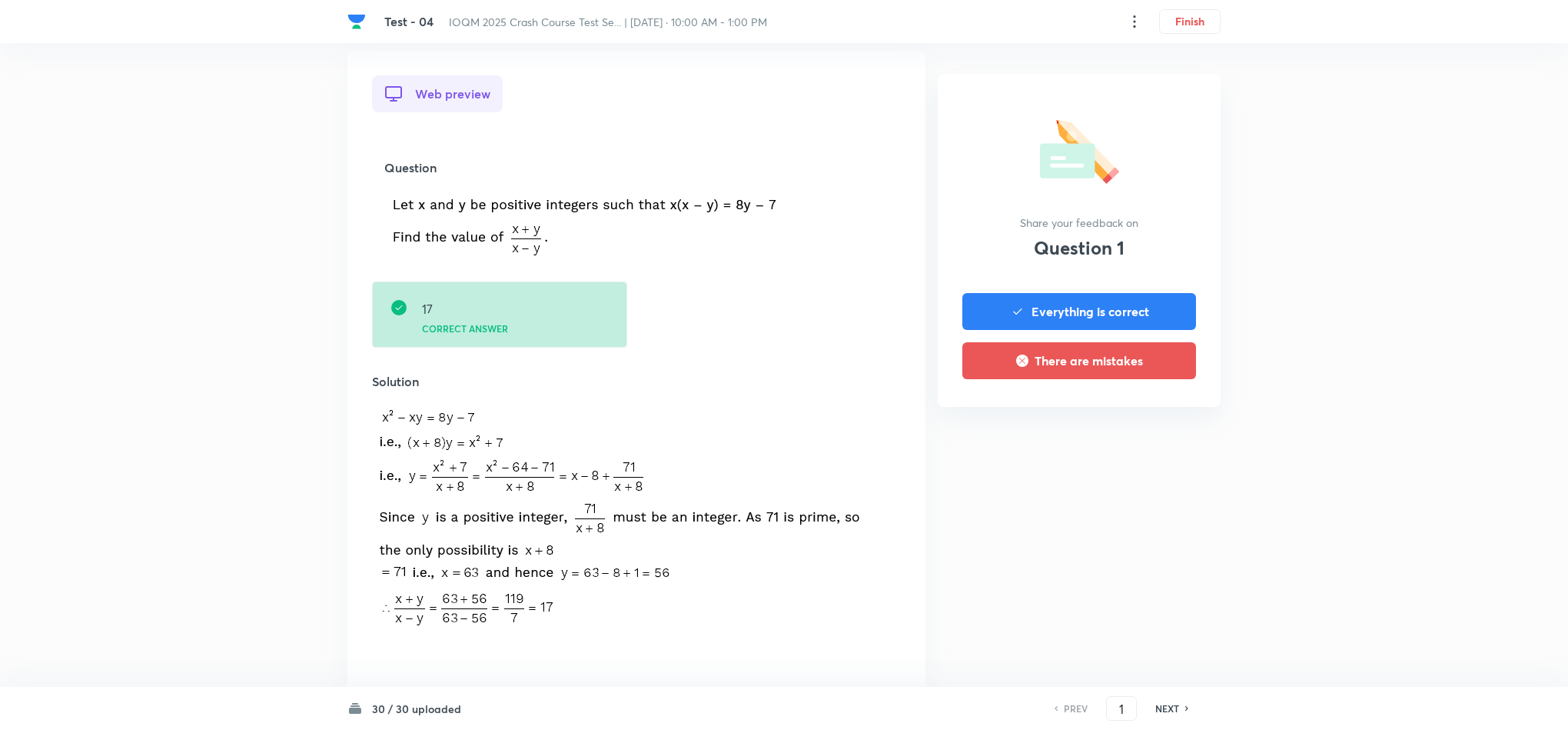
scroll to position [400, 0]
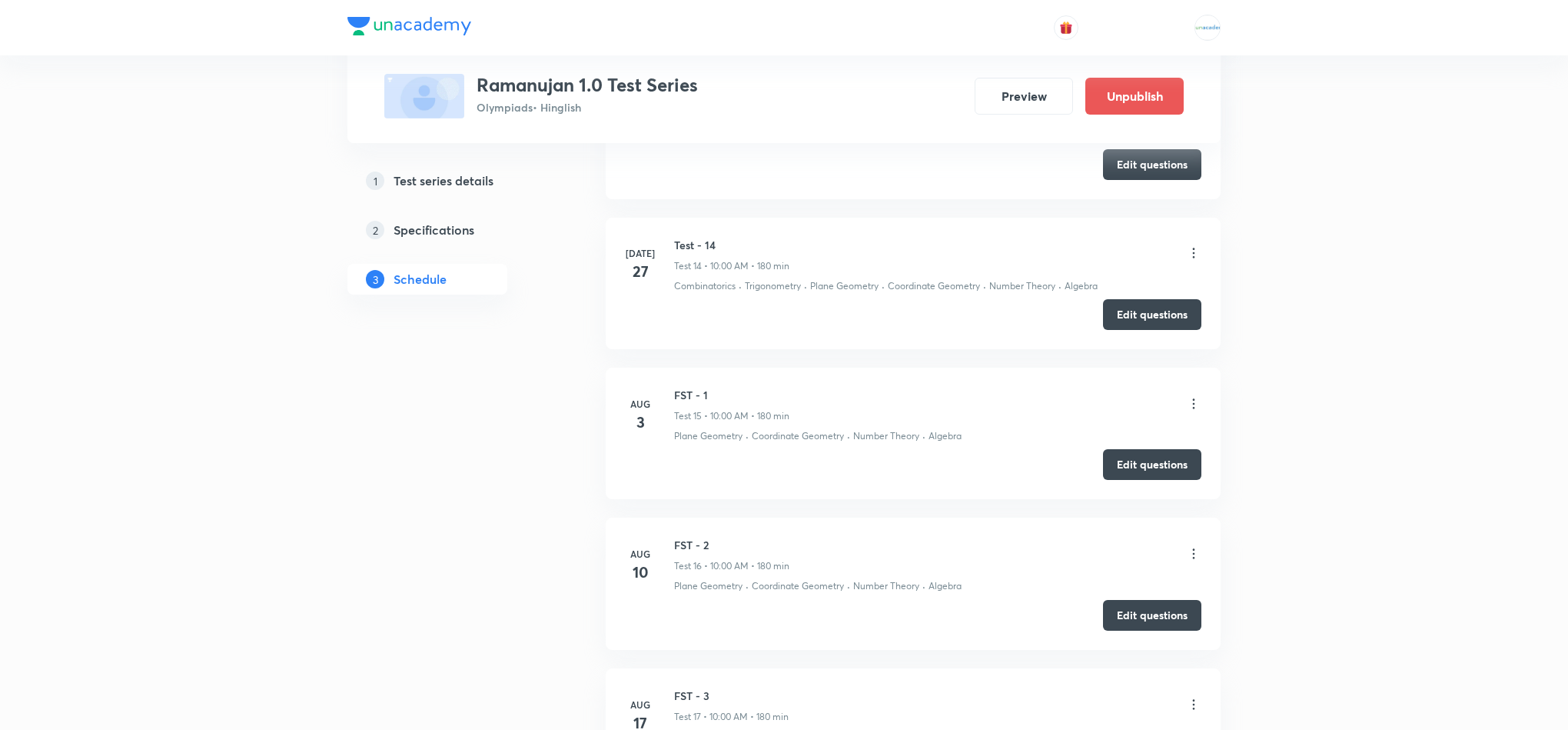
scroll to position [3174, 0]
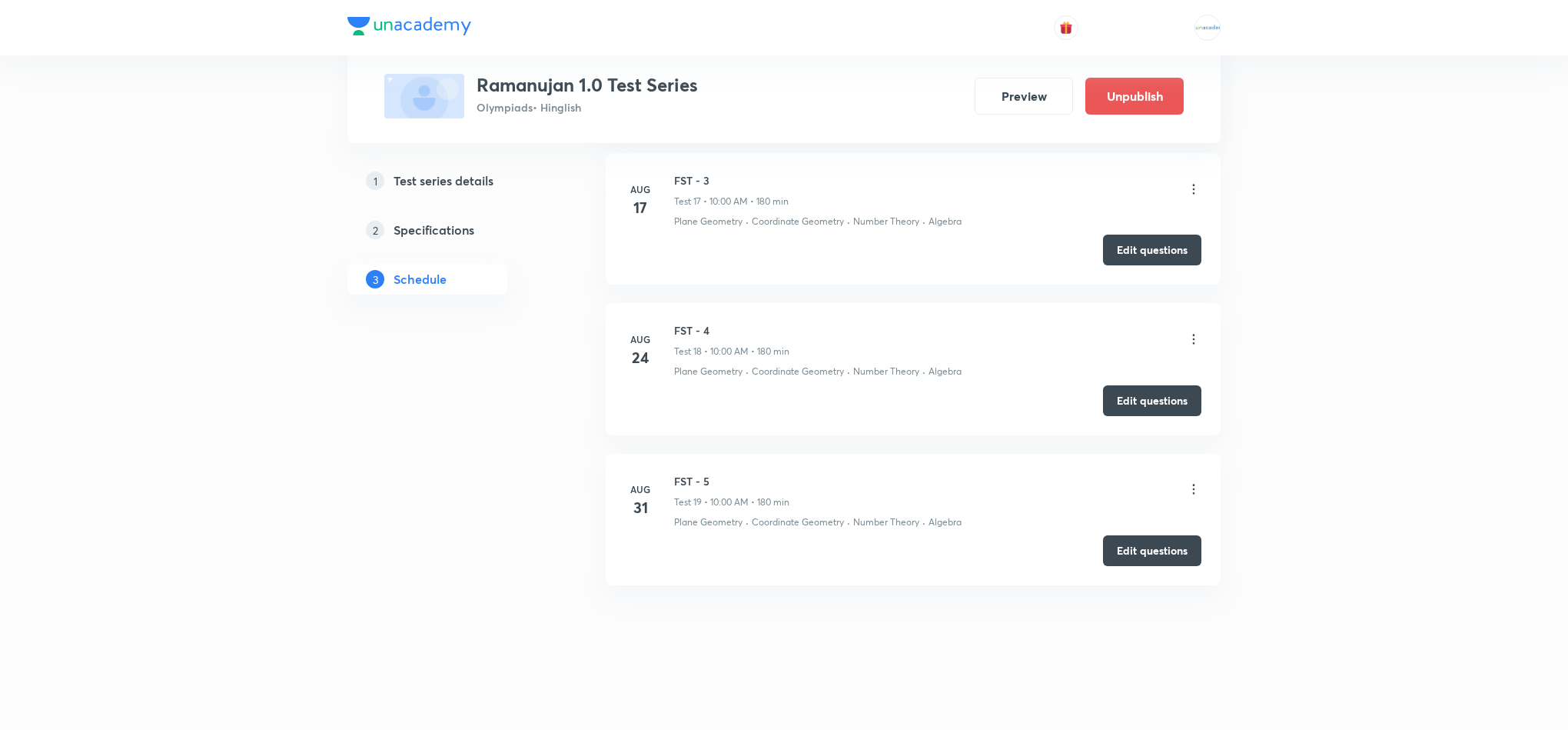
click at [1187, 487] on icon at bounding box center [1194, 488] width 15 height 15
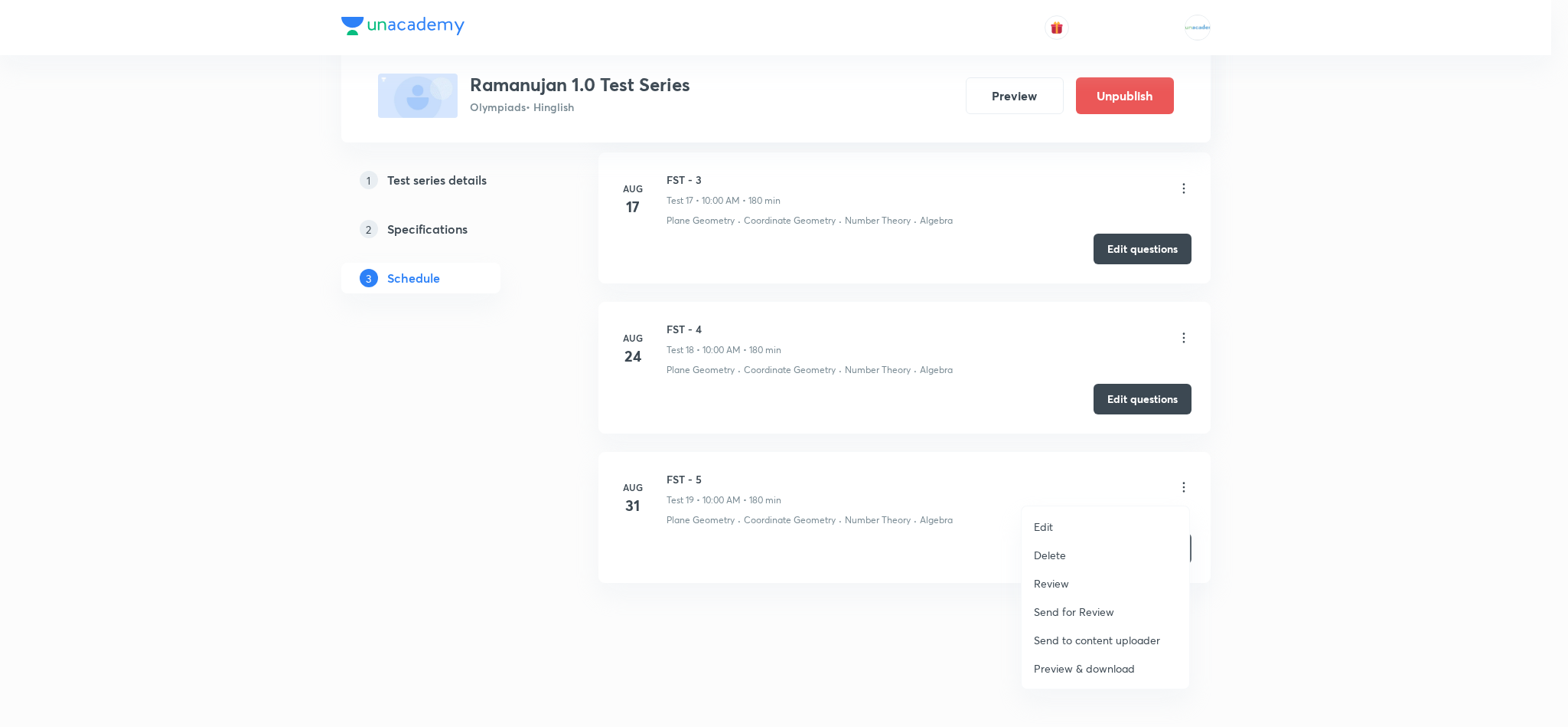
click at [1053, 581] on p "Review" at bounding box center [1051, 583] width 35 height 16
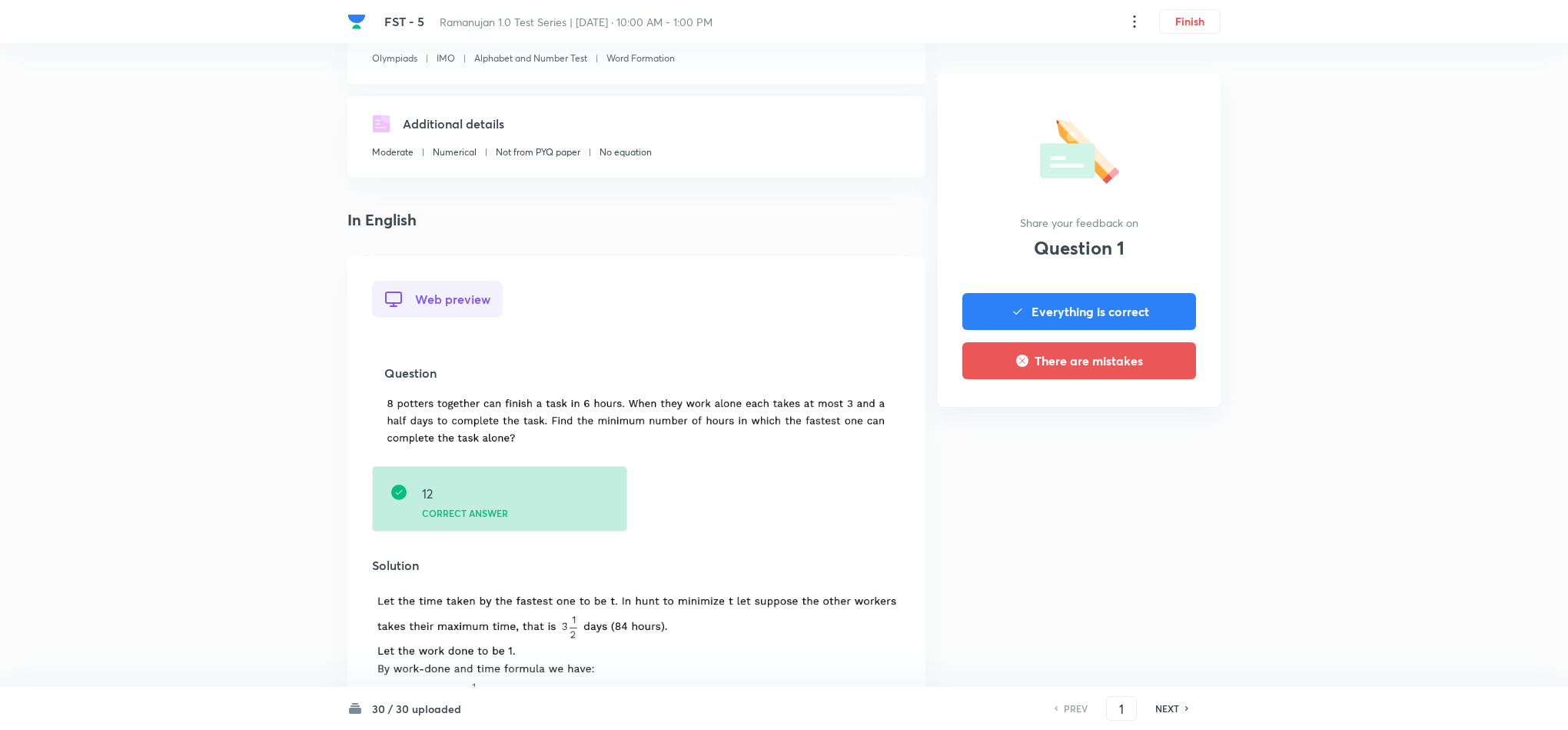
scroll to position [216, 0]
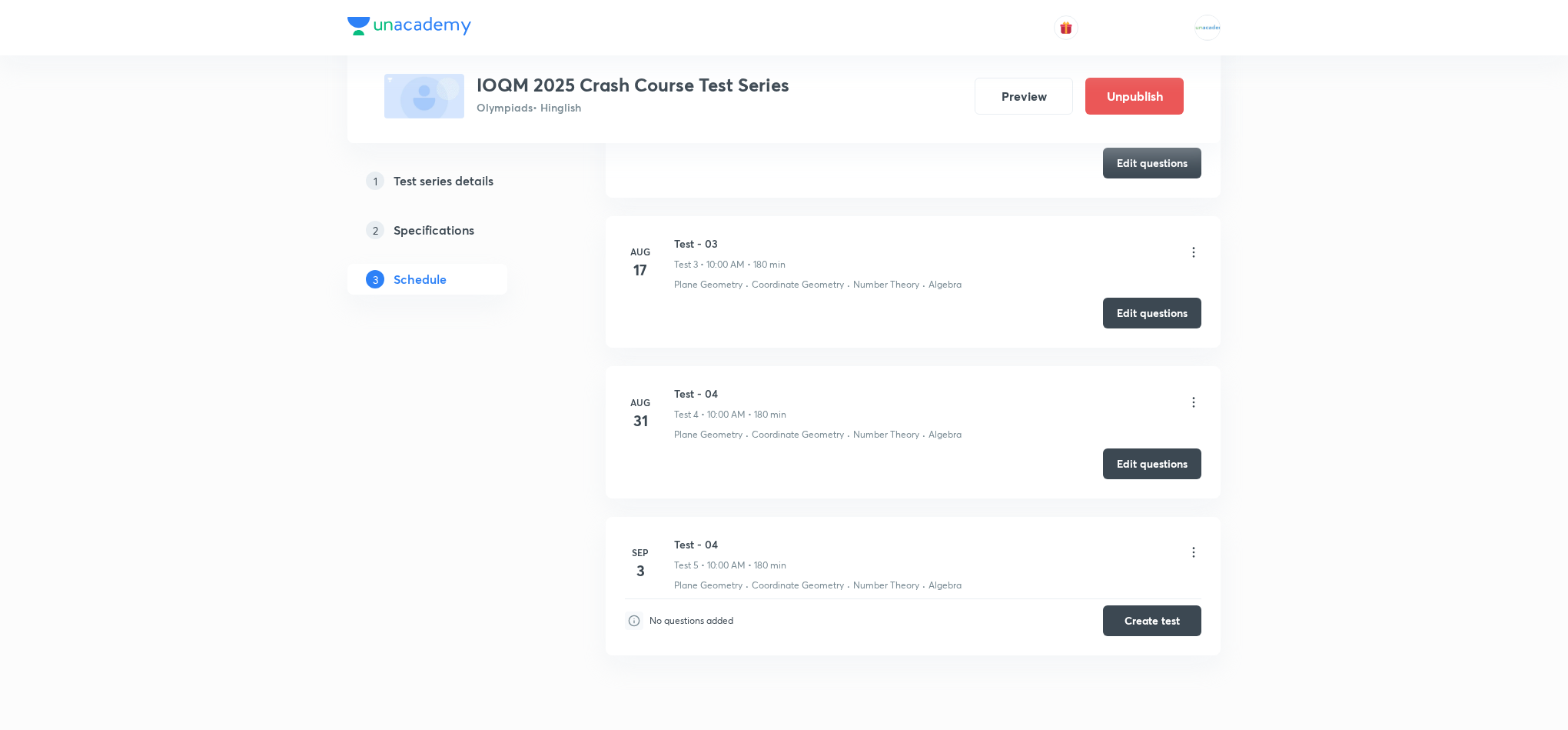
click at [1192, 402] on icon at bounding box center [1194, 402] width 15 height 15
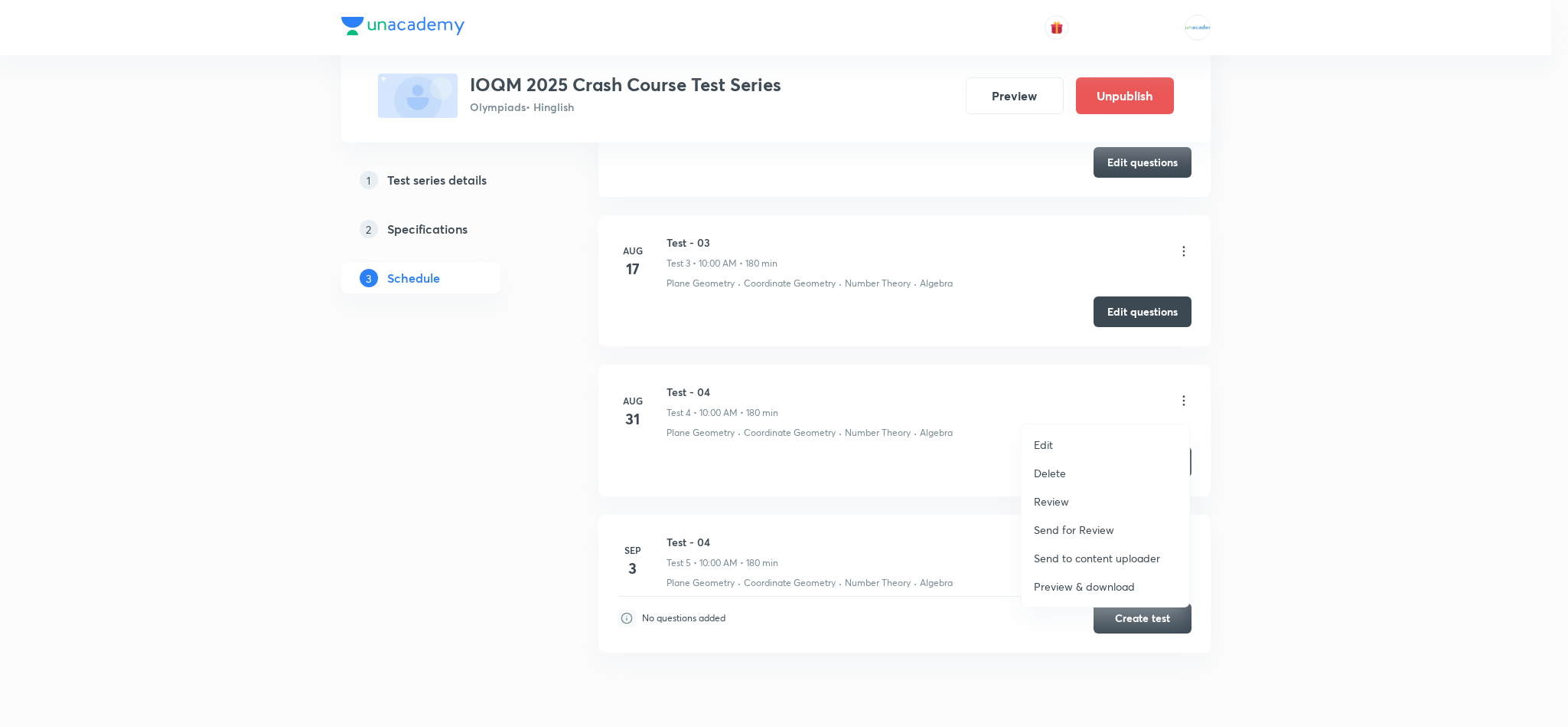
click at [1052, 501] on p "Review" at bounding box center [1051, 501] width 35 height 16
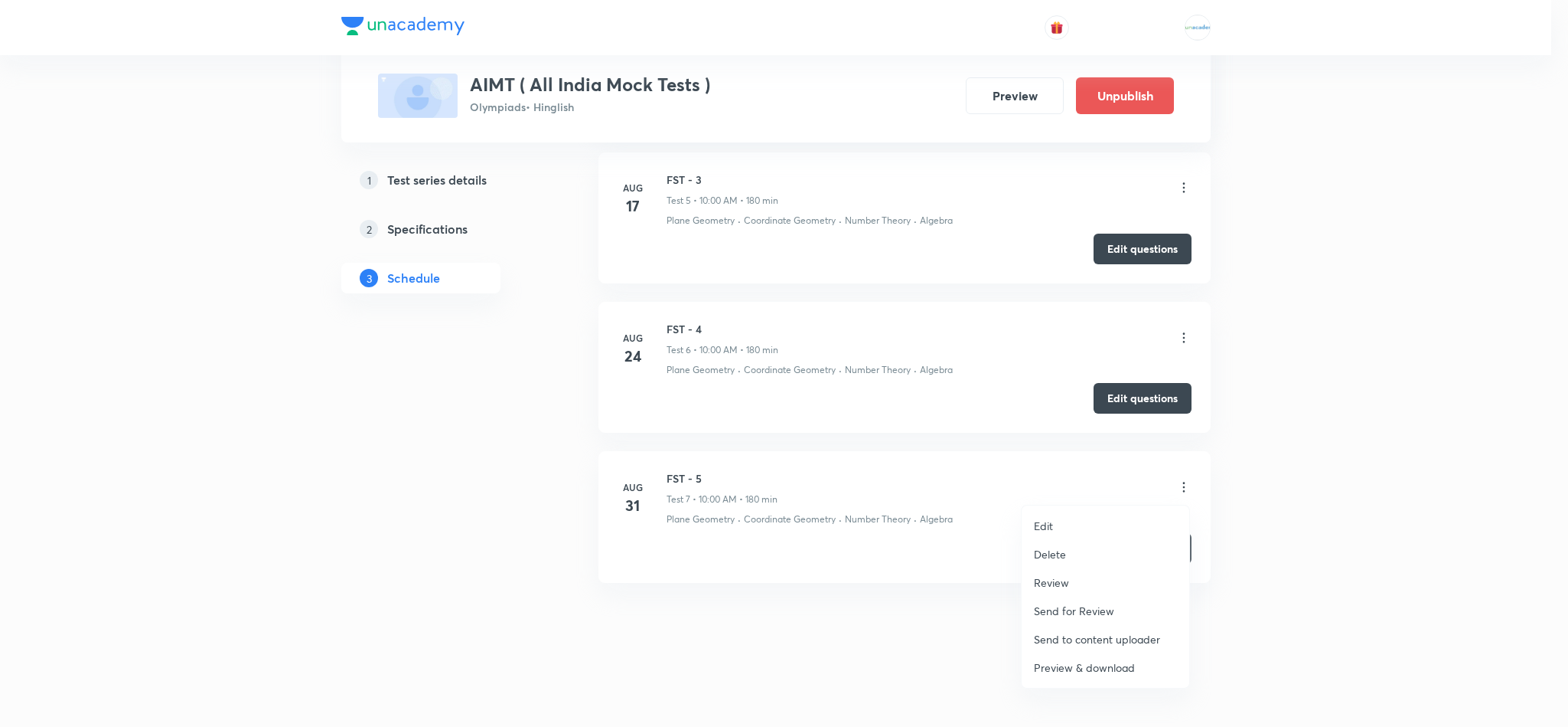
click at [1049, 580] on p "Review" at bounding box center [1051, 582] width 35 height 16
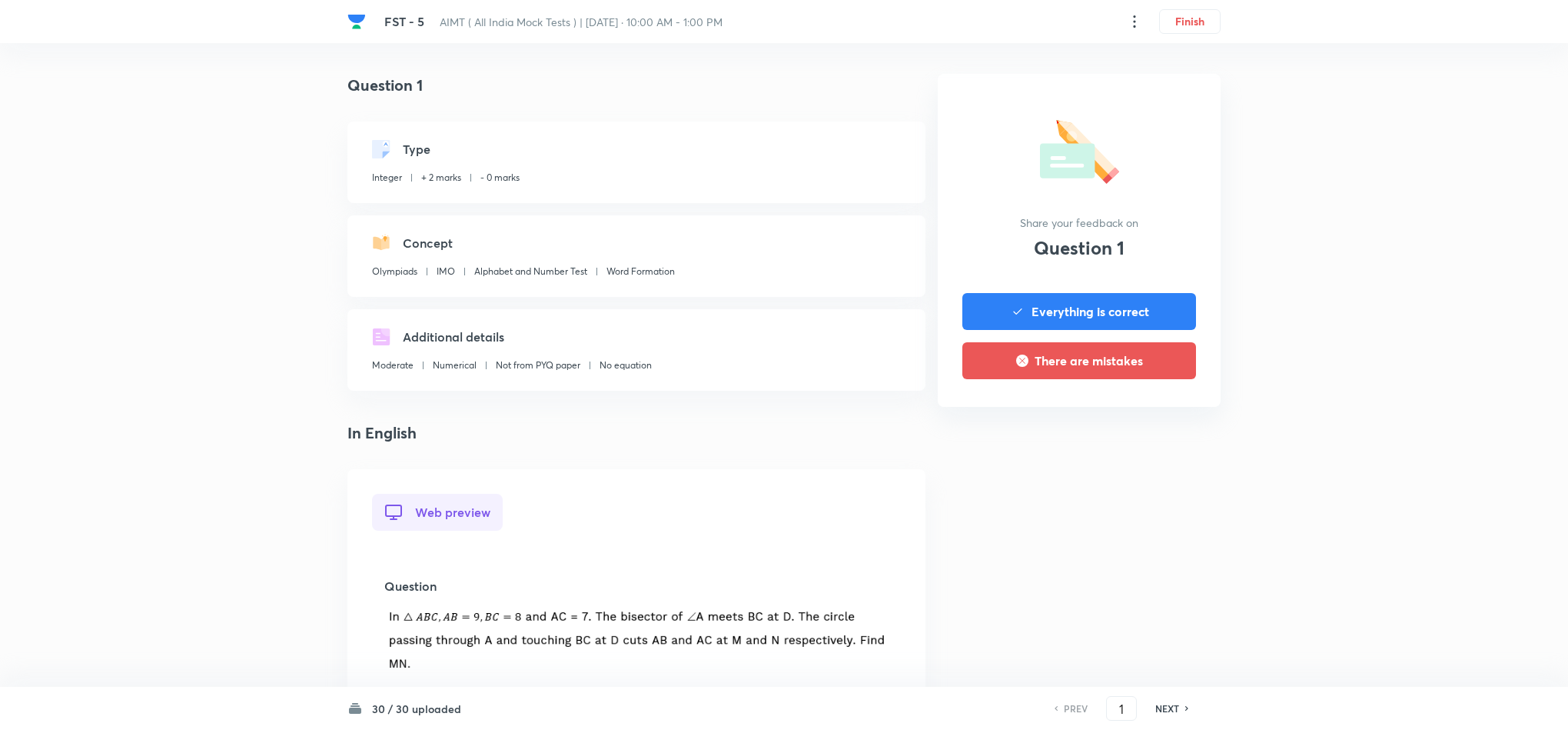
scroll to position [63, 0]
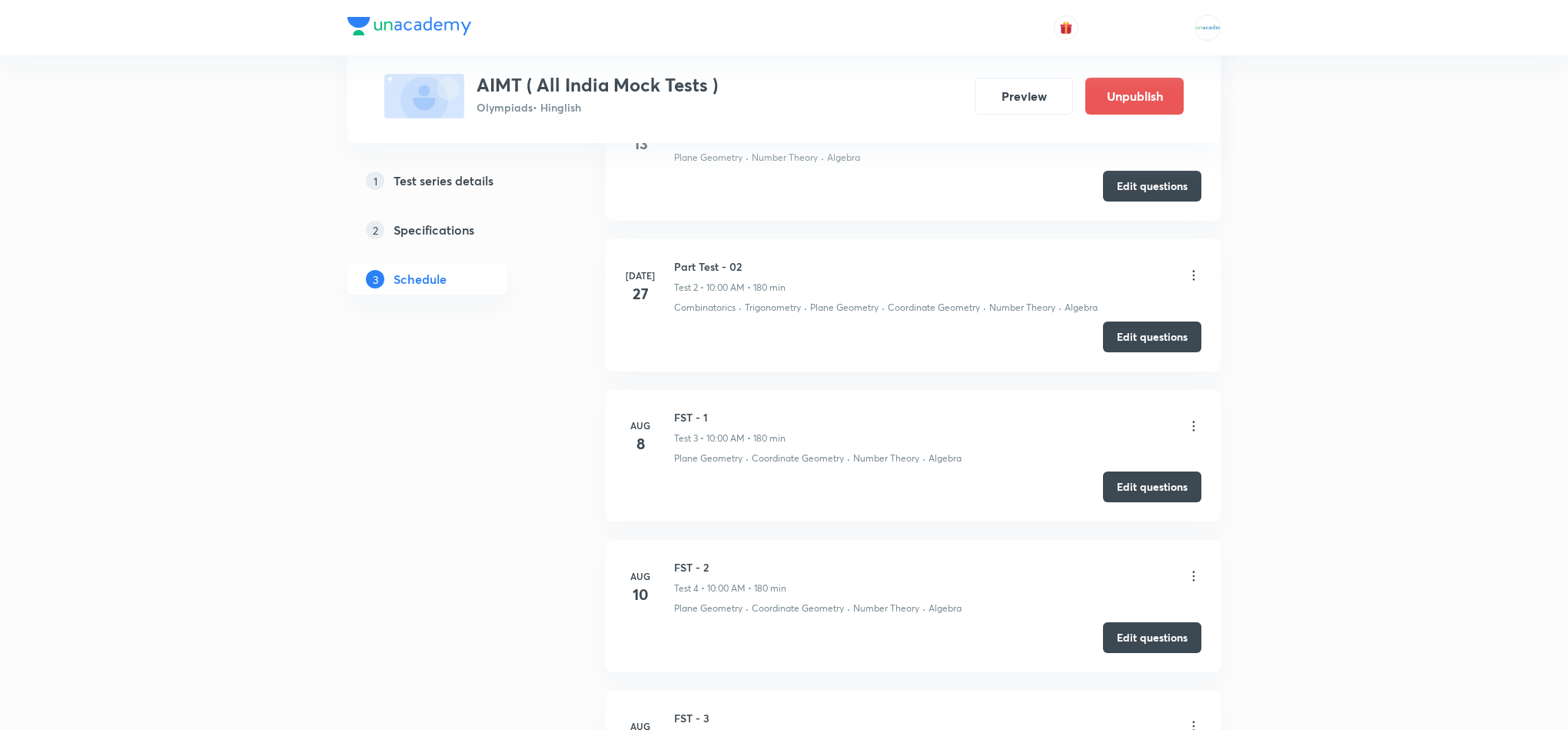
scroll to position [1363, 0]
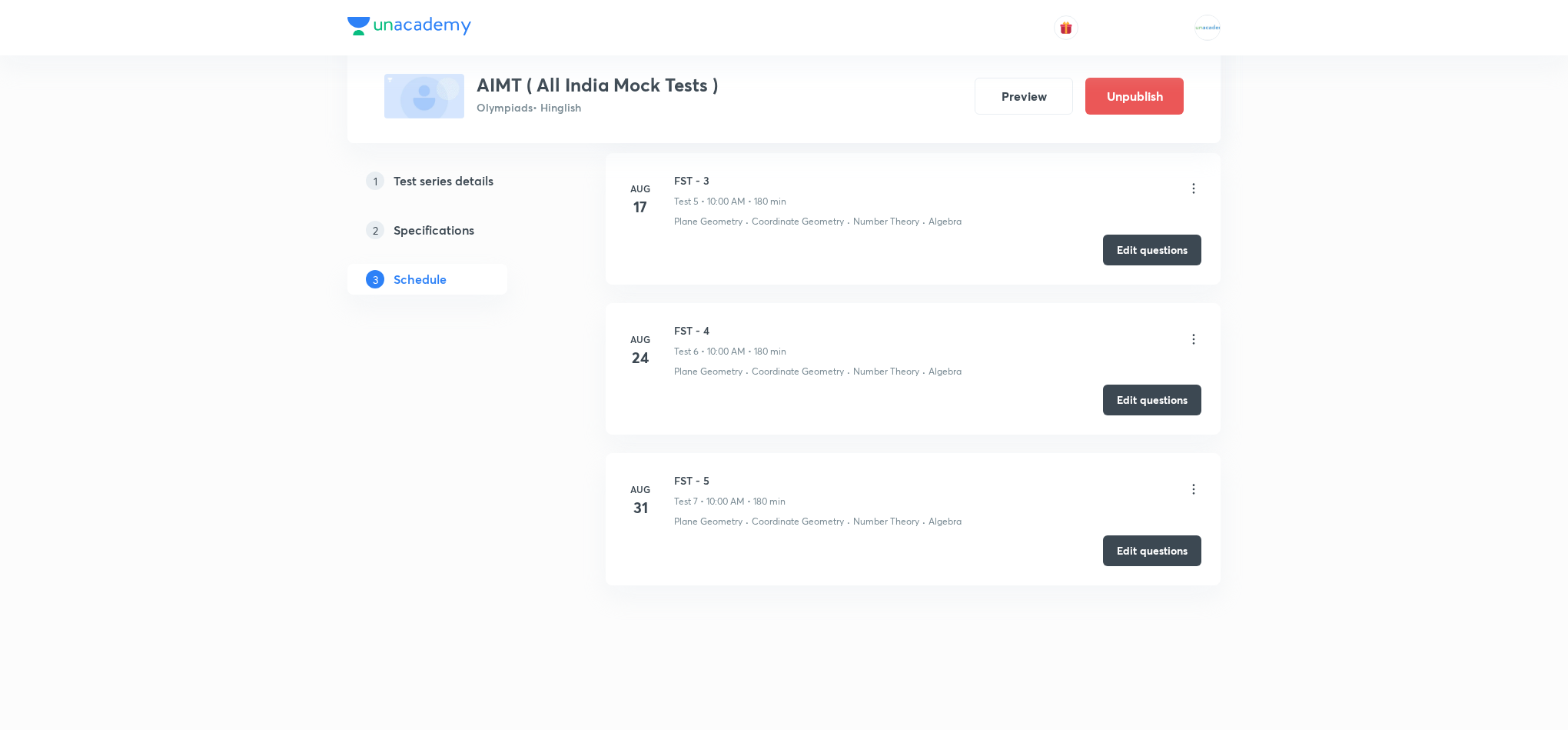
click at [1197, 489] on icon at bounding box center [1194, 488] width 15 height 15
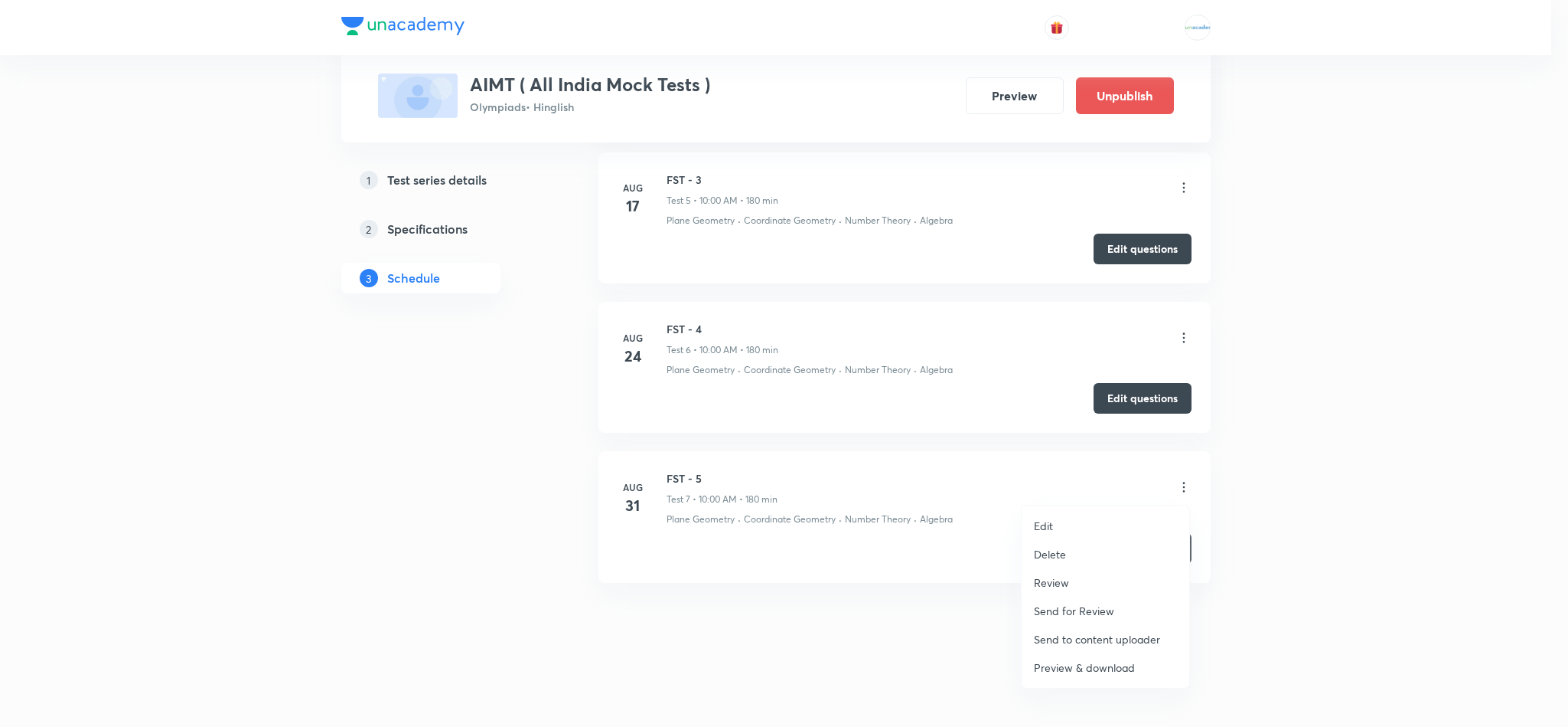
click at [1052, 584] on p "Review" at bounding box center [1051, 582] width 35 height 16
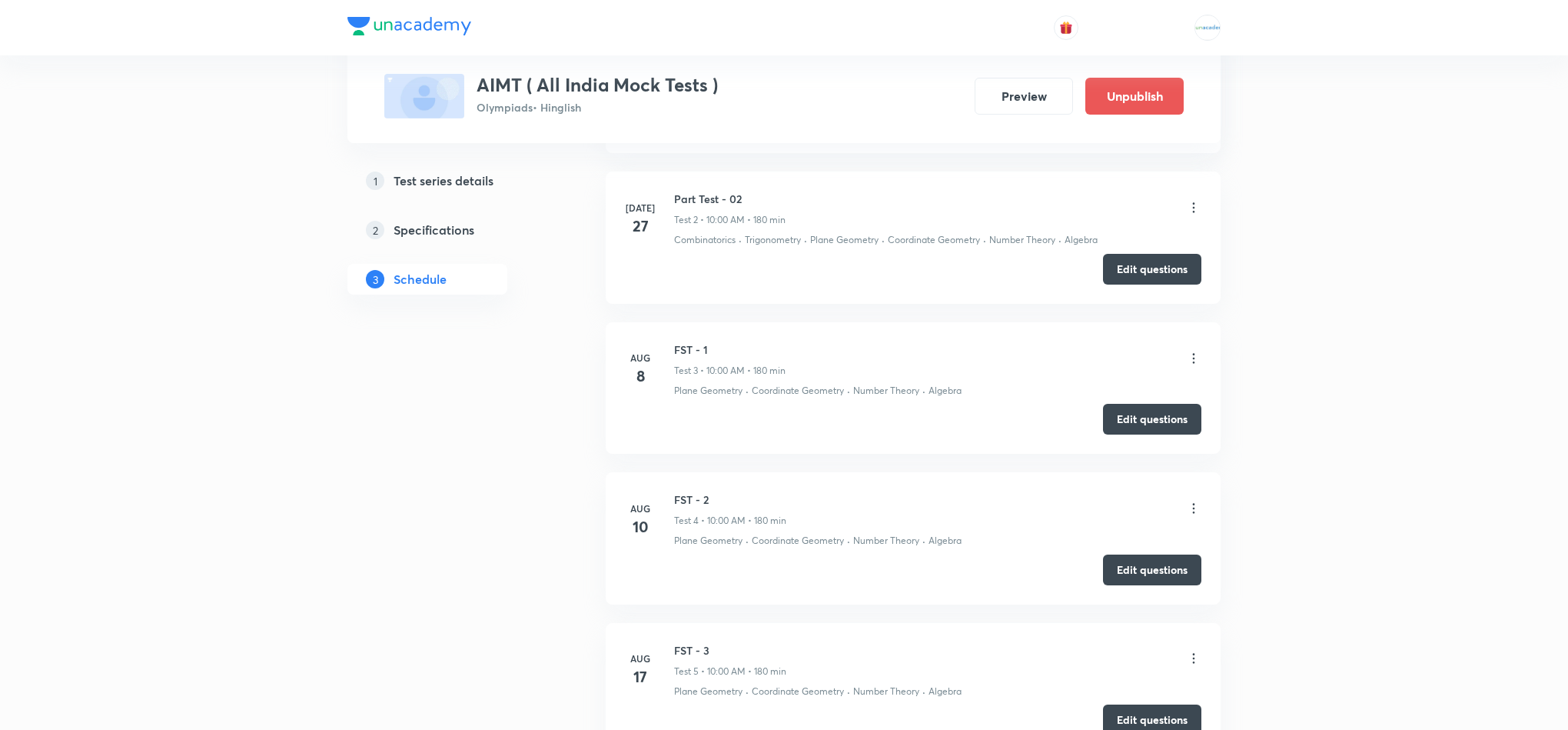
scroll to position [884, 0]
click at [1195, 365] on icon at bounding box center [1194, 360] width 15 height 15
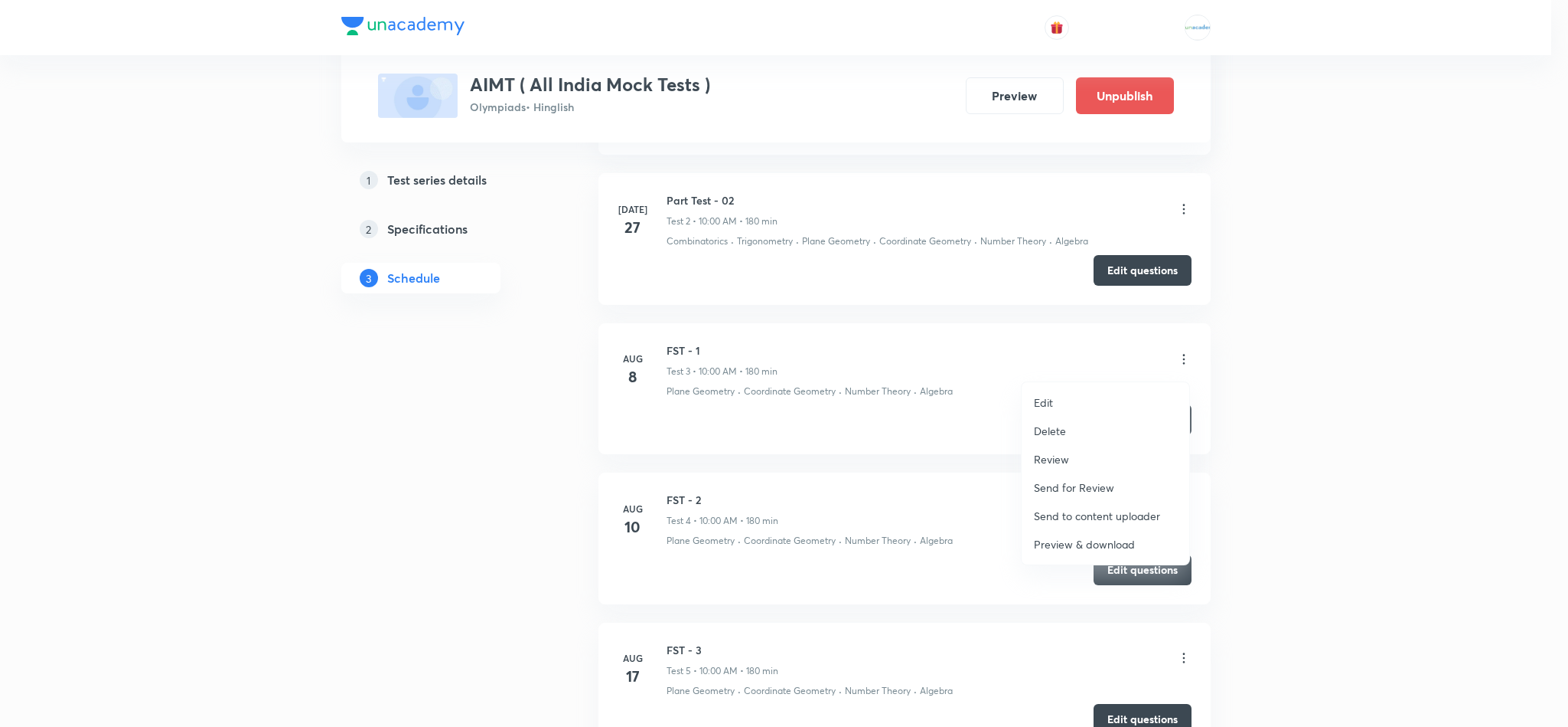
click at [1072, 456] on li "Review" at bounding box center [1105, 459] width 168 height 29
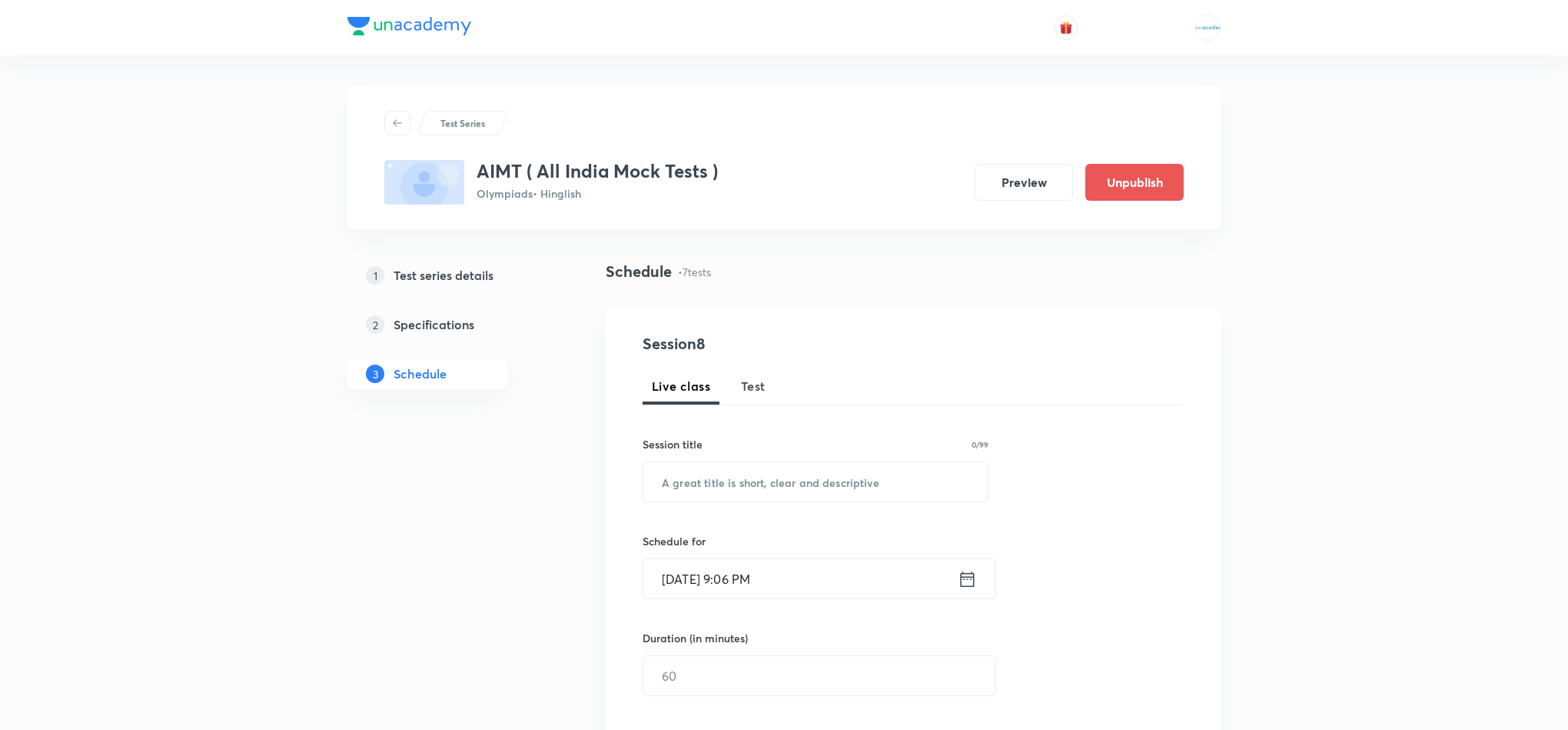
scroll to position [1363, 0]
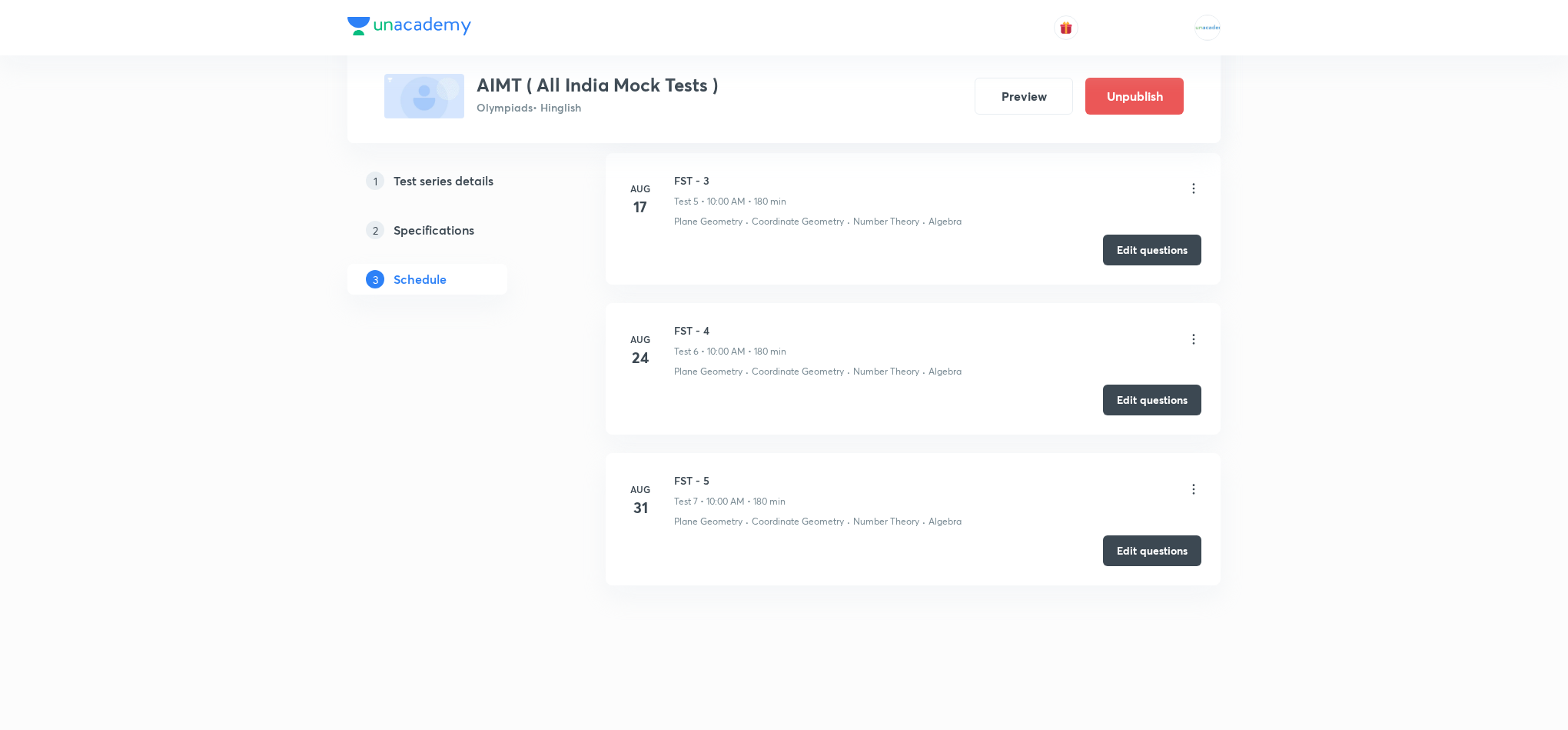
click at [1192, 486] on icon at bounding box center [1194, 488] width 15 height 15
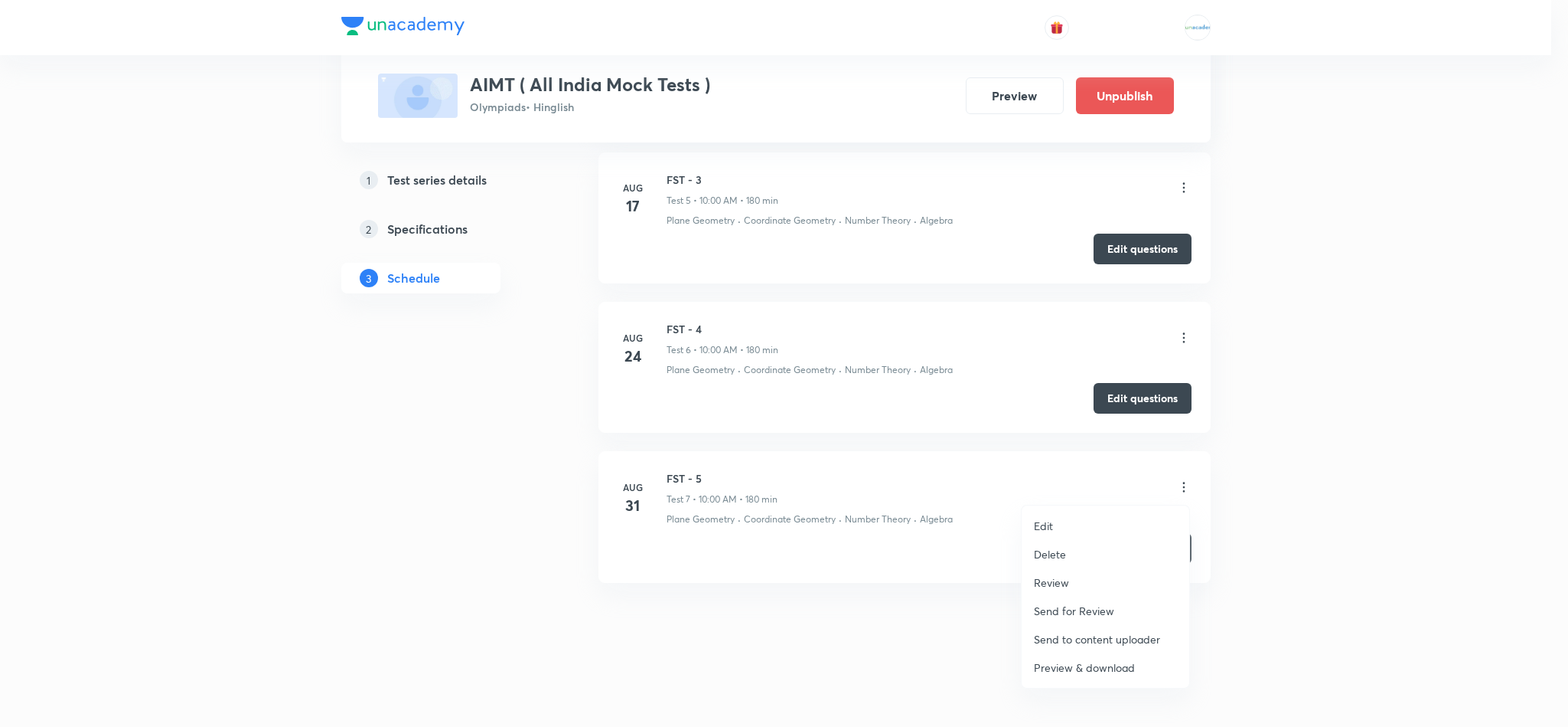
click at [901, 567] on div at bounding box center [784, 363] width 1568 height 727
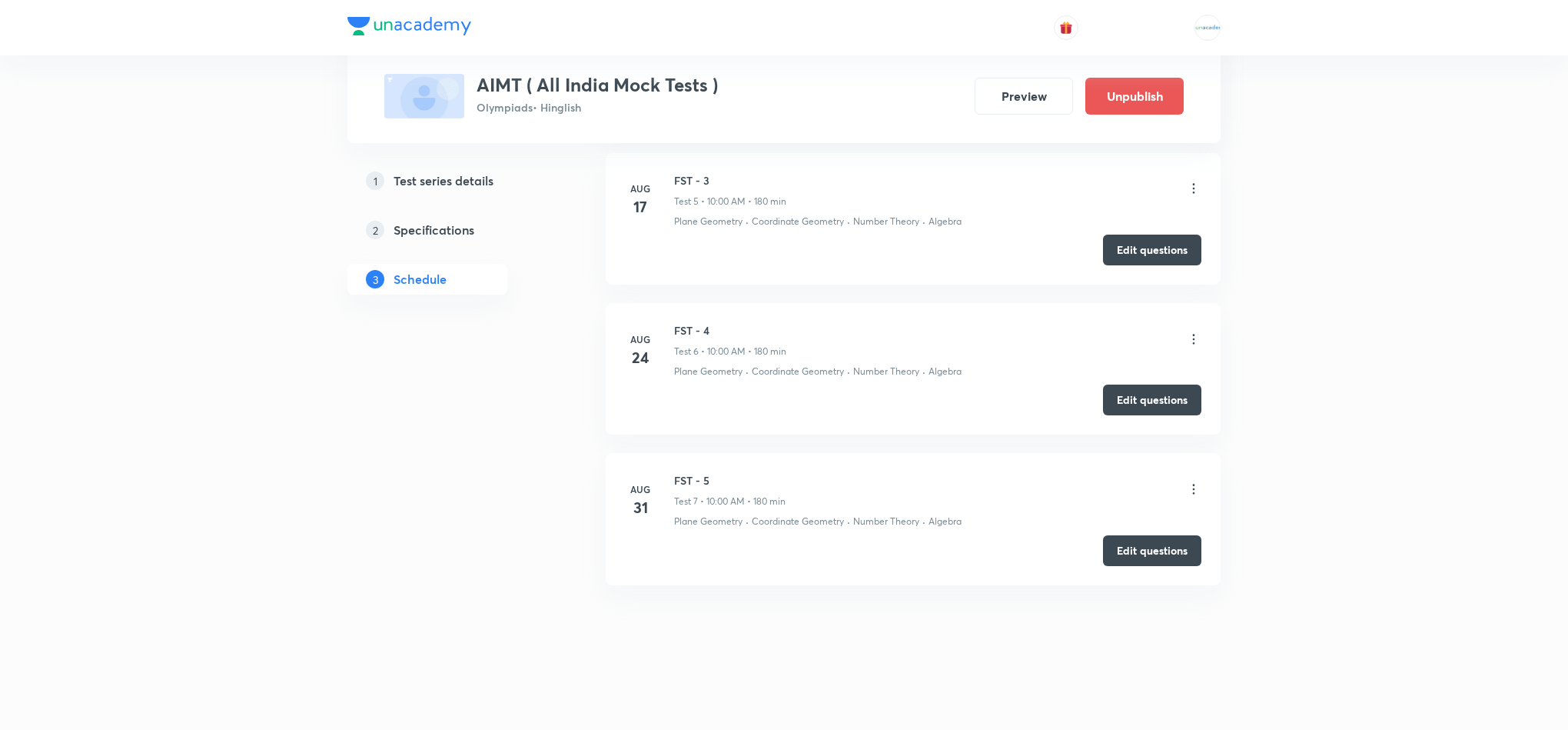
click at [704, 478] on h6 "FST - 5" at bounding box center [730, 480] width 112 height 16
drag, startPoint x: 715, startPoint y: 478, endPoint x: 669, endPoint y: 478, distance: 46.0
click at [669, 478] on div "Aug 31 FST - 5 Test 7 • 10:00 AM • 180 min Plane Geometry · Coordinate Geometry…" at bounding box center [913, 500] width 576 height 56
copy div "FST - 5"
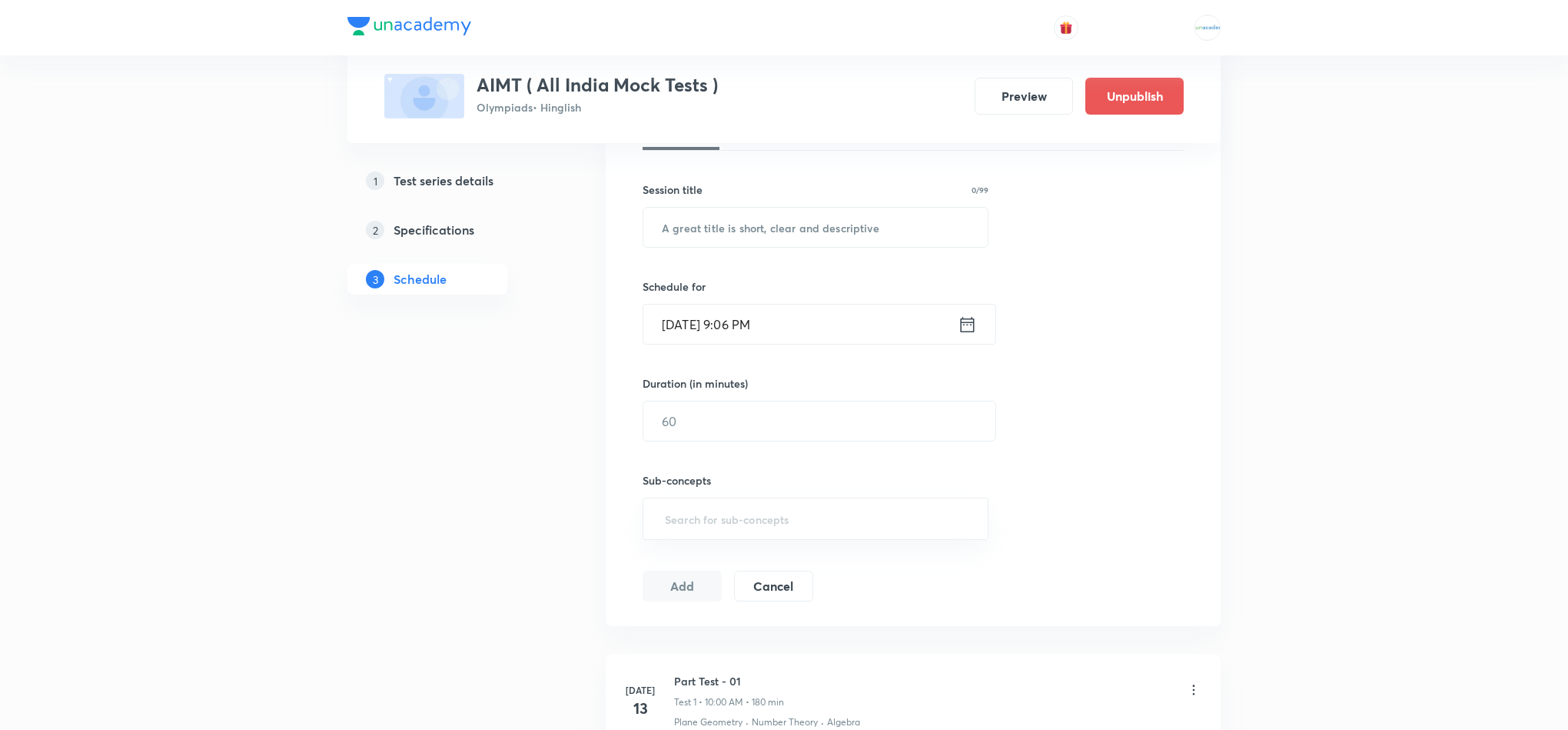
scroll to position [0, 0]
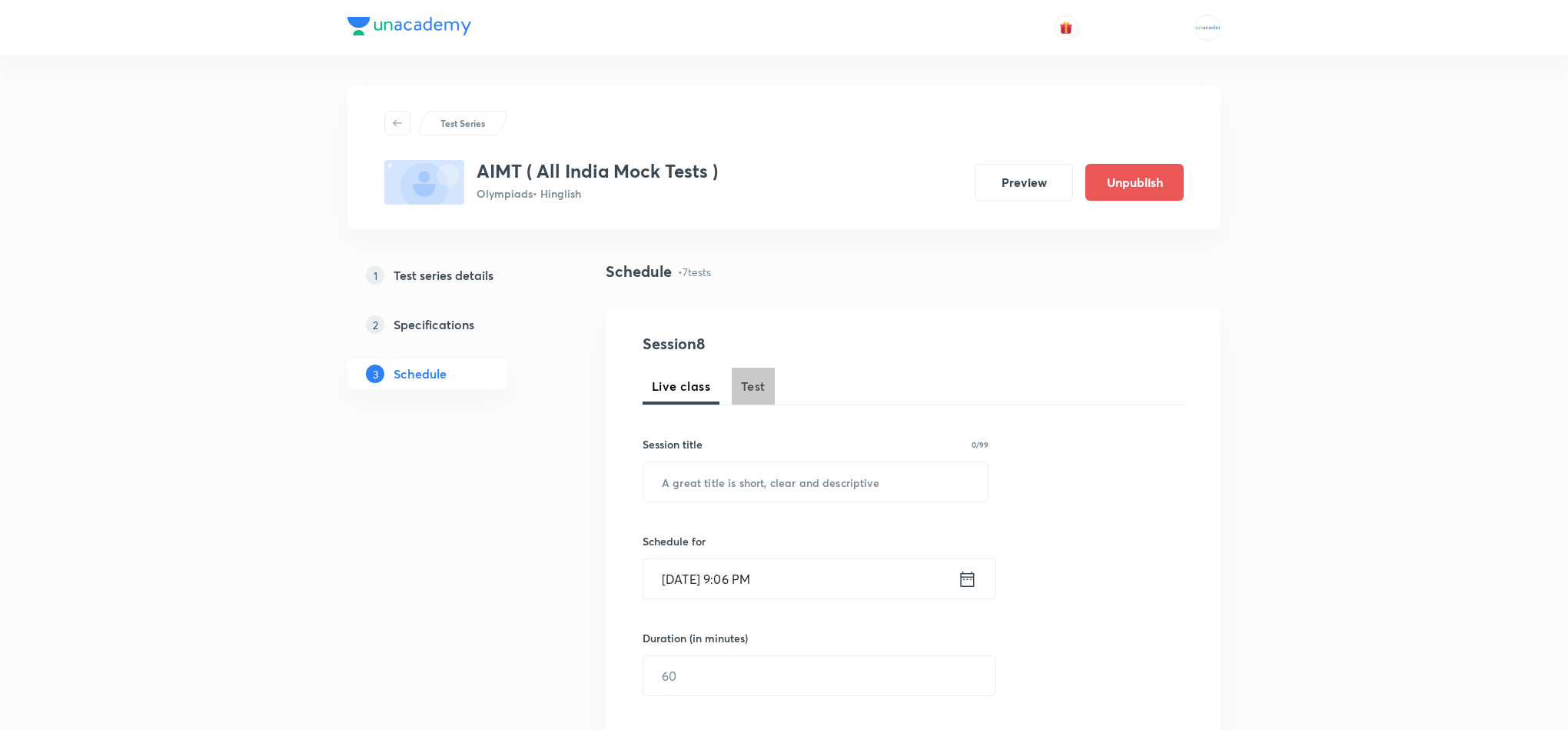
click at [752, 385] on span "Test" at bounding box center [752, 385] width 24 height 18
click at [752, 485] on input "text" at bounding box center [816, 481] width 345 height 39
paste input "FST - 5"
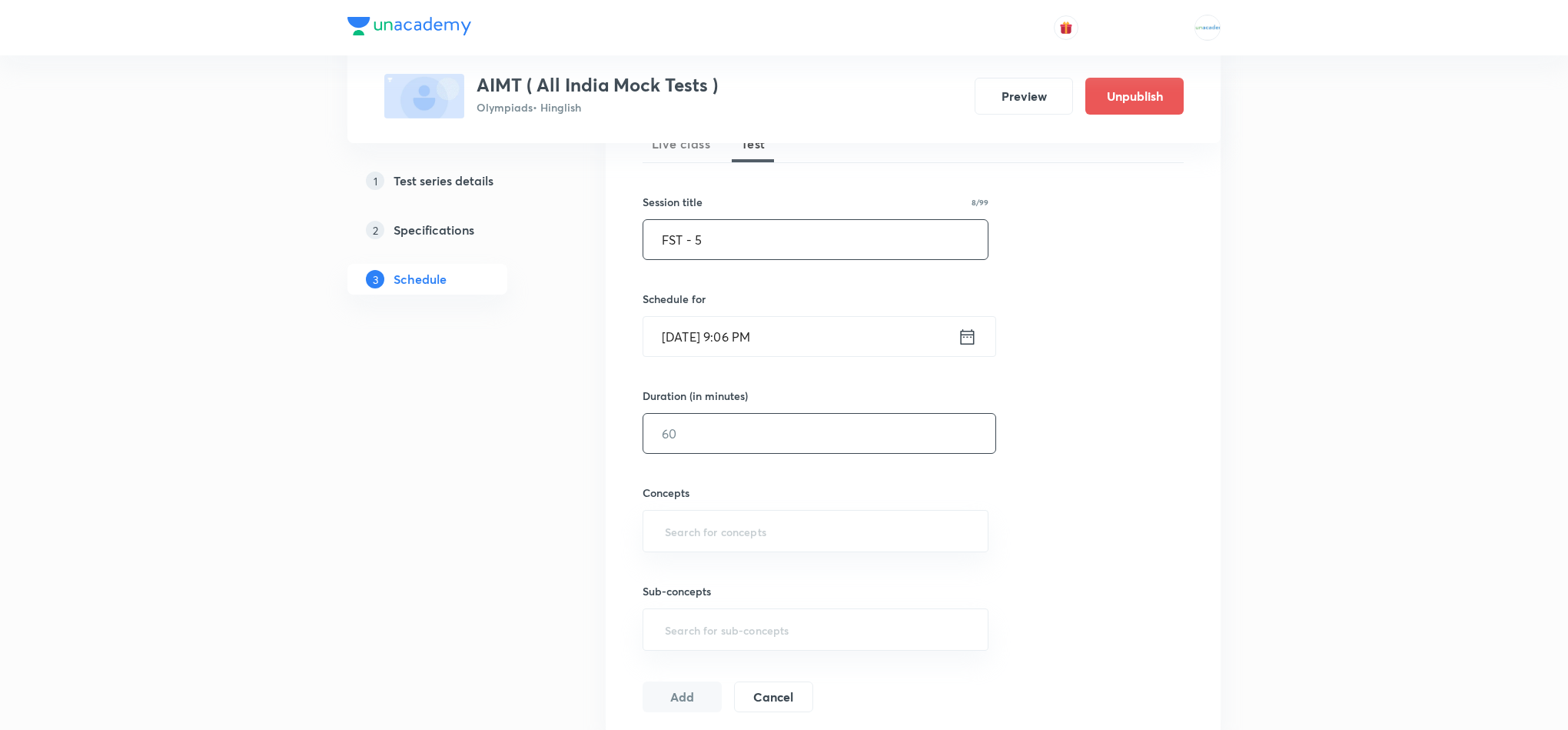
scroll to position [252, 0]
type input "FST - 5"
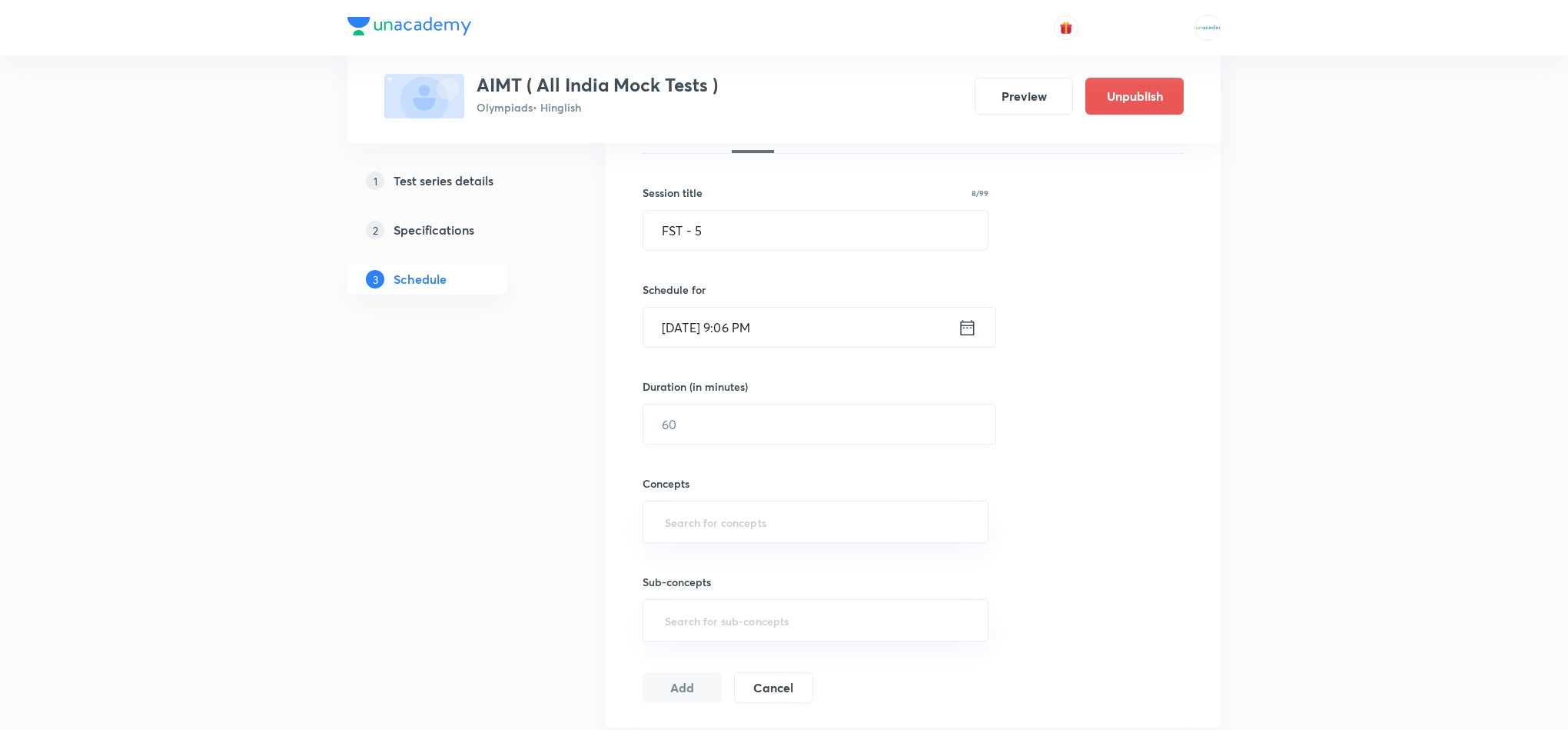
click at [966, 329] on icon at bounding box center [967, 328] width 19 height 22
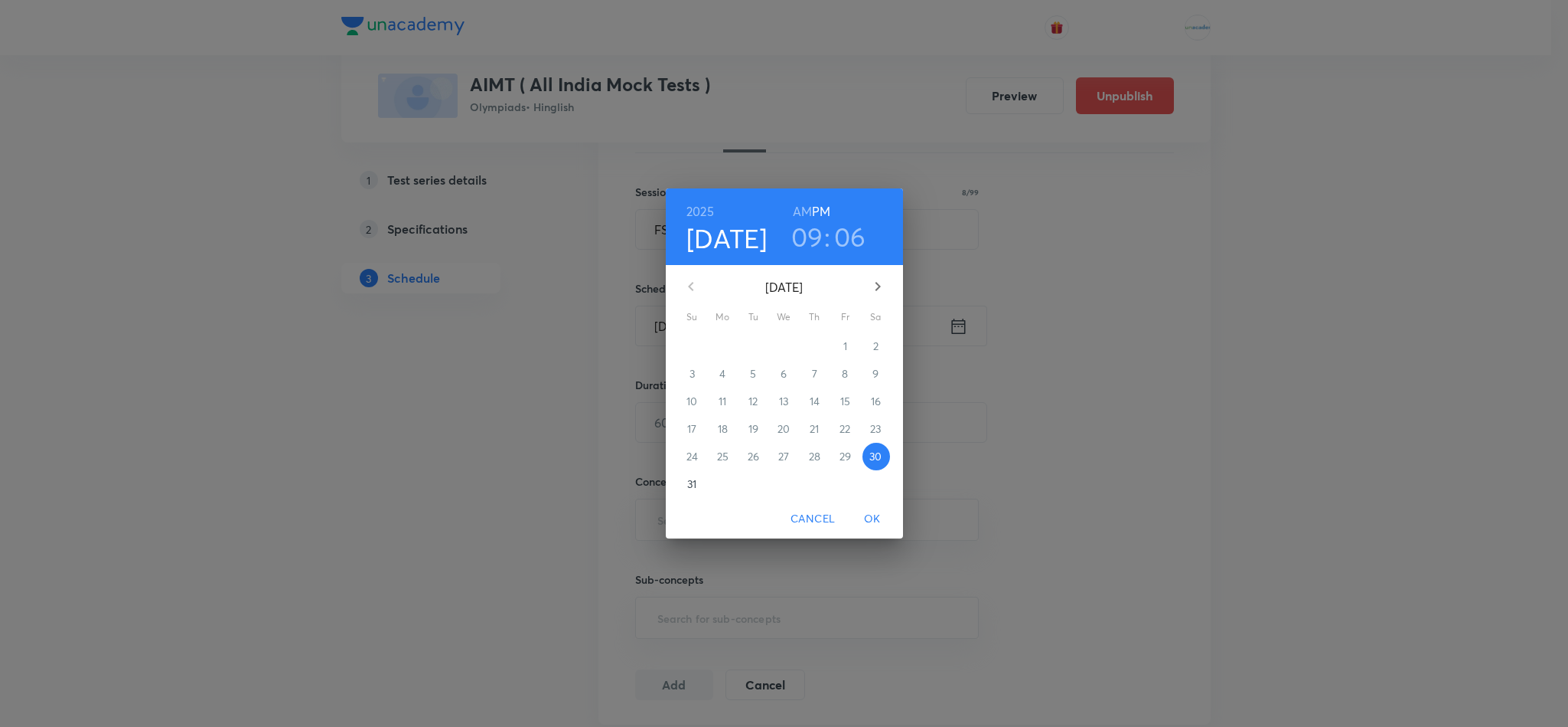
click at [695, 487] on p "31" at bounding box center [692, 483] width 9 height 15
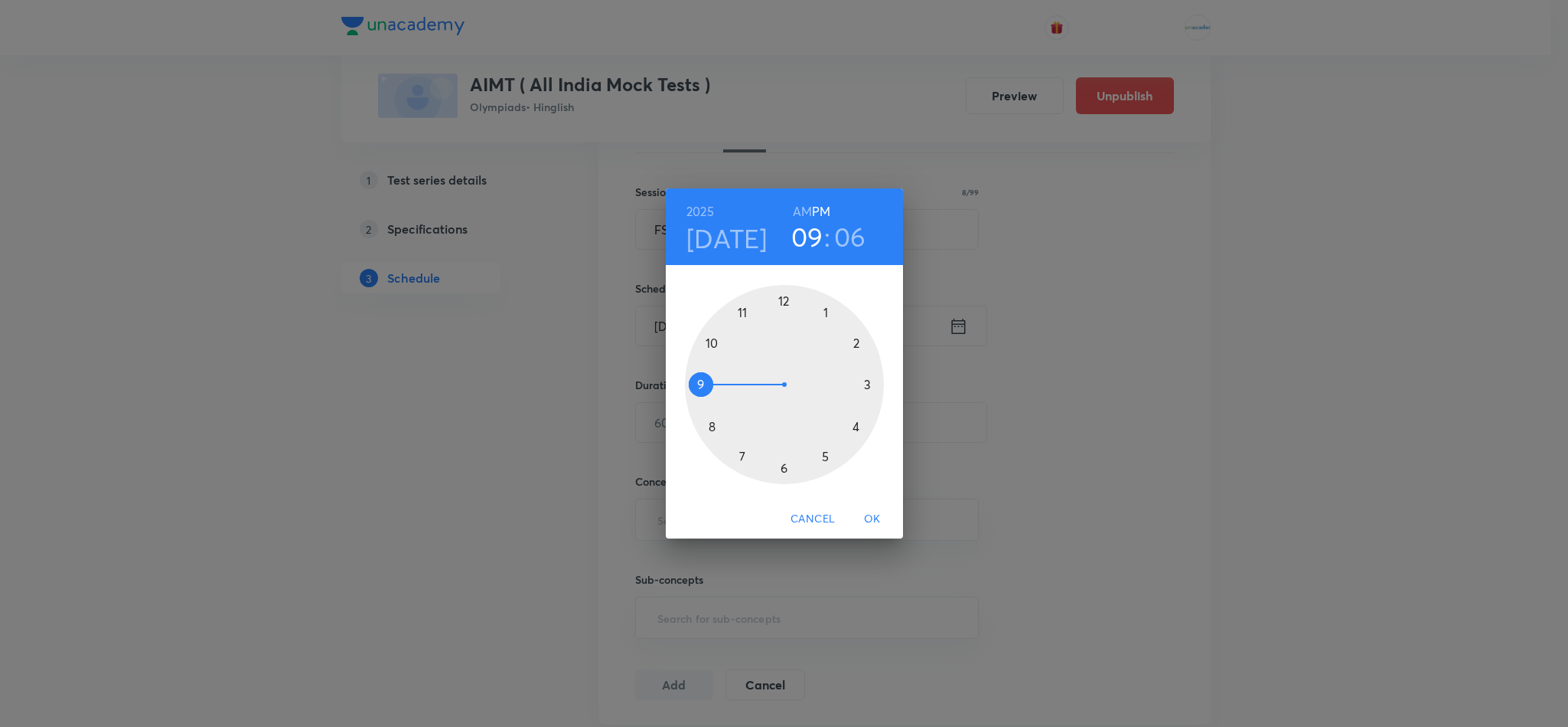
click at [806, 211] on h6 "AM" at bounding box center [802, 211] width 19 height 22
click at [716, 348] on div at bounding box center [785, 385] width 199 height 199
click at [783, 299] on div at bounding box center [785, 385] width 199 height 199
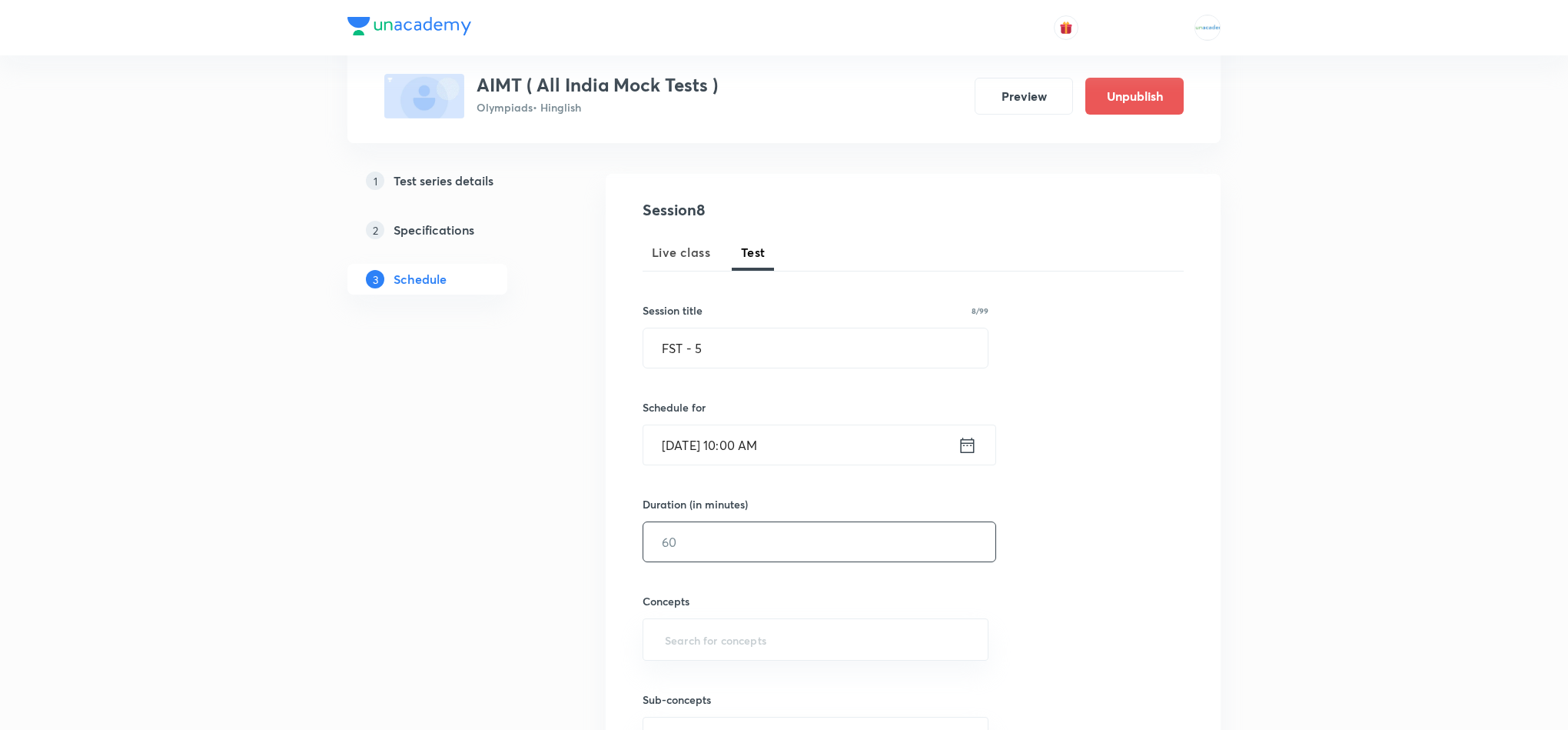
scroll to position [145, 0]
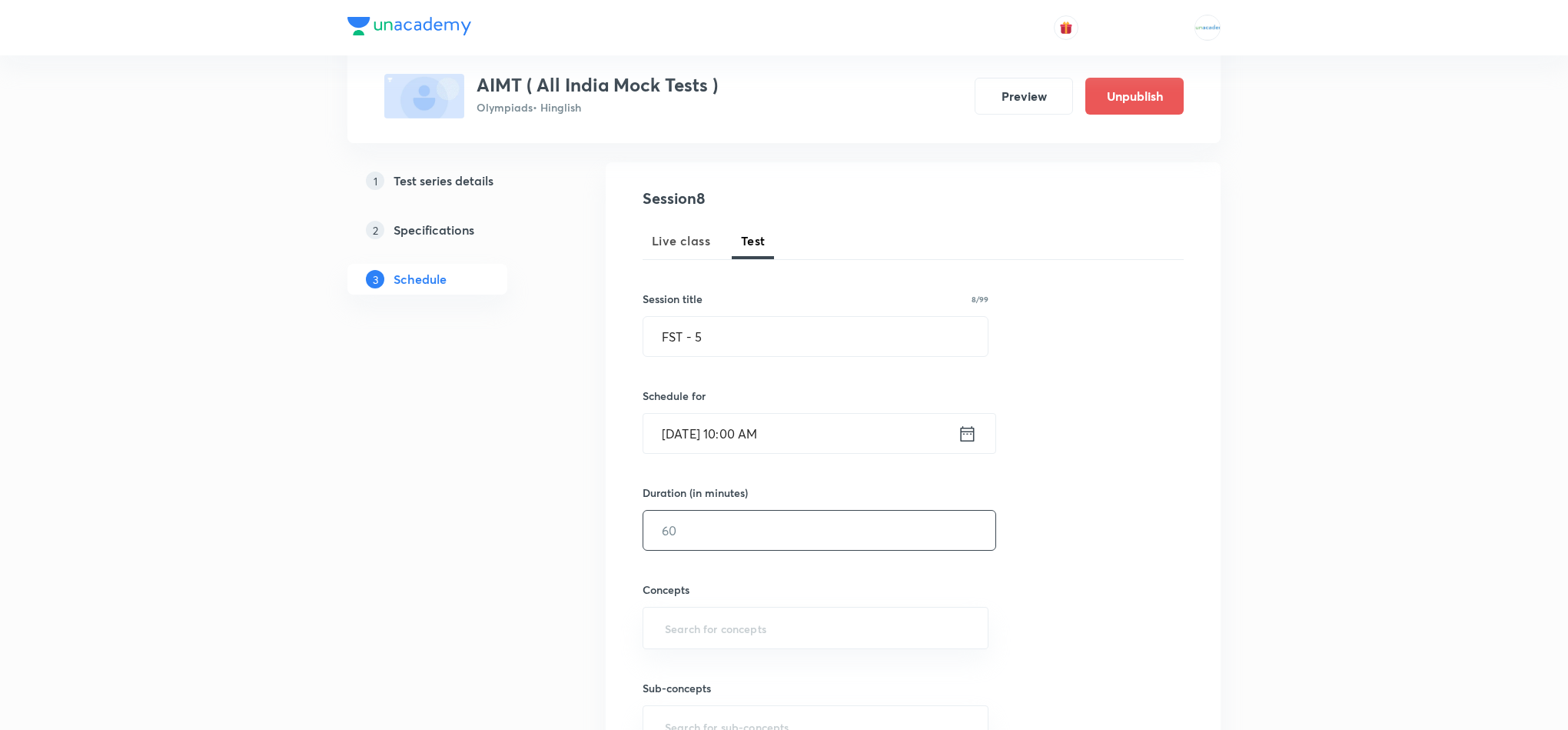
click at [729, 527] on input "text" at bounding box center [819, 530] width 352 height 39
type input "180"
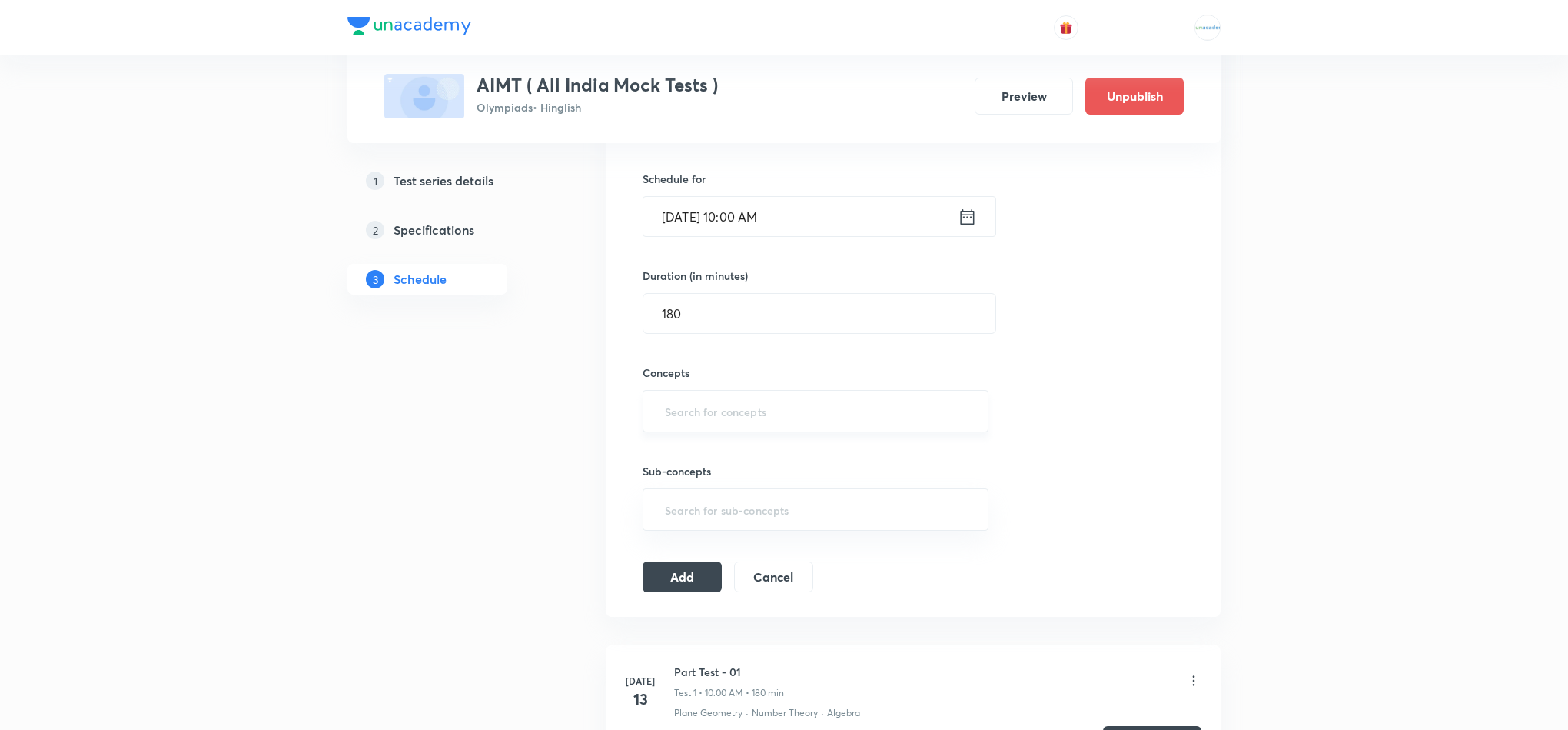
scroll to position [363, 0]
type input "pla"
click at [722, 461] on li "Plane Geometry" at bounding box center [815, 457] width 344 height 28
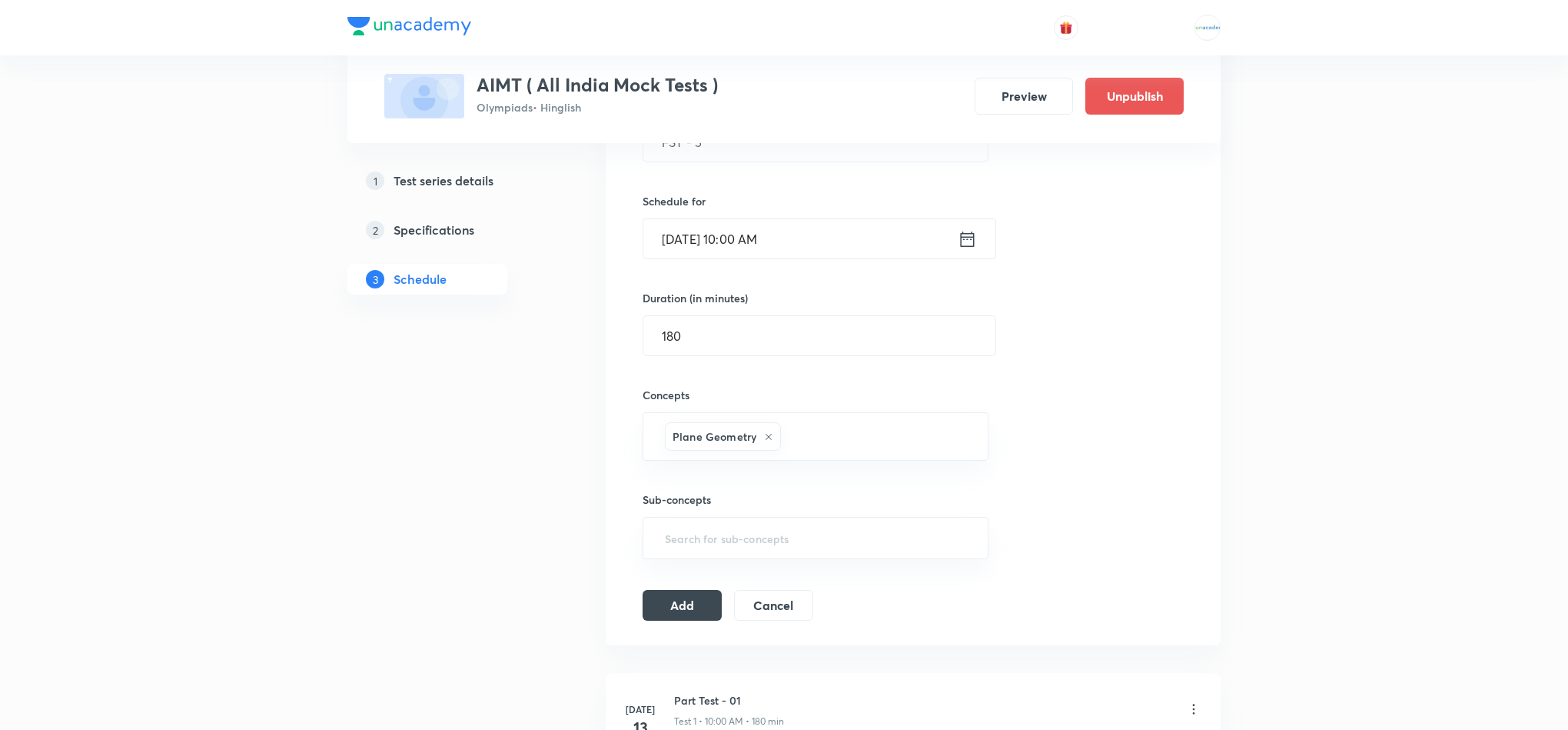
scroll to position [339, 0]
type input "co"
click at [738, 532] on li "Coordinate Geometry" at bounding box center [815, 543] width 344 height 28
click at [669, 614] on button "Add" at bounding box center [682, 605] width 79 height 31
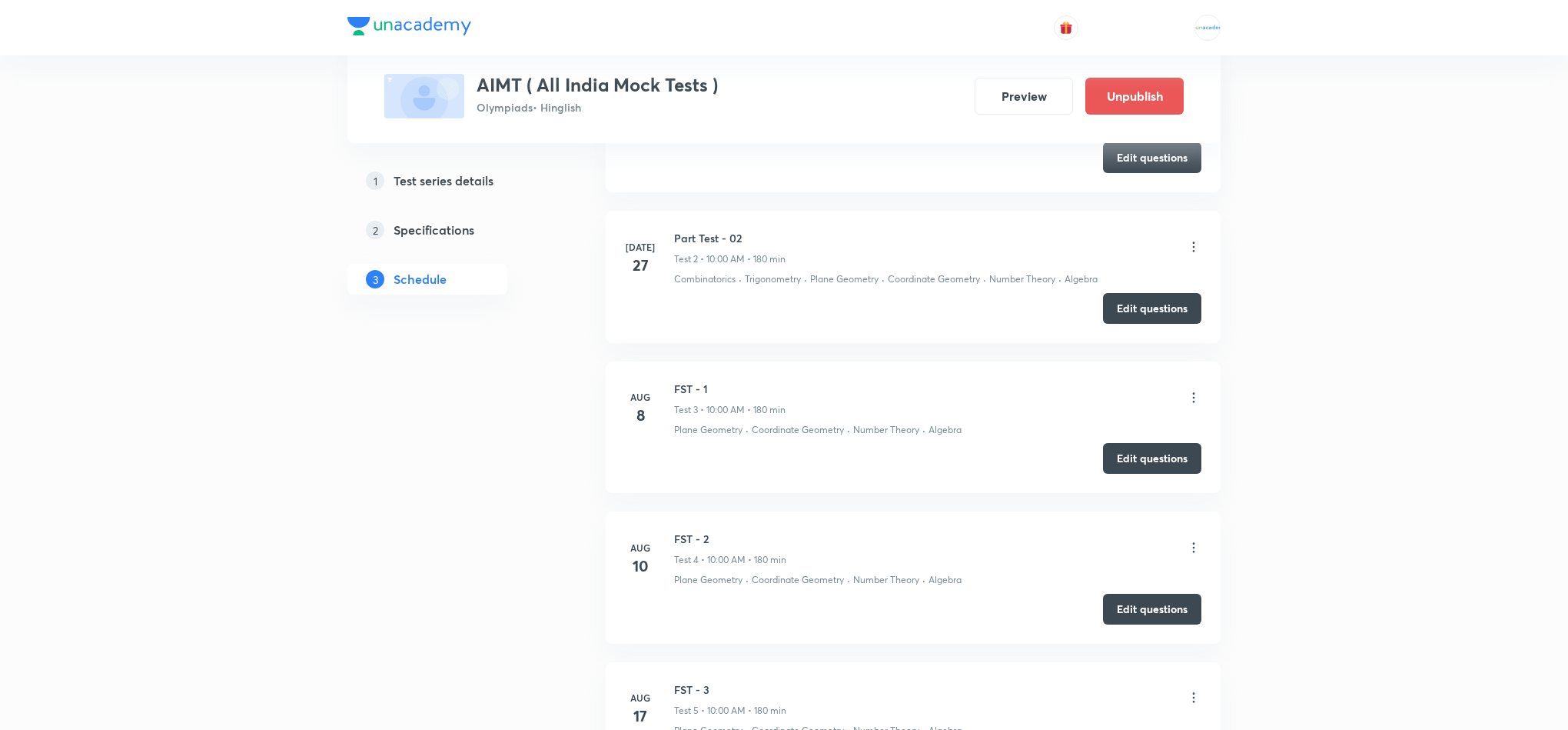
scroll to position [1011, 0]
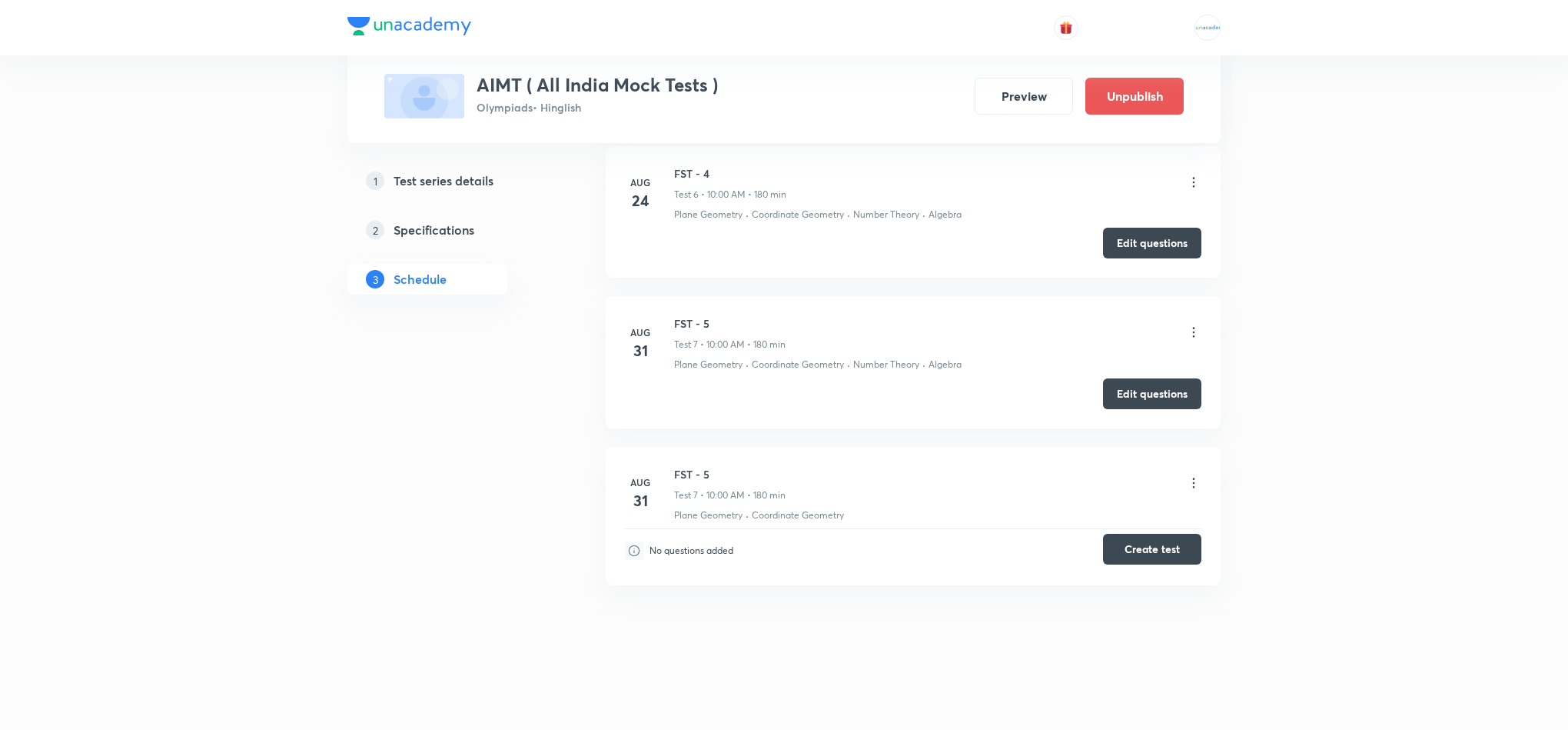
click at [1158, 553] on button "Create test" at bounding box center [1152, 549] width 98 height 31
click at [1192, 325] on icon at bounding box center [1194, 332] width 15 height 15
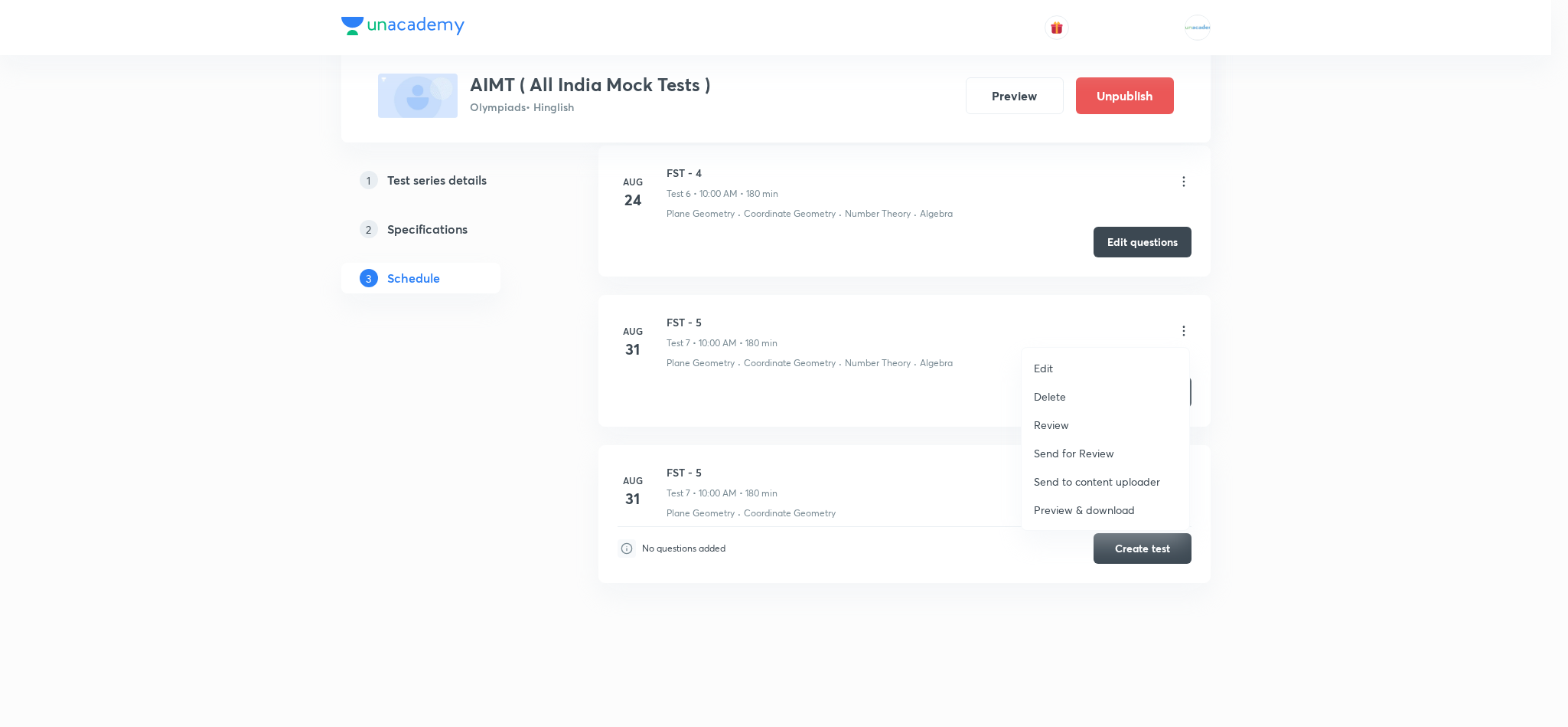
click at [1058, 395] on p "Delete" at bounding box center [1050, 396] width 32 height 16
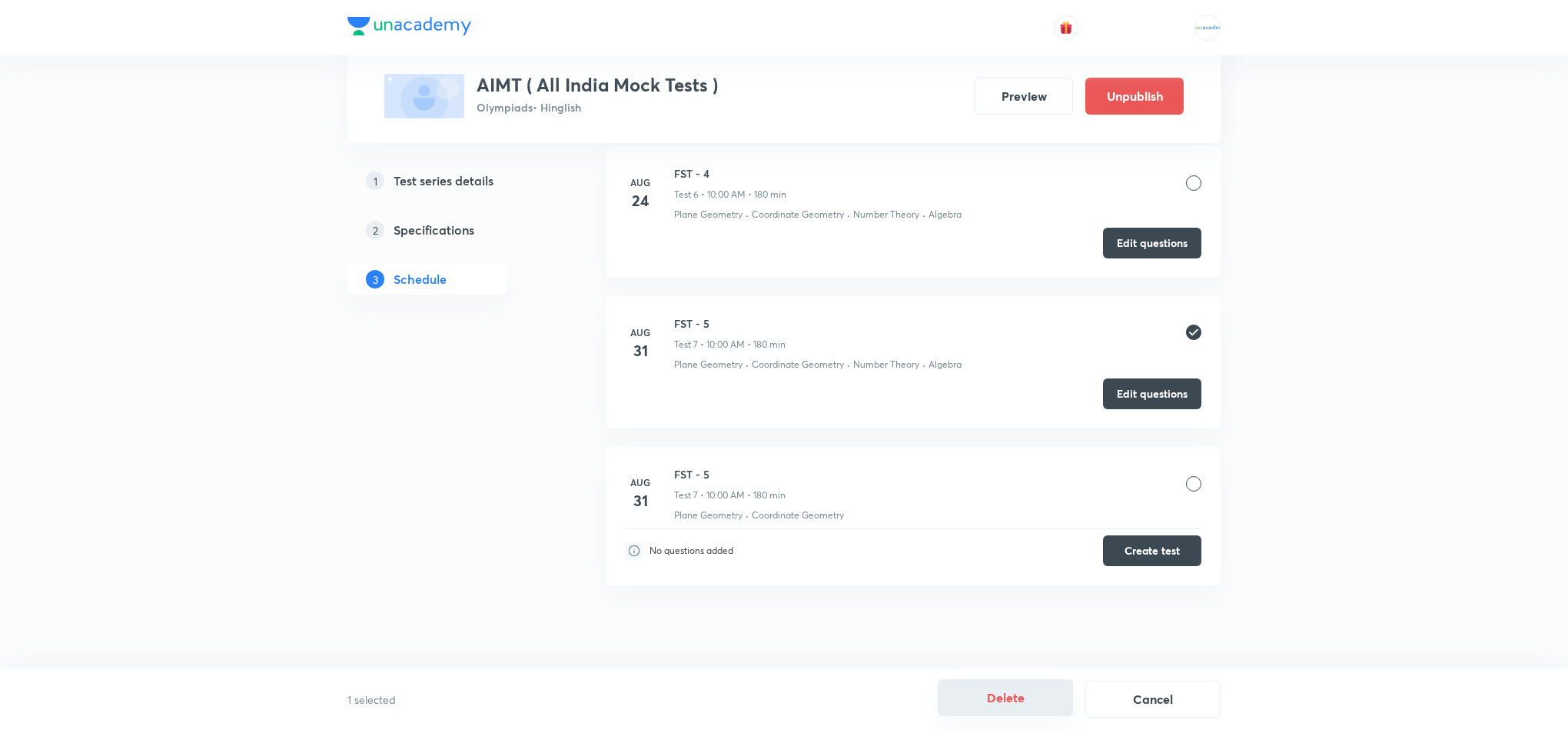
click at [1017, 701] on button "Delete" at bounding box center [1005, 697] width 135 height 37
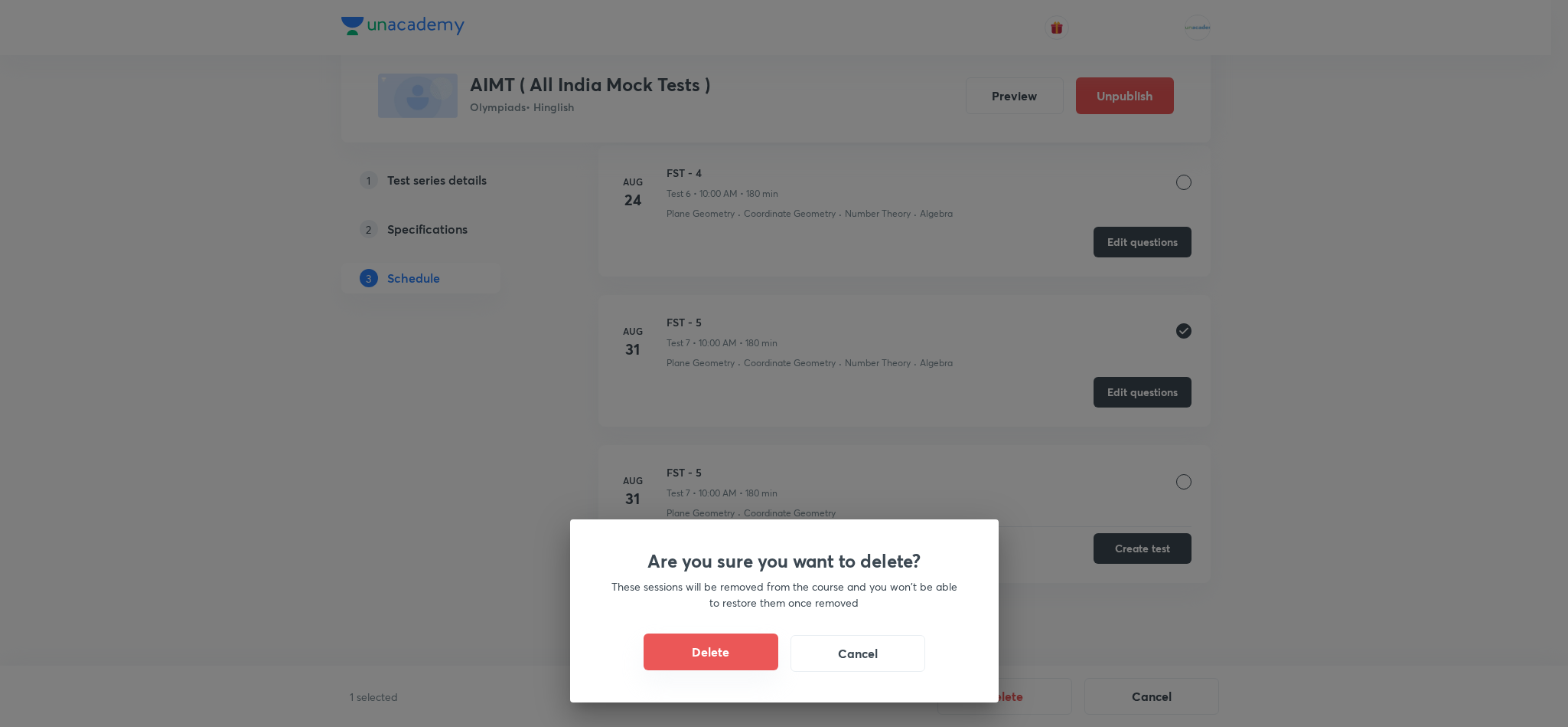
click at [692, 665] on button "Delete" at bounding box center [711, 652] width 135 height 37
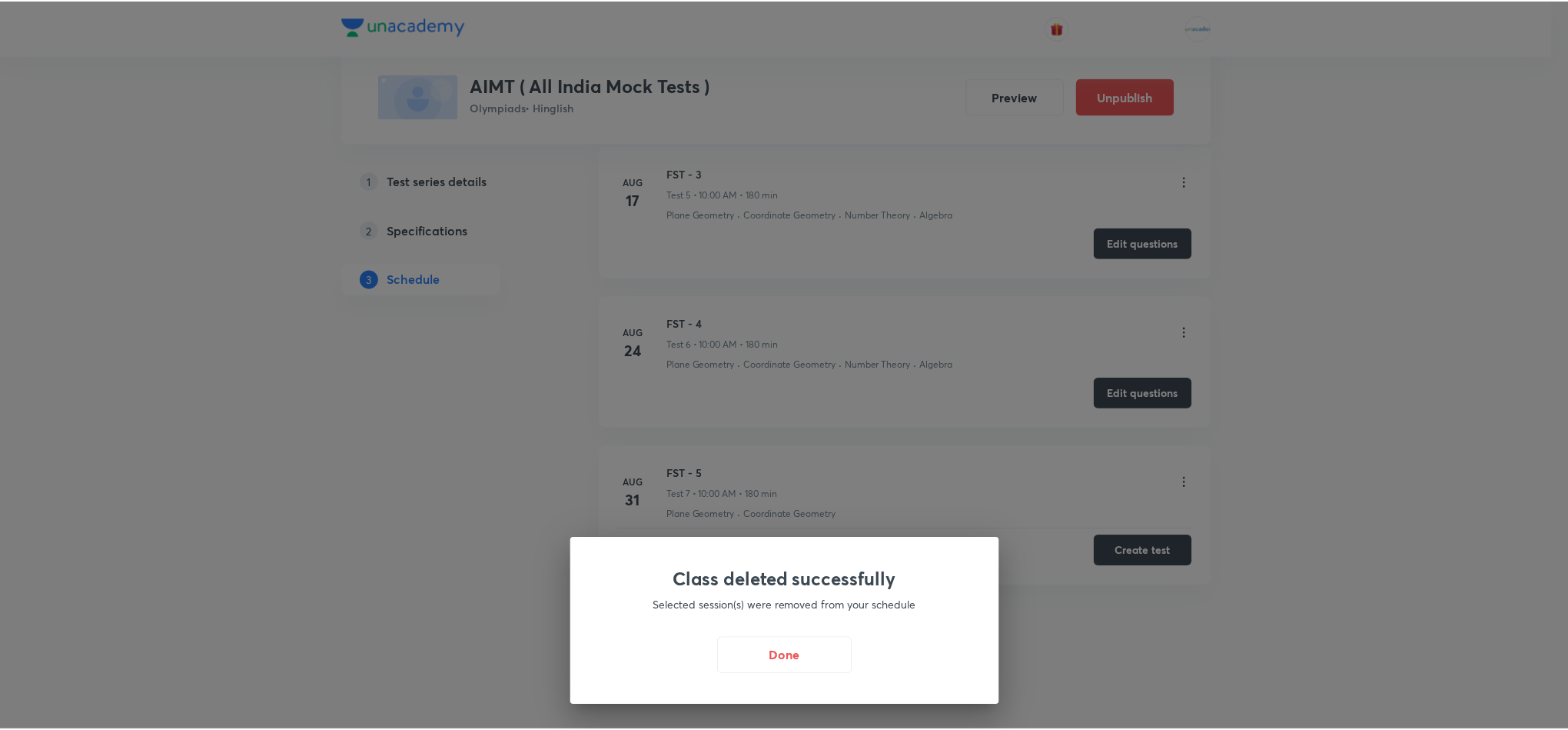
scroll to position [852, 0]
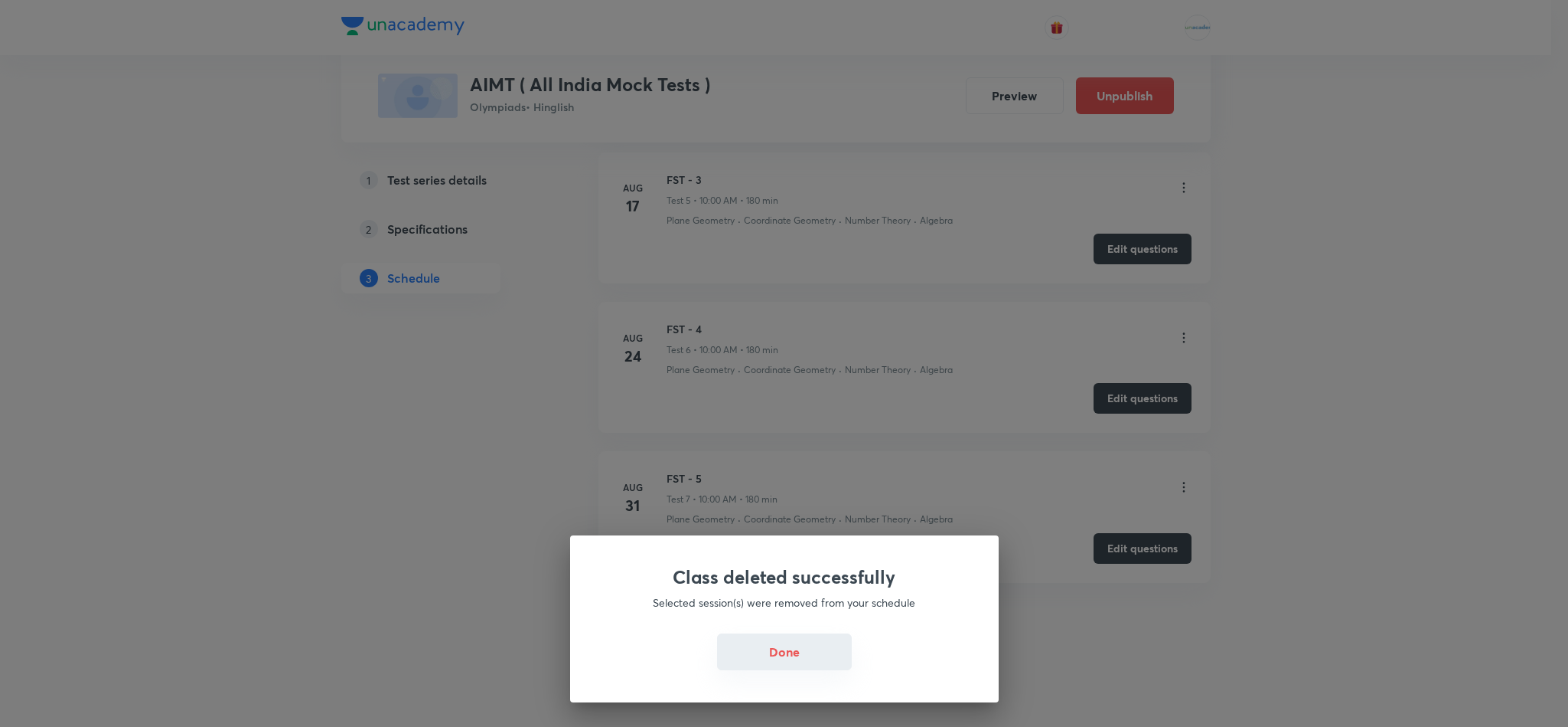
click at [781, 651] on button "Done" at bounding box center [784, 652] width 135 height 37
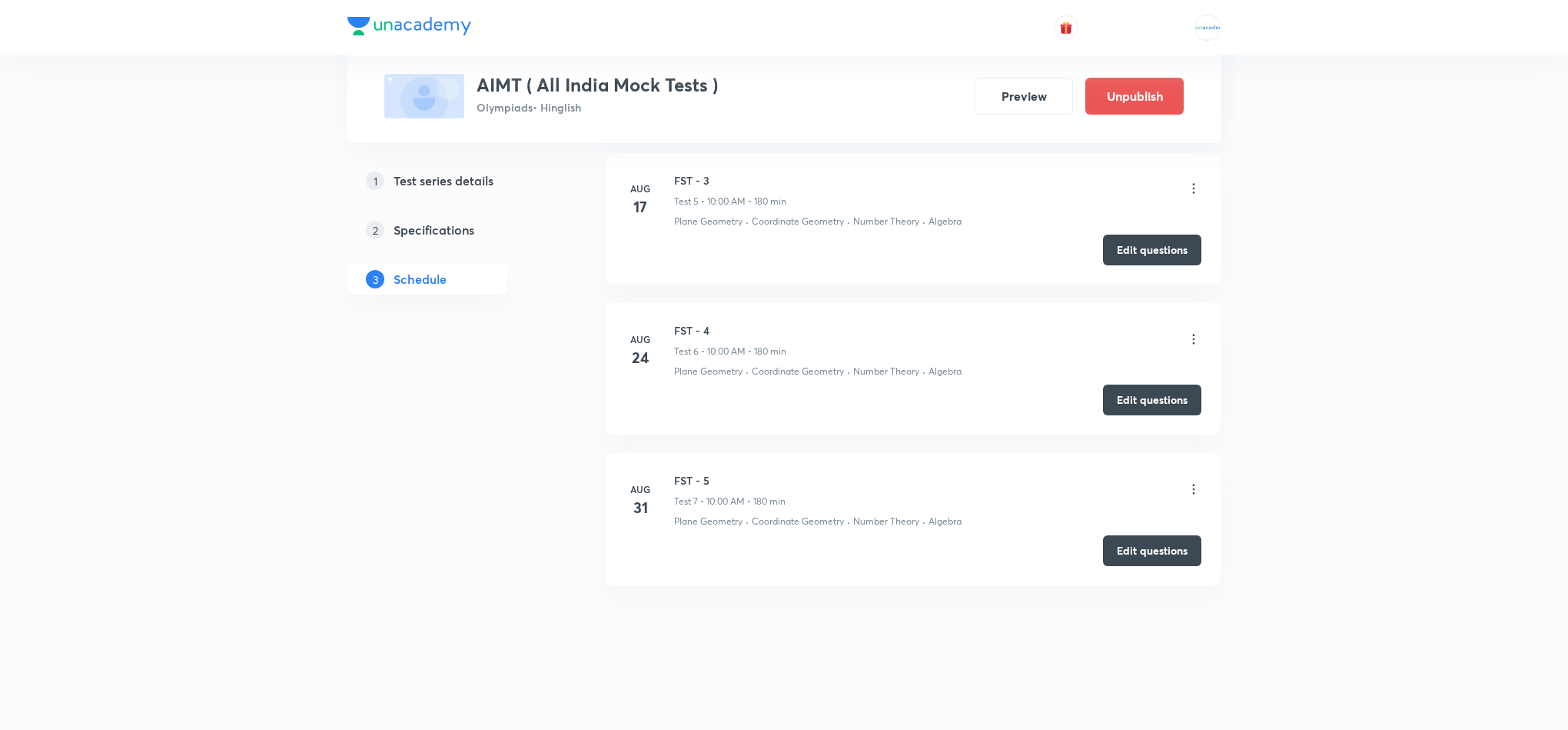
click at [1186, 485] on icon at bounding box center [1194, 488] width 15 height 15
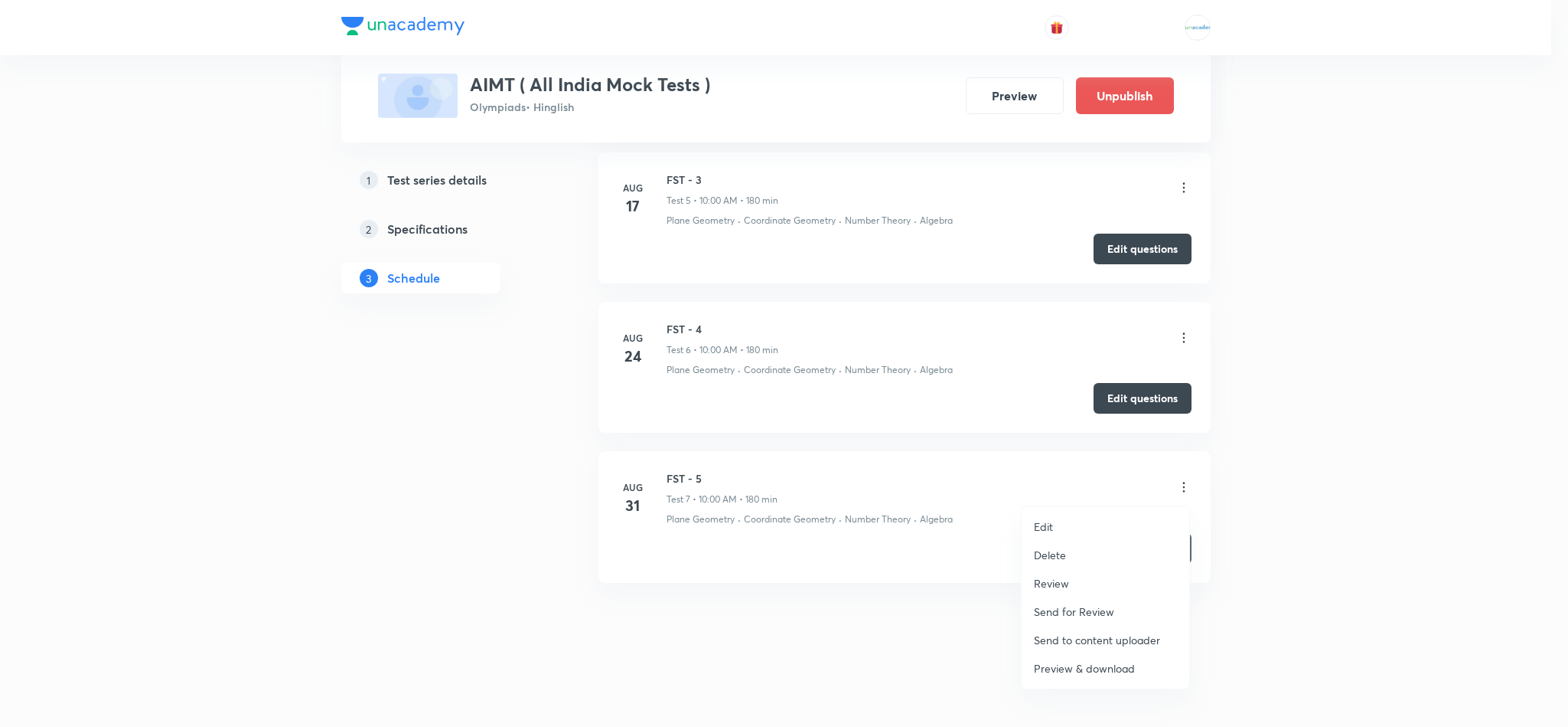
click at [1065, 575] on p "Review" at bounding box center [1051, 583] width 35 height 16
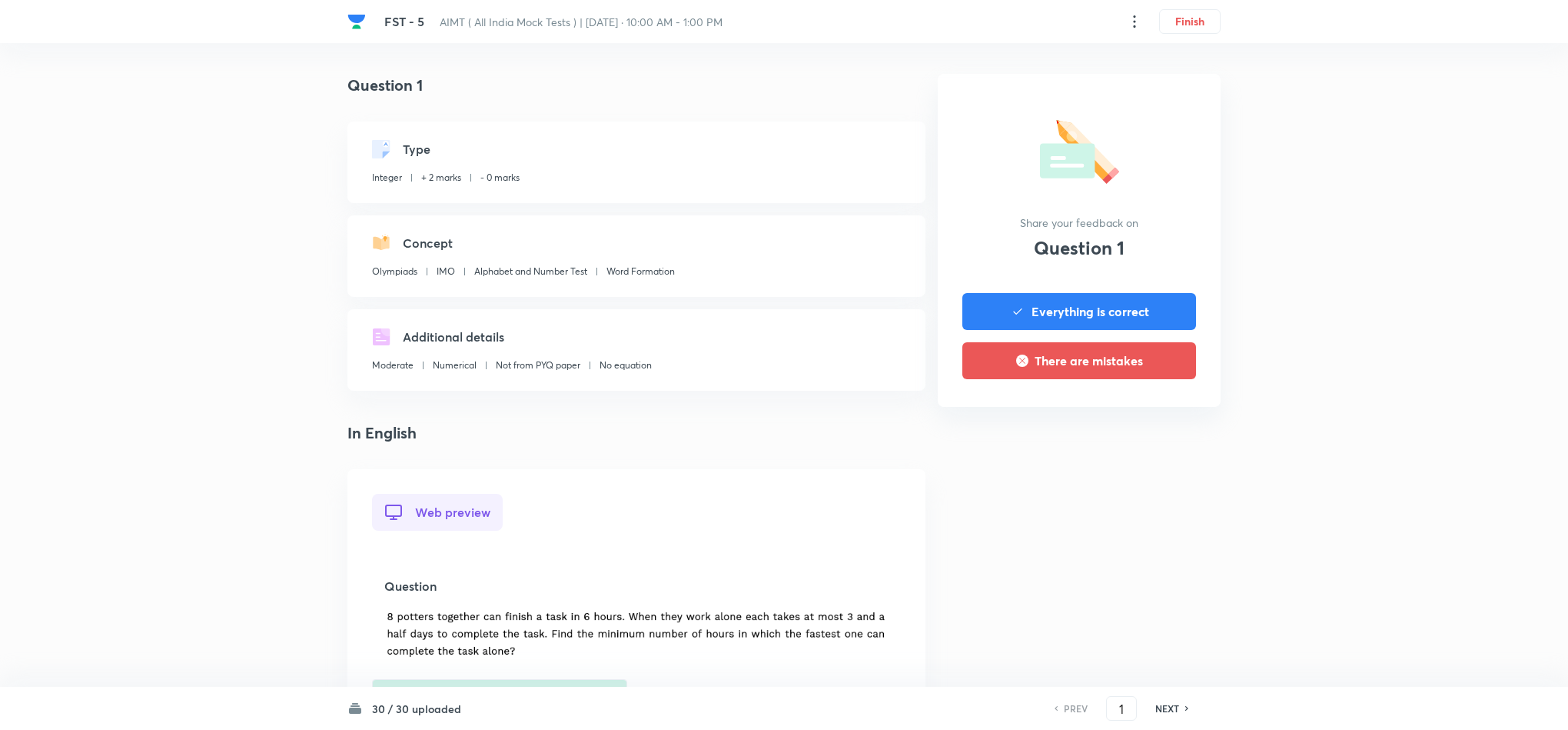
scroll to position [876, 0]
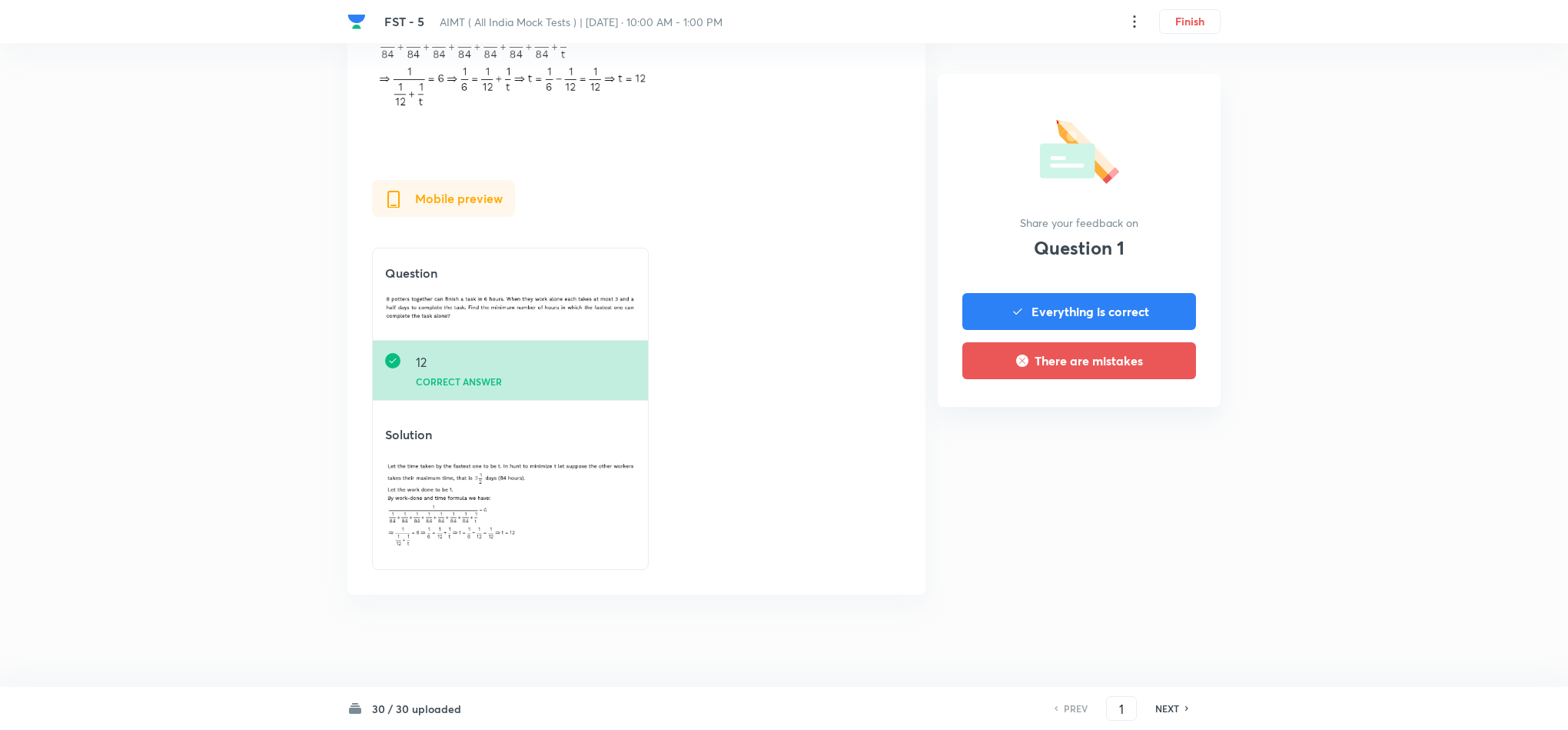
click at [1167, 717] on div "PREV 1 ​ NEXT" at bounding box center [1121, 707] width 198 height 24
click at [1167, 708] on h6 "NEXT" at bounding box center [1167, 707] width 23 height 14
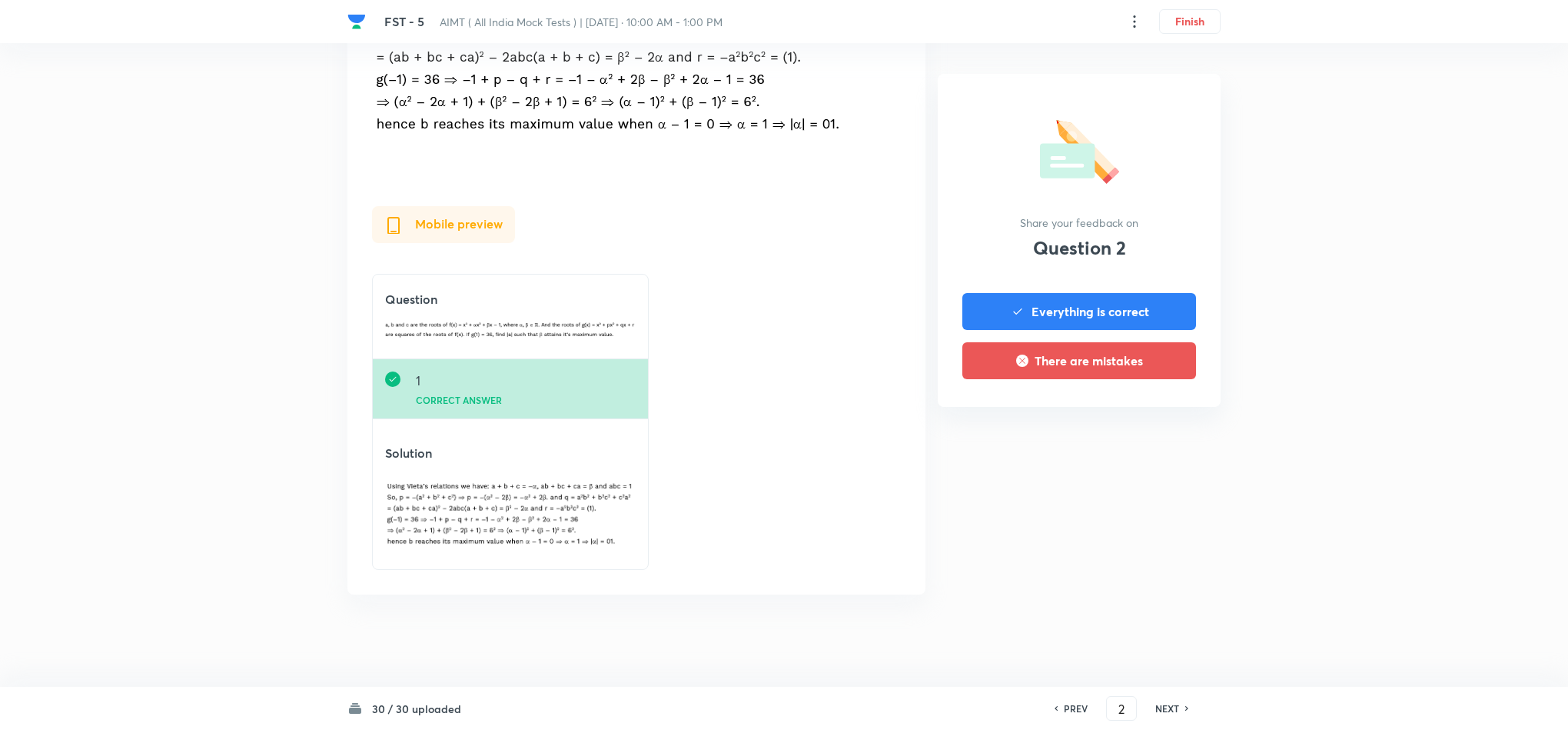
type input "2"
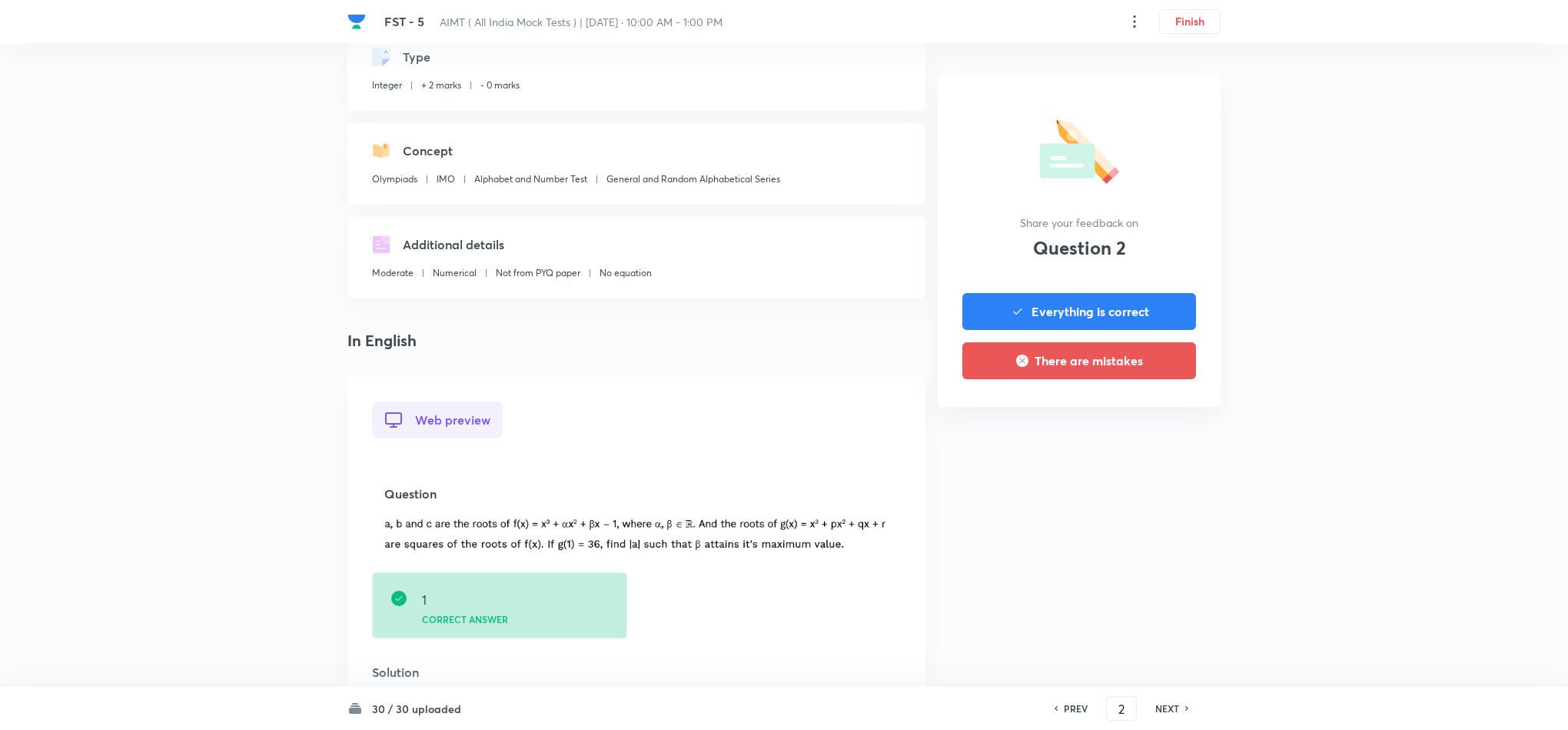
scroll to position [93, 0]
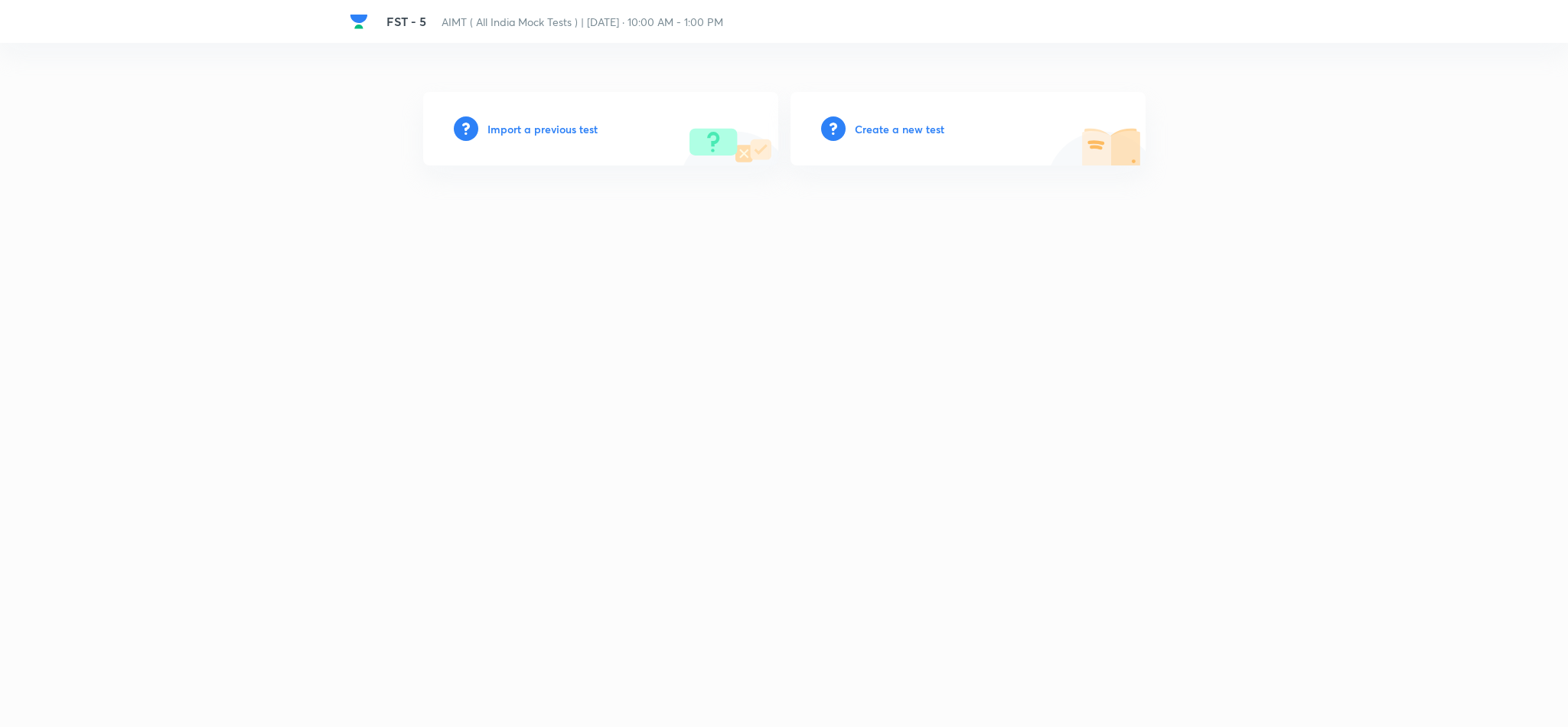
click at [525, 136] on h6 "Import a previous test" at bounding box center [542, 129] width 110 height 16
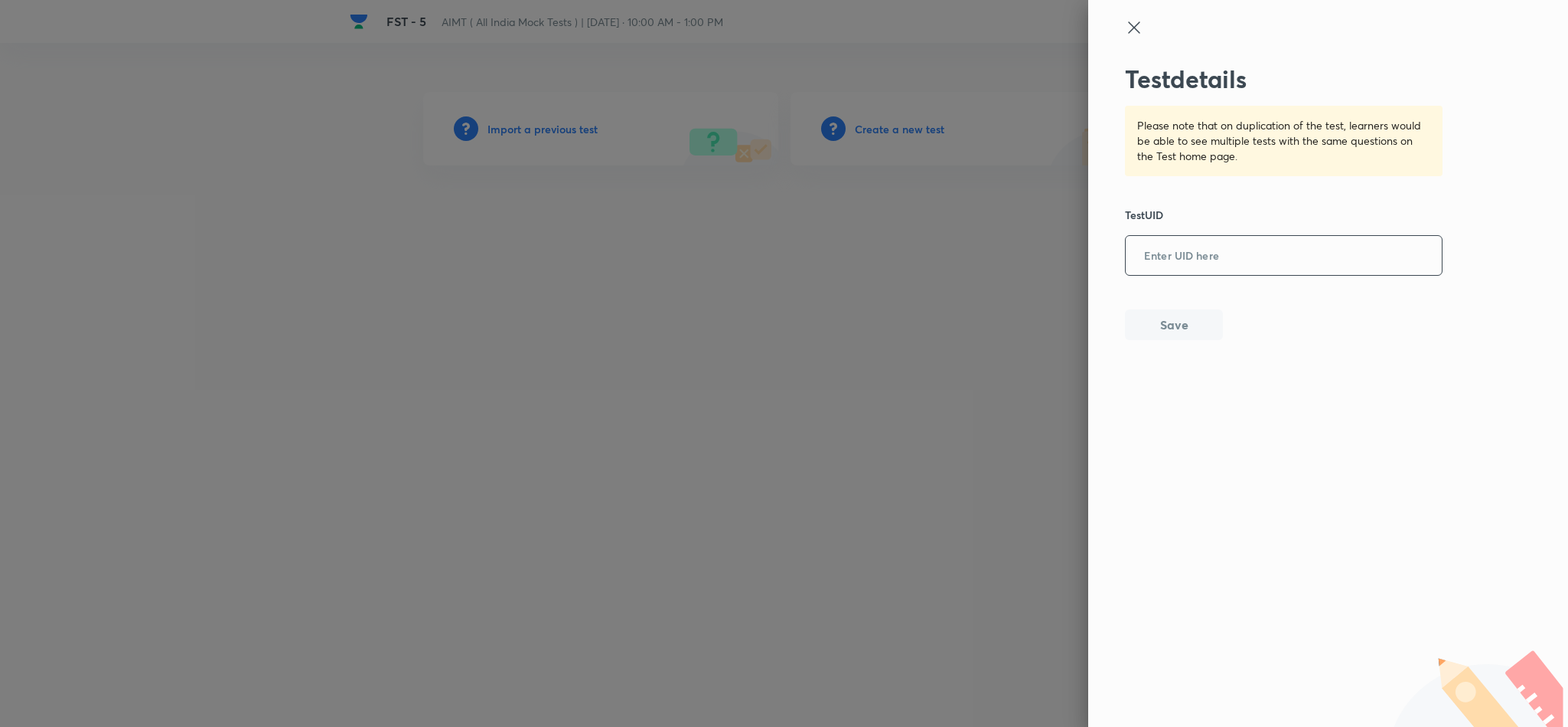
click at [1202, 253] on input "text" at bounding box center [1283, 256] width 316 height 38
paste input "ES0CHPXEDK"
type input "ES0CHPXEDK"
drag, startPoint x: 1157, startPoint y: 342, endPoint x: 1166, endPoint y: 328, distance: 16.6
click at [1166, 328] on div "Test details Please note that on duplication of the test, learners would be abl…" at bounding box center [1327, 363] width 480 height 727
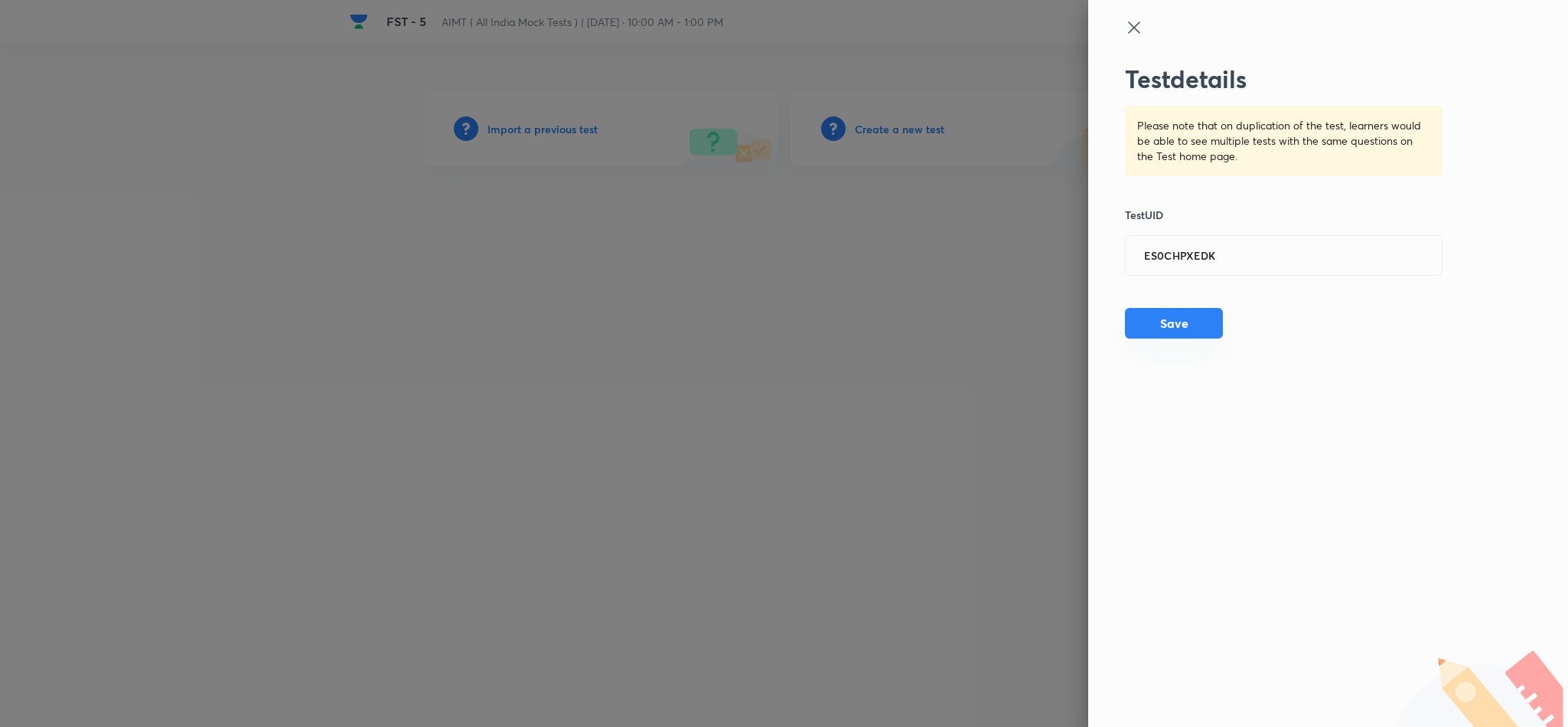
click at [1166, 328] on button "Save" at bounding box center [1173, 323] width 98 height 31
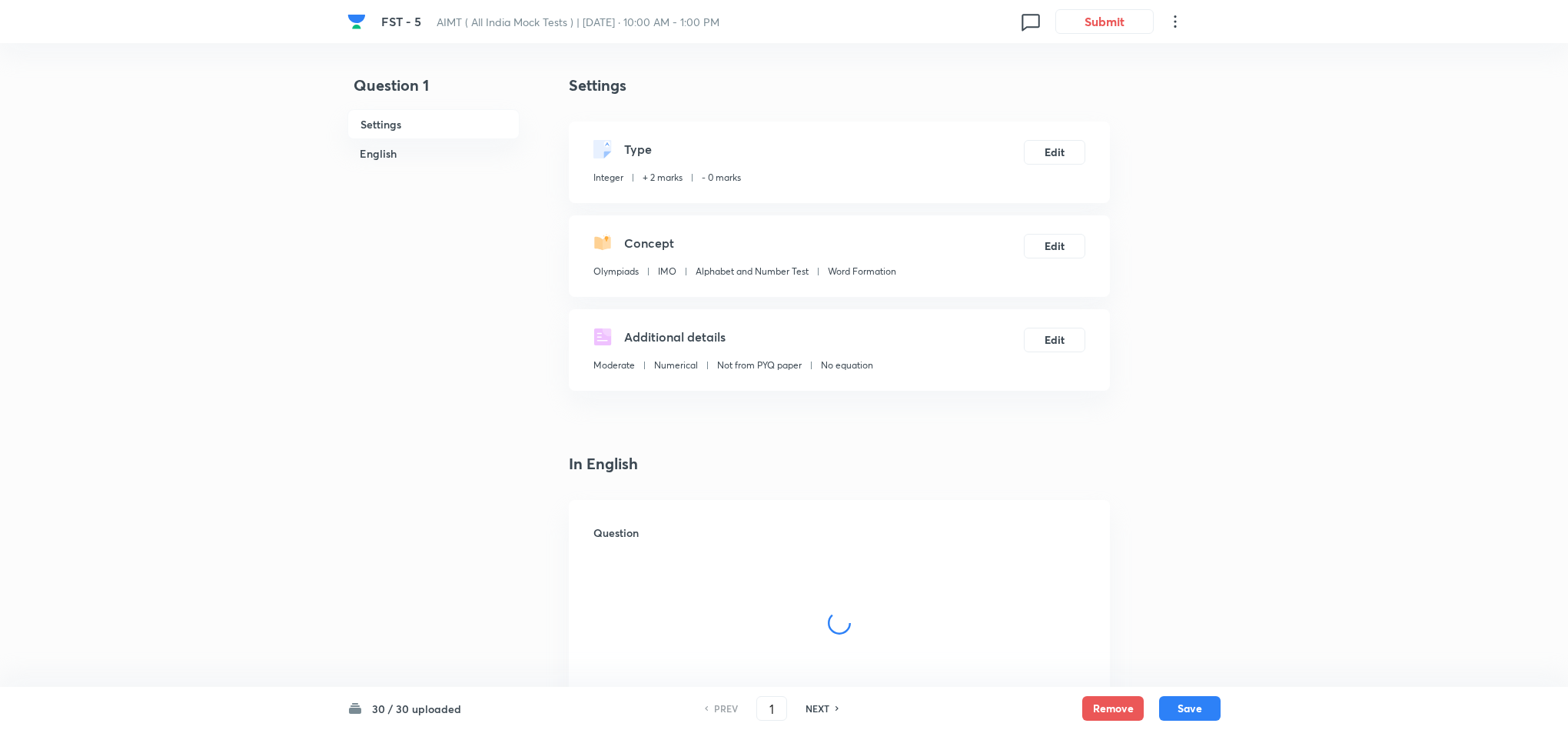
type input "12"
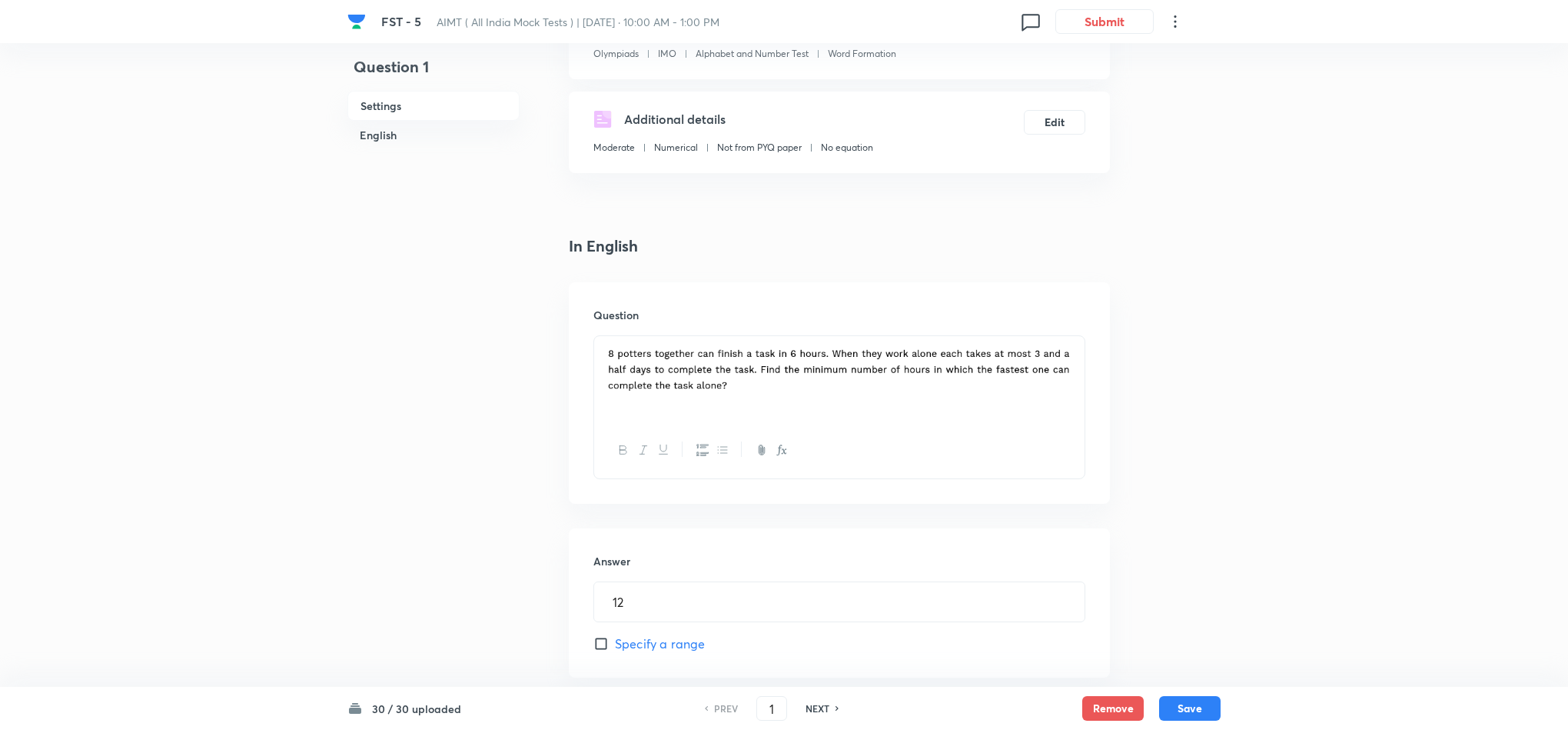
scroll to position [219, 0]
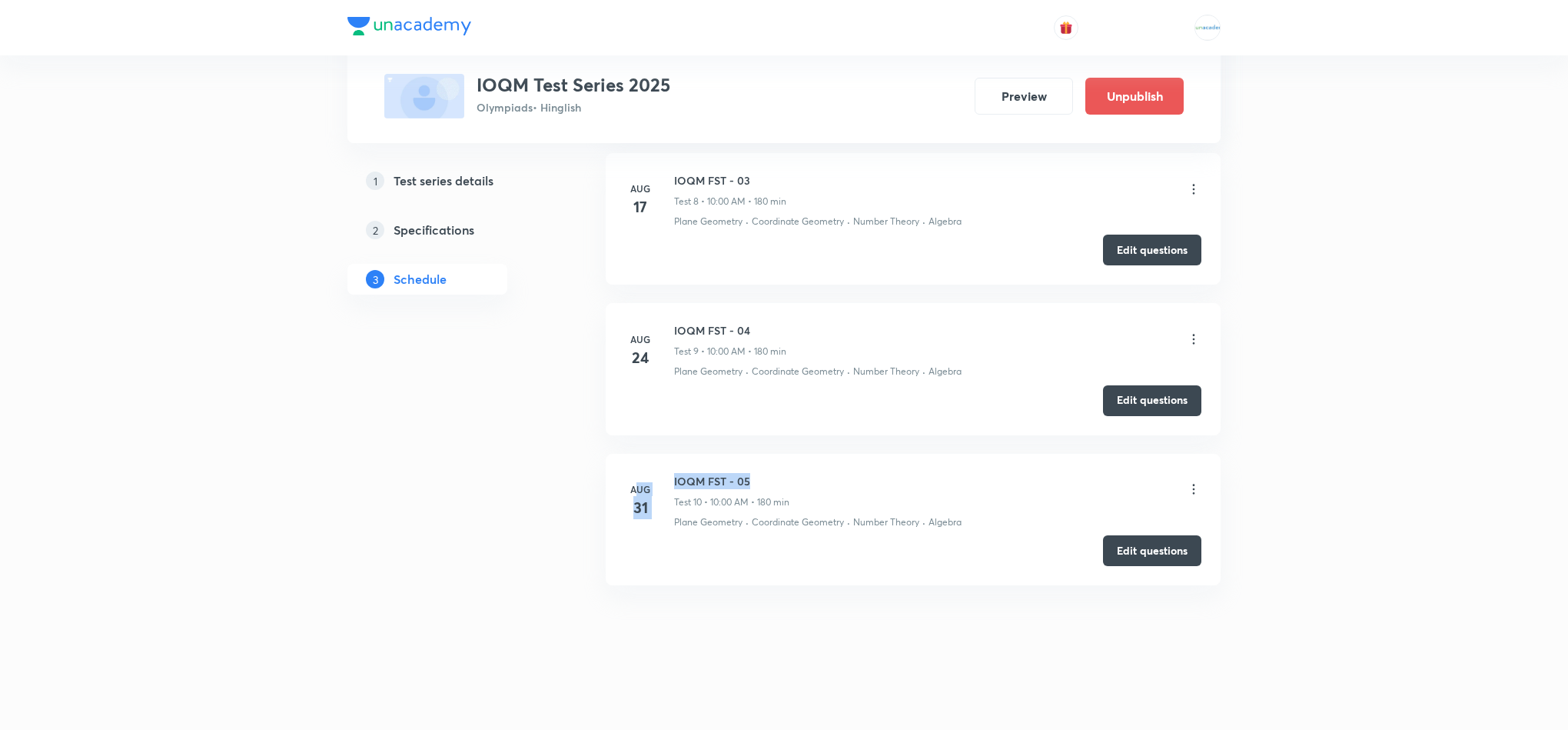
drag, startPoint x: 764, startPoint y: 474, endPoint x: 640, endPoint y: 461, distance: 124.7
click at [640, 461] on li "[DATE] IOQM FST - 05 Test 10 • 10:00 AM • 180 min Plane Geometry · Coordinate G…" at bounding box center [913, 520] width 615 height 132
copy div "IOQM FST - 05"
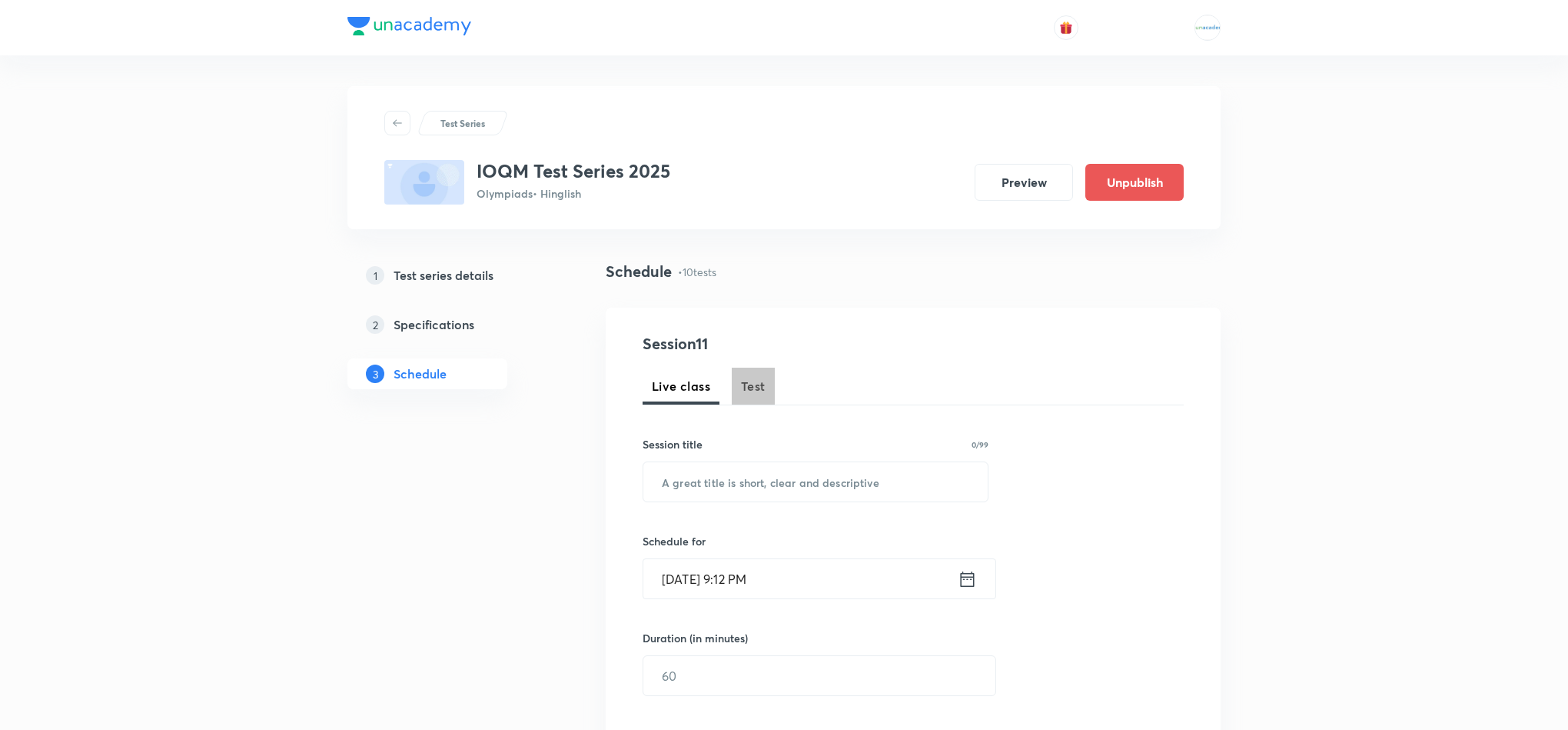
click at [761, 402] on button "Test" at bounding box center [753, 385] width 43 height 37
click at [748, 482] on input "text" at bounding box center [816, 481] width 345 height 39
paste input "IOQM FST - 05"
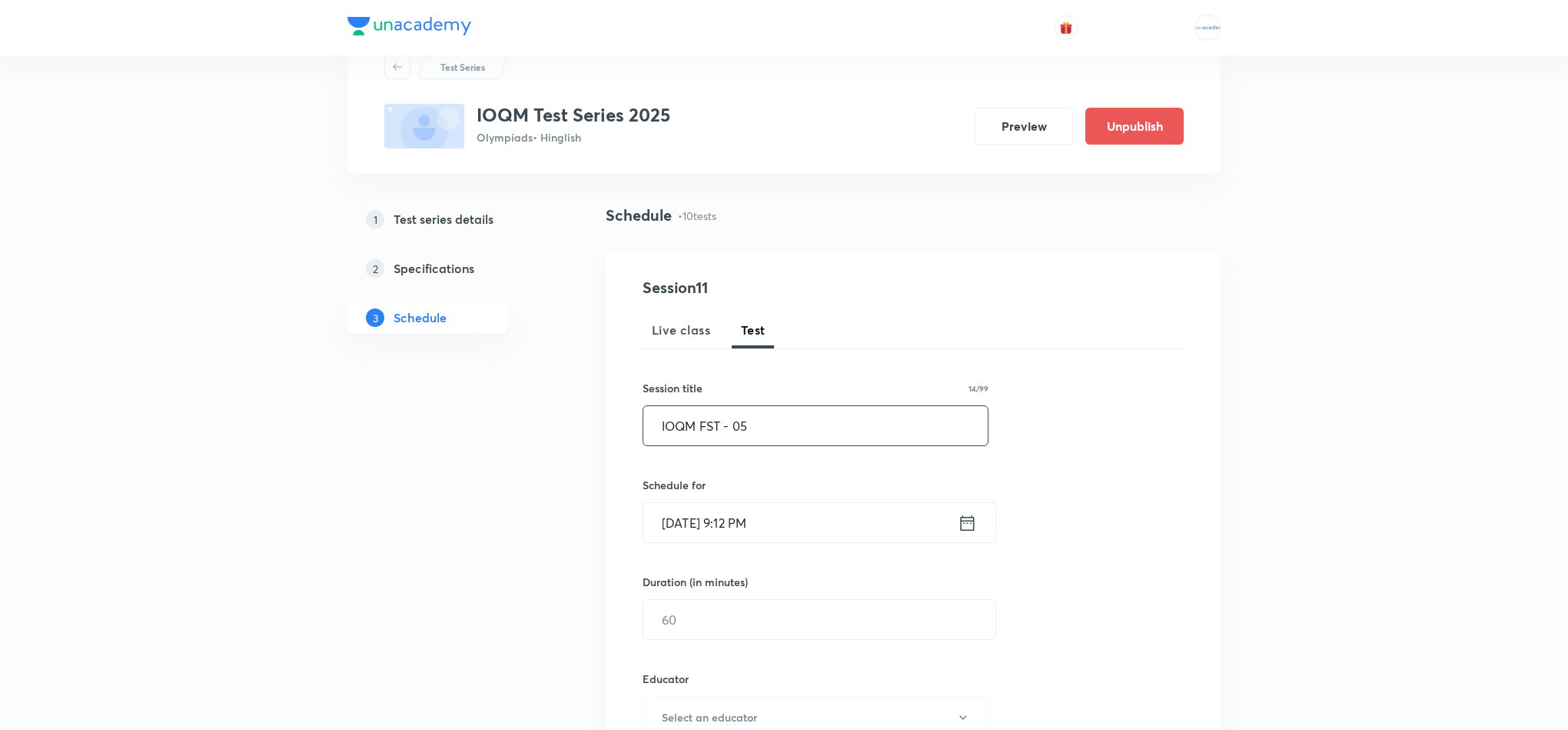
scroll to position [243, 0]
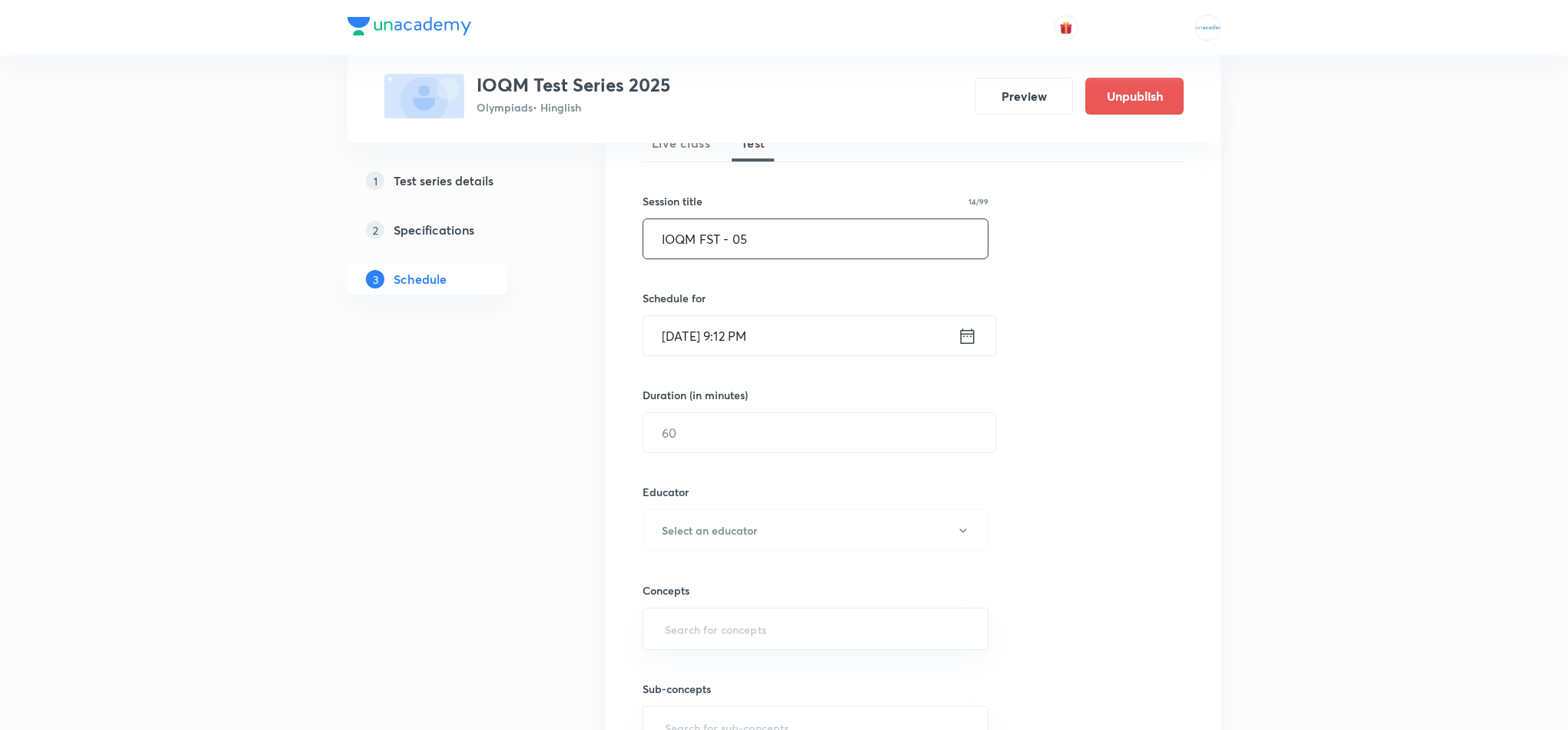
type input "IOQM FST - 05"
click at [969, 329] on icon at bounding box center [967, 336] width 19 height 22
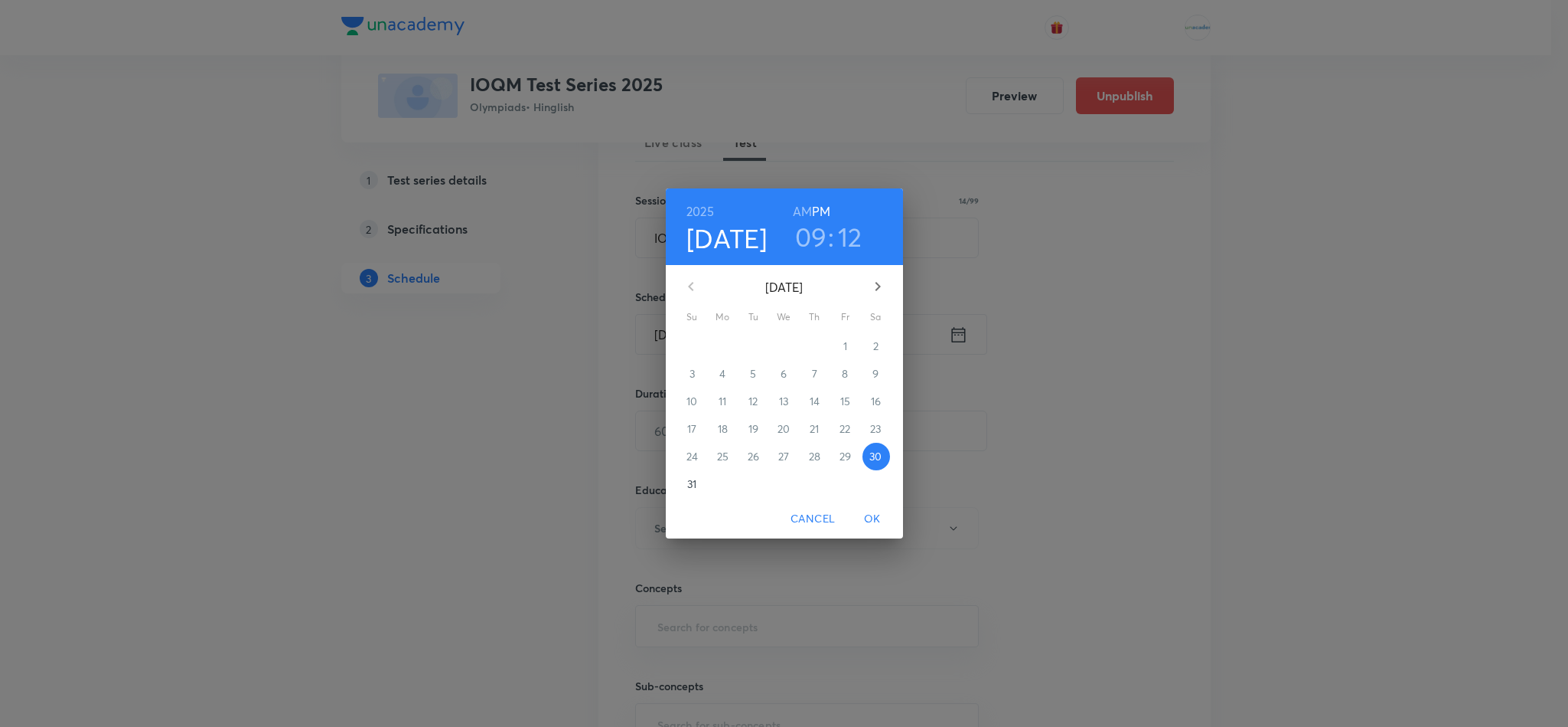
click at [684, 480] on span "31" at bounding box center [692, 483] width 28 height 15
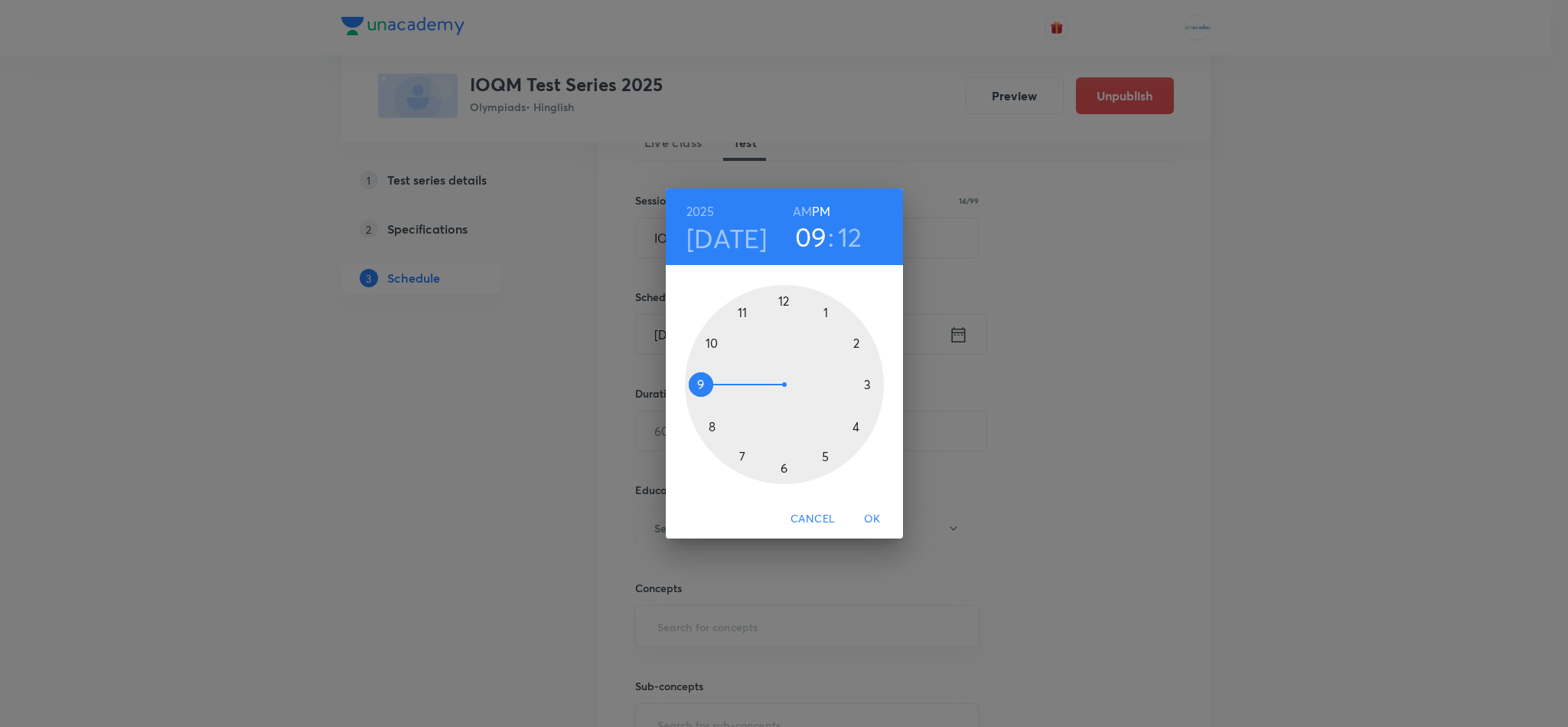
click at [797, 211] on h6 "AM" at bounding box center [802, 211] width 19 height 22
click at [711, 343] on div at bounding box center [785, 385] width 199 height 199
click at [781, 301] on div at bounding box center [785, 385] width 199 height 199
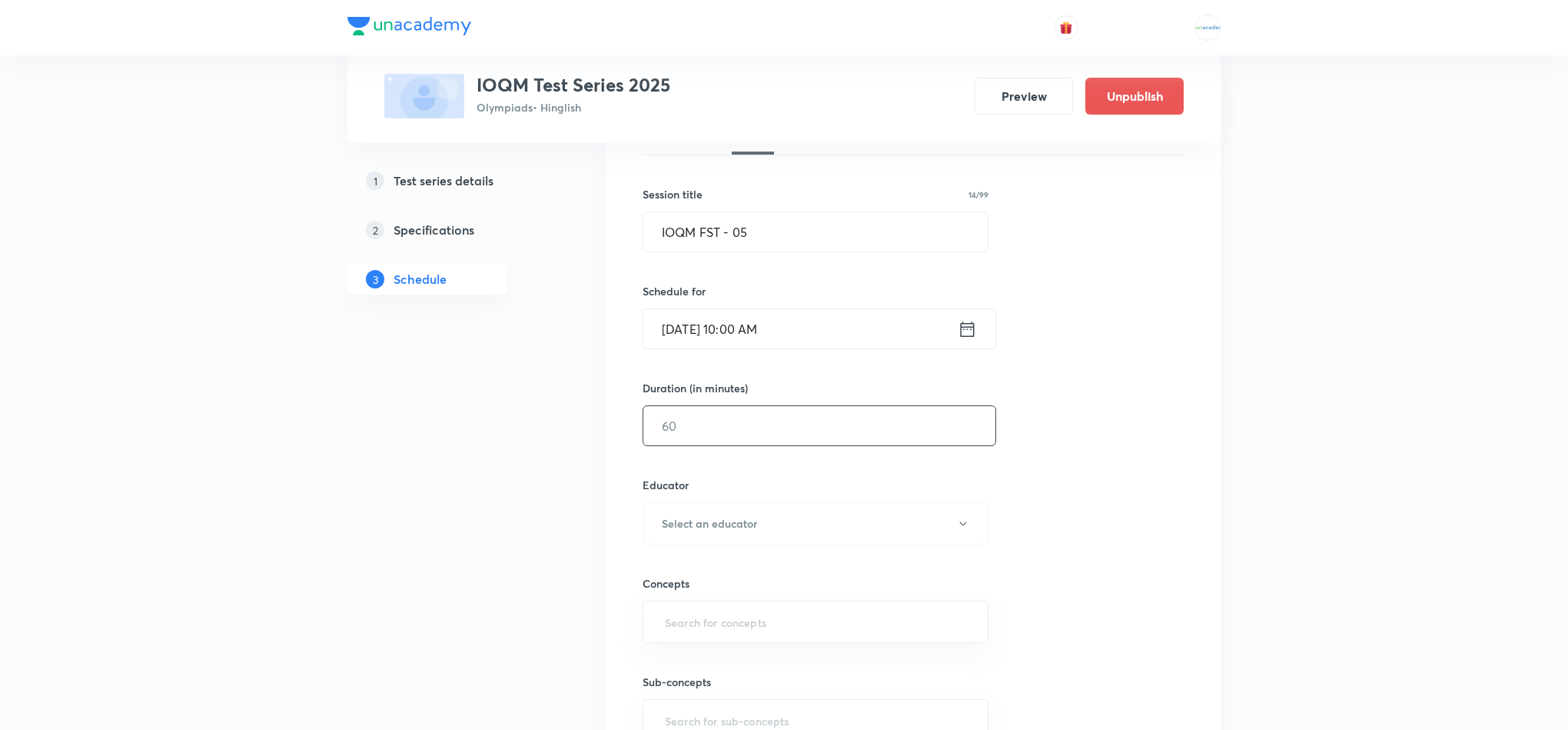
scroll to position [252, 0]
click at [768, 434] on input "text" at bounding box center [819, 423] width 352 height 39
type input "1"
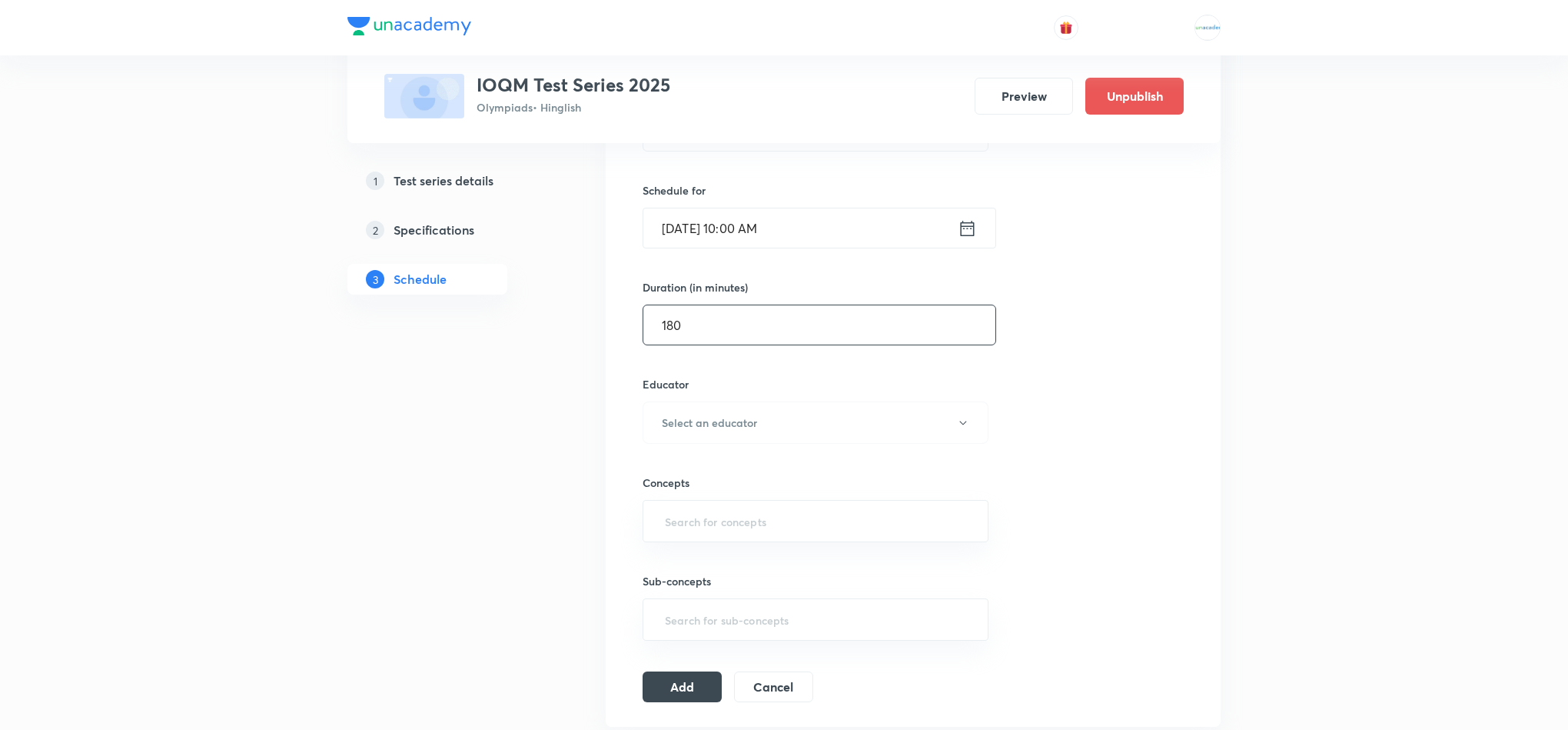
scroll to position [374, 0]
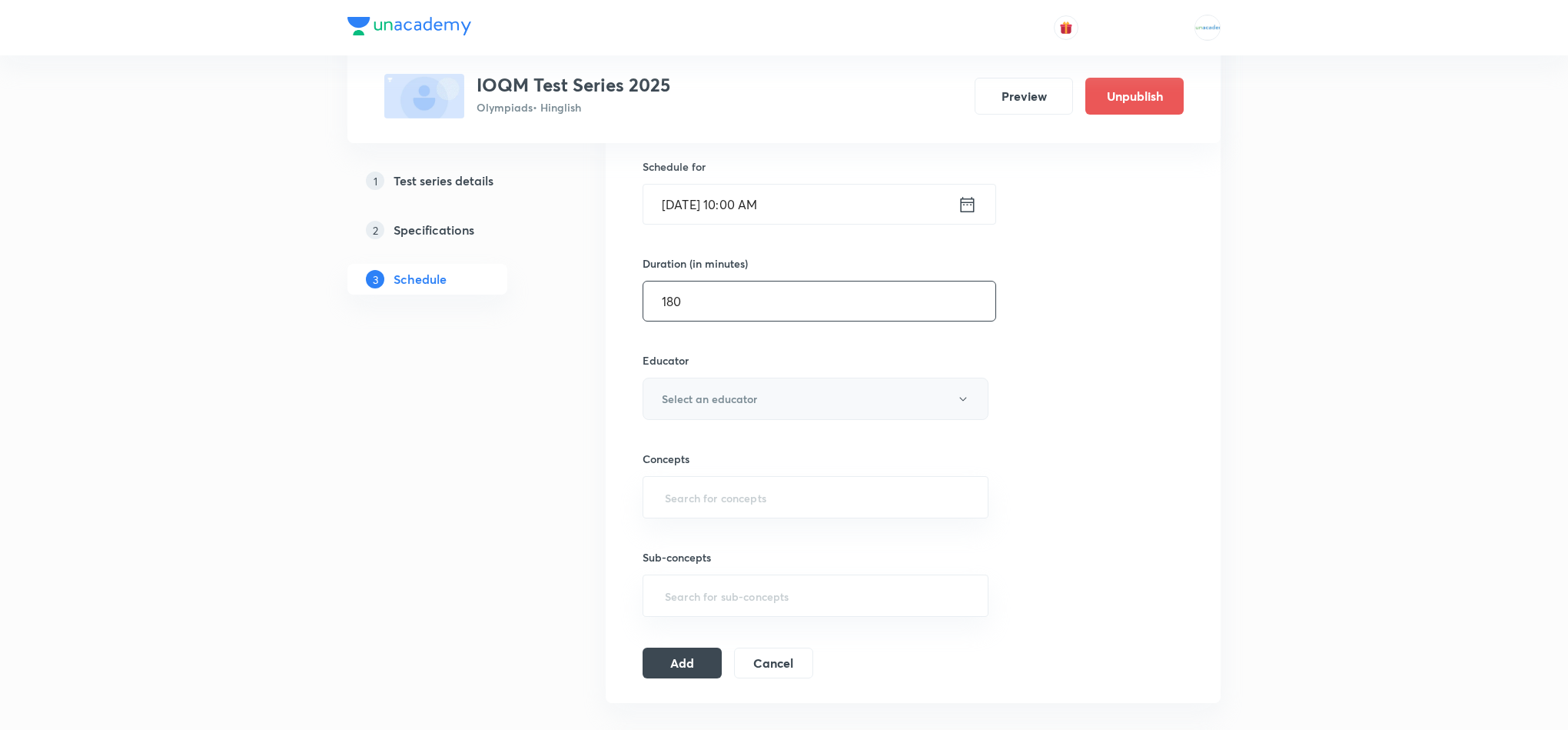
type input "180"
click at [833, 399] on button "Select an educator" at bounding box center [815, 398] width 346 height 42
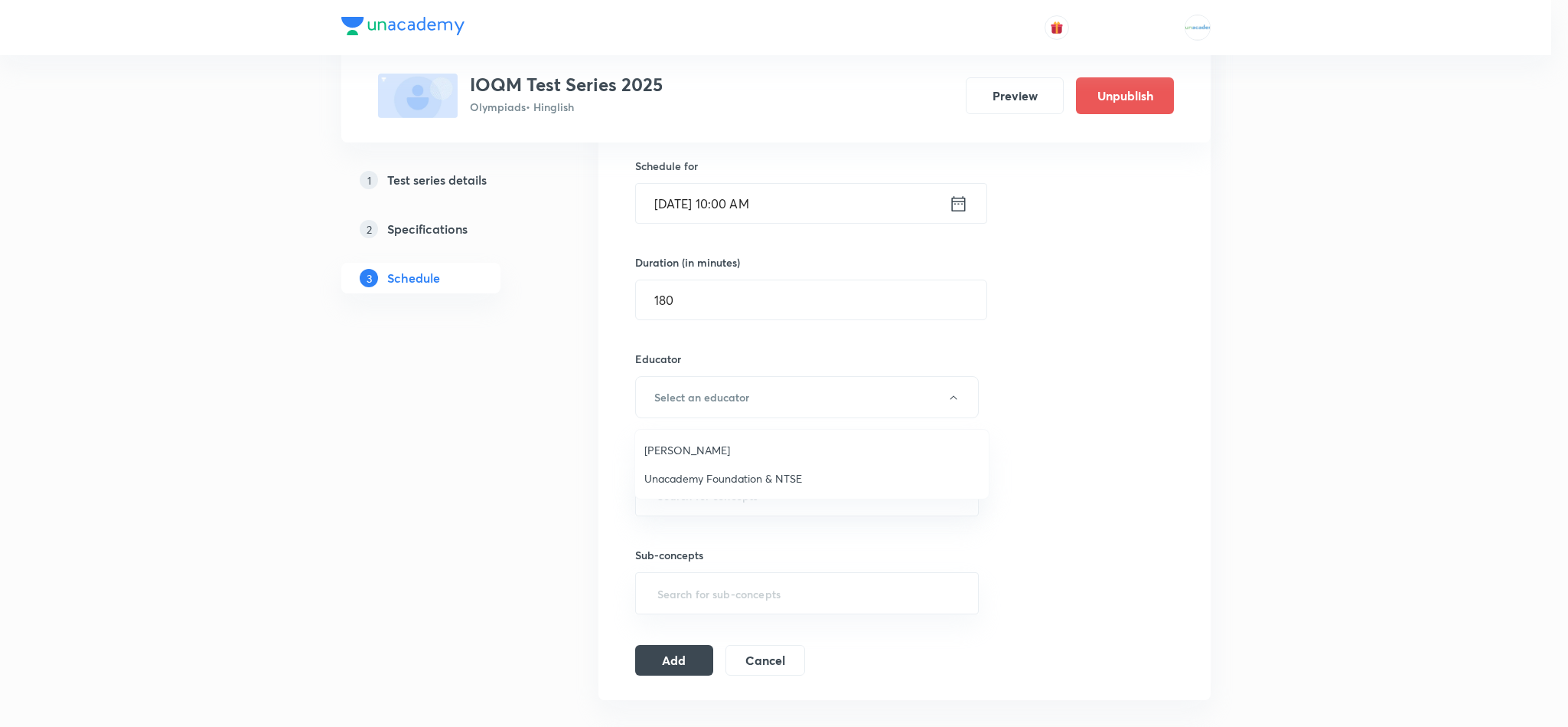
click at [752, 448] on span "[PERSON_NAME]" at bounding box center [811, 450] width 335 height 16
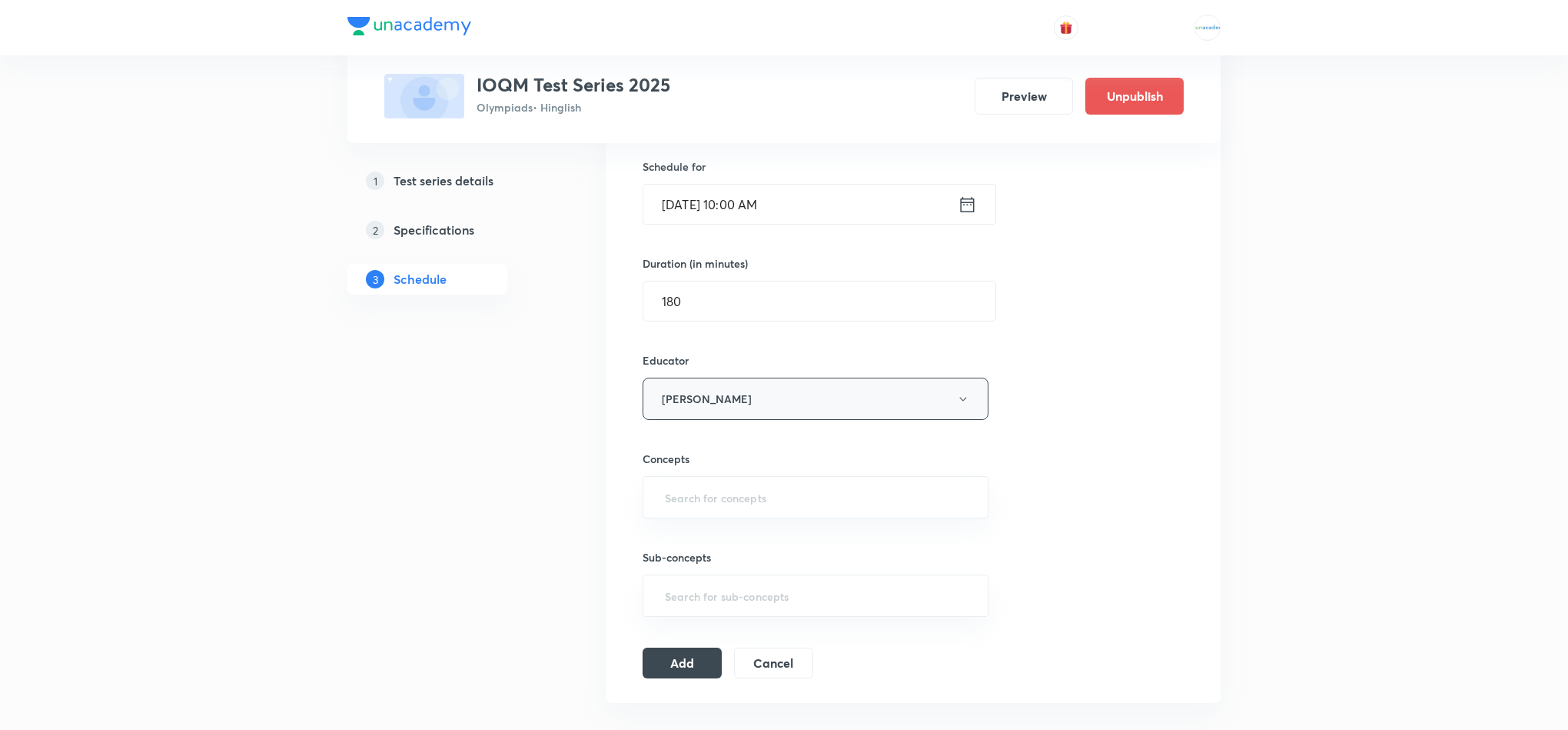
click at [800, 407] on button "[PERSON_NAME]" at bounding box center [815, 398] width 346 height 42
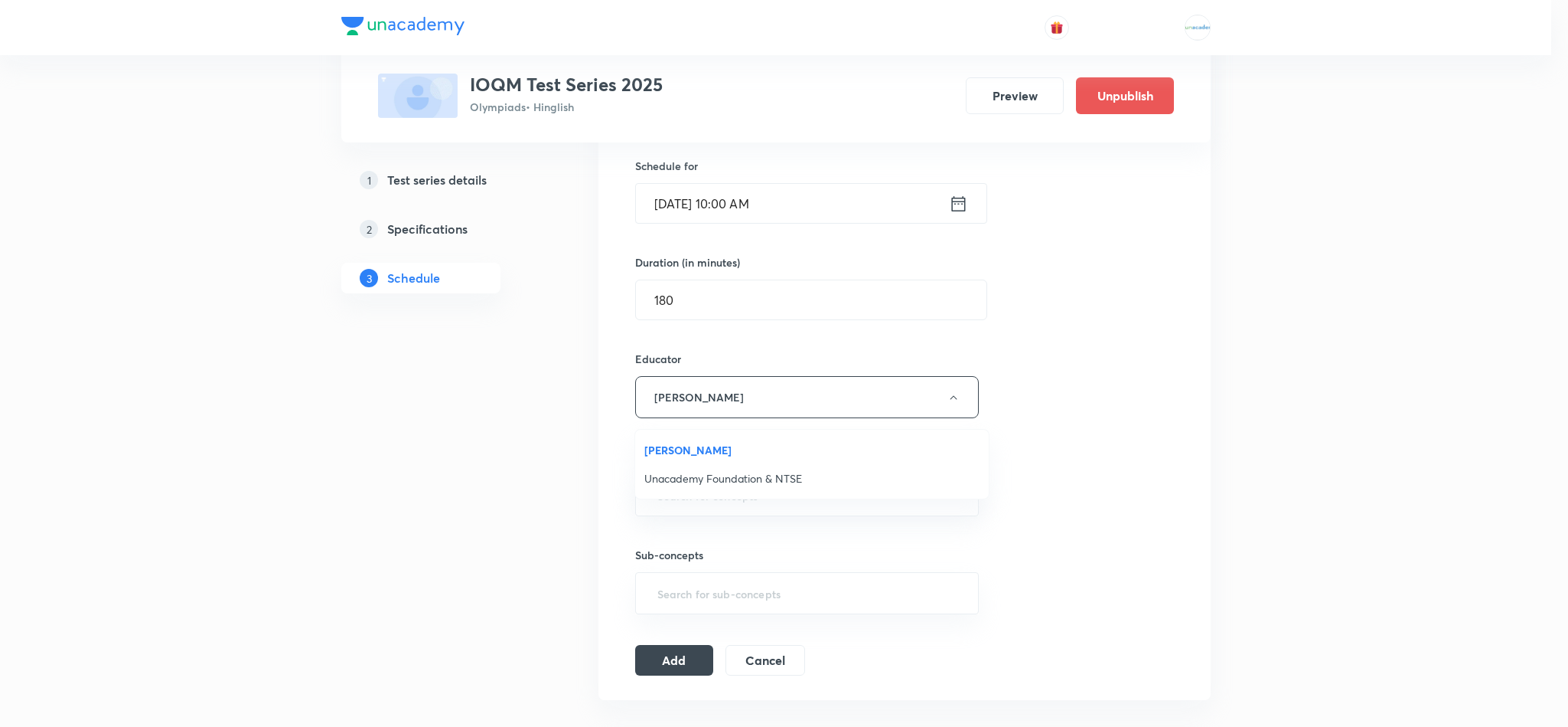
click at [758, 483] on span "Unacademy Foundation & NTSE" at bounding box center [811, 478] width 335 height 16
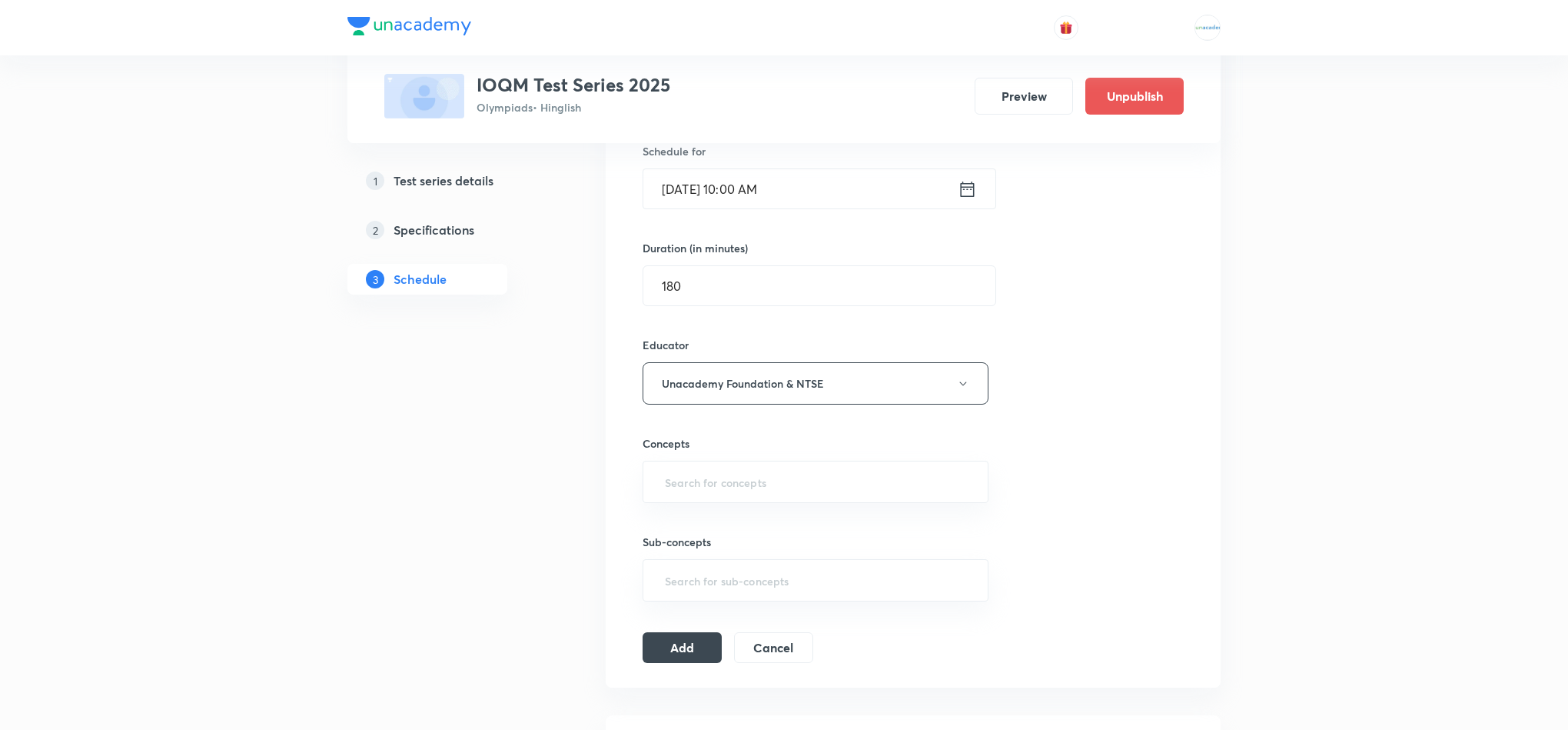
scroll to position [393, 0]
drag, startPoint x: 789, startPoint y: 462, endPoint x: 766, endPoint y: 508, distance: 51.4
click at [766, 508] on div "Session 11 Live class Test Session title 14/99 IOQM FST - 05 ​ Schedule for Aug…" at bounding box center [913, 300] width 541 height 720
drag, startPoint x: 766, startPoint y: 508, endPoint x: 770, endPoint y: 491, distance: 17.5
click at [770, 491] on div "Session 11 Live class Test Session title 14/99 IOQM FST - 05 ​ Schedule for Aug…" at bounding box center [913, 300] width 541 height 720
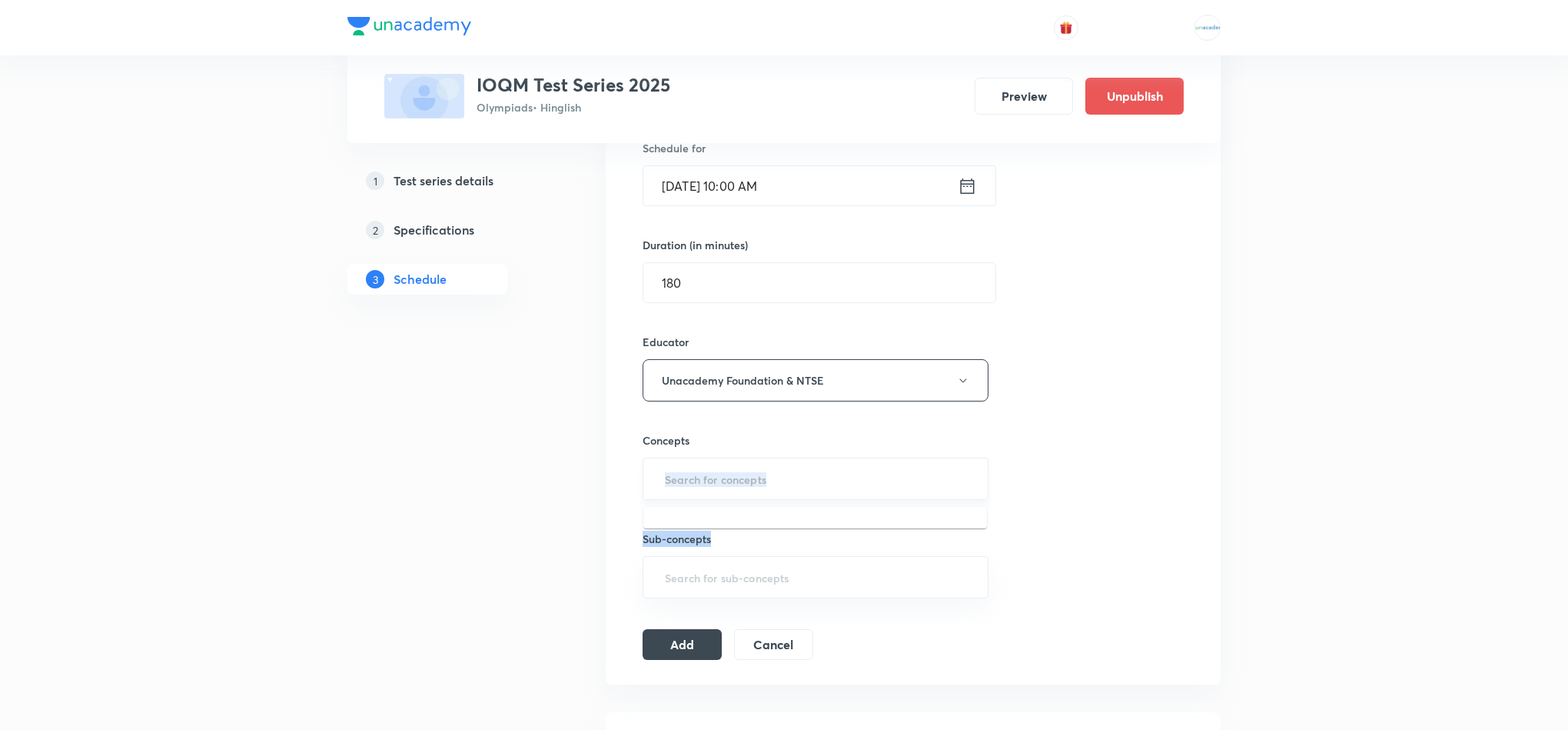
click at [770, 491] on input "text" at bounding box center [816, 479] width 308 height 29
type input "com"
type input "num"
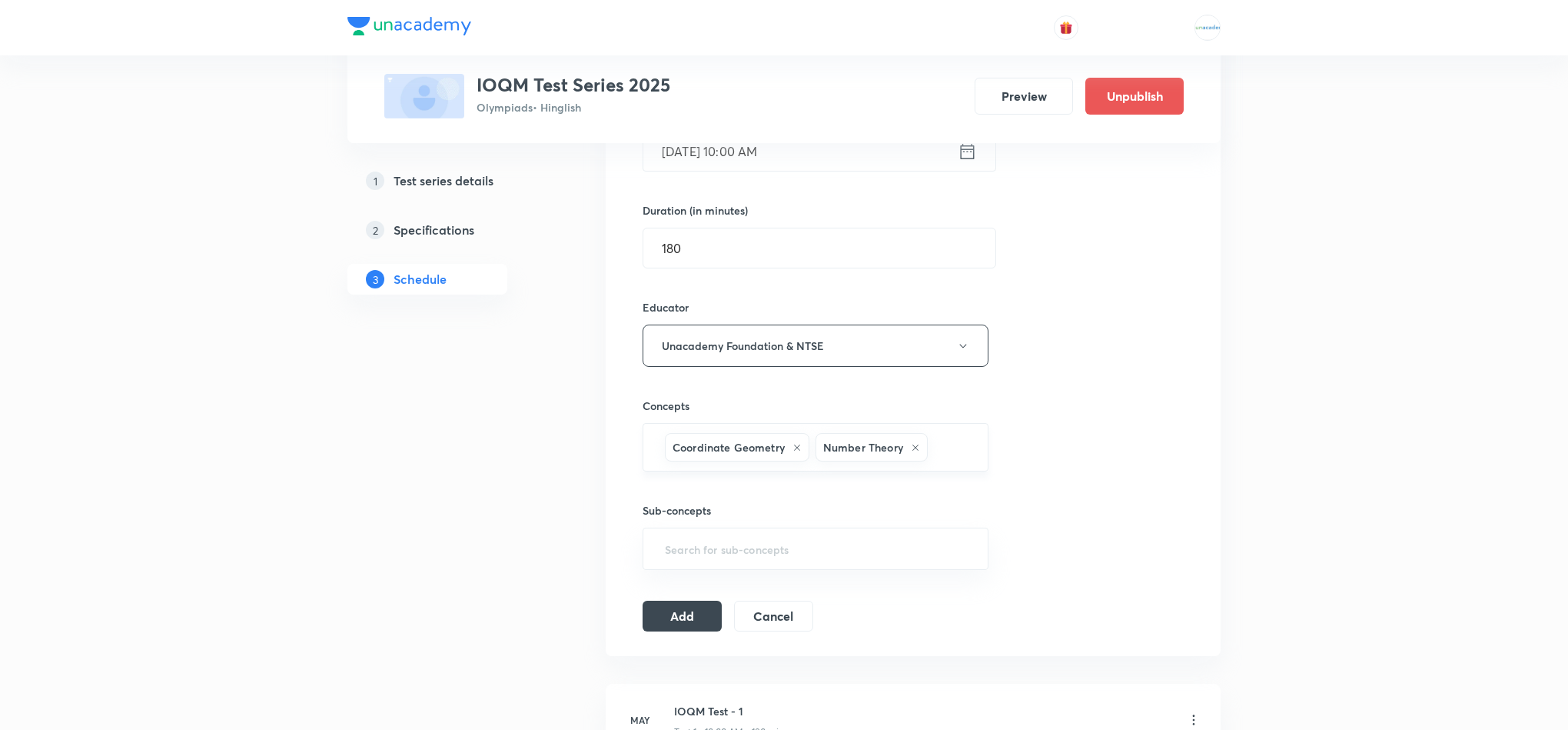
scroll to position [432, 0]
click at [720, 616] on button "Add" at bounding box center [682, 610] width 79 height 31
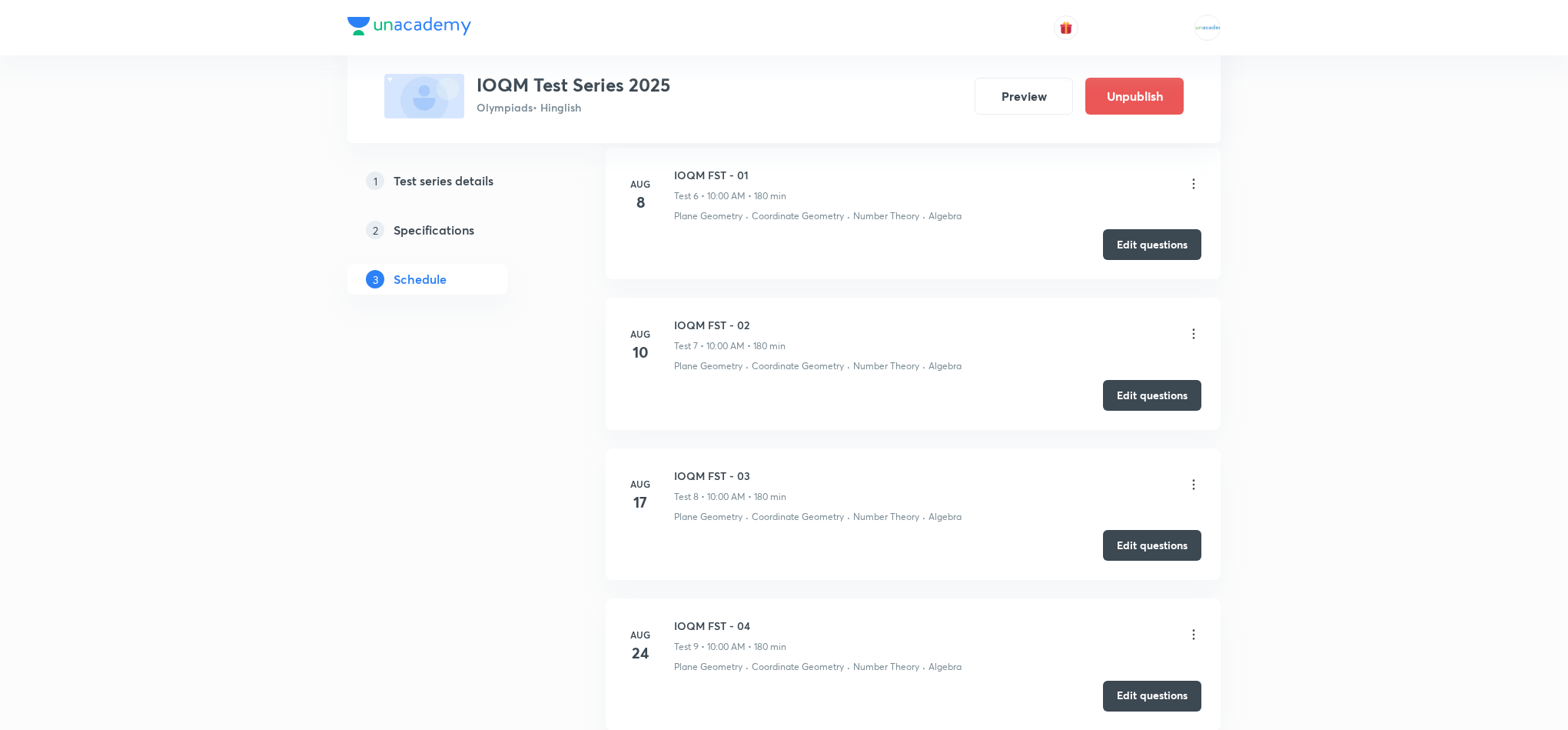
scroll to position [1463, 0]
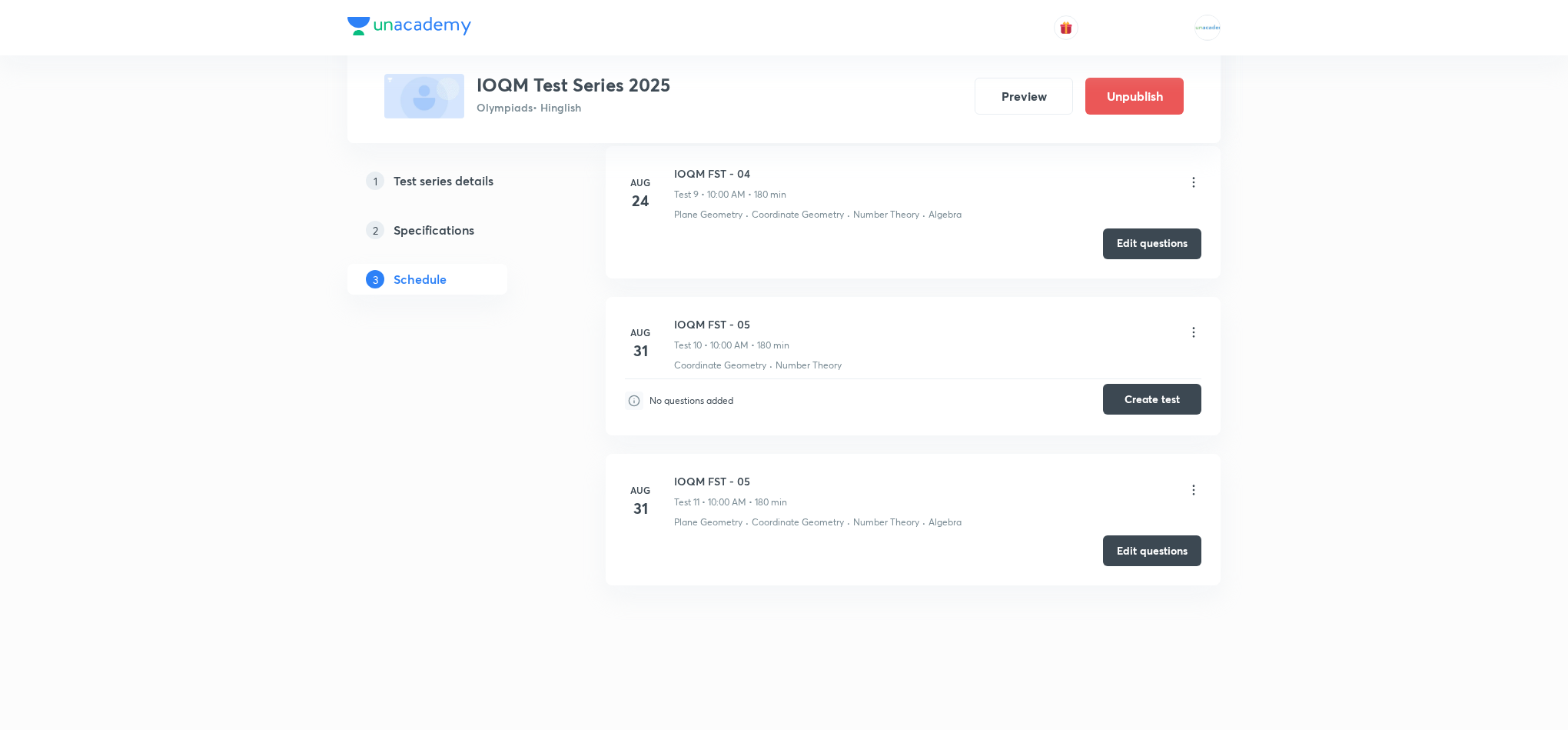
click at [1158, 383] on button "Create test" at bounding box center [1152, 399] width 98 height 31
click at [1191, 482] on icon at bounding box center [1194, 489] width 15 height 15
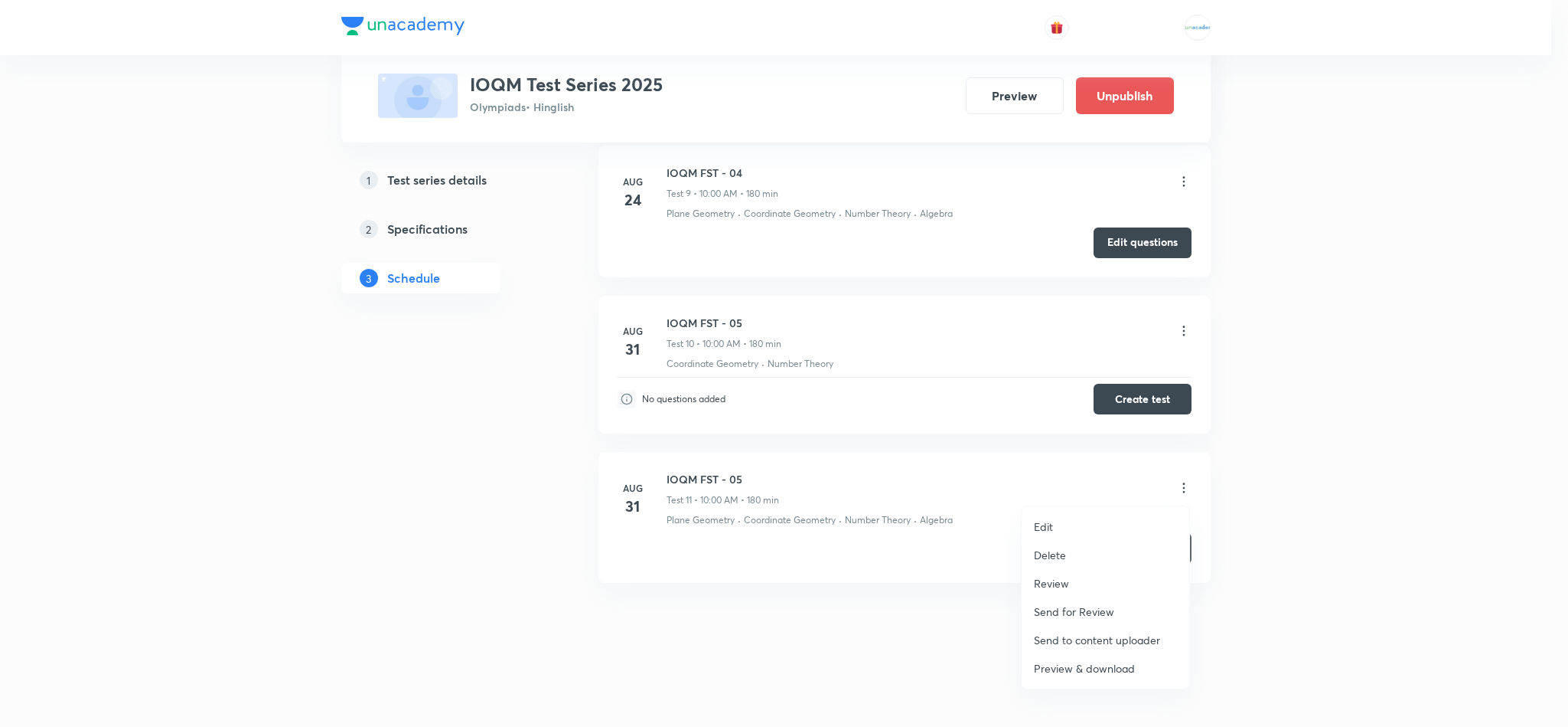
click at [1070, 556] on li "Delete" at bounding box center [1105, 554] width 168 height 29
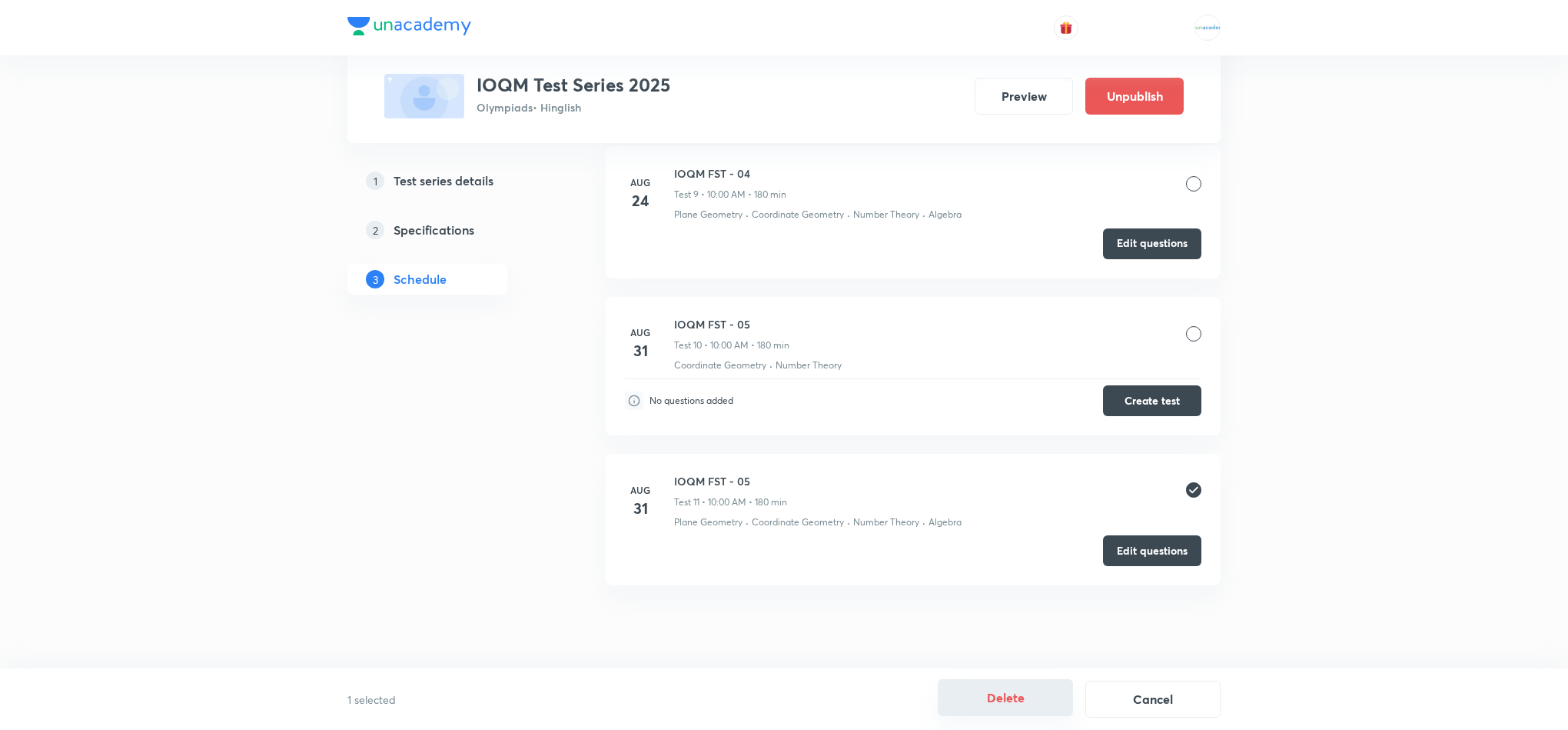
click at [1012, 698] on button "Delete" at bounding box center [1005, 697] width 135 height 37
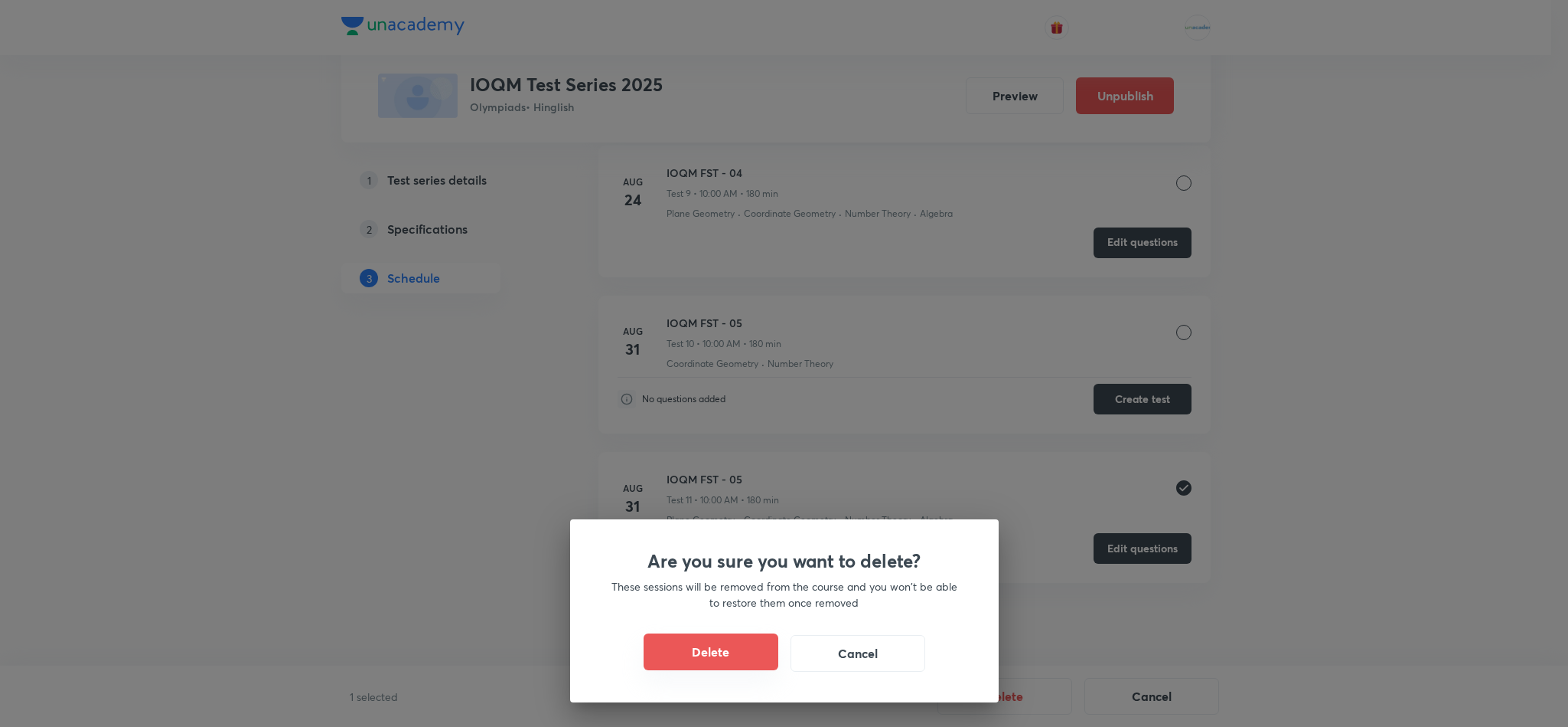
click at [716, 655] on button "Delete" at bounding box center [711, 652] width 135 height 37
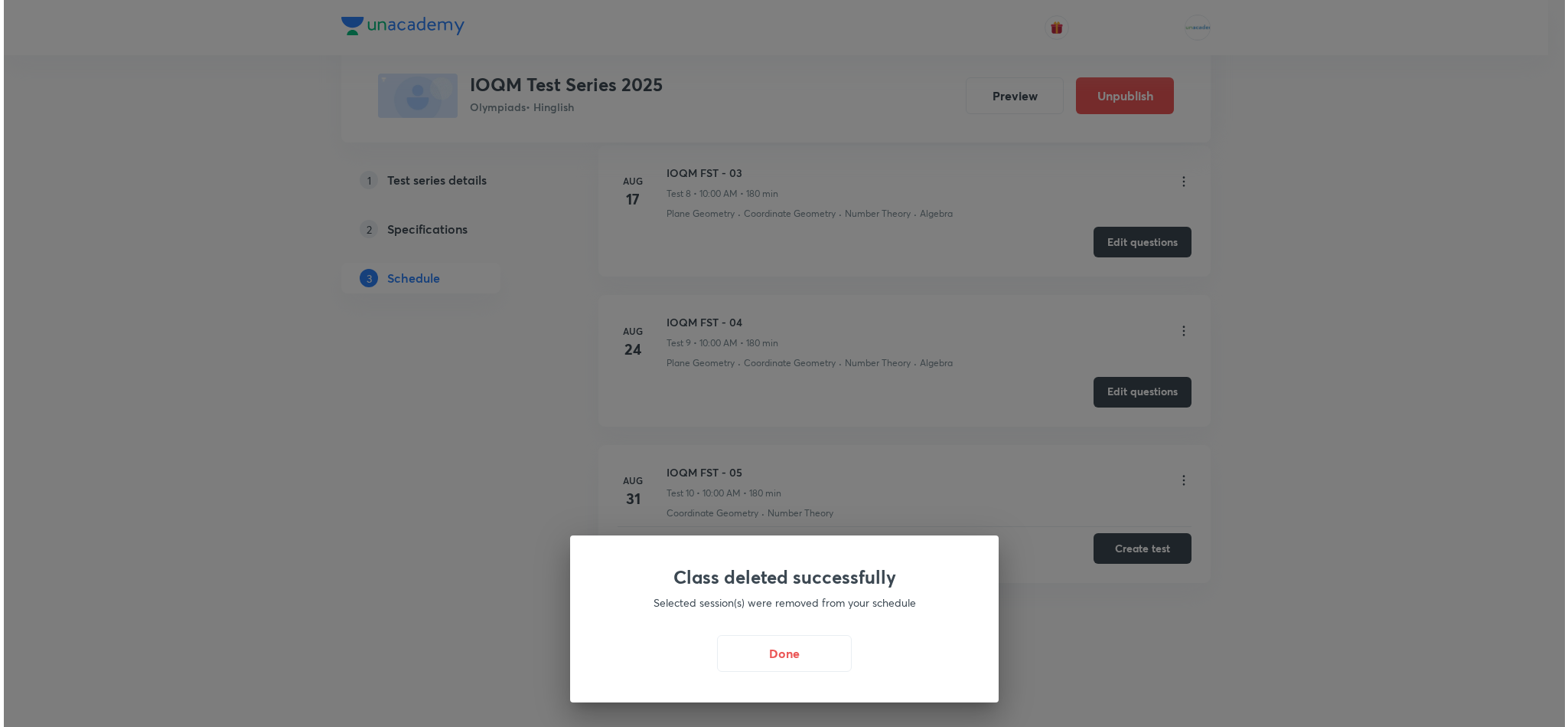
scroll to position [1307, 0]
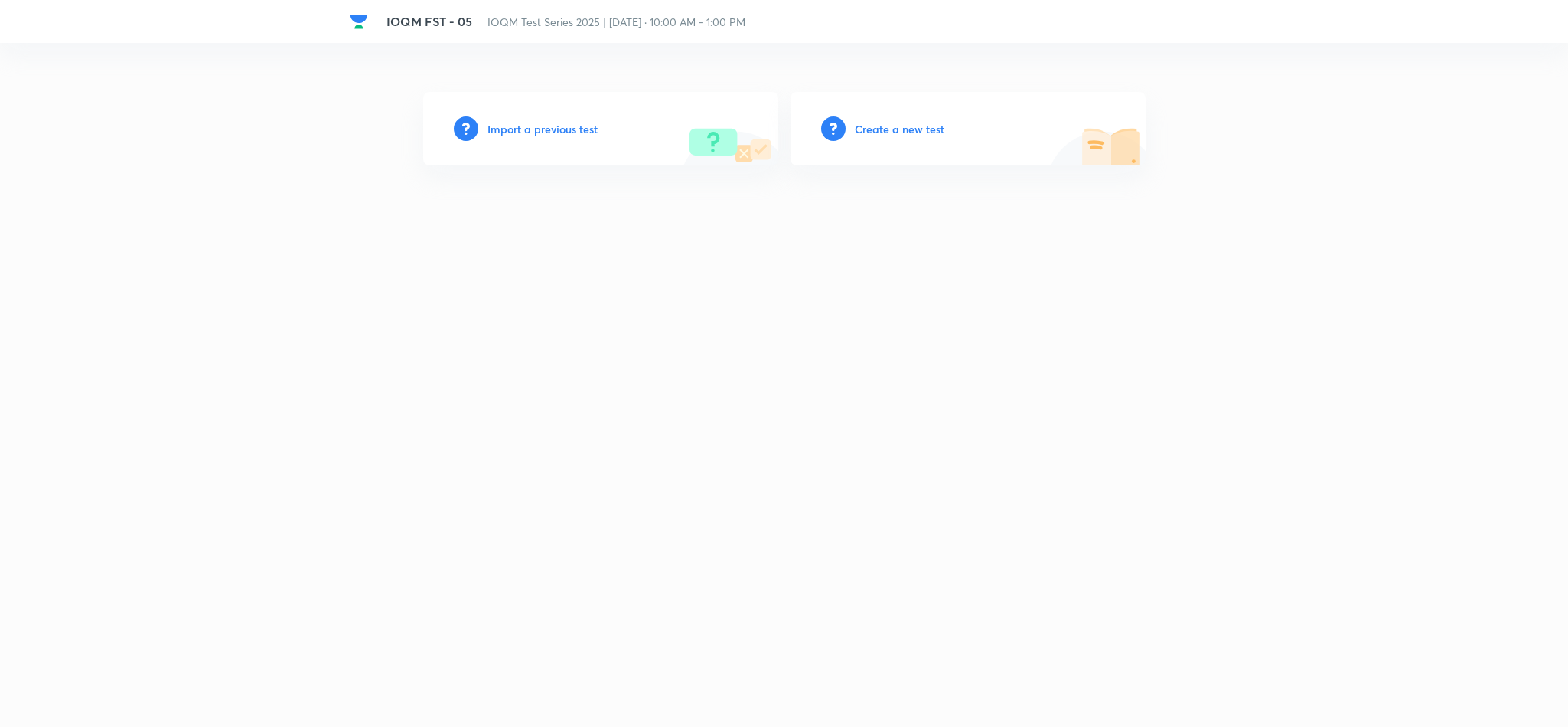
click at [569, 133] on h6 "Import a previous test" at bounding box center [542, 129] width 110 height 16
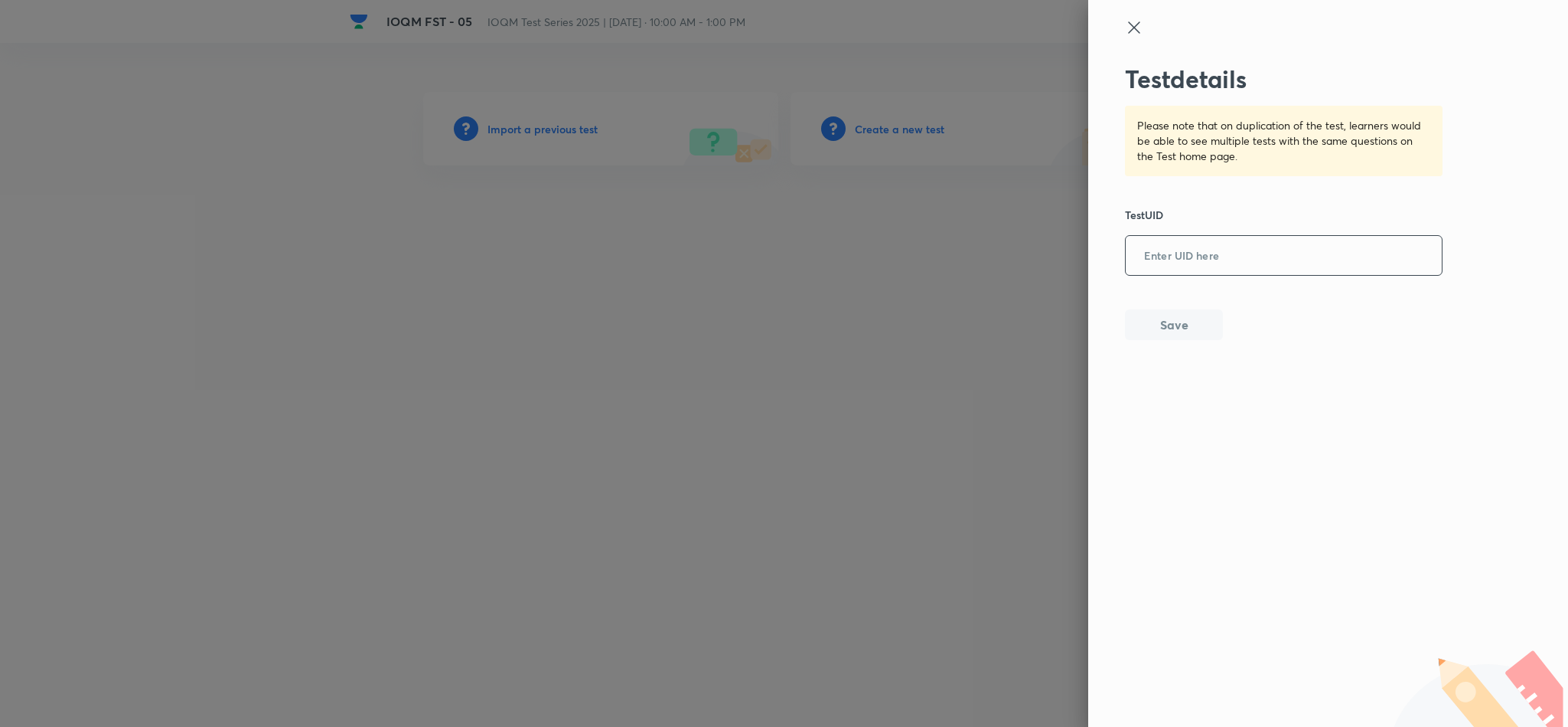
click at [1192, 264] on input "text" at bounding box center [1283, 256] width 316 height 38
paste input "IOQM FST - 05"
type input "I"
paste input "ES0CHPXEDK"
type input "ES0CHPXEDK"
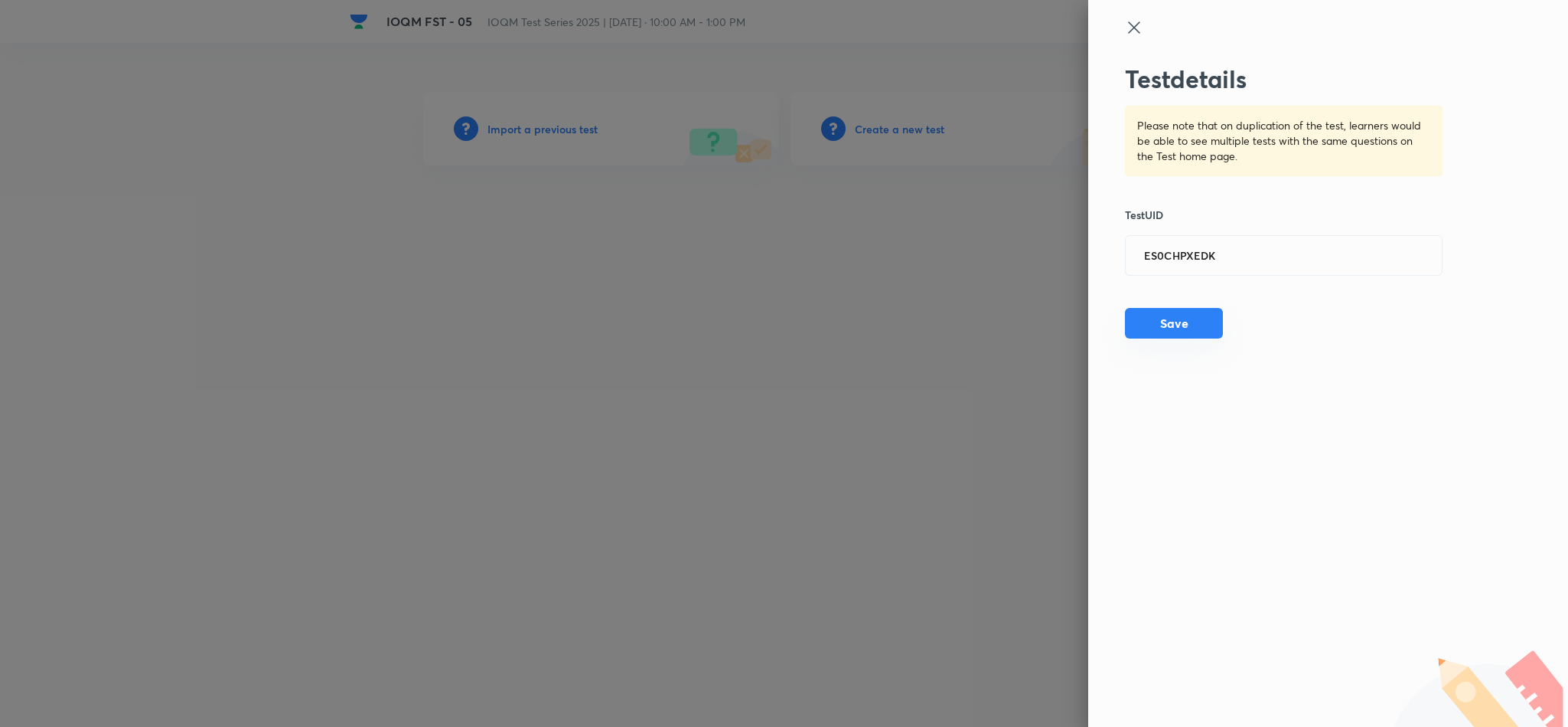
click at [1182, 317] on button "Save" at bounding box center [1173, 323] width 98 height 31
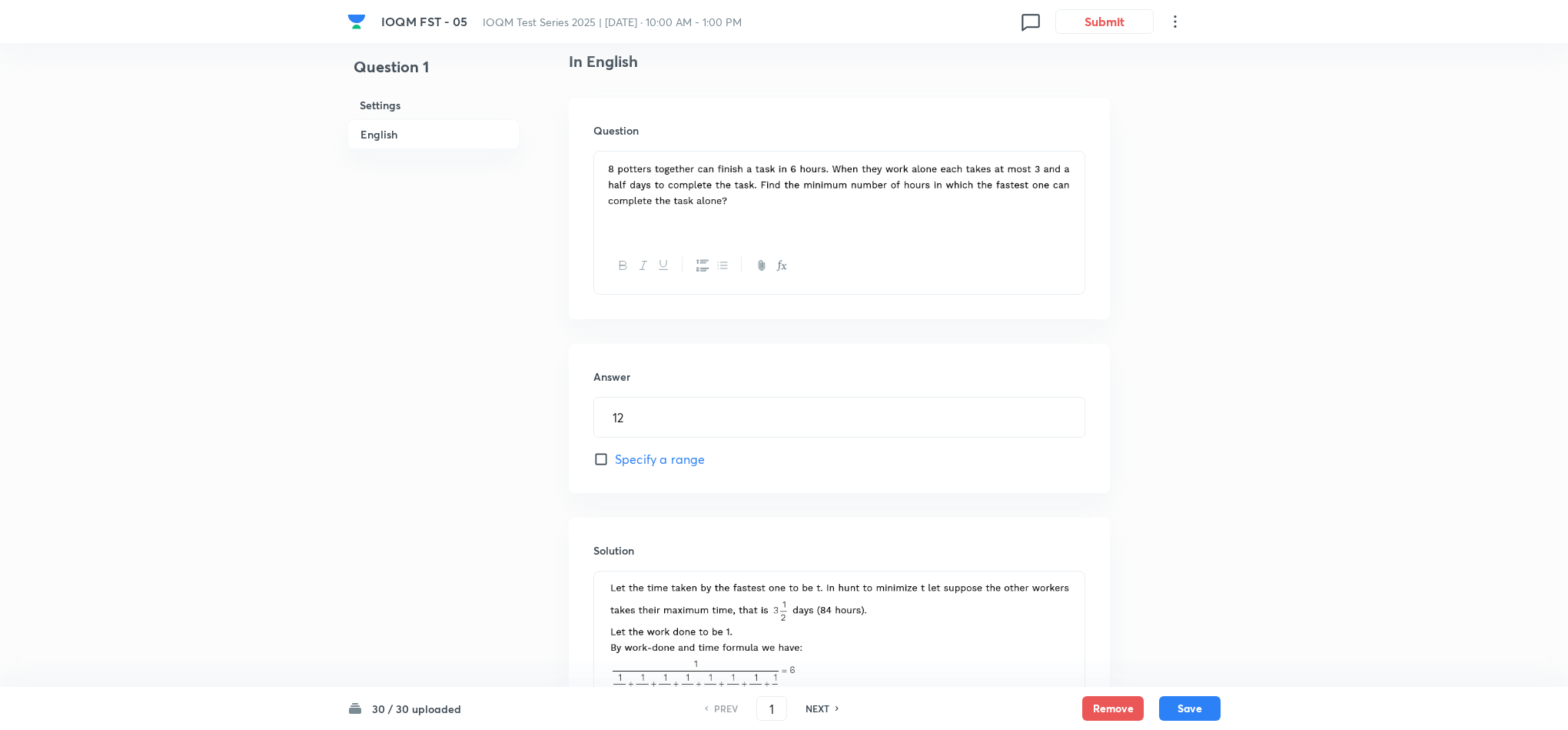
scroll to position [648, 0]
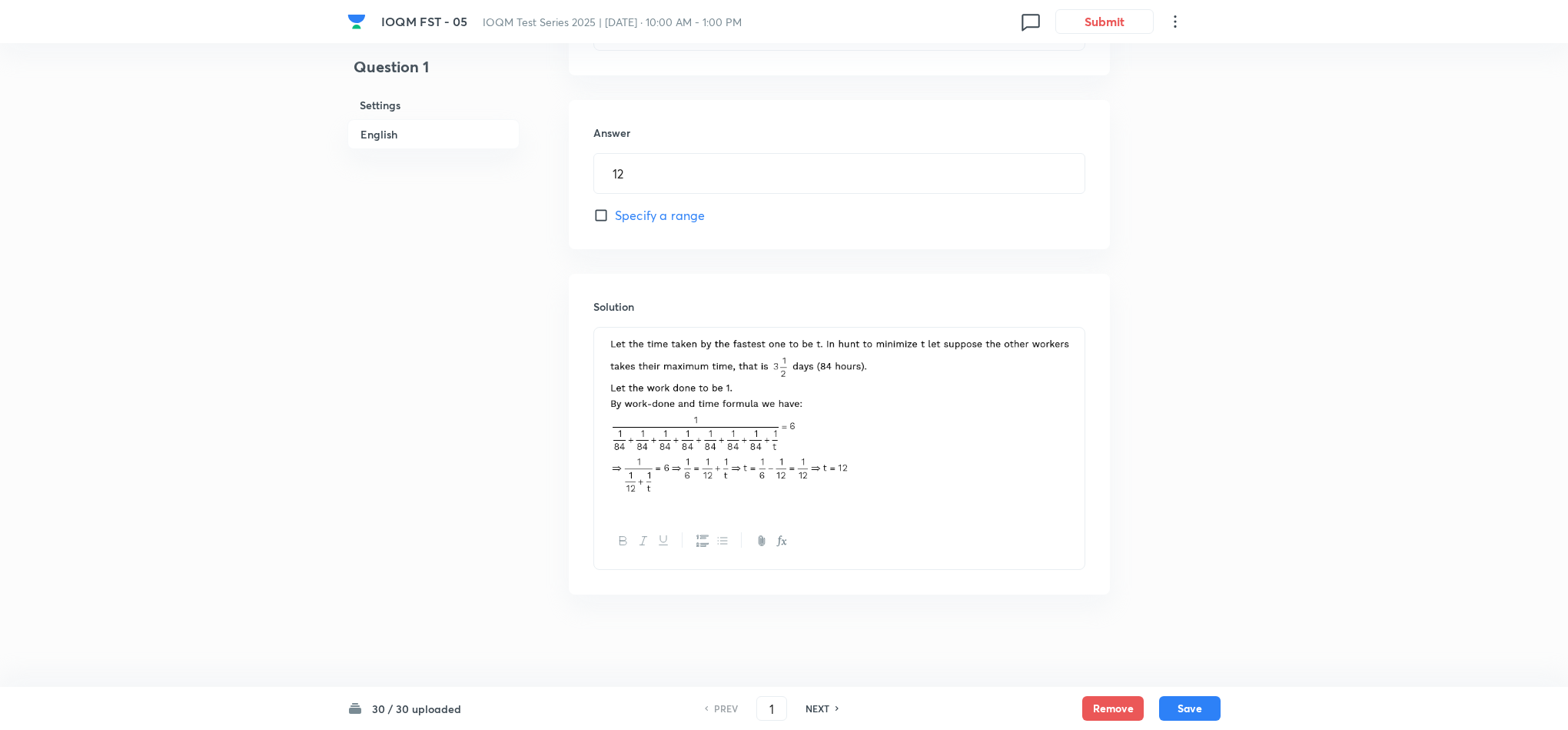
click at [810, 714] on h6 "NEXT" at bounding box center [817, 707] width 23 height 14
type input "2"
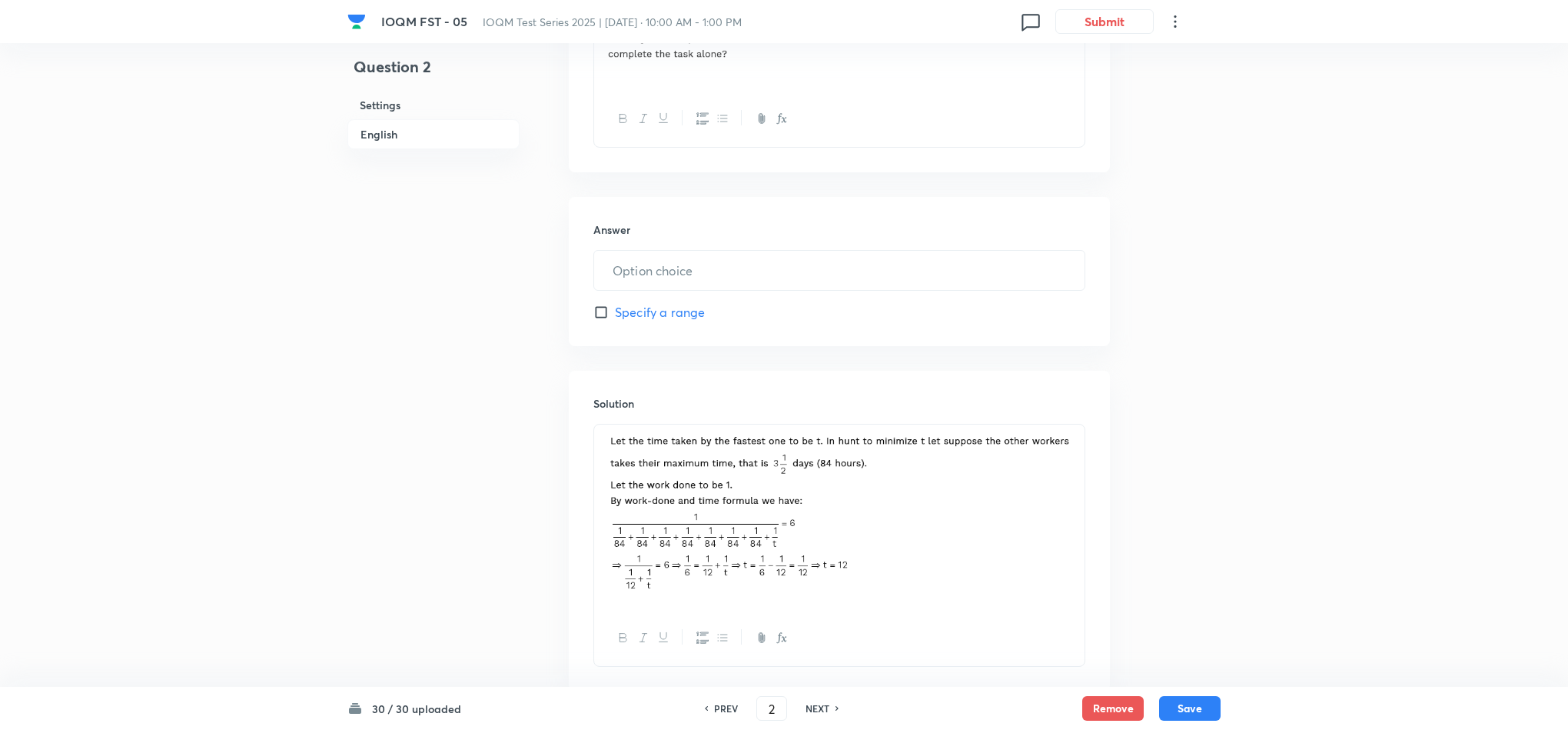
type input "1"
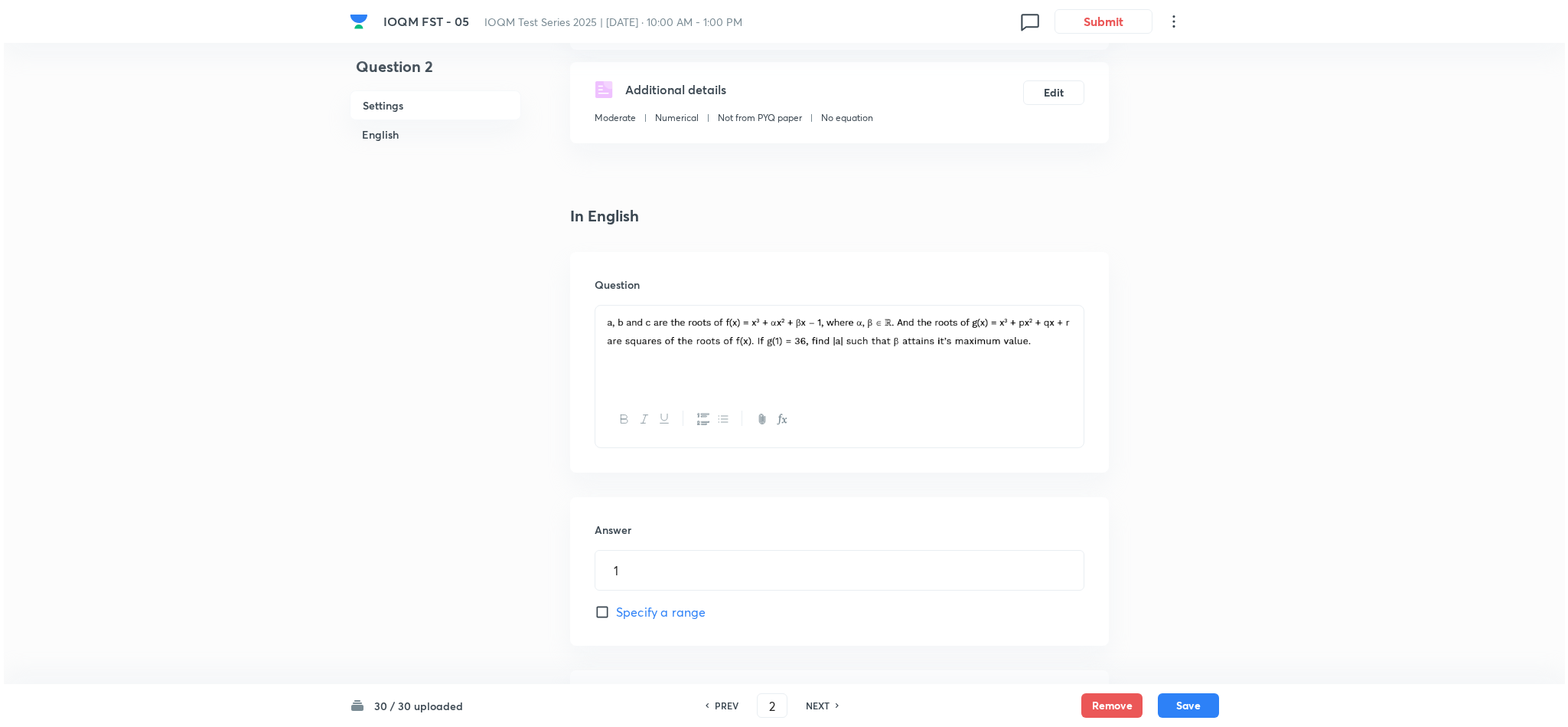
scroll to position [0, 0]
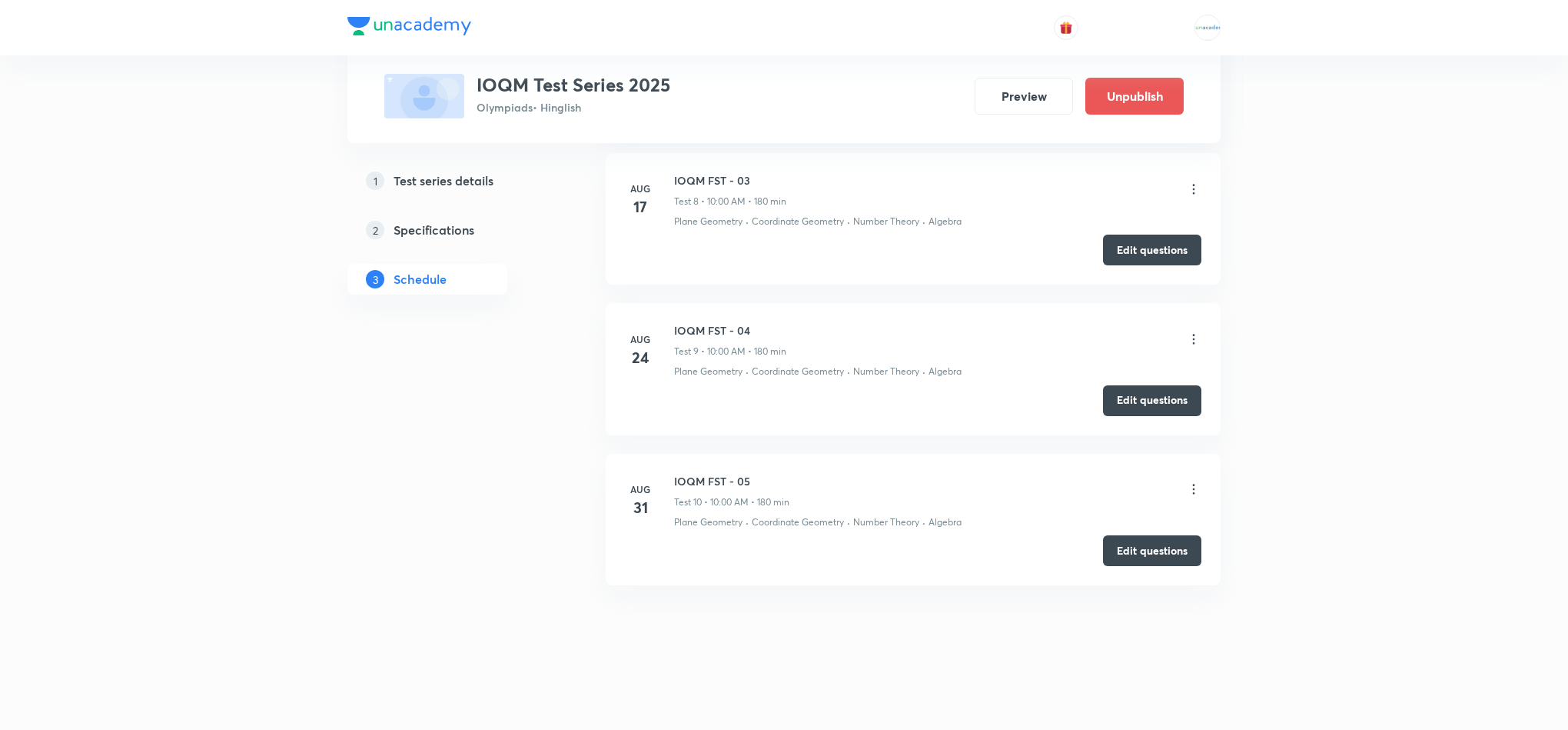
click at [1197, 487] on icon at bounding box center [1194, 488] width 15 height 15
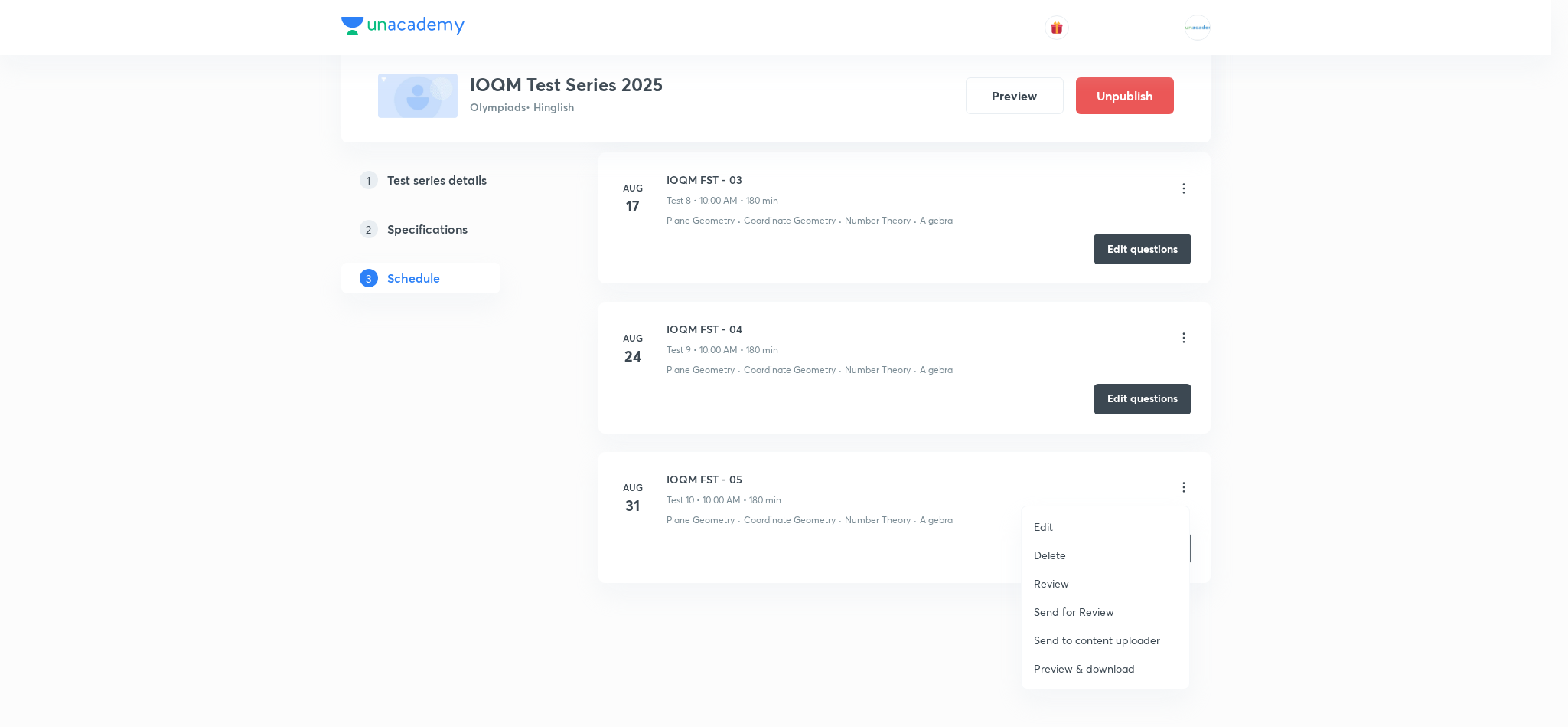
click at [1061, 586] on p "Review" at bounding box center [1051, 583] width 35 height 16
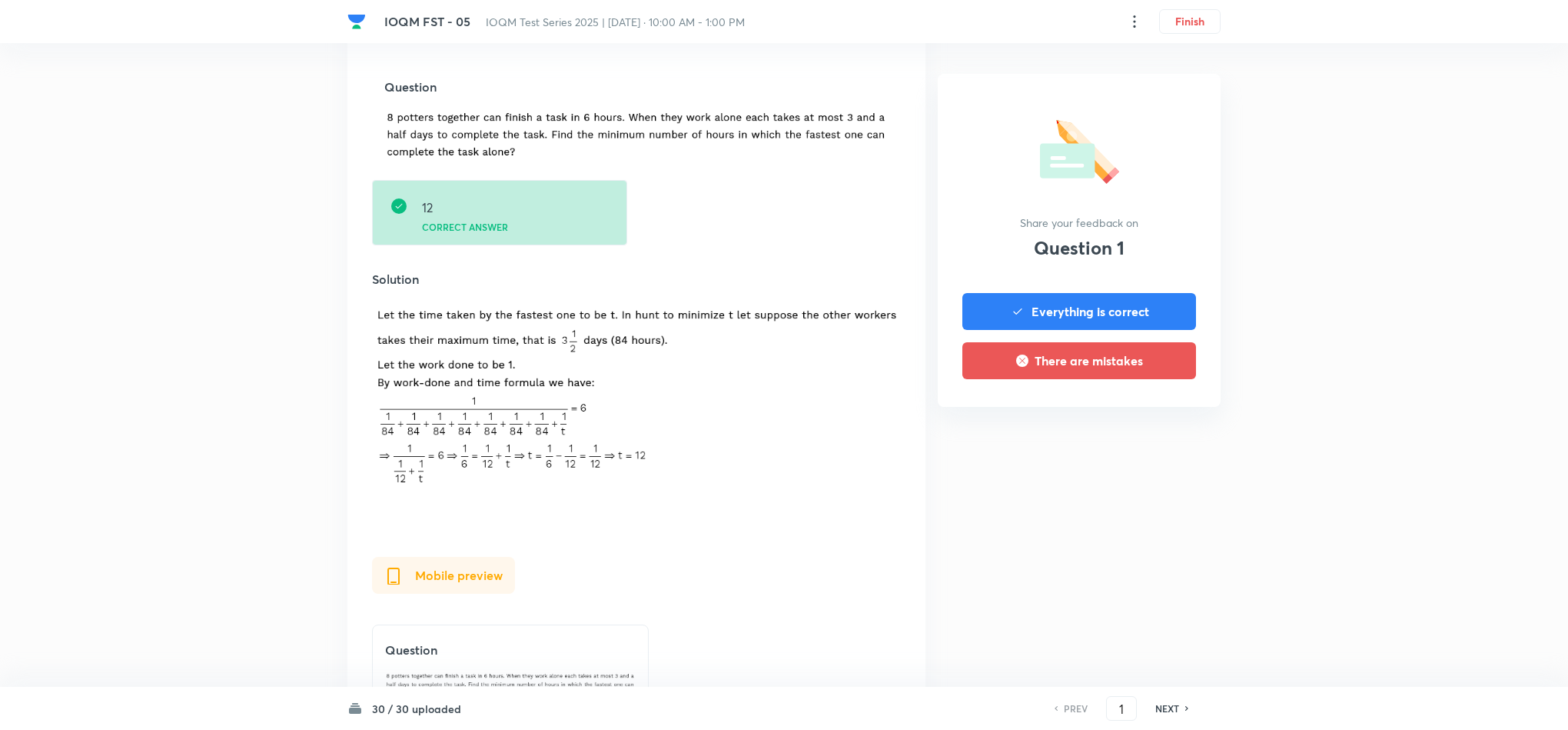
scroll to position [876, 0]
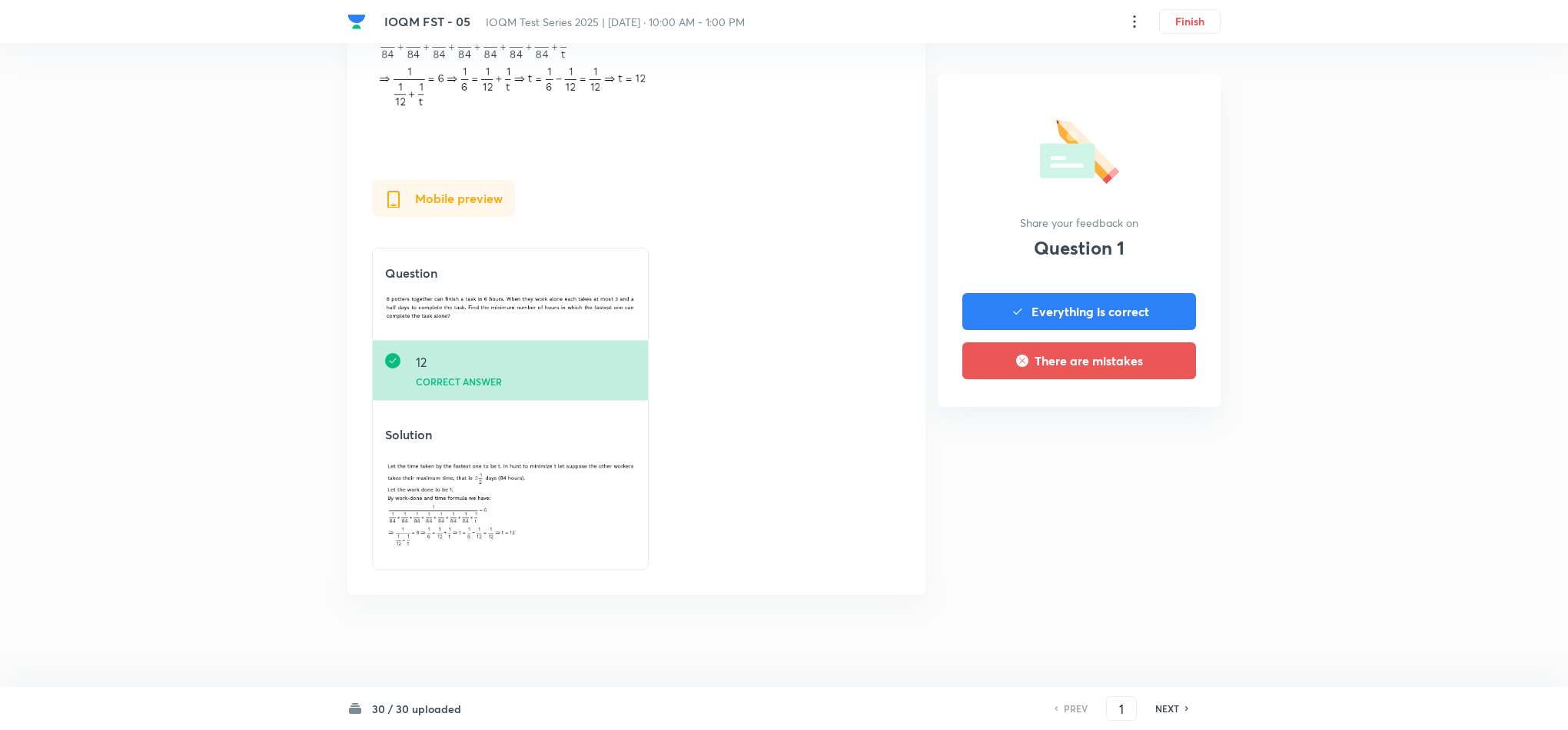
click at [1172, 701] on h6 "NEXT" at bounding box center [1167, 707] width 23 height 14
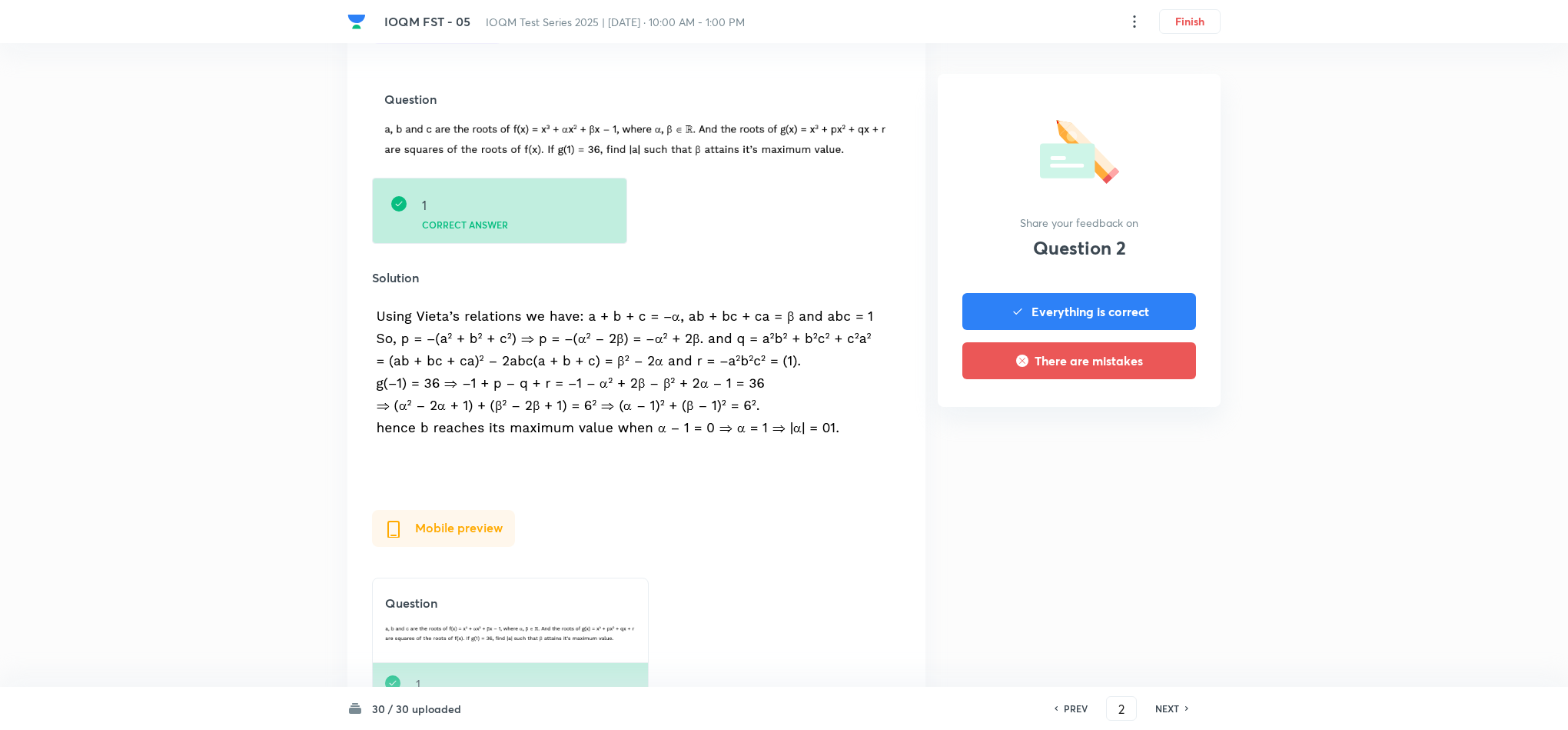
scroll to position [791, 0]
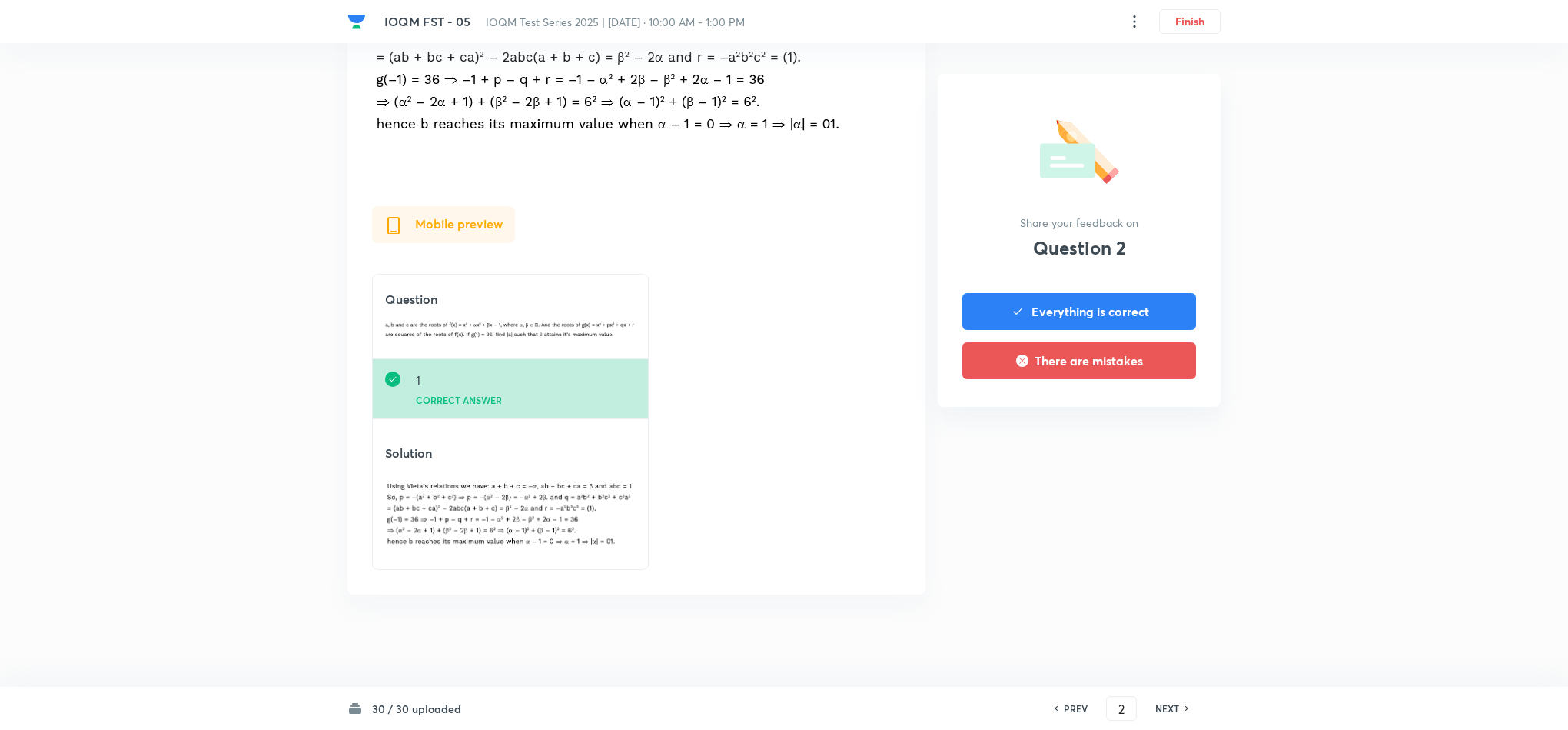
click at [1158, 709] on h6 "NEXT" at bounding box center [1167, 707] width 23 height 14
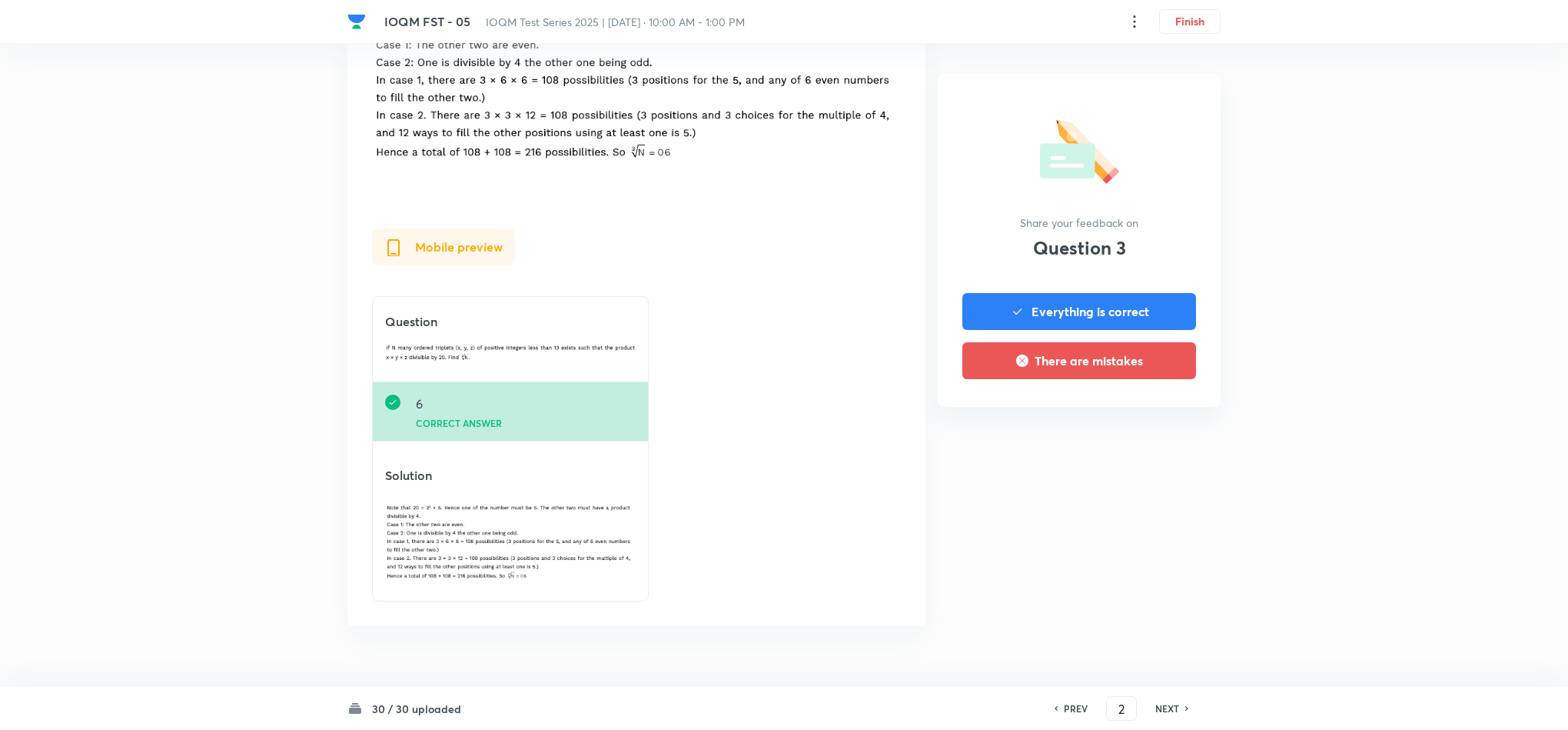
type input "3"
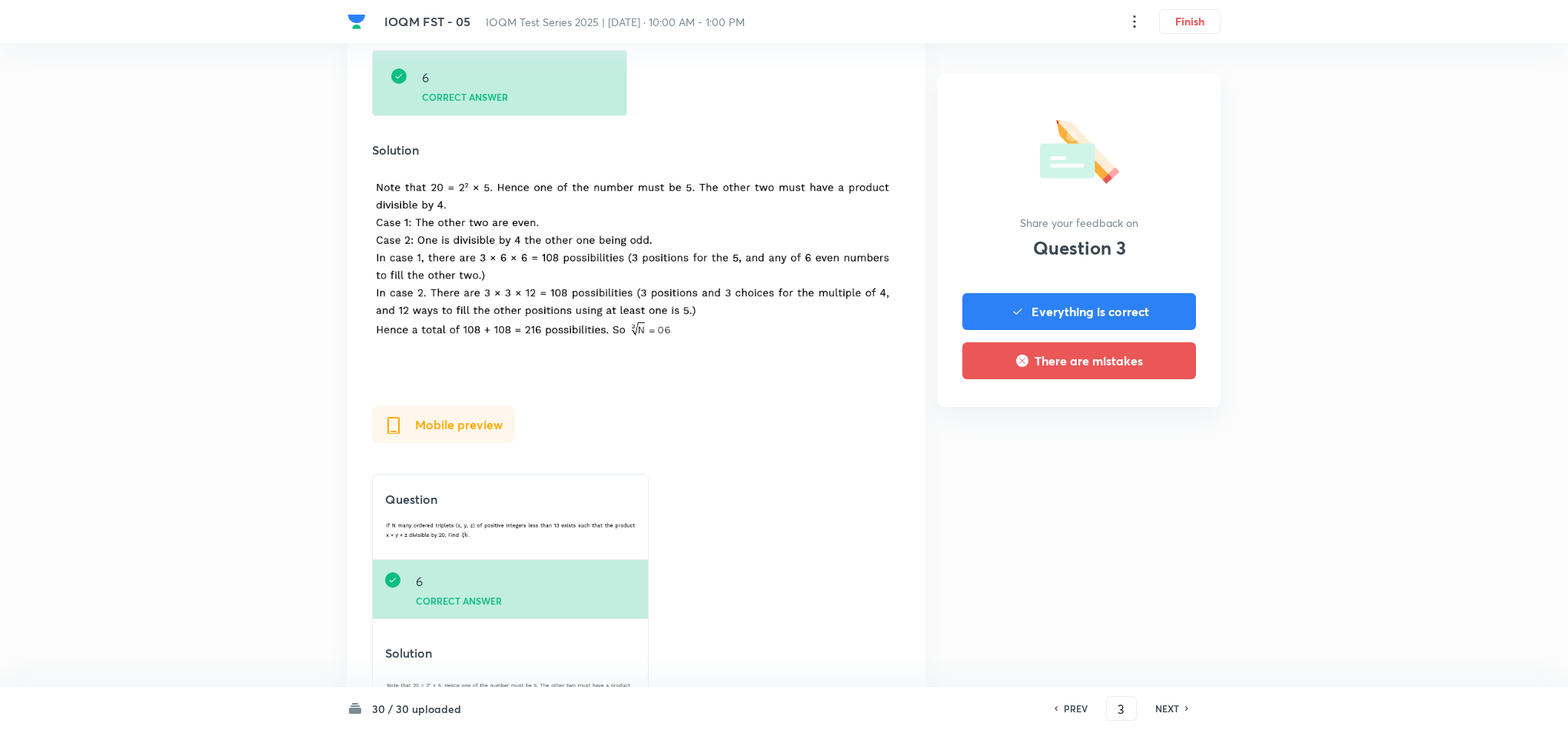
scroll to position [823, 0]
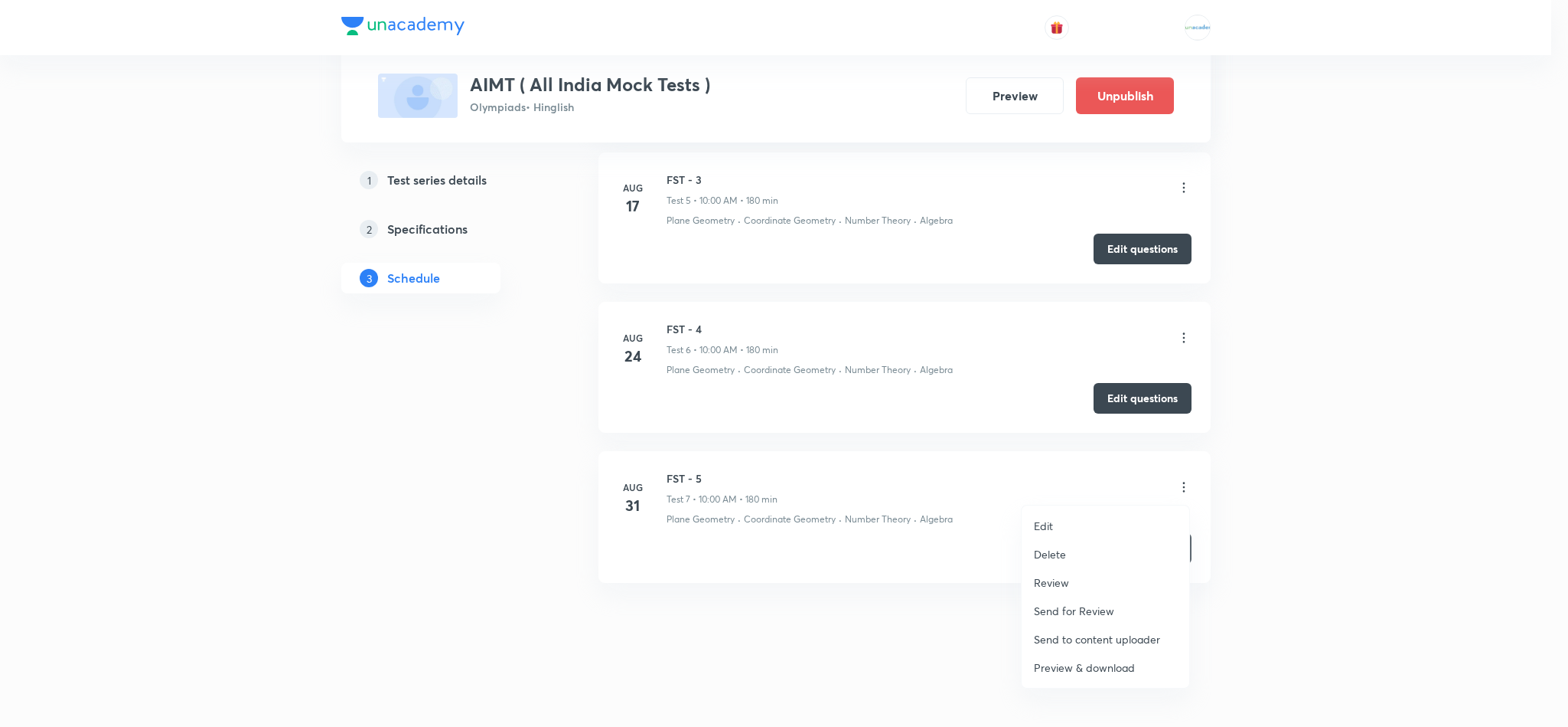
click at [1057, 581] on p "Review" at bounding box center [1051, 582] width 35 height 16
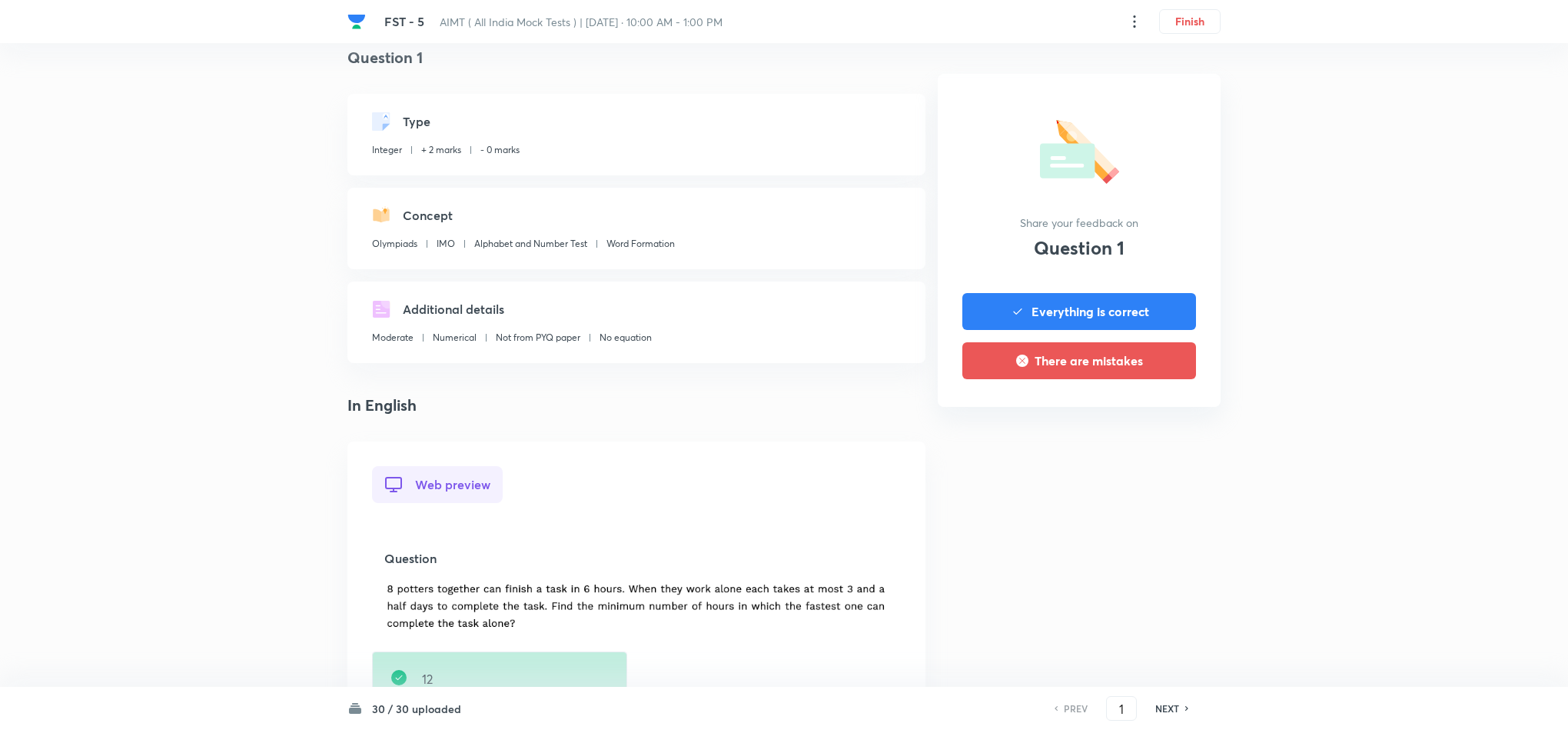
scroll to position [29, 0]
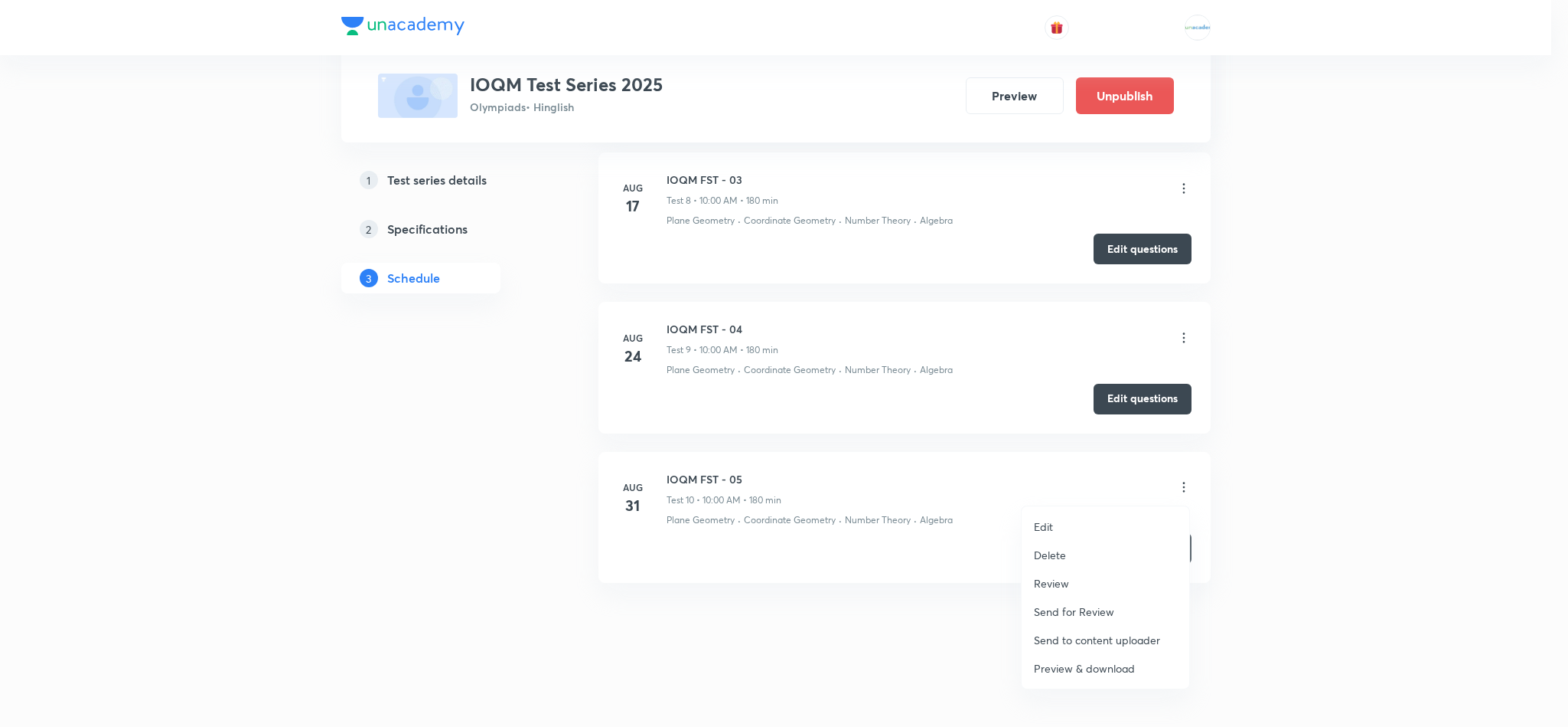
click at [1059, 596] on li "Review" at bounding box center [1105, 583] width 168 height 29
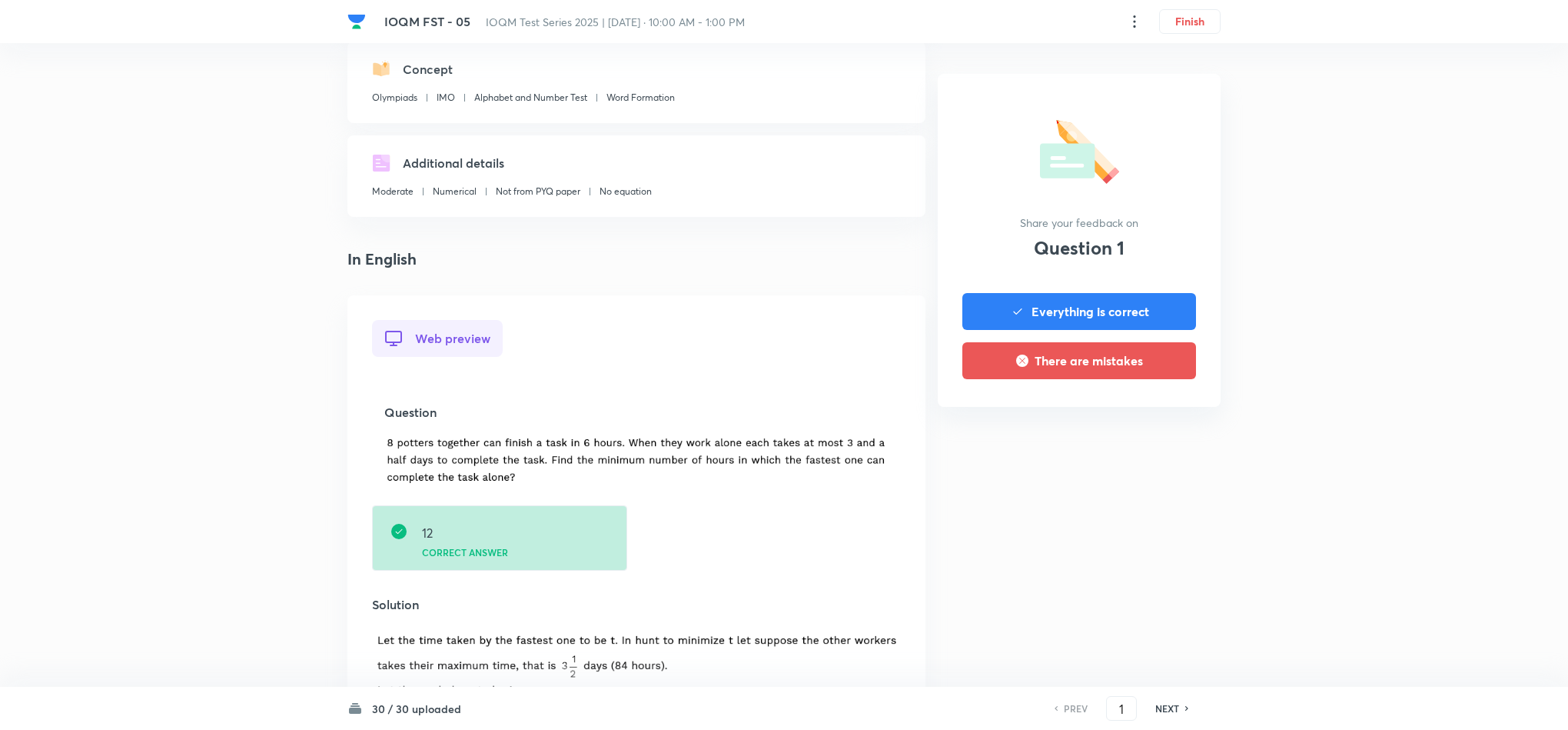
scroll to position [176, 0]
